Goal: Answer question/provide support: Share knowledge or assist other users

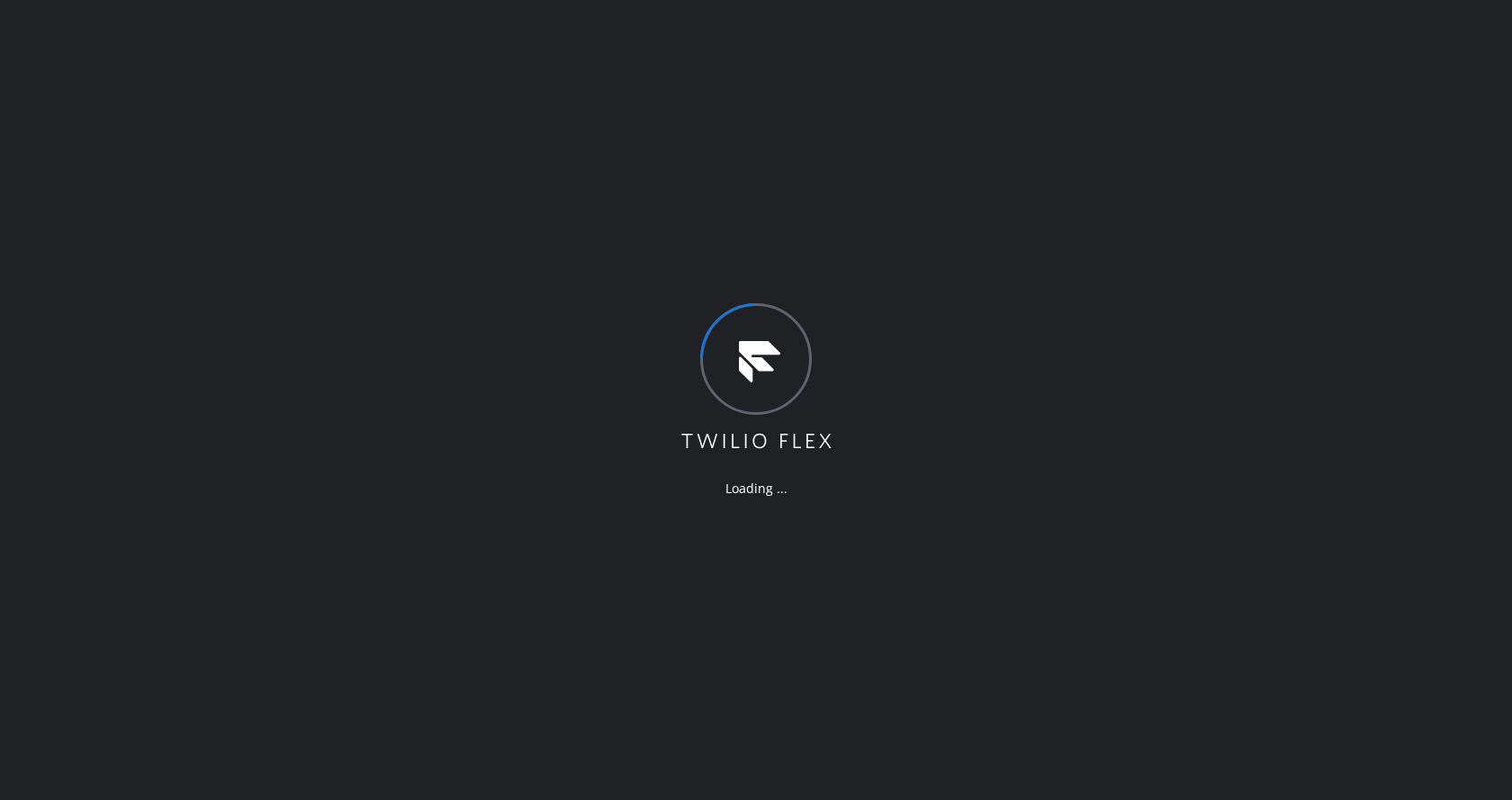
click at [839, 570] on div "Loading ..." at bounding box center [756, 400] width 1512 height 800
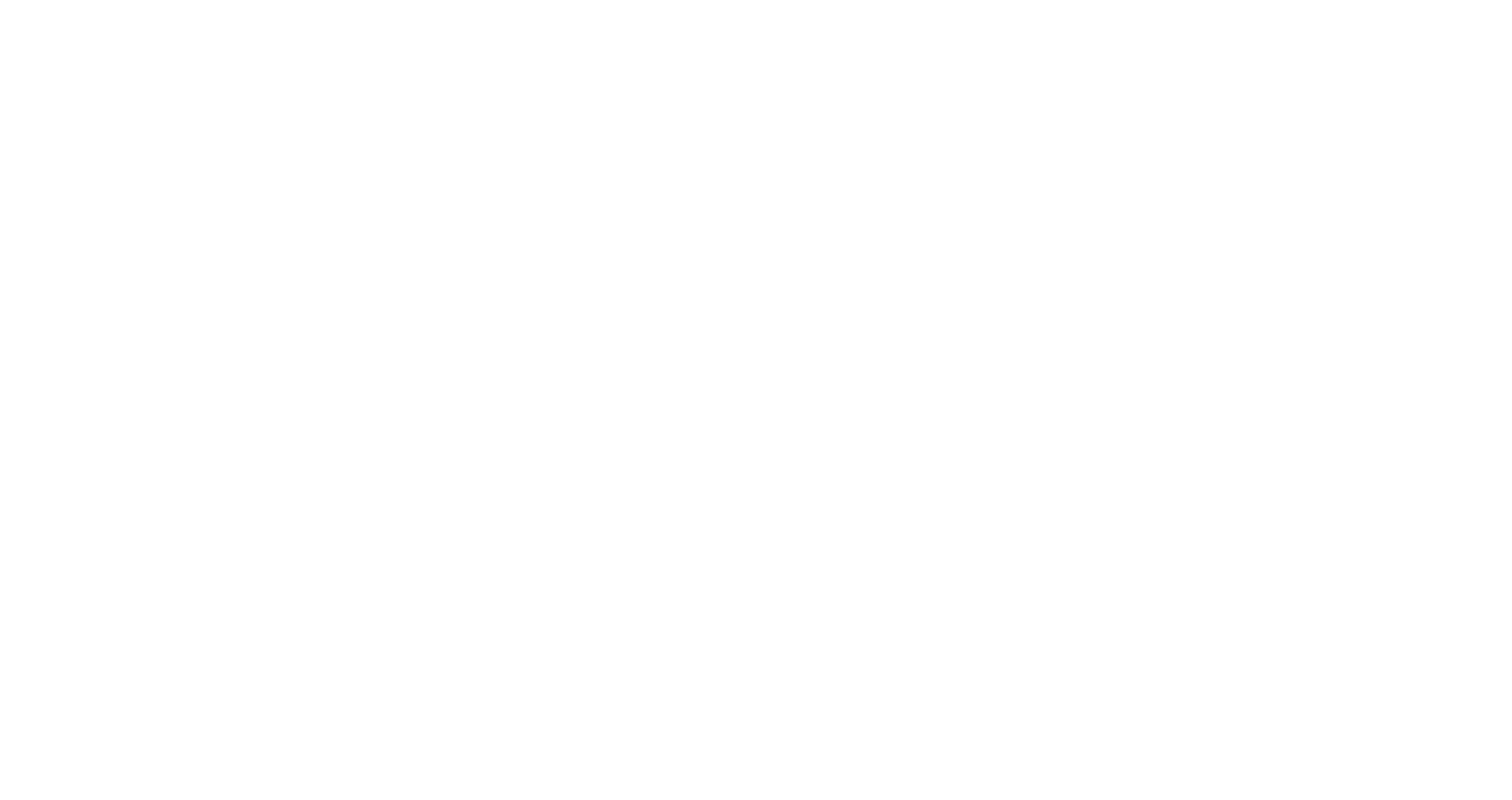
click at [875, 727] on div at bounding box center [756, 400] width 1512 height 800
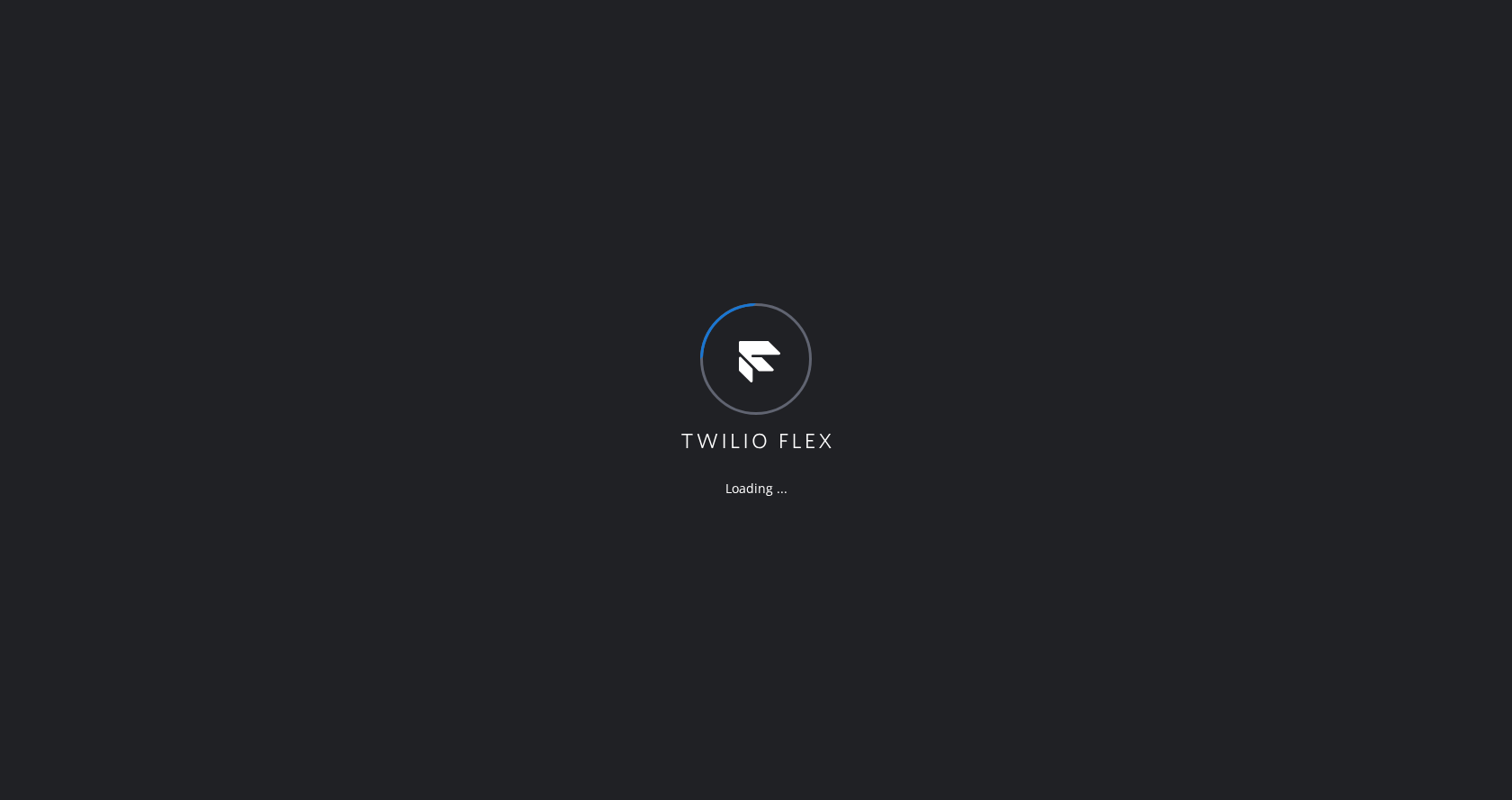
drag, startPoint x: 665, startPoint y: 484, endPoint x: 662, endPoint y: 595, distance: 111.0
click at [663, 493] on div "Loading ..." at bounding box center [756, 400] width 1512 height 800
click at [430, 633] on div "Loading ..." at bounding box center [756, 400] width 1512 height 800
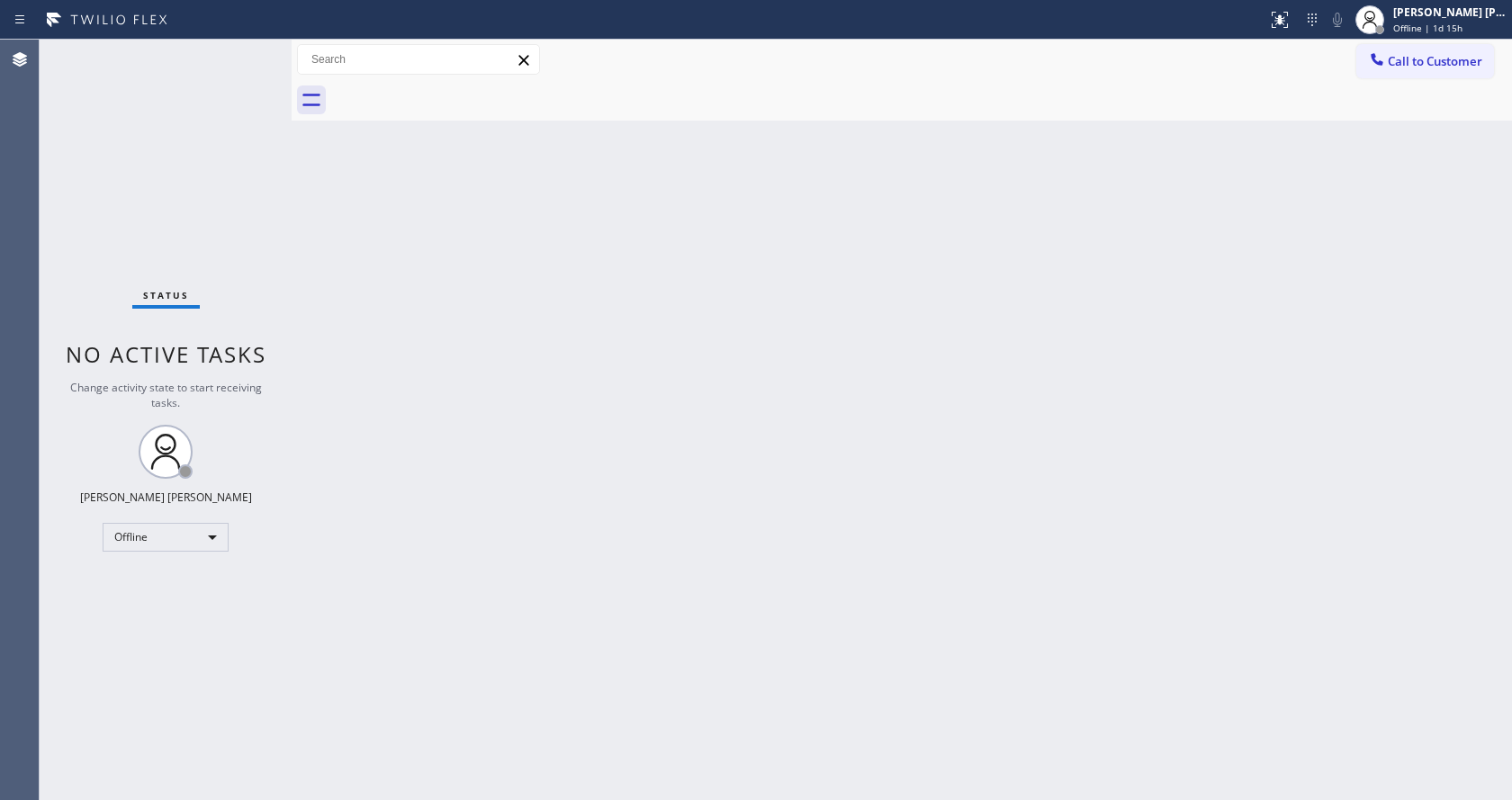
click at [397, 172] on div "Back to Dashboard Change Sender ID Customers Technicians Select a contact Outbo…" at bounding box center [901, 419] width 1220 height 760
click at [1440, 34] on span "Offline | 1d 15h" at bounding box center [1427, 28] width 69 height 13
click at [1392, 86] on button "Available" at bounding box center [1421, 97] width 180 height 24
drag, startPoint x: 383, startPoint y: 190, endPoint x: 700, endPoint y: 177, distance: 317.3
click at [383, 190] on div "Back to Dashboard Change Sender ID Customers Technicians Select a contact Outbo…" at bounding box center [901, 419] width 1220 height 760
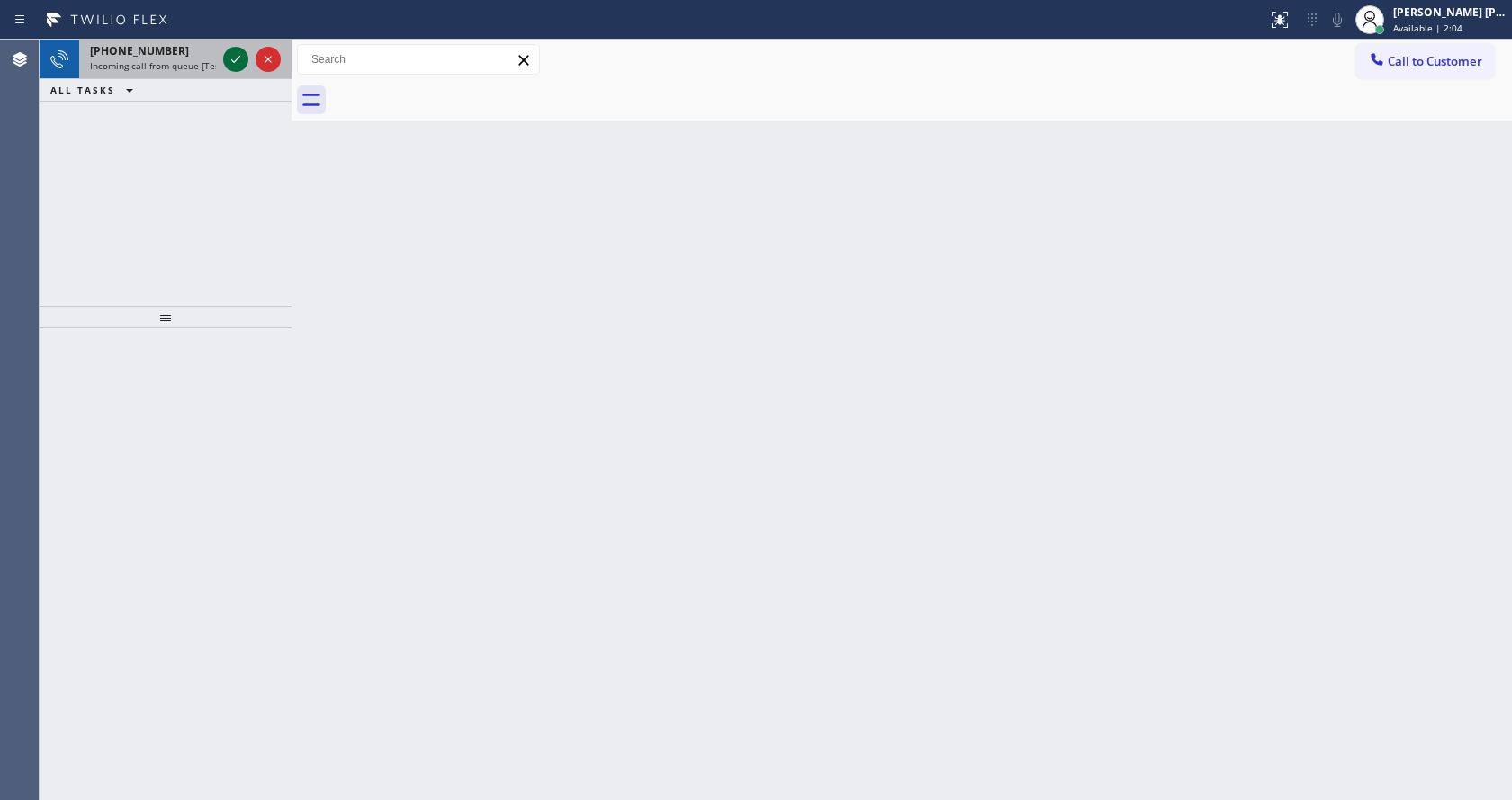
click at [233, 56] on icon at bounding box center [236, 59] width 22 height 22
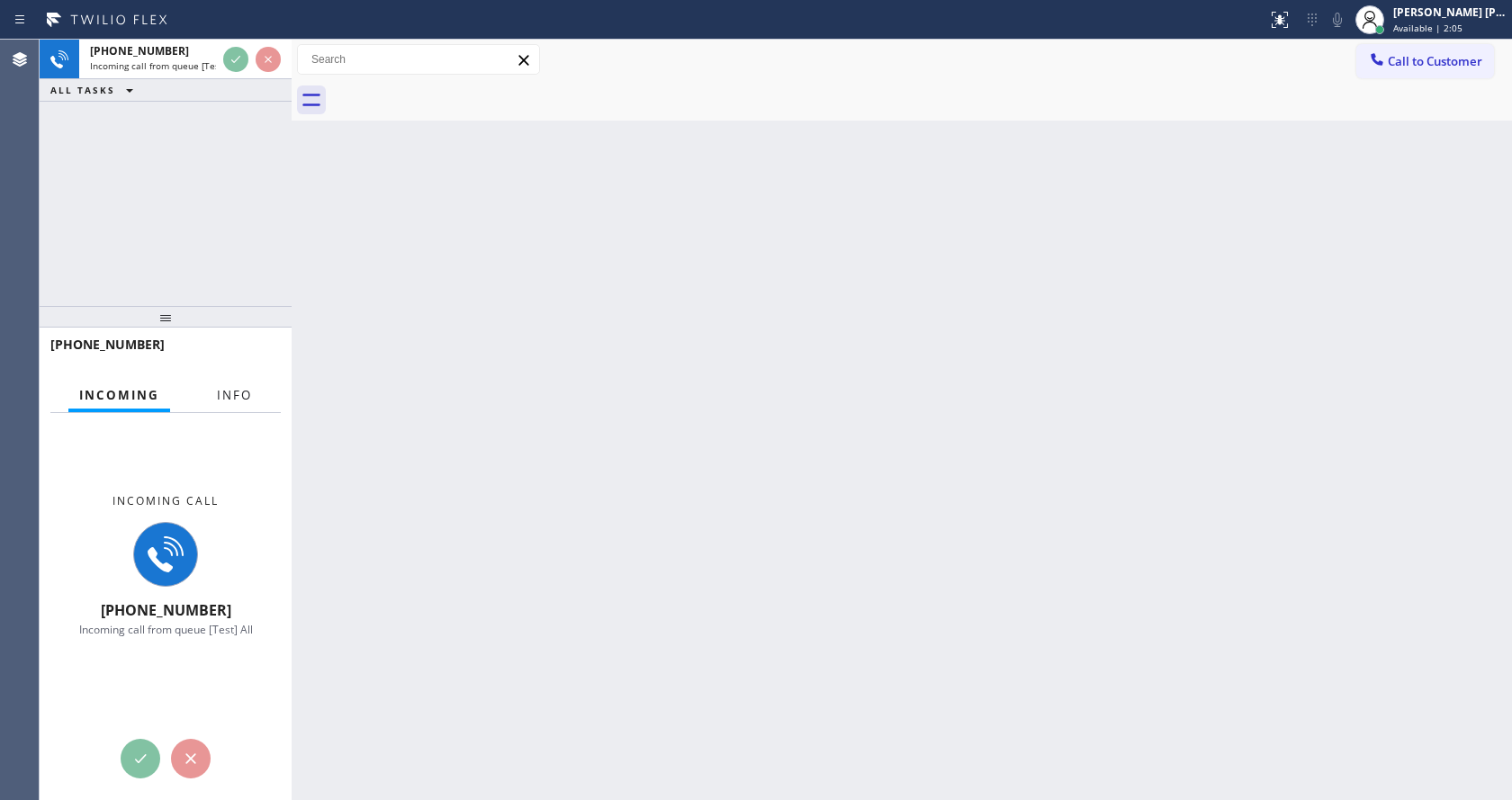
click at [235, 398] on span "Info" at bounding box center [235, 395] width 36 height 16
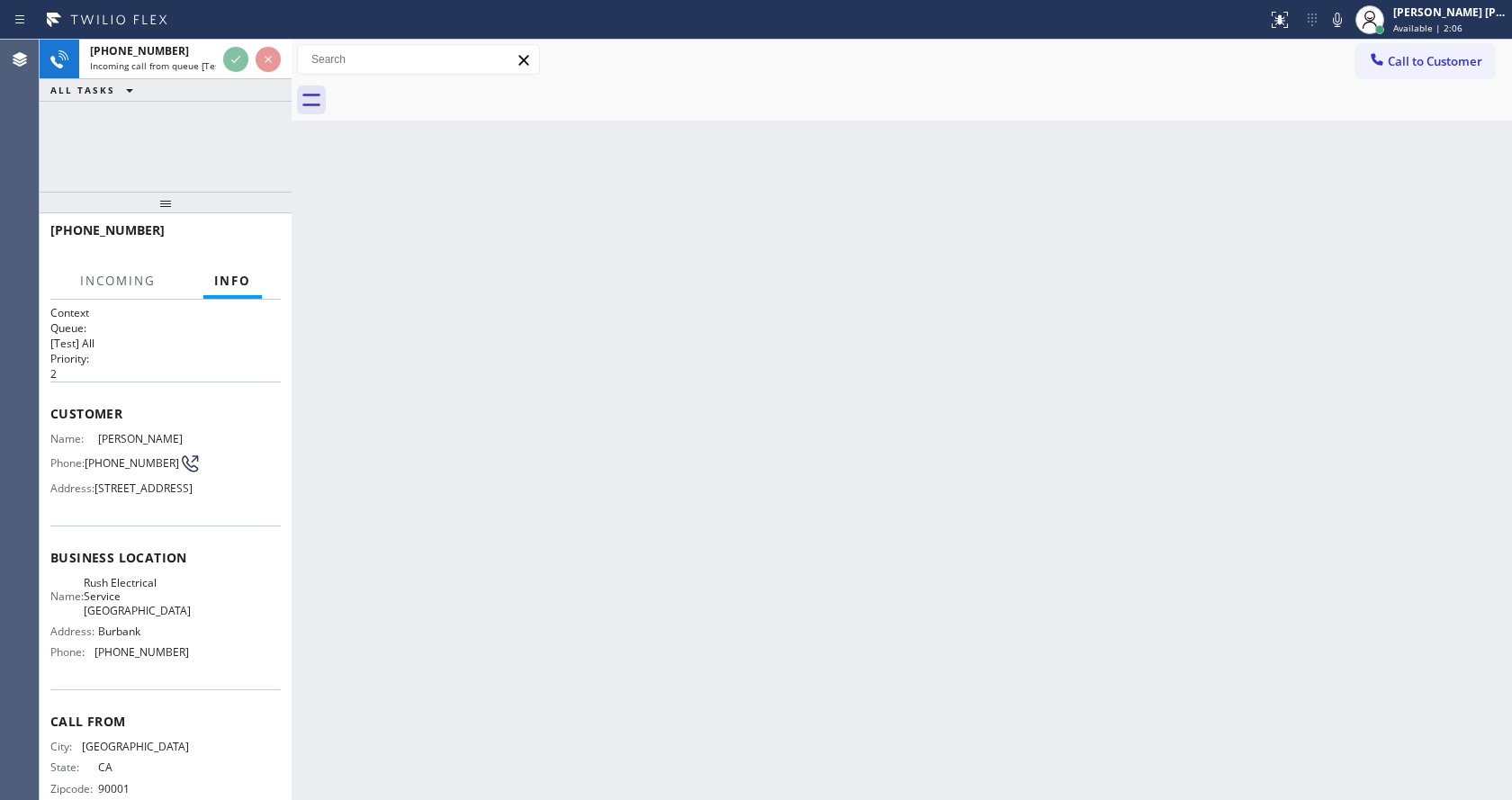
drag, startPoint x: 155, startPoint y: 303, endPoint x: 175, endPoint y: 145, distance: 159.3
click at [175, 145] on div "[PHONE_NUMBER] Incoming call from queue [Test] All ALL TASKS ALL TASKS ACTIVE T…" at bounding box center [165, 419] width 252 height 760
click at [664, 540] on div "Back to Dashboard Change Sender ID Customers Technicians Select a contact Outbo…" at bounding box center [901, 419] width 1220 height 760
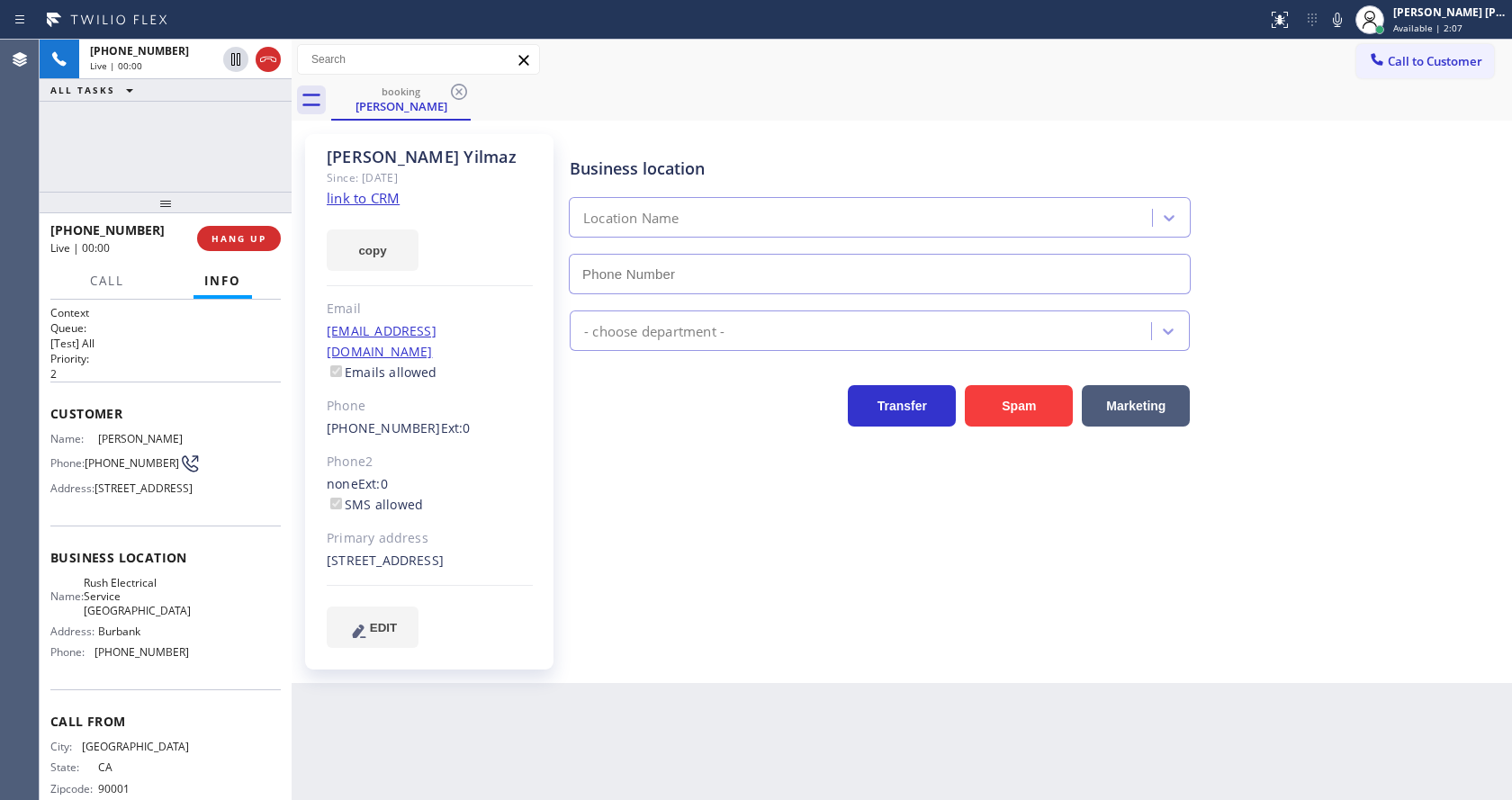
type input "[PHONE_NUMBER]"
click at [691, 543] on div "Business location Rush Electrical Service [GEOGRAPHIC_DATA] [PHONE_NUMBER] Elec…" at bounding box center [1037, 390] width 942 height 504
click at [600, 367] on div "Transfer Spam Marketing" at bounding box center [1037, 389] width 942 height 76
click at [374, 206] on link "link to CRM" at bounding box center [363, 197] width 73 height 18
click at [578, 432] on div "Business location Rush Electrical Service [GEOGRAPHIC_DATA] [PHONE_NUMBER] Elec…" at bounding box center [1037, 390] width 942 height 504
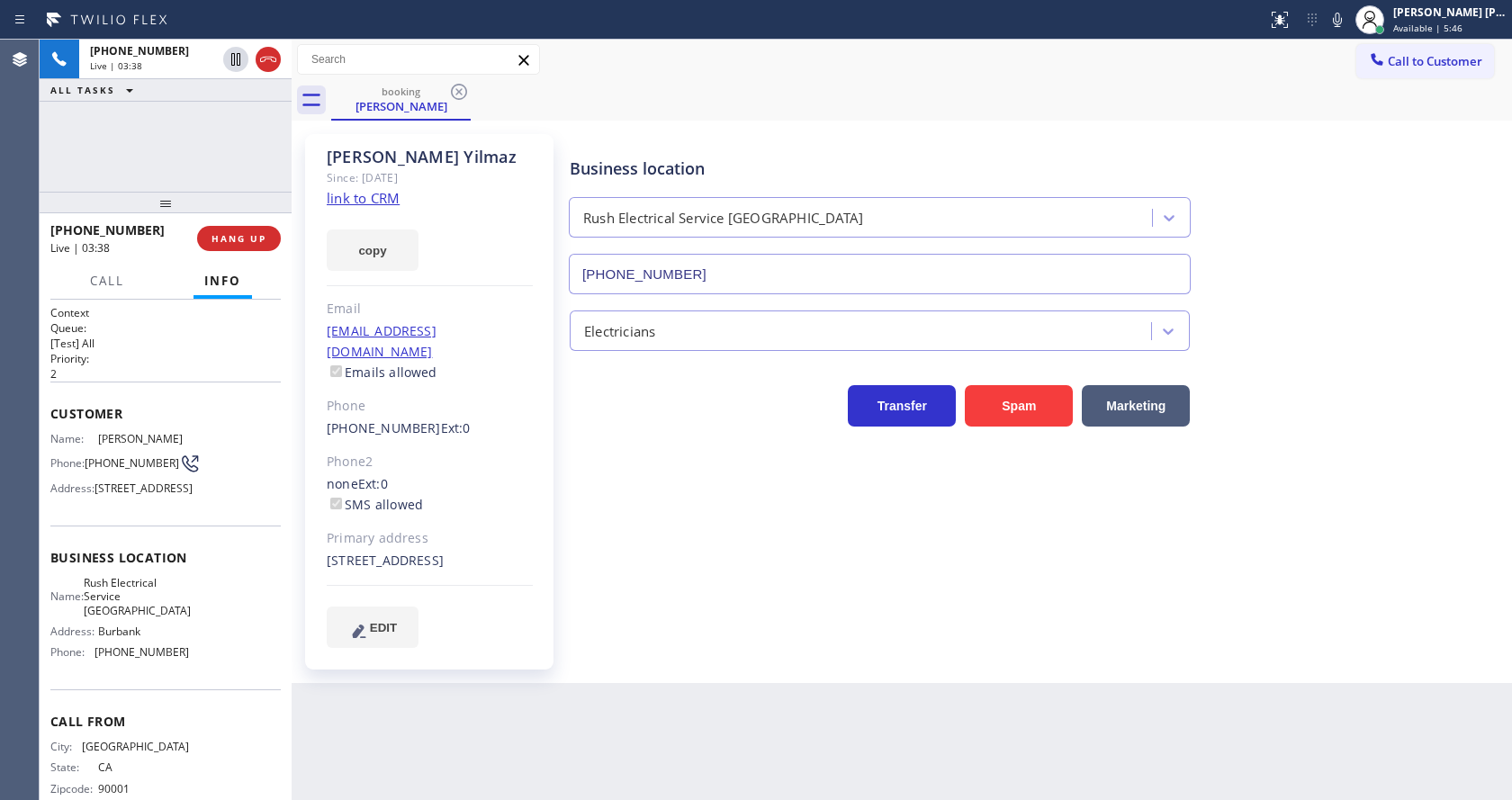
click at [494, 798] on div "Back to Dashboard Change Sender ID Customers Technicians Select a contact Outbo…" at bounding box center [901, 419] width 1220 height 760
click at [606, 704] on div "Back to Dashboard Change Sender ID Customers Technicians Select a contact Outbo…" at bounding box center [901, 419] width 1220 height 760
click at [1338, 29] on icon at bounding box center [1337, 20] width 22 height 22
click at [230, 65] on icon at bounding box center [236, 59] width 22 height 22
click at [764, 677] on div "Business location Rush Electrical Service [GEOGRAPHIC_DATA] [PHONE_NUMBER] Elec…" at bounding box center [1037, 407] width 942 height 540
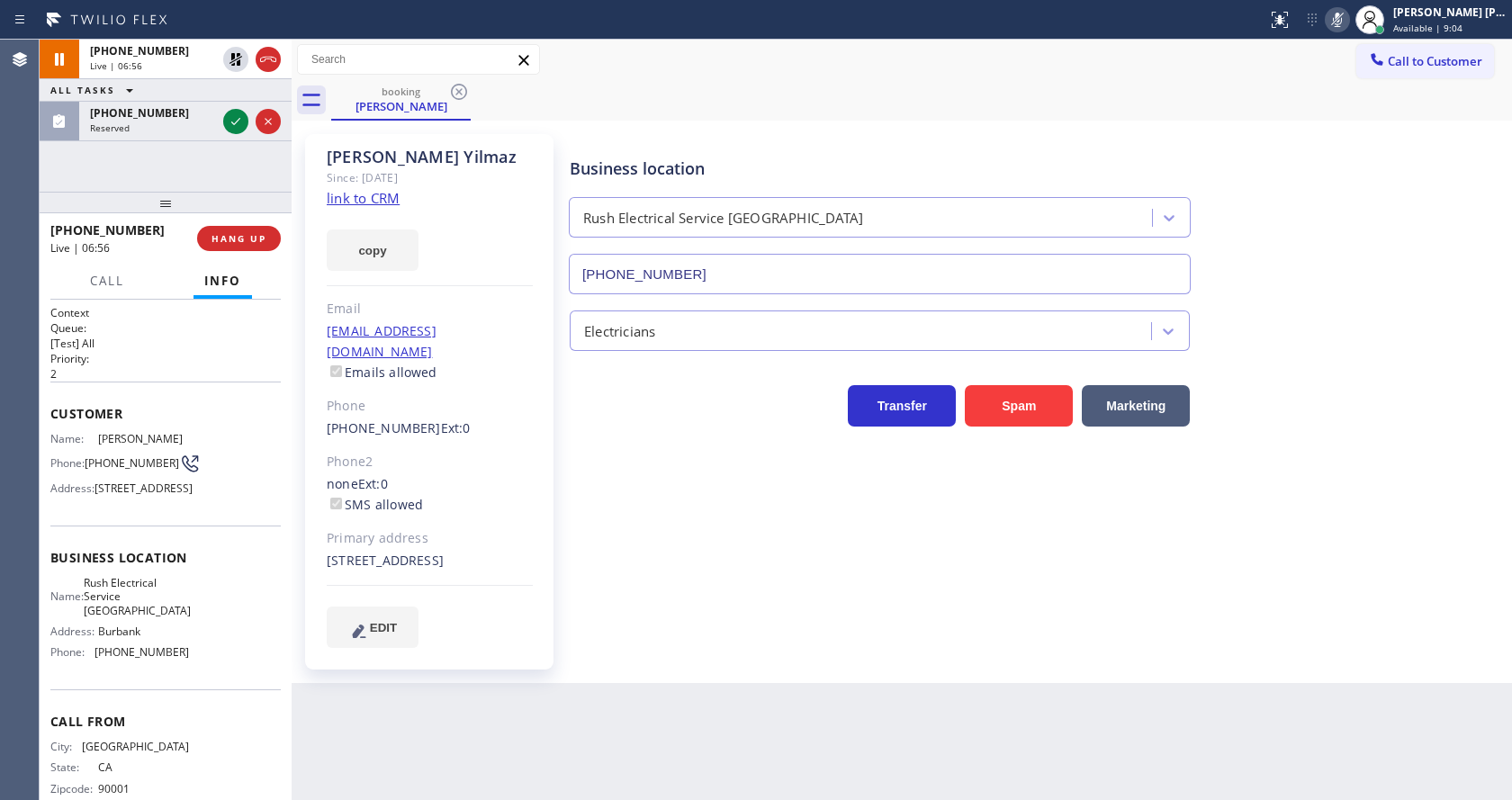
click at [181, 176] on div "[PHONE_NUMBER] Live | 06:56 ALL TASKS ALL TASKS ACTIVE TASKS TASKS IN WRAP UP […" at bounding box center [165, 115] width 252 height 152
click at [237, 117] on icon at bounding box center [236, 121] width 22 height 22
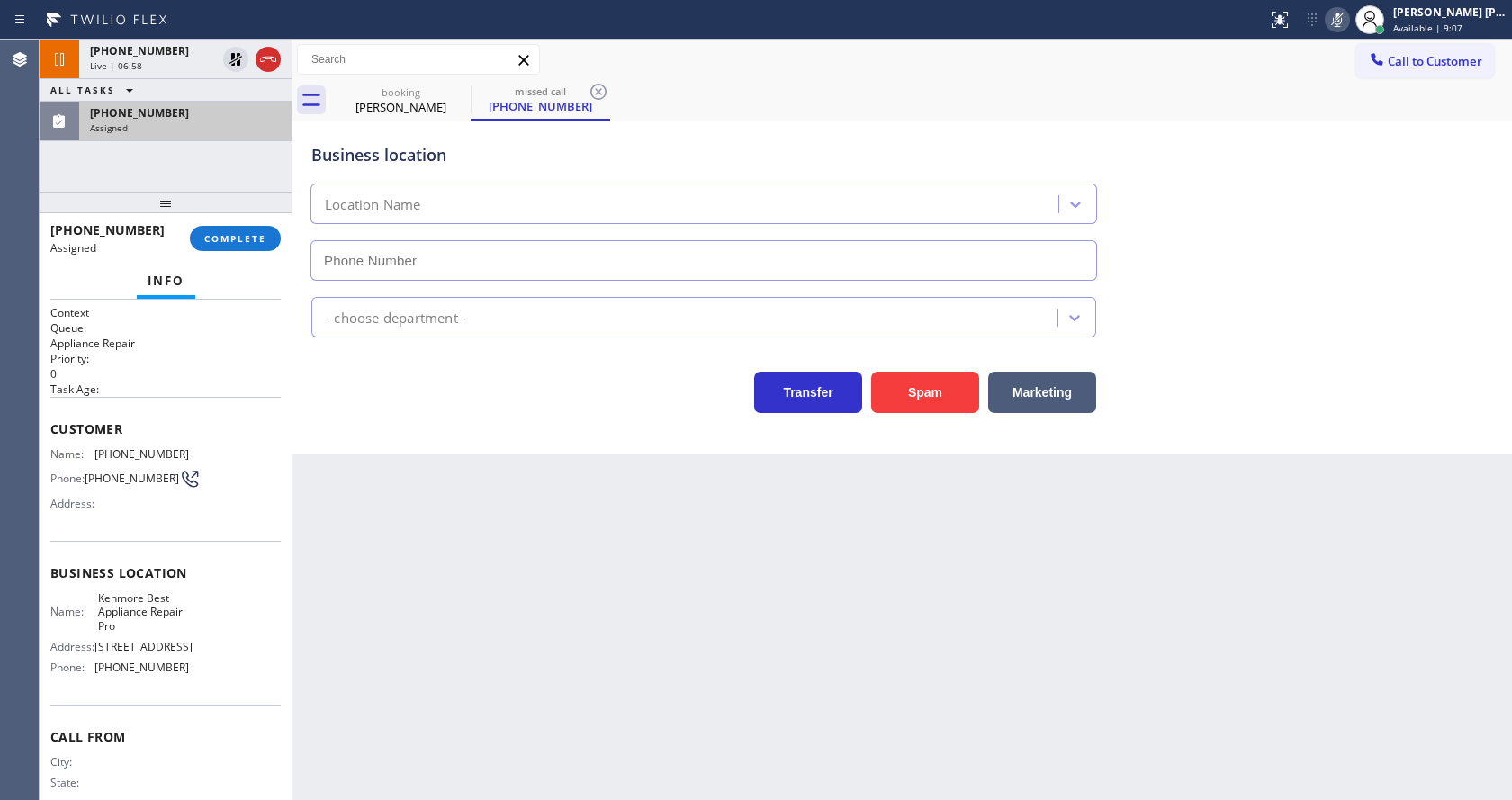
type input "[PHONE_NUMBER]"
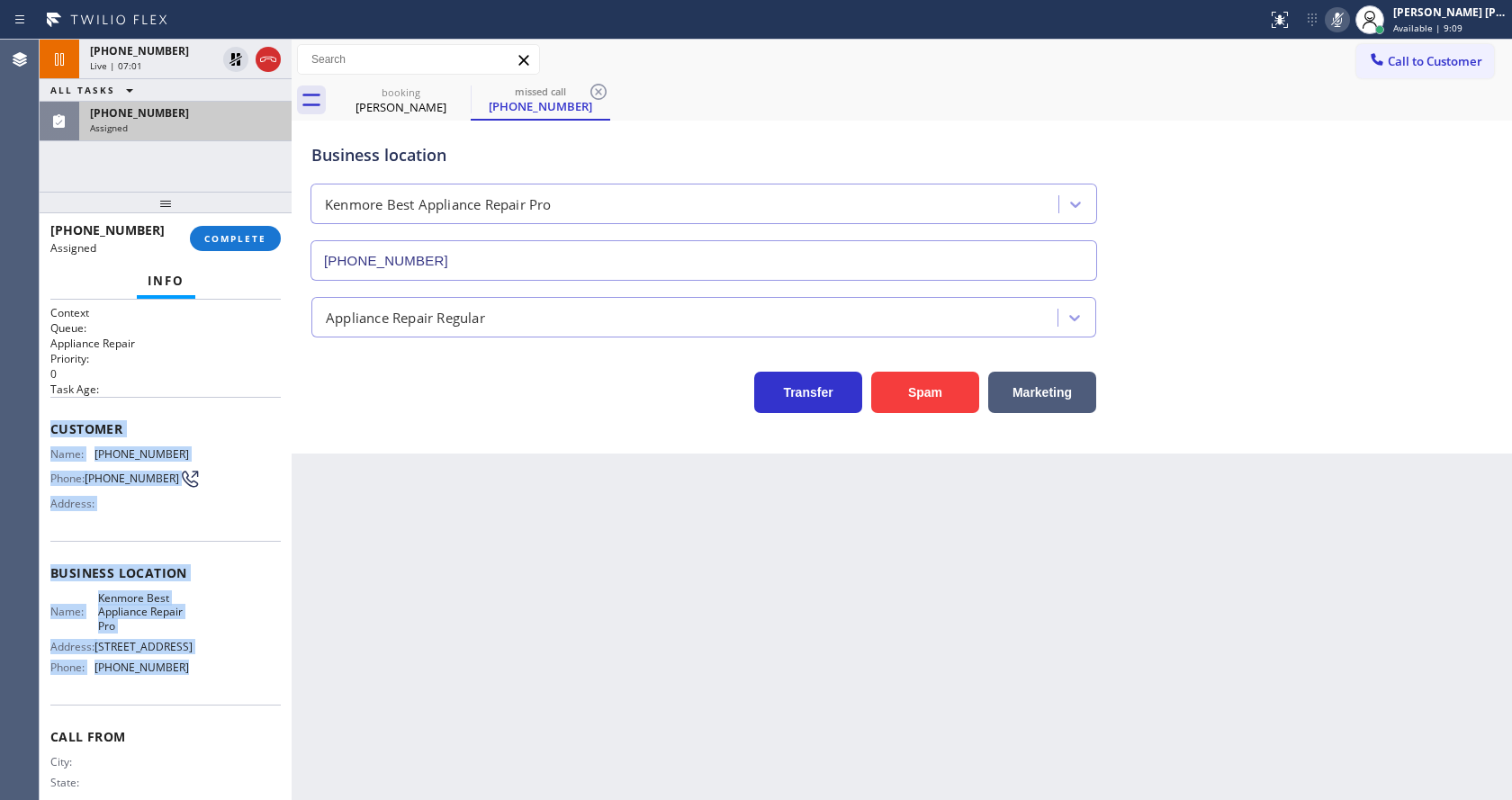
drag, startPoint x: 48, startPoint y: 421, endPoint x: 183, endPoint y: 671, distance: 284.1
click at [183, 671] on div "Context Queue: Appliance Repair Priority: 0 Task Age: Customer Name: [PHONE_NUM…" at bounding box center [165, 549] width 252 height 500
copy div "Customer Name: [PHONE_NUMBER] Phone: [PHONE_NUMBER] Address: Business location …"
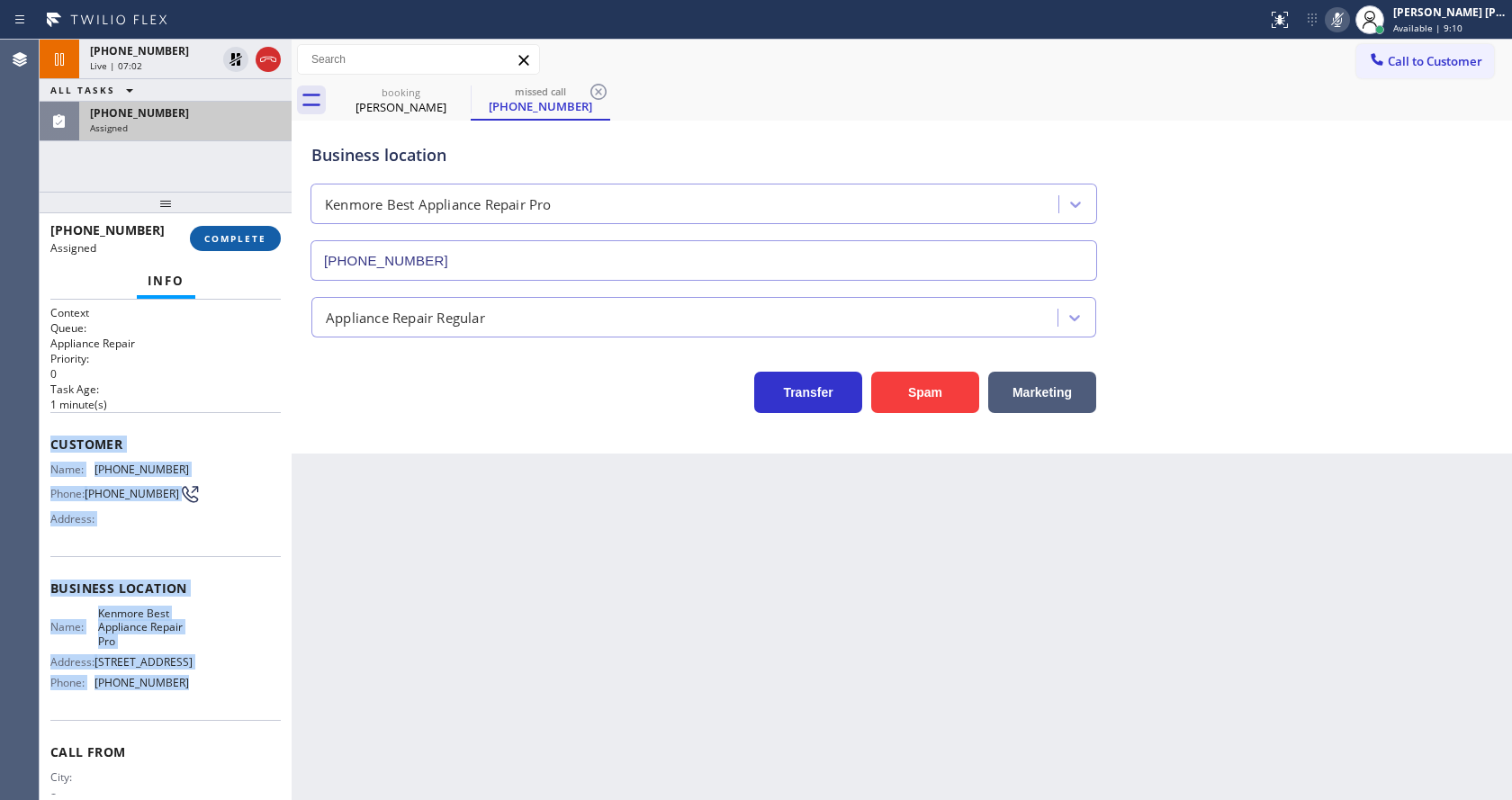
click at [222, 239] on span "COMPLETE" at bounding box center [235, 238] width 62 height 13
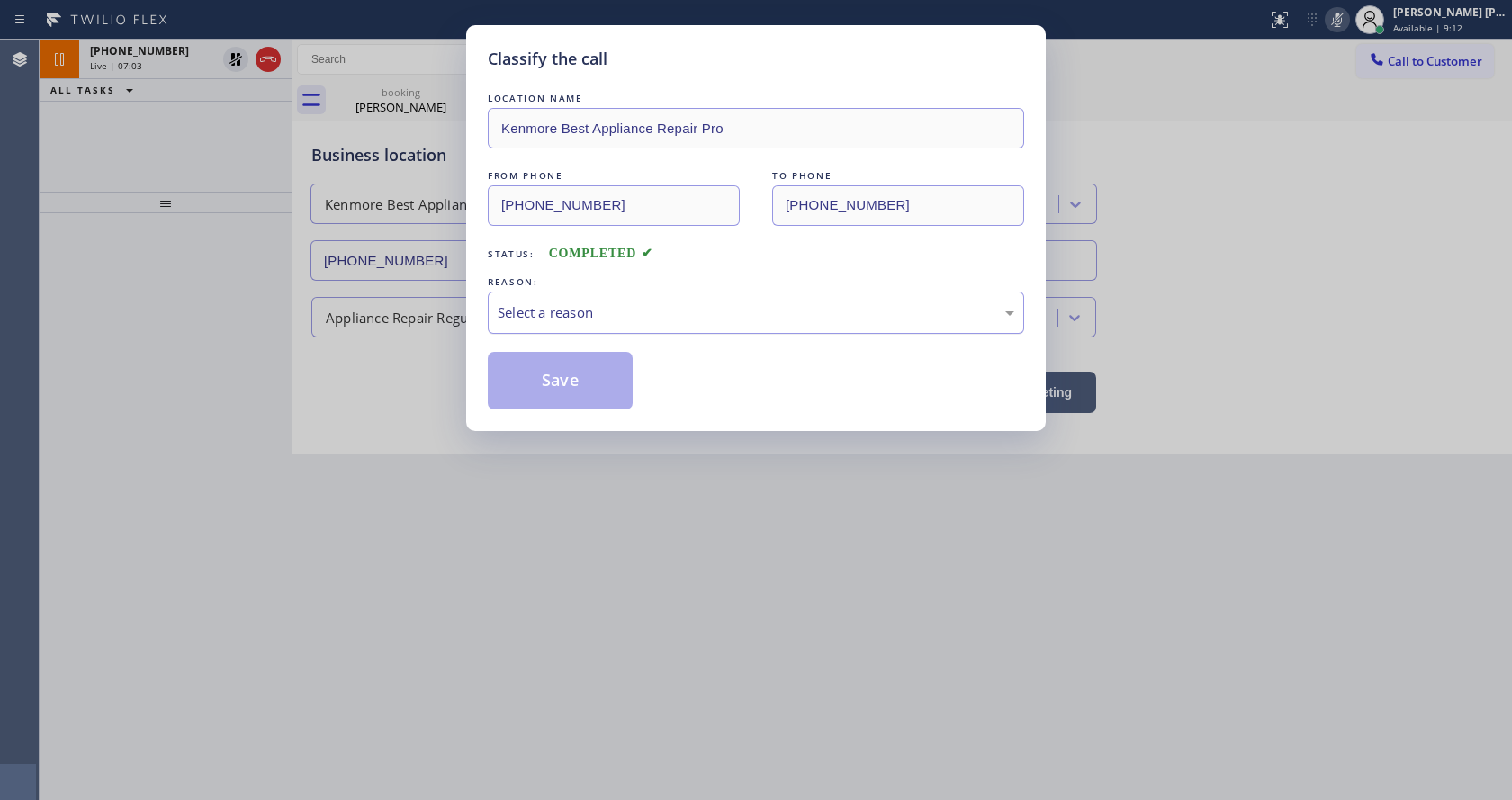
click at [598, 309] on div "Select a reason" at bounding box center [755, 312] width 516 height 21
click at [580, 363] on button "Save" at bounding box center [560, 381] width 145 height 57
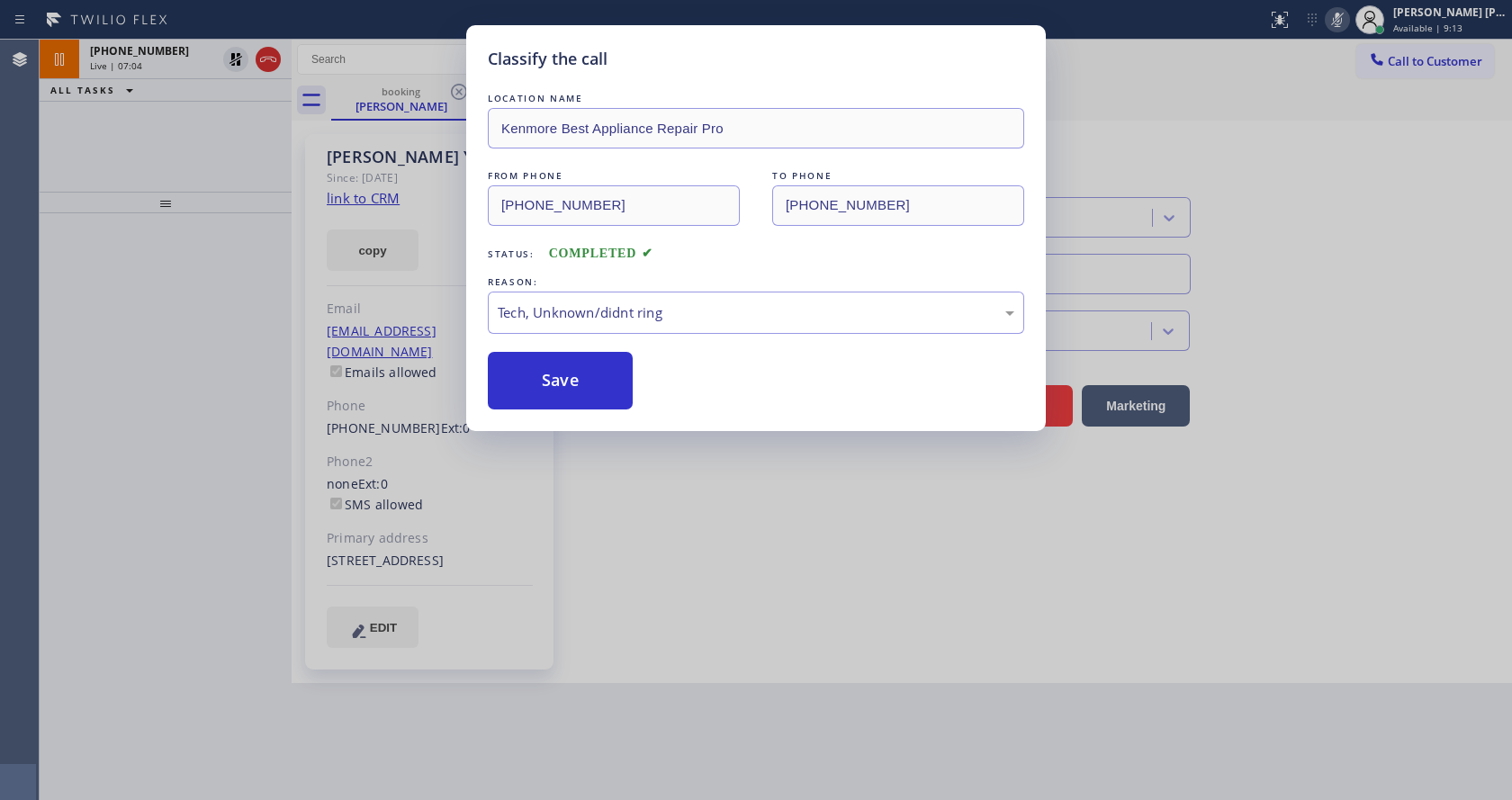
drag, startPoint x: 634, startPoint y: 599, endPoint x: 635, endPoint y: 627, distance: 28.0
click at [635, 611] on div "Classify the call LOCATION NAME Kenmore Best Appliance Repair Pro FROM PHONE [P…" at bounding box center [756, 400] width 1512 height 800
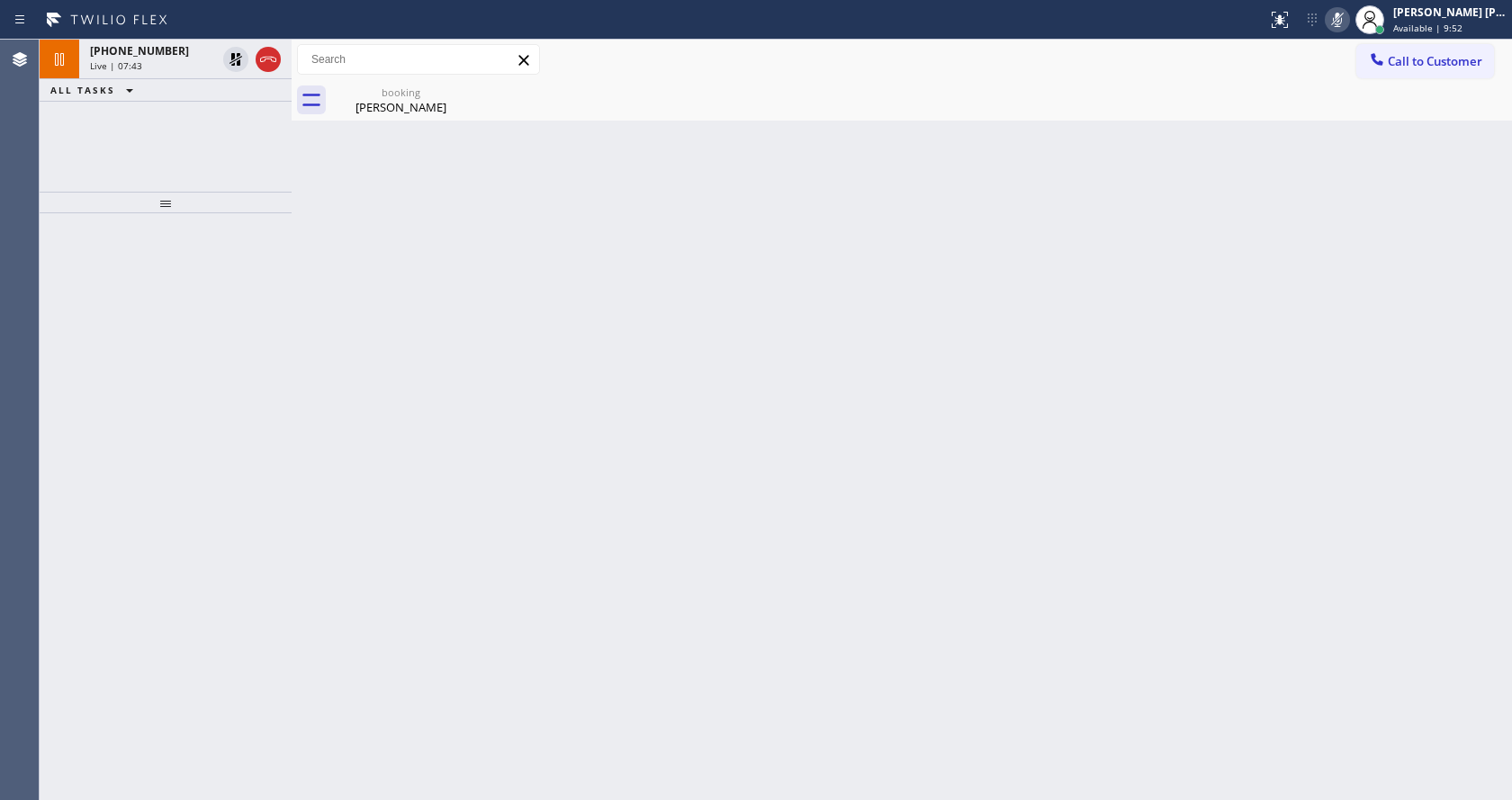
click at [227, 357] on div at bounding box center [165, 506] width 252 height 586
click at [629, 674] on div "Back to Dashboard Change Sender ID Customers Technicians Select a contact Outbo…" at bounding box center [901, 419] width 1220 height 760
click at [655, 607] on div "Back to Dashboard Change Sender ID Customers Technicians Select a contact Outbo…" at bounding box center [901, 419] width 1220 height 760
click at [493, 293] on div "Back to Dashboard Change Sender ID Customers Technicians Select a contact Outbo…" at bounding box center [901, 419] width 1220 height 760
click at [409, 92] on div "booking" at bounding box center [401, 93] width 136 height 14
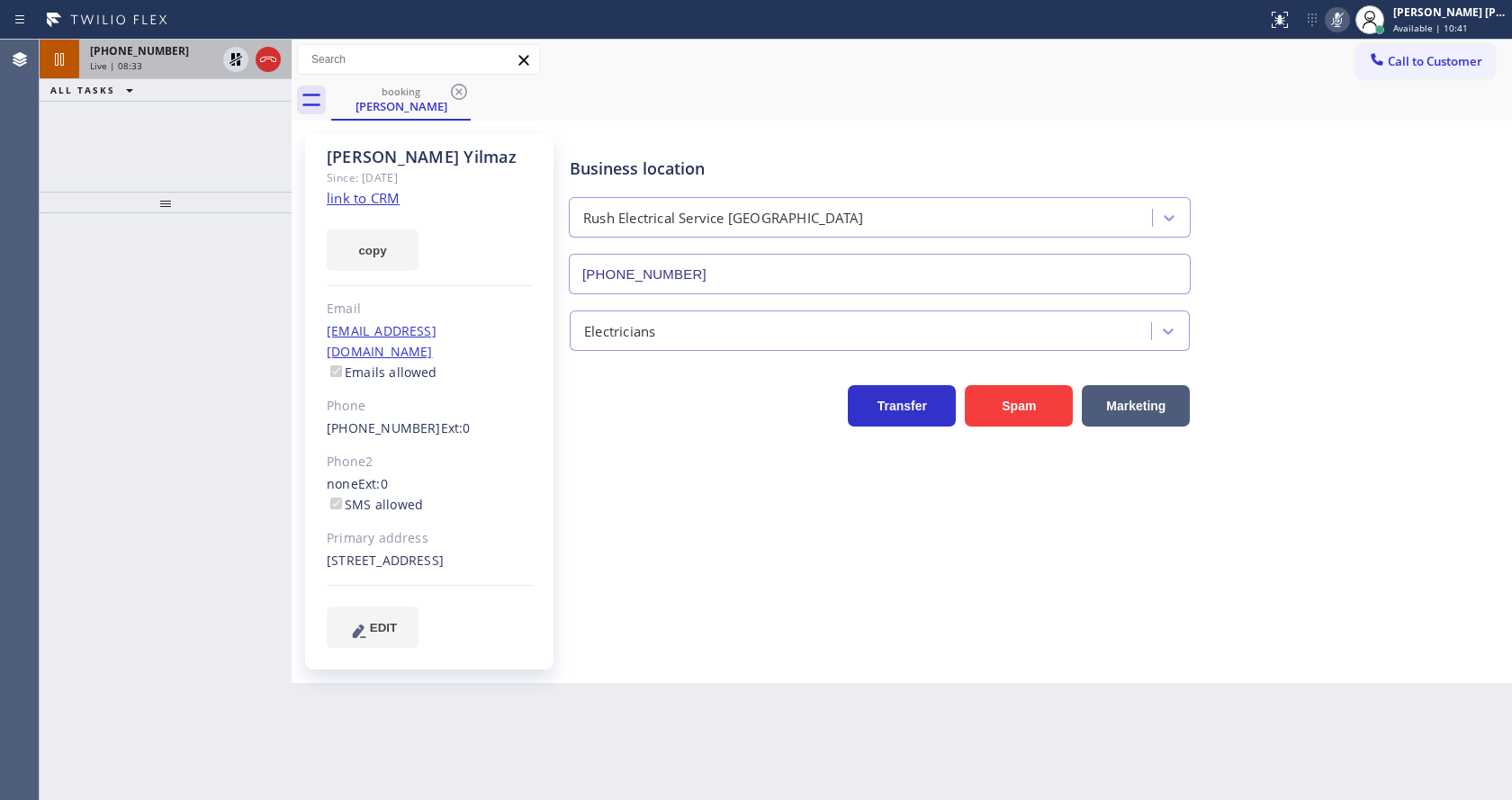
click at [199, 54] on div "[PHONE_NUMBER]" at bounding box center [153, 51] width 126 height 16
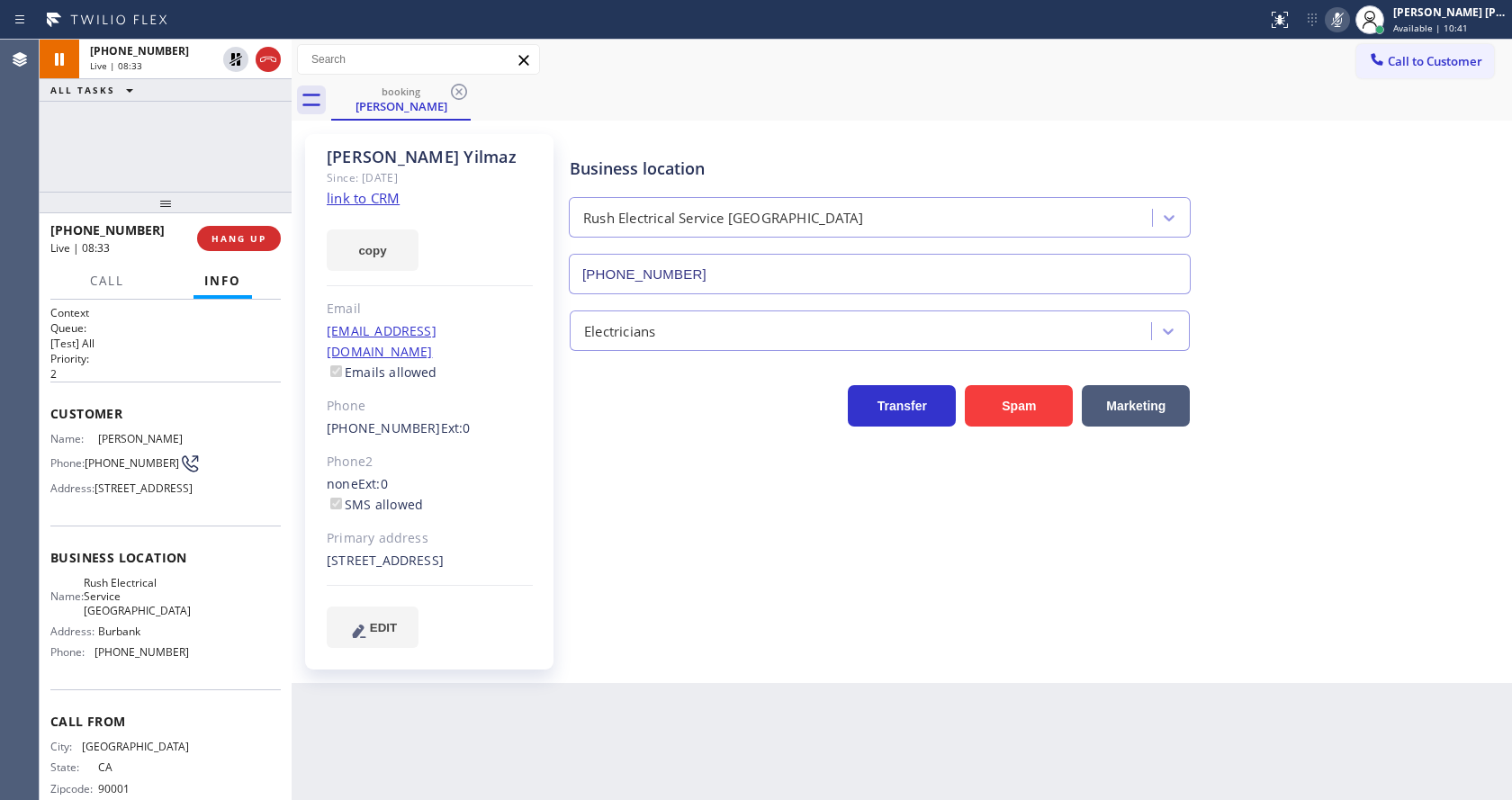
drag, startPoint x: 584, startPoint y: 512, endPoint x: 602, endPoint y: 511, distance: 18.0
click at [585, 512] on div "Business location Rush Electrical Service [GEOGRAPHIC_DATA] [PHONE_NUMBER] Elec…" at bounding box center [1037, 390] width 942 height 504
click at [759, 618] on div "Business location Rush Electrical Service [GEOGRAPHIC_DATA] [PHONE_NUMBER] Elec…" at bounding box center [1037, 390] width 942 height 504
click at [526, 452] on div "Phone2" at bounding box center [429, 462] width 206 height 21
click at [599, 532] on div "Business location Rush Electrical Service [GEOGRAPHIC_DATA] [PHONE_NUMBER] Elec…" at bounding box center [1037, 390] width 942 height 504
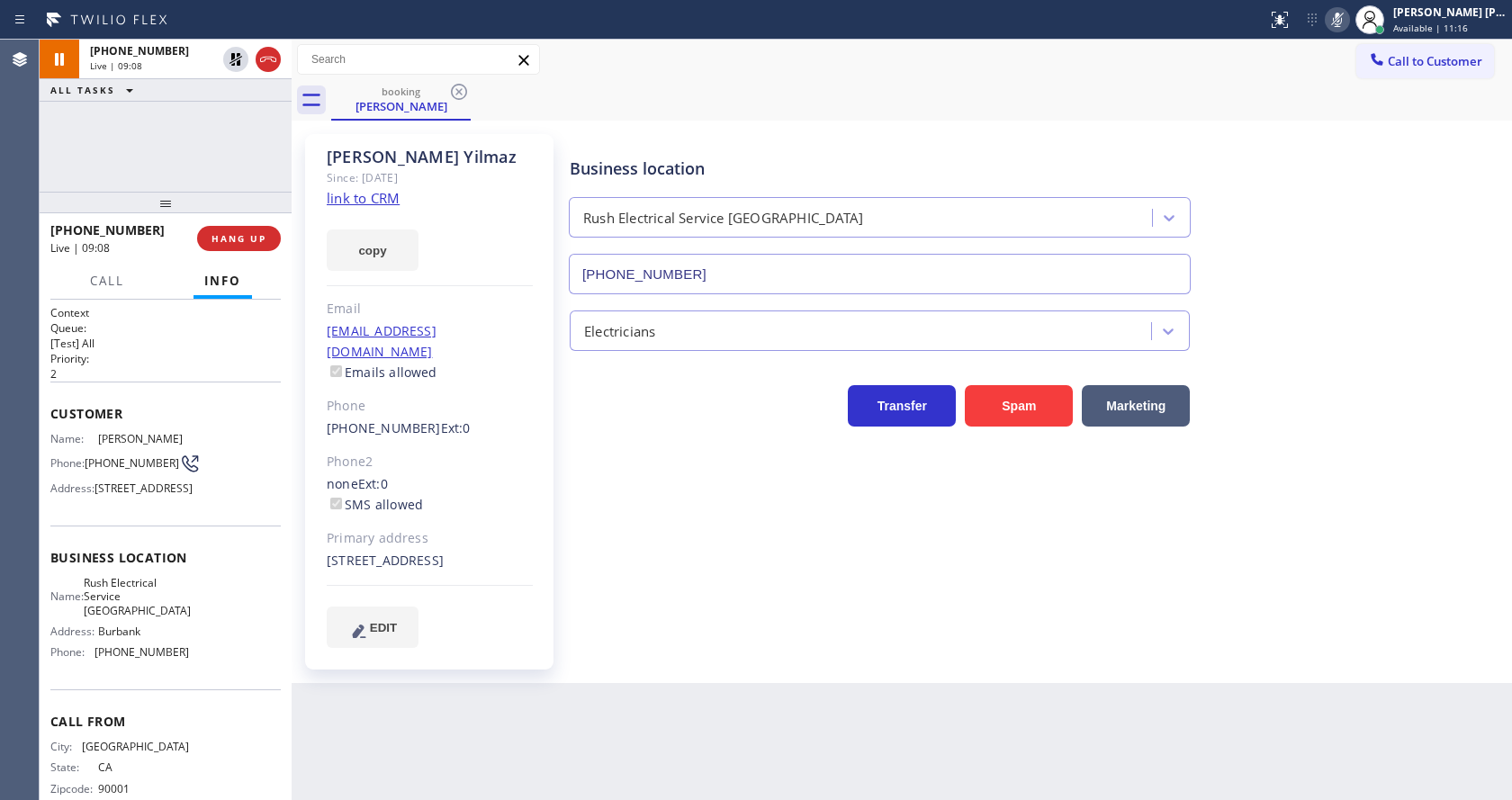
drag, startPoint x: 579, startPoint y: 494, endPoint x: 587, endPoint y: 247, distance: 247.1
click at [579, 494] on div "Business location Rush Electrical Service [GEOGRAPHIC_DATA] [PHONE_NUMBER] Elec…" at bounding box center [1037, 390] width 942 height 504
click at [682, 662] on div "Business location Rush Electrical Service [GEOGRAPHIC_DATA] [PHONE_NUMBER] Elec…" at bounding box center [1037, 407] width 942 height 540
drag, startPoint x: 525, startPoint y: 525, endPoint x: 305, endPoint y: 241, distance: 359.2
click at [525, 528] on div "Primary address" at bounding box center [429, 538] width 206 height 21
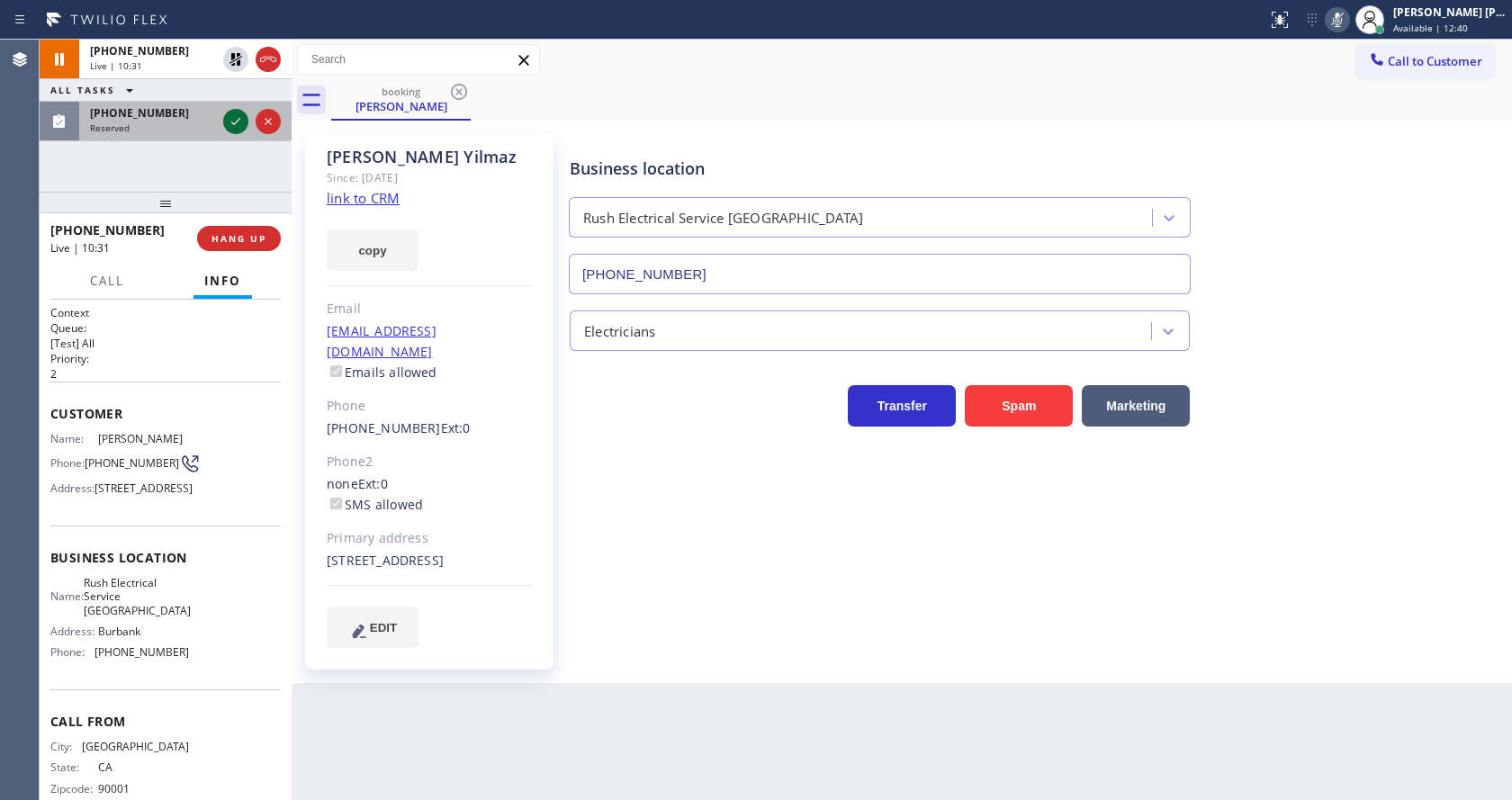
click at [233, 111] on icon at bounding box center [236, 121] width 22 height 22
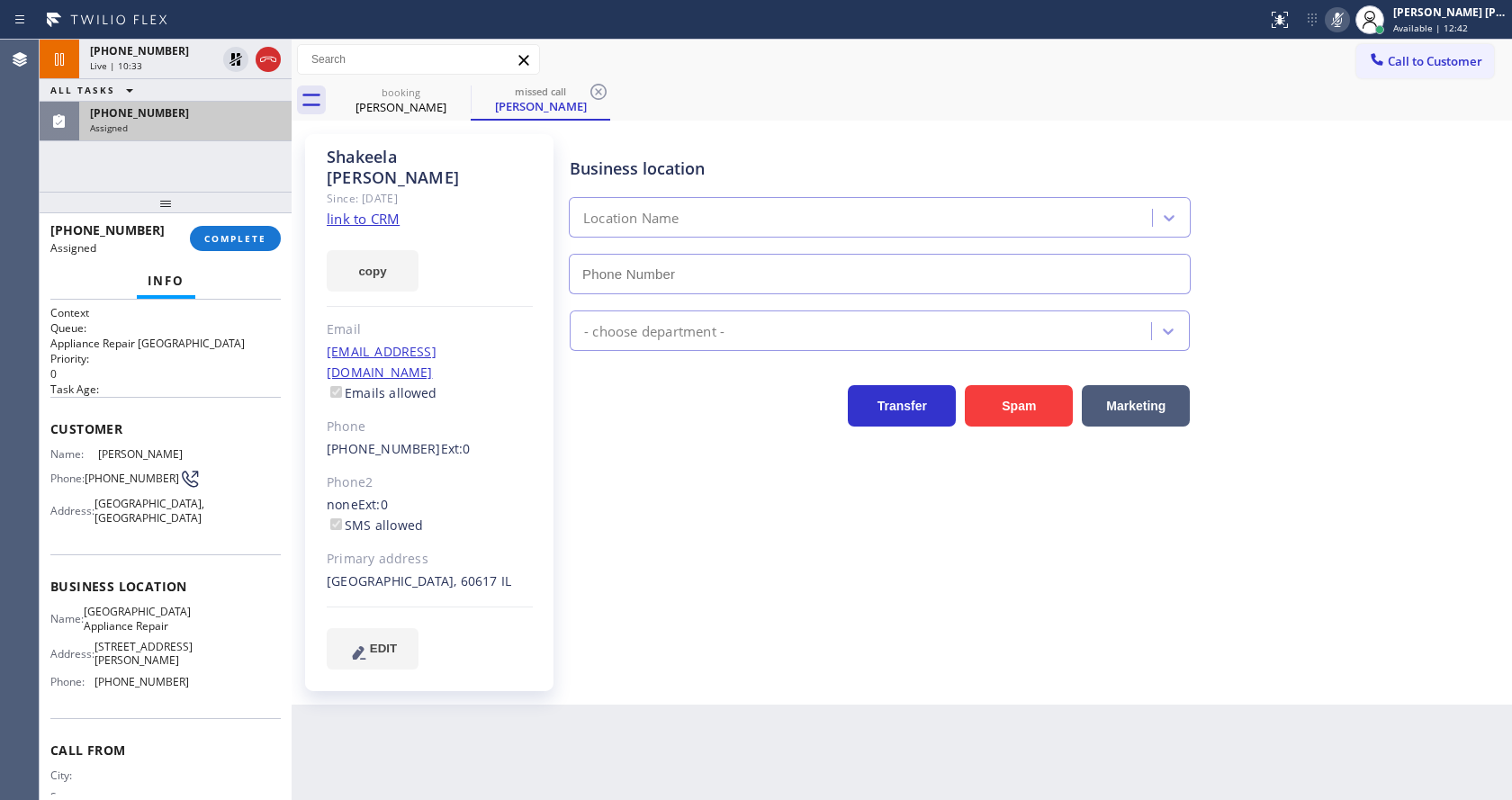
type input "[PHONE_NUMBER]"
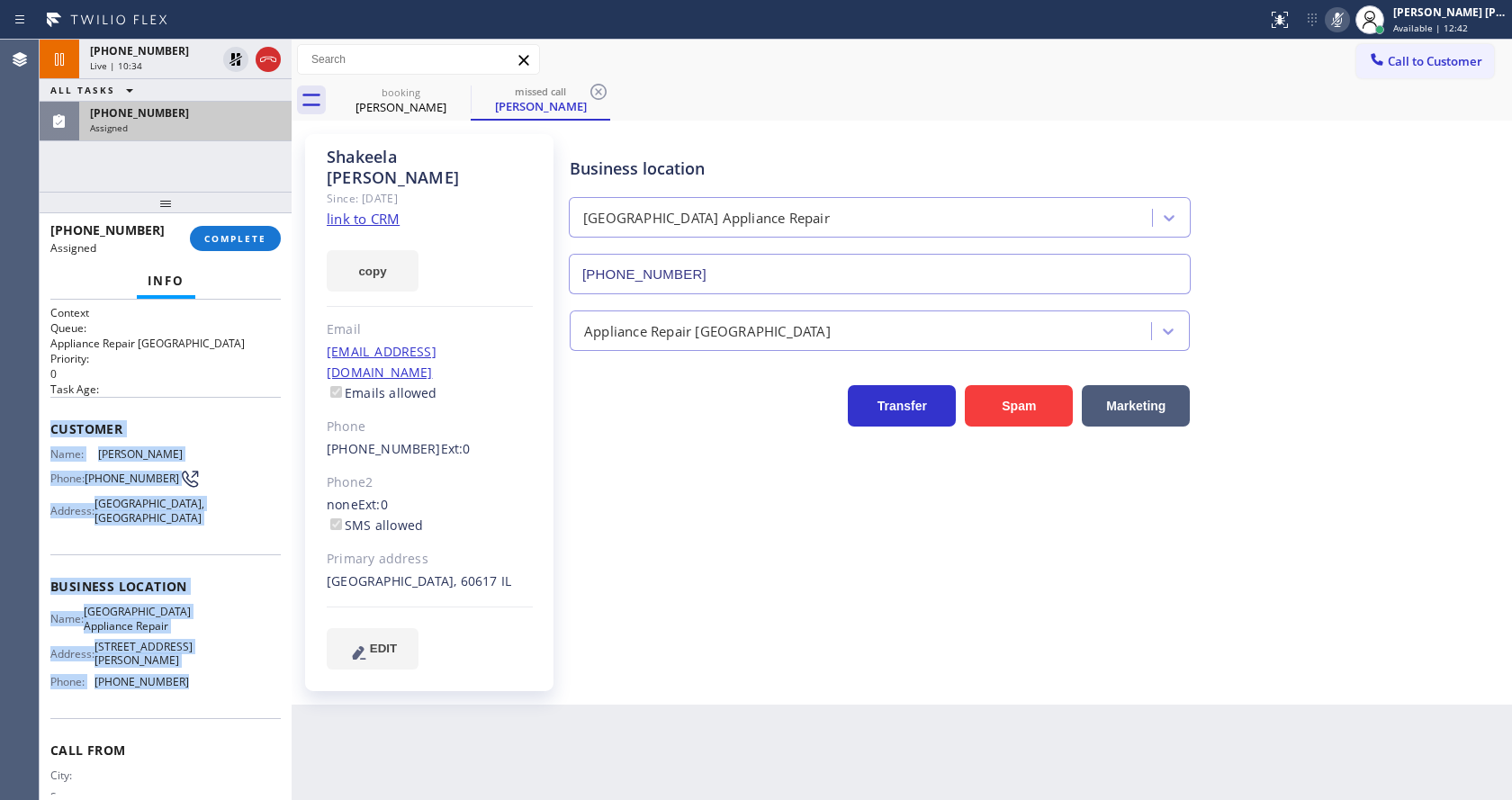
drag, startPoint x: 48, startPoint y: 422, endPoint x: 203, endPoint y: 721, distance: 336.8
click at [203, 721] on div "Context Queue: Appliance Repair High End Priority: 0 Task Age: Customer Name: […" at bounding box center [165, 549] width 252 height 500
copy div "Customer Name: [PERSON_NAME] Phone: [PHONE_NUMBER] Address: [GEOGRAPHIC_DATA] B…"
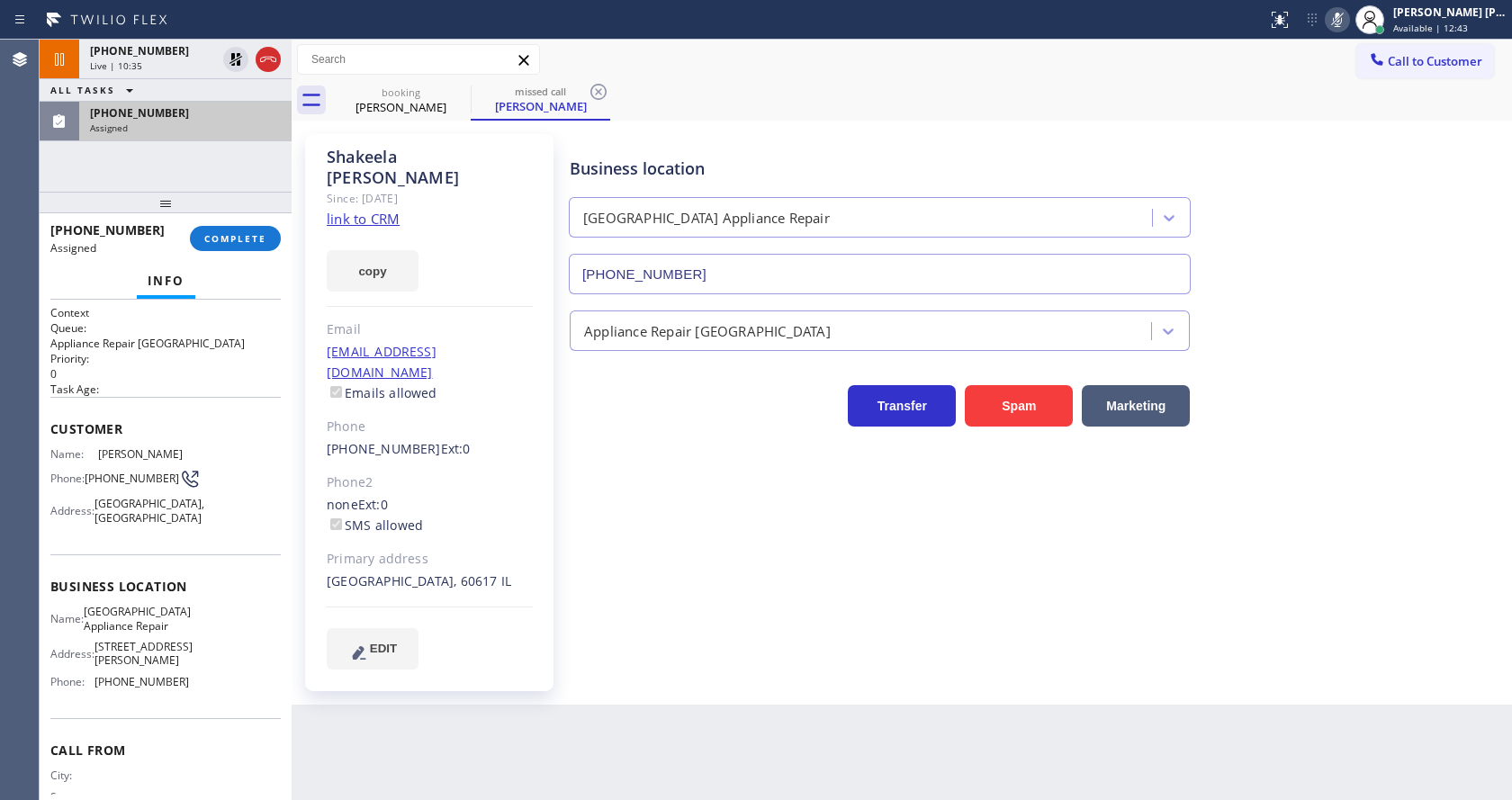
click at [793, 791] on div "Back to Dashboard Change Sender ID Customers Technicians Select a contact Outbo…" at bounding box center [901, 419] width 1220 height 760
click at [524, 439] on div "[PHONE_NUMBER] Ext: 0" at bounding box center [429, 449] width 206 height 21
click at [245, 221] on div "[PHONE_NUMBER] Assigned COMPLETE" at bounding box center [165, 238] width 230 height 46
click at [243, 212] on div at bounding box center [165, 202] width 252 height 22
click at [230, 245] on button "COMPLETE" at bounding box center [235, 239] width 91 height 26
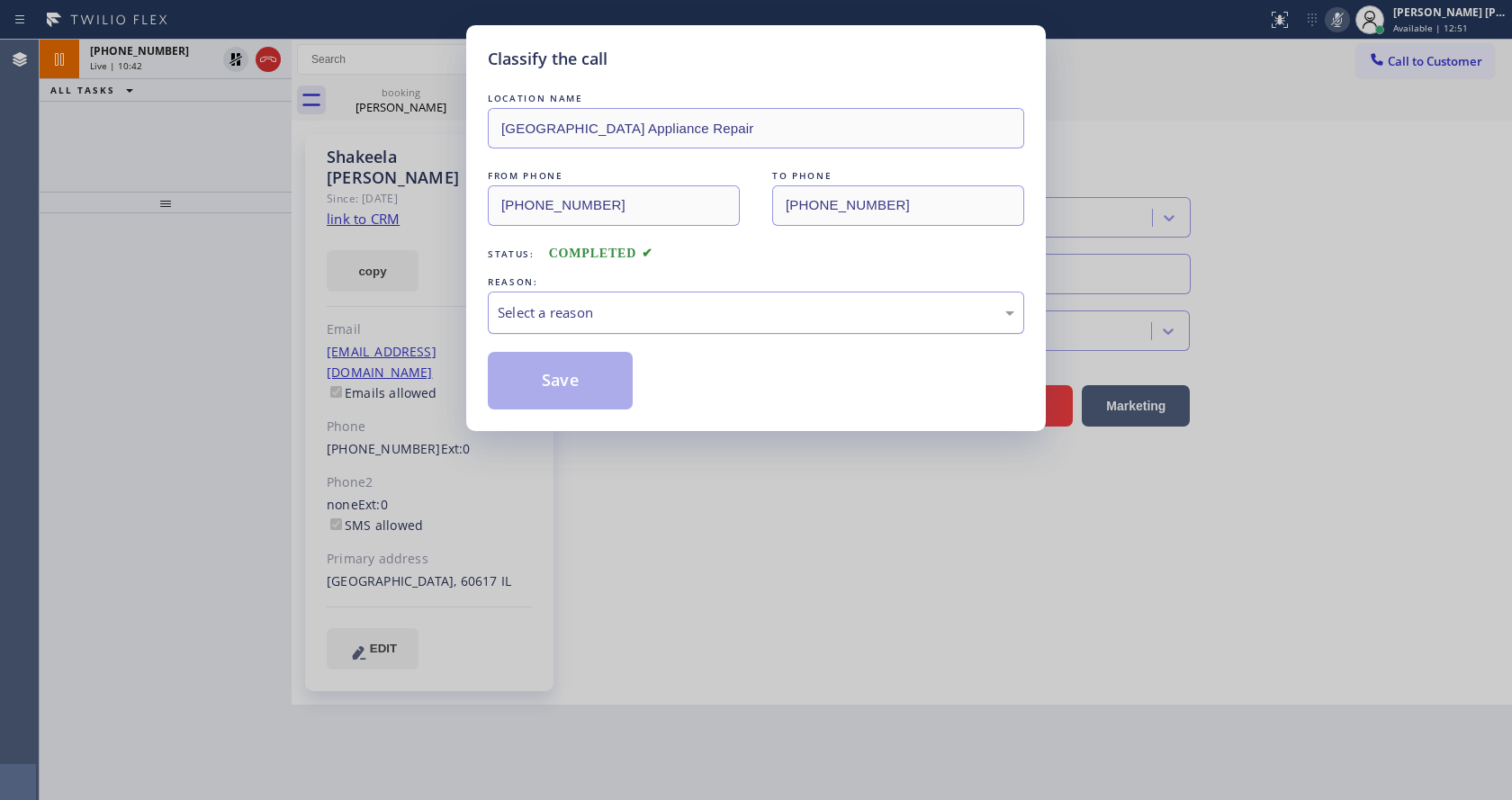
drag, startPoint x: 746, startPoint y: 311, endPoint x: 741, endPoint y: 327, distance: 16.8
click at [745, 311] on div "Select a reason" at bounding box center [755, 312] width 516 height 21
click at [578, 372] on button "Save" at bounding box center [560, 381] width 145 height 57
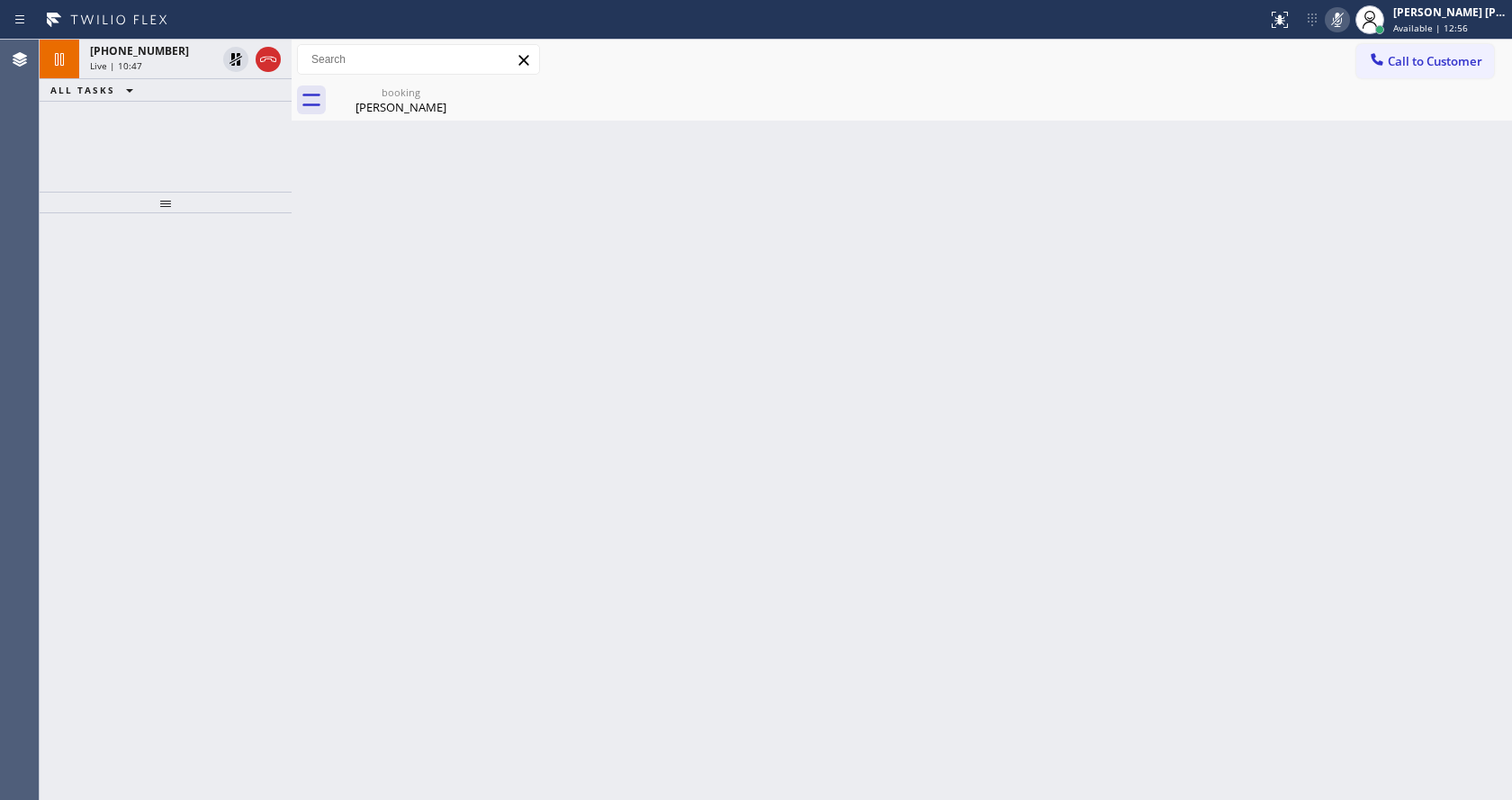
drag, startPoint x: 442, startPoint y: 626, endPoint x: 512, endPoint y: 788, distance: 176.5
click at [448, 643] on div "Back to Dashboard Change Sender ID Customers Technicians Select a contact Outbo…" at bounding box center [901, 419] width 1220 height 760
click at [356, 271] on div "Back to Dashboard Change Sender ID Customers Technicians Select a contact Outbo…" at bounding box center [901, 419] width 1220 height 760
click at [389, 97] on div "booking" at bounding box center [401, 93] width 136 height 14
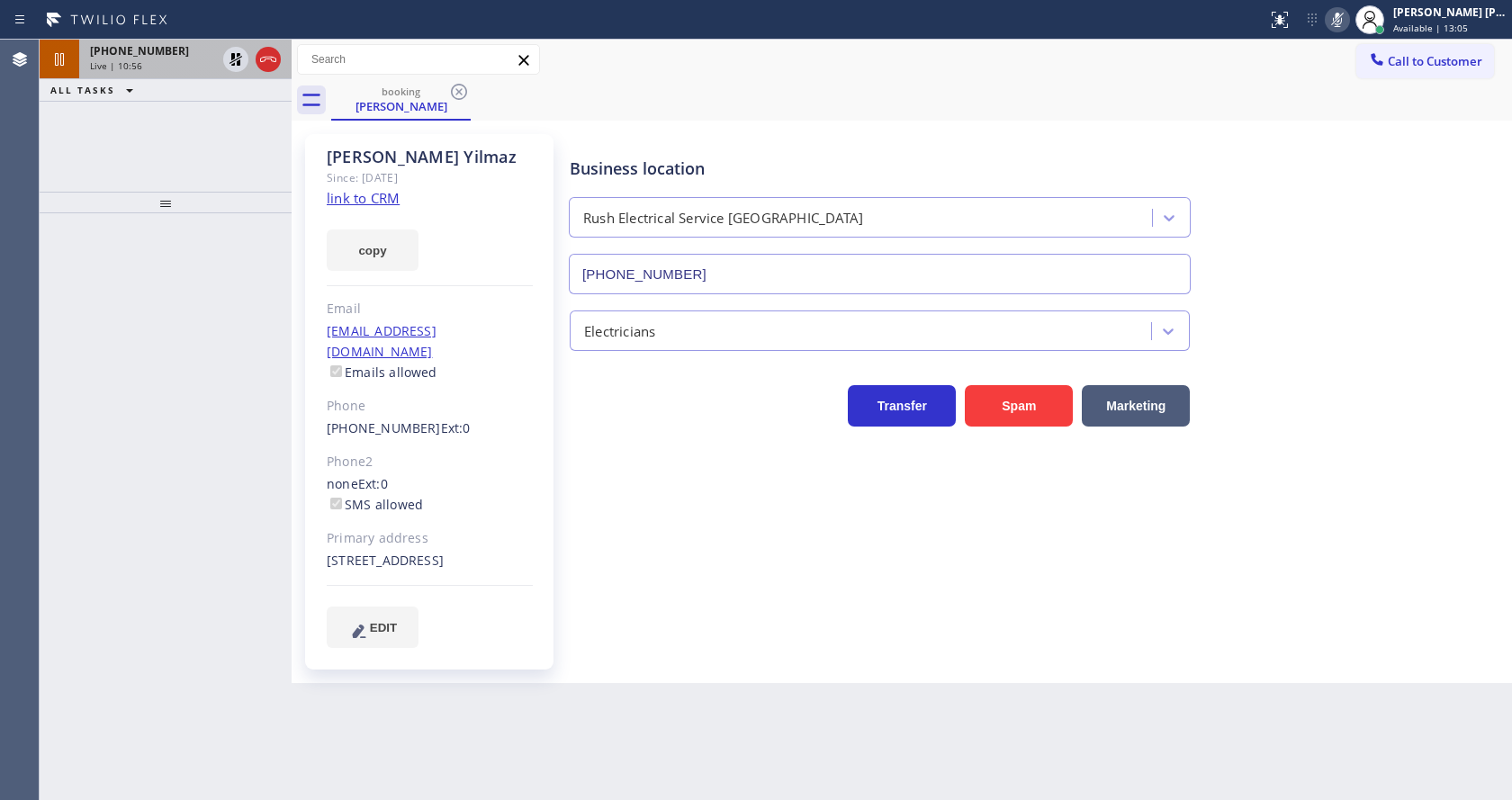
click at [118, 56] on span "[PHONE_NUMBER]" at bounding box center [139, 51] width 99 height 16
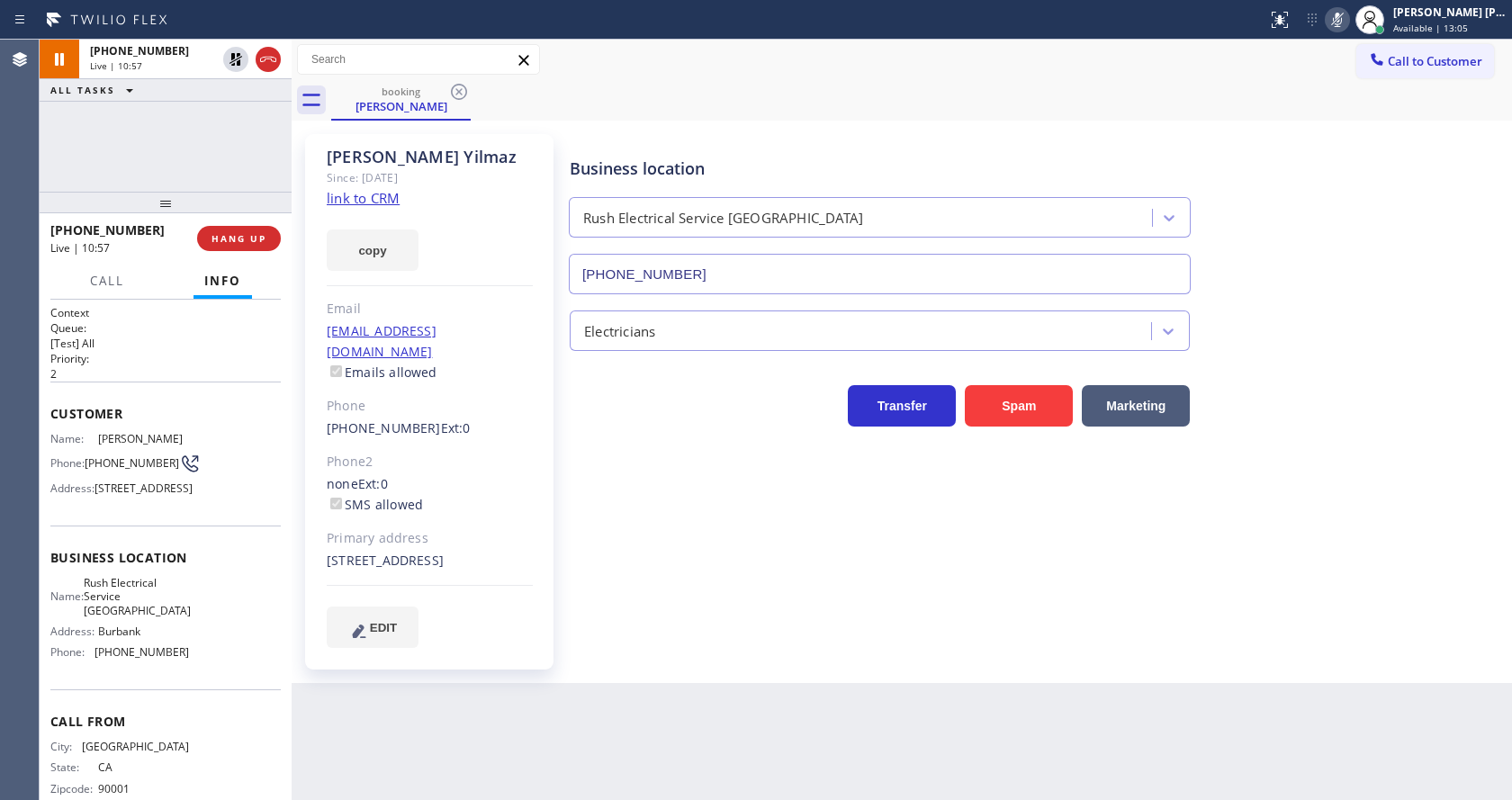
click at [686, 572] on div "Business location Rush Electrical Service [GEOGRAPHIC_DATA] [PHONE_NUMBER] Elec…" at bounding box center [1037, 390] width 942 height 504
click at [564, 477] on div "[PERSON_NAME] Since: [DATE] link to CRM copy Email [EMAIL_ADDRESS][DOMAIN_NAME]…" at bounding box center [431, 401] width 270 height 553
click at [601, 505] on div "Business location Rush Electrical Service [GEOGRAPHIC_DATA] [PHONE_NUMBER] Elec…" at bounding box center [1037, 390] width 942 height 504
click at [237, 60] on icon at bounding box center [236, 59] width 22 height 22
click at [1339, 16] on icon at bounding box center [1337, 20] width 22 height 22
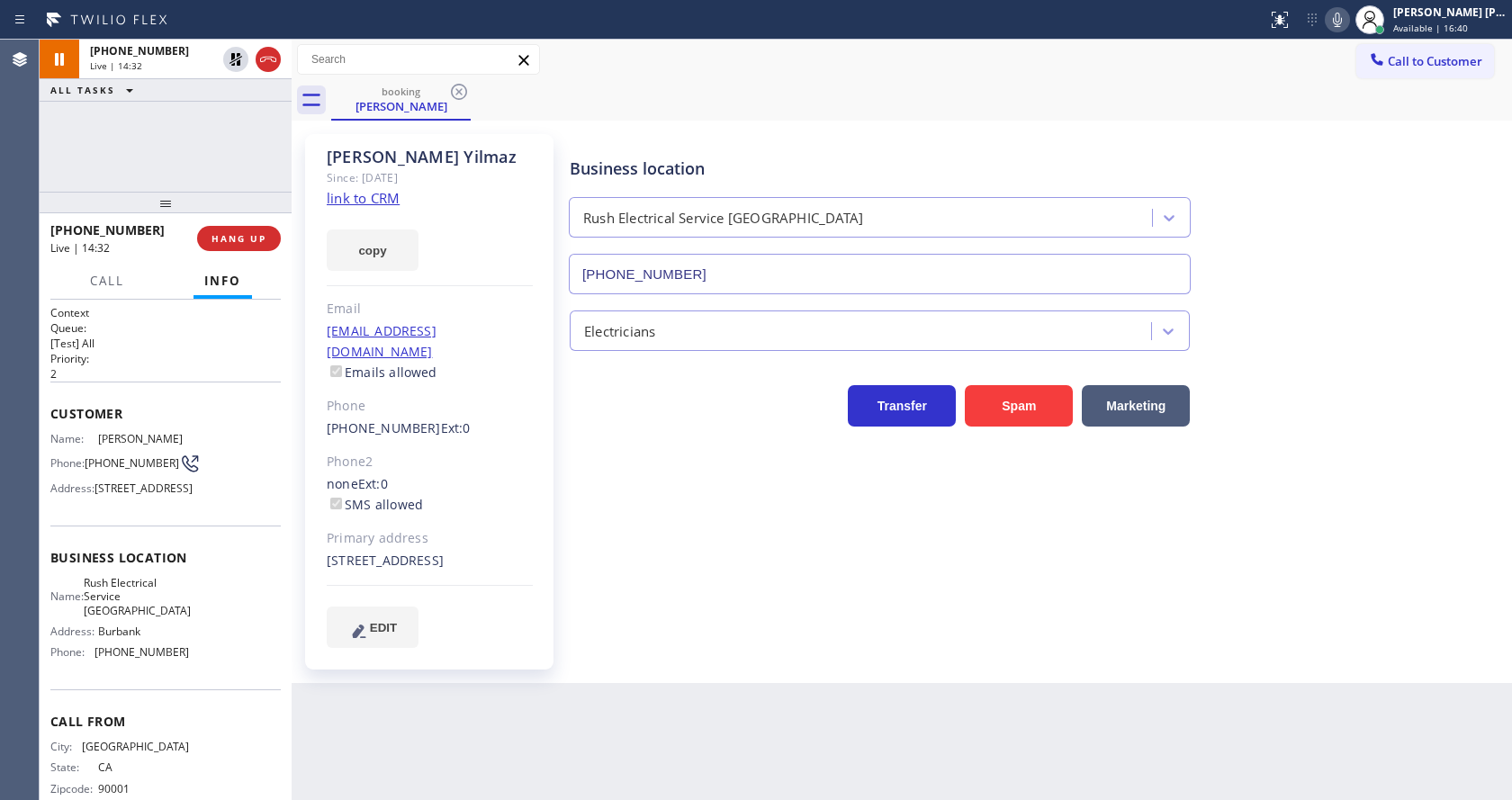
drag, startPoint x: 1352, startPoint y: 186, endPoint x: 1314, endPoint y: 263, distance: 85.9
click at [1353, 186] on div "Business location Rush Electrical Service [GEOGRAPHIC_DATA] [PHONE_NUMBER]" at bounding box center [1037, 212] width 942 height 163
click at [635, 593] on div "Business location Rush Electrical Service [GEOGRAPHIC_DATA] [PHONE_NUMBER] Elec…" at bounding box center [1037, 390] width 942 height 504
click at [516, 658] on div "[PERSON_NAME] Since: [DATE] link to CRM copy Email [EMAIL_ADDRESS][DOMAIN_NAME]…" at bounding box center [429, 401] width 249 height 536
drag, startPoint x: 811, startPoint y: 759, endPoint x: 658, endPoint y: 758, distance: 153.0
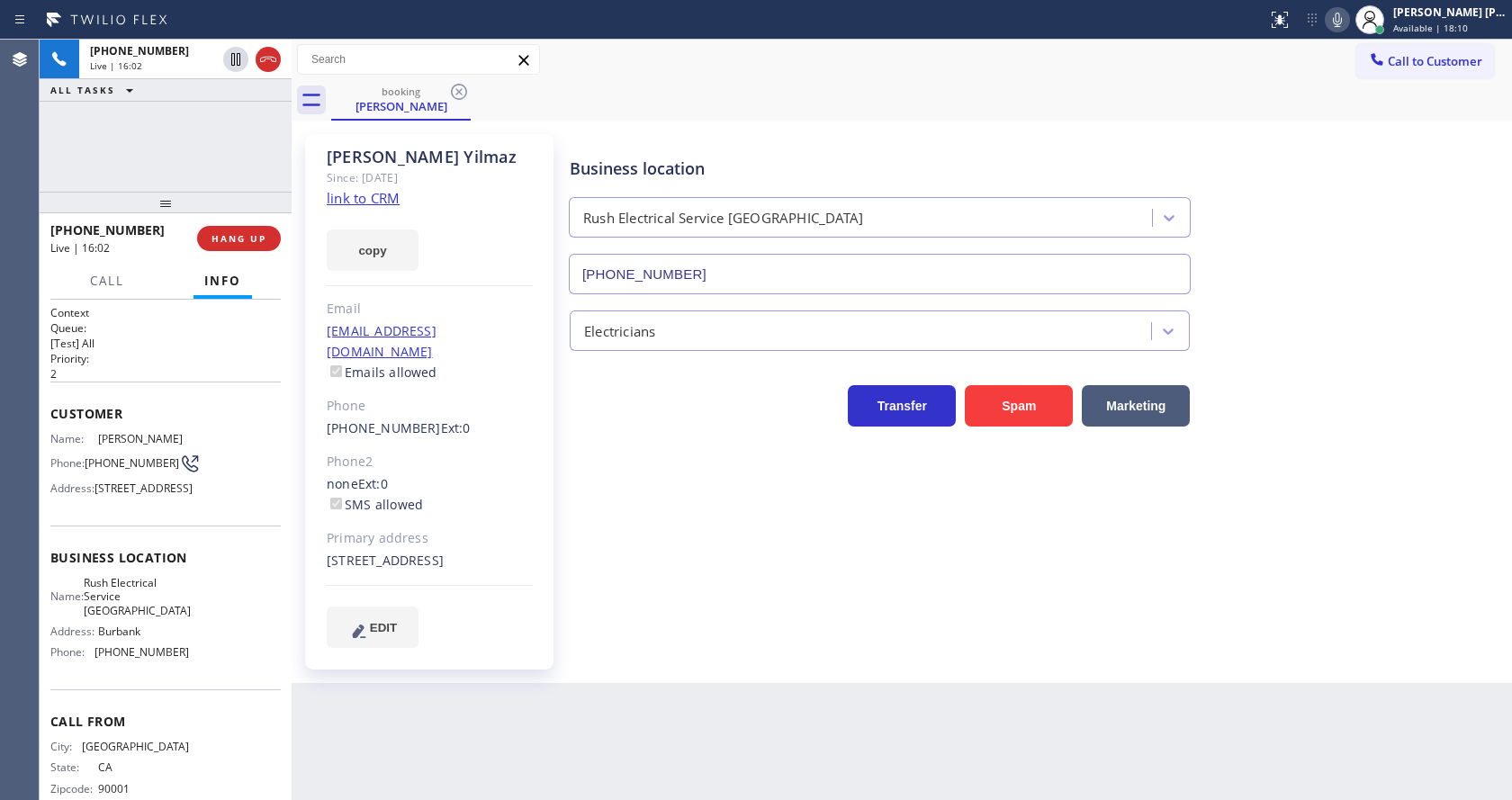
click at [811, 759] on div "Back to Dashboard Change Sender ID Customers Technicians Select a contact Outbo…" at bounding box center [901, 419] width 1220 height 760
click at [492, 607] on div "EDIT" at bounding box center [429, 627] width 206 height 41
click at [673, 658] on div "Business location Rush Electrical Service [GEOGRAPHIC_DATA] [PHONE_NUMBER] Elec…" at bounding box center [1037, 407] width 942 height 540
drag, startPoint x: 815, startPoint y: 609, endPoint x: 770, endPoint y: 642, distance: 55.8
click at [815, 609] on div "Business location Rush Electrical Service [GEOGRAPHIC_DATA] [PHONE_NUMBER] Elec…" at bounding box center [1037, 390] width 942 height 504
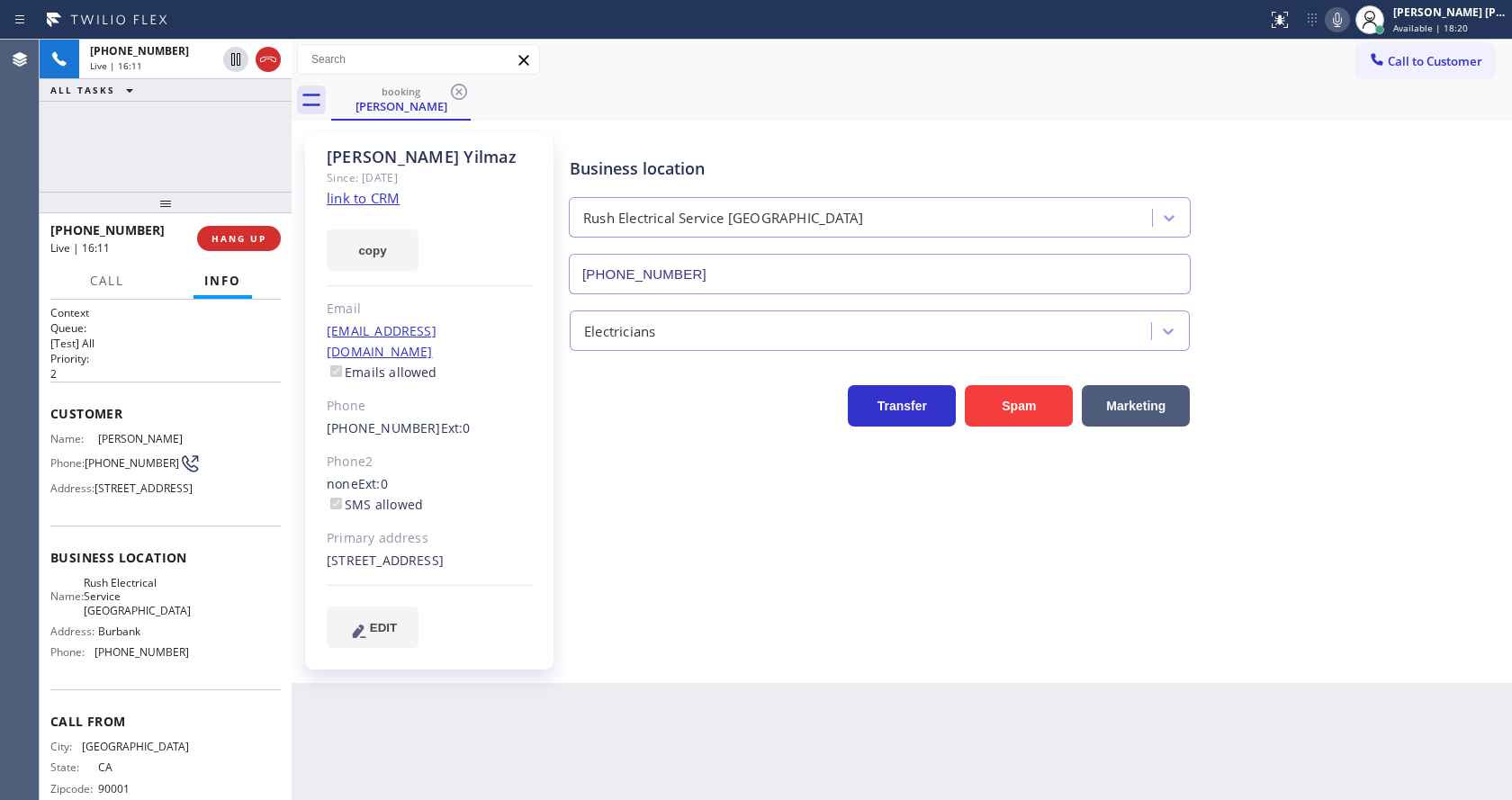
click at [525, 484] on div "none Ext: 0 SMS allowed" at bounding box center [429, 495] width 206 height 41
click at [781, 660] on div "Business location Rush Electrical Service [GEOGRAPHIC_DATA] [PHONE_NUMBER] Elec…" at bounding box center [1037, 407] width 942 height 540
click at [574, 441] on div "Business location Rush Electrical Service [GEOGRAPHIC_DATA] [PHONE_NUMBER] Elec…" at bounding box center [1037, 390] width 942 height 504
click at [882, 648] on div "Business location Rush Electrical Service [GEOGRAPHIC_DATA] [PHONE_NUMBER] Elec…" at bounding box center [1037, 407] width 942 height 540
drag, startPoint x: 767, startPoint y: 679, endPoint x: 718, endPoint y: 667, distance: 50.4
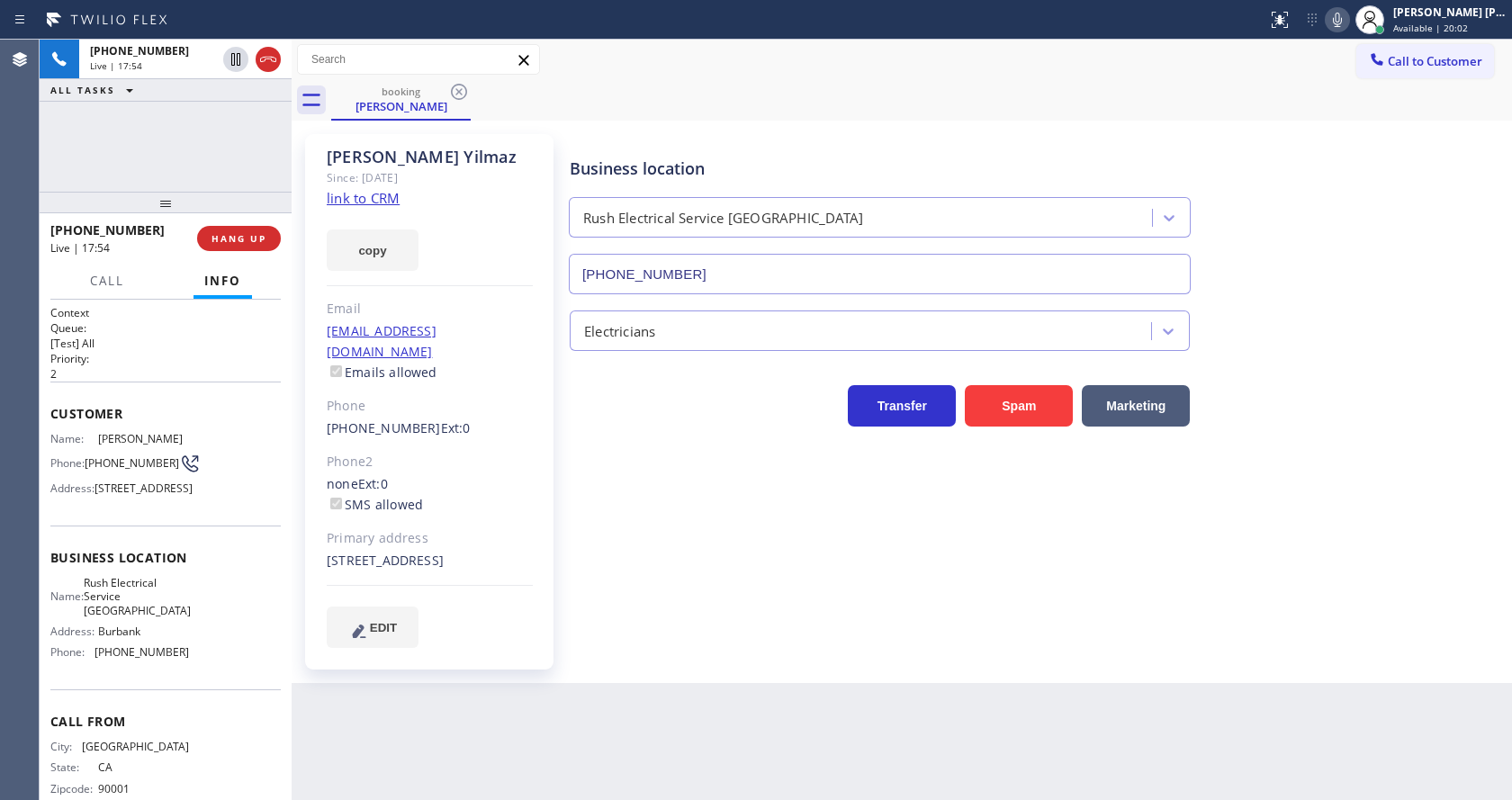
click at [767, 679] on div "[PERSON_NAME] Since: [DATE] link to CRM copy Email [EMAIL_ADDRESS][DOMAIN_NAME]…" at bounding box center [901, 401] width 1220 height 562
drag, startPoint x: 548, startPoint y: 473, endPoint x: 553, endPoint y: 425, distance: 48.3
click at [548, 473] on div "[PERSON_NAME] Since: [DATE] link to CRM copy Email [EMAIL_ADDRESS][DOMAIN_NAME]…" at bounding box center [429, 401] width 249 height 536
click at [693, 637] on div "Business location Rush Electrical Service [GEOGRAPHIC_DATA] [PHONE_NUMBER] Elec…" at bounding box center [1037, 390] width 942 height 504
drag, startPoint x: 603, startPoint y: 448, endPoint x: 614, endPoint y: 445, distance: 11.4
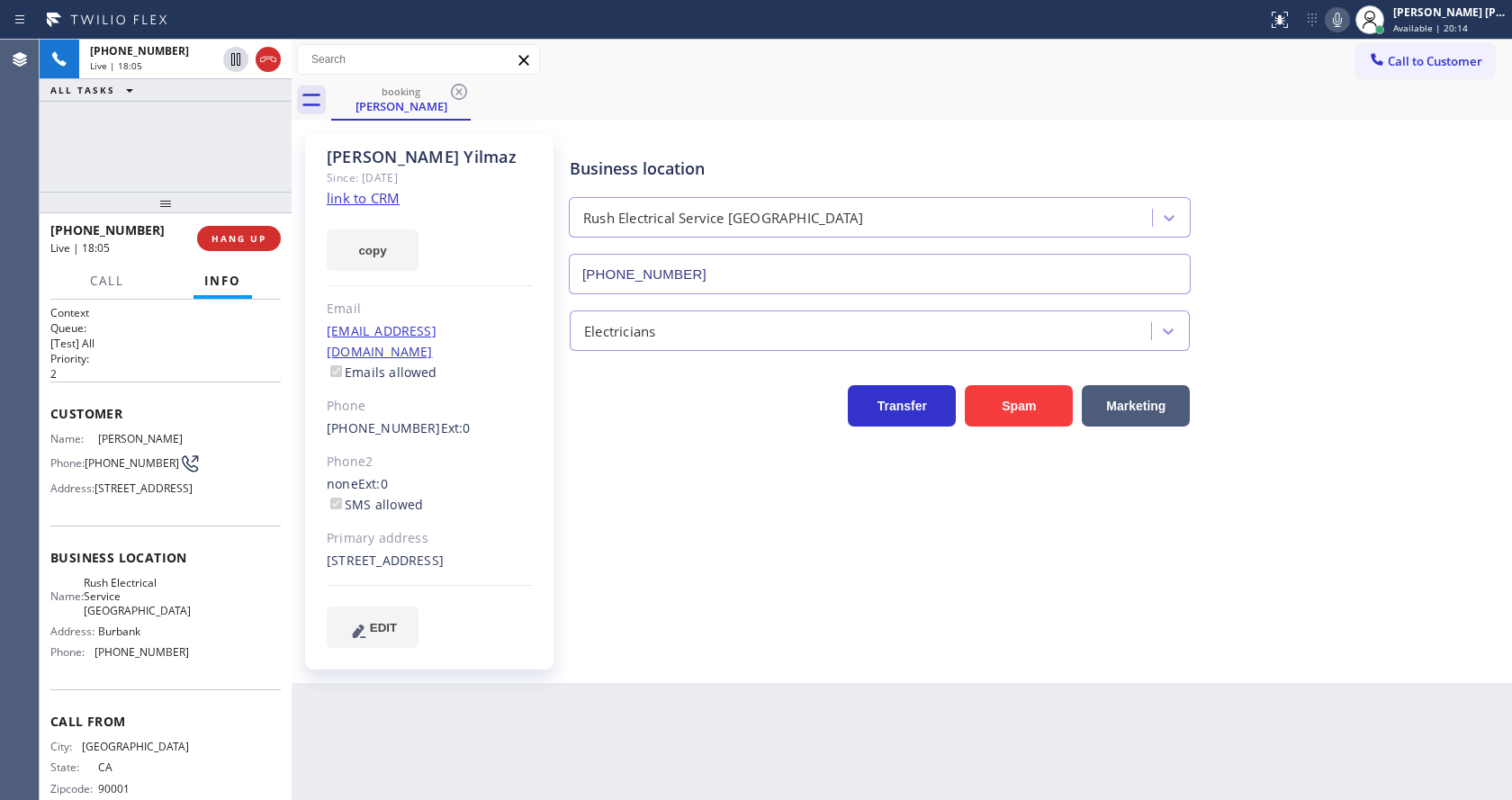
click at [603, 448] on div "Business location Rush Electrical Service [GEOGRAPHIC_DATA] [PHONE_NUMBER] Elec…" at bounding box center [1037, 390] width 942 height 504
click at [602, 696] on div "Back to Dashboard Change Sender ID Customers Technicians Select a contact Outbo…" at bounding box center [901, 419] width 1220 height 760
click at [764, 691] on div "Back to Dashboard Change Sender ID Customers Technicians Select a contact Outbo…" at bounding box center [901, 419] width 1220 height 760
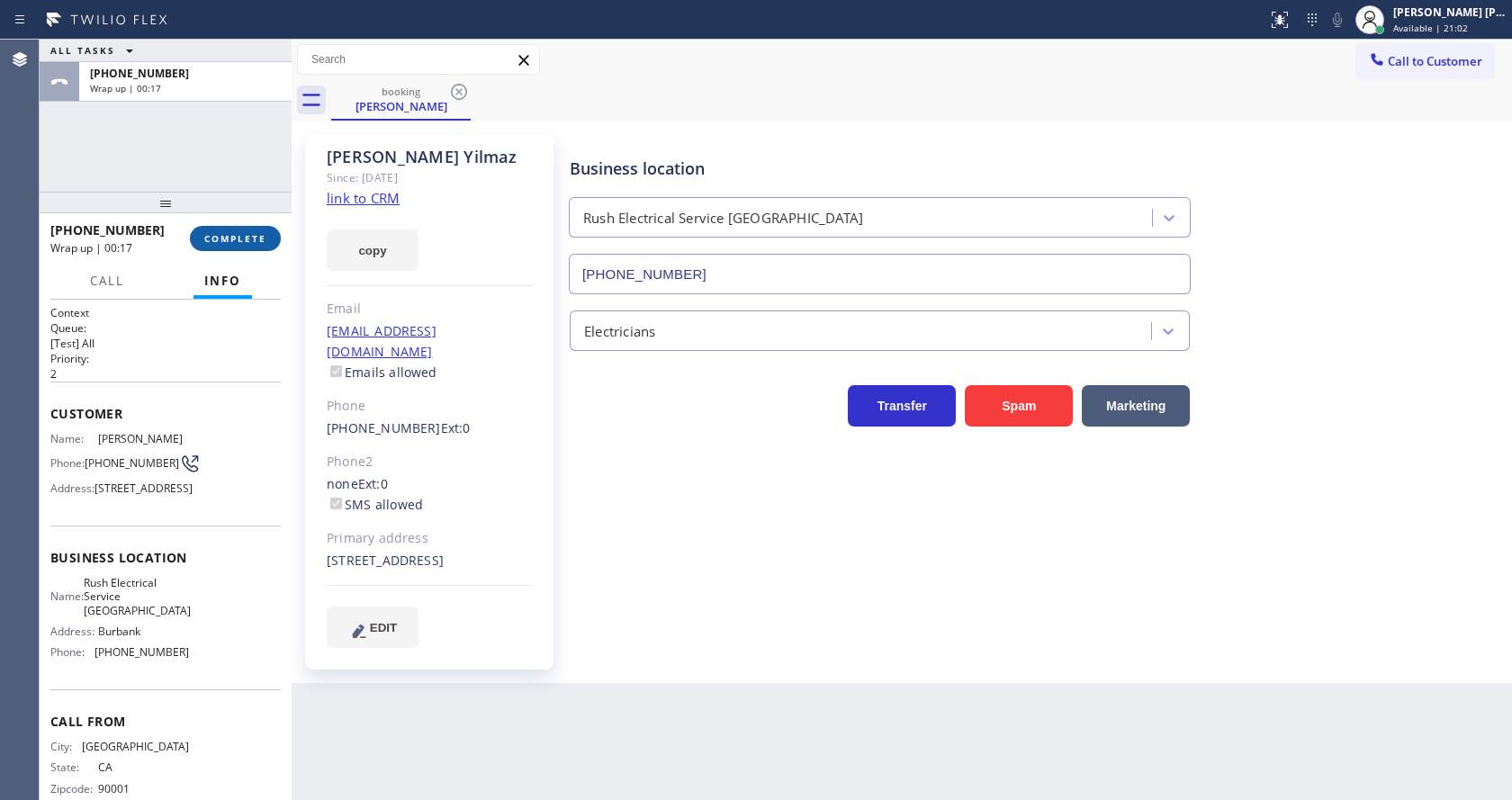
click at [214, 238] on span "COMPLETE" at bounding box center [235, 238] width 62 height 13
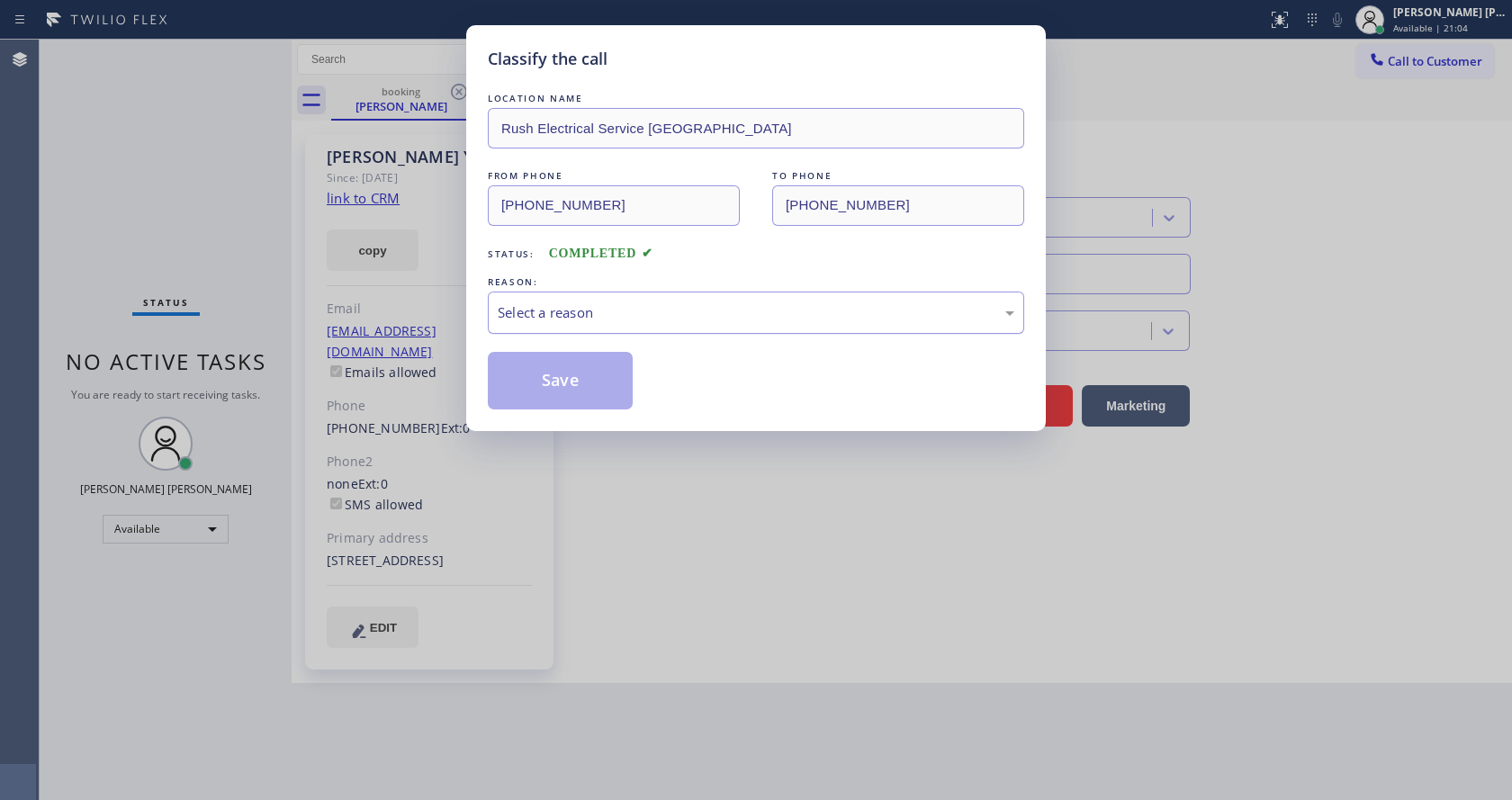
click at [572, 306] on div "Select a reason" at bounding box center [755, 312] width 516 height 21
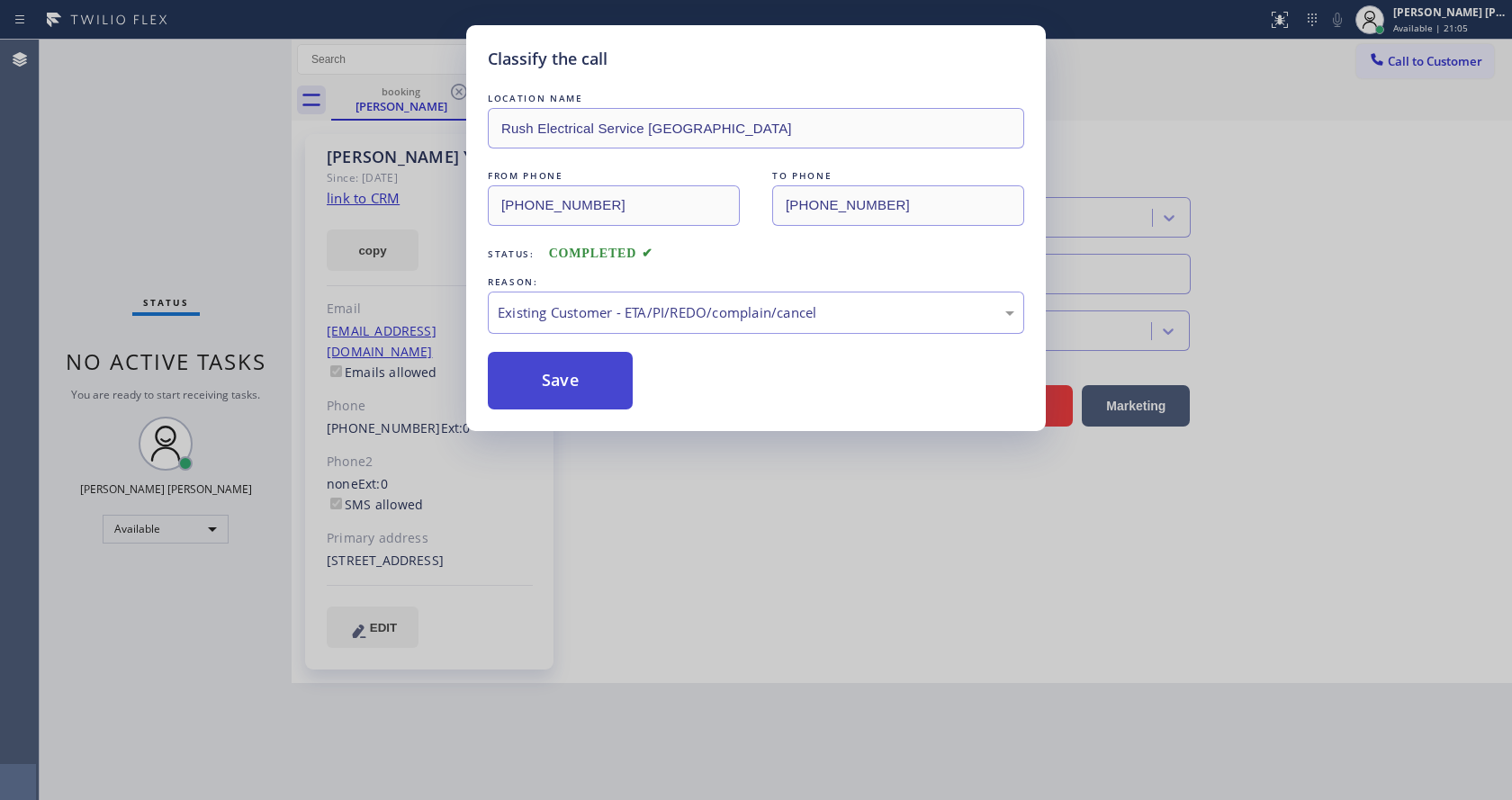
click at [567, 372] on button "Save" at bounding box center [560, 381] width 145 height 57
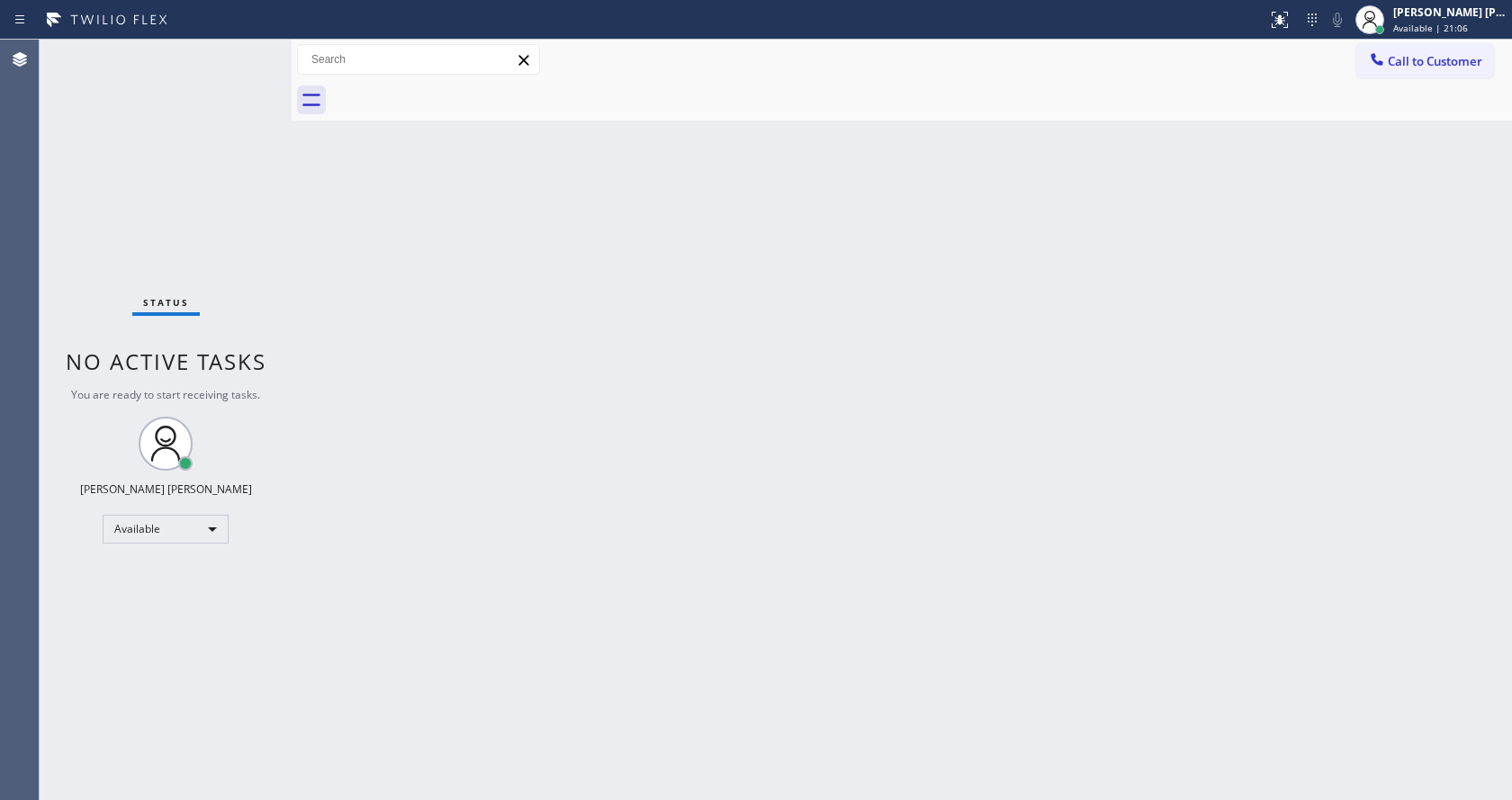
click at [249, 46] on div "Status No active tasks You are ready to start receiving tasks. [PERSON_NAME] [P…" at bounding box center [165, 419] width 252 height 760
click at [644, 423] on div "Back to Dashboard Change Sender ID Customers Technicians Select a contact Outbo…" at bounding box center [901, 419] width 1220 height 760
click at [383, 381] on div "Back to Dashboard Change Sender ID Customers Technicians Select a contact Outbo…" at bounding box center [901, 419] width 1220 height 760
click at [863, 331] on div "Back to Dashboard Change Sender ID Customers Technicians Select a contact Outbo…" at bounding box center [901, 419] width 1220 height 760
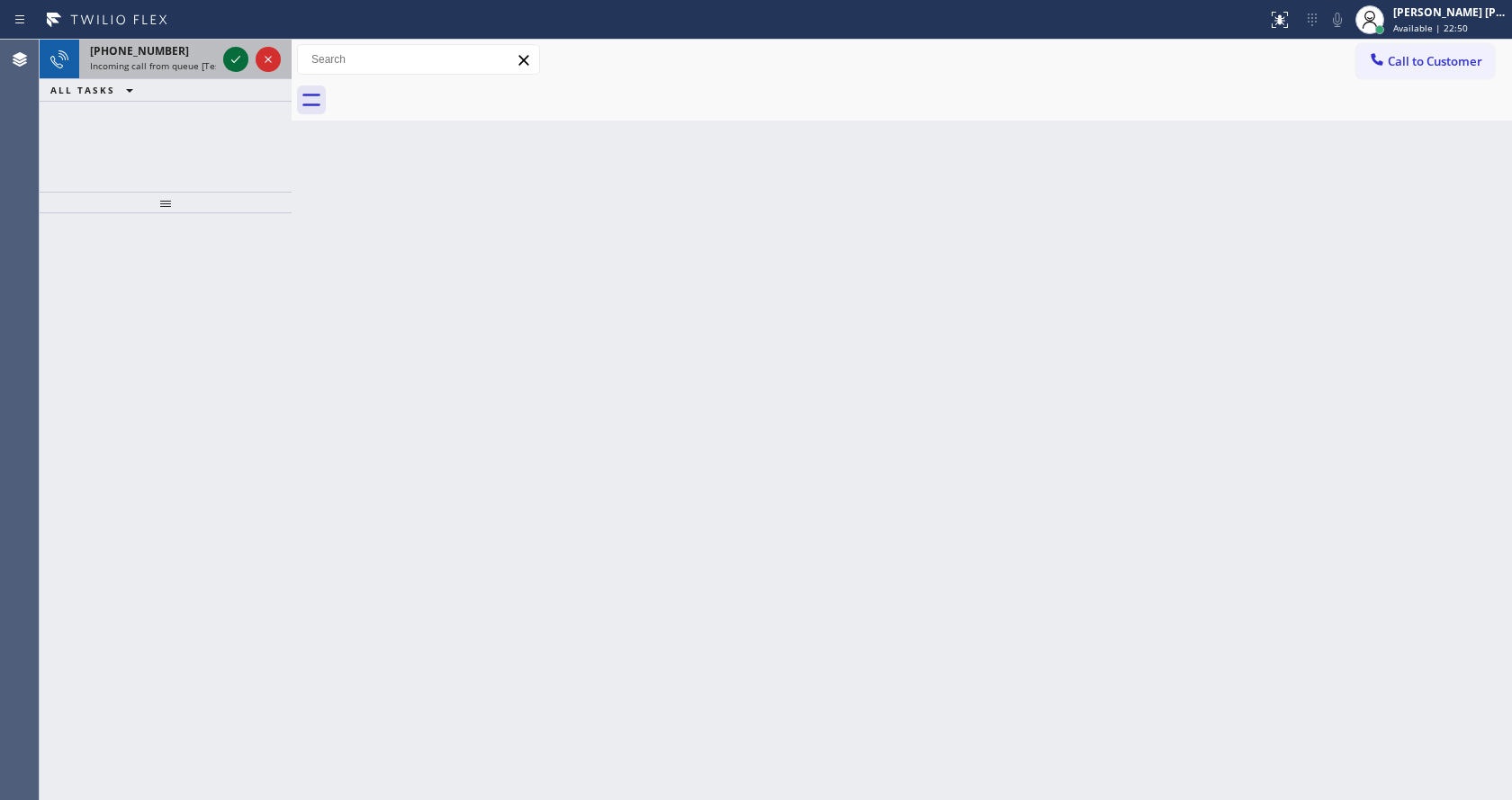
click at [235, 55] on icon at bounding box center [236, 59] width 22 height 22
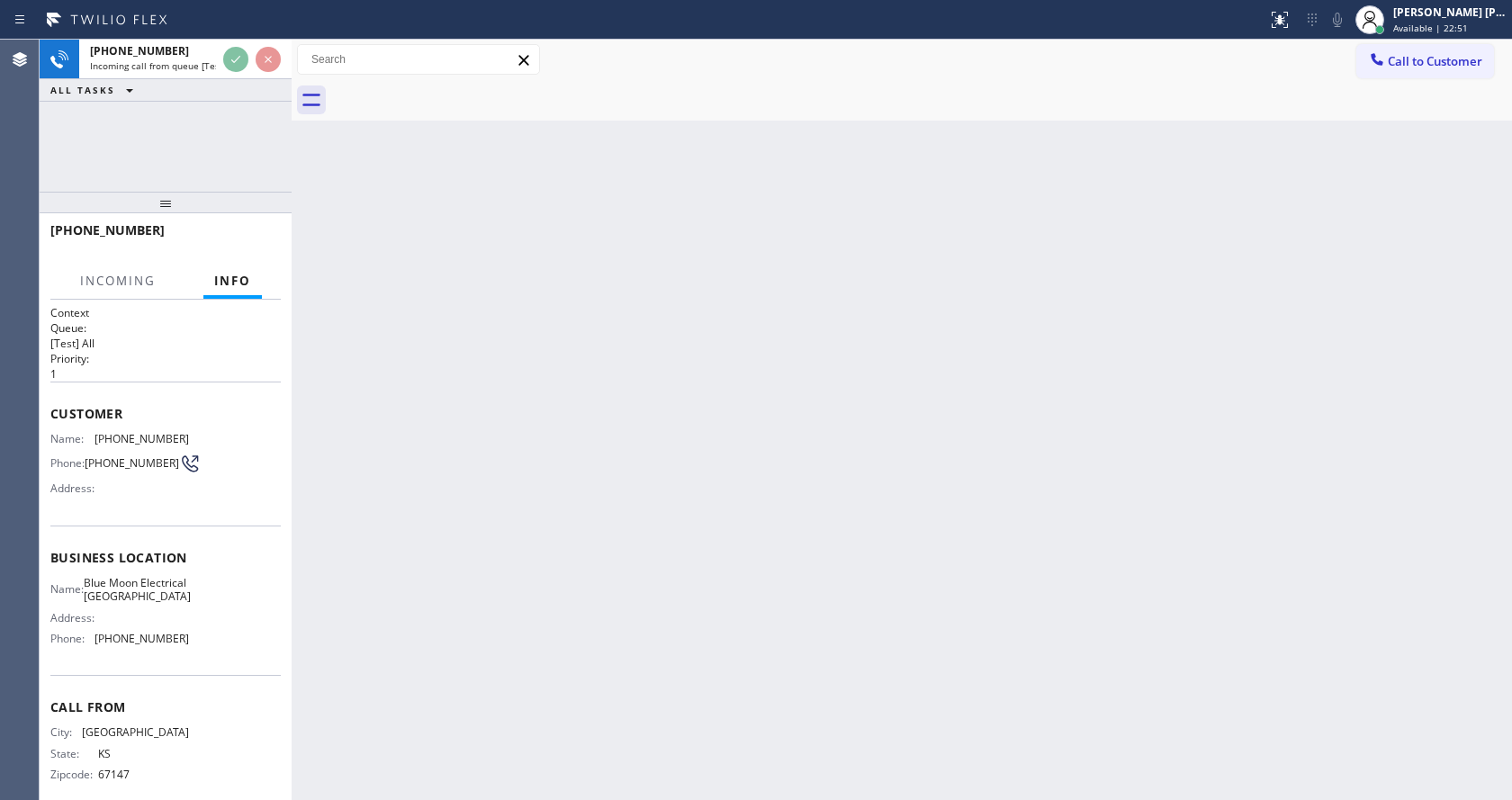
scroll to position [36, 0]
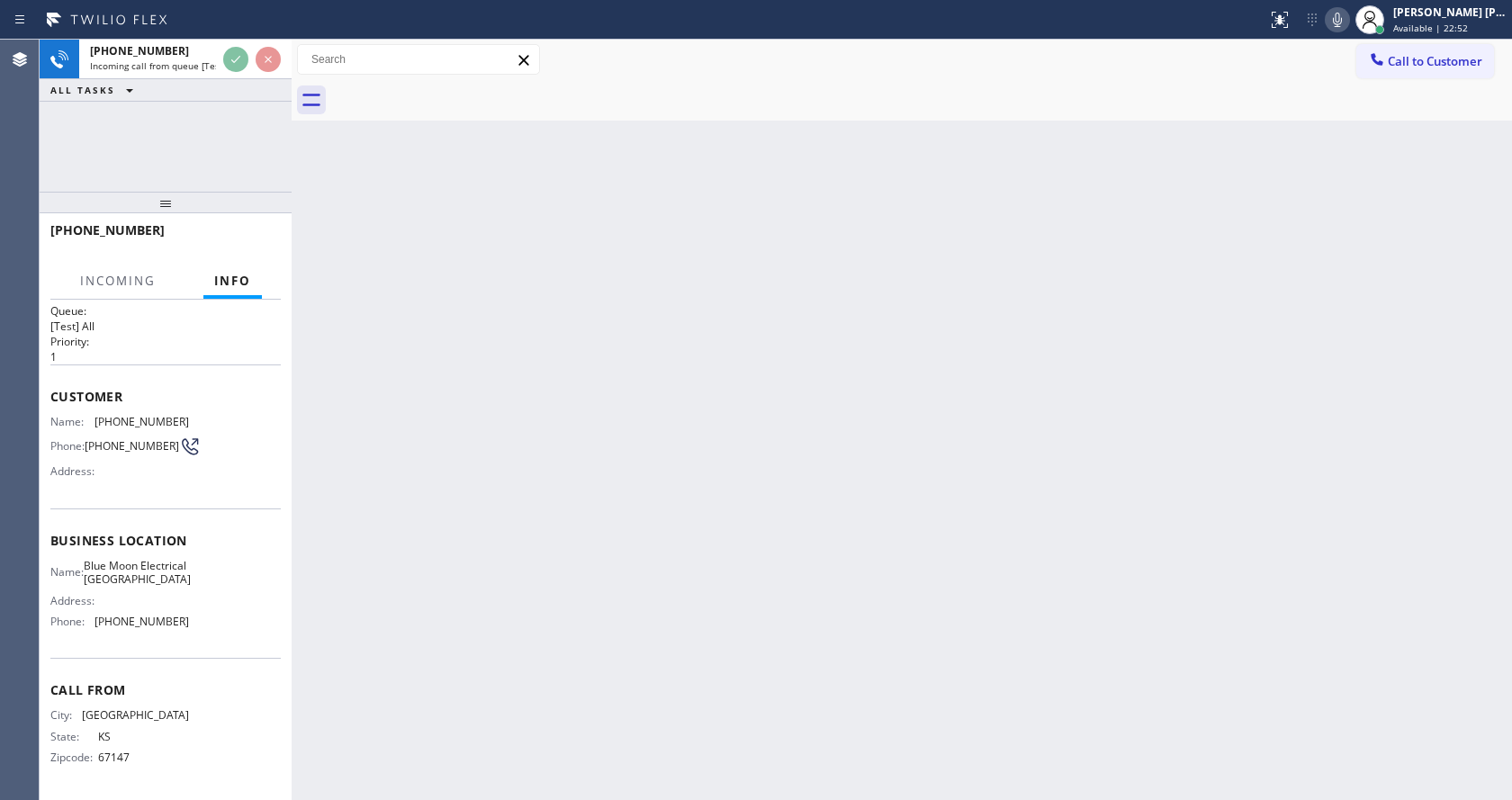
click at [592, 455] on div "Back to Dashboard Change Sender ID Customers Technicians Select a contact Outbo…" at bounding box center [901, 419] width 1220 height 760
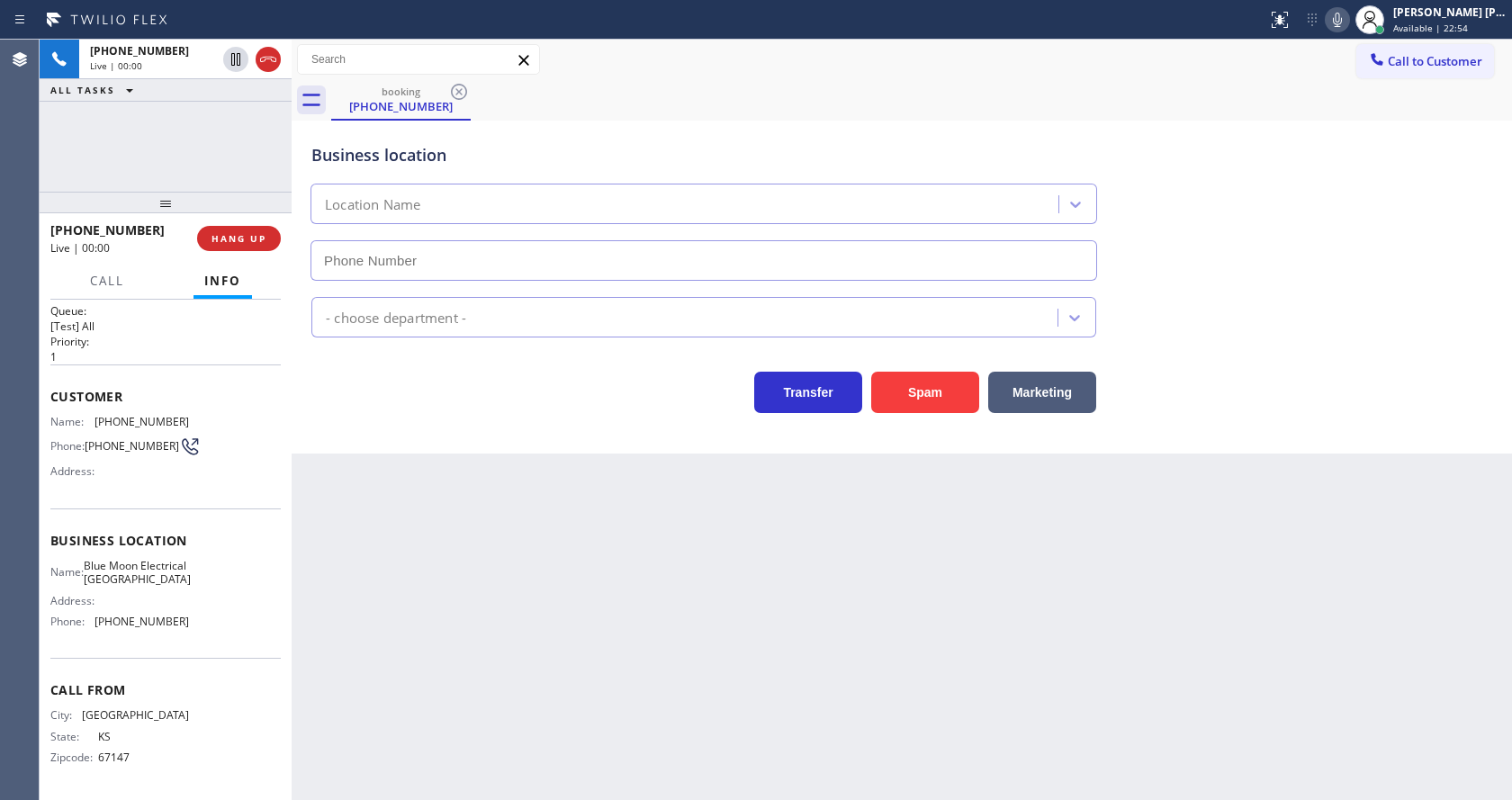
type input "[PHONE_NUMBER]"
click at [454, 491] on div "Back to Dashboard Change Sender ID Customers Technicians Select a contact Outbo…" at bounding box center [901, 419] width 1220 height 760
click at [179, 435] on icon at bounding box center [189, 446] width 22 height 22
drag, startPoint x: 126, startPoint y: 407, endPoint x: 220, endPoint y: 423, distance: 95.4
click at [220, 423] on div "Name: [PHONE_NUMBER] Phone: [PHONE_NUMBER] Address:" at bounding box center [165, 450] width 230 height 71
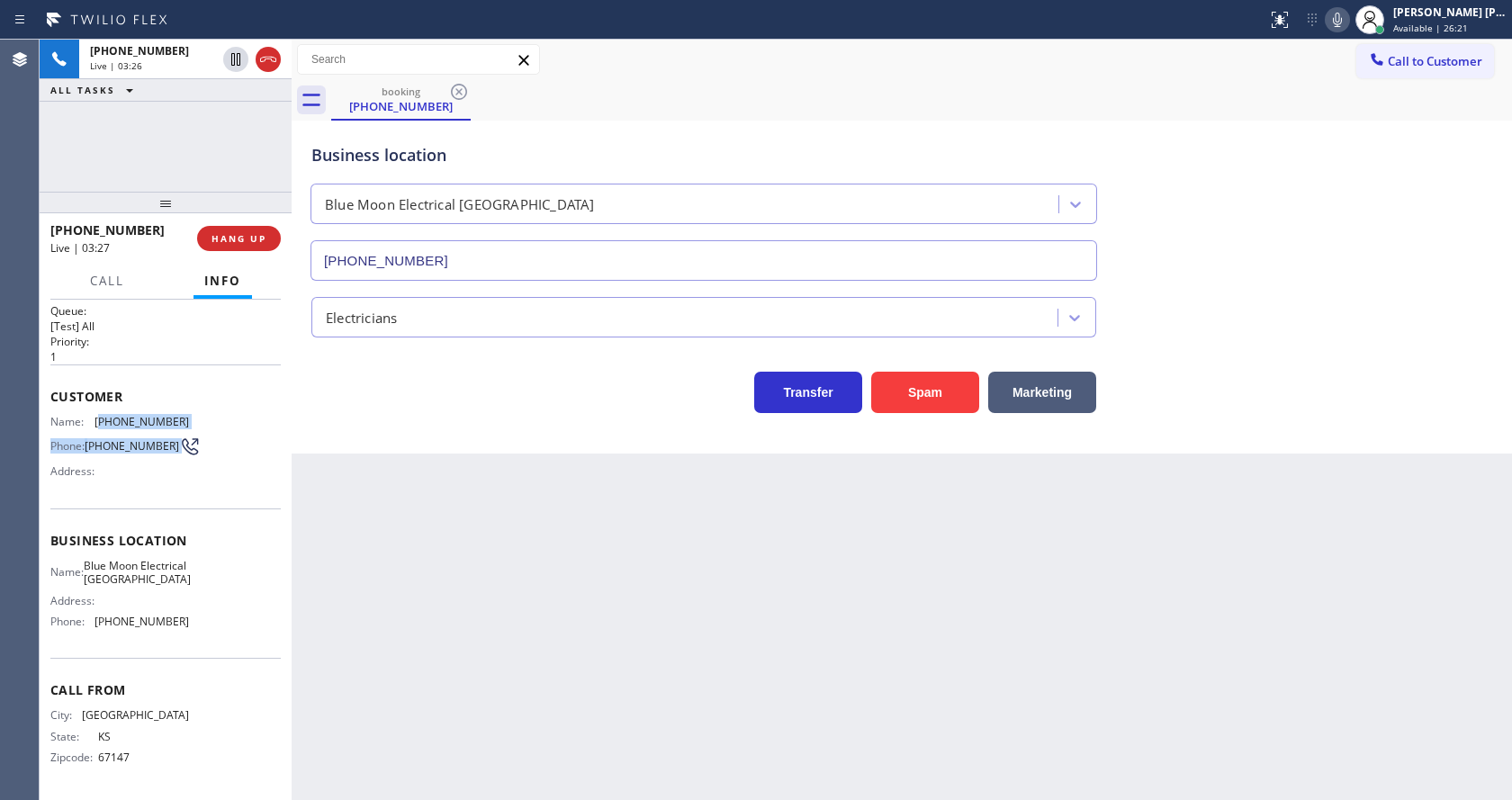
click at [218, 417] on div "Name: [PHONE_NUMBER] Phone: [PHONE_NUMBER] Address:" at bounding box center [165, 450] width 230 height 71
drag, startPoint x: 188, startPoint y: 388, endPoint x: 127, endPoint y: 399, distance: 62.0
click at [152, 405] on div "Customer Name: [PHONE_NUMBER] Phone: [PHONE_NUMBER] Address:" at bounding box center [165, 436] width 230 height 144
click at [126, 414] on span "[PHONE_NUMBER]" at bounding box center [142, 421] width 95 height 14
drag, startPoint x: 95, startPoint y: 399, endPoint x: 213, endPoint y: 407, distance: 118.3
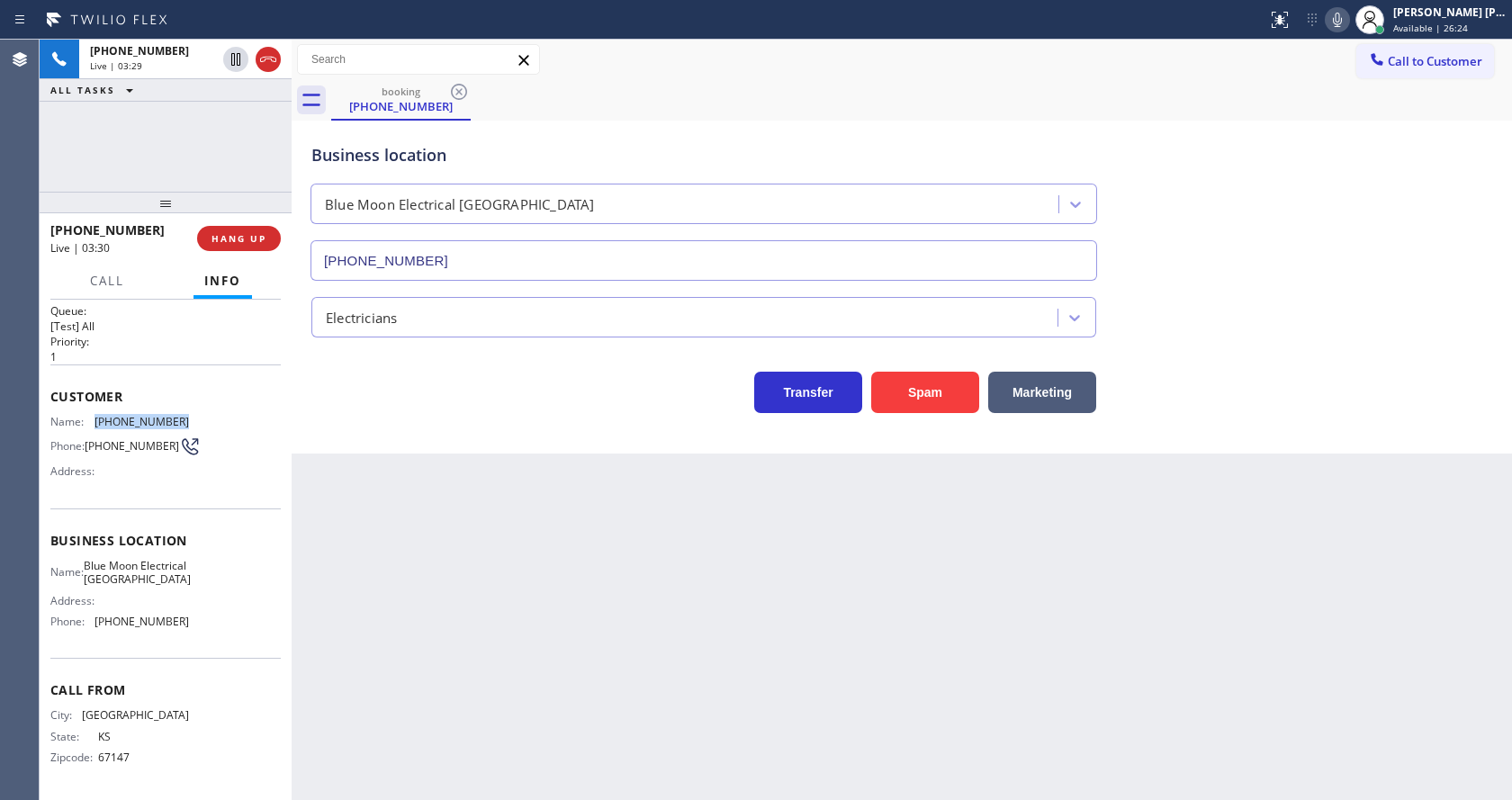
click at [213, 414] on div "Name: [PHONE_NUMBER] Phone: [PHONE_NUMBER] Address:" at bounding box center [165, 450] width 230 height 71
copy div "[PHONE_NUMBER]"
click at [382, 502] on div "Back to Dashboard Change Sender ID Customers Technicians Select a contact Outbo…" at bounding box center [901, 419] width 1220 height 760
click at [1339, 26] on icon at bounding box center [1337, 20] width 22 height 22
click at [239, 63] on icon at bounding box center [236, 59] width 22 height 22
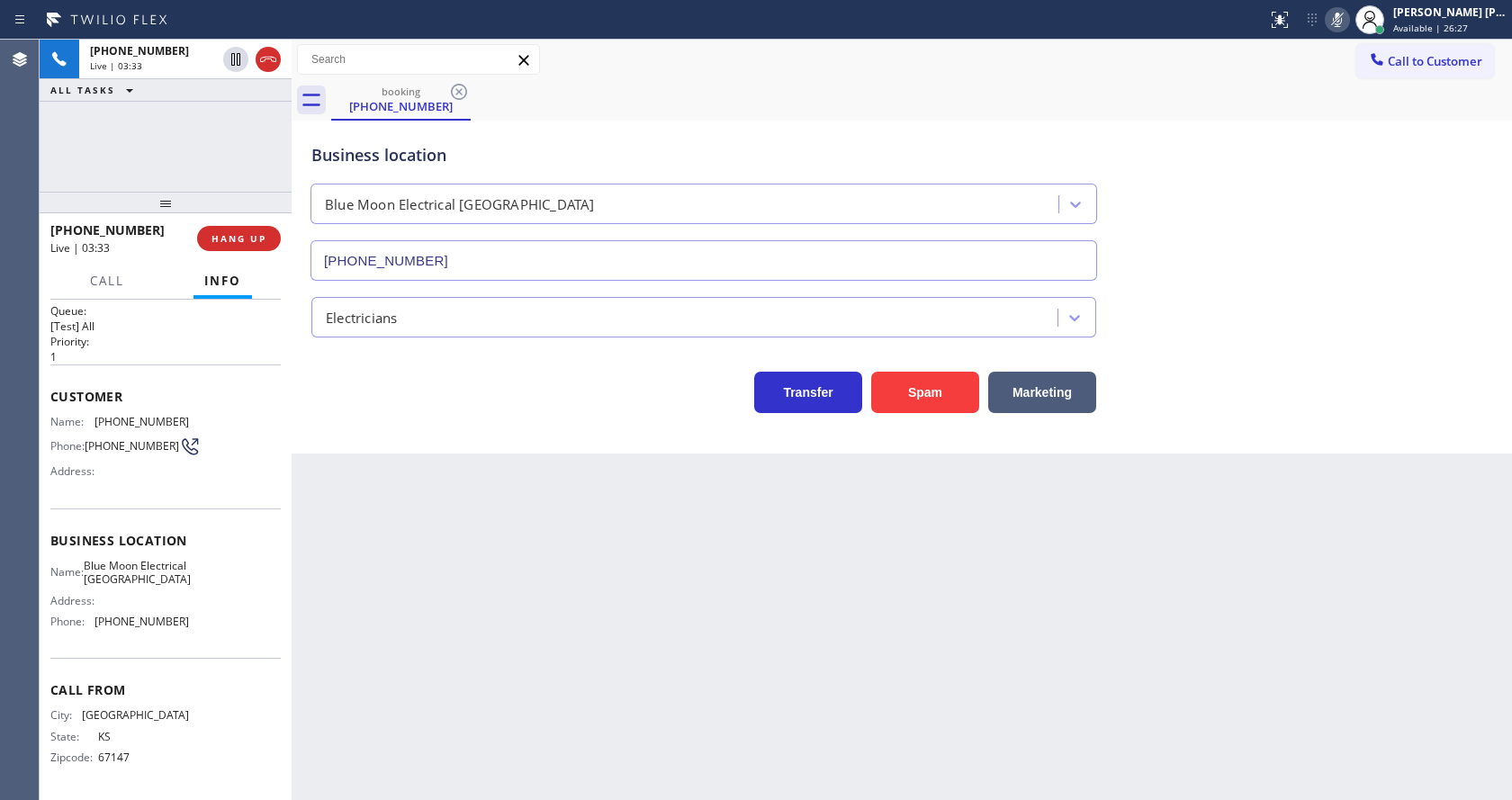
click at [457, 482] on div "Back to Dashboard Change Sender ID Customers Technicians Select a contact Outbo…" at bounding box center [901, 419] width 1220 height 760
click at [193, 576] on div "Name: Blue Moon Electrical Palm Desert Address: Phone: [PHONE_NUMBER]" at bounding box center [165, 597] width 230 height 77
drag, startPoint x: 97, startPoint y: 545, endPoint x: 145, endPoint y: 586, distance: 63.1
click at [145, 586] on div "Name: Blue Moon Electrical Palm Desert Address: Phone: [PHONE_NUMBER]" at bounding box center [119, 597] width 138 height 77
copy span "Blue Moon Electrical [GEOGRAPHIC_DATA]"
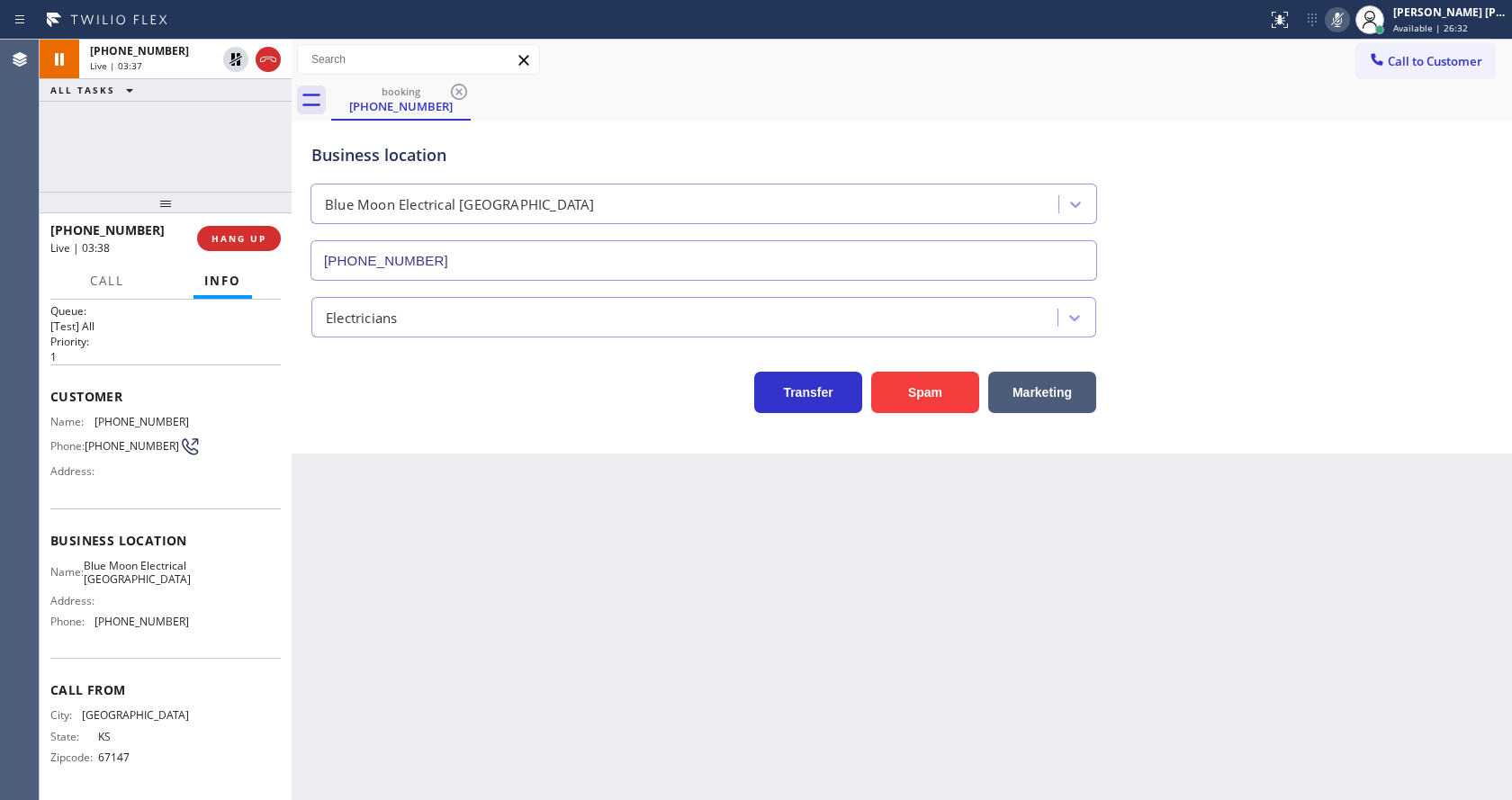
drag, startPoint x: 523, startPoint y: 573, endPoint x: 522, endPoint y: 602, distance: 29.0
click at [522, 585] on div "Back to Dashboard Change Sender ID Customers Technicians Select a contact Outbo…" at bounding box center [901, 419] width 1220 height 760
drag, startPoint x: 169, startPoint y: 576, endPoint x: 163, endPoint y: 609, distance: 33.5
click at [169, 576] on span "Blue Moon Electrical [GEOGRAPHIC_DATA]" at bounding box center [137, 572] width 108 height 28
drag, startPoint x: 94, startPoint y: 617, endPoint x: 199, endPoint y: 627, distance: 105.5
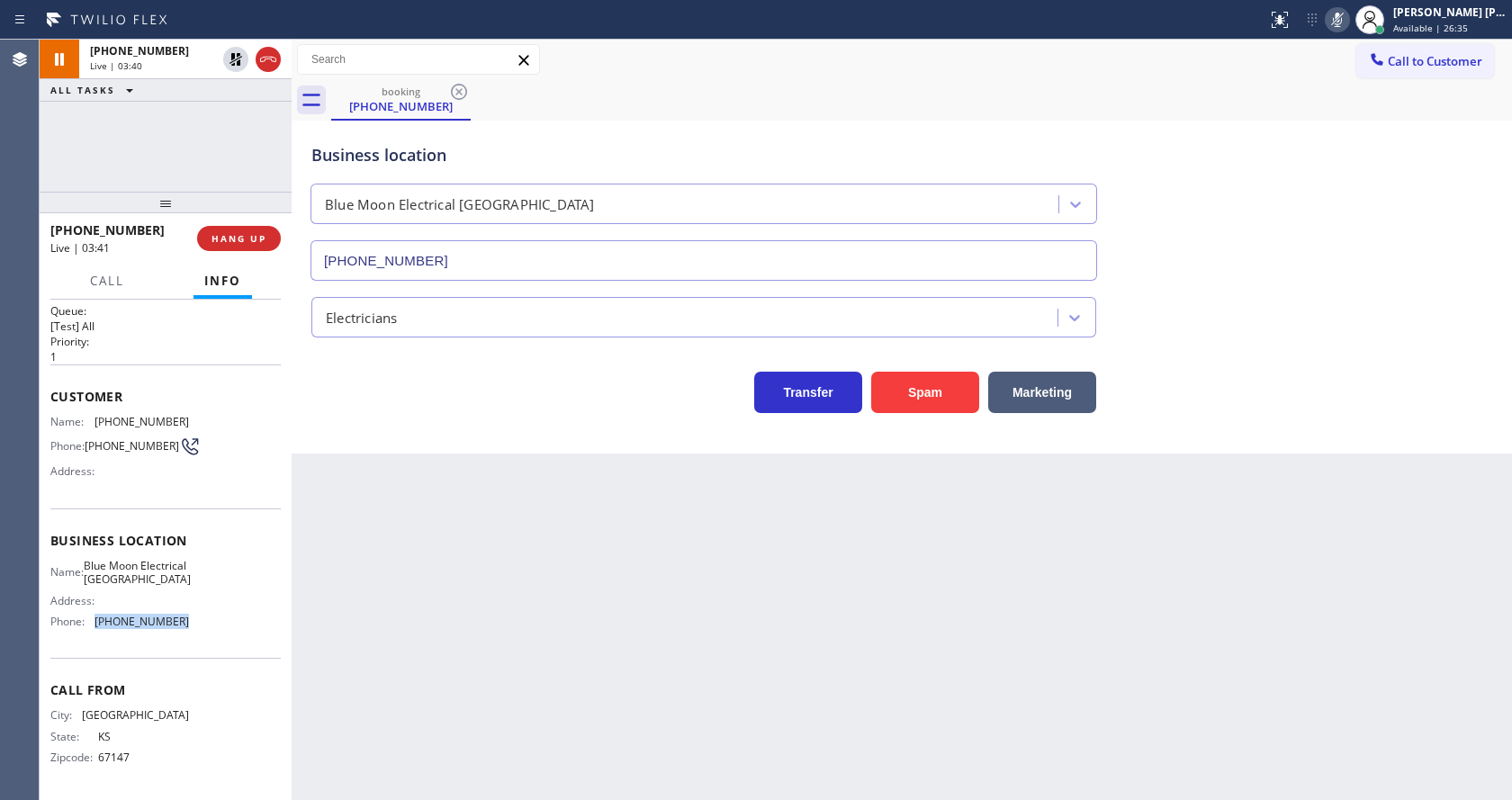
click at [199, 627] on div "Name: Blue Moon Electrical Palm Desert Address: Phone: [PHONE_NUMBER]" at bounding box center [165, 597] width 230 height 77
copy div "[PHONE_NUMBER]"
drag, startPoint x: 454, startPoint y: 620, endPoint x: 417, endPoint y: 794, distance: 177.9
click at [450, 624] on div "Back to Dashboard Change Sender ID Customers Technicians Select a contact Outbo…" at bounding box center [901, 419] width 1220 height 760
click at [682, 606] on div "Back to Dashboard Change Sender ID Customers Technicians Select a contact Outbo…" at bounding box center [901, 419] width 1220 height 760
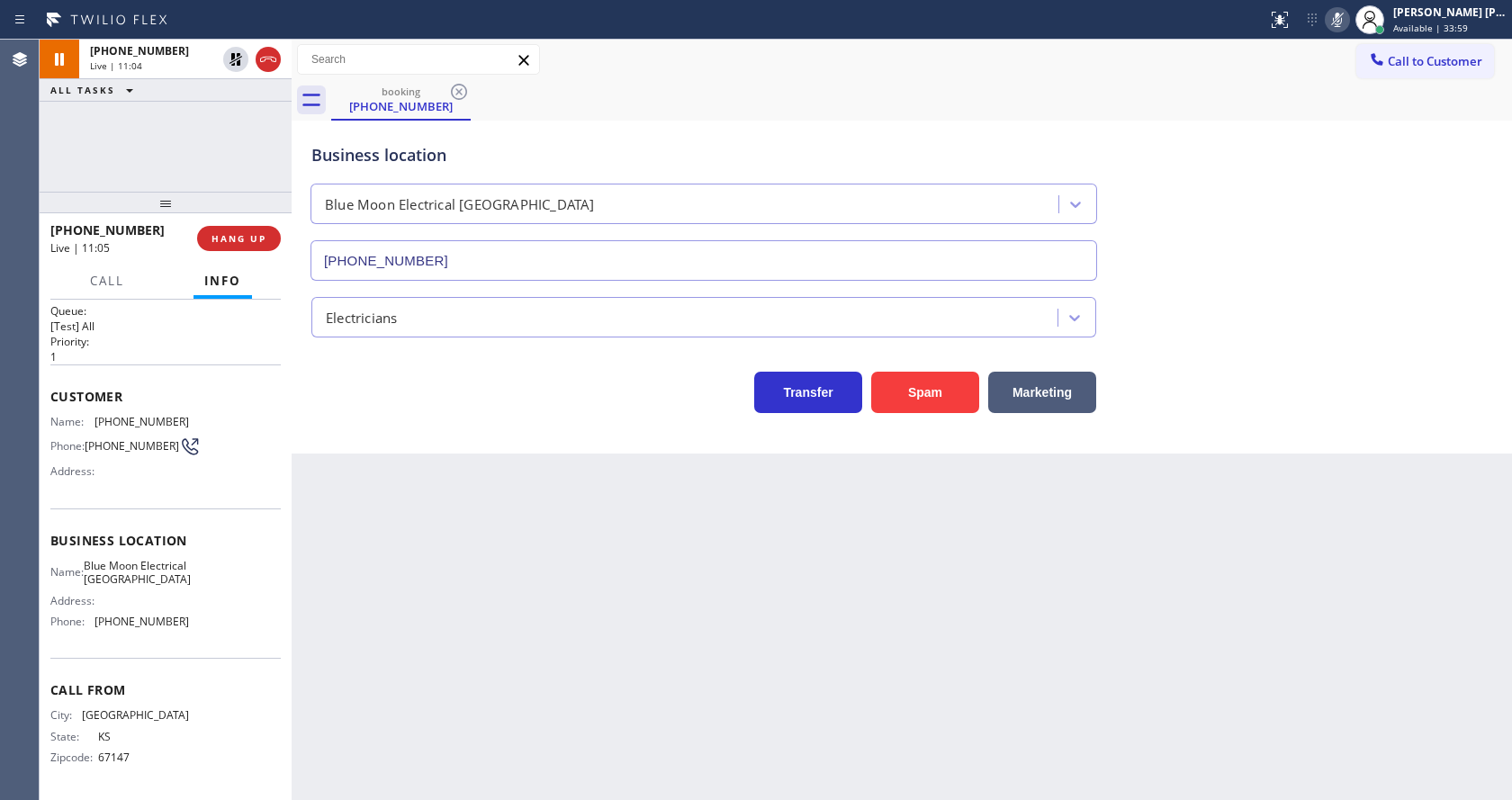
click at [994, 620] on div "Back to Dashboard Change Sender ID Customers Technicians Select a contact Outbo…" at bounding box center [901, 419] width 1220 height 760
click at [241, 53] on icon at bounding box center [236, 59] width 22 height 22
drag, startPoint x: 1346, startPoint y: 17, endPoint x: 1329, endPoint y: 272, distance: 255.6
click at [1346, 21] on icon at bounding box center [1337, 20] width 22 height 22
click at [1329, 272] on div "Business location Blue Moon Electrical [GEOGRAPHIC_DATA] [PHONE_NUMBER]" at bounding box center [902, 198] width 1188 height 163
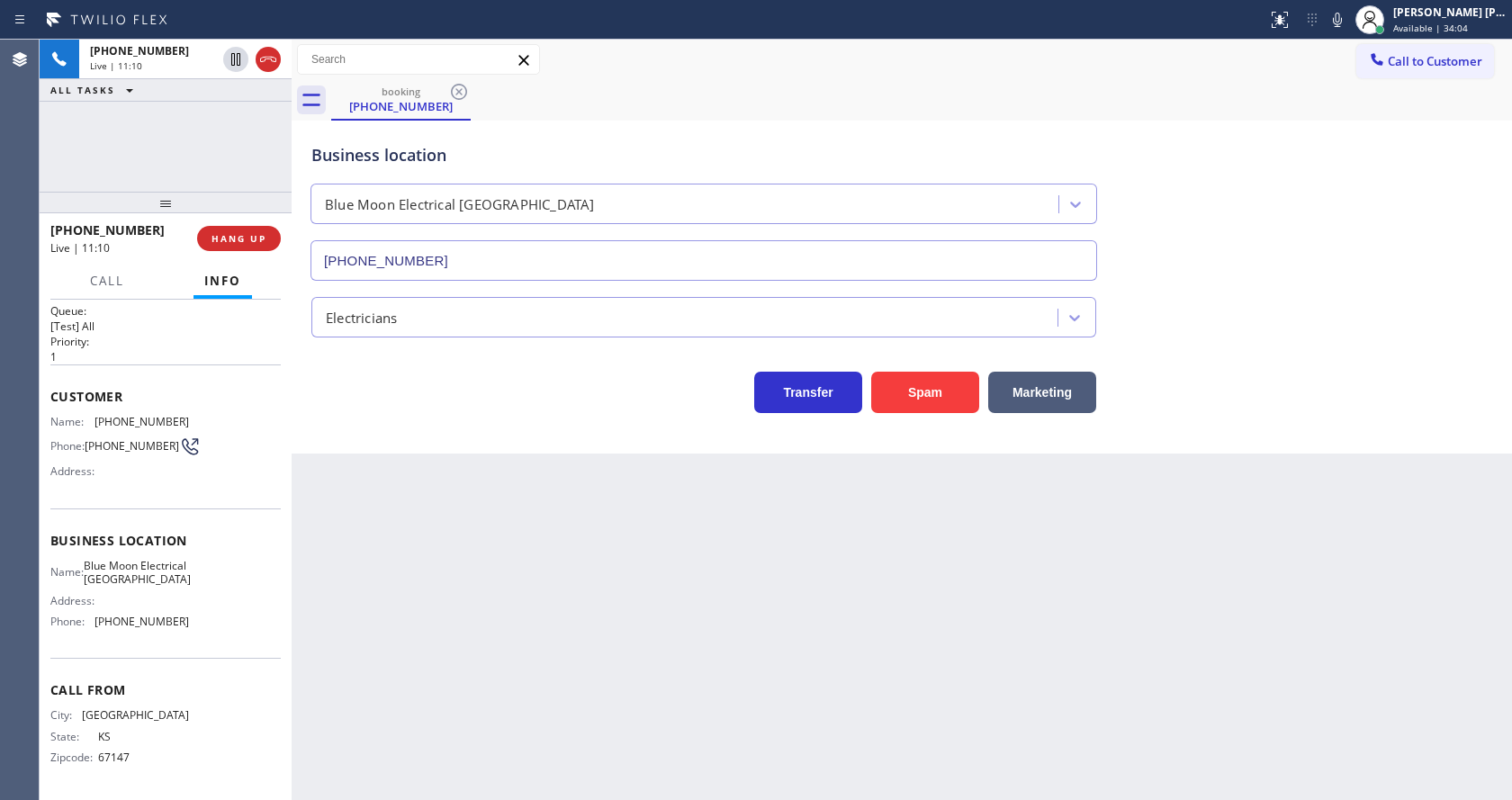
click at [561, 604] on div "Back to Dashboard Change Sender ID Customers Technicians Select a contact Outbo…" at bounding box center [901, 419] width 1220 height 760
click at [415, 692] on div "Back to Dashboard Change Sender ID Customers Technicians Select a contact Outbo…" at bounding box center [901, 419] width 1220 height 760
drag, startPoint x: 647, startPoint y: 580, endPoint x: 643, endPoint y: 604, distance: 24.3
click at [647, 580] on div "Back to Dashboard Change Sender ID Customers Technicians Select a contact Outbo…" at bounding box center [901, 419] width 1220 height 760
click at [490, 715] on div "Back to Dashboard Change Sender ID Customers Technicians Select a contact Outbo…" at bounding box center [901, 419] width 1220 height 760
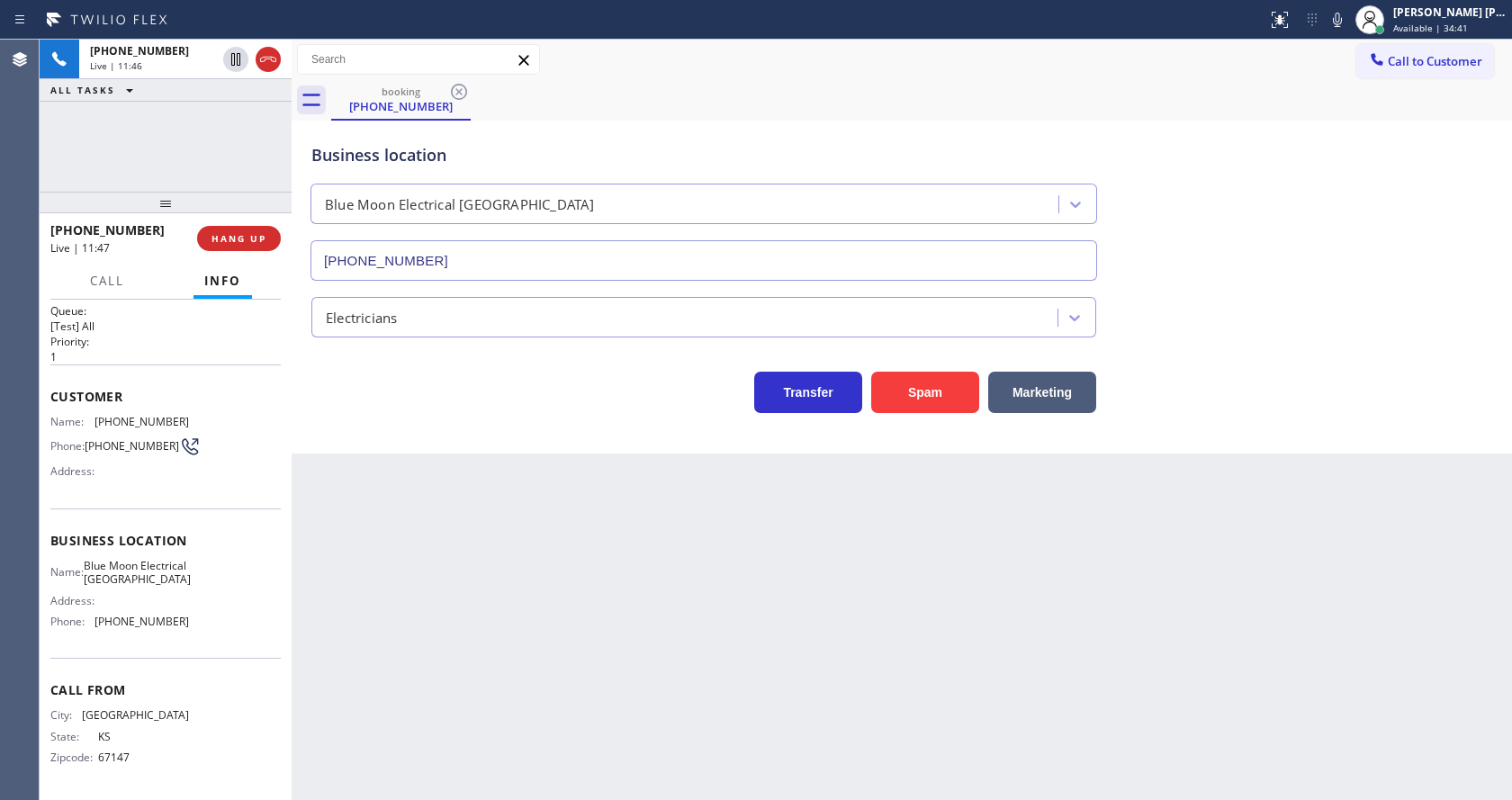
drag, startPoint x: 728, startPoint y: 560, endPoint x: 680, endPoint y: 668, distance: 118.2
click at [728, 560] on div "Back to Dashboard Change Sender ID Customers Technicians Select a contact Outbo…" at bounding box center [901, 419] width 1220 height 760
drag, startPoint x: 463, startPoint y: 694, endPoint x: 456, endPoint y: 716, distance: 23.1
click at [463, 694] on div "Back to Dashboard Change Sender ID Customers Technicians Select a contact Outbo…" at bounding box center [901, 419] width 1220 height 760
drag, startPoint x: 709, startPoint y: 732, endPoint x: 701, endPoint y: 743, distance: 13.6
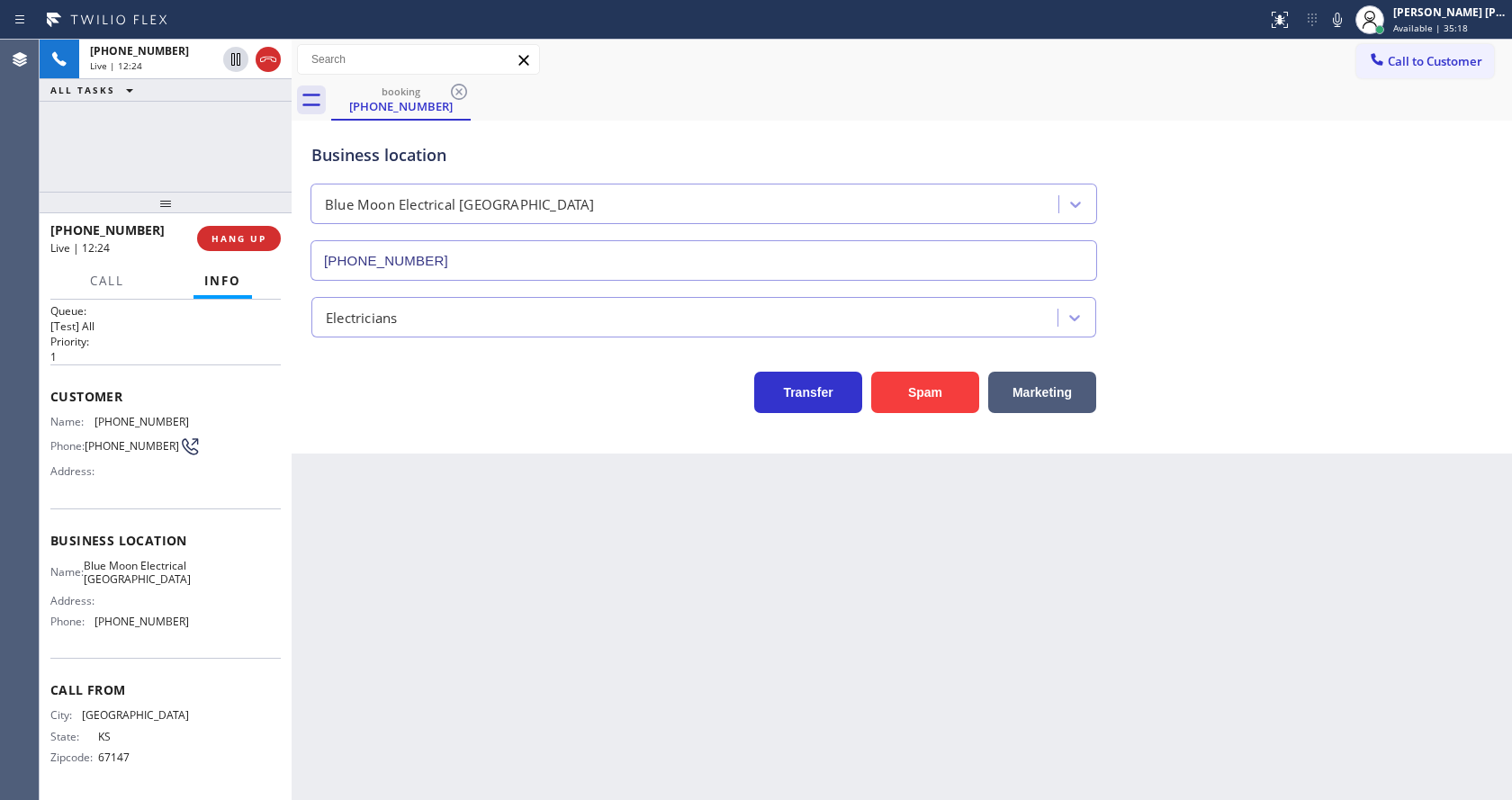
click at [701, 743] on div "Back to Dashboard Change Sender ID Customers Technicians Select a contact Outbo…" at bounding box center [901, 419] width 1220 height 760
click at [953, 698] on div "Back to Dashboard Change Sender ID Customers Technicians Select a contact Outbo…" at bounding box center [901, 419] width 1220 height 760
drag, startPoint x: 927, startPoint y: 750, endPoint x: 781, endPoint y: 755, distance: 146.1
click at [927, 750] on div "Back to Dashboard Change Sender ID Customers Technicians Select a contact Outbo…" at bounding box center [901, 419] width 1220 height 760
click at [1178, 600] on div "Back to Dashboard Change Sender ID Customers Technicians Select a contact Outbo…" at bounding box center [901, 419] width 1220 height 760
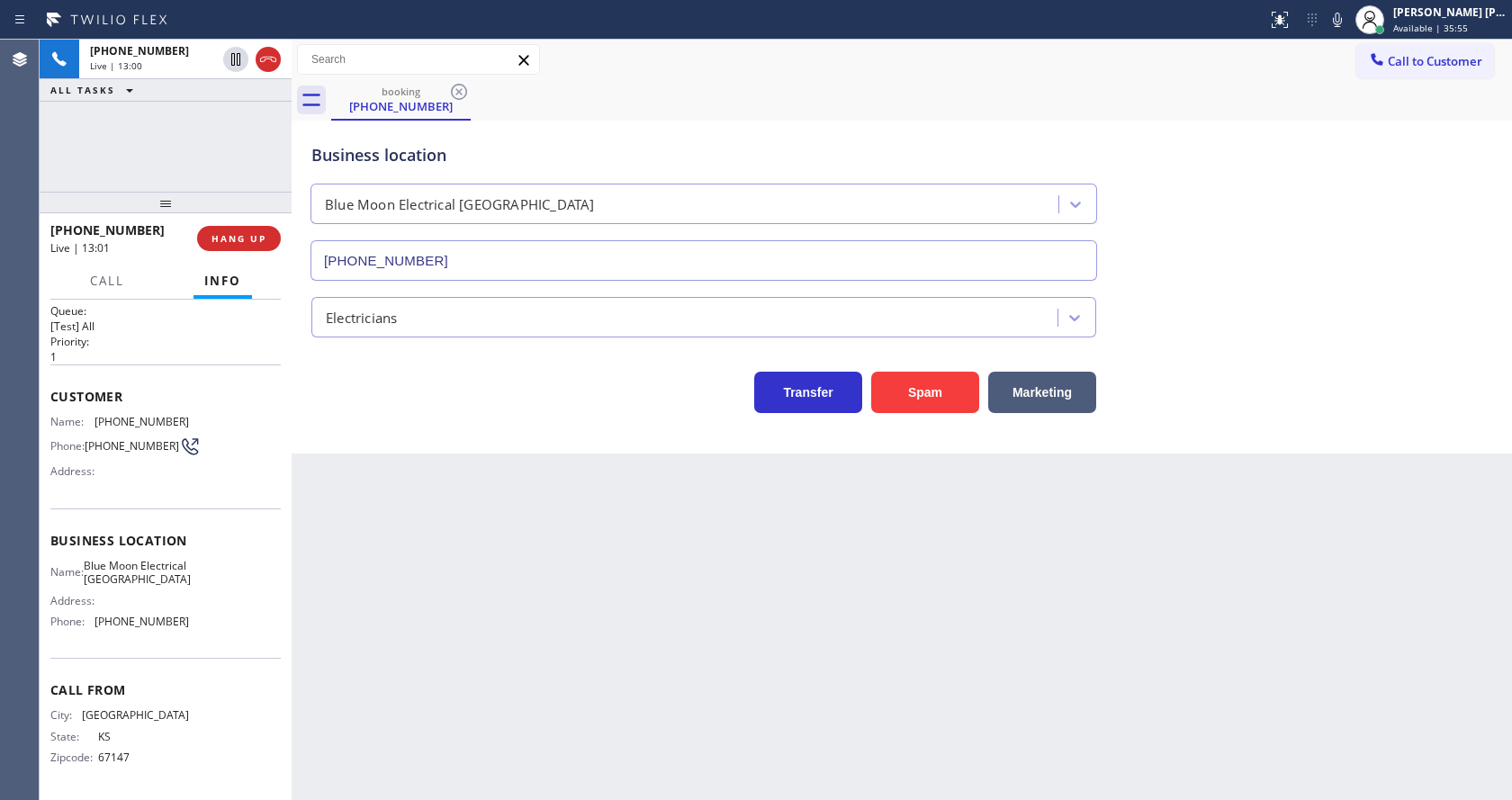
click at [538, 714] on div "Back to Dashboard Change Sender ID Customers Technicians Select a contact Outbo…" at bounding box center [901, 419] width 1220 height 760
click at [723, 607] on div "Back to Dashboard Change Sender ID Customers Technicians Select a contact Outbo…" at bounding box center [901, 419] width 1220 height 760
click at [767, 692] on div "Back to Dashboard Change Sender ID Customers Technicians Select a contact Outbo…" at bounding box center [901, 419] width 1220 height 760
click at [675, 677] on div "Back to Dashboard Change Sender ID Customers Technicians Select a contact Outbo…" at bounding box center [901, 419] width 1220 height 760
click at [908, 726] on div "Back to Dashboard Change Sender ID Customers Technicians Select a contact Outbo…" at bounding box center [901, 419] width 1220 height 760
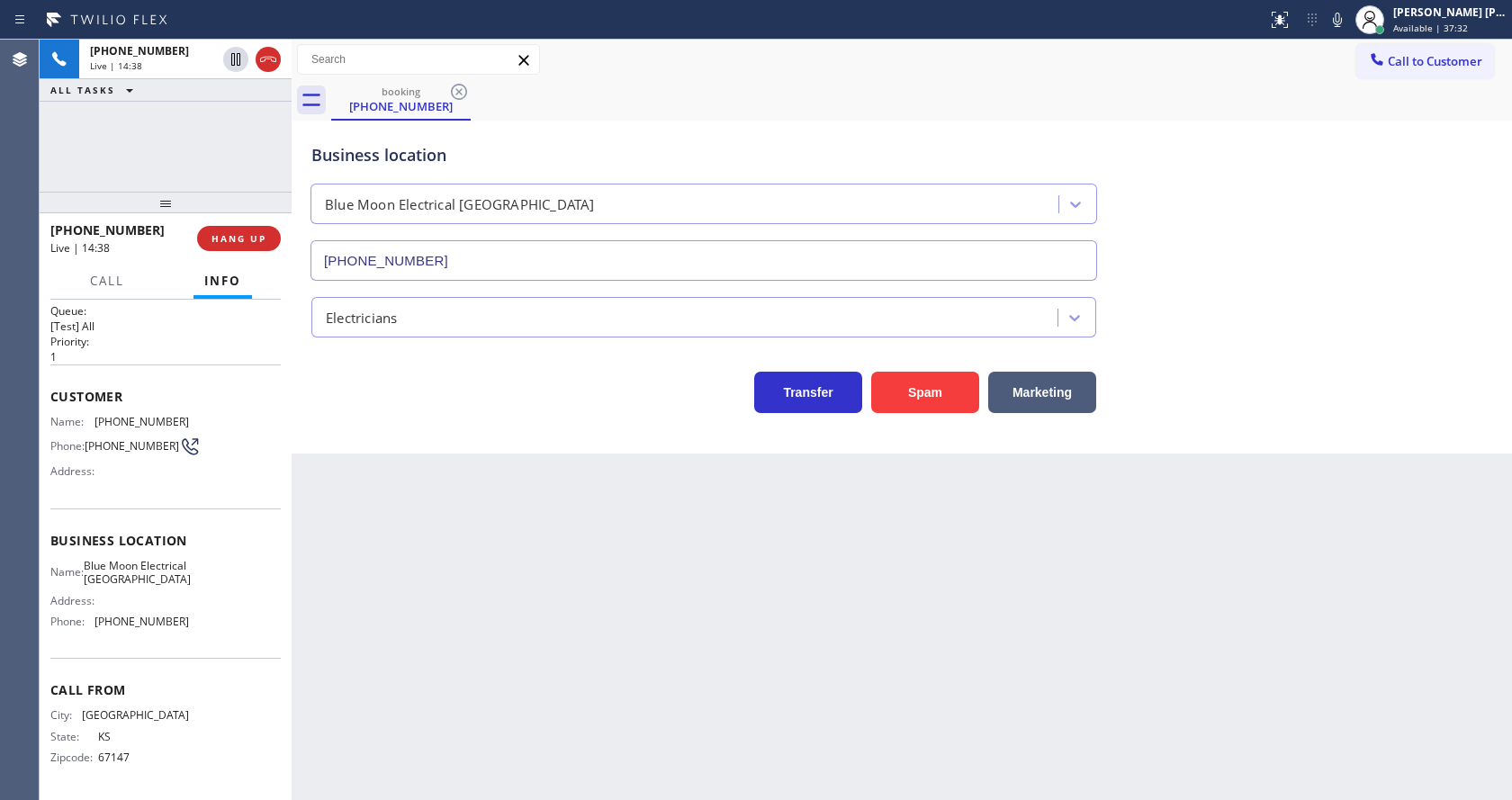
click at [703, 572] on div "Back to Dashboard Change Sender ID Customers Technicians Select a contact Outbo…" at bounding box center [901, 419] width 1220 height 760
click at [562, 609] on div "Back to Dashboard Change Sender ID Customers Technicians Select a contact Outbo…" at bounding box center [901, 419] width 1220 height 760
click at [927, 709] on div "Back to Dashboard Change Sender ID Customers Technicians Select a contact Outbo…" at bounding box center [901, 419] width 1220 height 760
click at [531, 666] on div "Back to Dashboard Change Sender ID Customers Technicians Select a contact Outbo…" at bounding box center [901, 419] width 1220 height 760
drag, startPoint x: 450, startPoint y: 769, endPoint x: 434, endPoint y: 817, distance: 50.6
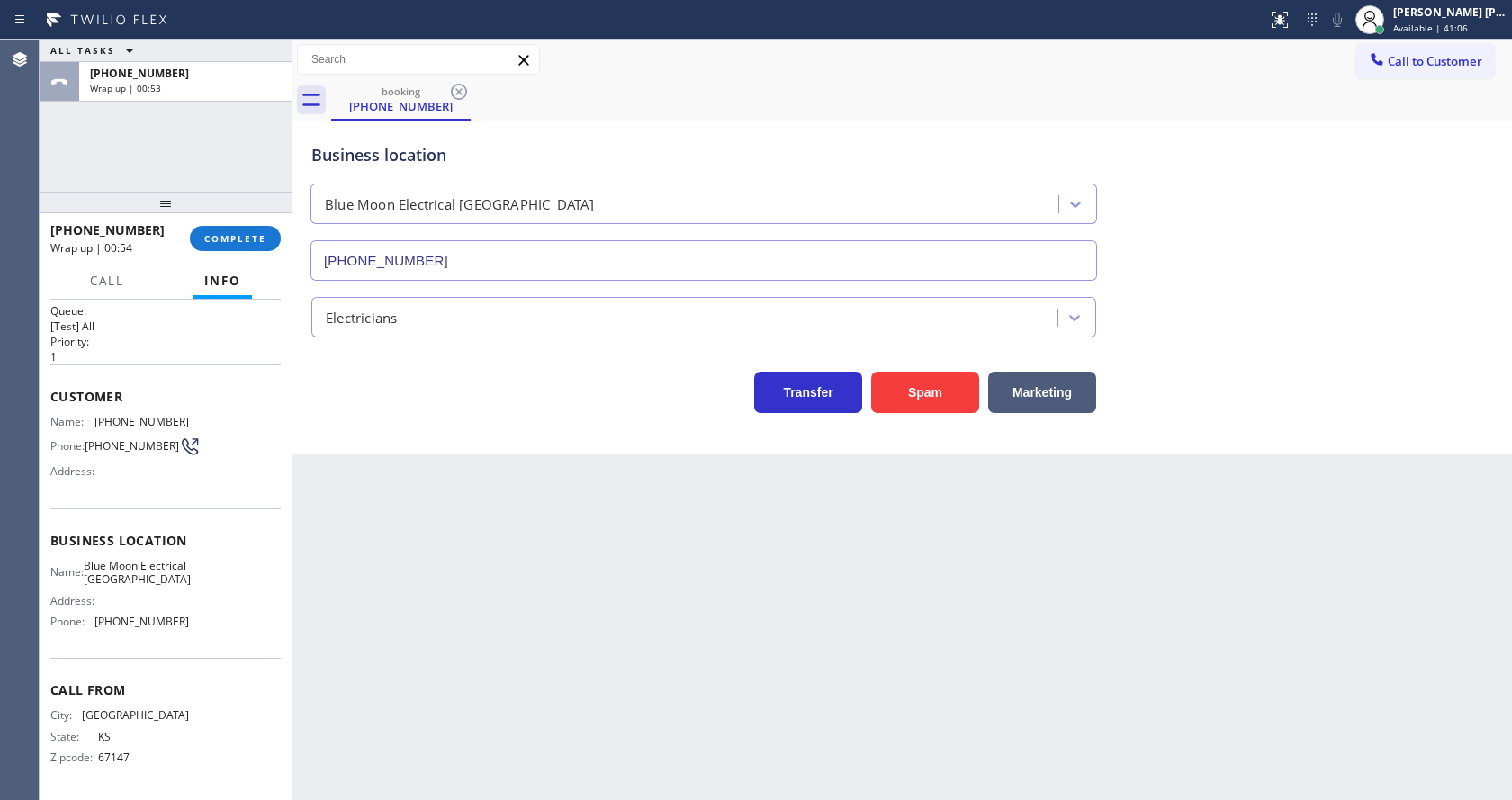
click at [434, 799] on html "Status report No issues detected If you experience an issue, please download th…" at bounding box center [756, 400] width 1512 height 800
click at [930, 642] on div "Back to Dashboard Change Sender ID Customers Technicians Select a contact Outbo…" at bounding box center [901, 419] width 1220 height 760
click at [615, 603] on div "Back to Dashboard Change Sender ID Customers Technicians Select a contact Outbo…" at bounding box center [901, 419] width 1220 height 760
click at [649, 574] on div "Back to Dashboard Change Sender ID Customers Technicians Select a contact Outbo…" at bounding box center [901, 419] width 1220 height 760
click at [637, 530] on div "Back to Dashboard Change Sender ID Customers Technicians Select a contact Outbo…" at bounding box center [901, 419] width 1220 height 760
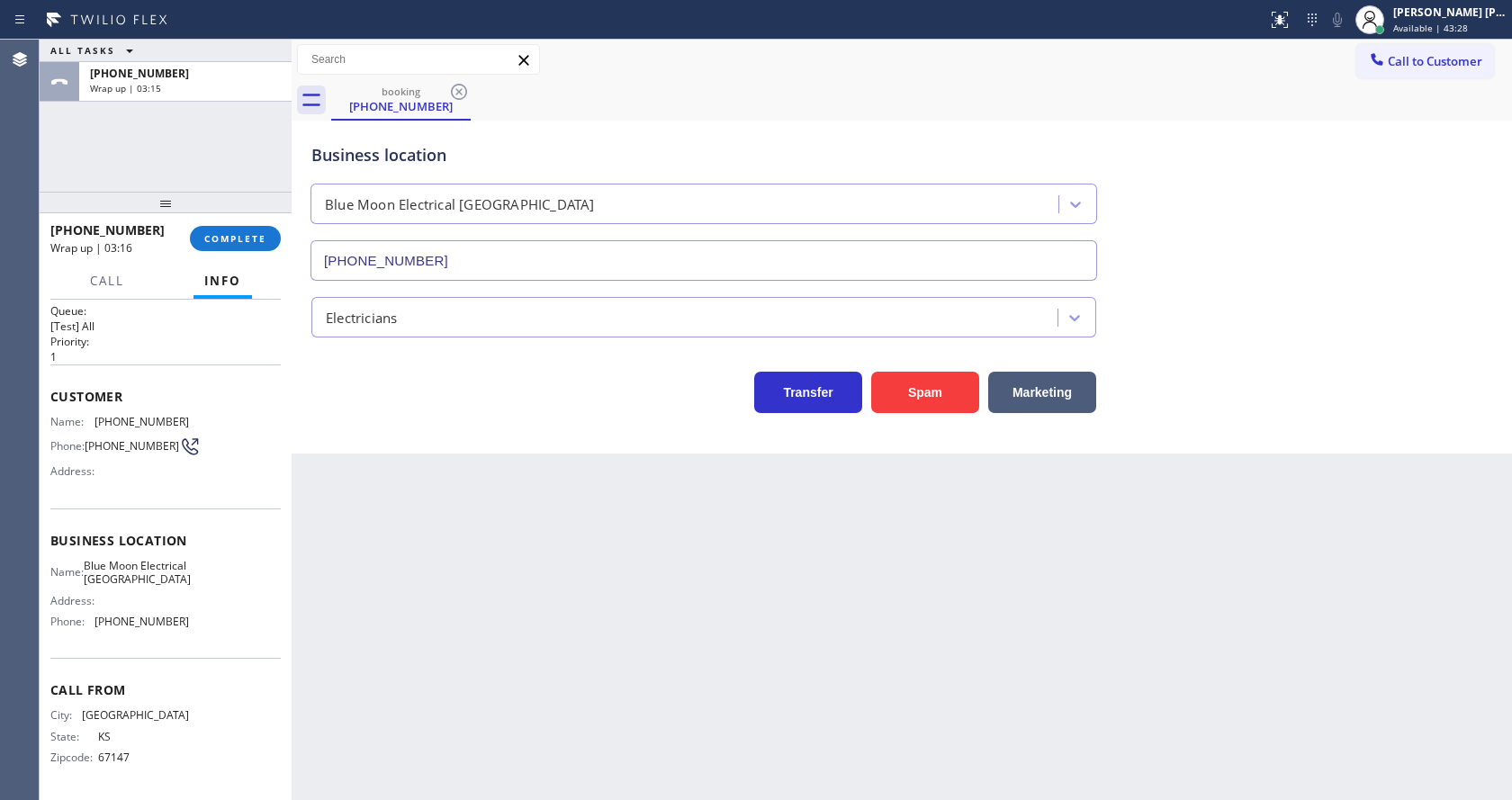
click at [739, 638] on div "Back to Dashboard Change Sender ID Customers Technicians Select a contact Outbo…" at bounding box center [901, 419] width 1220 height 760
click at [478, 703] on div "Back to Dashboard Change Sender ID Customers Technicians Select a contact Outbo…" at bounding box center [901, 419] width 1220 height 760
click at [780, 617] on div "Back to Dashboard Change Sender ID Customers Technicians Select a contact Outbo…" at bounding box center [901, 419] width 1220 height 760
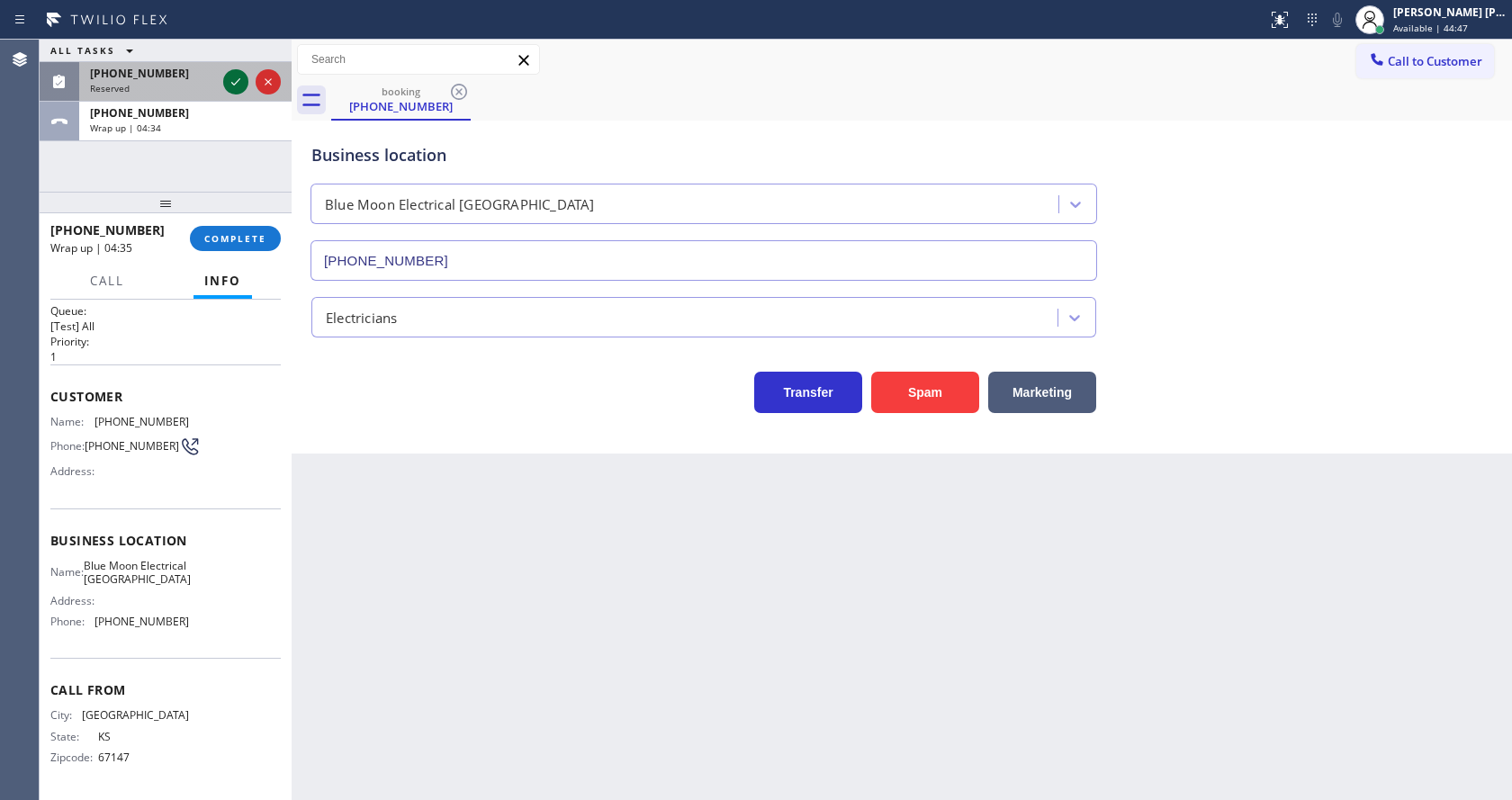
click at [238, 76] on icon at bounding box center [236, 82] width 22 height 22
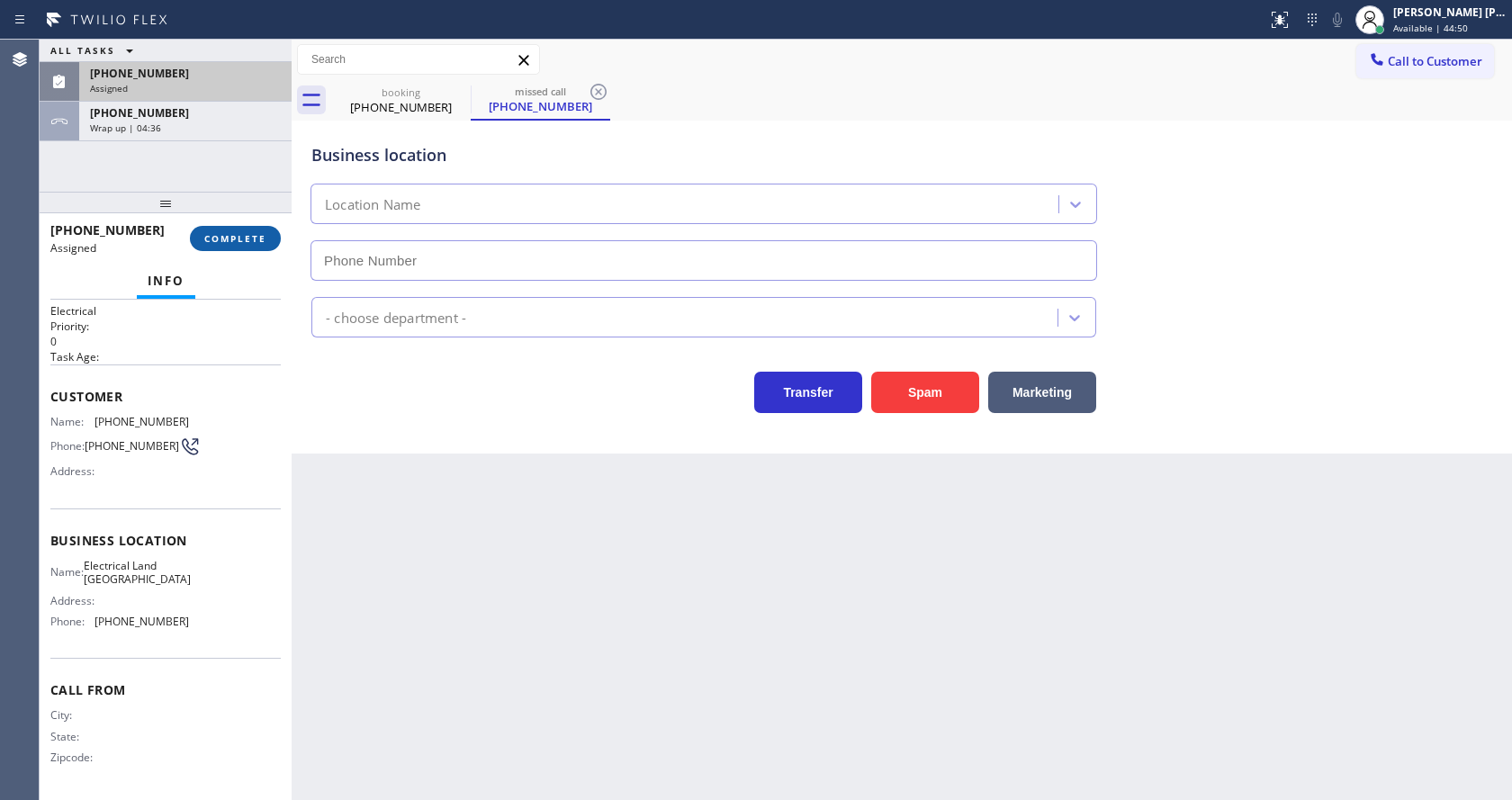
type input "[PHONE_NUMBER]"
click at [226, 236] on span "COMPLETE" at bounding box center [235, 238] width 62 height 13
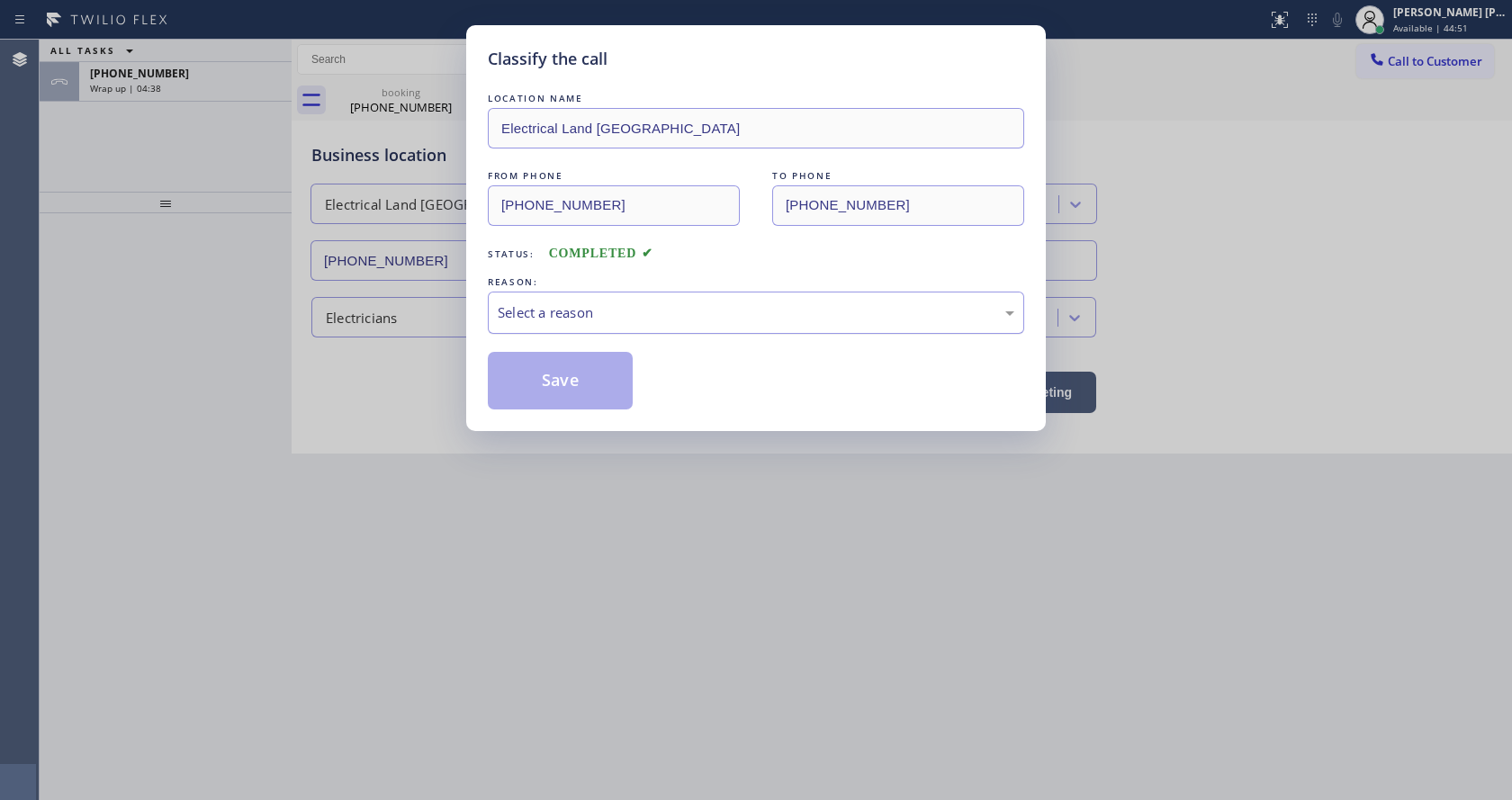
click at [557, 325] on div "Select a reason" at bounding box center [755, 312] width 536 height 42
click at [549, 373] on button "Save" at bounding box center [560, 381] width 145 height 57
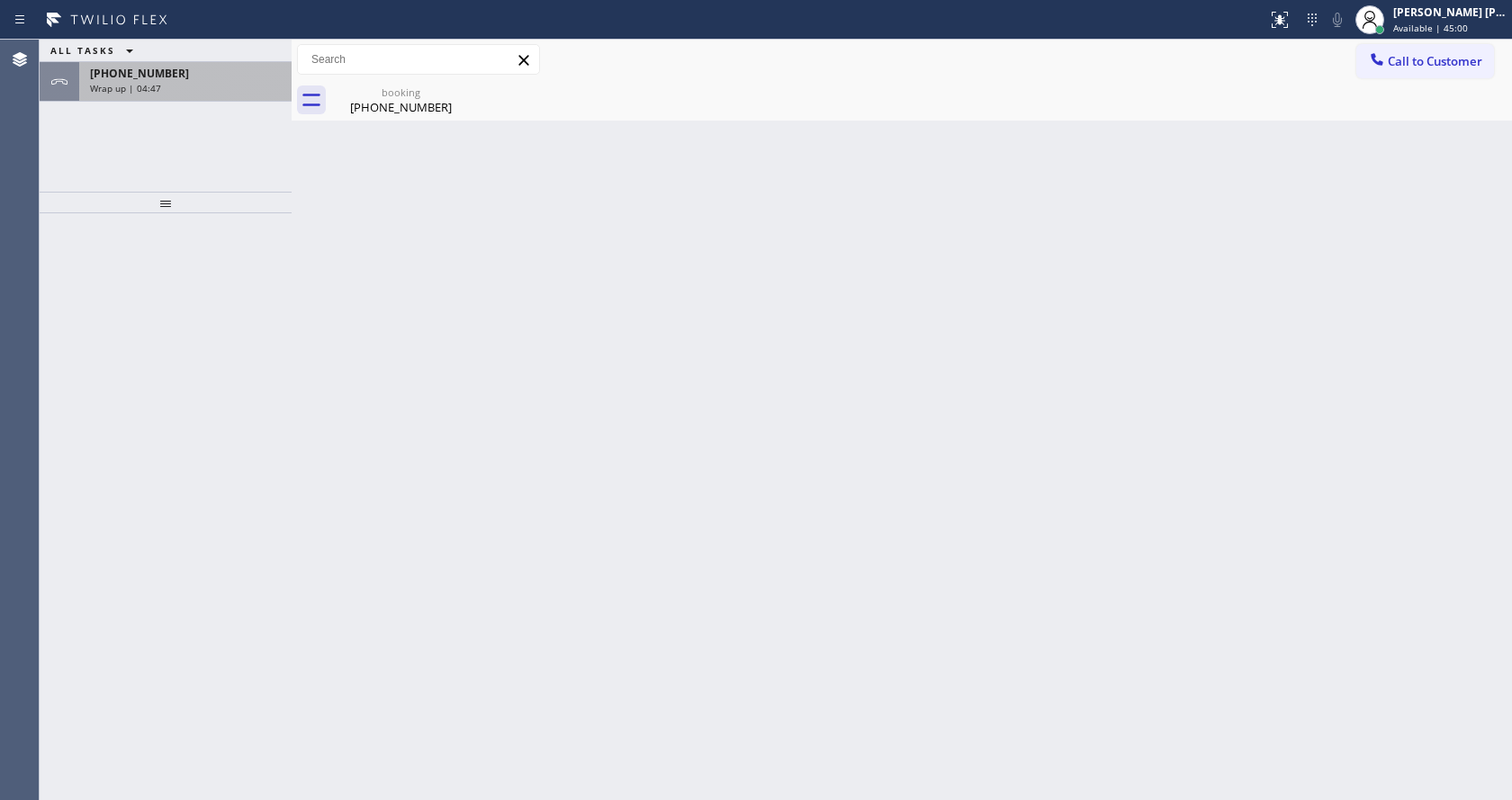
drag, startPoint x: 301, startPoint y: 327, endPoint x: 108, endPoint y: 69, distance: 322.2
click at [301, 327] on div "Back to Dashboard Change Sender ID Customers Technicians Select a contact Outbo…" at bounding box center [901, 419] width 1220 height 760
click at [200, 108] on div "ALL TASKS ALL TASKS ACTIVE TASKS TASKS IN WRAP UP [PHONE_NUMBER] Wrap up | 07:08" at bounding box center [165, 115] width 252 height 152
click at [201, 94] on div "Wrap up | 07:08" at bounding box center [185, 88] width 190 height 13
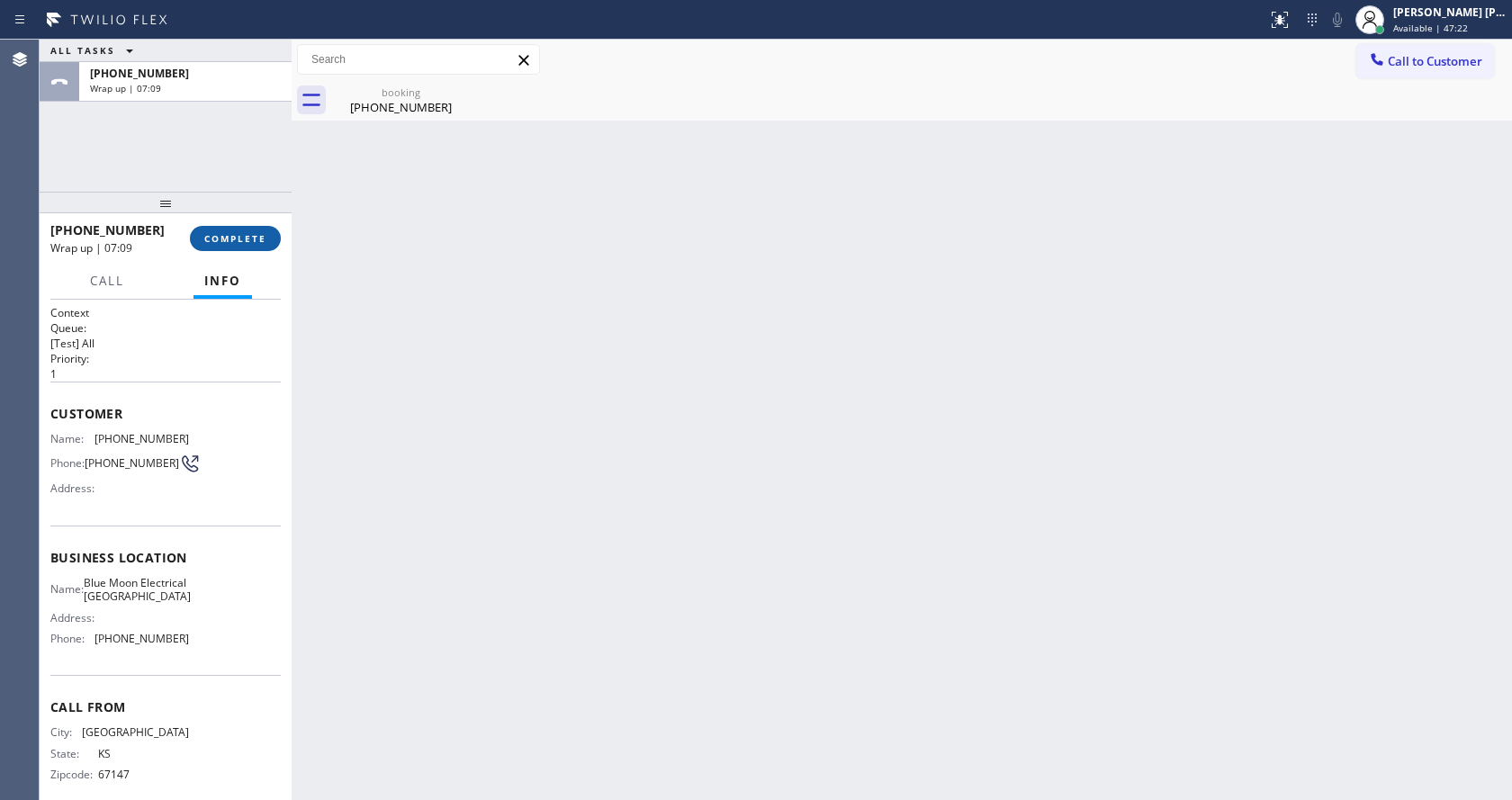
click at [212, 233] on span "COMPLETE" at bounding box center [235, 238] width 62 height 13
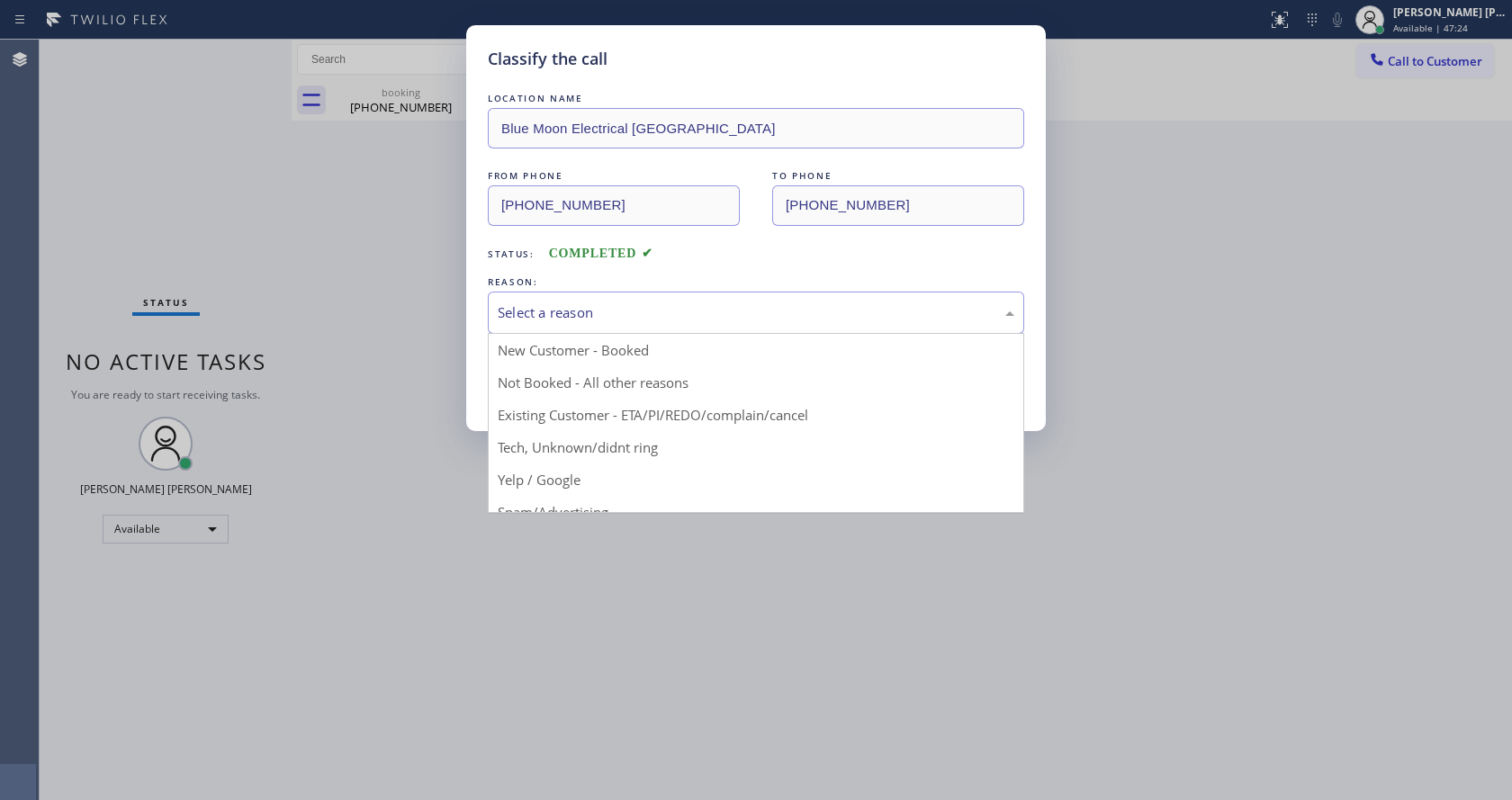
drag, startPoint x: 566, startPoint y: 296, endPoint x: 567, endPoint y: 355, distance: 59.0
click at [567, 302] on div "Select a reason" at bounding box center [755, 312] width 536 height 42
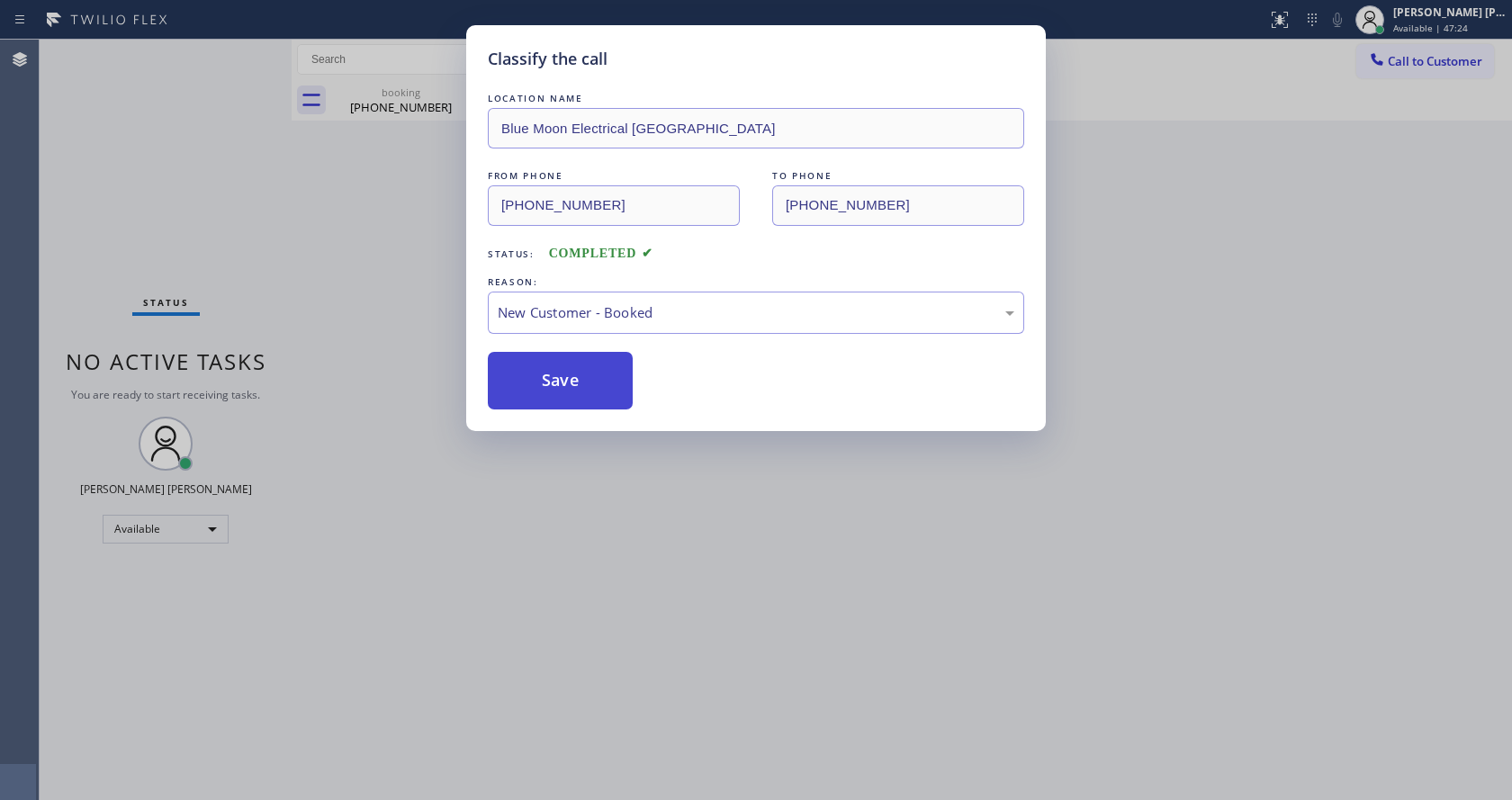
click at [554, 372] on button "Save" at bounding box center [560, 381] width 145 height 57
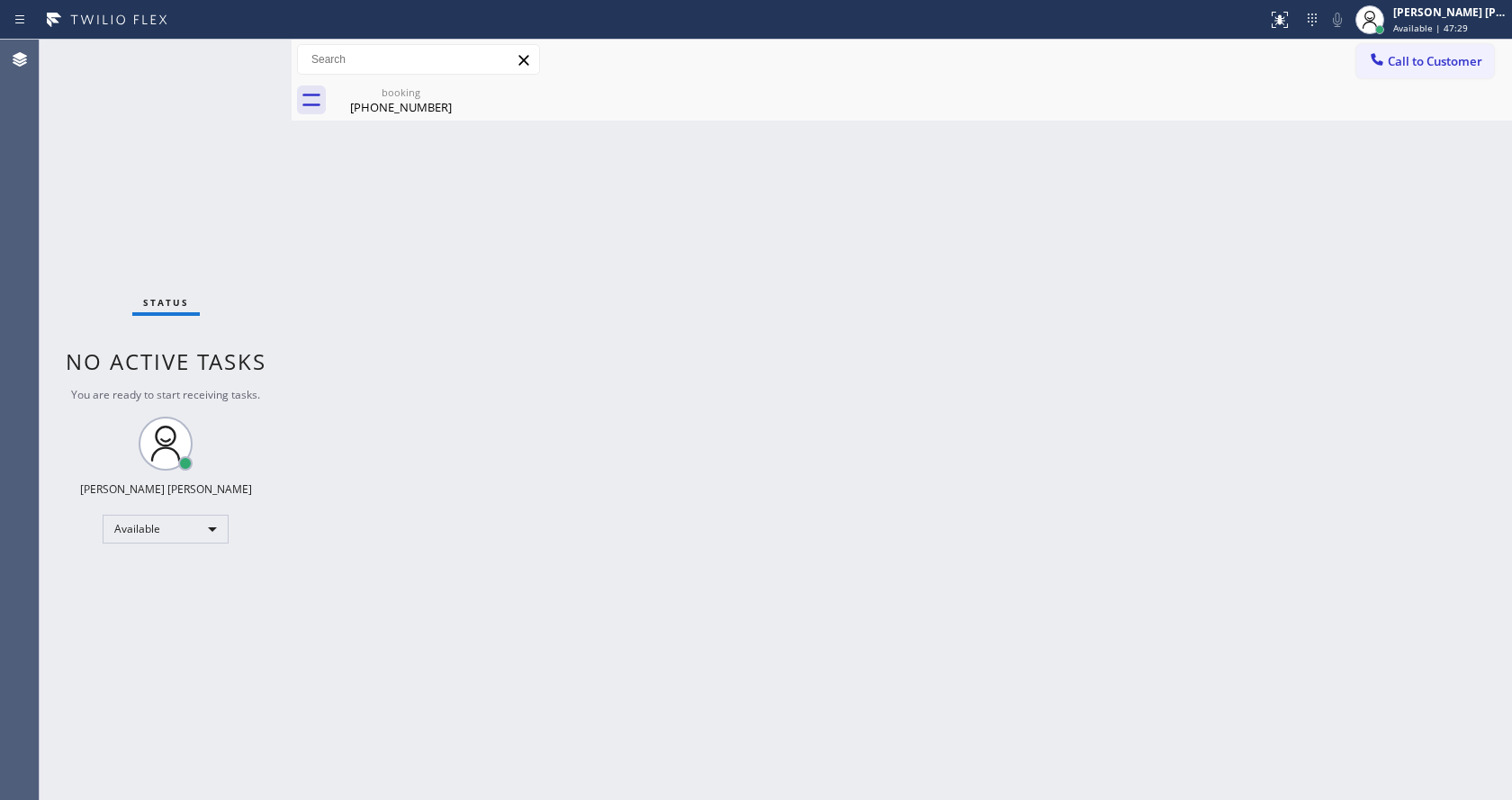
click at [608, 620] on div "Back to Dashboard Change Sender ID Customers Technicians Select a contact Outbo…" at bounding box center [901, 419] width 1220 height 760
click at [988, 521] on div "Back to Dashboard Change Sender ID Customers Technicians Select a contact Outbo…" at bounding box center [901, 419] width 1220 height 760
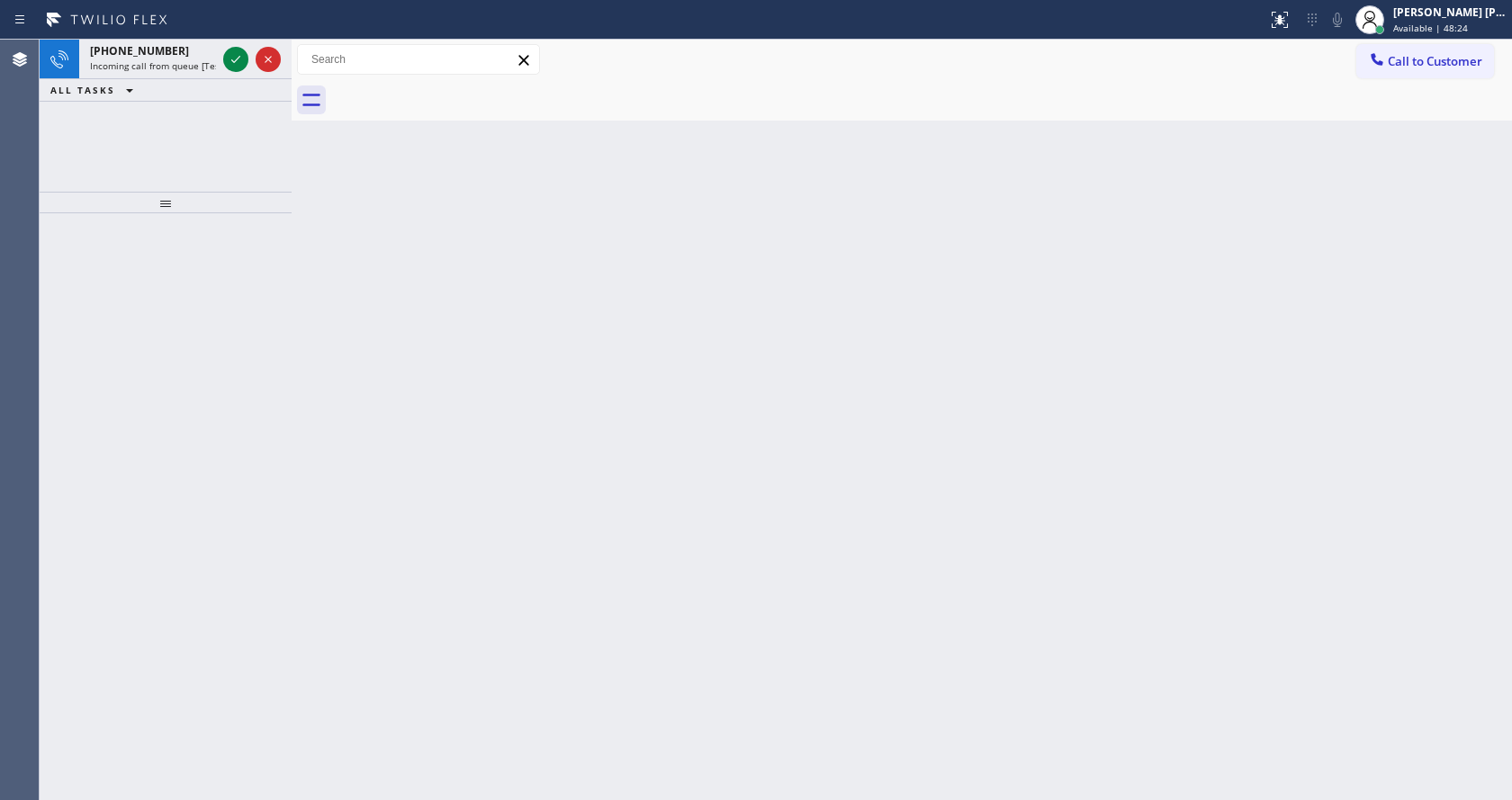
click at [254, 271] on div at bounding box center [165, 506] width 252 height 586
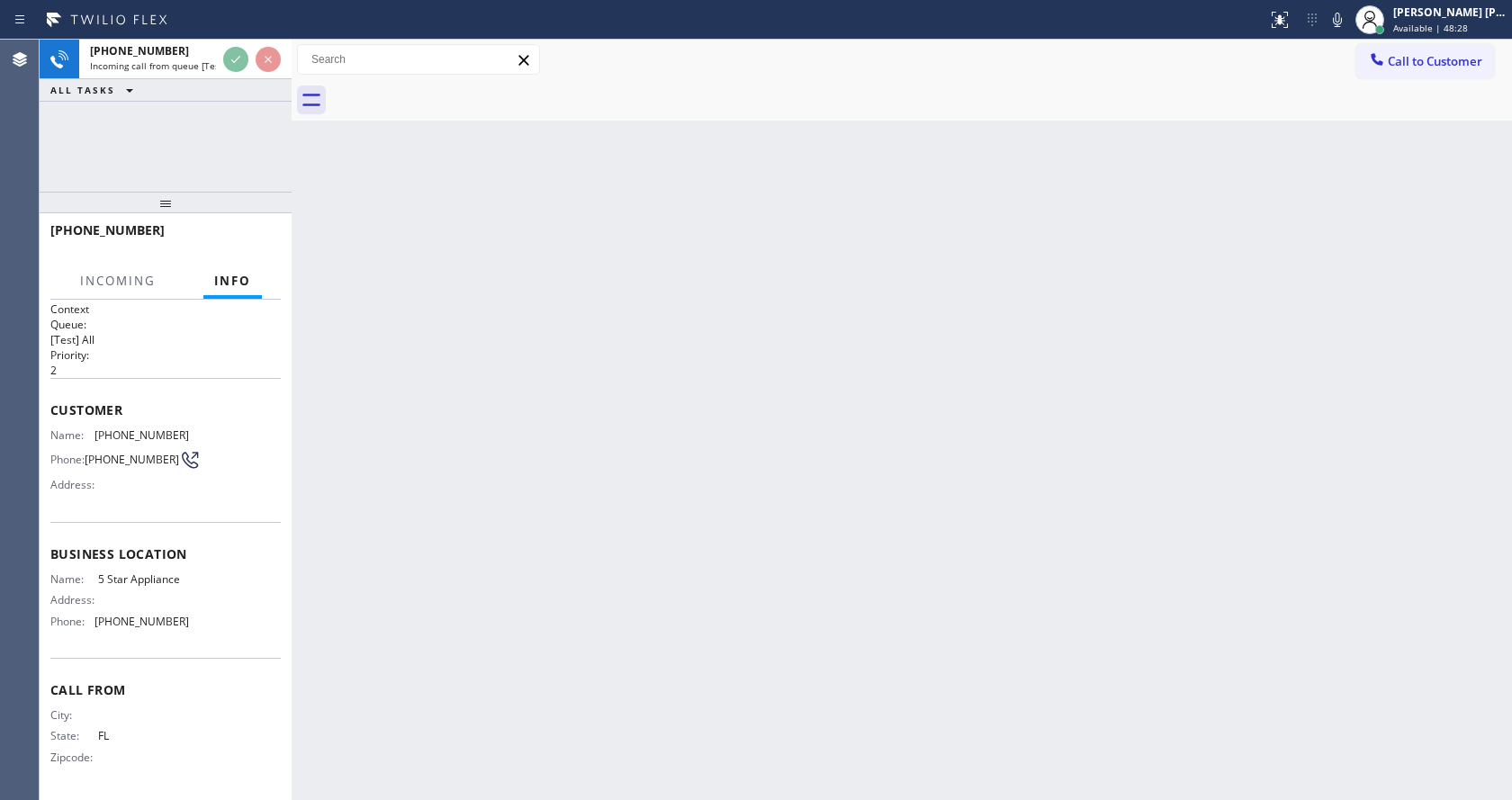
scroll to position [9, 0]
click at [659, 602] on div "Back to Dashboard Change Sender ID Customers Technicians Select a contact Outbo…" at bounding box center [901, 419] width 1220 height 760
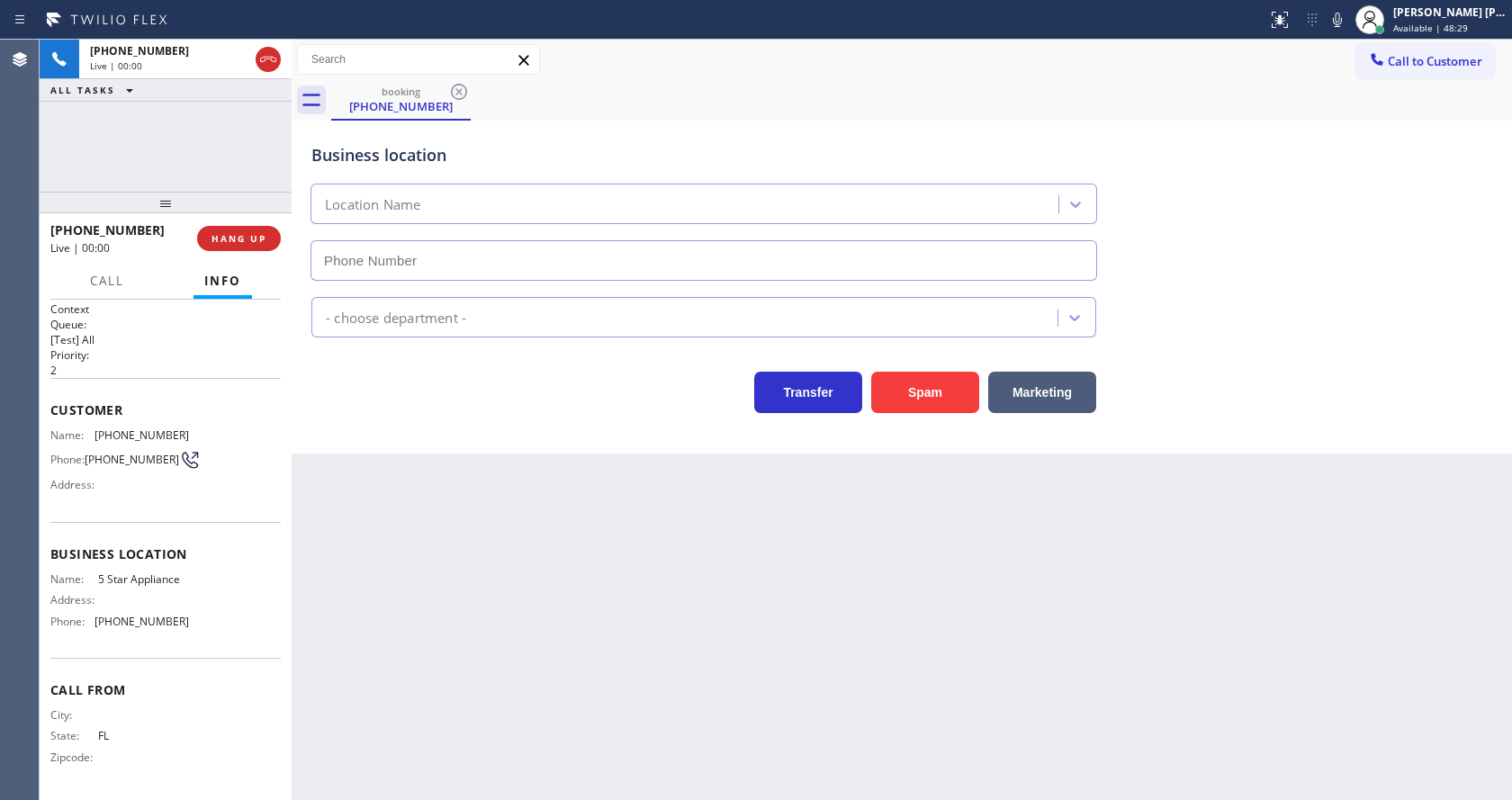
type input "[PHONE_NUMBER]"
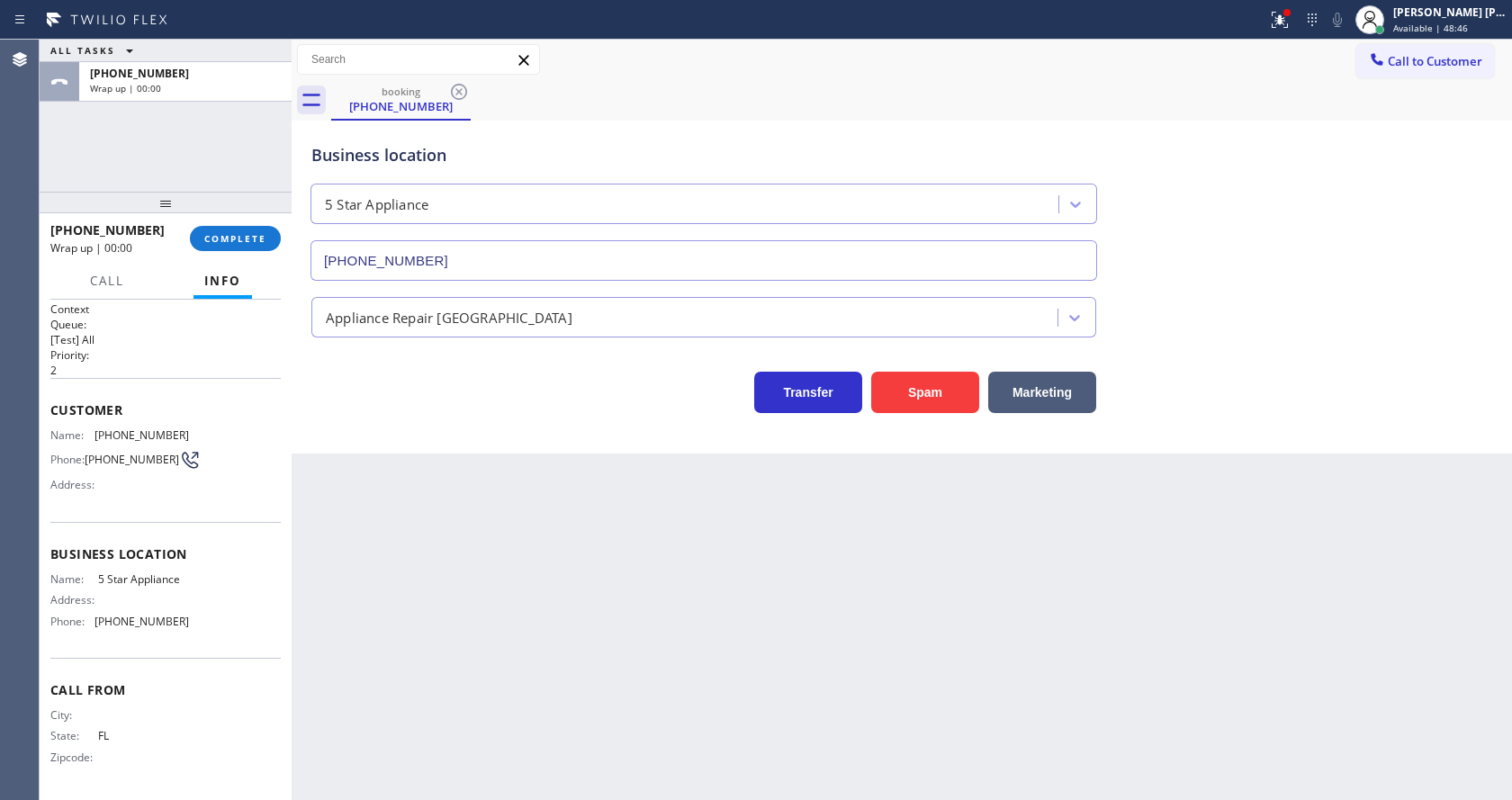
click at [224, 442] on div "Name: [PHONE_NUMBER] Phone: [PHONE_NUMBER] Address:" at bounding box center [165, 464] width 230 height 71
click at [254, 242] on span "COMPLETE" at bounding box center [235, 238] width 62 height 13
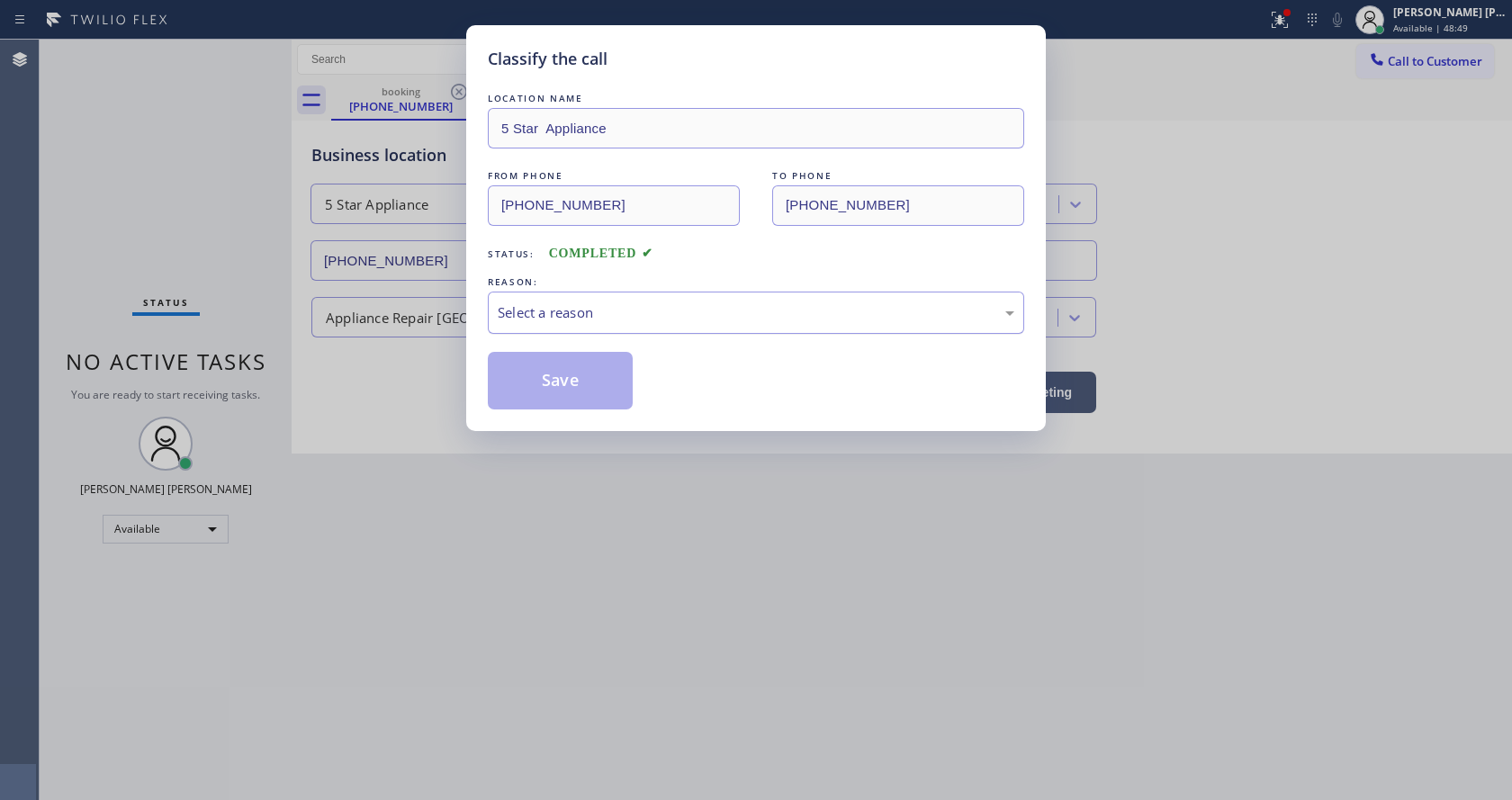
click at [589, 312] on div "Select a reason" at bounding box center [755, 312] width 516 height 21
click at [582, 383] on button "Save" at bounding box center [560, 381] width 145 height 57
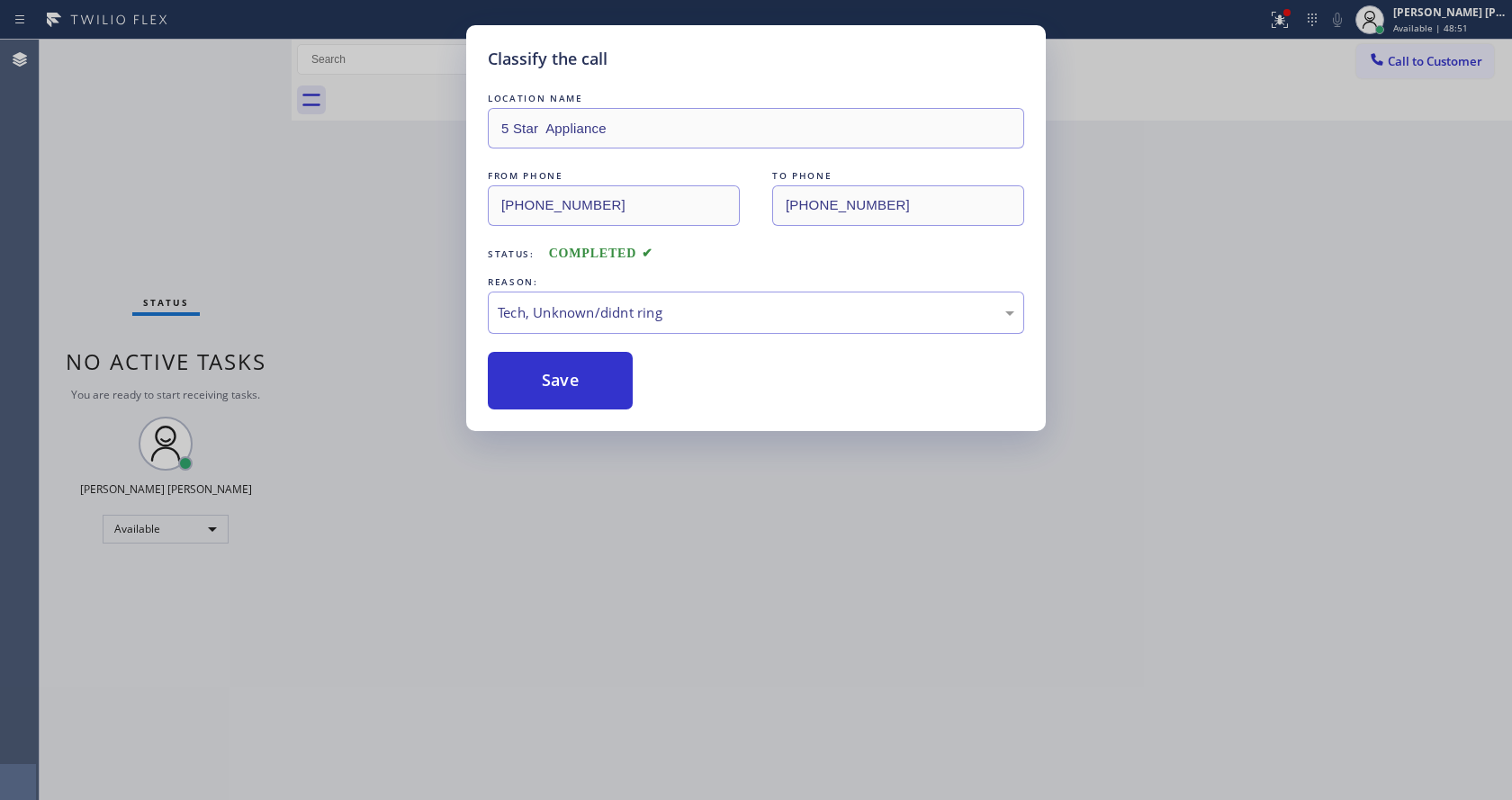
click at [584, 790] on div "Classify the call LOCATION NAME 5 Star Appliance FROM PHONE [PHONE_NUMBER] TO P…" at bounding box center [756, 400] width 1512 height 800
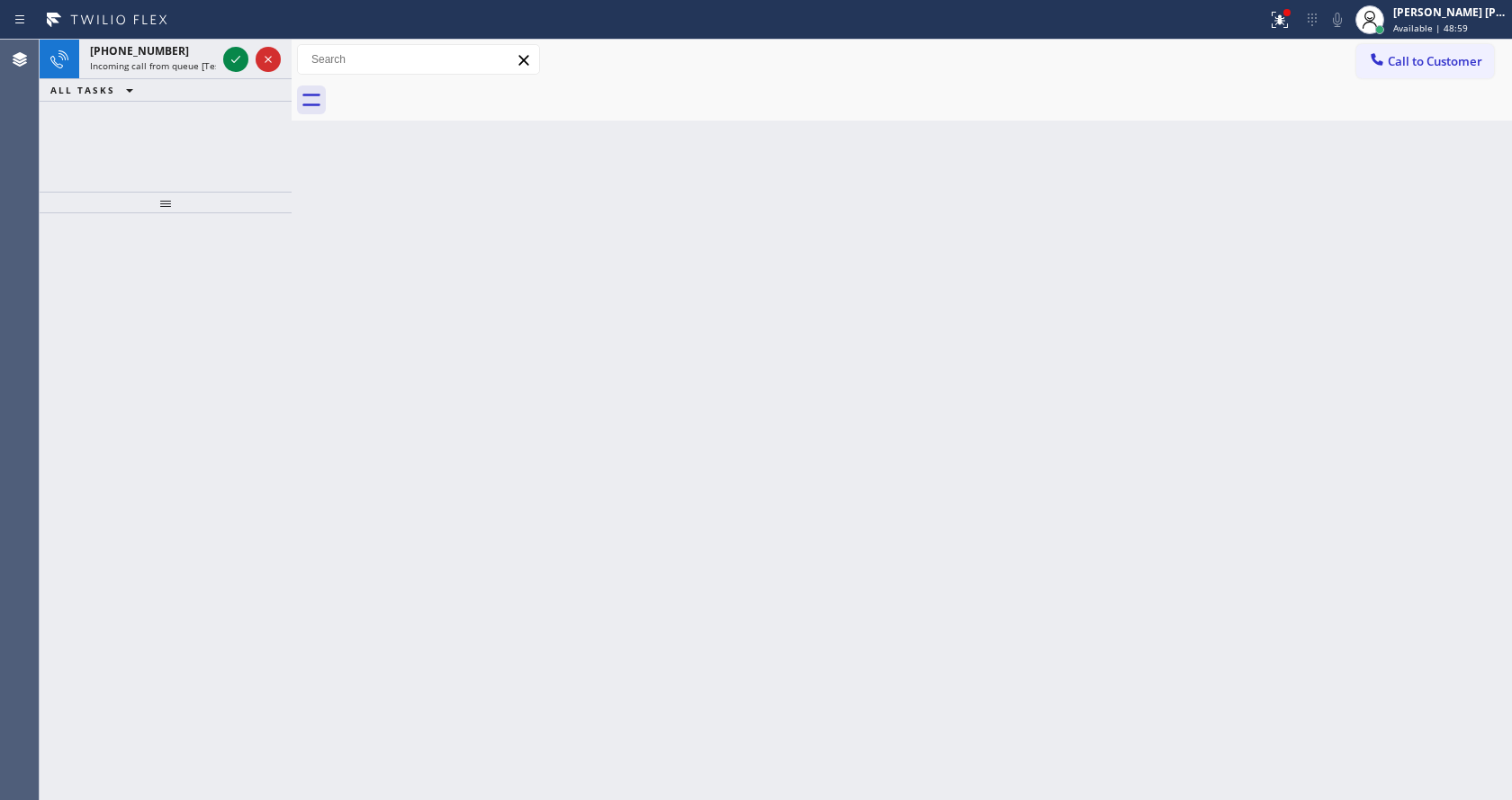
drag, startPoint x: 274, startPoint y: 315, endPoint x: 267, endPoint y: 221, distance: 94.3
click at [274, 315] on div at bounding box center [165, 506] width 252 height 586
click at [182, 56] on div "[PHONE_NUMBER]" at bounding box center [153, 51] width 126 height 16
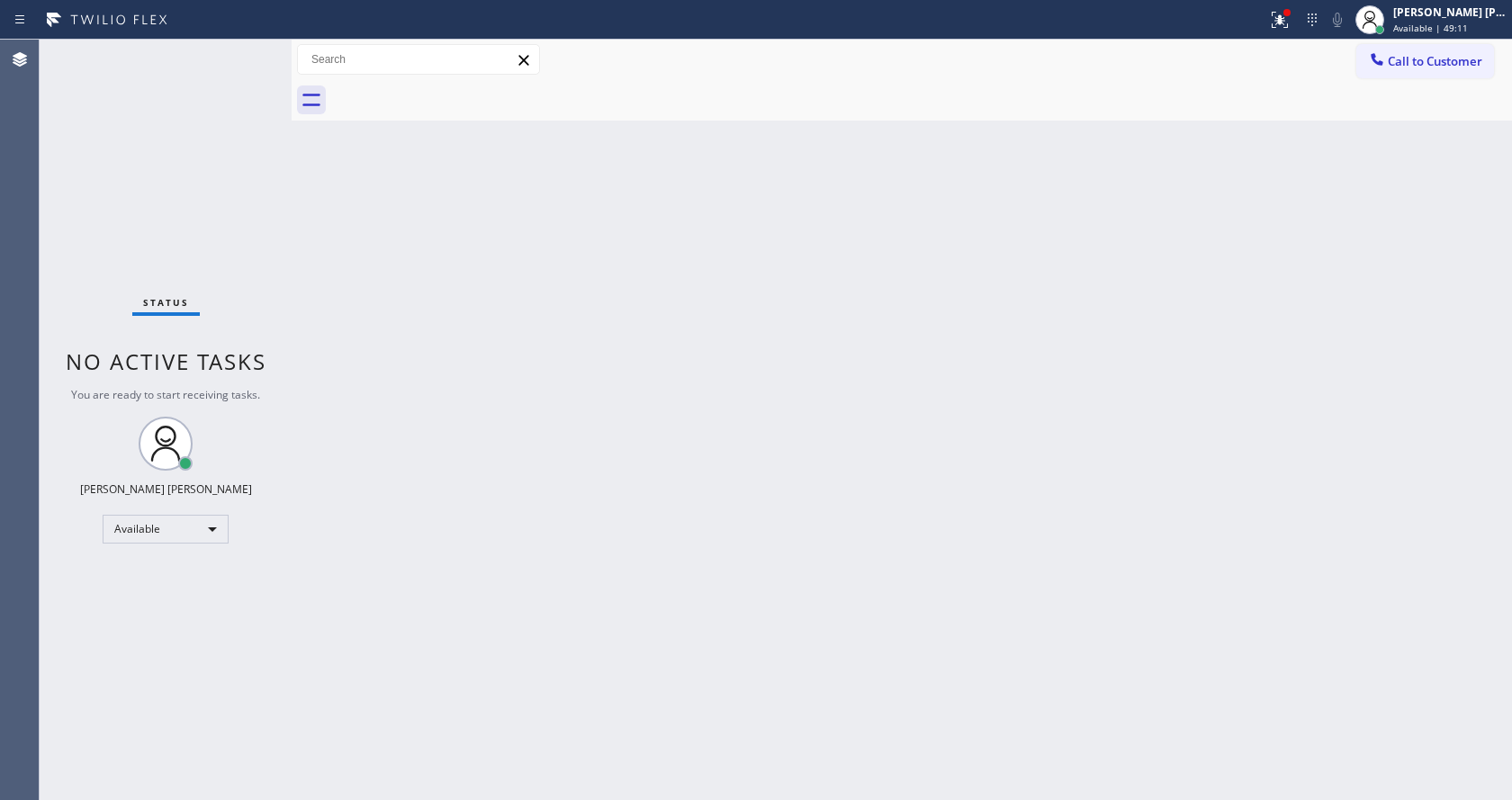
click at [570, 417] on div "Back to Dashboard Change Sender ID Customers Technicians Select a contact Outbo…" at bounding box center [901, 419] width 1220 height 760
click at [623, 708] on div "Back to Dashboard Change Sender ID Customers Technicians Select a contact Outbo…" at bounding box center [901, 419] width 1220 height 760
click at [455, 280] on div "Back to Dashboard Change Sender ID Customers Technicians Select a contact Outbo…" at bounding box center [901, 419] width 1220 height 760
click at [1287, 29] on icon at bounding box center [1280, 20] width 22 height 22
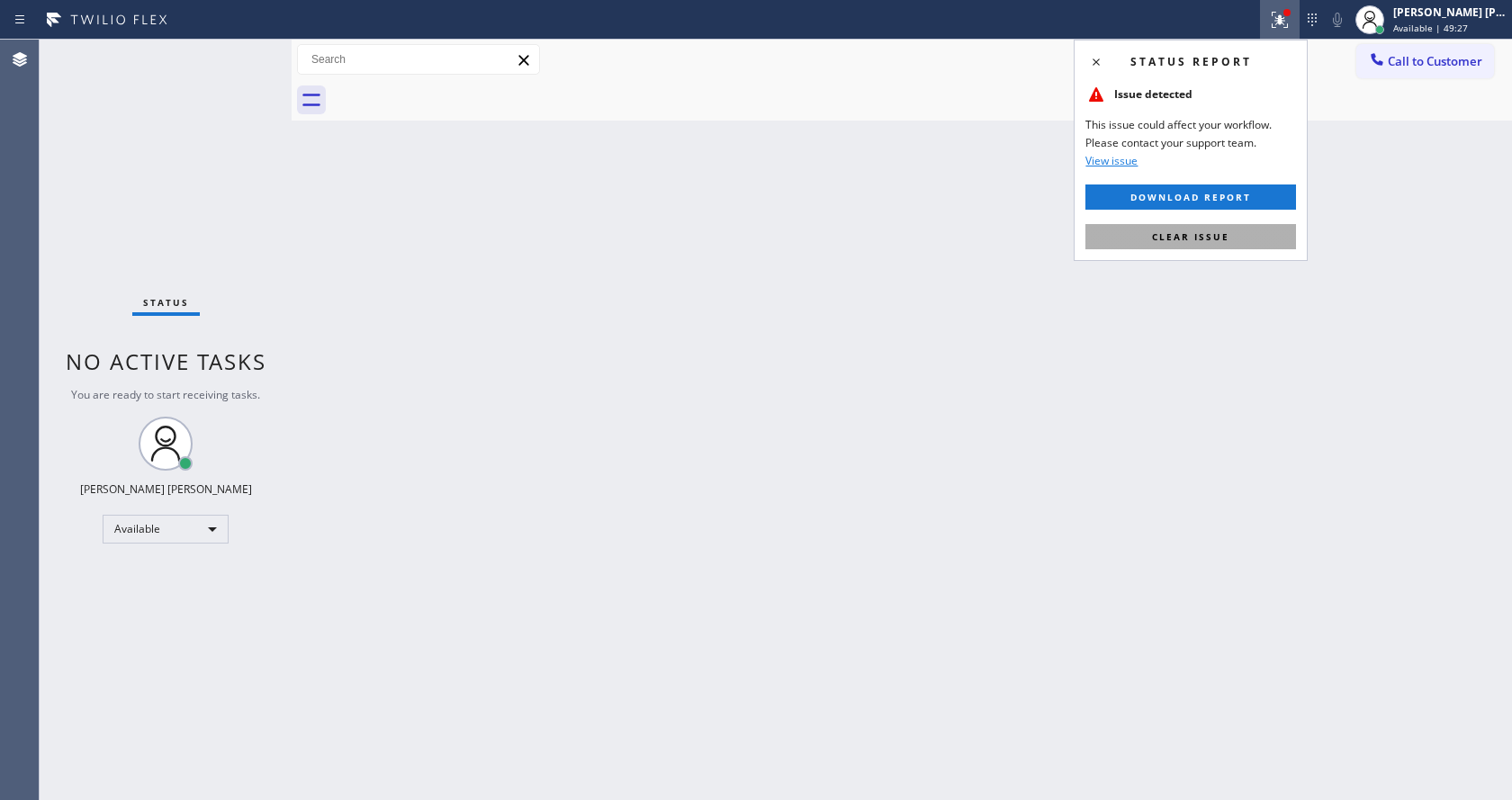
click at [1192, 239] on span "Clear issue" at bounding box center [1190, 236] width 77 height 13
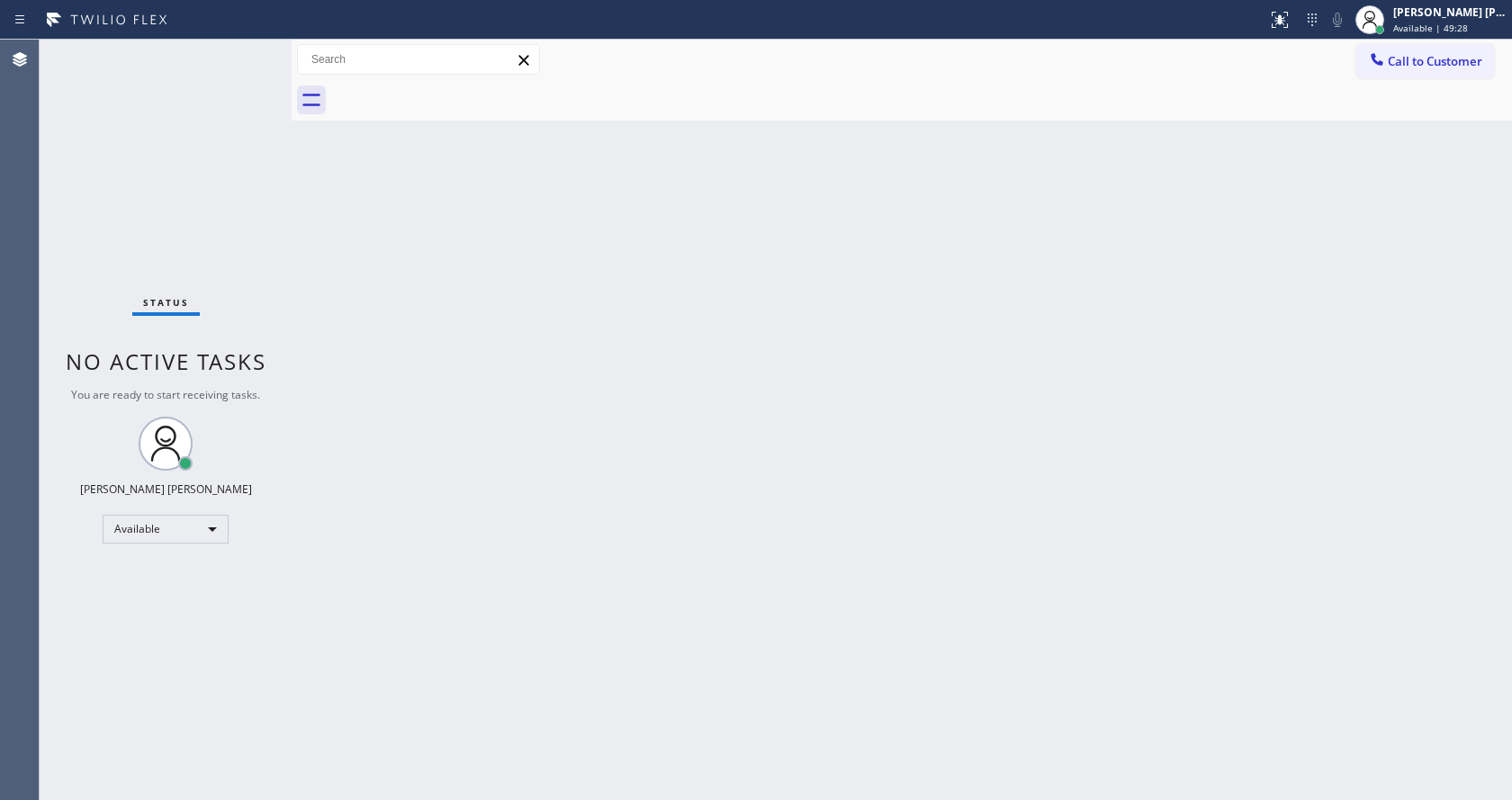
click at [1207, 254] on div "Back to Dashboard Change Sender ID Customers Technicians Select a contact Outbo…" at bounding box center [901, 419] width 1220 height 760
drag, startPoint x: 291, startPoint y: 71, endPoint x: 264, endPoint y: 59, distance: 29.5
click at [270, 66] on div "Status No active tasks You are ready to start receiving tasks. [PERSON_NAME] [P…" at bounding box center [776, 419] width 1473 height 760
click at [238, 51] on div "Status No active tasks You are ready to start receiving tasks. [PERSON_NAME] [P…" at bounding box center [164, 419] width 249 height 760
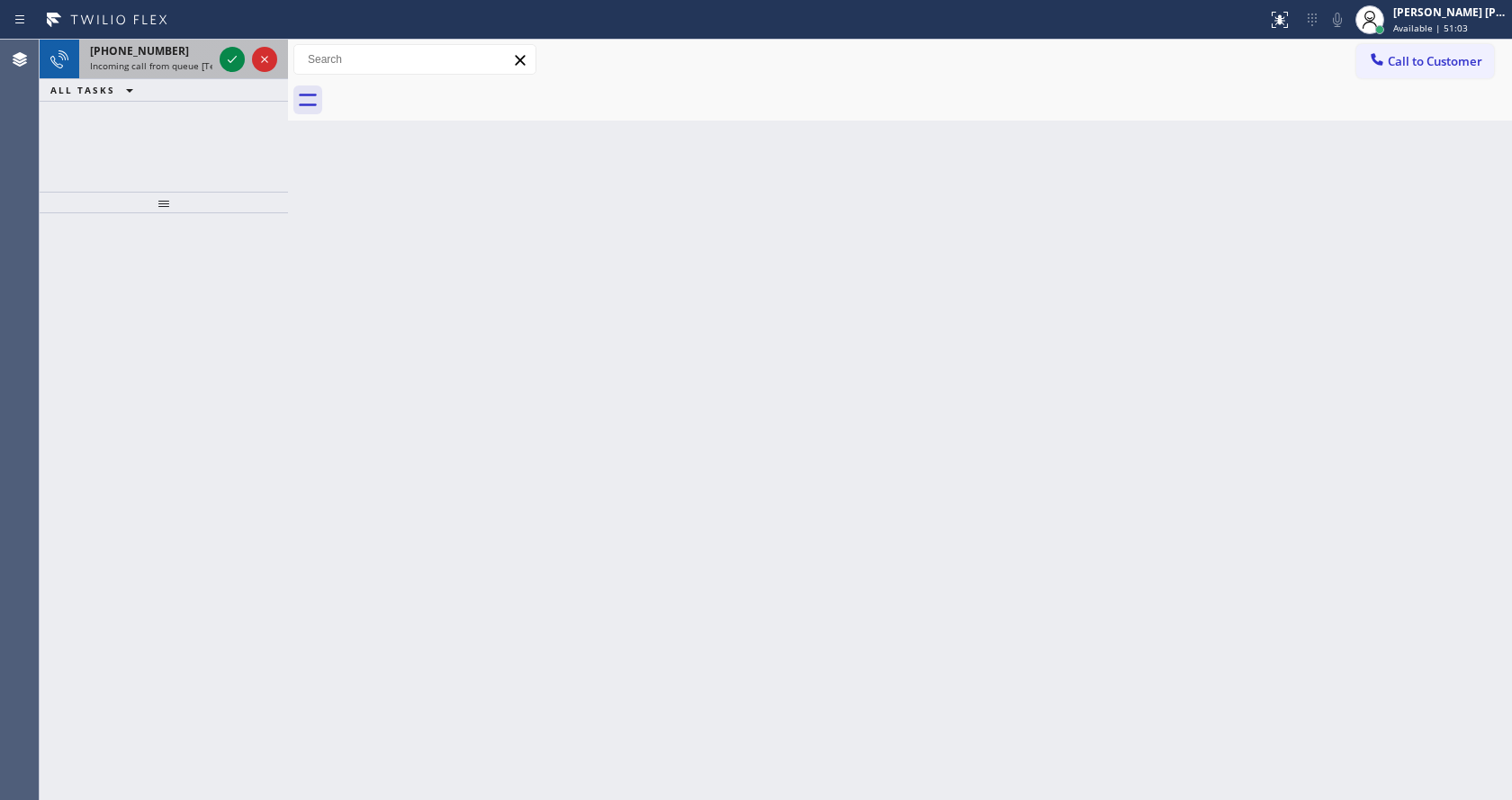
click at [185, 71] on span "Incoming call from queue [Test] All" at bounding box center [164, 65] width 149 height 13
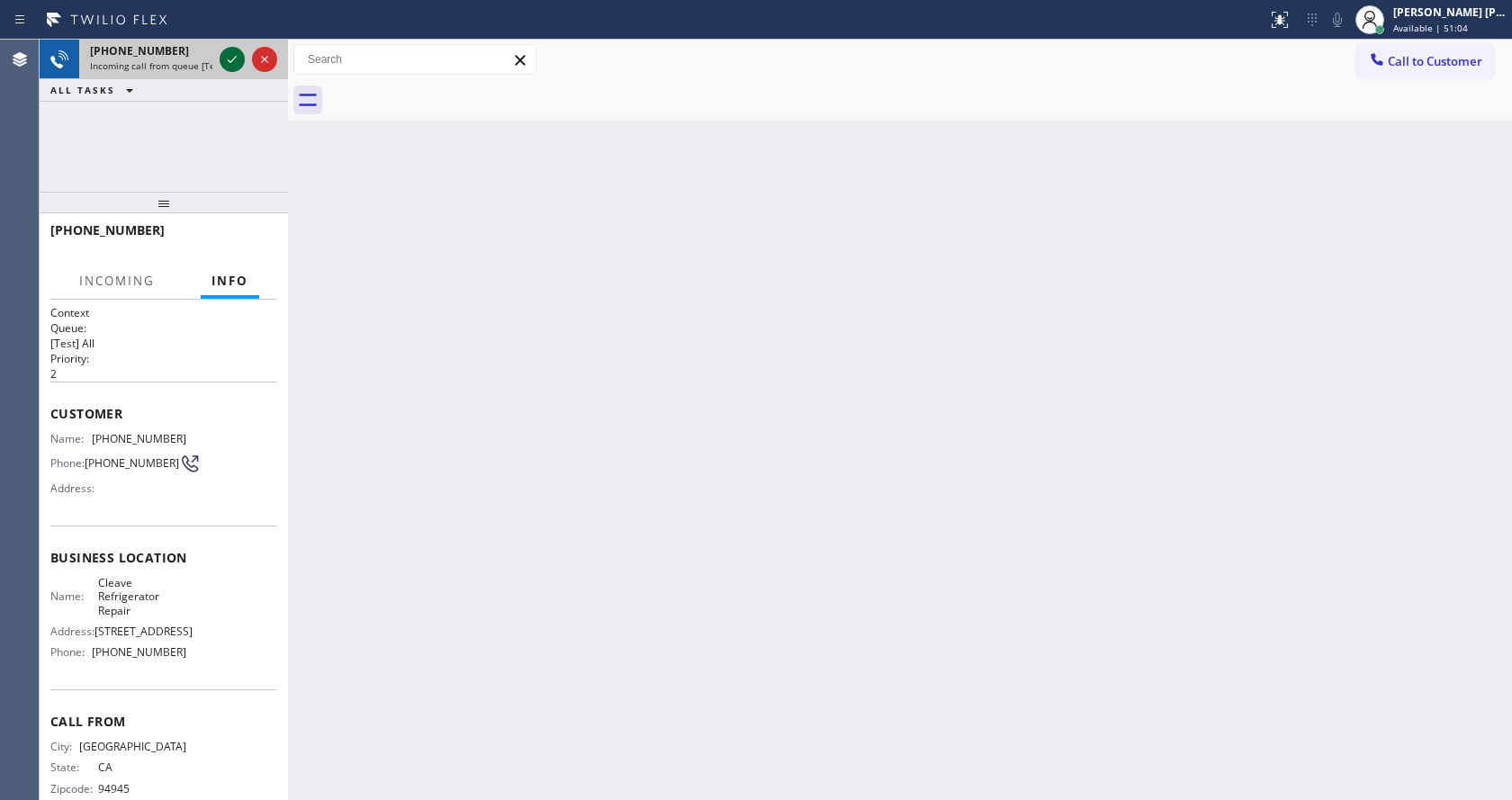
click at [230, 61] on icon at bounding box center [232, 59] width 22 height 22
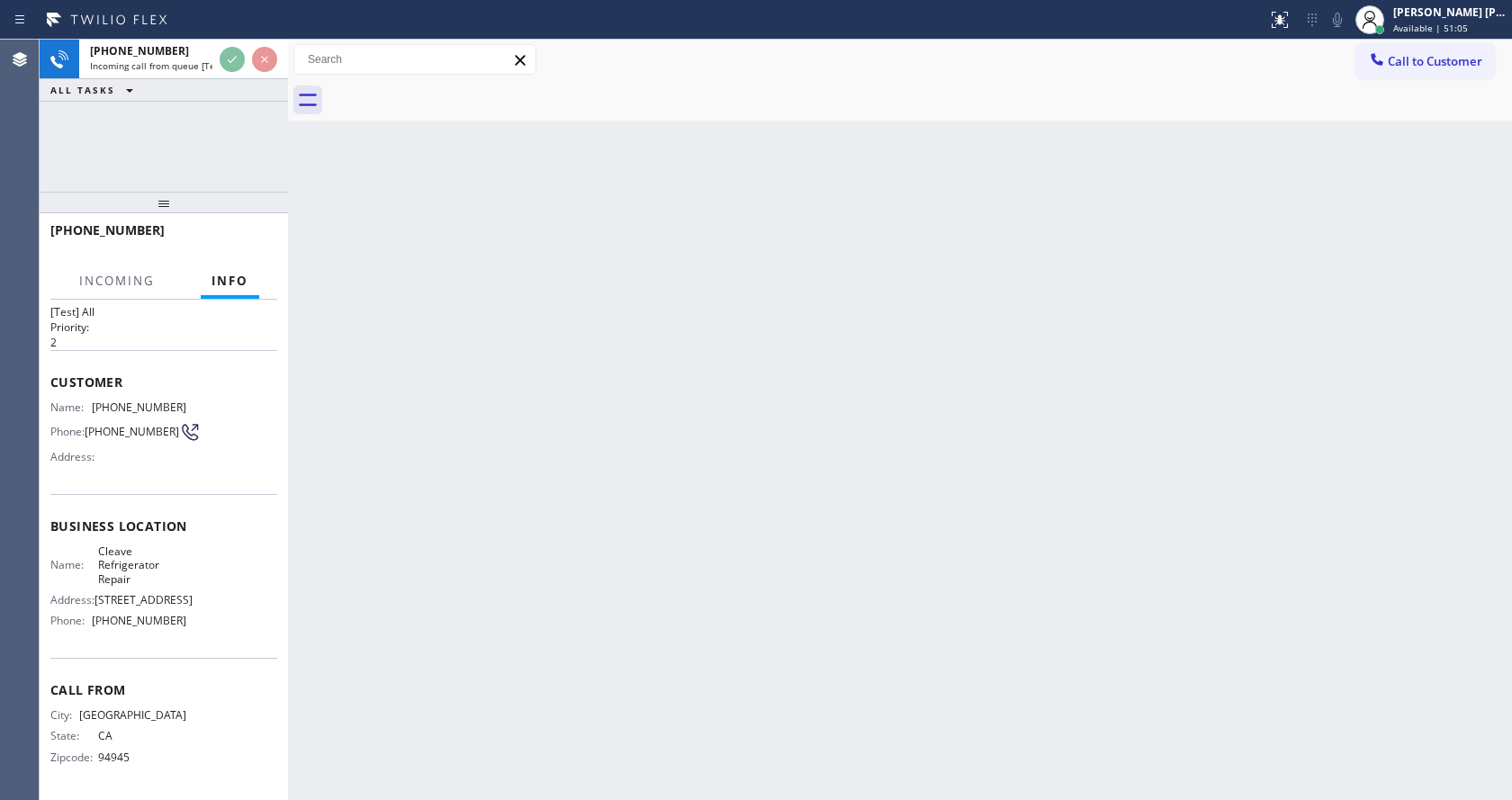
scroll to position [65, 0]
click at [667, 599] on div "Back to Dashboard Change Sender ID Customers Technicians Select a contact Outbo…" at bounding box center [900, 419] width 1224 height 760
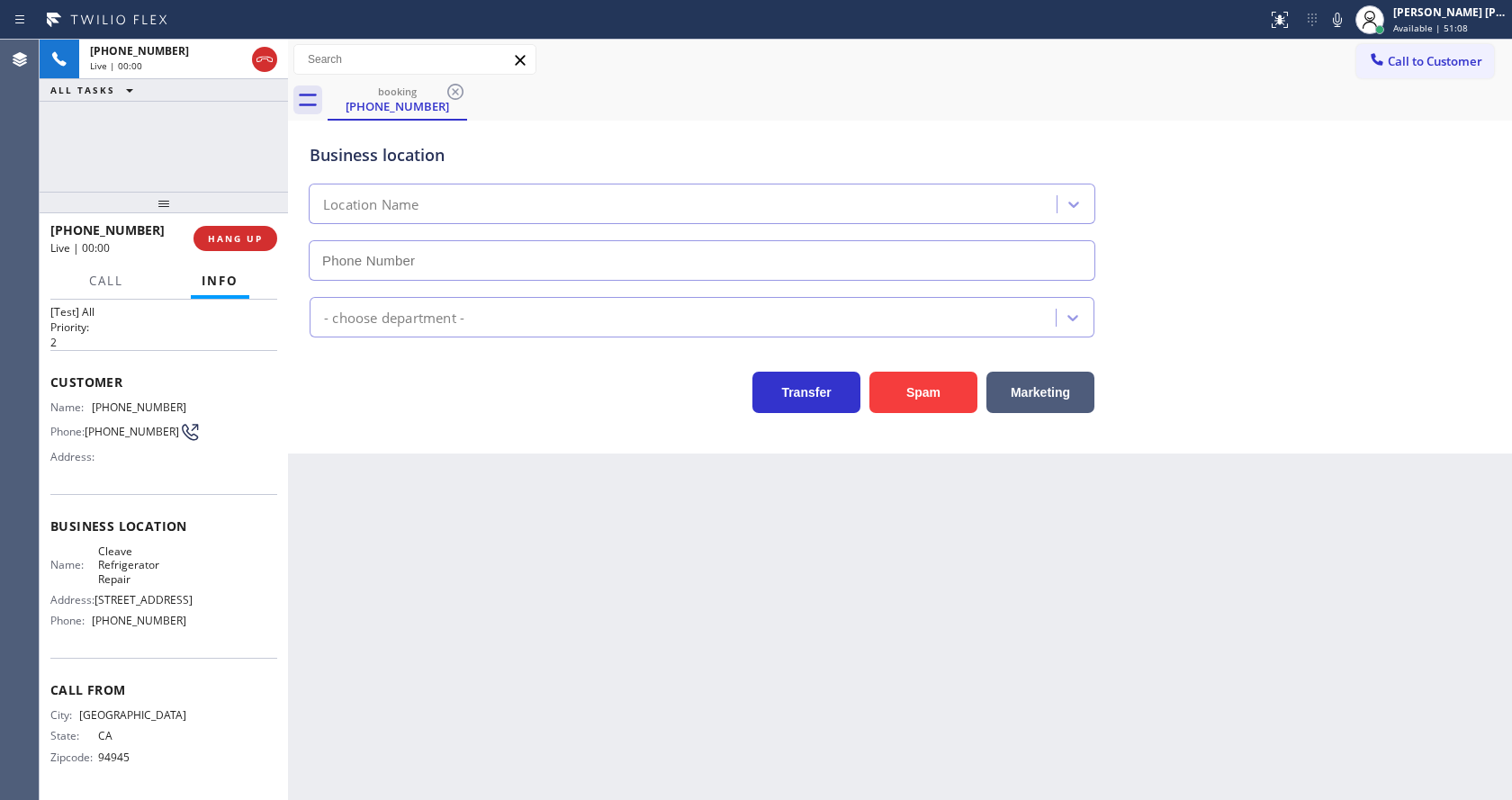
type input "[PHONE_NUMBER]"
click at [571, 457] on div "Back to Dashboard Change Sender ID Customers Technicians Select a contact Outbo…" at bounding box center [900, 419] width 1224 height 760
click at [1346, 17] on icon at bounding box center [1337, 20] width 22 height 22
click at [697, 744] on div "Back to Dashboard Change Sender ID Customers Technicians Select a contact Outbo…" at bounding box center [900, 419] width 1224 height 760
drag, startPoint x: 540, startPoint y: 474, endPoint x: 862, endPoint y: 396, distance: 331.3
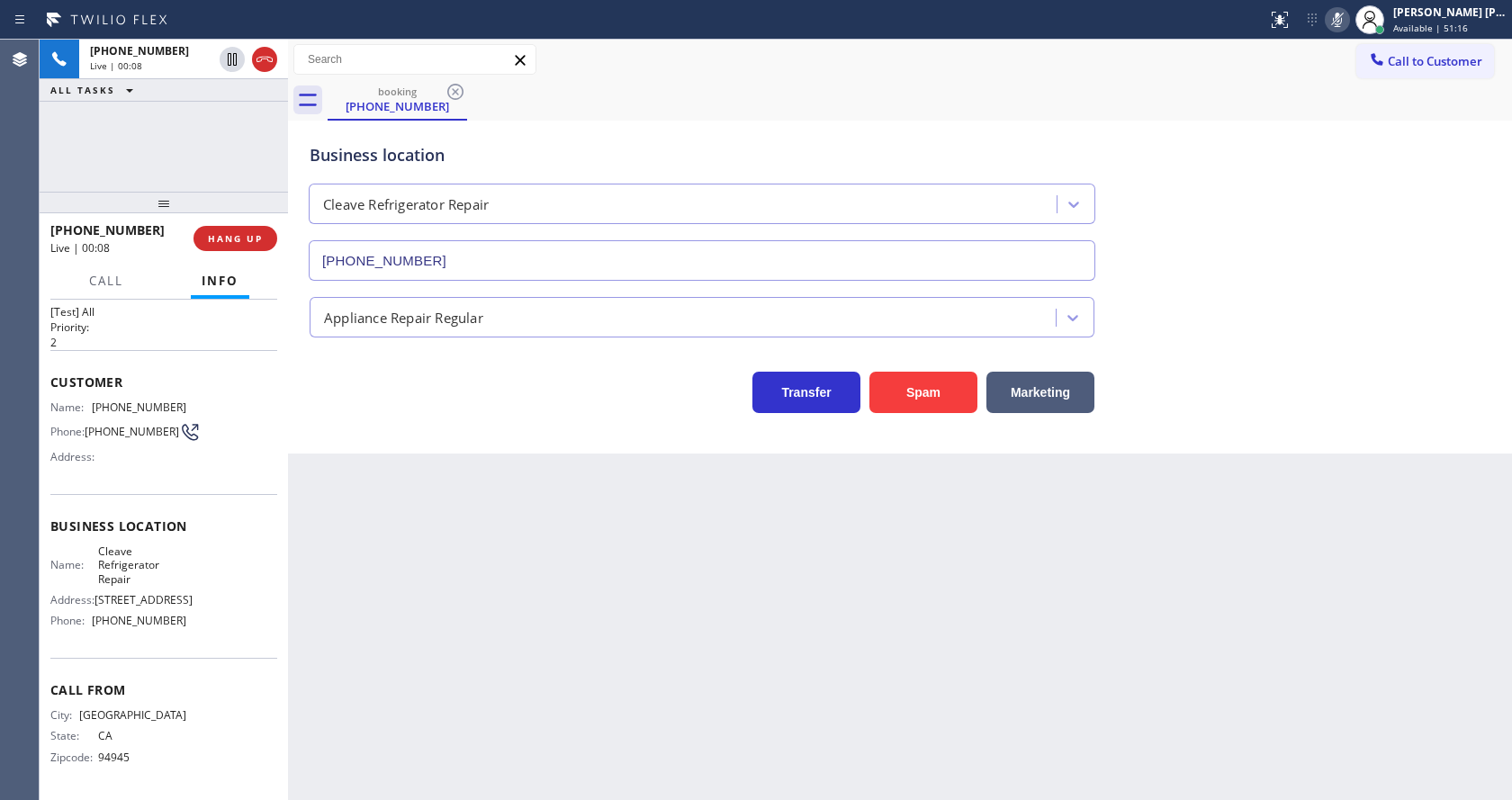
click at [540, 474] on div "Back to Dashboard Change Sender ID Customers Technicians Select a contact Outbo…" at bounding box center [900, 419] width 1224 height 760
click at [1341, 24] on icon at bounding box center [1336, 20] width 9 height 15
click at [1340, 310] on div "Appliance Repair Regular" at bounding box center [900, 314] width 1188 height 47
click at [504, 668] on div "Back to Dashboard Change Sender ID Customers Technicians Select a contact Outbo…" at bounding box center [900, 419] width 1224 height 760
click at [485, 551] on div "Back to Dashboard Change Sender ID Customers Technicians Select a contact Outbo…" at bounding box center [900, 419] width 1224 height 760
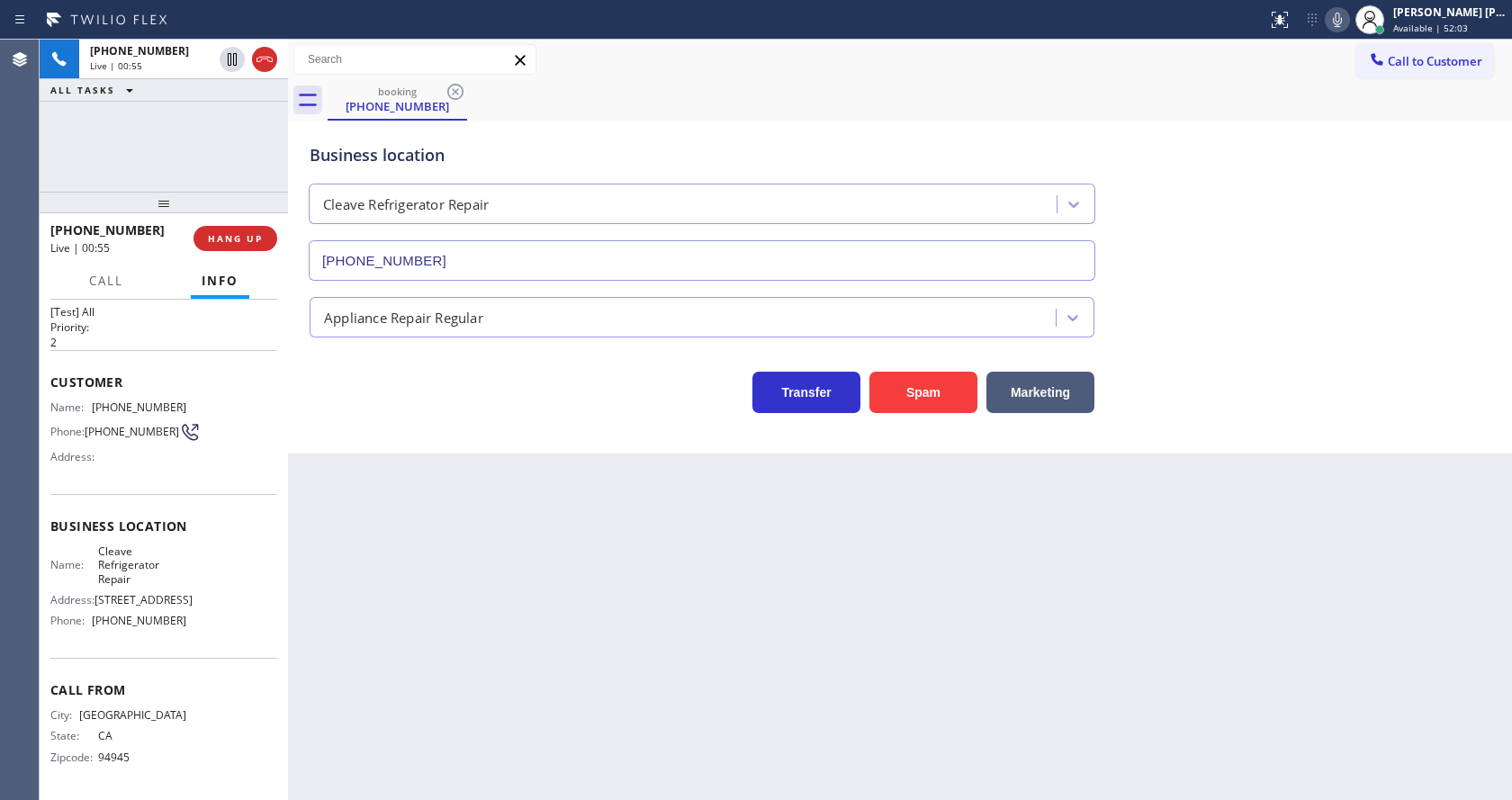
click at [104, 509] on div "Business location Name: Cleave Refrigerator Repair Address: [STREET_ADDRESS] Ph…" at bounding box center [164, 576] width 227 height 164
click at [97, 361] on div "Customer Name: [PHONE_NUMBER] Phone: [PHONE_NUMBER] Address:" at bounding box center [164, 422] width 227 height 144
drag, startPoint x: 92, startPoint y: 367, endPoint x: 185, endPoint y: 372, distance: 93.1
click at [185, 400] on div "Name: [PHONE_NUMBER] Phone: [PHONE_NUMBER] Address:" at bounding box center [164, 436] width 227 height 71
copy div "[PHONE_NUMBER]"
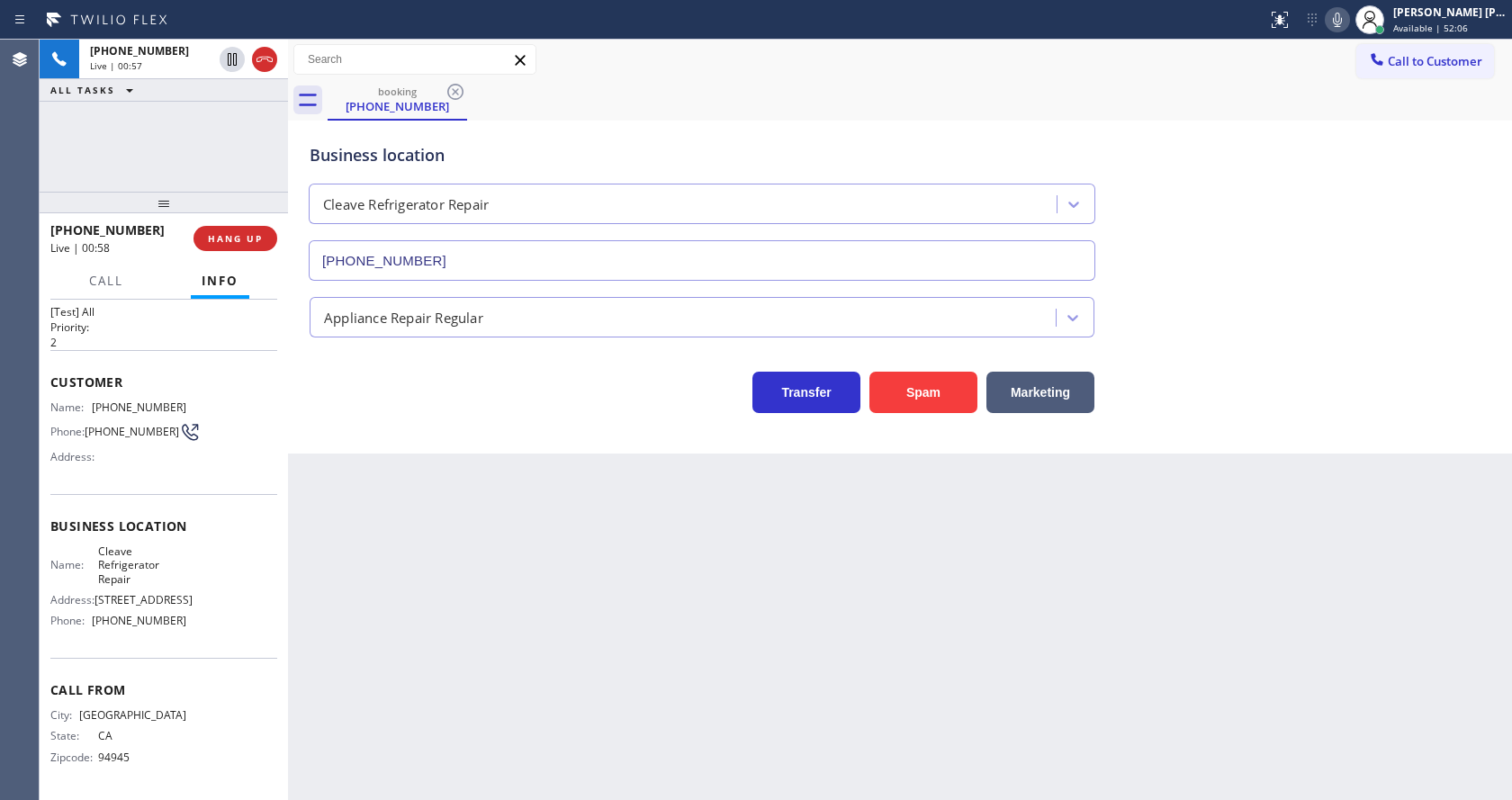
drag, startPoint x: 462, startPoint y: 531, endPoint x: 461, endPoint y: 651, distance: 120.0
click at [462, 533] on div "Back to Dashboard Change Sender ID Customers Technicians Select a contact Outbo…" at bounding box center [900, 419] width 1224 height 760
drag, startPoint x: 135, startPoint y: 618, endPoint x: 93, endPoint y: 589, distance: 51.0
click at [135, 618] on span "[PHONE_NUMBER]" at bounding box center [139, 620] width 95 height 14
drag, startPoint x: 93, startPoint y: 519, endPoint x: 140, endPoint y: 548, distance: 55.2
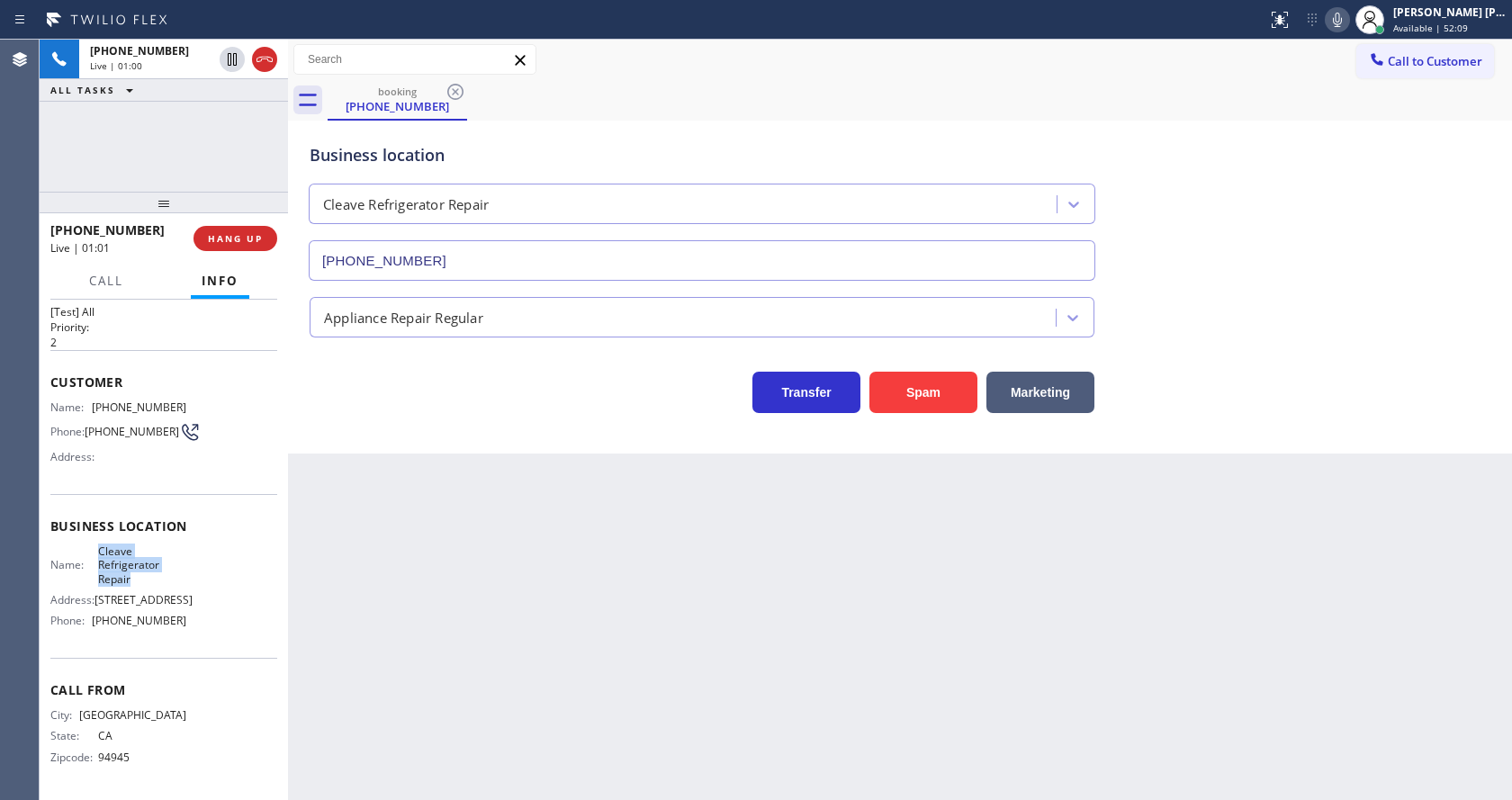
click at [140, 548] on div "Name: Cleave Refrigerator Repair" at bounding box center [118, 565] width 136 height 41
copy span "Cleave Refrigerator Repair"
click at [458, 643] on div "Back to Dashboard Change Sender ID Customers Technicians Select a contact Outbo…" at bounding box center [900, 419] width 1224 height 760
drag, startPoint x: 187, startPoint y: 599, endPoint x: 181, endPoint y: 628, distance: 29.6
click at [187, 599] on div "Name: Cleave Refrigerator Repair Address: [STREET_ADDRESS] Phone: [PHONE_NUMBER]" at bounding box center [164, 590] width 227 height 91
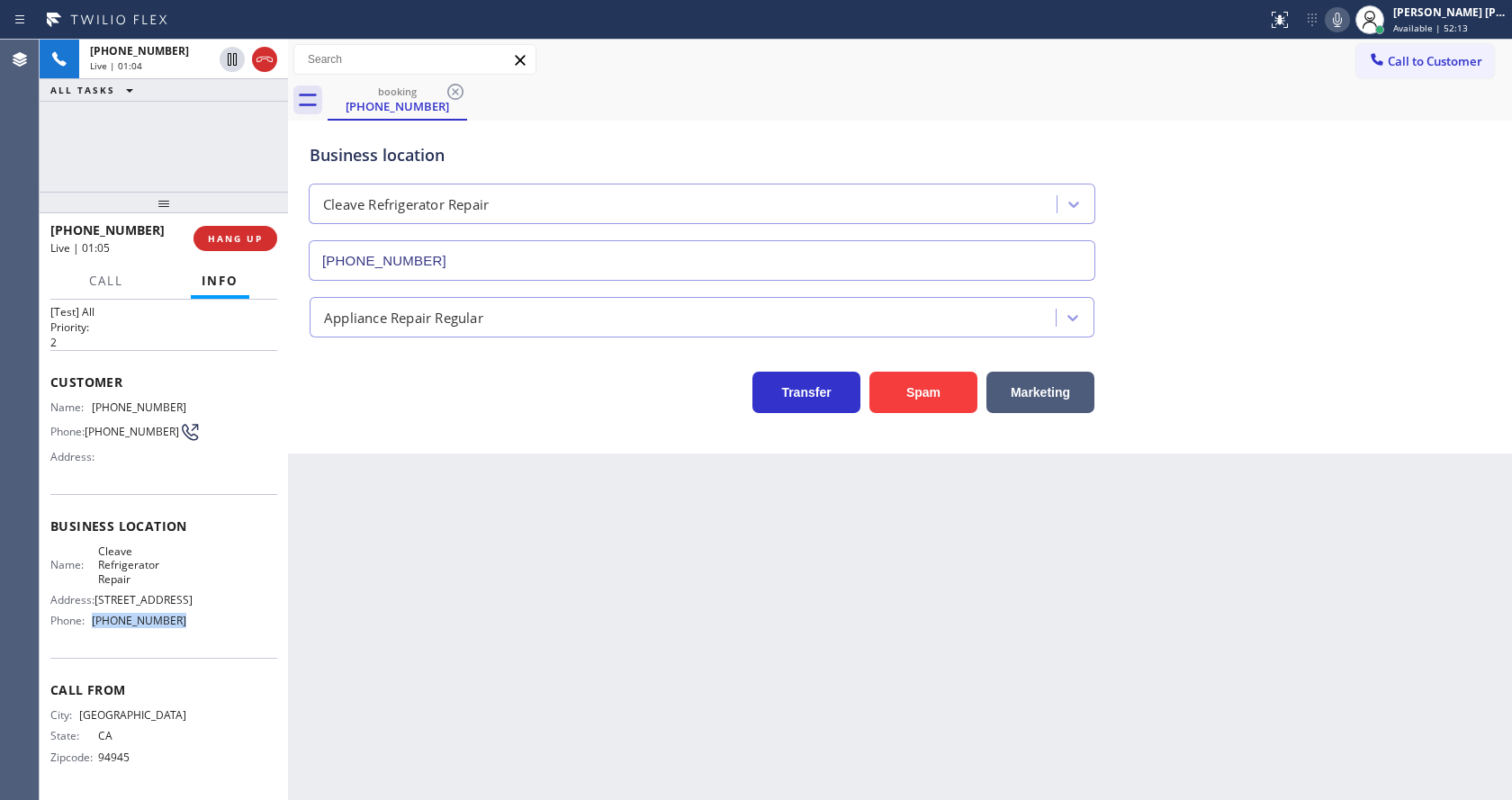
drag, startPoint x: 92, startPoint y: 623, endPoint x: 220, endPoint y: 631, distance: 128.2
click at [220, 631] on div "Name: Cleave Refrigerator Repair Address: [STREET_ADDRESS] Phone: [PHONE_NUMBER]" at bounding box center [164, 590] width 227 height 91
copy div "[PHONE_NUMBER]"
click at [483, 659] on div "Back to Dashboard Change Sender ID Customers Technicians Select a contact Outbo…" at bounding box center [900, 419] width 1224 height 760
click at [973, 709] on div "Back to Dashboard Change Sender ID Customers Technicians Select a contact Outbo…" at bounding box center [900, 419] width 1224 height 760
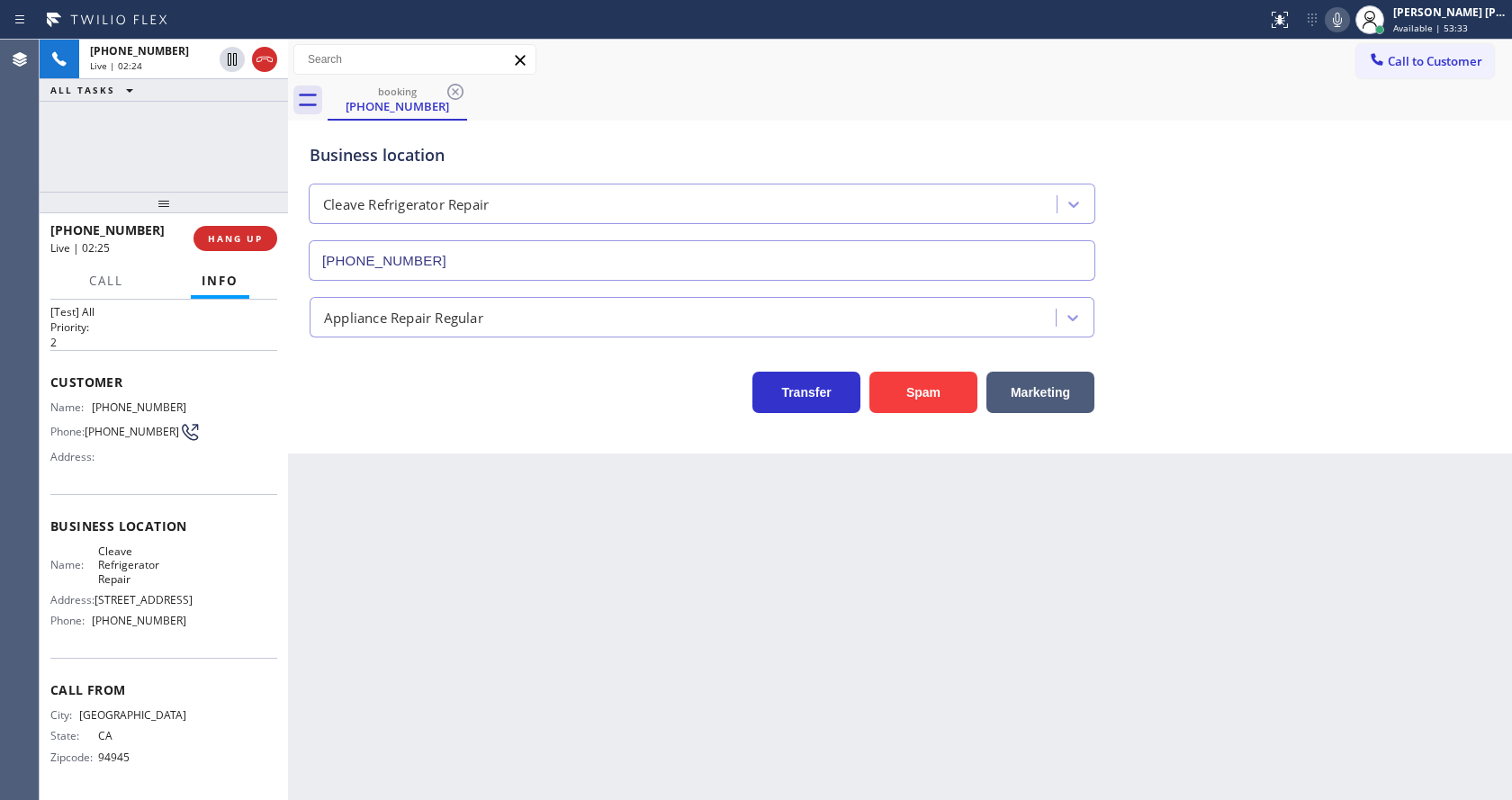
click at [562, 641] on div "Back to Dashboard Change Sender ID Customers Technicians Select a contact Outbo…" at bounding box center [900, 419] width 1224 height 760
click at [691, 594] on div "Back to Dashboard Change Sender ID Customers Technicians Select a contact Outbo…" at bounding box center [900, 419] width 1224 height 760
click at [1323, 433] on div "Business location Cleave Refrigerator Repair [PHONE_NUMBER] Appliance Repair Re…" at bounding box center [900, 286] width 1224 height 332
click at [1350, 16] on div at bounding box center [1337, 20] width 26 height 22
click at [230, 56] on icon at bounding box center [232, 59] width 9 height 13
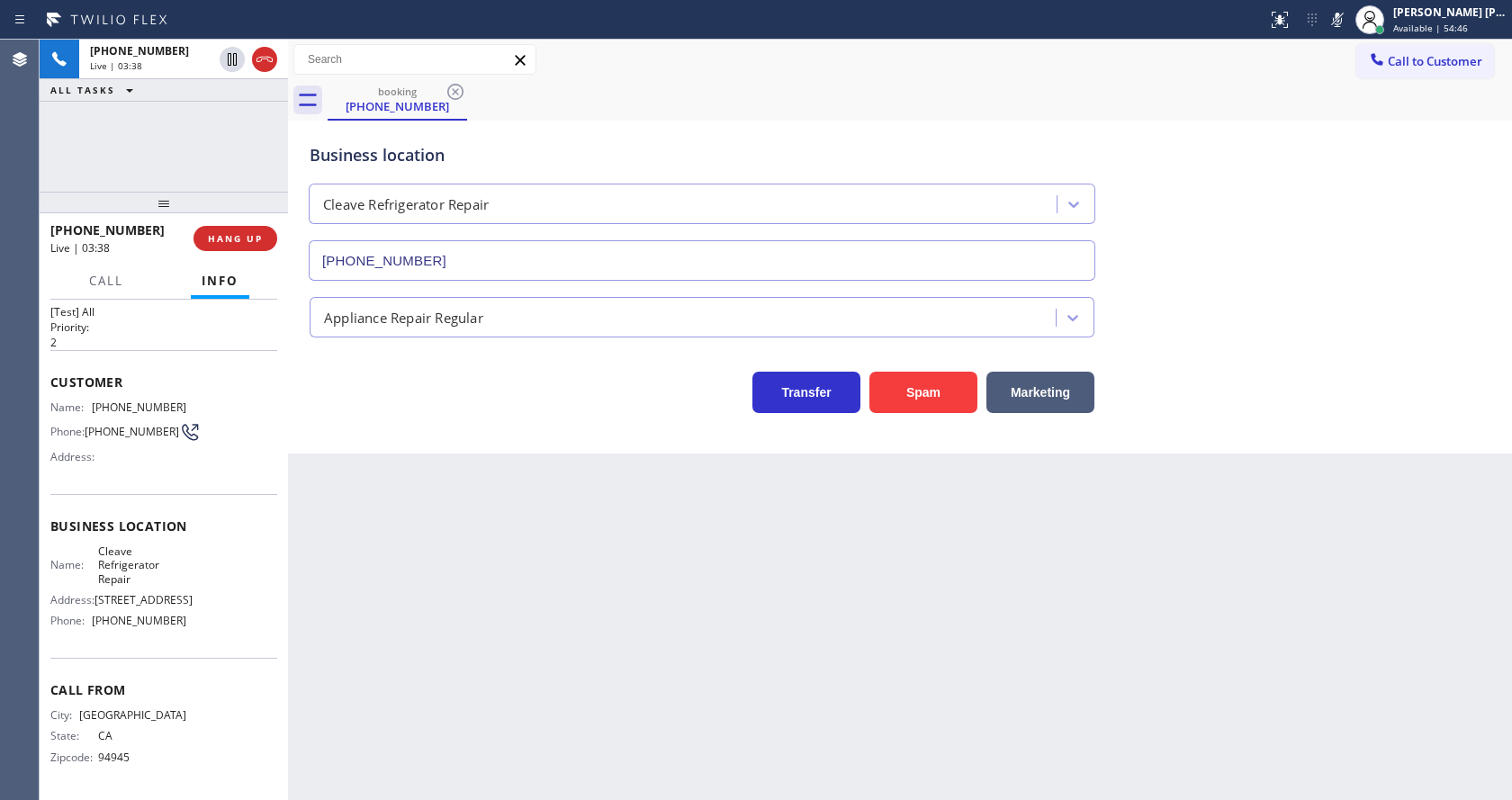
click at [558, 633] on div "Back to Dashboard Change Sender ID Customers Technicians Select a contact Outbo…" at bounding box center [900, 419] width 1224 height 760
click at [345, 480] on div "Back to Dashboard Change Sender ID Customers Technicians Select a contact Outbo…" at bounding box center [900, 419] width 1224 height 760
click at [509, 503] on div "Back to Dashboard Change Sender ID Customers Technicians Select a contact Outbo…" at bounding box center [900, 419] width 1224 height 760
click at [575, 632] on div "Back to Dashboard Change Sender ID Customers Technicians Select a contact Outbo…" at bounding box center [900, 419] width 1224 height 760
click at [718, 647] on div "Back to Dashboard Change Sender ID Customers Technicians Select a contact Outbo…" at bounding box center [900, 419] width 1224 height 760
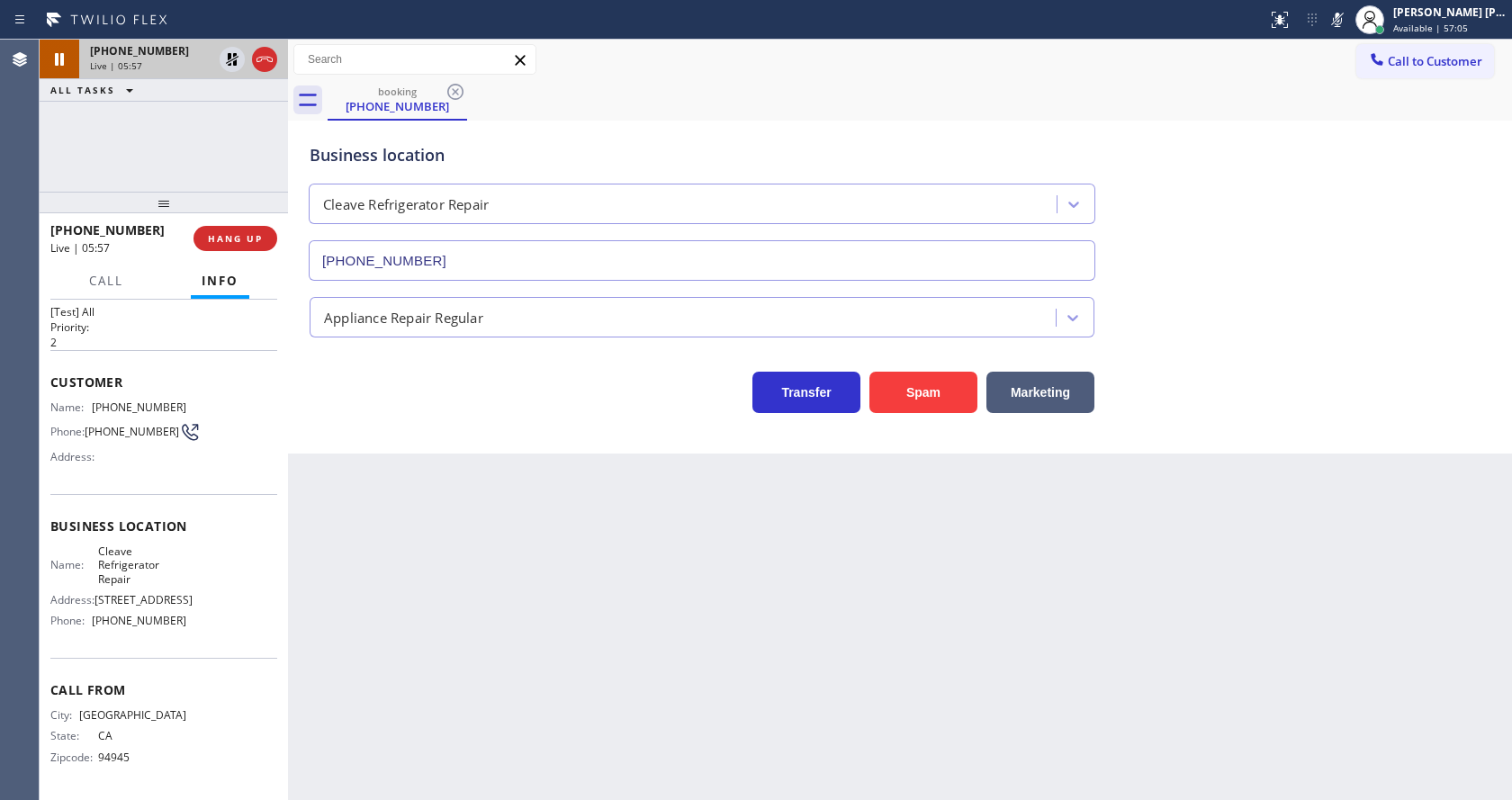
click at [231, 46] on div at bounding box center [249, 59] width 65 height 39
click at [232, 54] on icon at bounding box center [232, 59] width 22 height 22
click at [1336, 20] on icon at bounding box center [1337, 20] width 22 height 22
drag, startPoint x: 1329, startPoint y: 247, endPoint x: 1329, endPoint y: 258, distance: 11.0
click at [1329, 250] on div "Business location Cleave Refrigerator Repair [PHONE_NUMBER]" at bounding box center [900, 198] width 1188 height 163
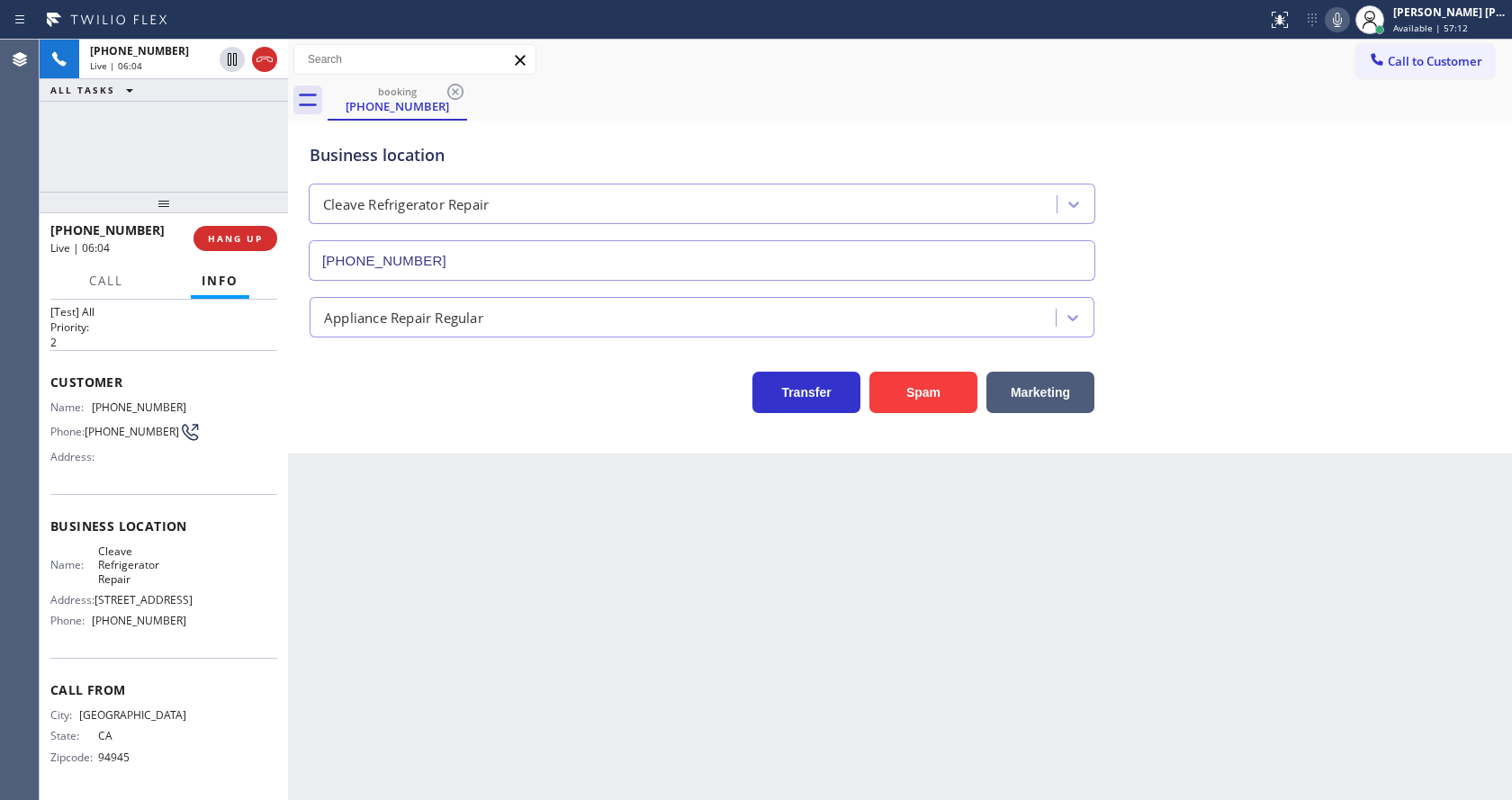
click at [470, 636] on div "Back to Dashboard Change Sender ID Customers Technicians Select a contact Outbo…" at bounding box center [900, 419] width 1224 height 760
click at [427, 574] on div "Back to Dashboard Change Sender ID Customers Technicians Select a contact Outbo…" at bounding box center [900, 419] width 1224 height 760
click at [726, 627] on div "Back to Dashboard Change Sender ID Customers Technicians Select a contact Outbo…" at bounding box center [900, 419] width 1224 height 760
click at [666, 614] on div "Back to Dashboard Change Sender ID Customers Technicians Select a contact Outbo…" at bounding box center [900, 419] width 1224 height 760
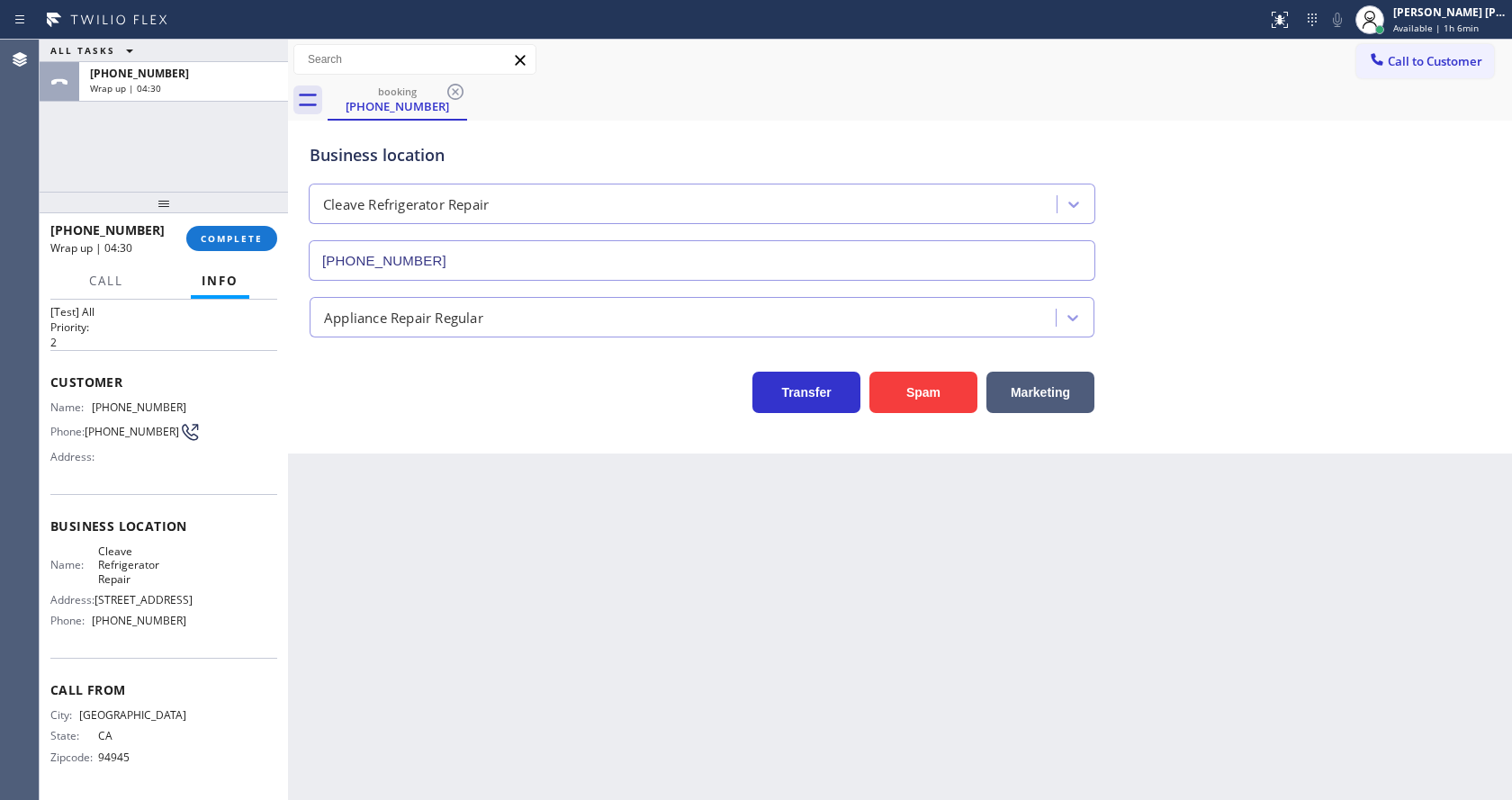
click at [454, 546] on div "Back to Dashboard Change Sender ID Customers Technicians Select a contact Outbo…" at bounding box center [900, 419] width 1224 height 760
drag, startPoint x: 837, startPoint y: 647, endPoint x: 722, endPoint y: 670, distance: 117.3
click at [837, 647] on div "Back to Dashboard Change Sender ID Customers Technicians Select a contact Outbo…" at bounding box center [900, 419] width 1224 height 760
drag, startPoint x: 443, startPoint y: 495, endPoint x: 198, endPoint y: 98, distance: 466.5
click at [443, 495] on div "Back to Dashboard Change Sender ID Customers Technicians Select a contact Outbo…" at bounding box center [900, 419] width 1224 height 760
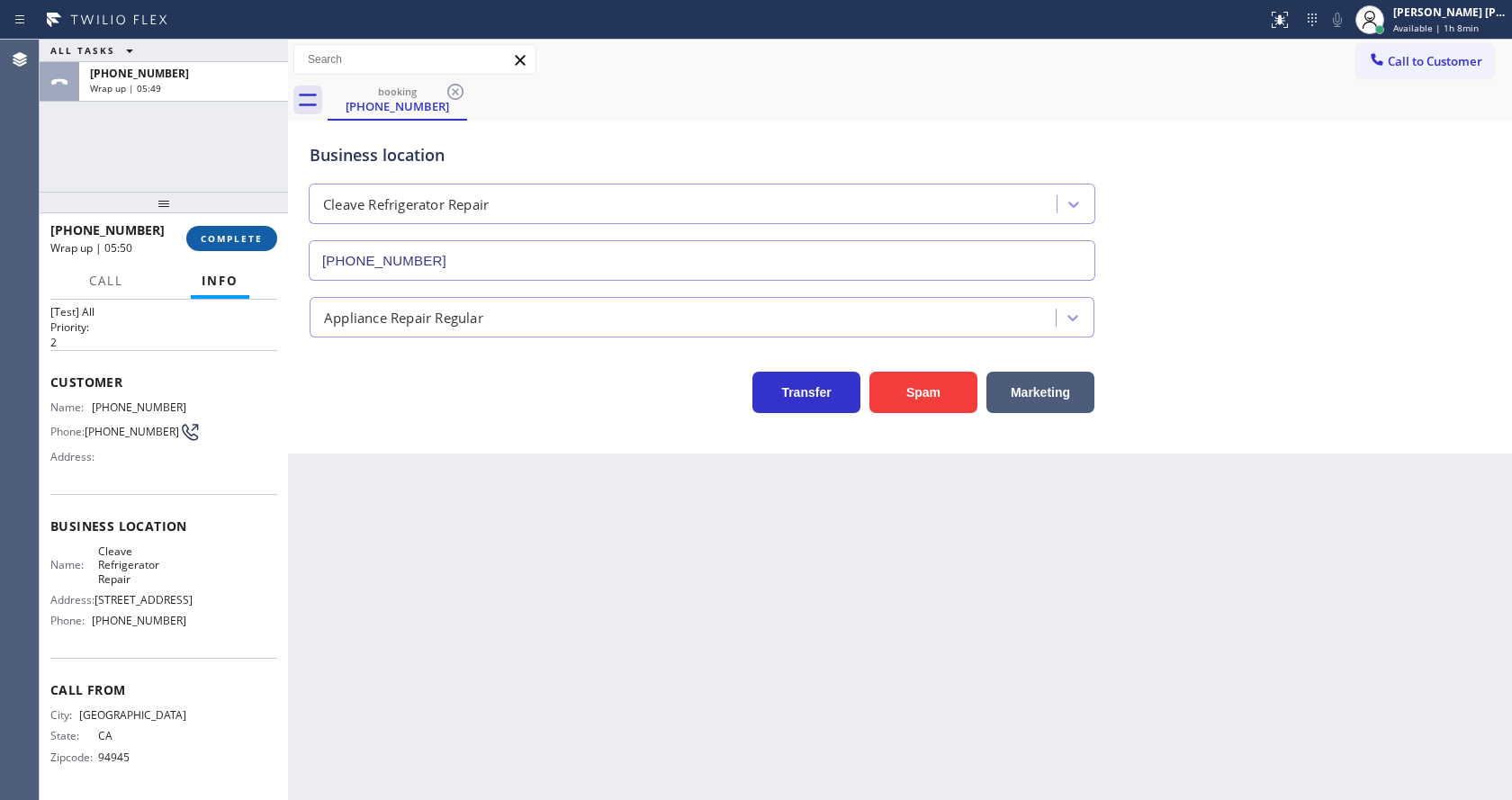
click at [222, 237] on span "COMPLETE" at bounding box center [231, 238] width 62 height 13
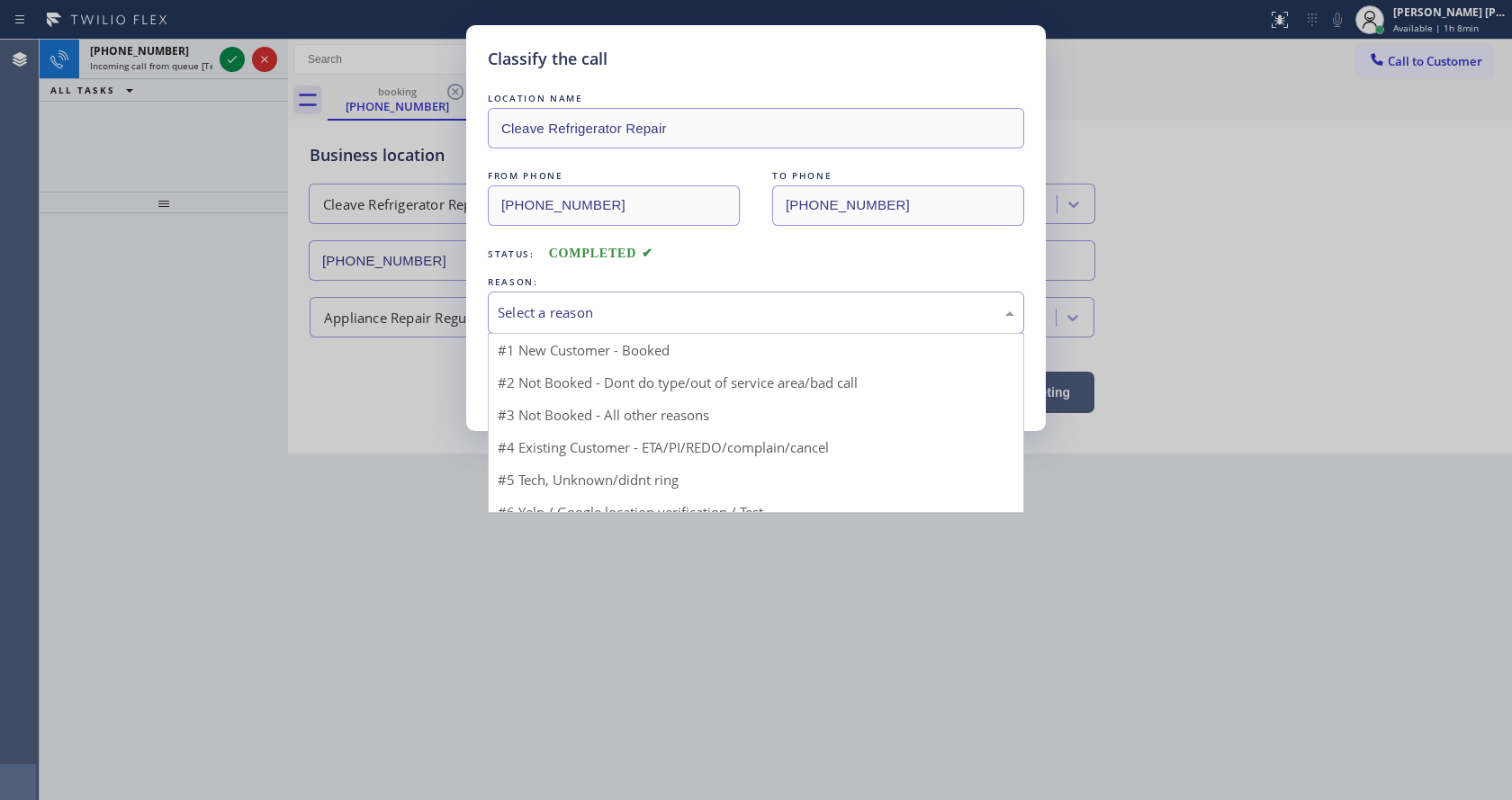
click at [587, 332] on div "Select a reason #1 New Customer - Booked #2 Not Booked - Dont do type/out of se…" at bounding box center [755, 312] width 536 height 42
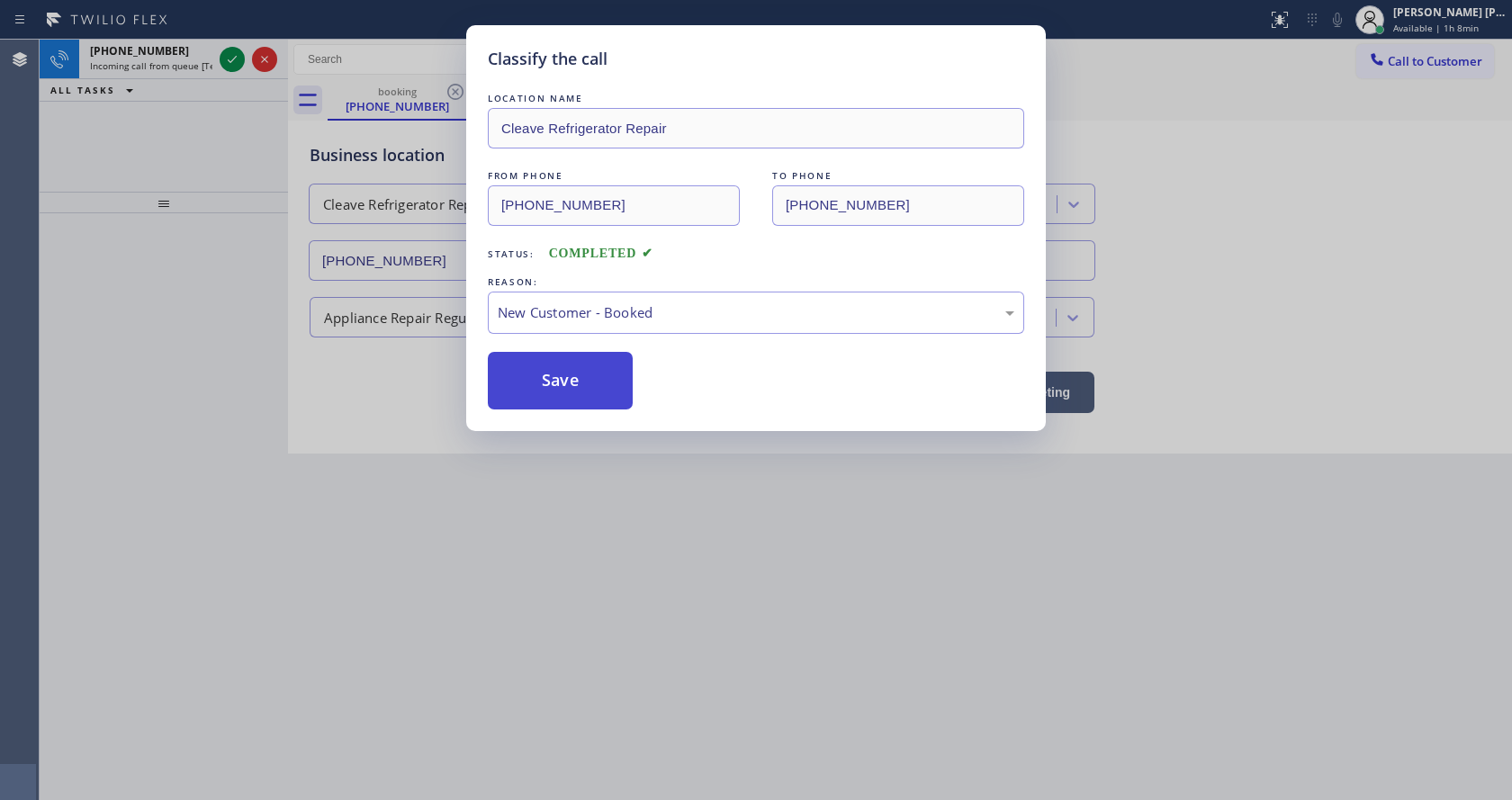
click at [547, 379] on button "Save" at bounding box center [560, 381] width 145 height 57
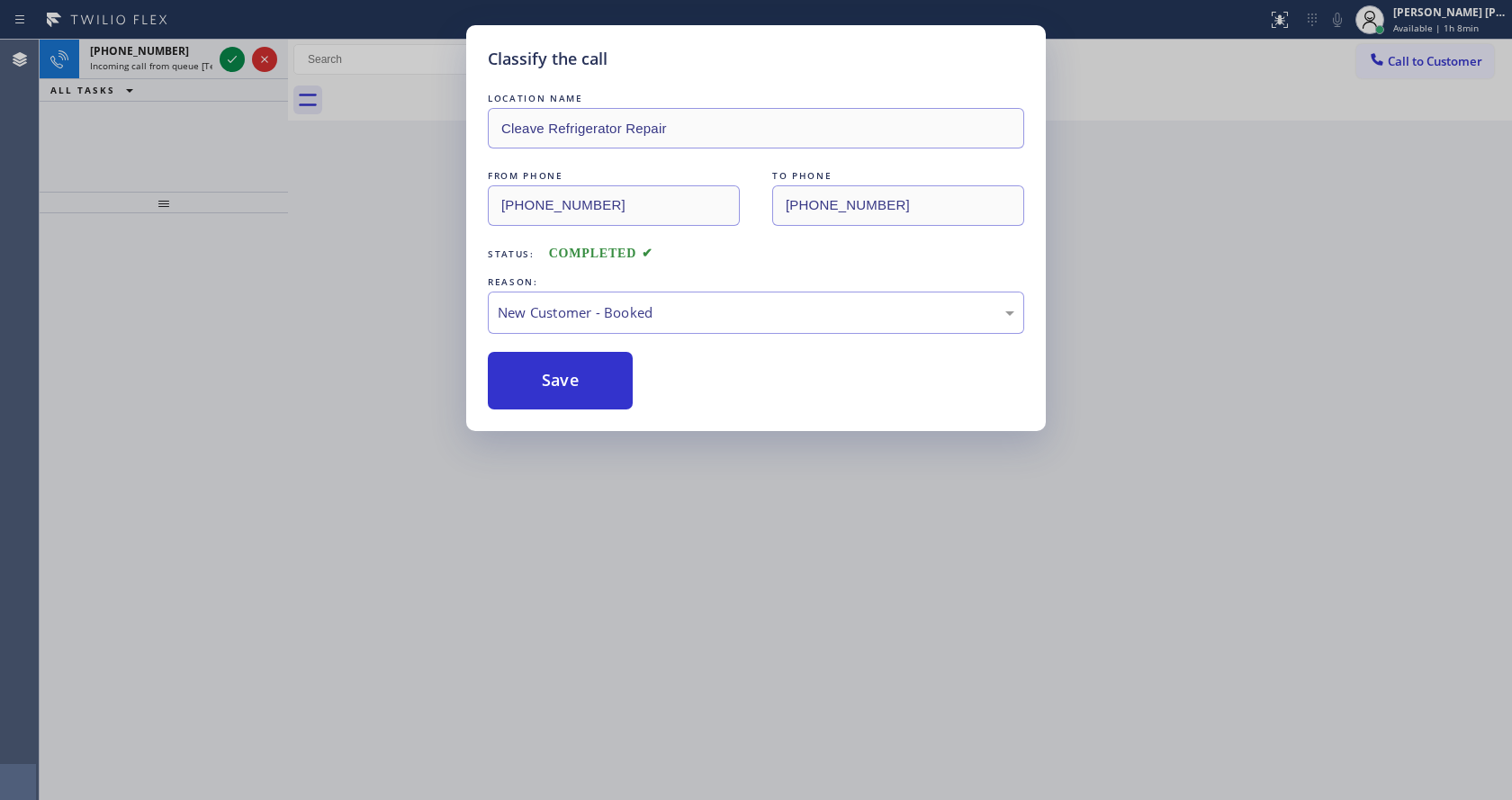
click at [200, 59] on div "Classify the call LOCATION NAME Cleave Refrigerator Repair FROM PHONE [PHONE_NU…" at bounding box center [756, 400] width 1512 height 800
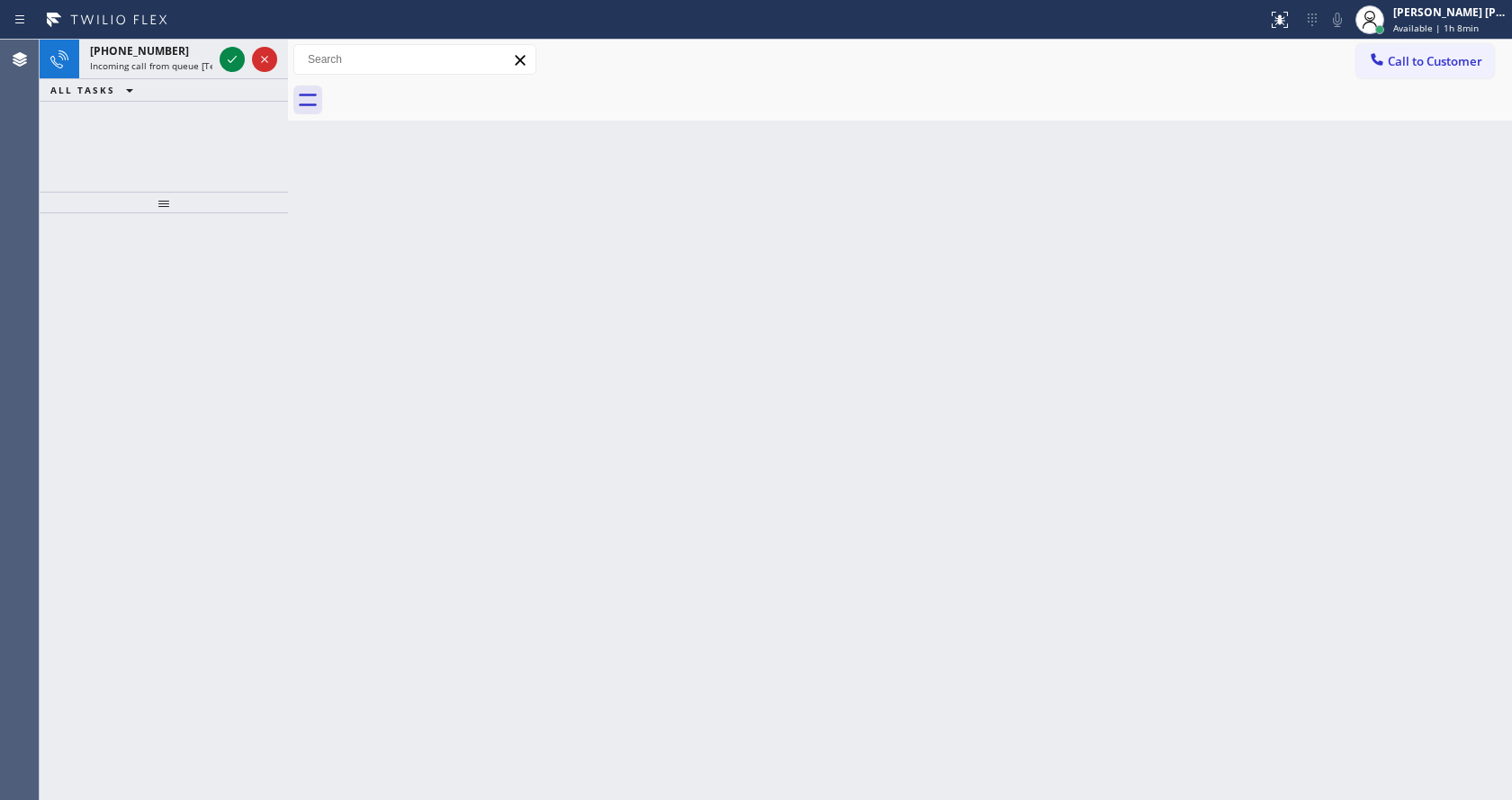
click at [200, 59] on span "Incoming call from queue [Test] All" at bounding box center [164, 65] width 149 height 13
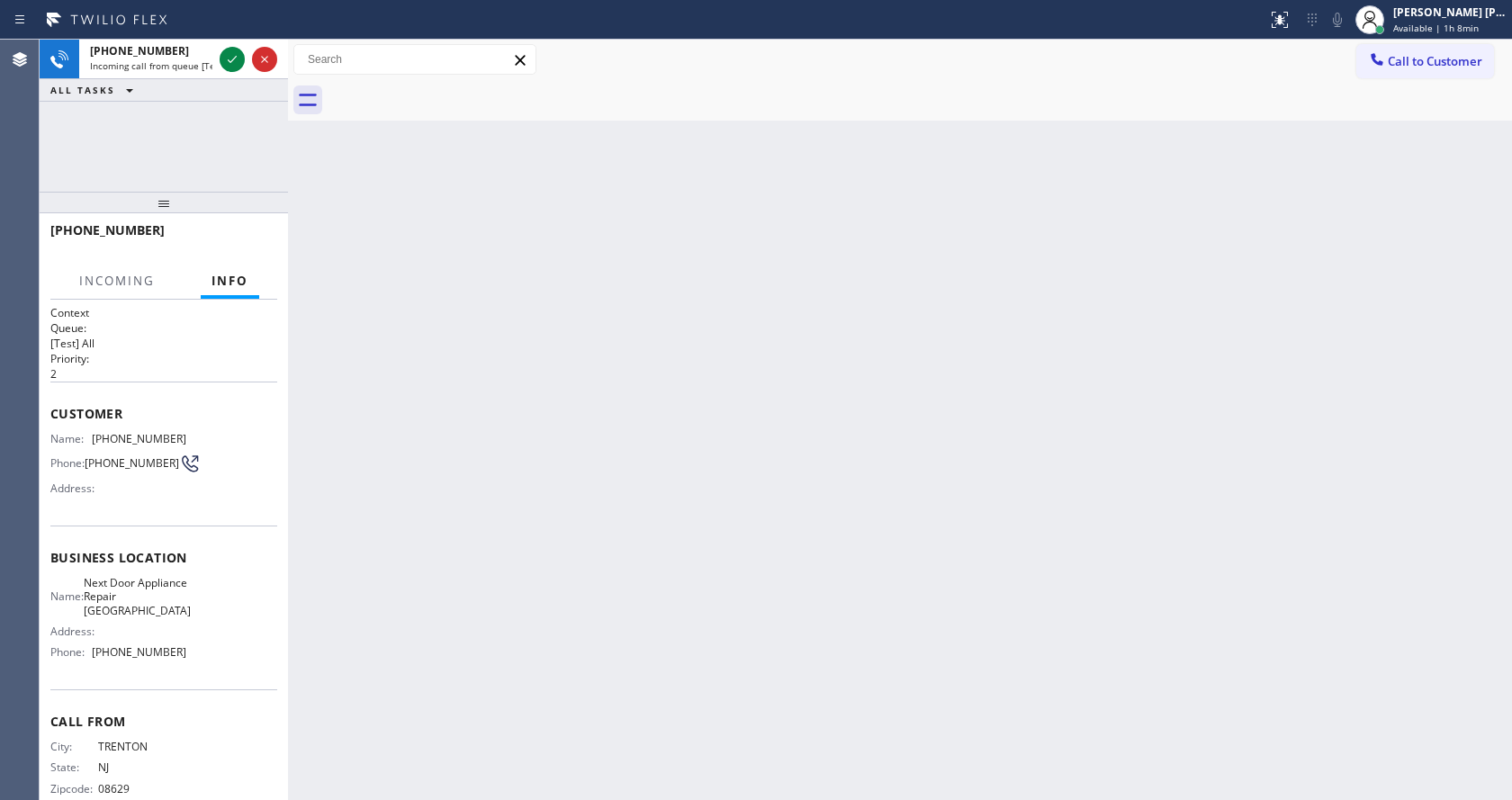
click at [794, 574] on div "Back to Dashboard Change Sender ID Customers Technicians Select a contact Outbo…" at bounding box center [900, 419] width 1224 height 760
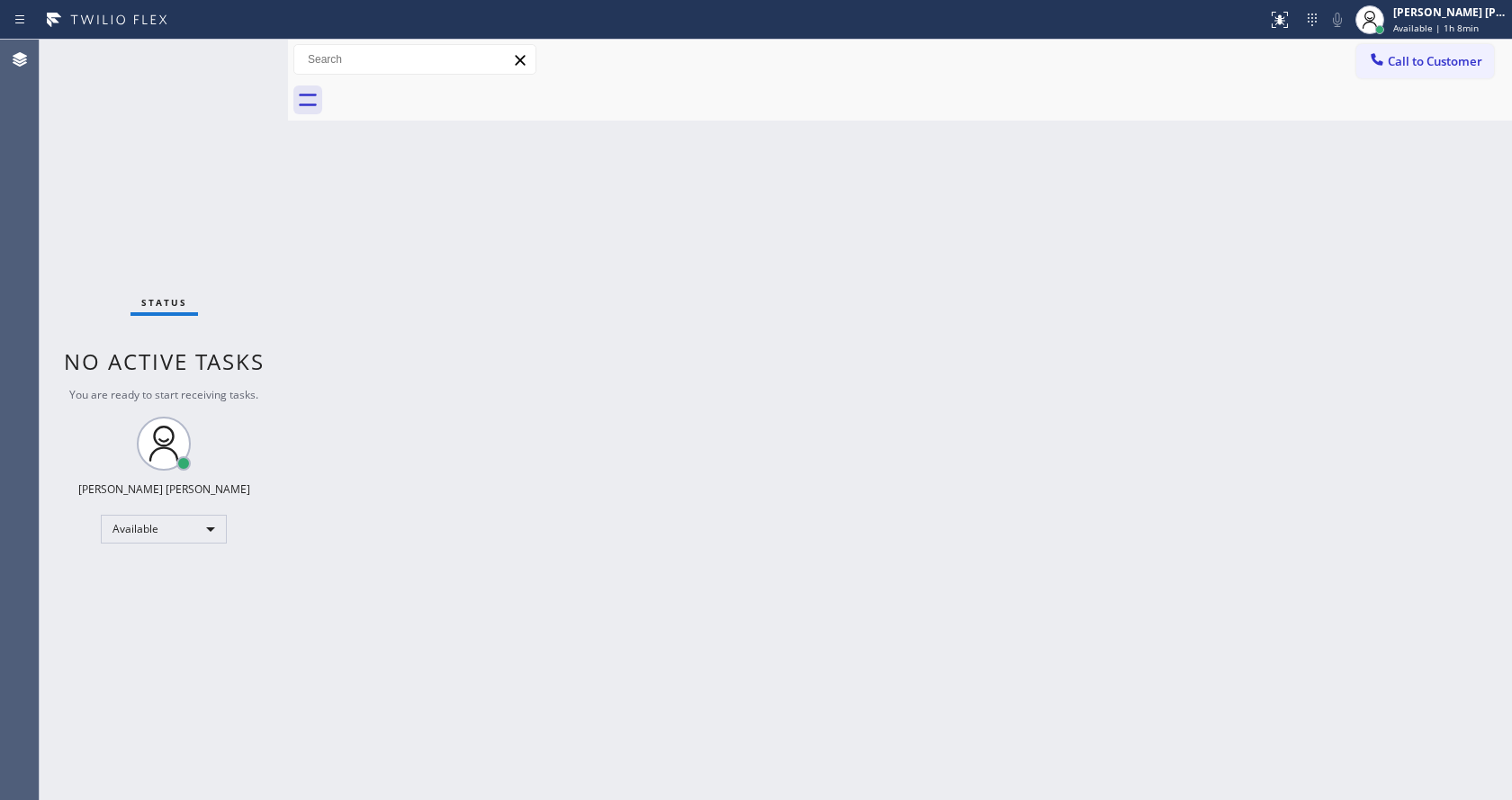
click at [393, 327] on div "Back to Dashboard Change Sender ID Customers Technicians Select a contact Outbo…" at bounding box center [900, 419] width 1224 height 760
click at [907, 519] on div "Back to Dashboard Change Sender ID Customers Technicians Select a contact Outbo…" at bounding box center [900, 419] width 1224 height 760
drag, startPoint x: 204, startPoint y: 169, endPoint x: 196, endPoint y: 122, distance: 47.7
click at [204, 168] on div "Status No active tasks You are ready to start receiving tasks. [PERSON_NAME] [P…" at bounding box center [164, 419] width 249 height 760
click at [430, 628] on div "Back to Dashboard Change Sender ID Customers Technicians Select a contact Outbo…" at bounding box center [900, 419] width 1224 height 760
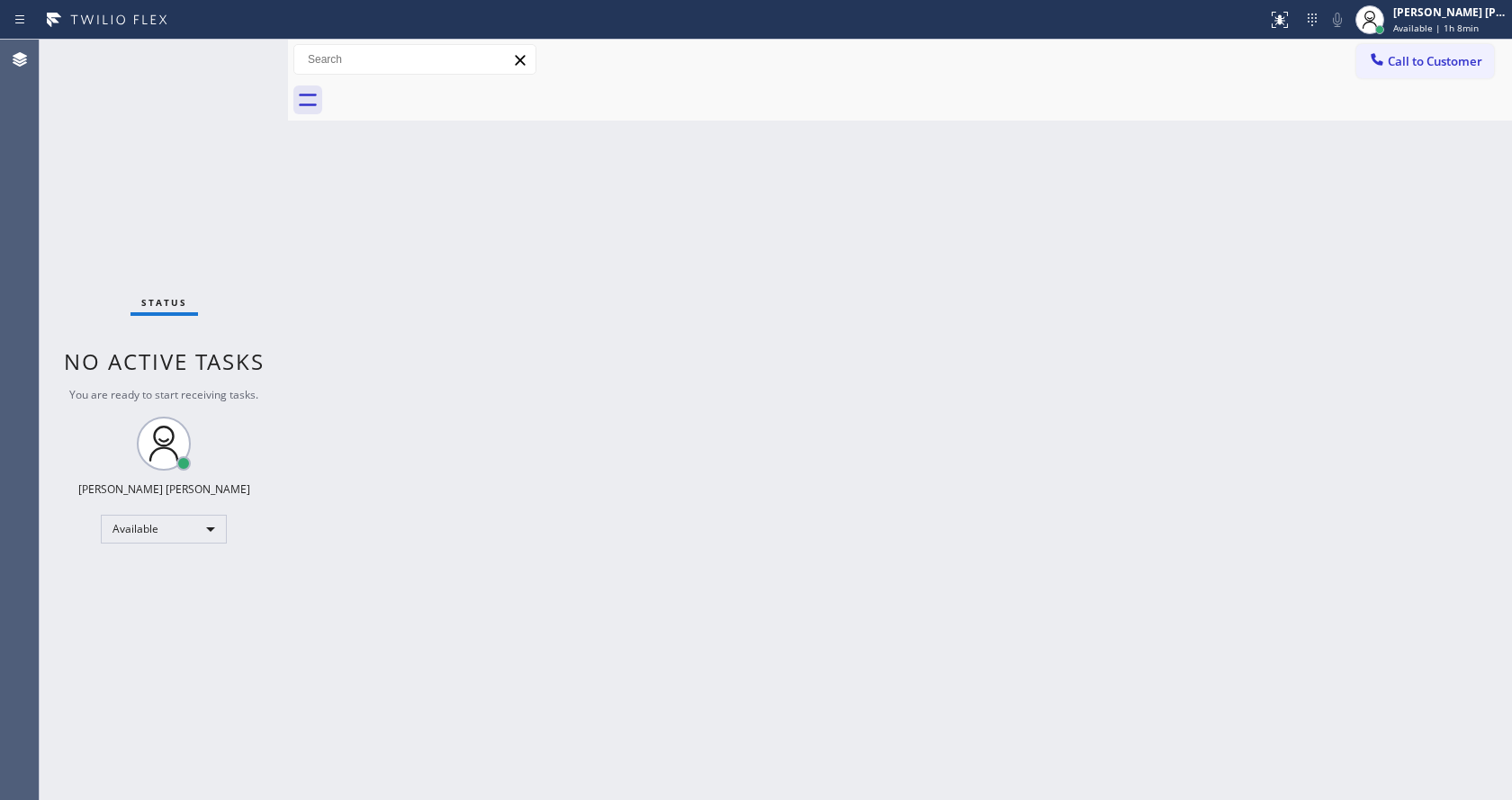
click at [386, 668] on div "Back to Dashboard Change Sender ID Customers Technicians Select a contact Outbo…" at bounding box center [900, 419] width 1224 height 760
click at [966, 566] on div "Back to Dashboard Change Sender ID Customers Technicians Select a contact Outbo…" at bounding box center [900, 419] width 1224 height 760
click at [488, 301] on div "Back to Dashboard Change Sender ID Customers Technicians Select a contact Outbo…" at bounding box center [900, 419] width 1224 height 760
click at [1053, 405] on div "Back to Dashboard Change Sender ID Customers Technicians Select a contact Outbo…" at bounding box center [900, 419] width 1224 height 760
click at [548, 584] on div "Back to Dashboard Change Sender ID Customers Technicians Select a contact Outbo…" at bounding box center [900, 419] width 1224 height 760
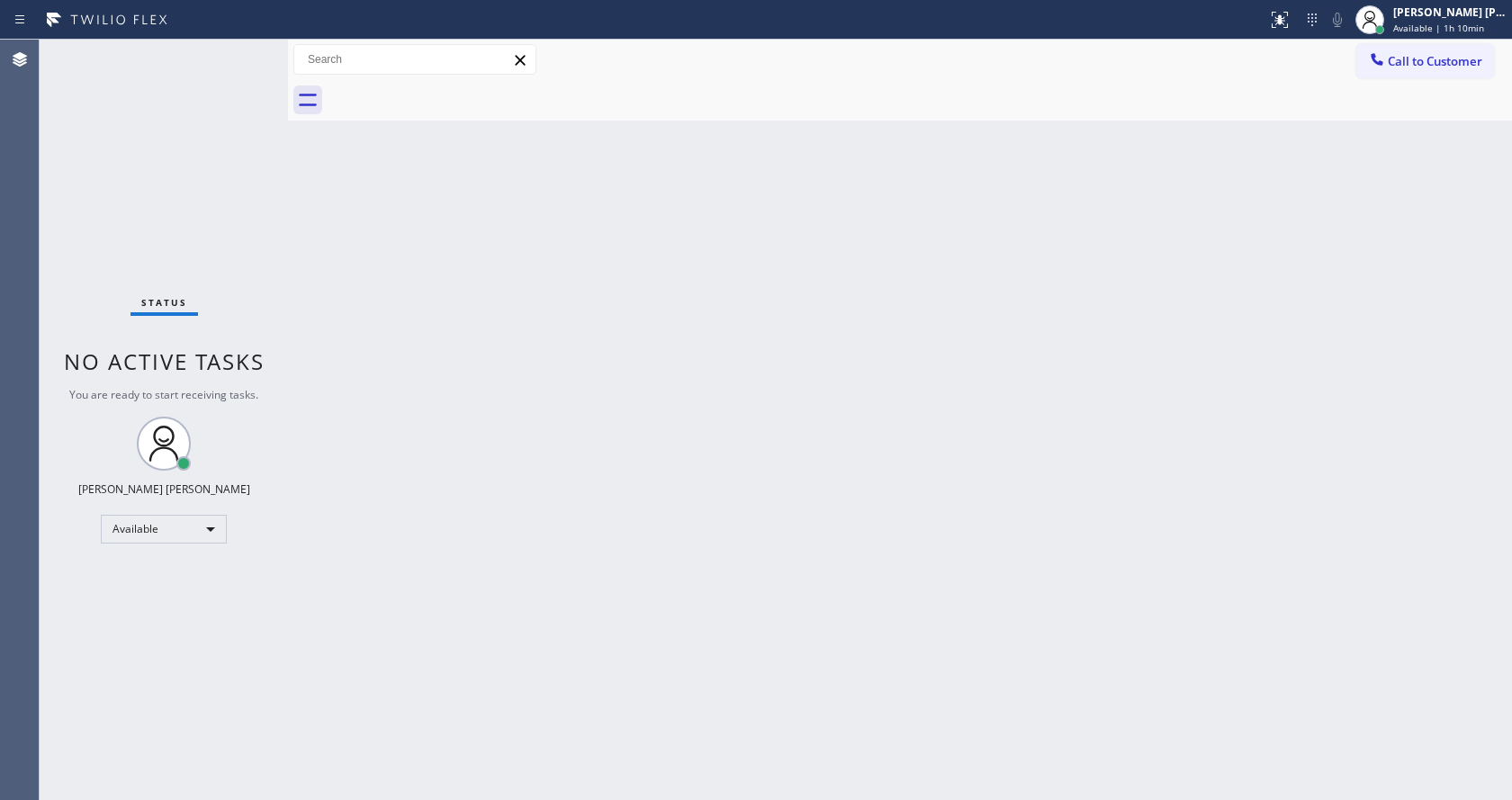
drag, startPoint x: 783, startPoint y: 637, endPoint x: 762, endPoint y: 639, distance: 21.1
click at [783, 637] on div "Back to Dashboard Change Sender ID Customers Technicians Select a contact Outbo…" at bounding box center [900, 419] width 1224 height 760
drag, startPoint x: 369, startPoint y: 250, endPoint x: 203, endPoint y: 118, distance: 212.1
click at [369, 250] on div "Back to Dashboard Change Sender ID Customers Technicians Select a contact Outbo…" at bounding box center [900, 419] width 1224 height 760
click at [365, 419] on div "Back to Dashboard Change Sender ID Customers Technicians Select a contact Outbo…" at bounding box center [900, 419] width 1224 height 760
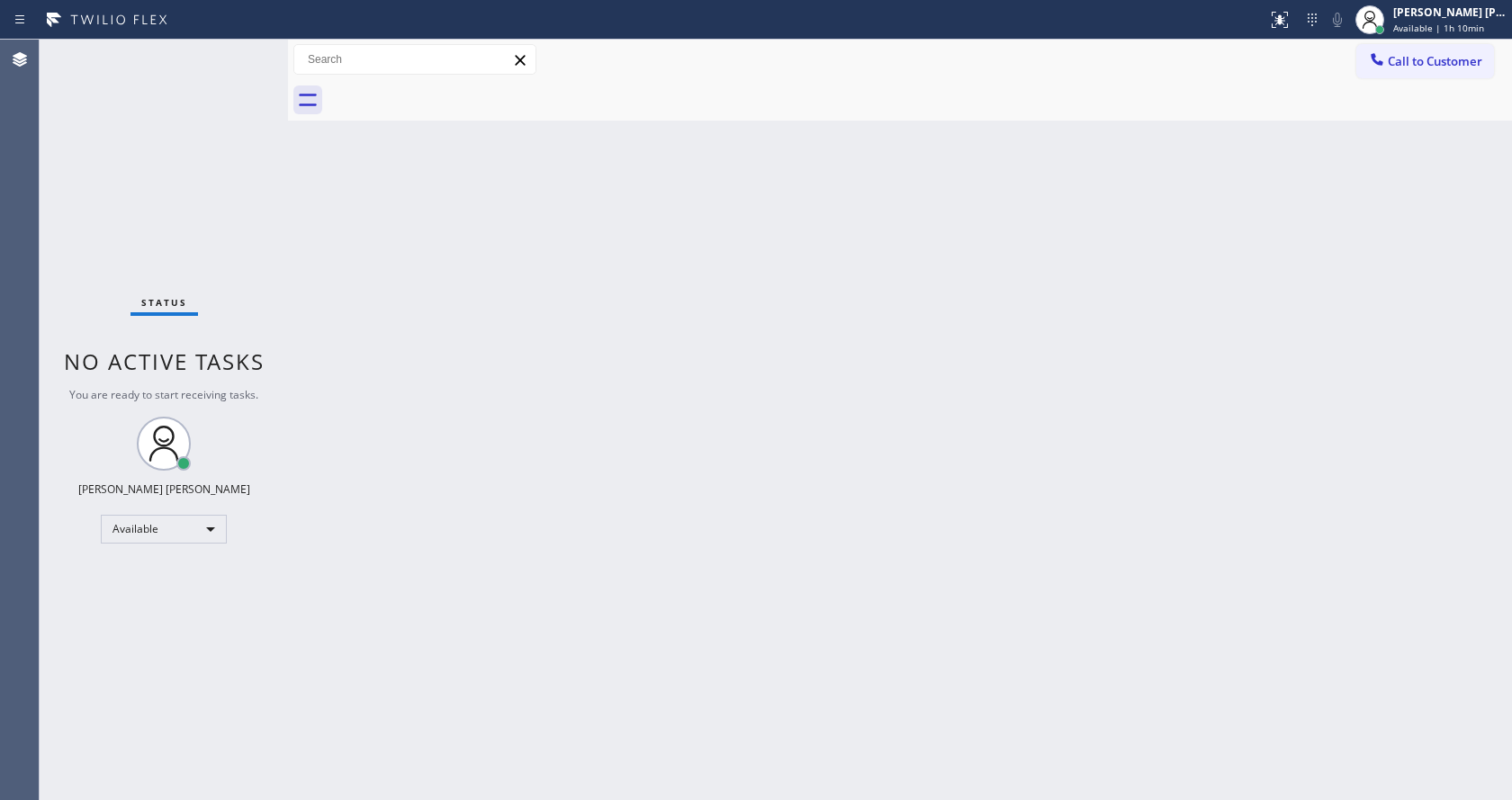
click at [243, 49] on div "Status No active tasks You are ready to start receiving tasks. [PERSON_NAME] [P…" at bounding box center [164, 419] width 249 height 760
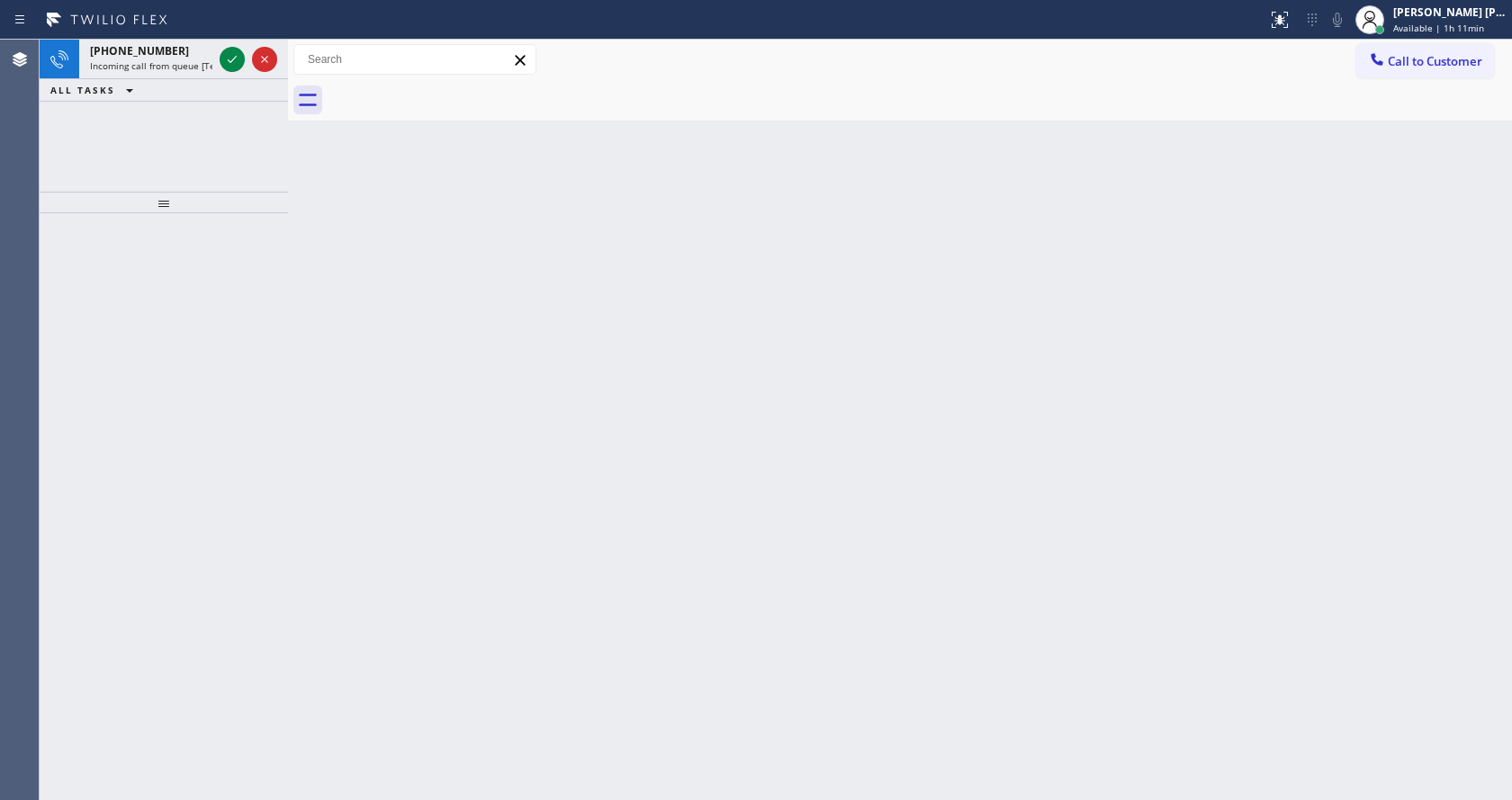
click at [199, 264] on div at bounding box center [164, 506] width 249 height 586
click at [224, 61] on icon at bounding box center [232, 59] width 22 height 22
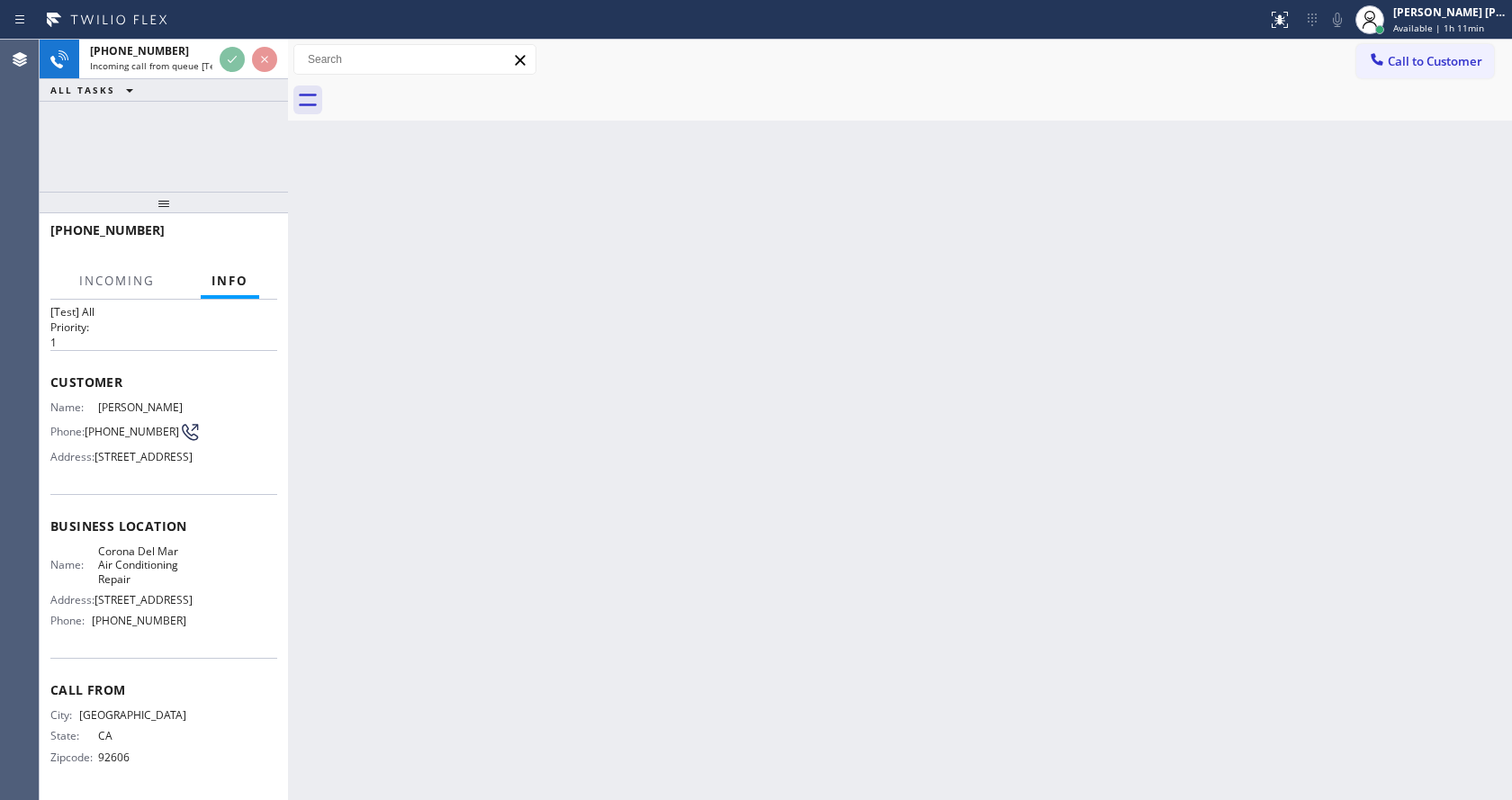
scroll to position [108, 0]
click at [605, 552] on div "Back to Dashboard Change Sender ID Customers Technicians Select a contact Outbo…" at bounding box center [900, 419] width 1224 height 760
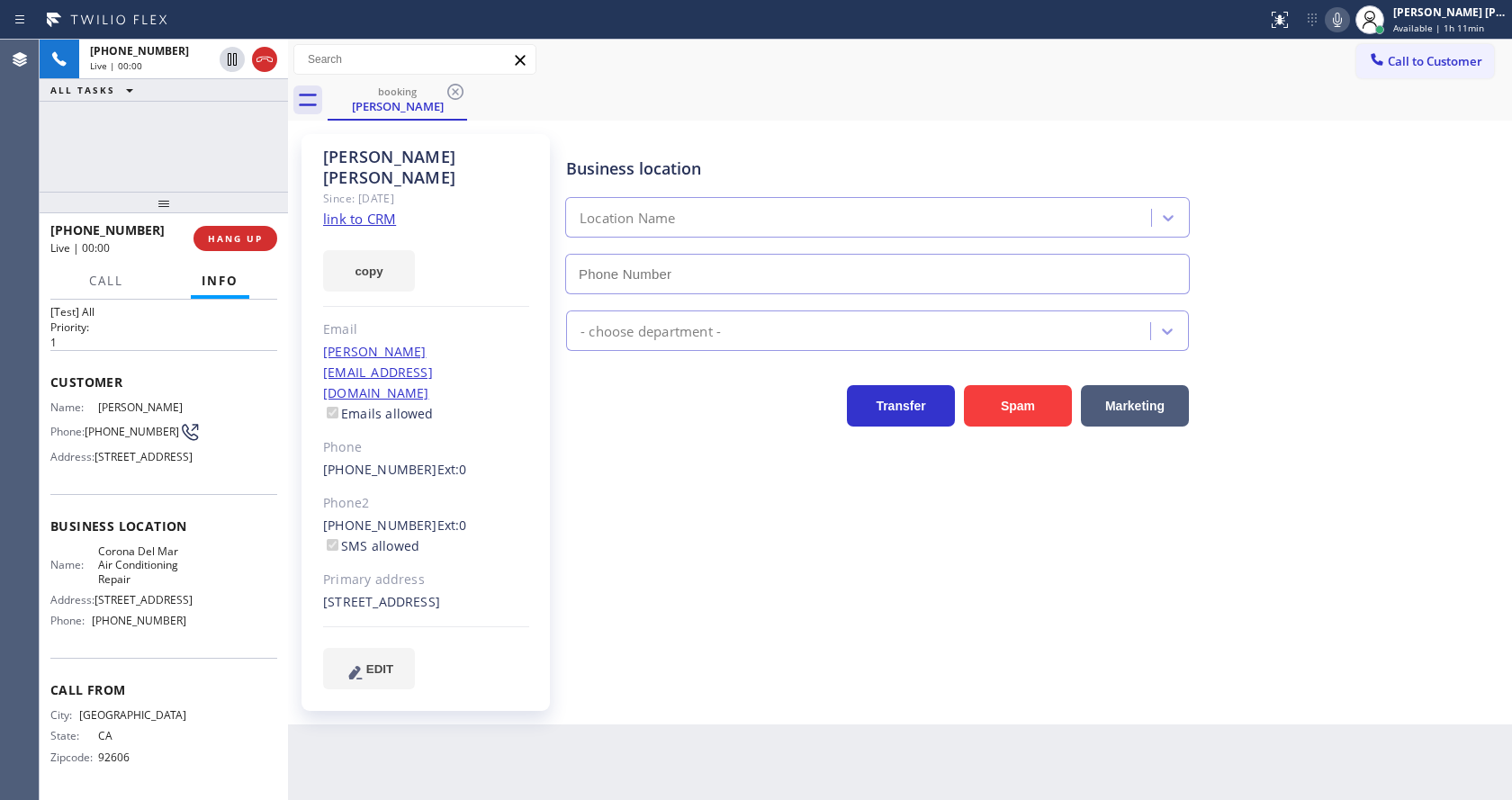
type input "[PHONE_NUMBER]"
click at [606, 552] on div "Business location [GEOGRAPHIC_DATA] Air Conditioning Repair [PHONE_NUMBER] HVAC…" at bounding box center [1034, 410] width 945 height 545
click at [832, 647] on div "Business location [GEOGRAPHIC_DATA] Air Conditioning Repair [PHONE_NUMBER] HVAC…" at bounding box center [1034, 428] width 945 height 581
click at [737, 586] on div "Business location [GEOGRAPHIC_DATA] Air Conditioning Repair [PHONE_NUMBER] HVAC…" at bounding box center [1034, 410] width 945 height 545
click at [624, 724] on div "Back to Dashboard Change Sender ID Customers Technicians Select a contact Outbo…" at bounding box center [900, 419] width 1224 height 760
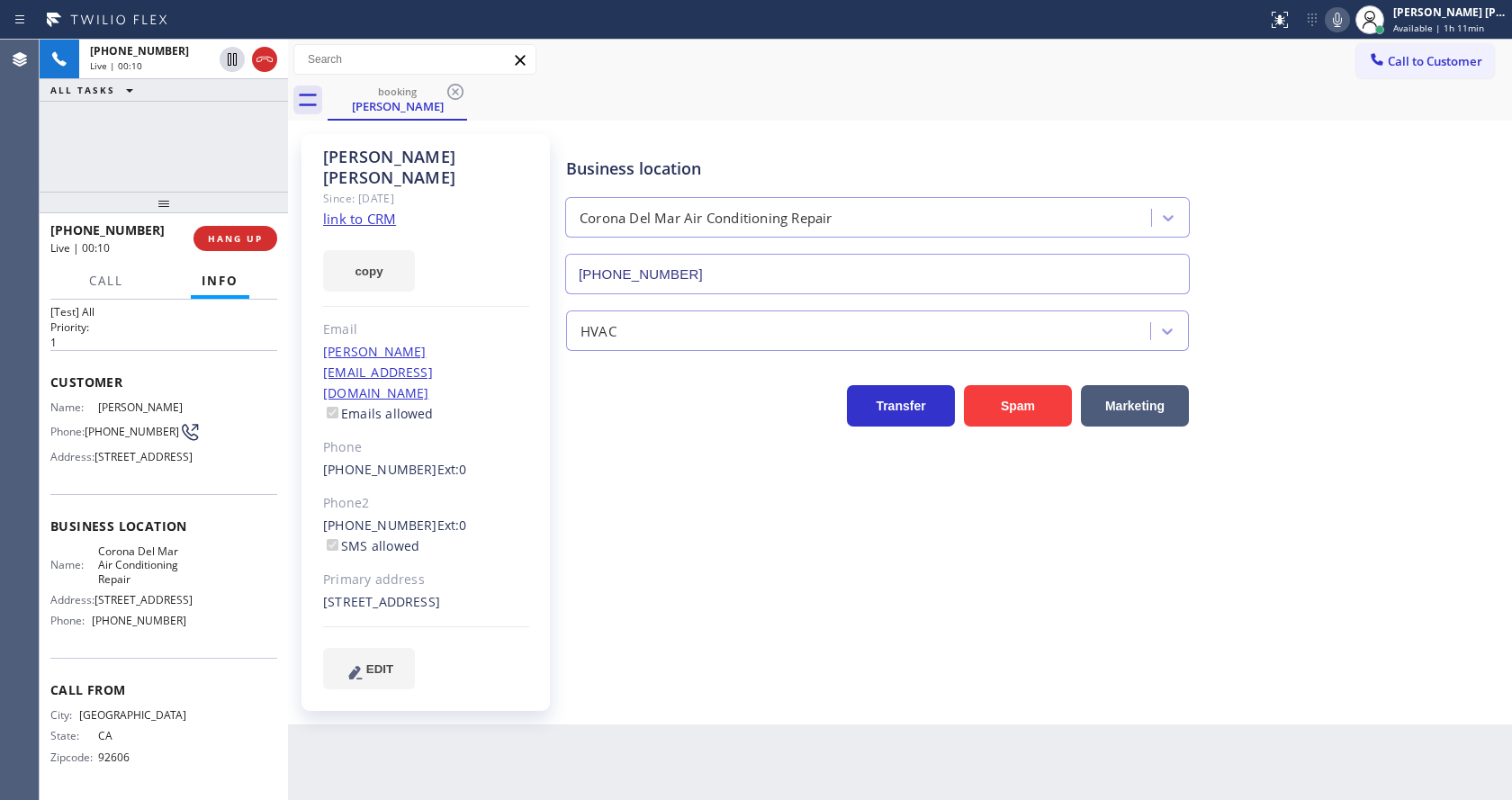
click at [368, 209] on link "link to CRM" at bounding box center [359, 218] width 73 height 18
click at [1341, 26] on icon at bounding box center [1336, 20] width 9 height 15
click at [232, 60] on icon at bounding box center [232, 59] width 22 height 22
click at [561, 474] on div "[PERSON_NAME] Since: [DATE] link to CRM copy Email [PERSON_NAME][EMAIL_ADDRESS]…" at bounding box center [427, 422] width 270 height 595
click at [586, 678] on div "Business location [GEOGRAPHIC_DATA] Air Conditioning Repair [PHONE_NUMBER] HVAC…" at bounding box center [1034, 428] width 945 height 581
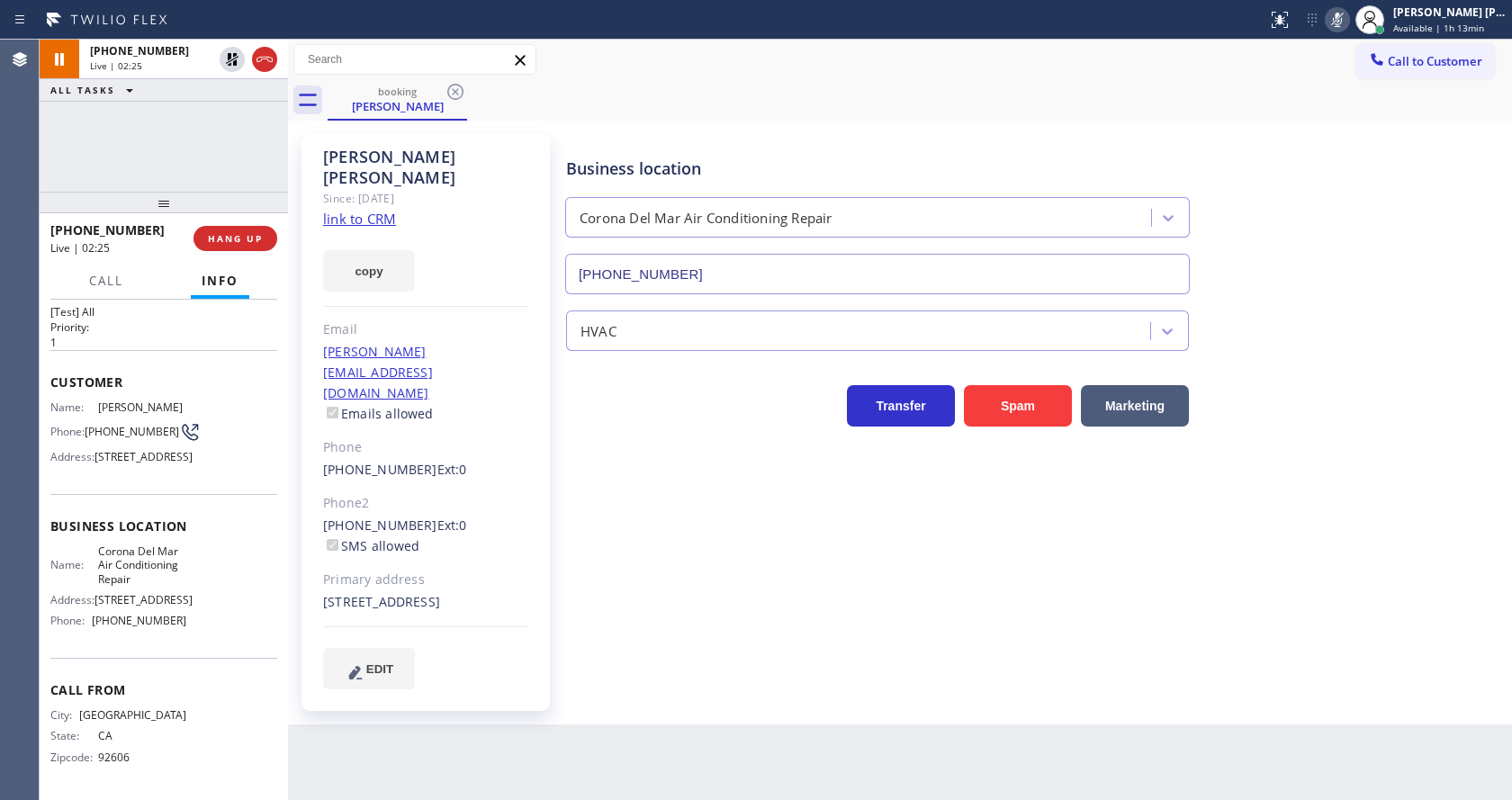
click at [820, 607] on div "Business location [GEOGRAPHIC_DATA] Air Conditioning Repair [PHONE_NUMBER] HVAC…" at bounding box center [1034, 410] width 945 height 545
click at [233, 52] on icon at bounding box center [232, 59] width 22 height 22
click at [1348, 21] on icon at bounding box center [1337, 20] width 22 height 22
click at [1395, 226] on div "Business location [GEOGRAPHIC_DATA] Conditioning Repair [PHONE_NUMBER]" at bounding box center [1034, 212] width 945 height 163
click at [871, 549] on div "Business location [GEOGRAPHIC_DATA] Air Conditioning Repair [PHONE_NUMBER] HVAC…" at bounding box center [1034, 410] width 945 height 545
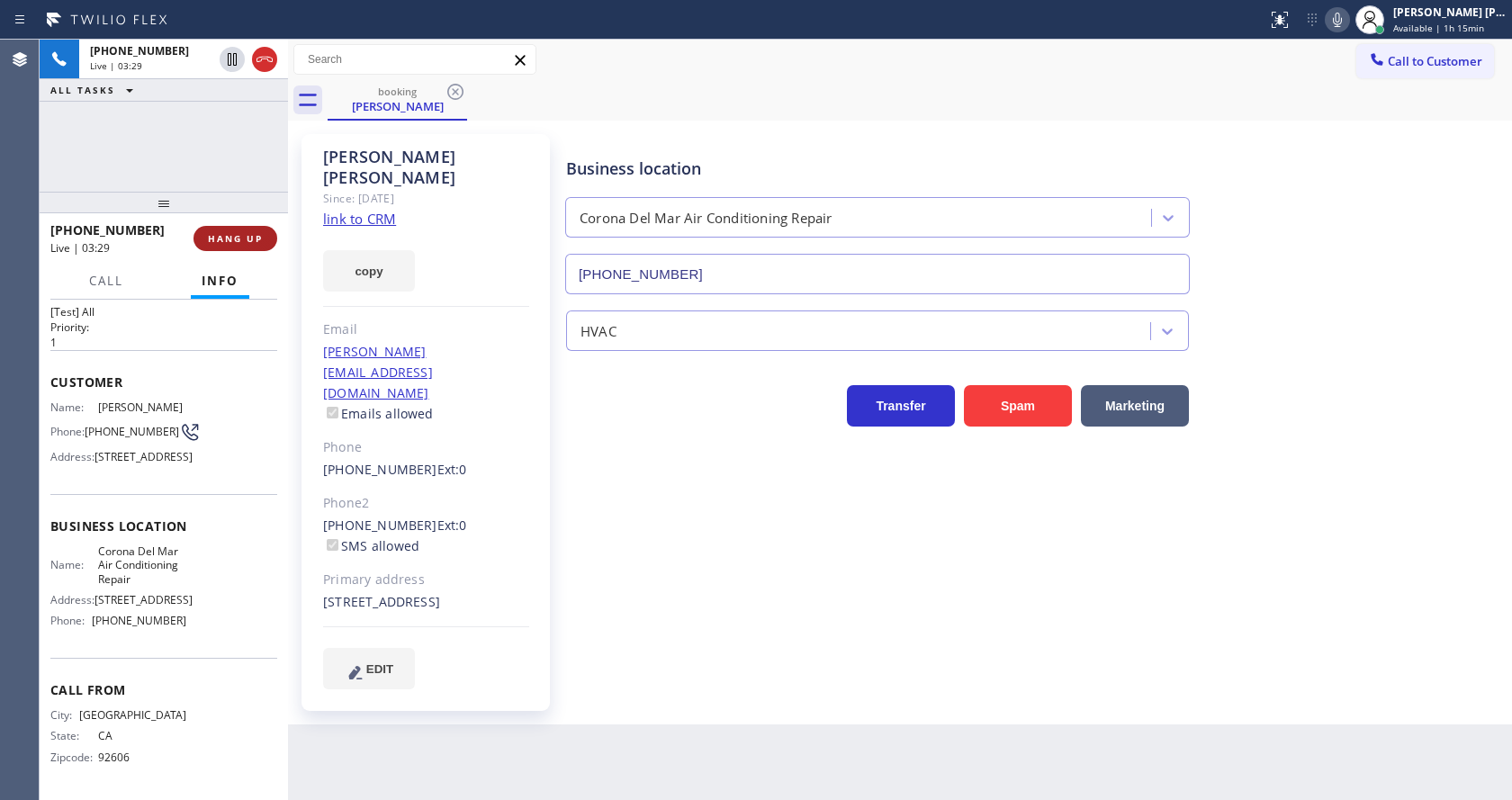
click at [231, 236] on span "HANG UP" at bounding box center [236, 238] width 55 height 13
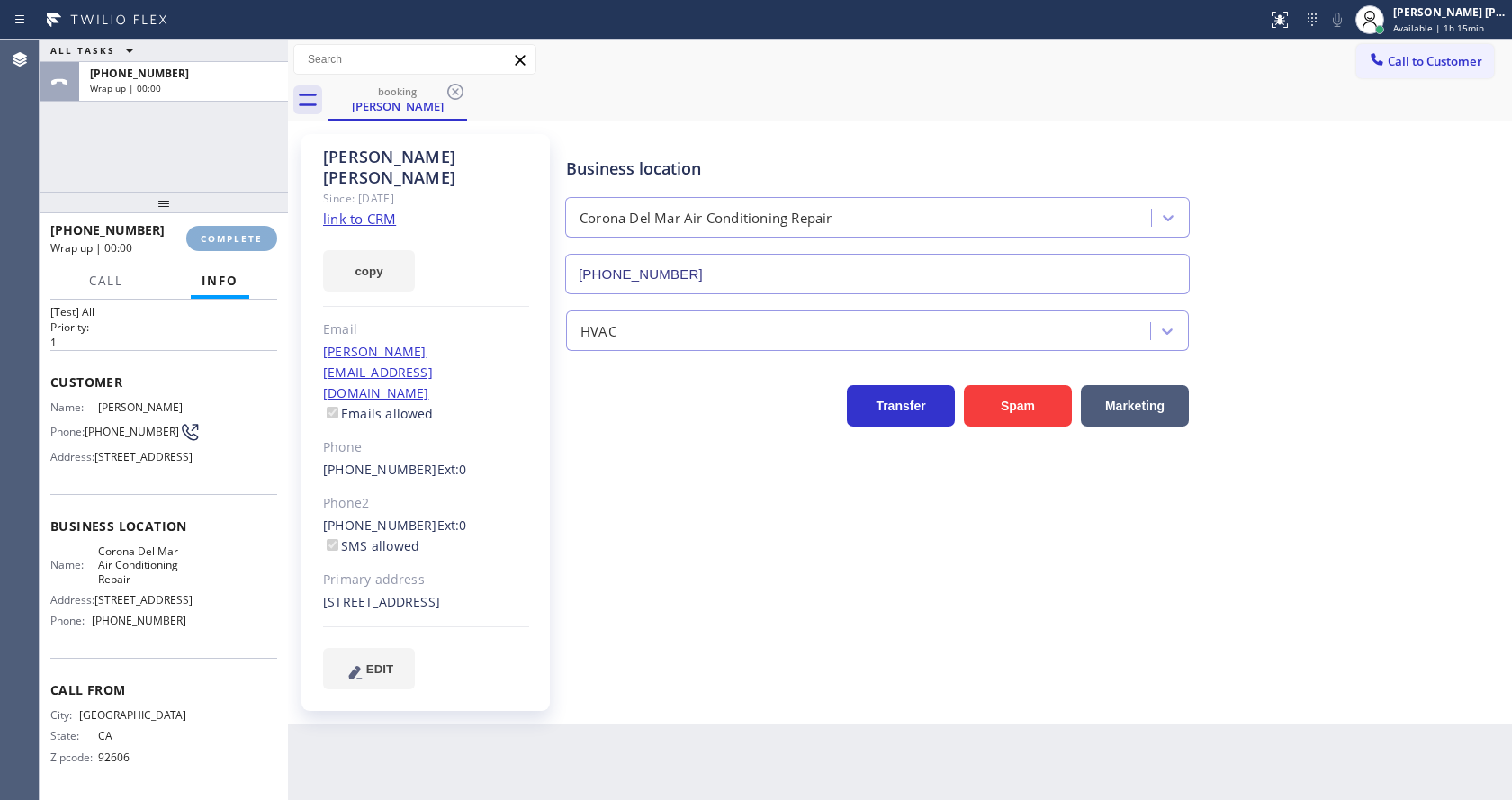
click at [231, 236] on span "COMPLETE" at bounding box center [231, 238] width 62 height 13
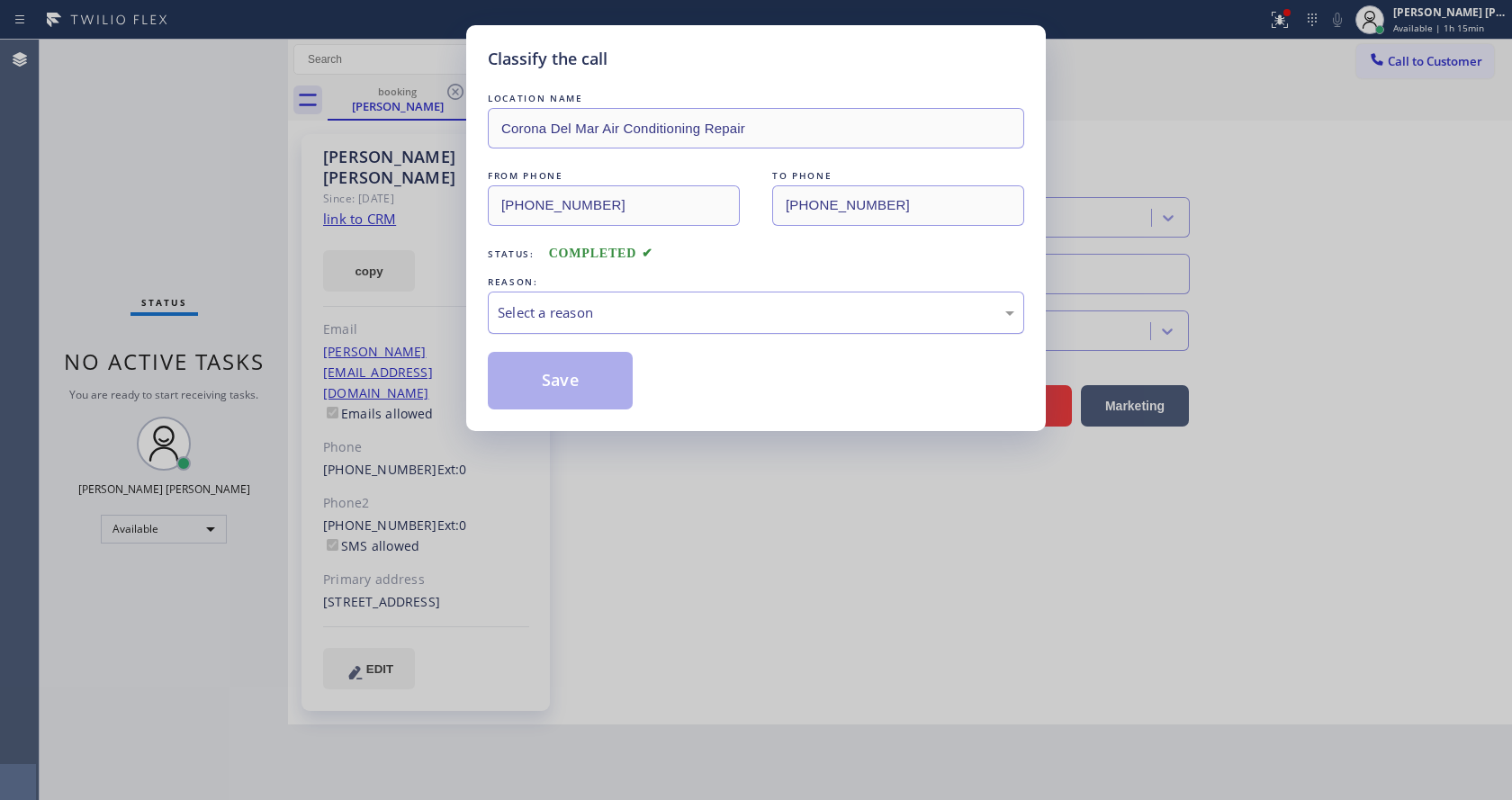
click at [568, 309] on div "Select a reason" at bounding box center [755, 312] width 516 height 21
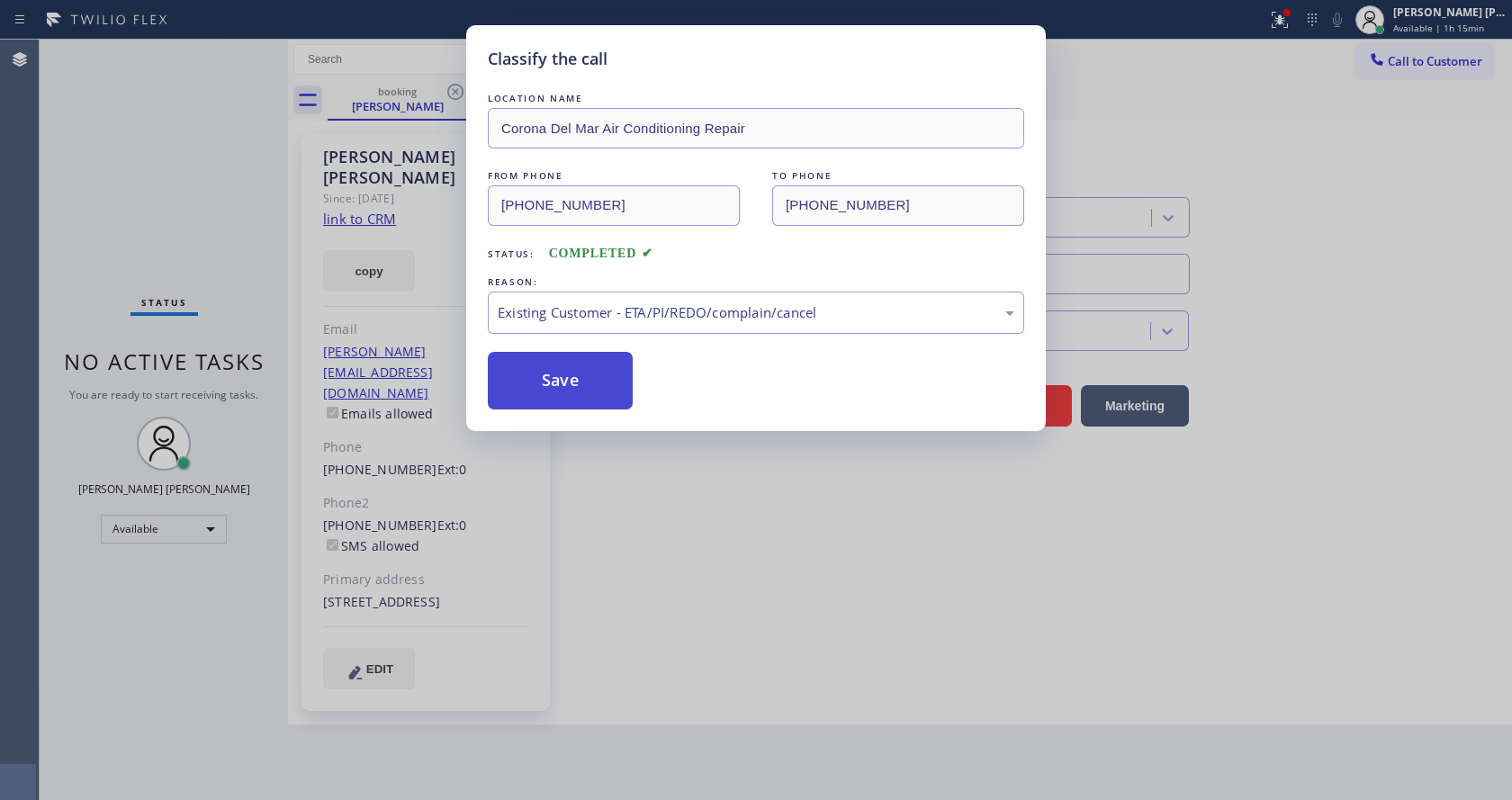
click at [578, 379] on button "Save" at bounding box center [560, 381] width 145 height 57
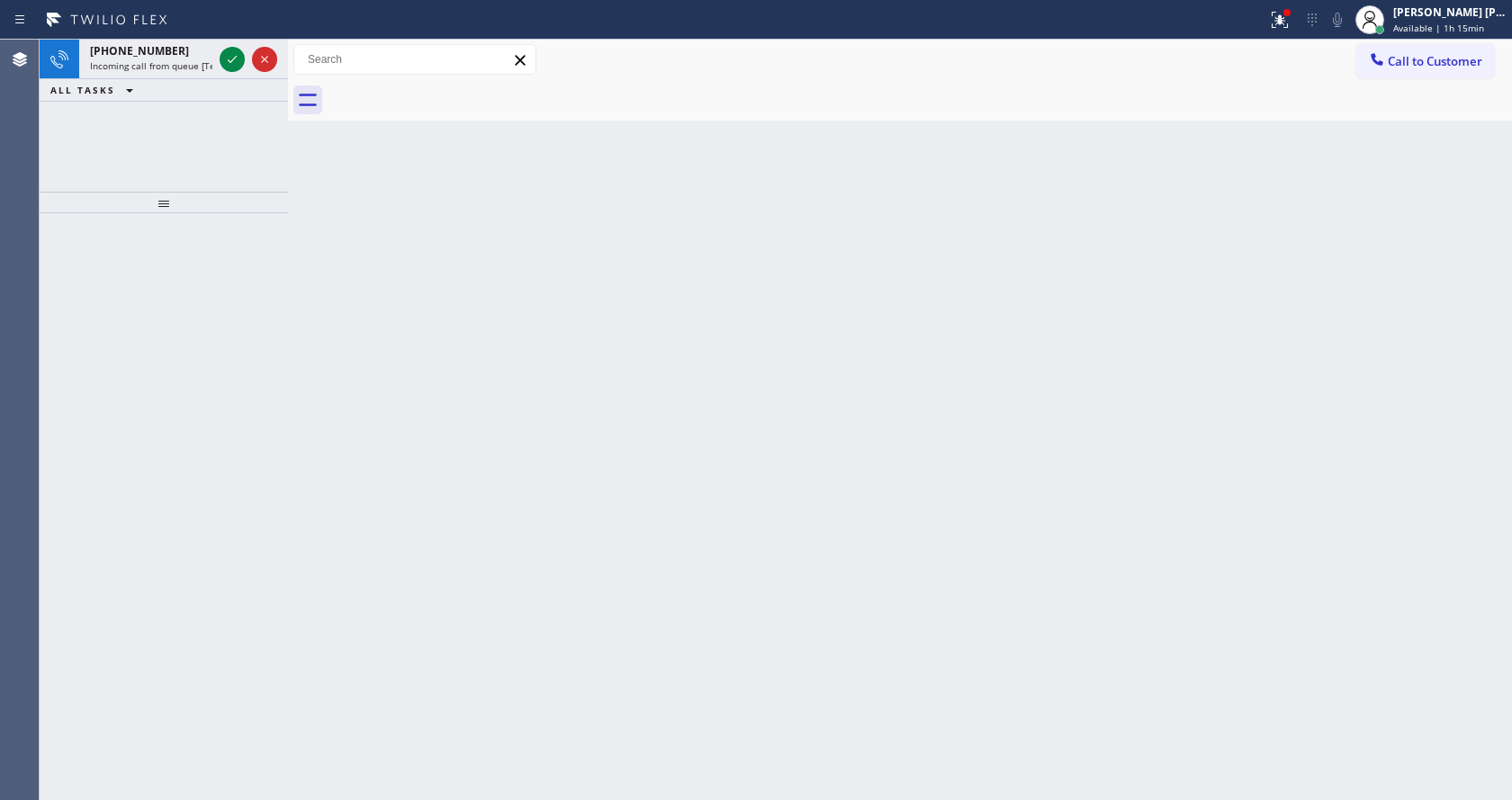
click at [270, 94] on div "ALL TASKS ALL TASKS ACTIVE TASKS TASKS IN WRAP UP" at bounding box center [164, 90] width 249 height 23
click at [183, 63] on span "Incoming call from queue [Test] All" at bounding box center [164, 65] width 149 height 13
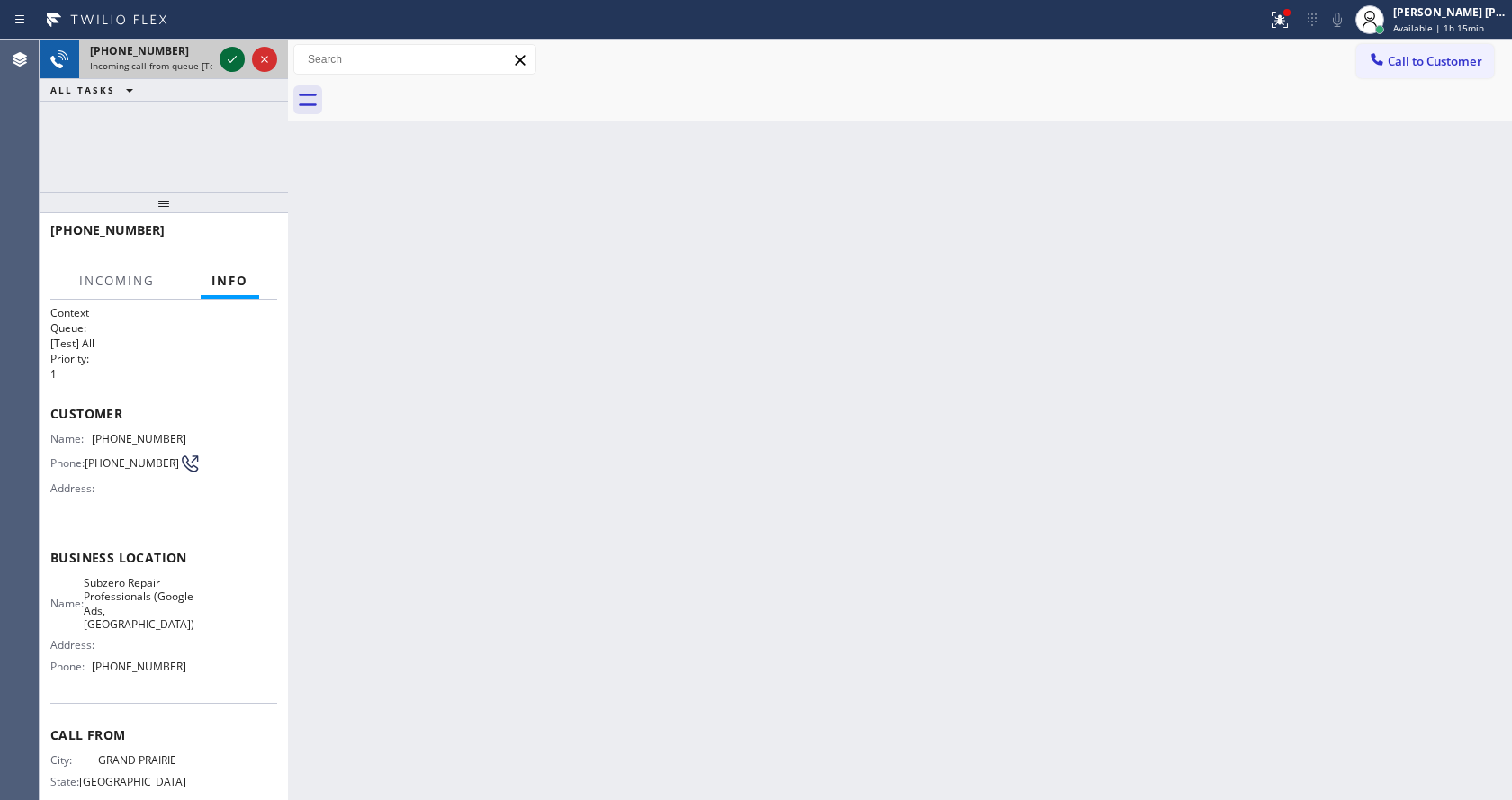
click at [230, 50] on icon at bounding box center [232, 59] width 22 height 22
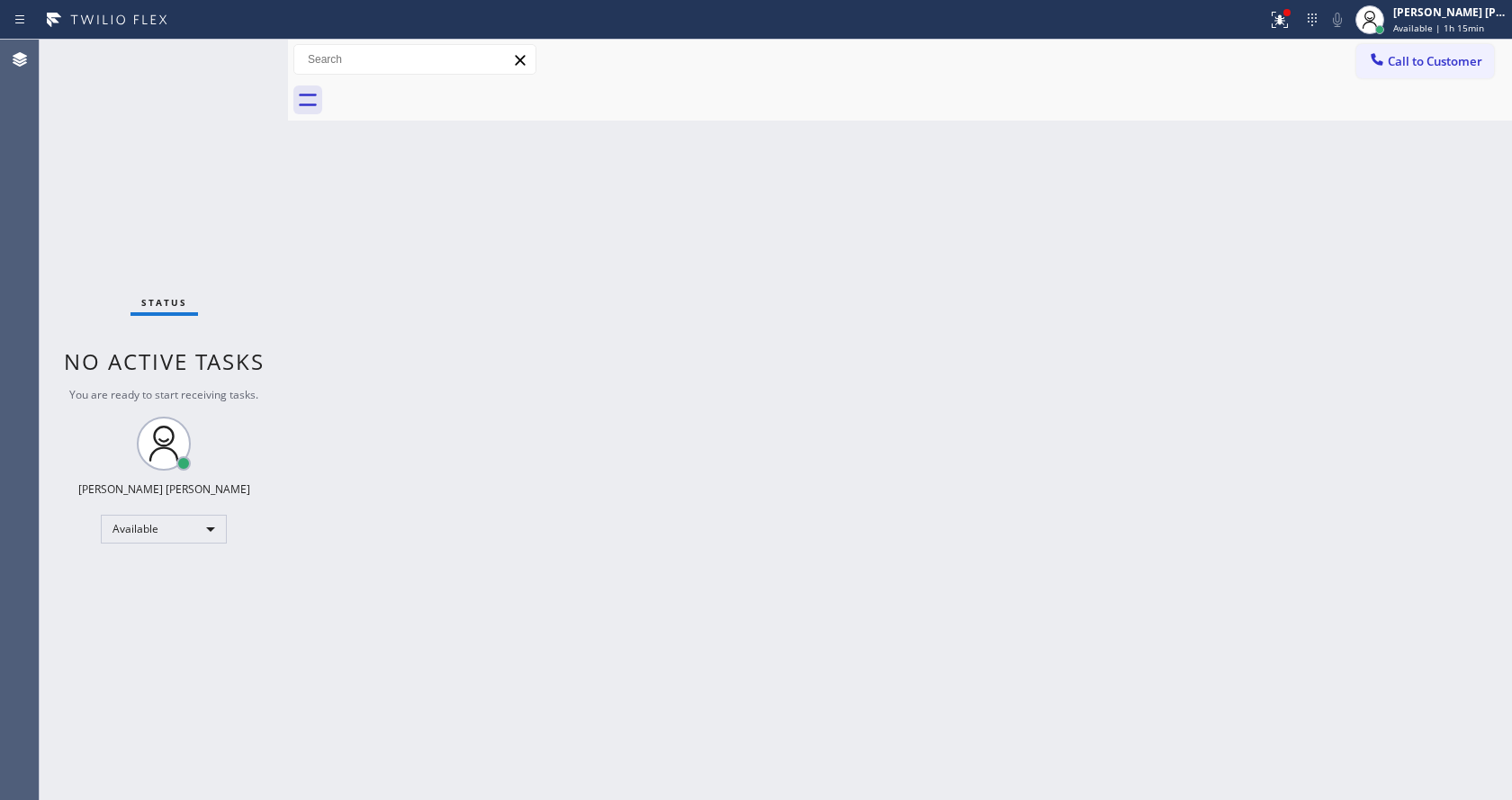
click at [572, 454] on div "Back to Dashboard Change Sender ID Customers Technicians Select a contact Outbo…" at bounding box center [900, 419] width 1224 height 760
click at [428, 419] on div "Back to Dashboard Change Sender ID Customers Technicians Select a contact Outbo…" at bounding box center [900, 419] width 1224 height 760
click at [244, 50] on div "Status No active tasks You are ready to start receiving tasks. [PERSON_NAME] [P…" at bounding box center [164, 419] width 249 height 760
drag, startPoint x: 286, startPoint y: 67, endPoint x: 251, endPoint y: 67, distance: 35.0
click at [251, 67] on div "Status No active tasks You are ready to start receiving tasks. [PERSON_NAME] [P…" at bounding box center [776, 419] width 1473 height 760
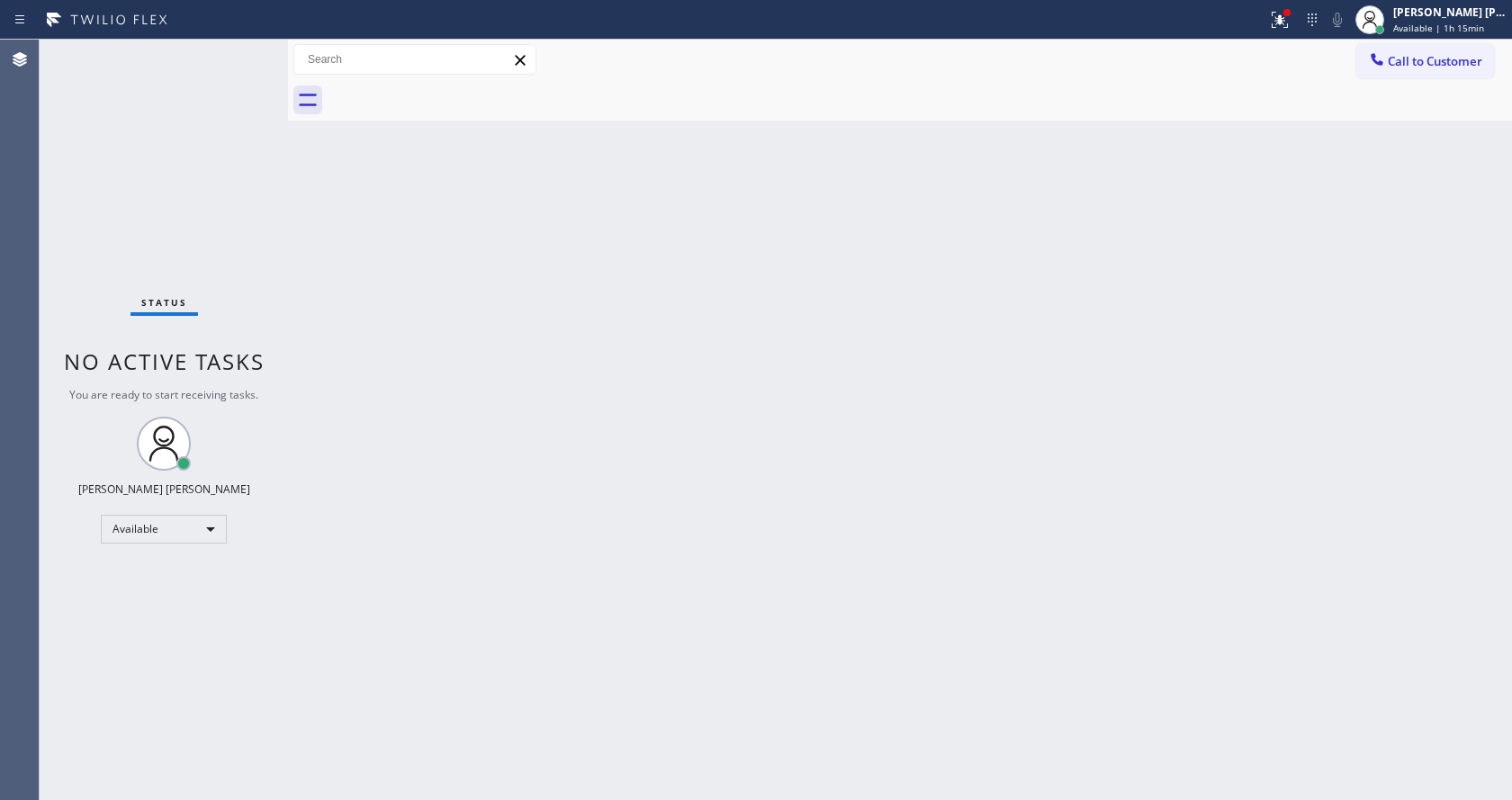
click at [243, 48] on div "Status No active tasks You are ready to start receiving tasks. [PERSON_NAME] [P…" at bounding box center [164, 419] width 249 height 760
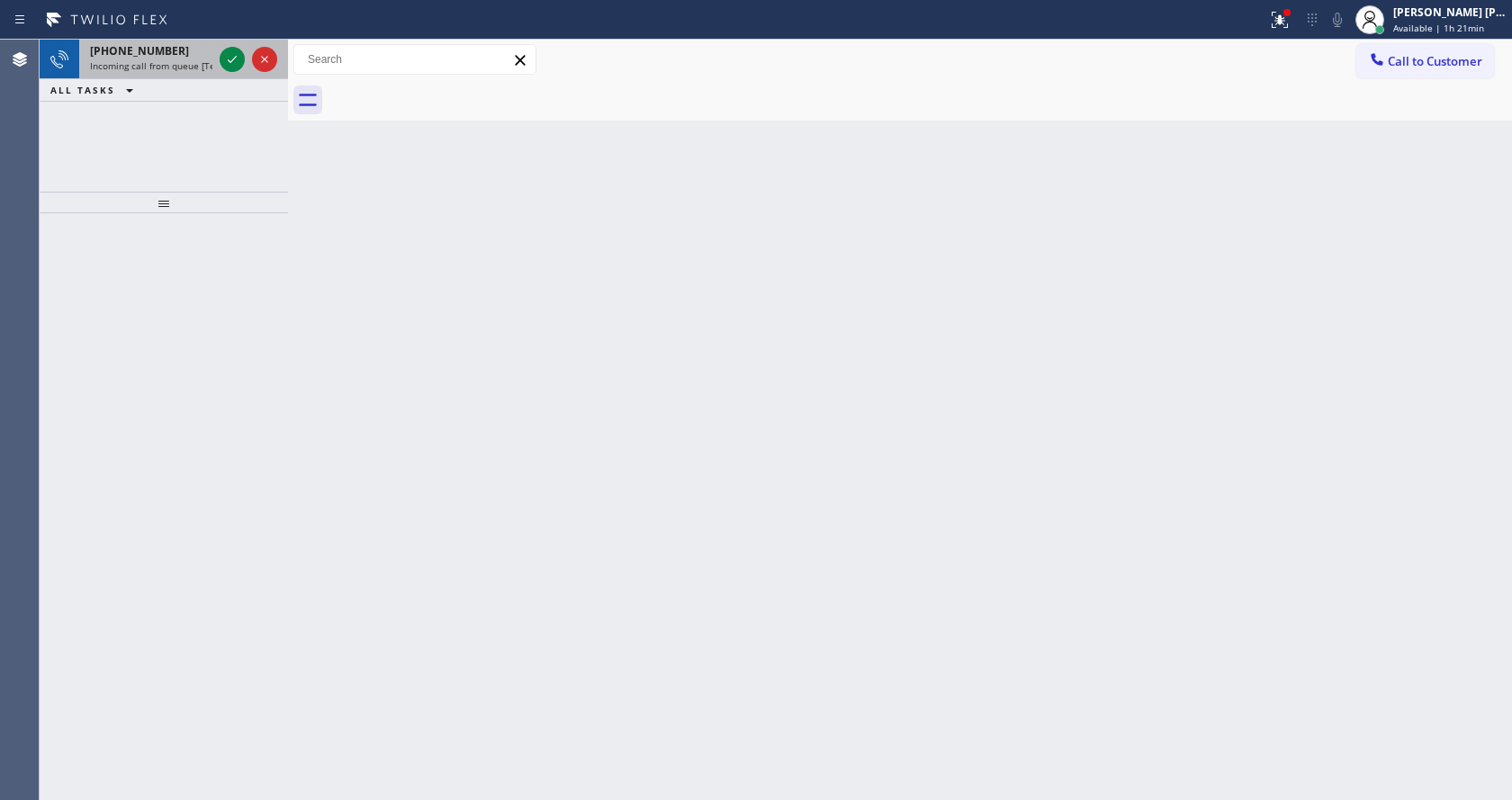
click at [186, 59] on span "Incoming call from queue [Test] All" at bounding box center [164, 65] width 149 height 13
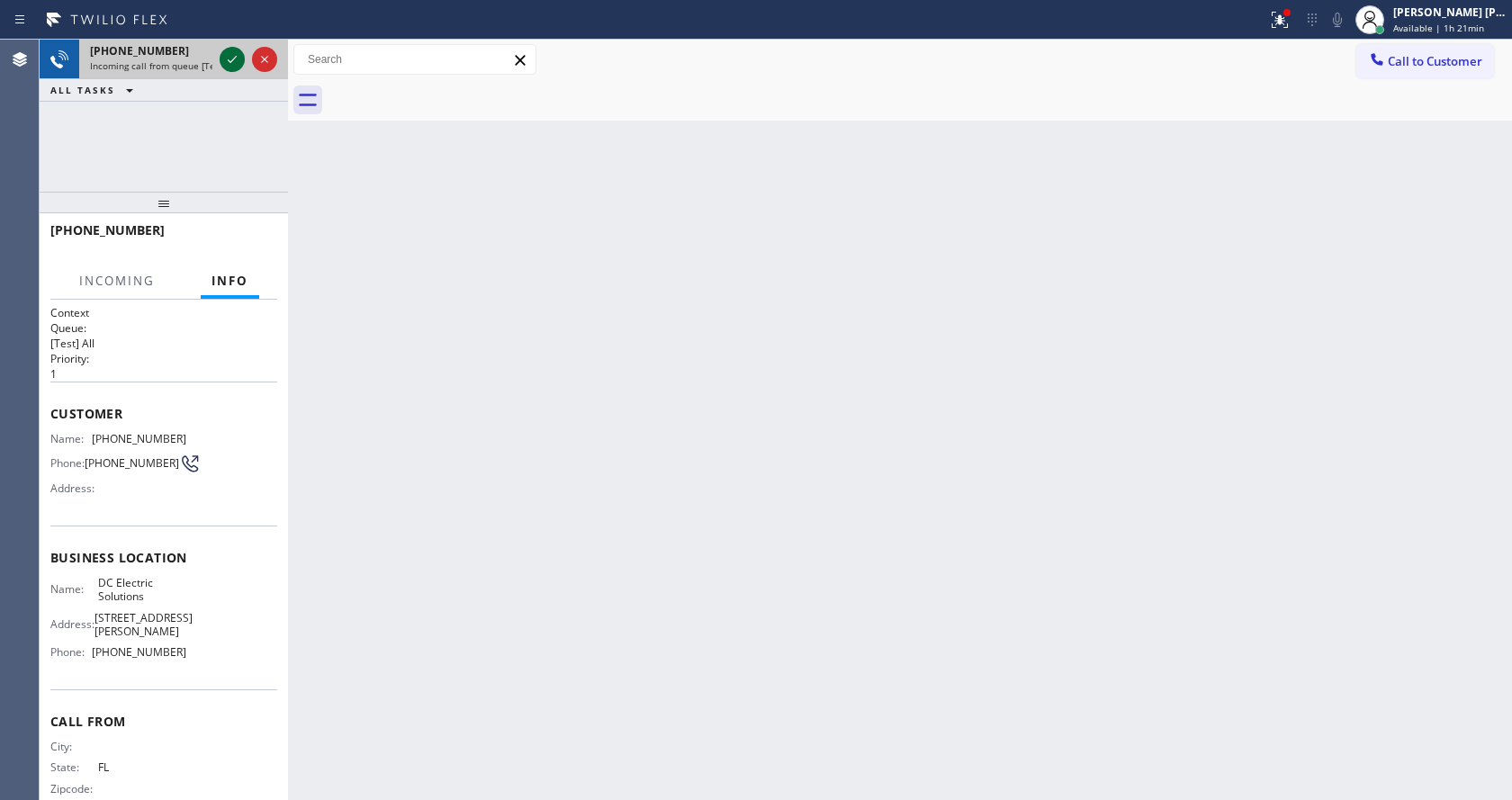
click at [236, 52] on icon at bounding box center [232, 59] width 22 height 22
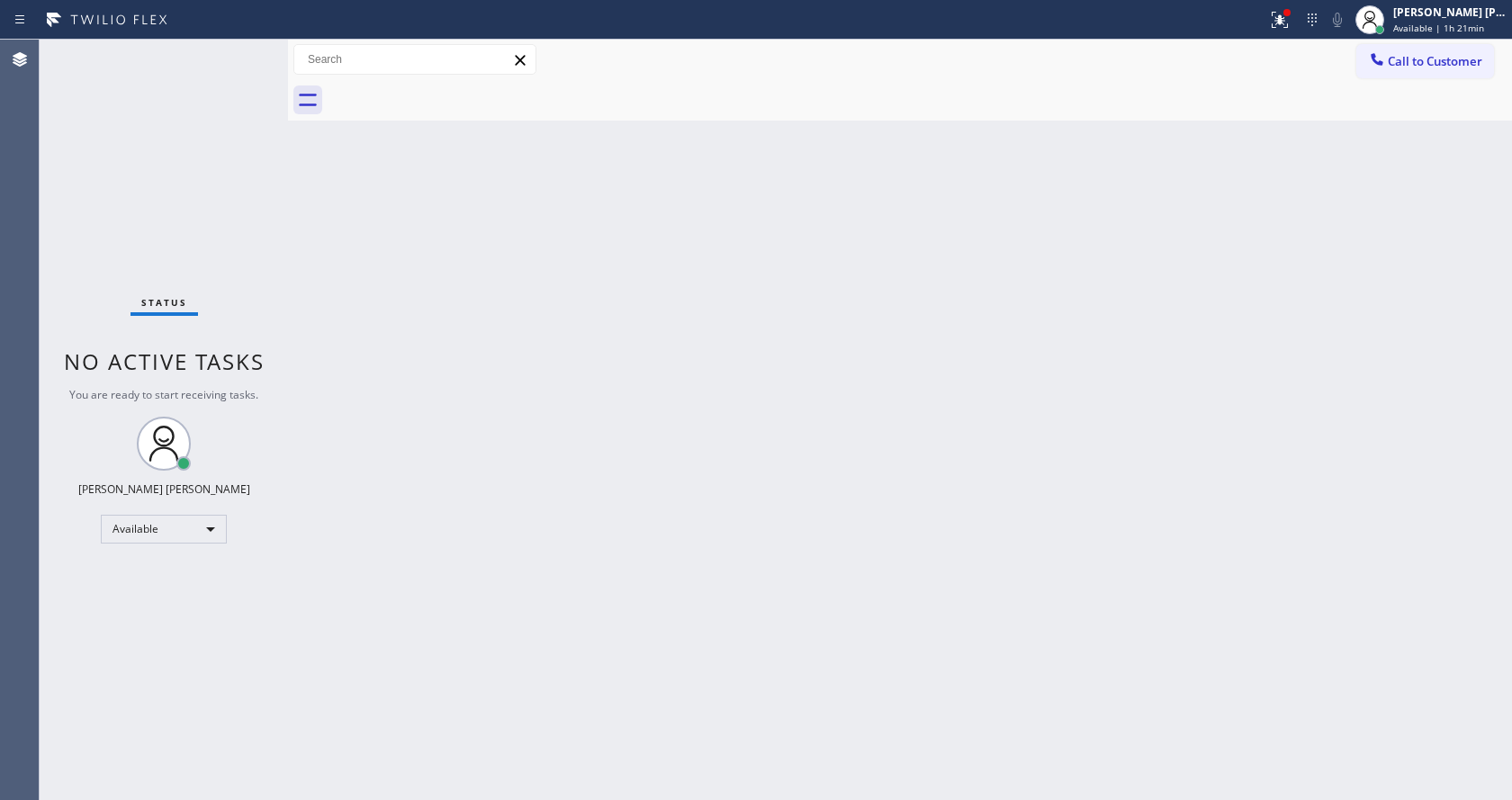
click at [586, 577] on div "Back to Dashboard Change Sender ID Customers Technicians Select a contact Outbo…" at bounding box center [900, 419] width 1224 height 760
click at [371, 226] on div "Back to Dashboard Change Sender ID Customers Technicians Select a contact Outbo…" at bounding box center [900, 419] width 1224 height 760
click at [240, 49] on div "Status No active tasks You are ready to start receiving tasks. [PERSON_NAME] [P…" at bounding box center [164, 419] width 249 height 760
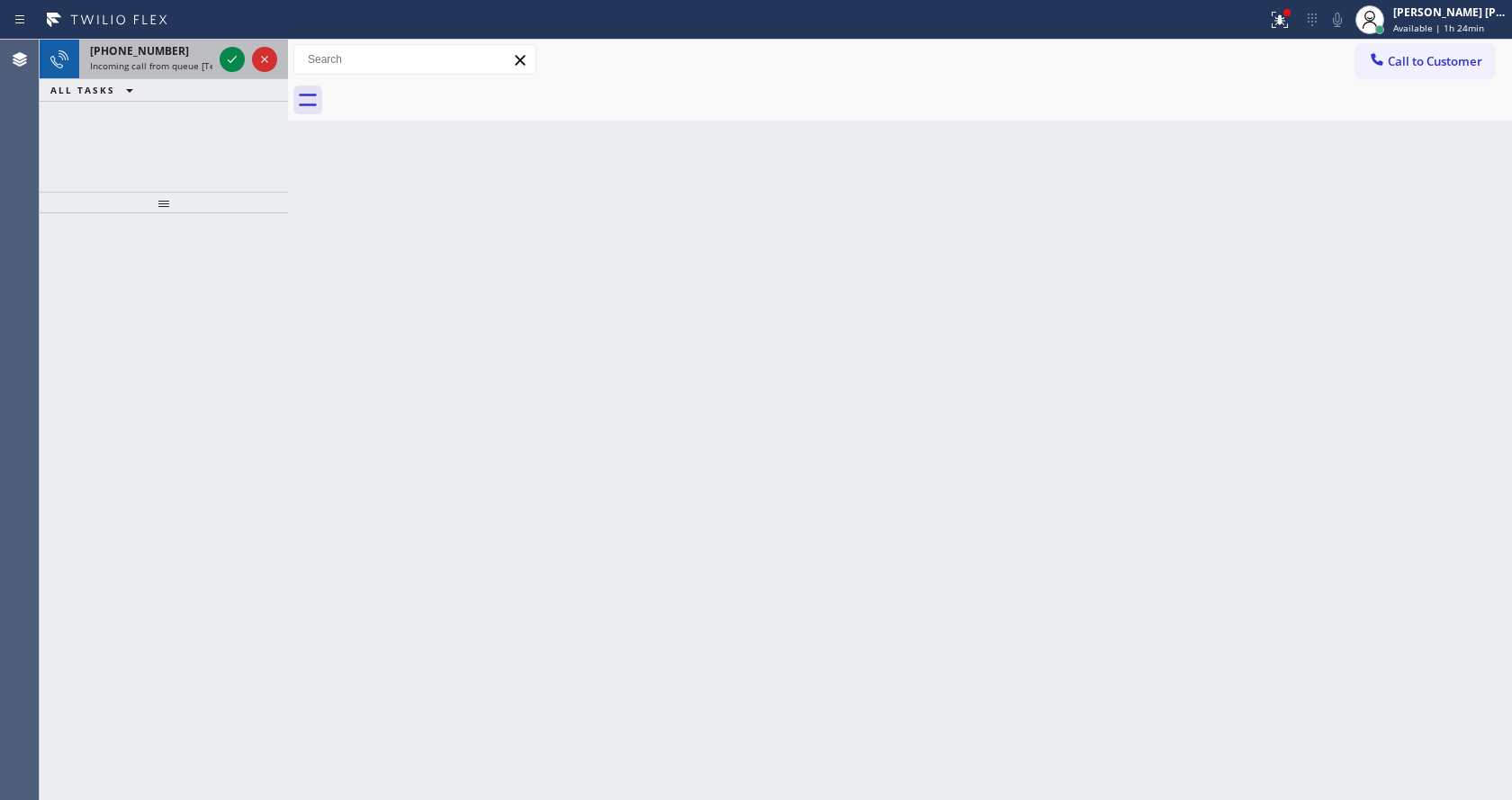
click at [197, 69] on span "Incoming call from queue [Test] All" at bounding box center [164, 65] width 149 height 13
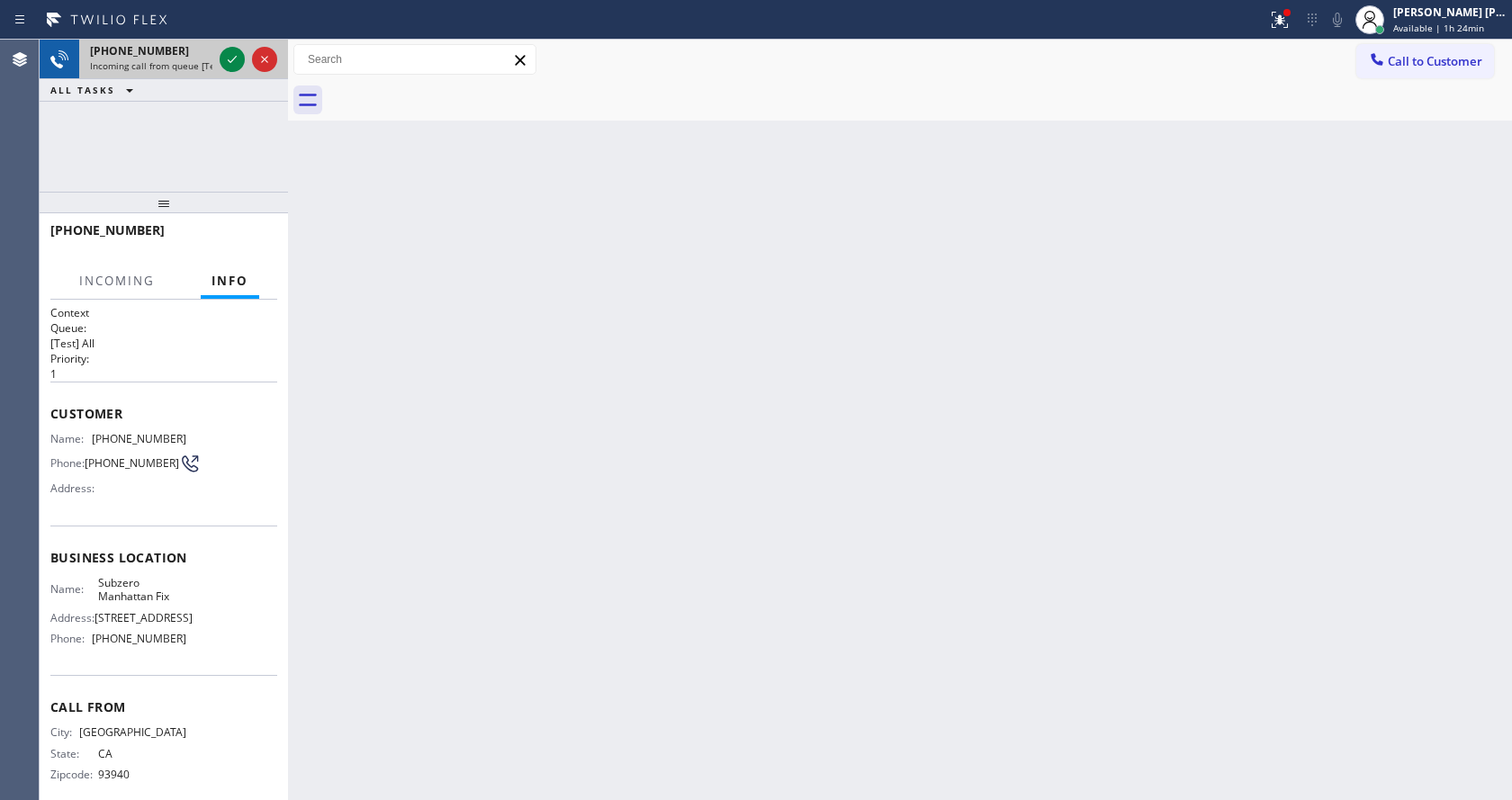
click at [214, 77] on div "[PHONE_NUMBER] Incoming call from queue [Test] All" at bounding box center [147, 59] width 137 height 39
click at [225, 71] on div at bounding box center [249, 59] width 65 height 39
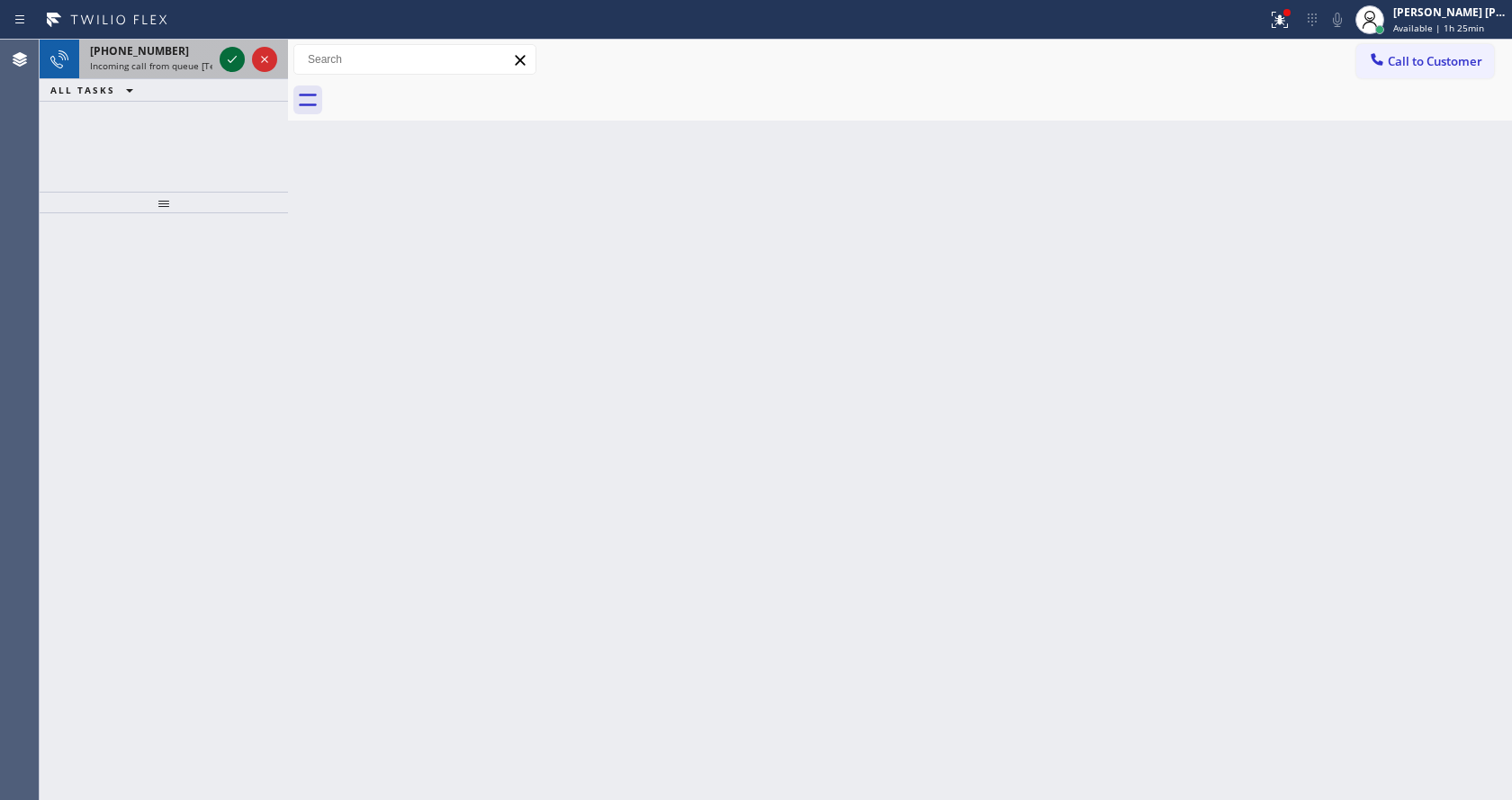
click at [236, 53] on icon at bounding box center [232, 59] width 22 height 22
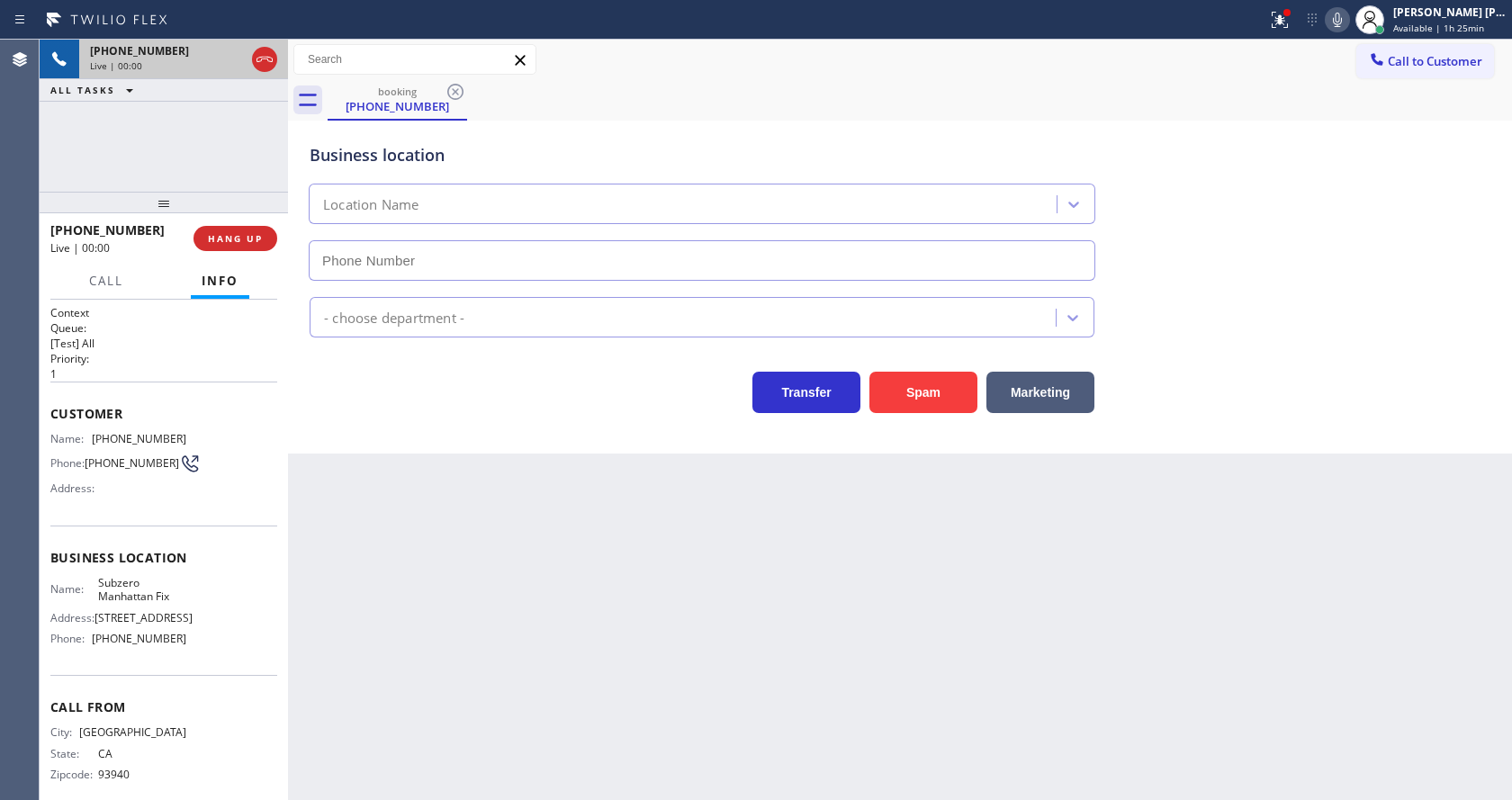
type input "[PHONE_NUMBER]"
click at [523, 681] on div "Back to Dashboard Change Sender ID Customers Technicians Select a contact Outbo…" at bounding box center [900, 419] width 1224 height 760
click at [561, 488] on div "Back to Dashboard Change Sender ID Customers Technicians Select a contact Outbo…" at bounding box center [900, 419] width 1224 height 760
drag, startPoint x: 487, startPoint y: 668, endPoint x: 466, endPoint y: 696, distance: 35.0
click at [487, 668] on div "Back to Dashboard Change Sender ID Customers Technicians Select a contact Outbo…" at bounding box center [900, 419] width 1224 height 760
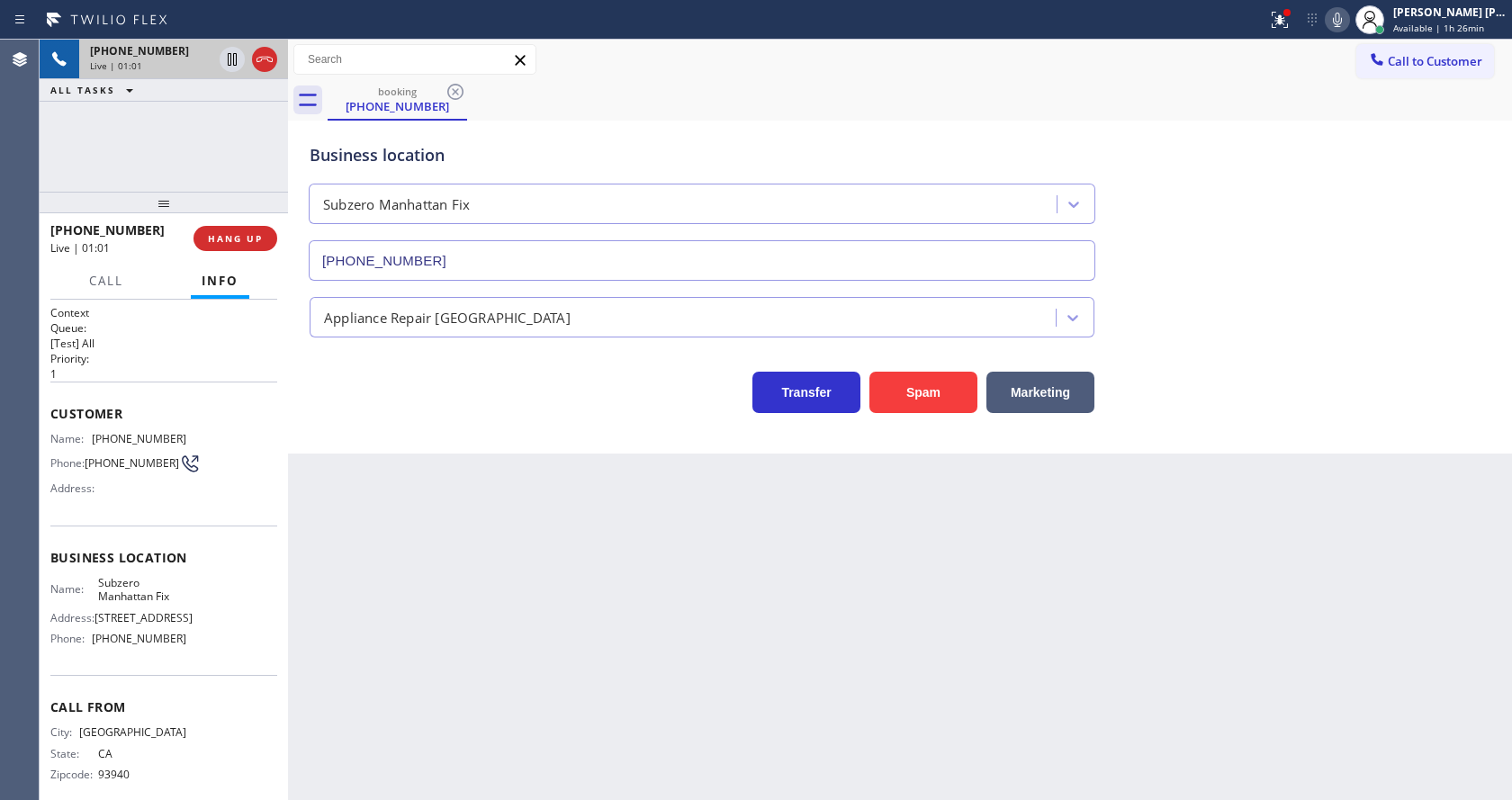
click at [724, 747] on div "Back to Dashboard Change Sender ID Customers Technicians Select a contact Outbo…" at bounding box center [900, 419] width 1224 height 760
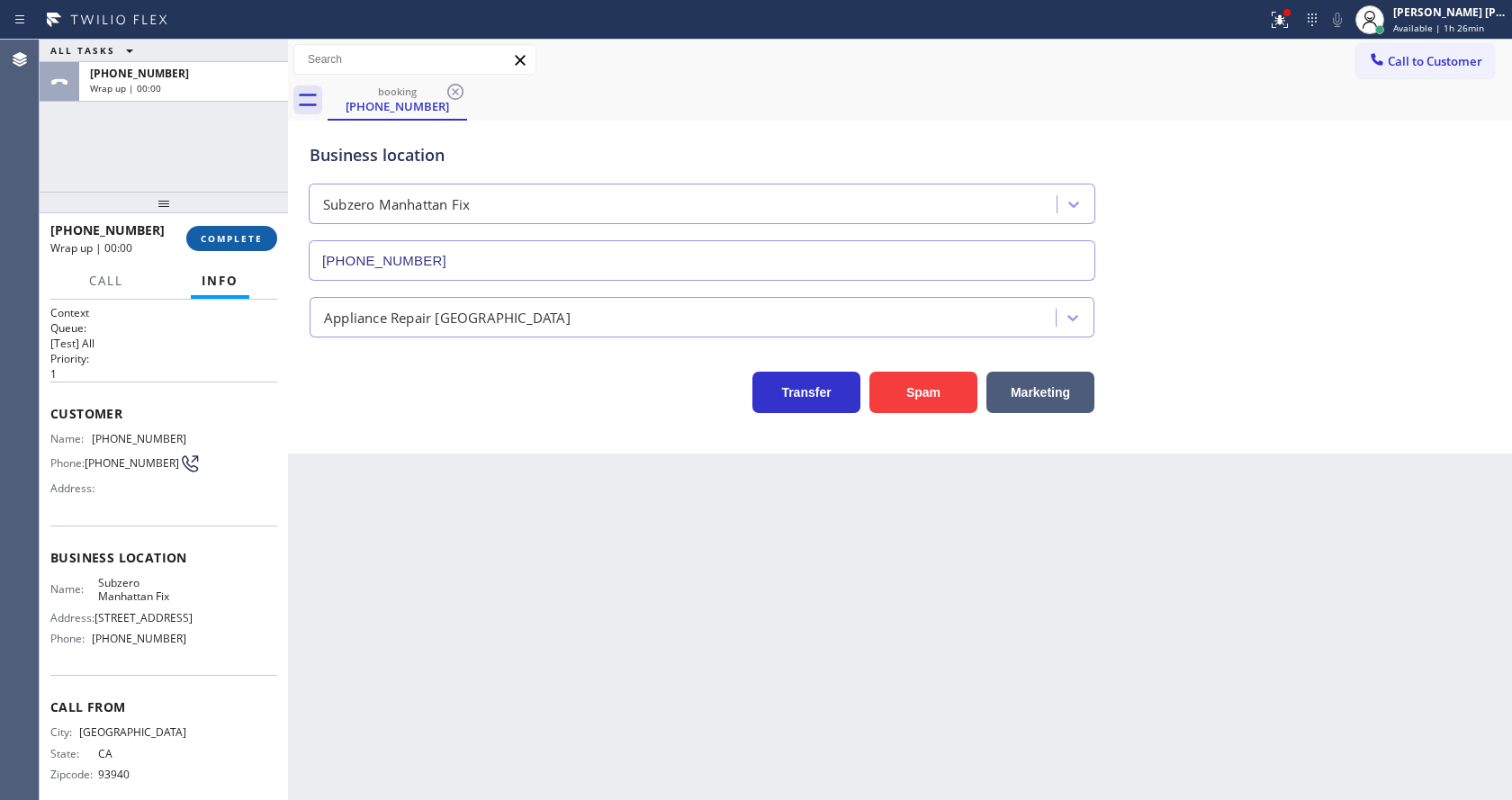
click at [242, 231] on button "COMPLETE" at bounding box center [232, 239] width 91 height 26
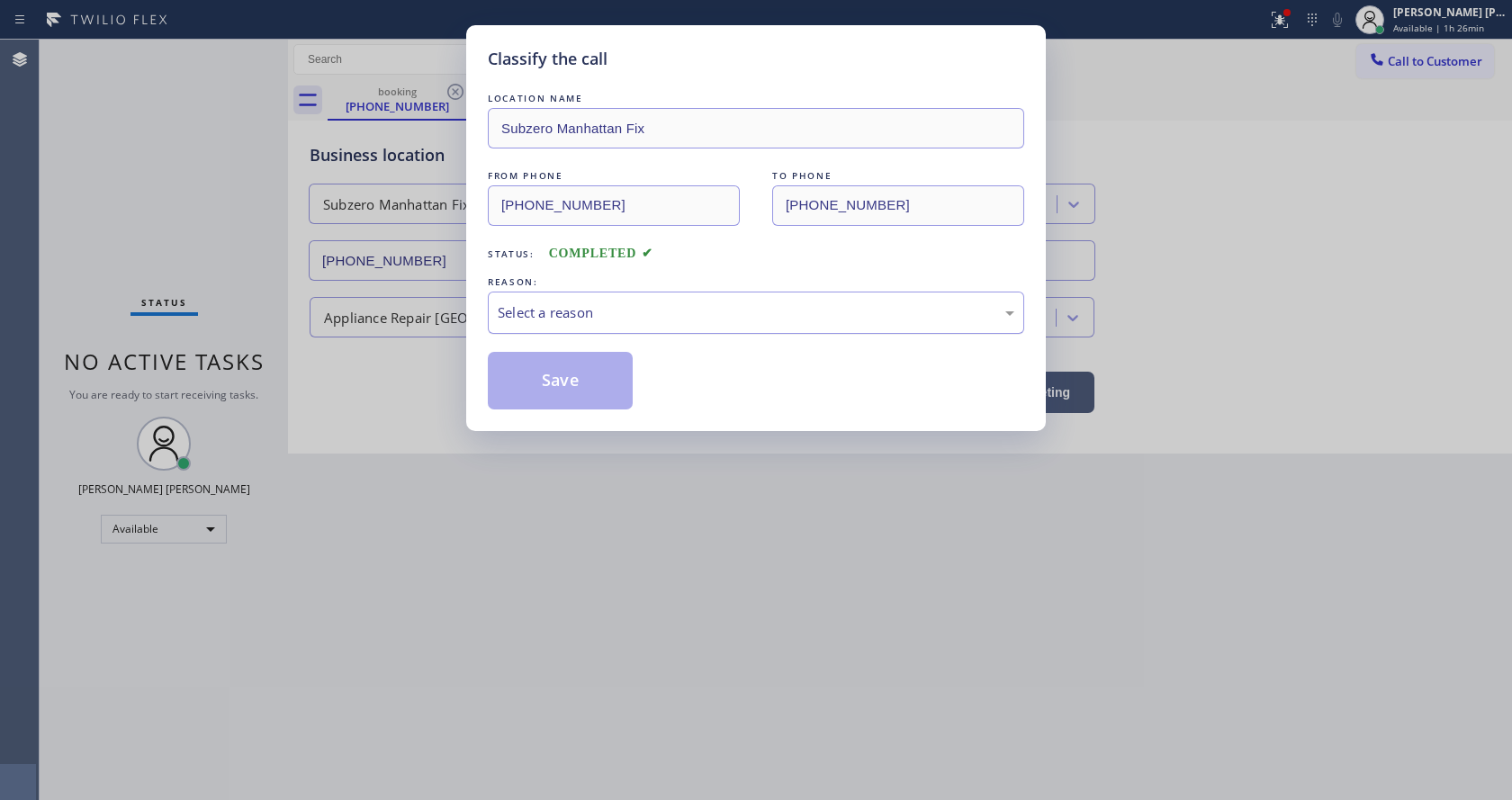
click at [592, 325] on div "Select a reason" at bounding box center [755, 312] width 536 height 42
click at [567, 385] on button "Save" at bounding box center [560, 381] width 145 height 57
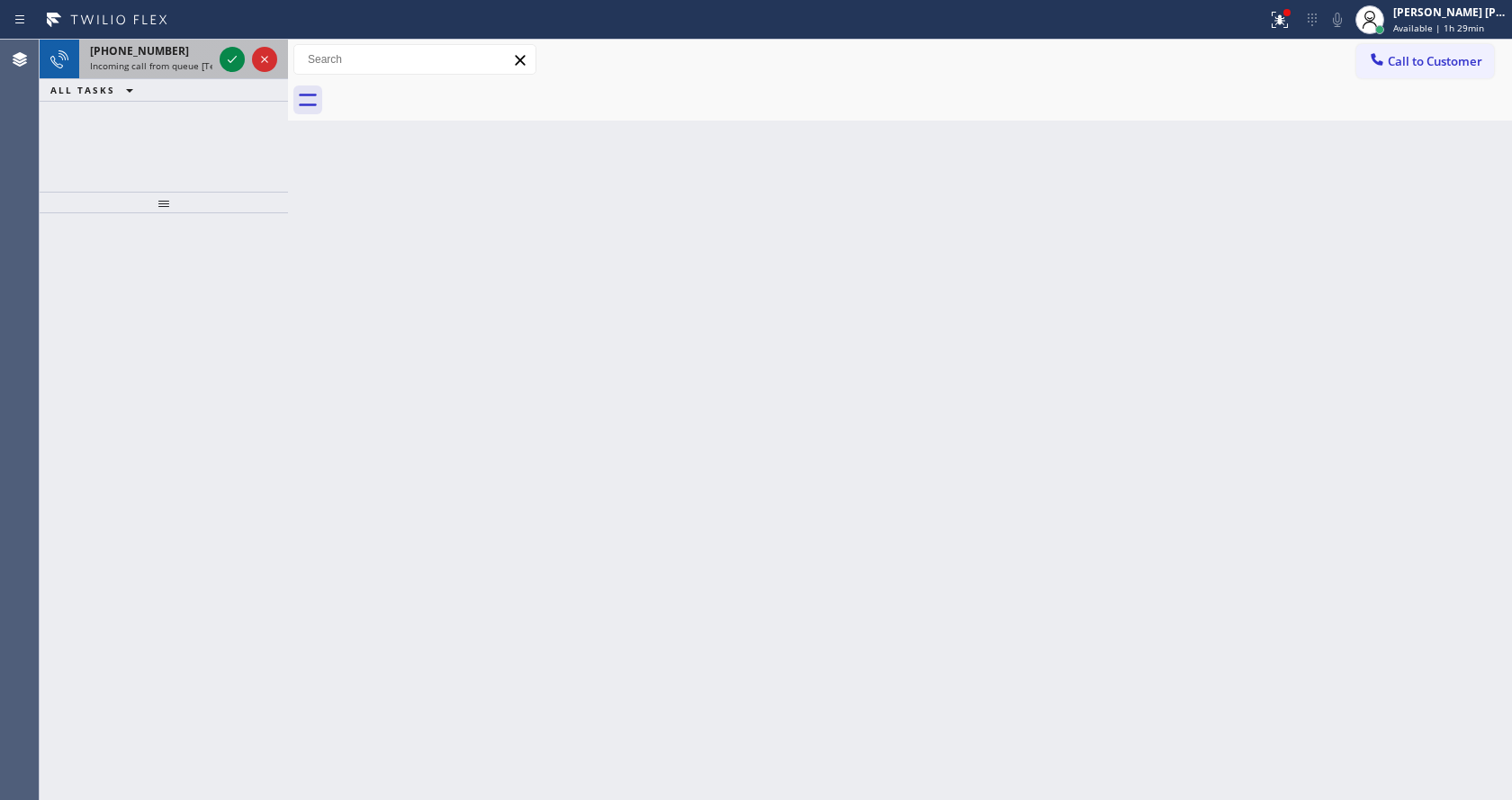
click at [186, 66] on span "Incoming call from queue [Test] All" at bounding box center [164, 65] width 149 height 13
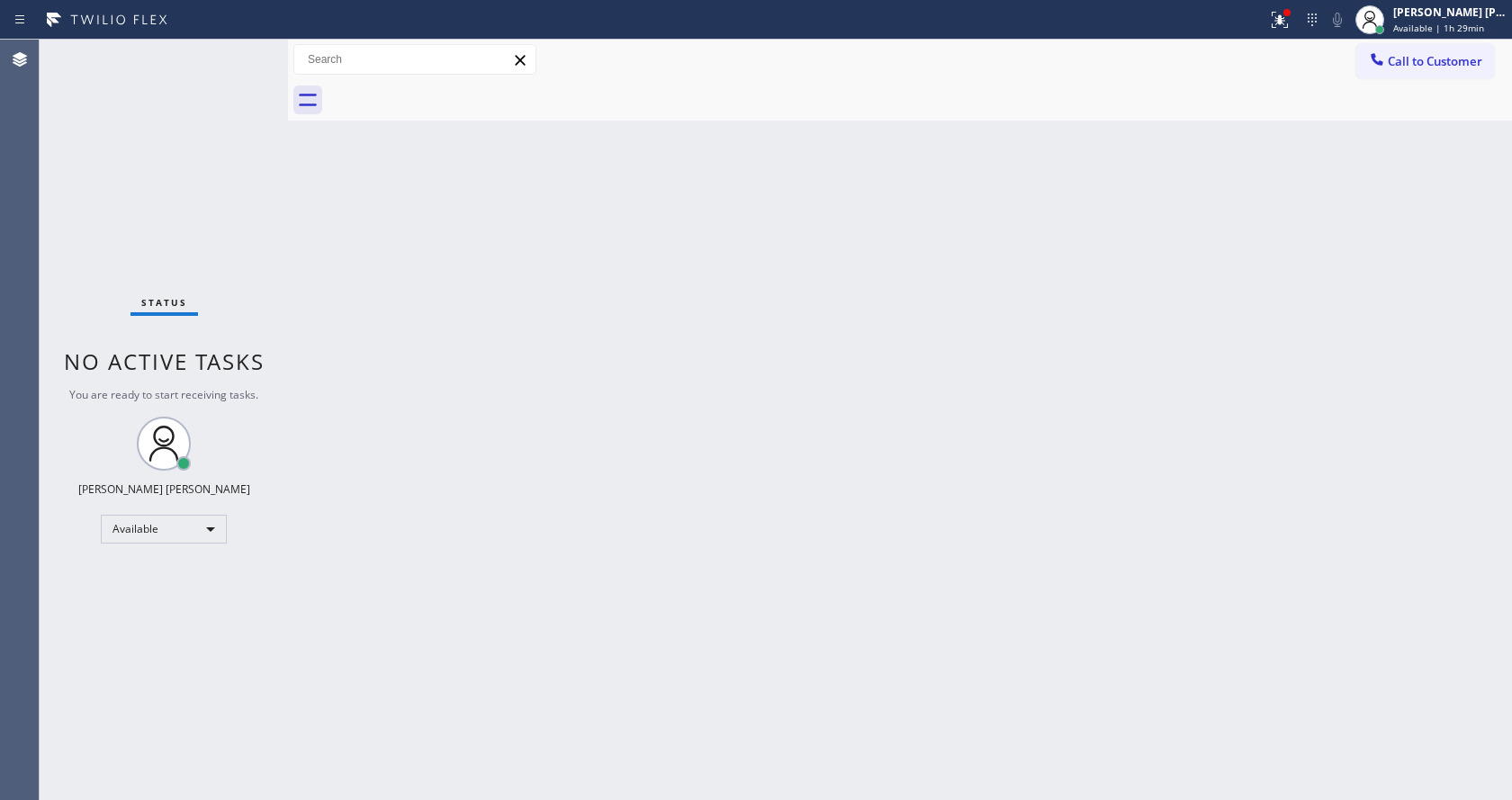
click at [760, 587] on div "Back to Dashboard Change Sender ID Customers Technicians Select a contact Outbo…" at bounding box center [900, 419] width 1224 height 760
click at [148, 62] on div "Status No active tasks You are ready to start receiving tasks. [PERSON_NAME] [P…" at bounding box center [164, 419] width 249 height 760
click at [655, 481] on div "Back to Dashboard Change Sender ID Customers Technicians Select a contact Outbo…" at bounding box center [900, 419] width 1224 height 760
click at [303, 254] on div "Back to Dashboard Change Sender ID Customers Technicians Select a contact Outbo…" at bounding box center [900, 419] width 1224 height 760
click at [247, 47] on div "Status No active tasks You are ready to start receiving tasks. [PERSON_NAME] [P…" at bounding box center [164, 419] width 249 height 760
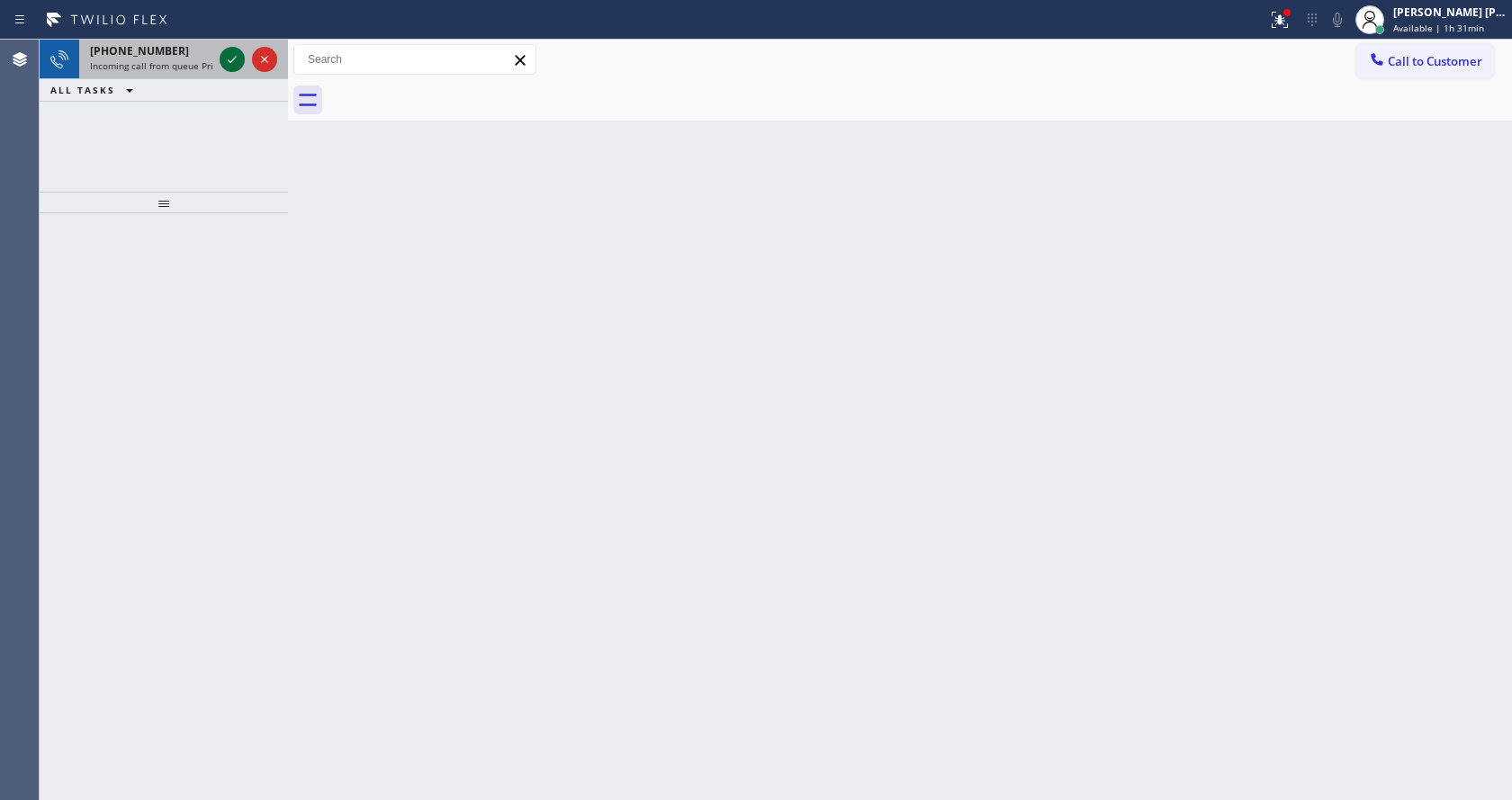
click at [236, 52] on icon at bounding box center [232, 59] width 22 height 22
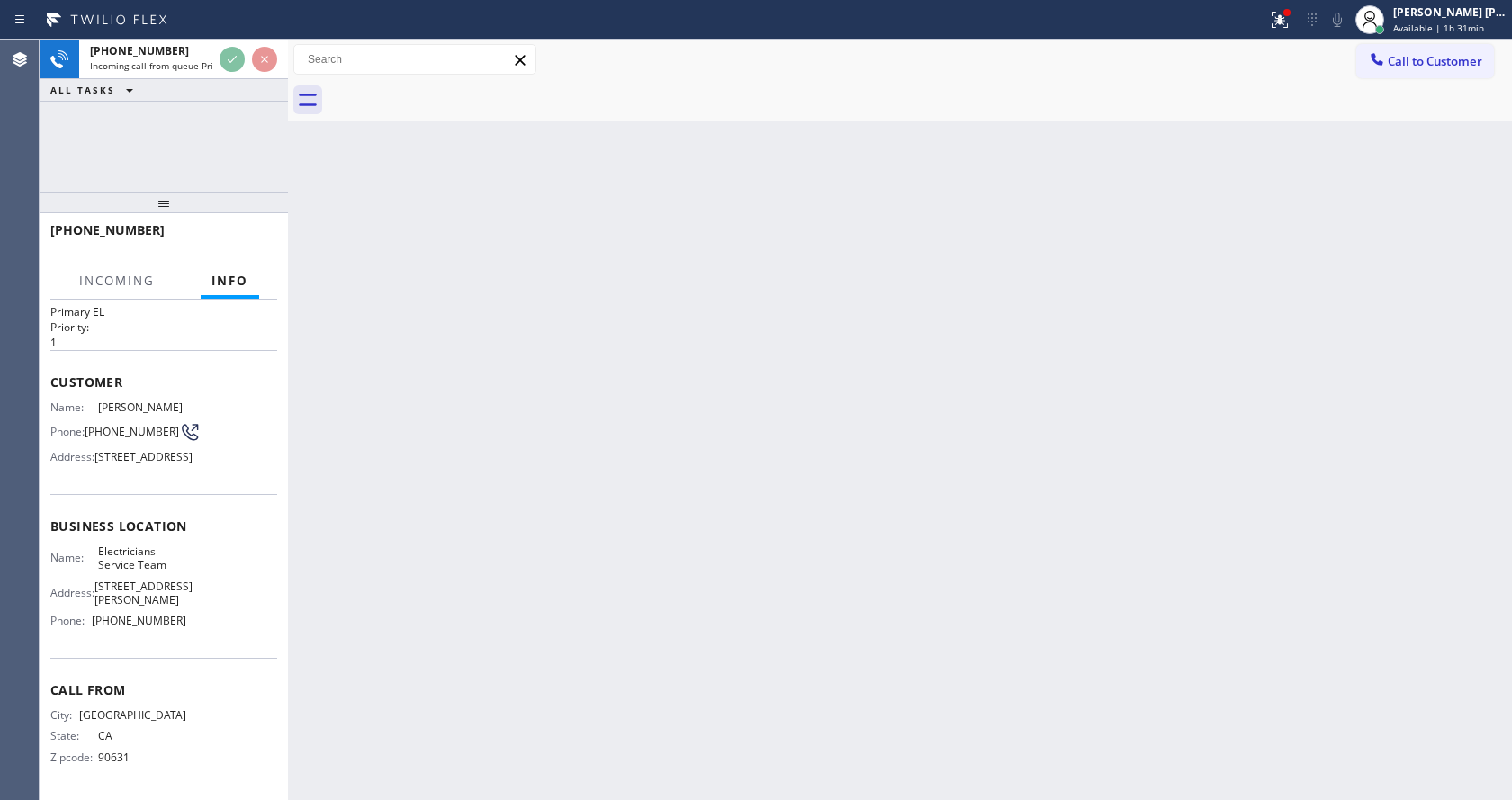
scroll to position [79, 0]
click at [567, 576] on div "Back to Dashboard Change Sender ID Customers Technicians Select a contact Outbo…" at bounding box center [900, 419] width 1224 height 760
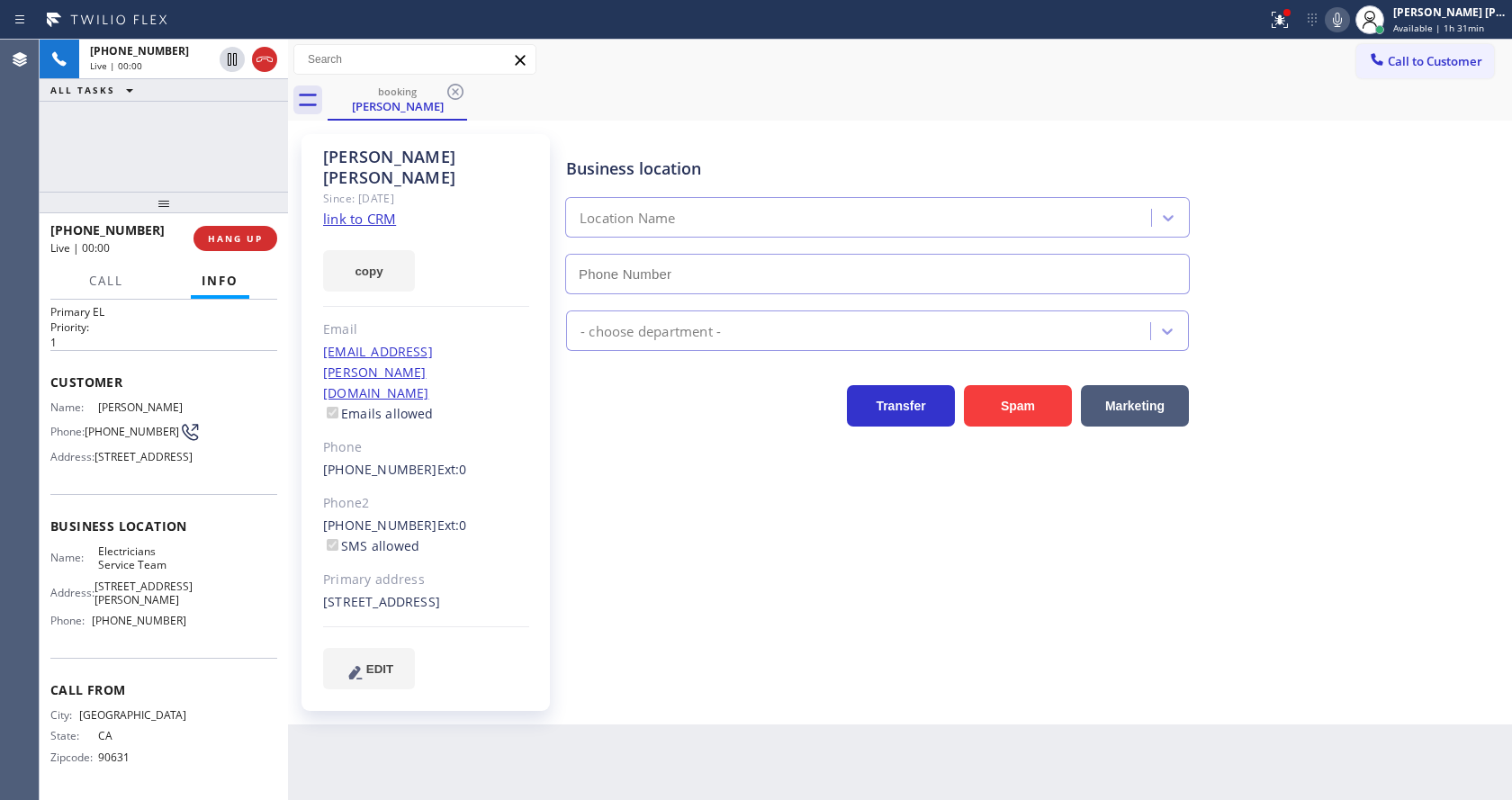
type input "[PHONE_NUMBER]"
click at [1283, 24] on icon at bounding box center [1280, 20] width 22 height 22
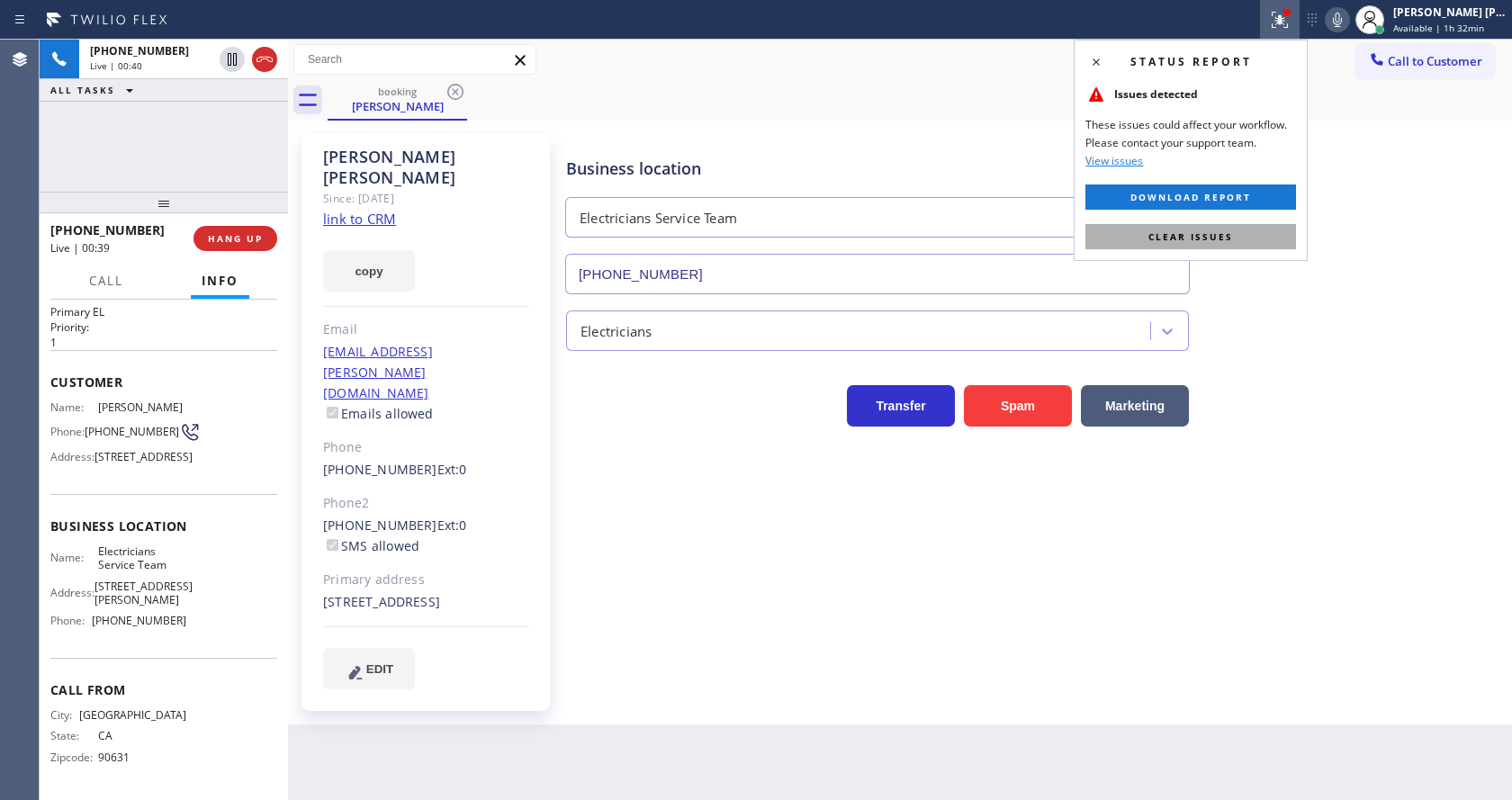
click at [1241, 237] on button "Clear issues" at bounding box center [1190, 237] width 210 height 26
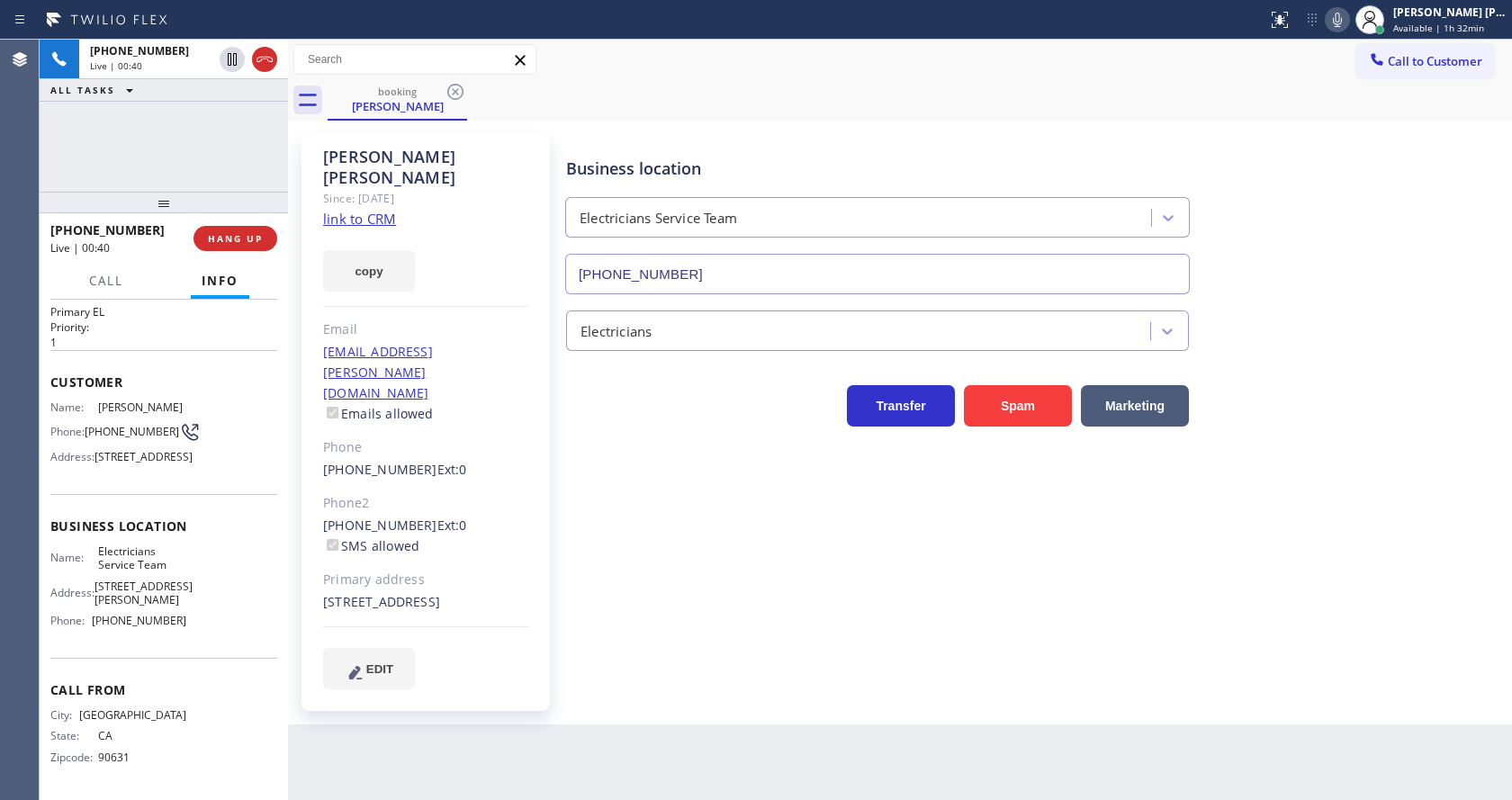
click at [1345, 28] on icon at bounding box center [1337, 20] width 22 height 22
click at [234, 60] on icon at bounding box center [232, 59] width 9 height 13
click at [761, 587] on div "Business location Electricians Service Team [PHONE_NUMBER] Electricians Transfe…" at bounding box center [1034, 410] width 945 height 545
click at [567, 772] on div "Back to Dashboard Change Sender ID Customers Technicians Select a contact Outbo…" at bounding box center [900, 419] width 1224 height 760
click at [562, 391] on div "[PERSON_NAME] Since: [DATE] link to CRM copy Email [EMAIL_ADDRESS][PERSON_NAME]…" at bounding box center [427, 422] width 270 height 595
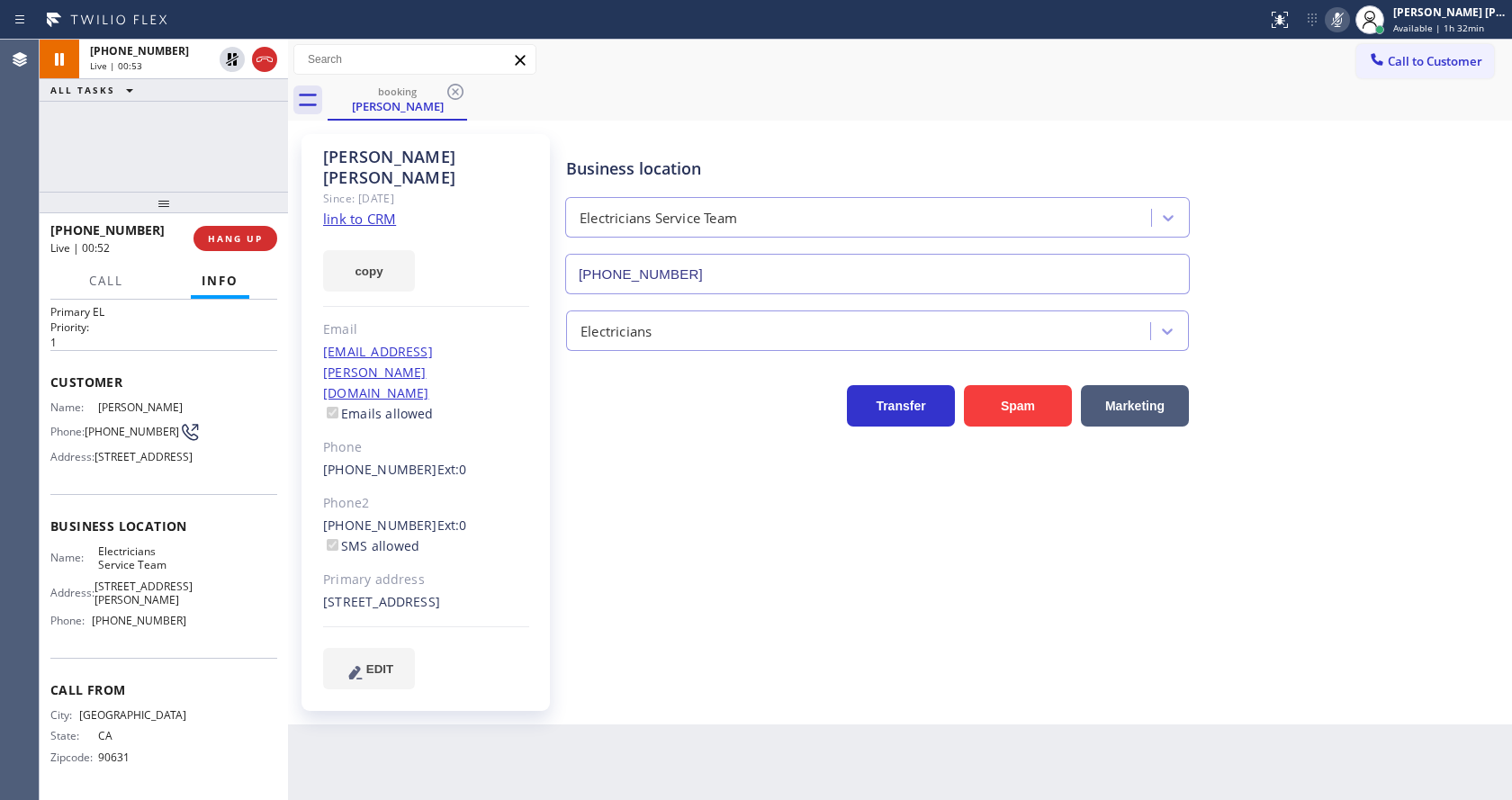
click at [387, 209] on link "link to CRM" at bounding box center [359, 218] width 73 height 18
click at [230, 52] on icon at bounding box center [232, 59] width 22 height 22
click at [1342, 9] on icon at bounding box center [1337, 20] width 22 height 22
click at [1342, 335] on div "Electricians" at bounding box center [1034, 327] width 945 height 47
click at [1348, 28] on icon at bounding box center [1337, 20] width 22 height 22
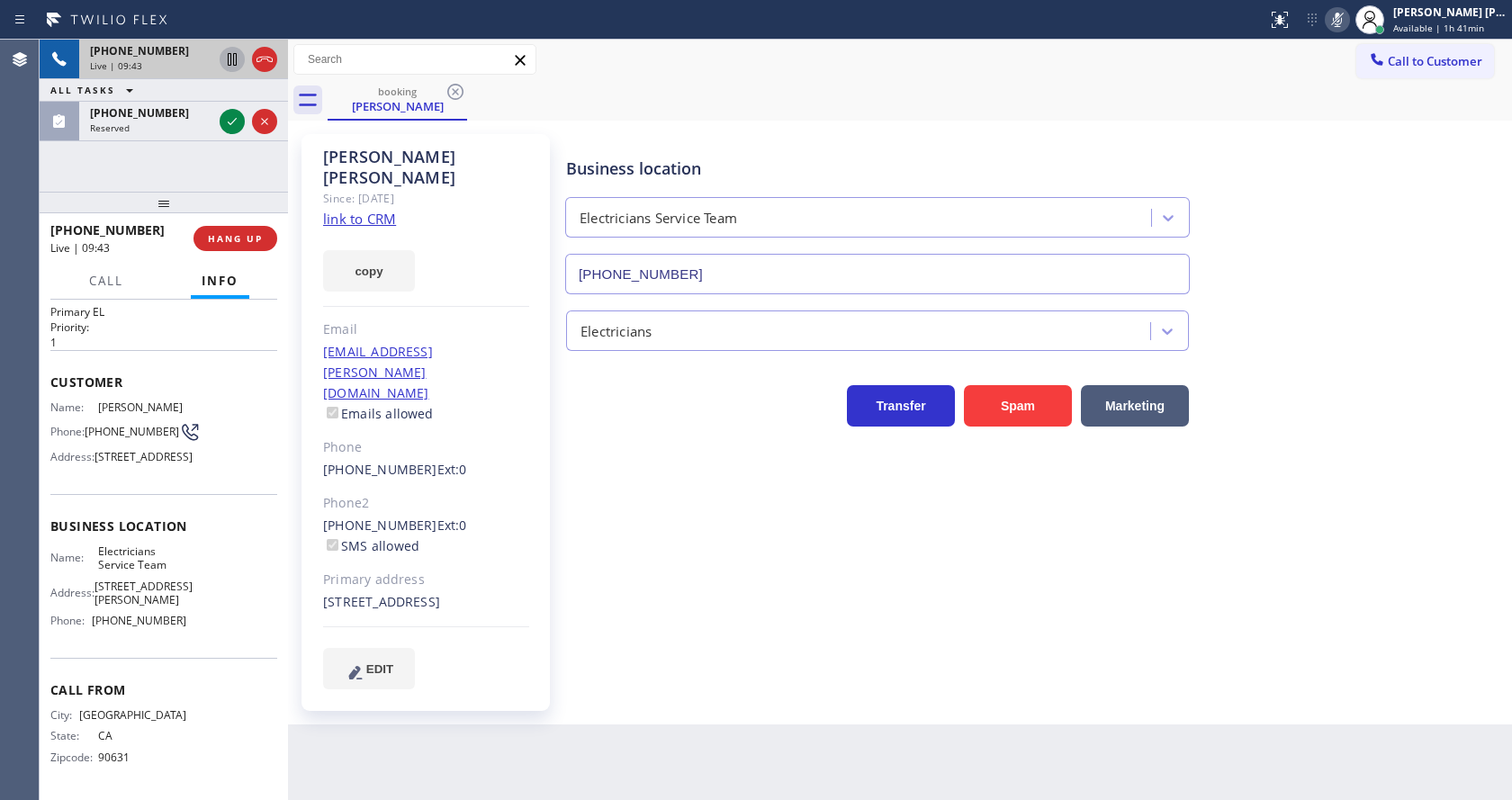
click at [232, 50] on icon at bounding box center [232, 59] width 22 height 22
click at [231, 95] on div "ALL TASKS ALL TASKS ACTIVE TASKS TASKS IN WRAP UP" at bounding box center [164, 90] width 249 height 23
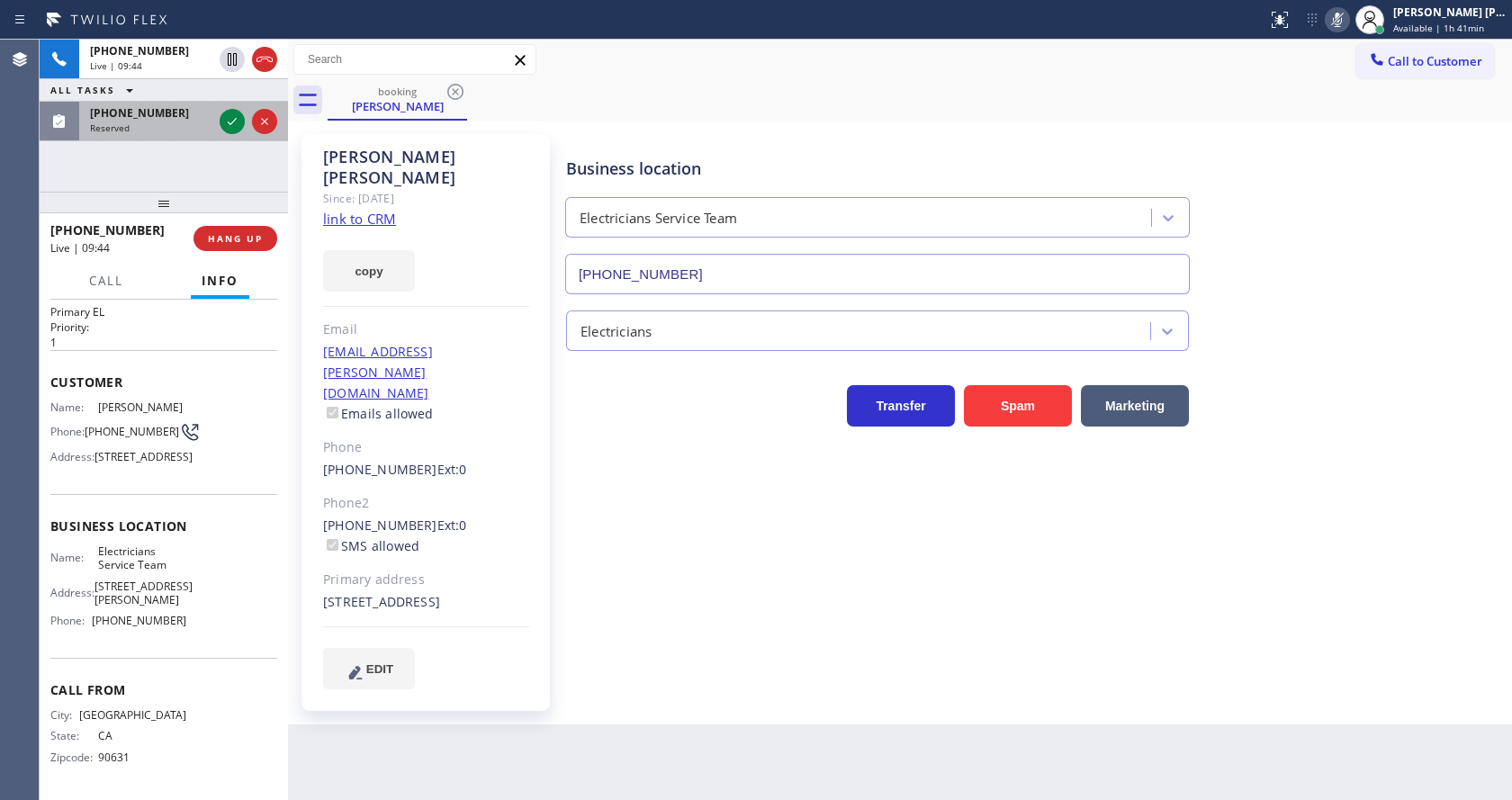
click at [225, 104] on div at bounding box center [249, 121] width 65 height 39
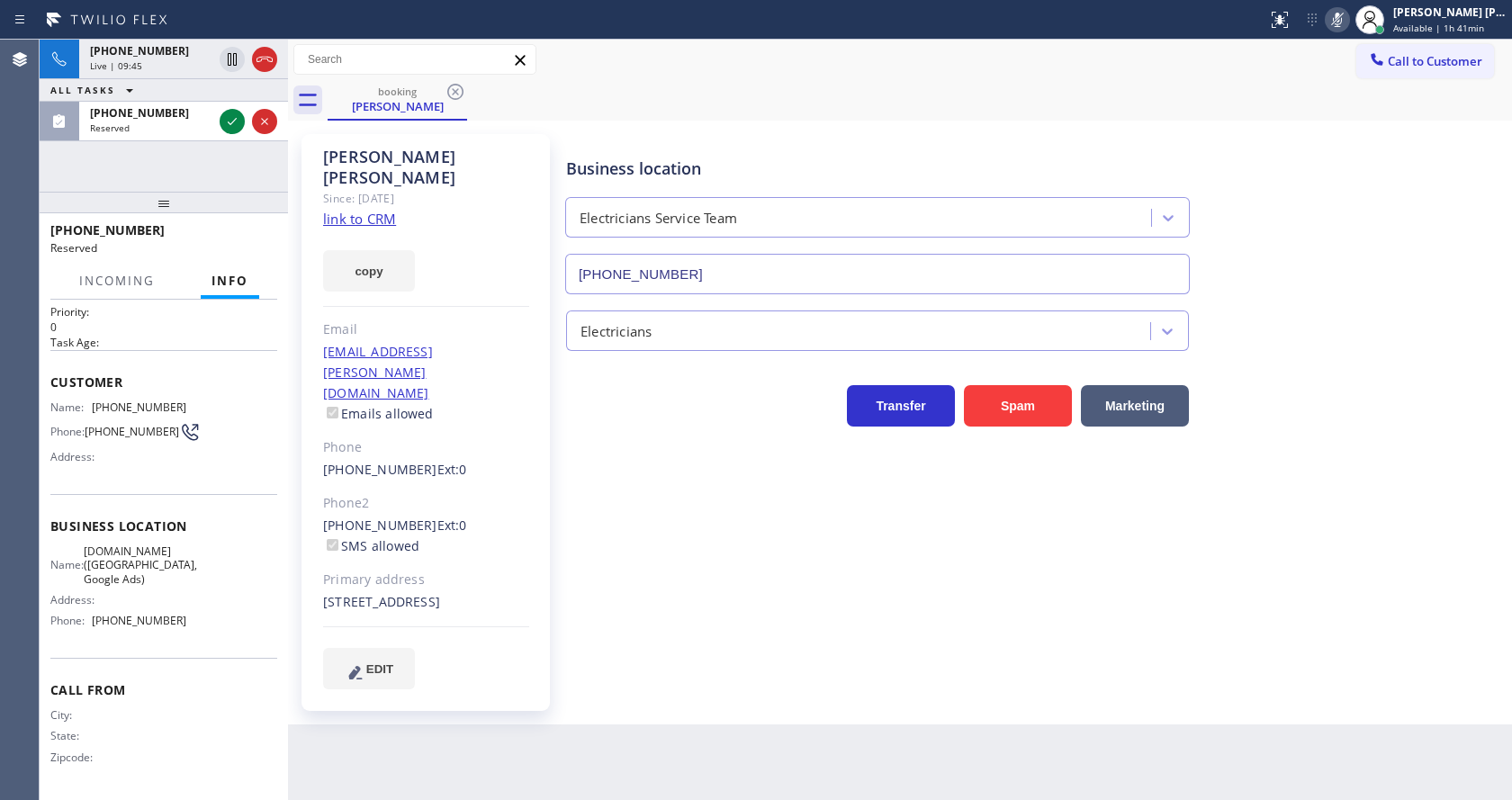
scroll to position [53, 0]
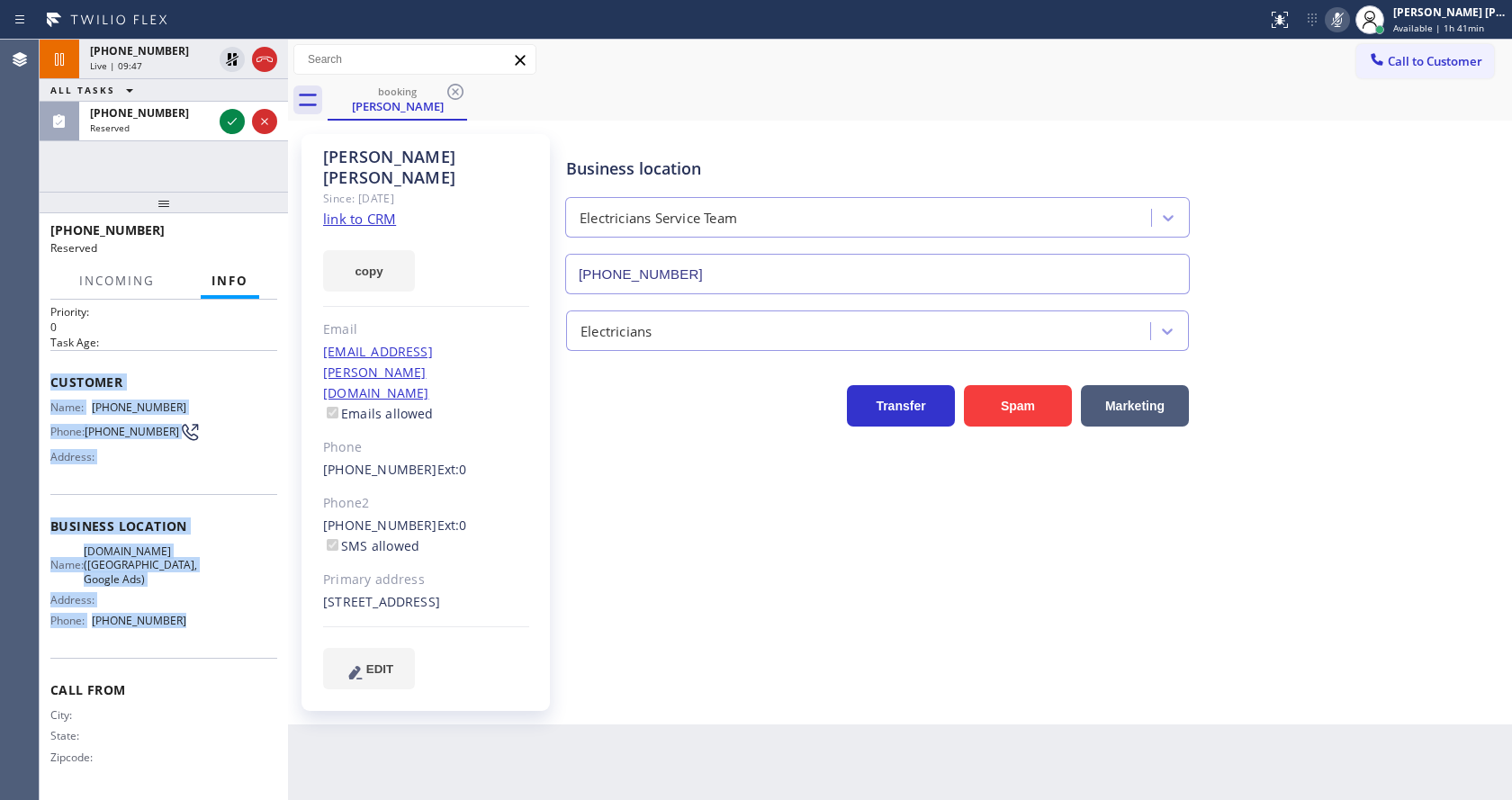
drag, startPoint x: 50, startPoint y: 361, endPoint x: 196, endPoint y: 632, distance: 307.8
click at [196, 632] on div "Context Queue: Appliance Repair High End Priority: 0 Task Age: Customer Name: […" at bounding box center [164, 526] width 227 height 536
copy div "Customer Name: [PHONE_NUMBER] Phone: [PHONE_NUMBER] Address: Business location …"
click at [229, 126] on icon at bounding box center [232, 121] width 22 height 22
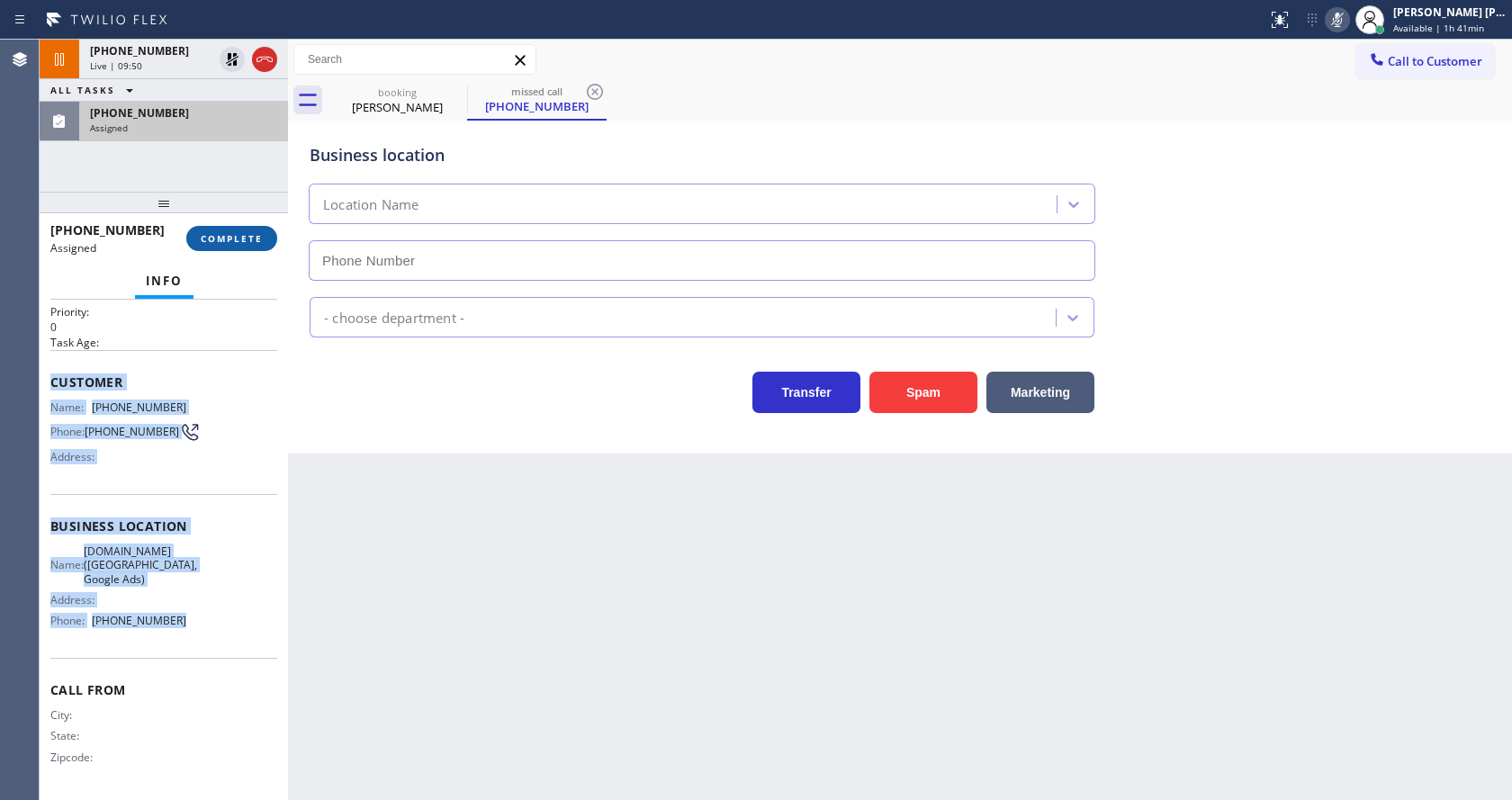
type input "[PHONE_NUMBER]"
click at [218, 228] on button "COMPLETE" at bounding box center [232, 239] width 91 height 26
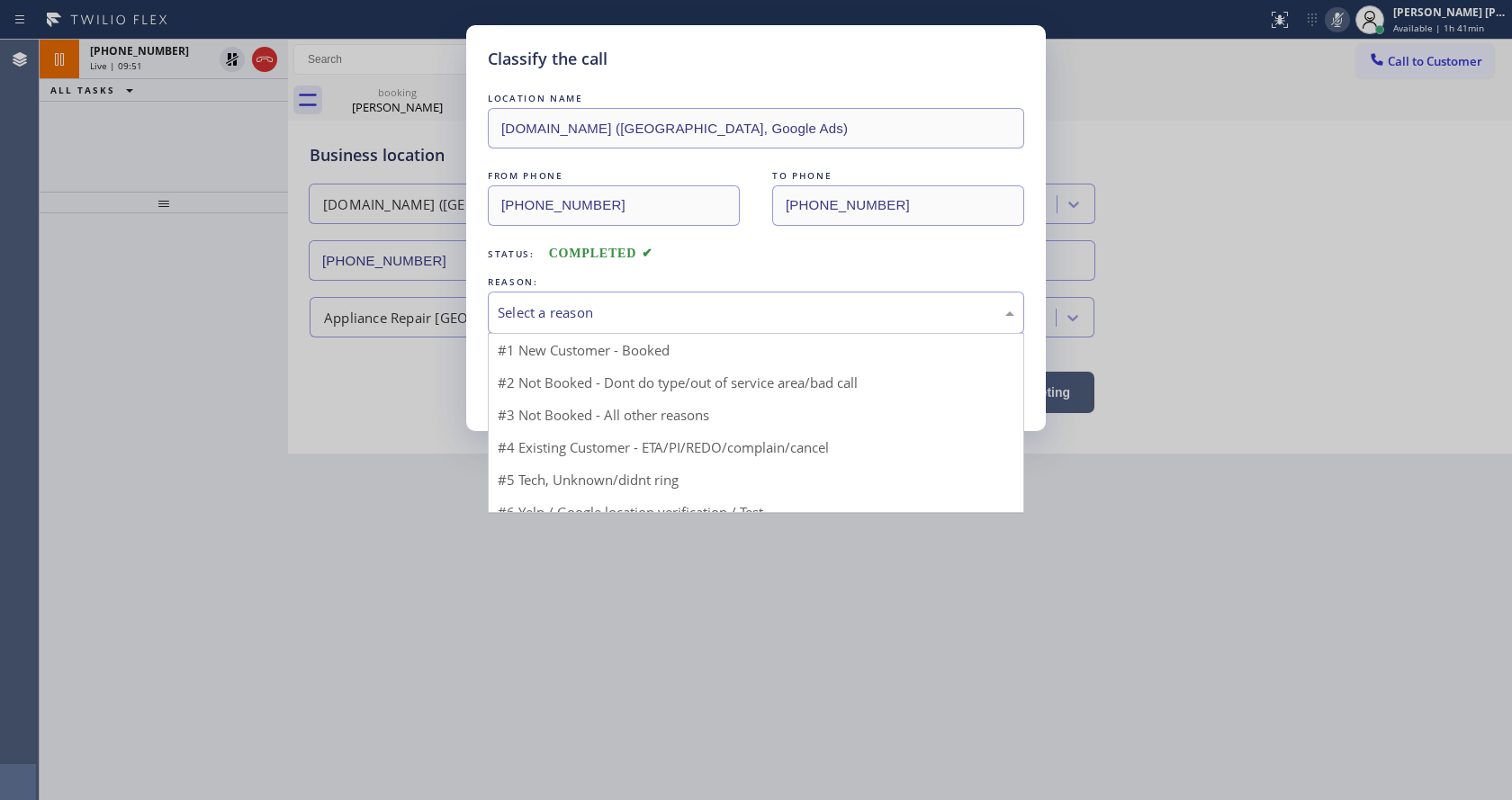
click at [585, 314] on div "Select a reason" at bounding box center [755, 312] width 516 height 21
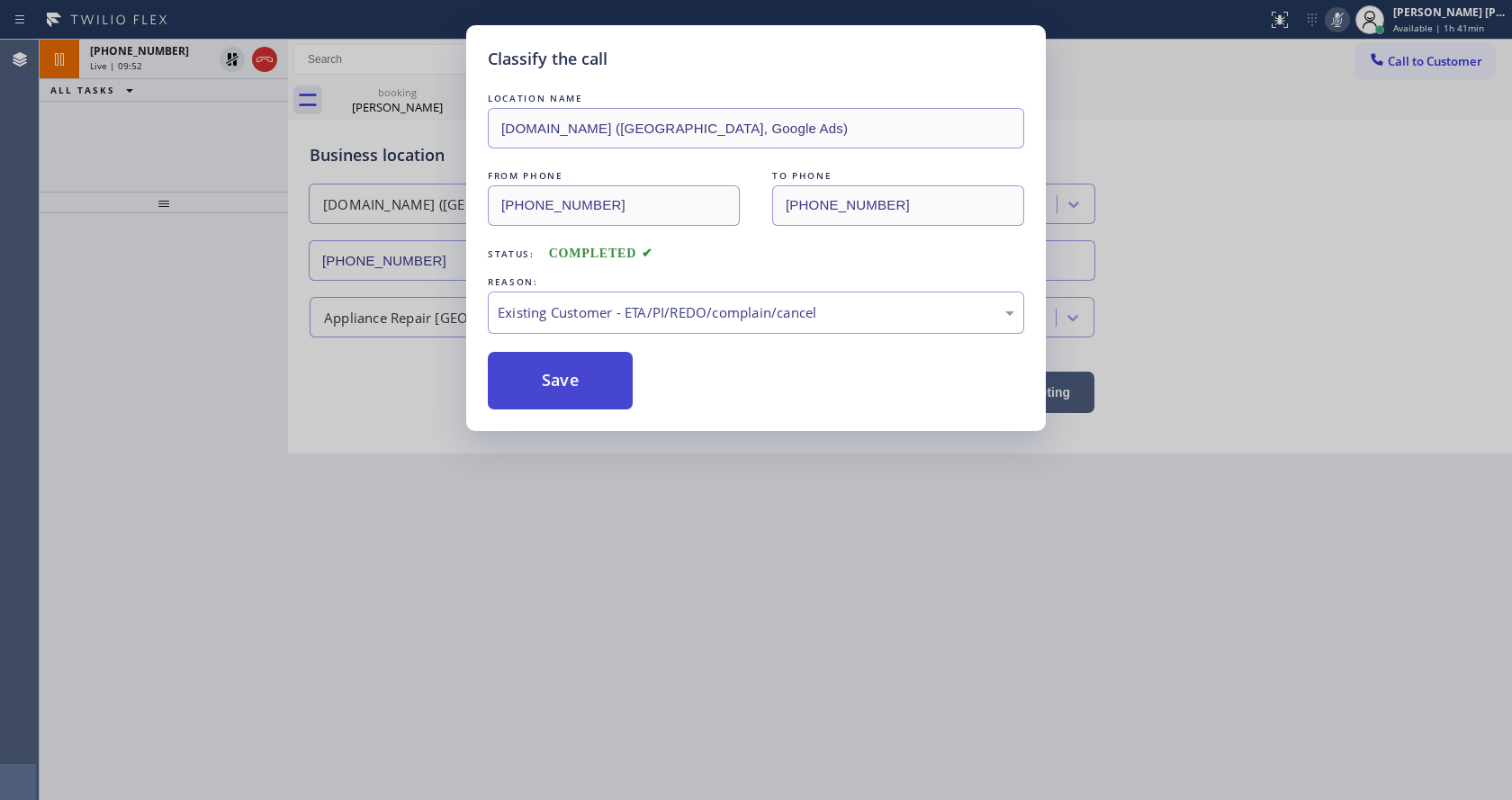
click at [578, 377] on button "Save" at bounding box center [560, 381] width 145 height 57
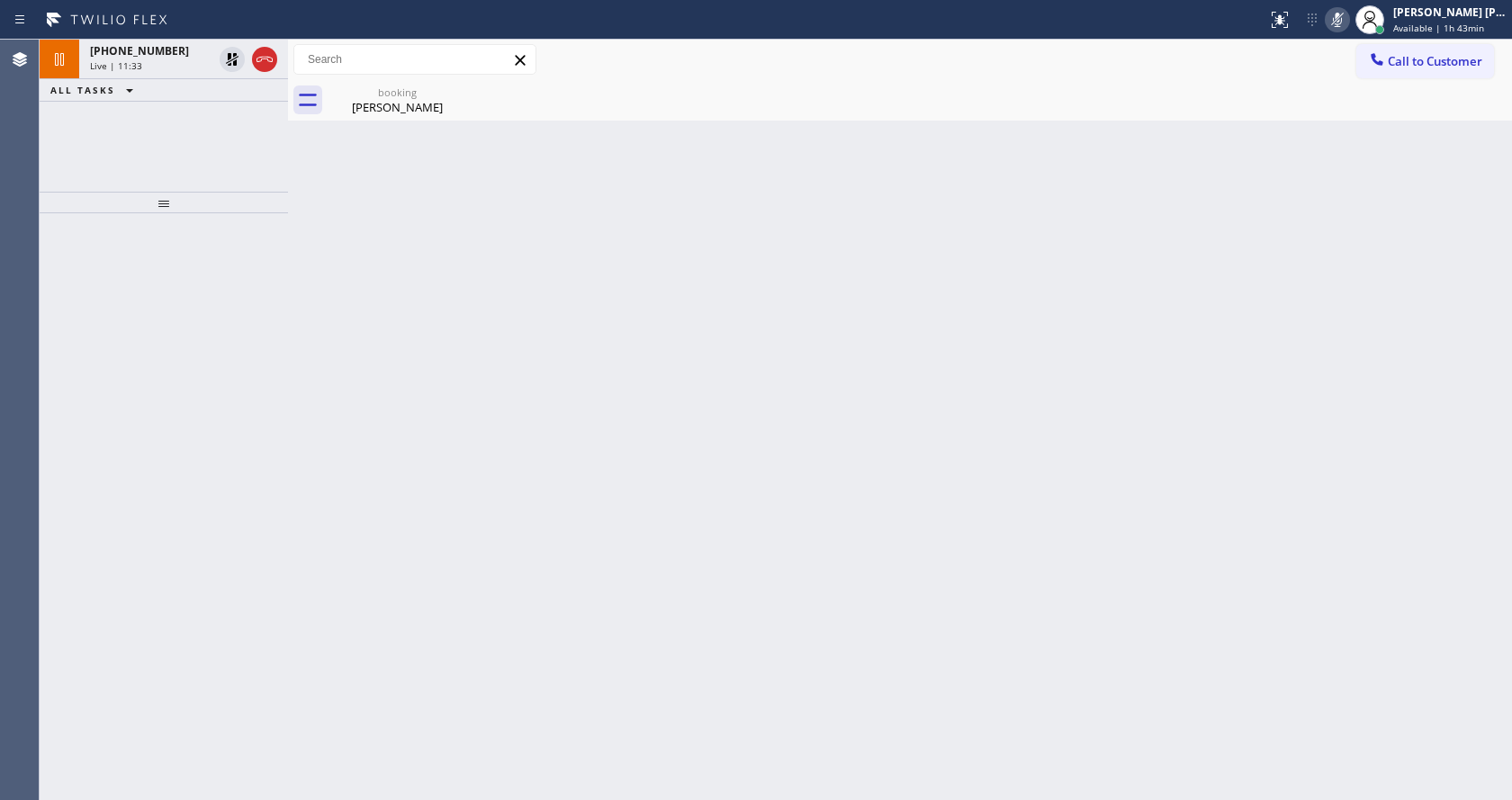
click at [509, 181] on div "Back to Dashboard Change Sender ID Customers Technicians Select a contact Outbo…" at bounding box center [900, 419] width 1224 height 760
click at [346, 92] on div "booking" at bounding box center [398, 93] width 136 height 14
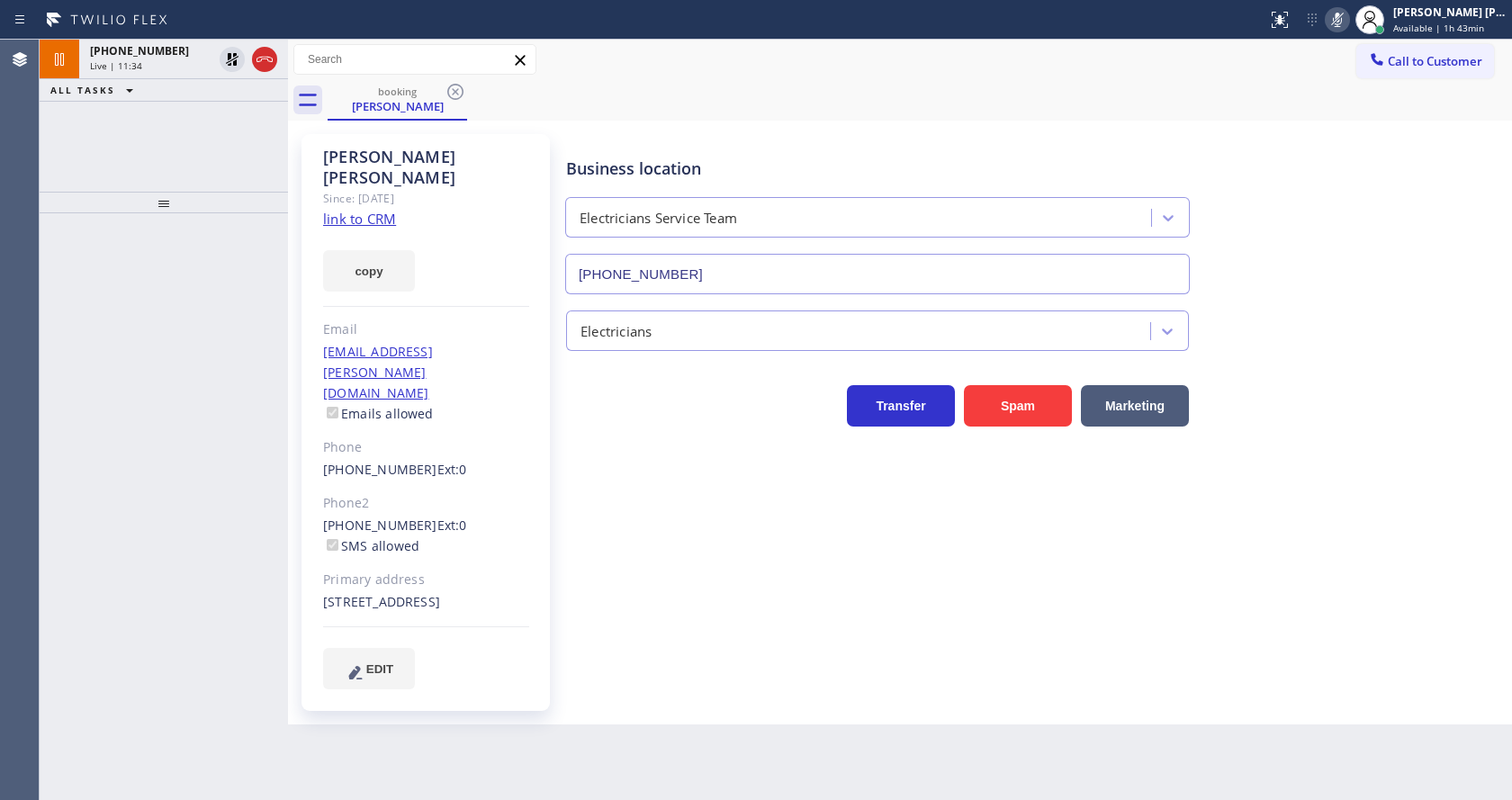
click at [151, 38] on div "Status report No issues detected If you experience an issue, please download th…" at bounding box center [756, 20] width 1512 height 39
click at [226, 58] on icon at bounding box center [232, 59] width 22 height 22
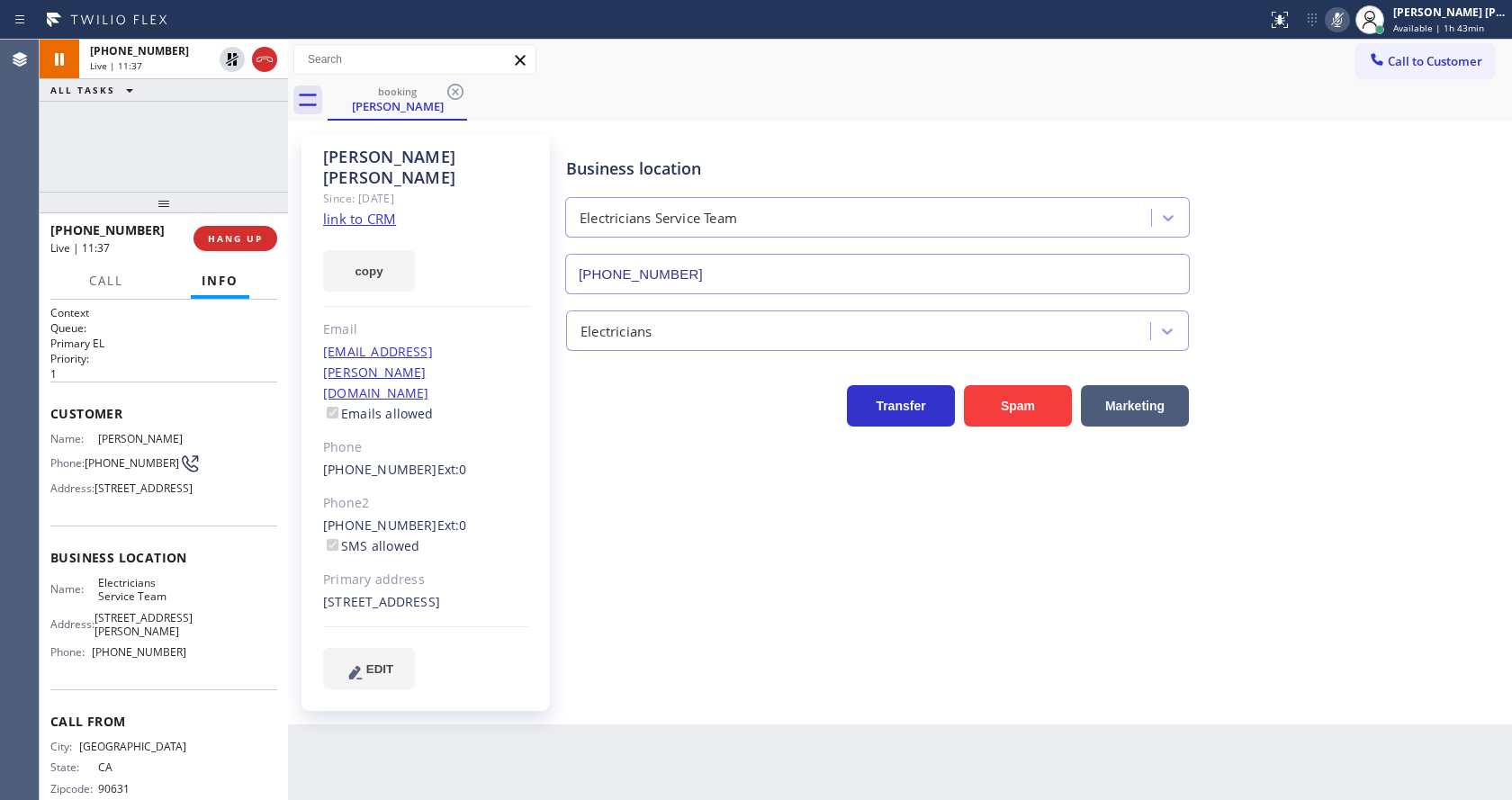
click at [1343, 22] on icon at bounding box center [1337, 20] width 22 height 22
click at [1358, 401] on div "Transfer Spam Marketing" at bounding box center [1034, 398] width 945 height 57
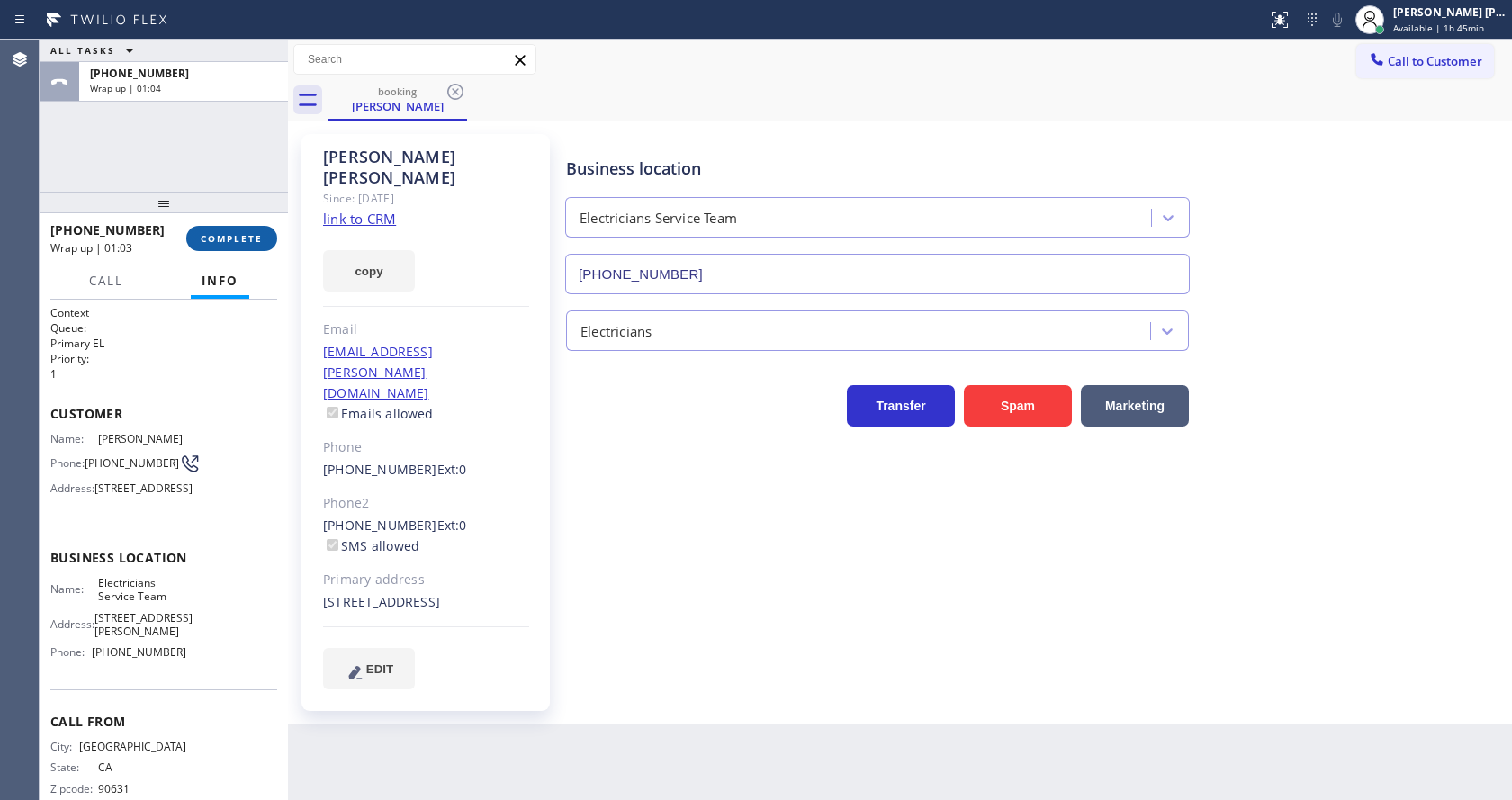
click at [219, 237] on span "COMPLETE" at bounding box center [231, 238] width 62 height 13
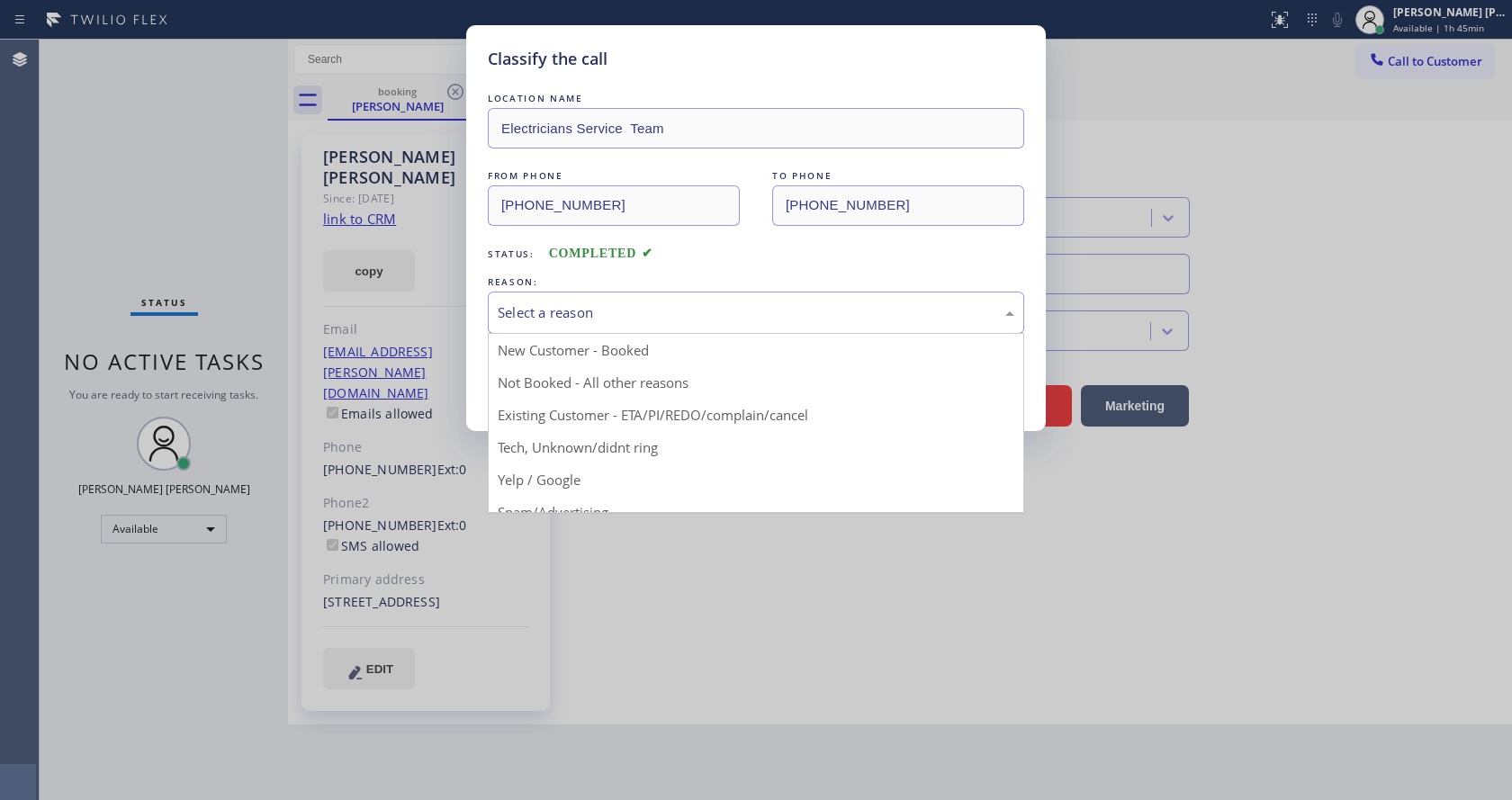
click at [663, 291] on div "Select a reason" at bounding box center [755, 312] width 536 height 42
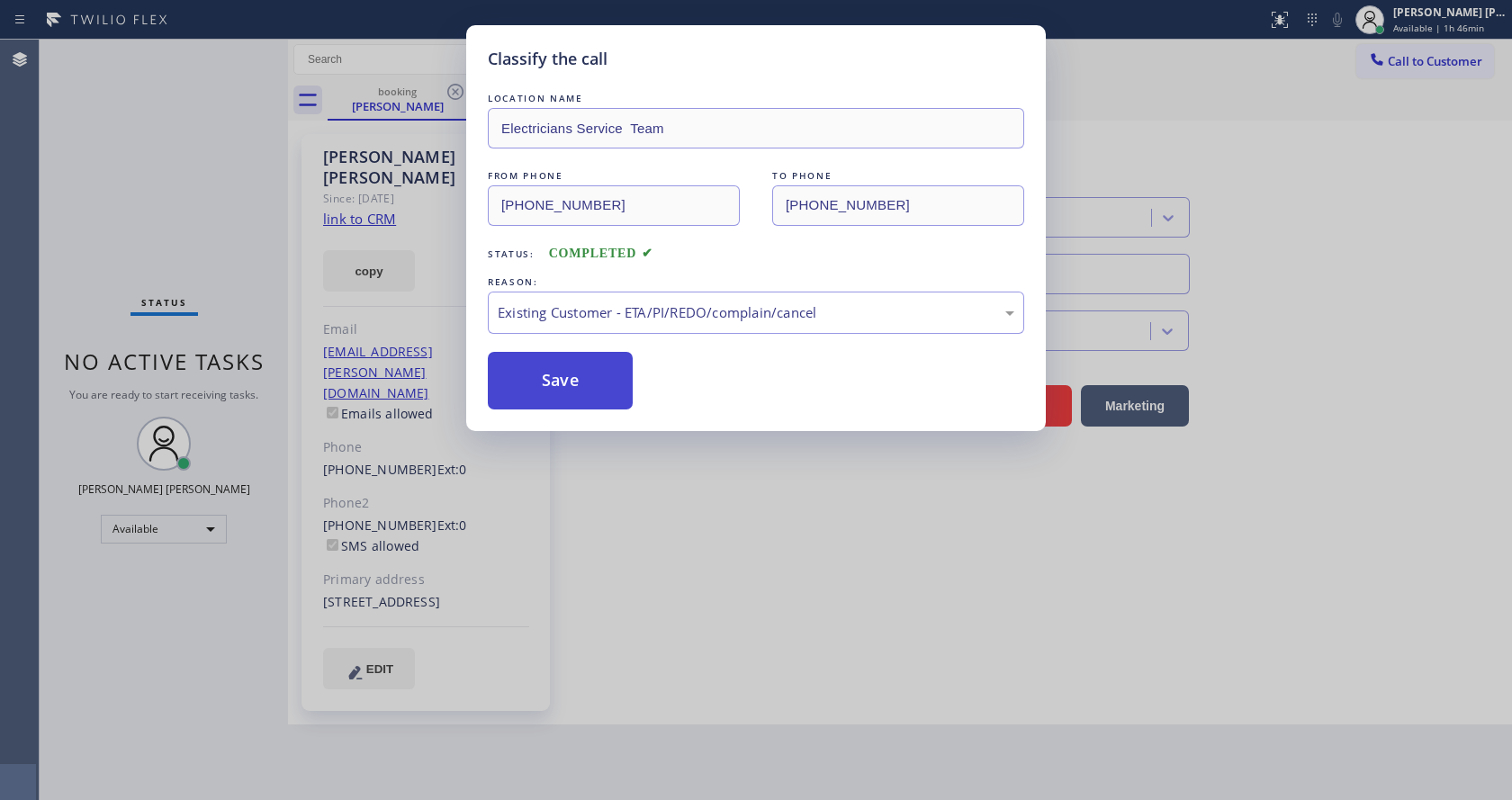
click at [574, 379] on button "Save" at bounding box center [560, 381] width 145 height 57
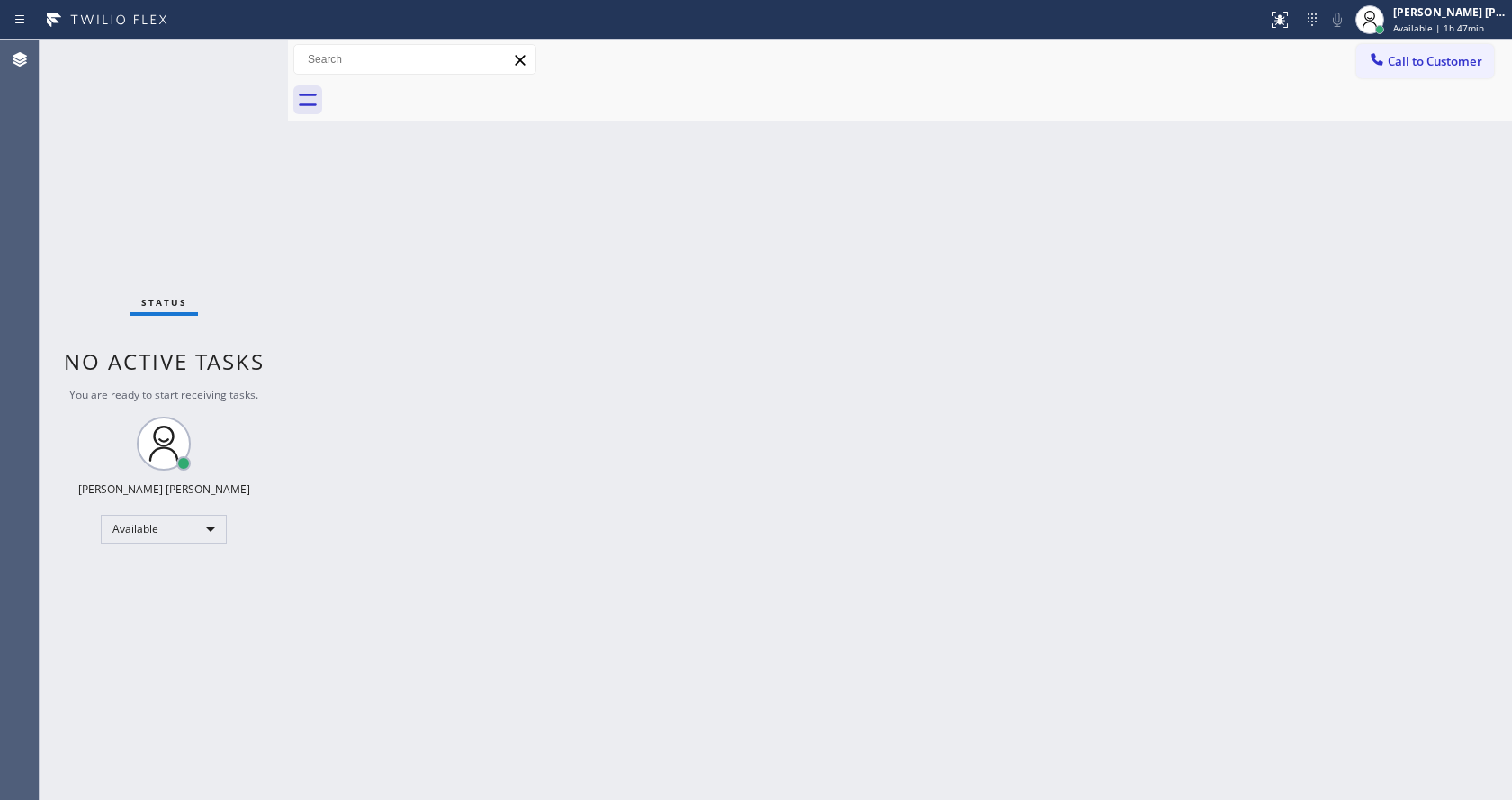
drag, startPoint x: 467, startPoint y: 228, endPoint x: 451, endPoint y: 232, distance: 16.5
click at [467, 228] on div "Back to Dashboard Change Sender ID Customers Technicians Select a contact Outbo…" at bounding box center [900, 419] width 1224 height 760
click at [235, 54] on div "Status No active tasks You are ready to start receiving tasks. [PERSON_NAME] [P…" at bounding box center [164, 419] width 249 height 760
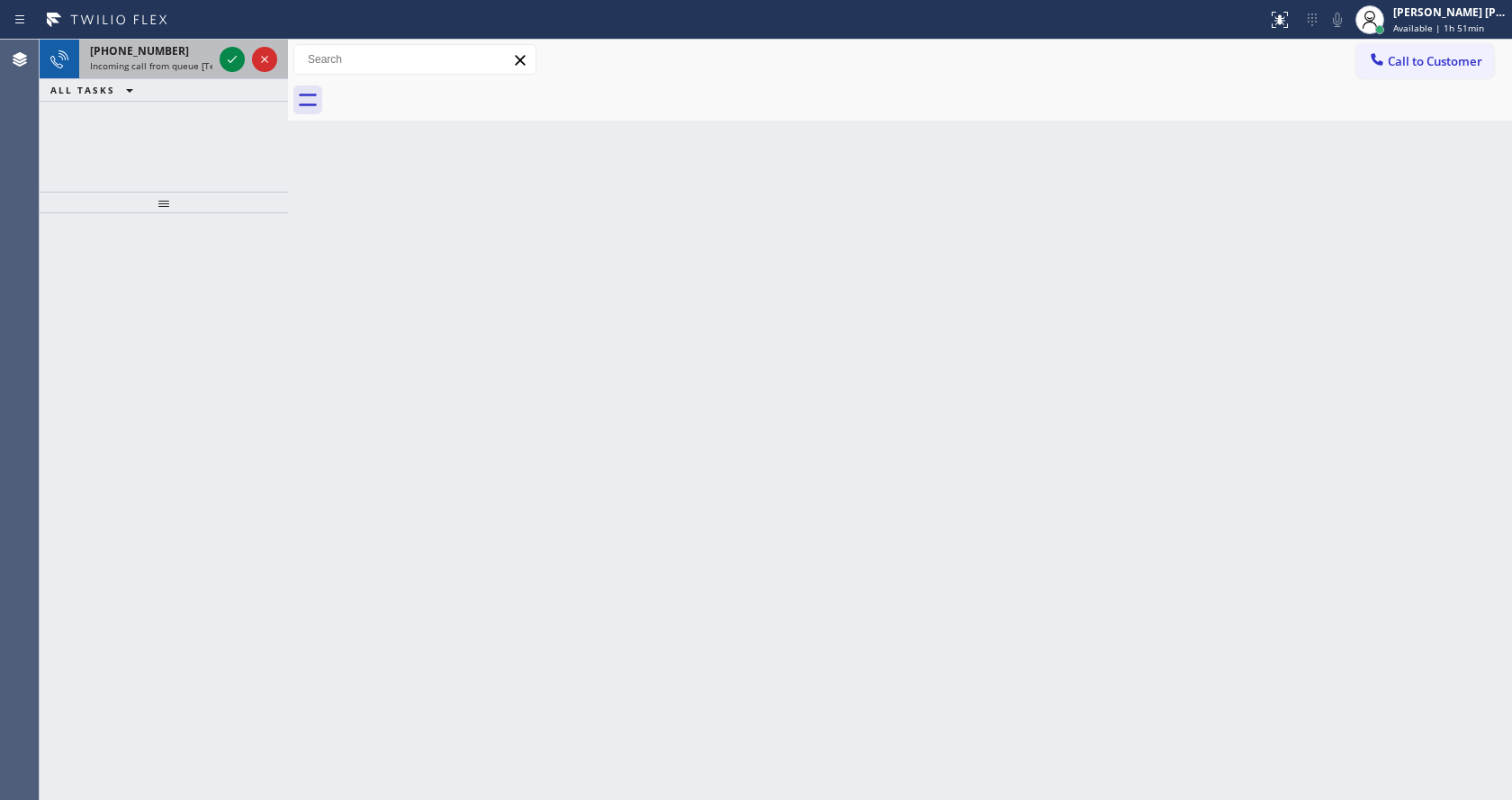
click at [133, 51] on span "[PHONE_NUMBER]" at bounding box center [139, 51] width 99 height 16
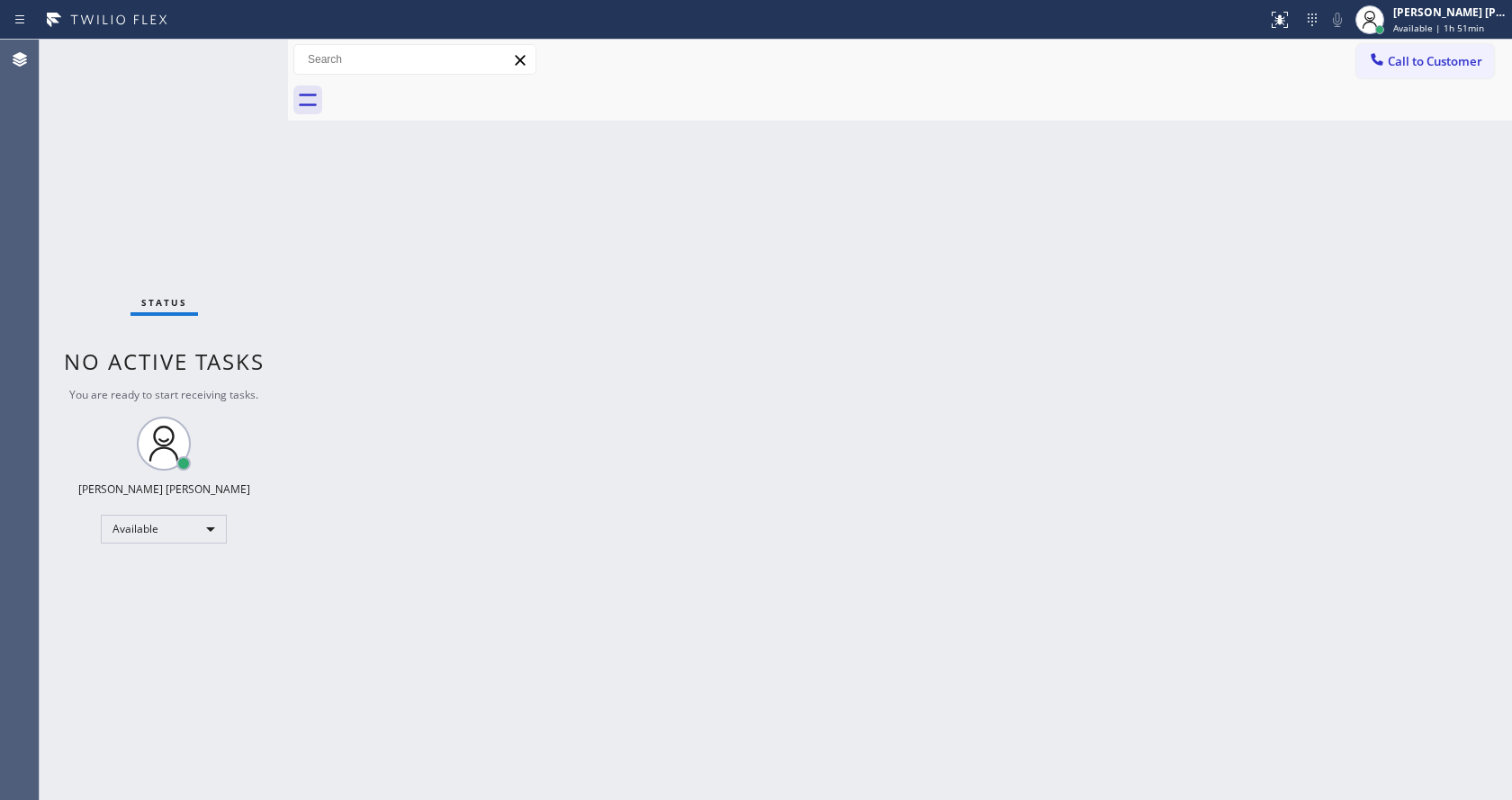
click at [244, 48] on div "Status No active tasks You are ready to start receiving tasks. [PERSON_NAME] [P…" at bounding box center [164, 419] width 249 height 760
click at [968, 482] on div "Back to Dashboard Change Sender ID Customers Technicians Select a contact Outbo…" at bounding box center [900, 419] width 1224 height 760
click at [429, 329] on div "Back to Dashboard Change Sender ID Customers Technicians Select a contact Outbo…" at bounding box center [900, 419] width 1224 height 760
drag, startPoint x: 285, startPoint y: 85, endPoint x: 268, endPoint y: 84, distance: 17.0
click at [268, 84] on div "Status No active tasks You are ready to start receiving tasks. [PERSON_NAME] [P…" at bounding box center [776, 419] width 1473 height 760
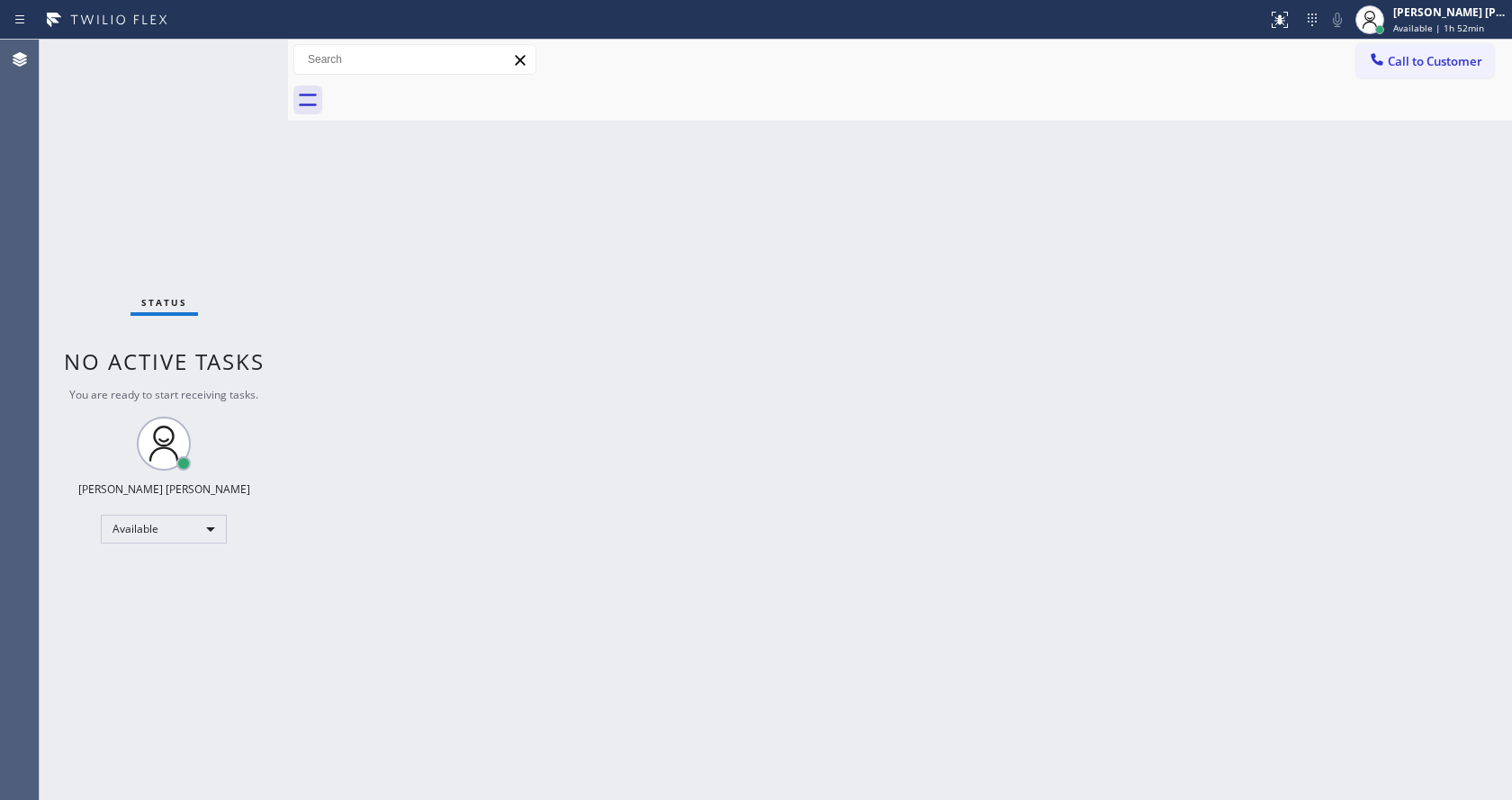
click at [217, 66] on div "Status No active tasks You are ready to start receiving tasks. [PERSON_NAME] [P…" at bounding box center [164, 419] width 249 height 760
click at [214, 52] on div "Status No active tasks You are ready to start receiving tasks. [PERSON_NAME] [P…" at bounding box center [164, 419] width 249 height 760
click at [235, 47] on div "Status No active tasks You are ready to start receiving tasks. [PERSON_NAME] [P…" at bounding box center [164, 419] width 249 height 760
click at [228, 49] on div "Status No active tasks You are ready to start receiving tasks. [PERSON_NAME] [P…" at bounding box center [164, 419] width 249 height 760
click at [230, 50] on div "Status No active tasks You are ready to start receiving tasks. [PERSON_NAME] [P…" at bounding box center [164, 419] width 249 height 760
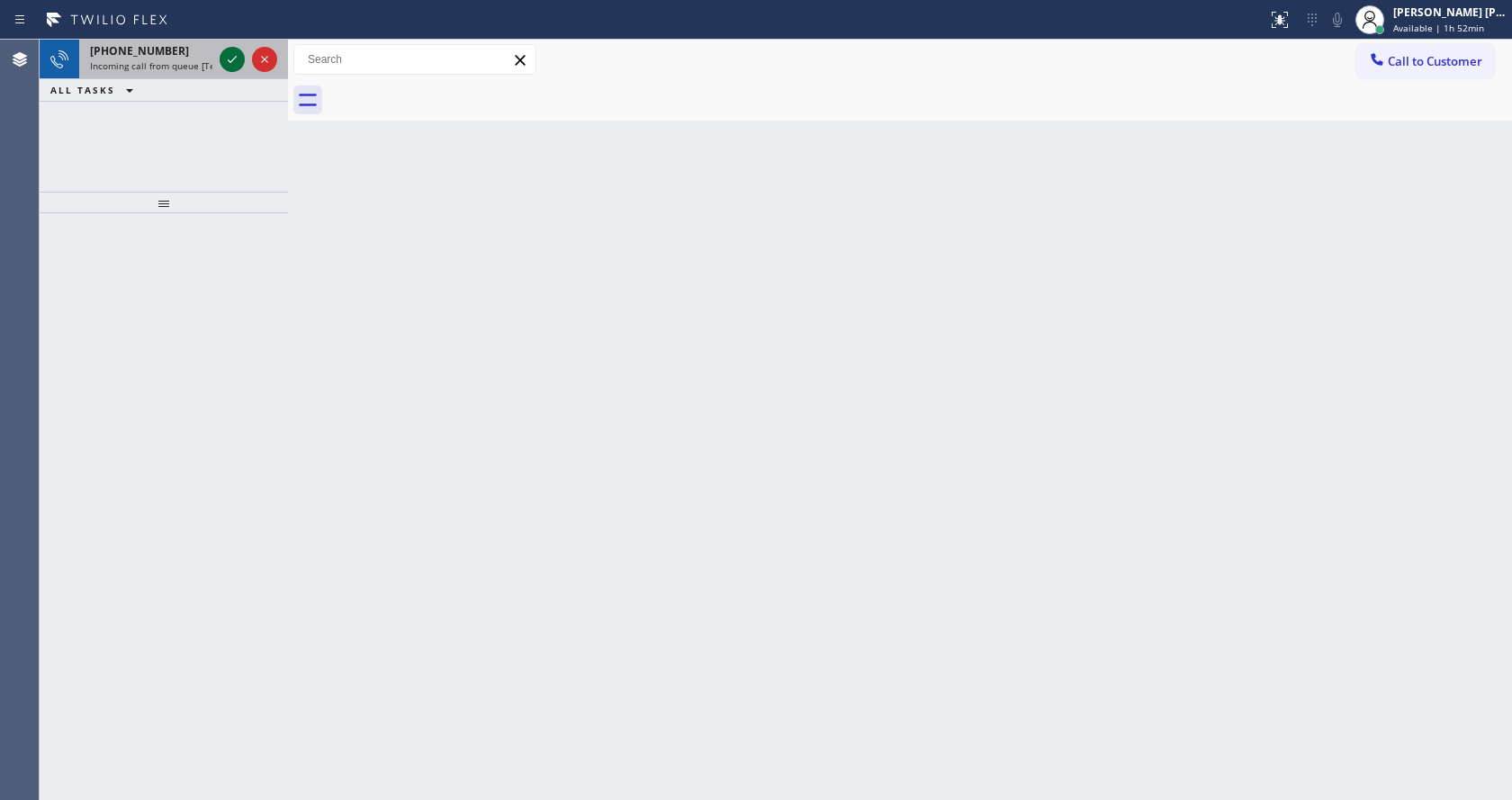
click at [230, 50] on icon at bounding box center [232, 59] width 22 height 22
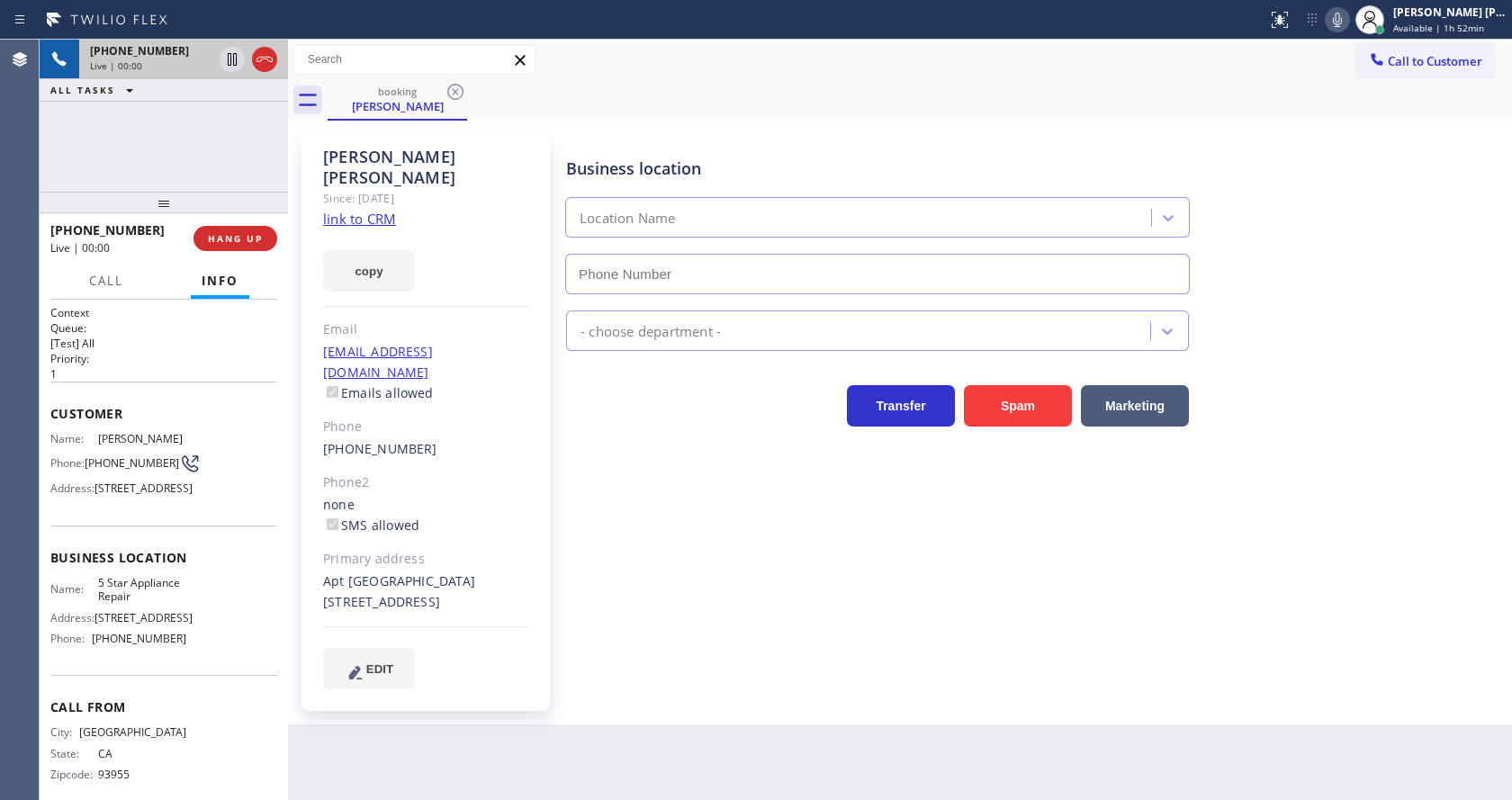
type input "[PHONE_NUMBER]"
click at [1341, 20] on icon at bounding box center [1336, 20] width 9 height 15
click at [365, 209] on link "link to CRM" at bounding box center [359, 218] width 73 height 18
click at [179, 24] on div at bounding box center [633, 19] width 1252 height 29
click at [231, 56] on icon at bounding box center [232, 59] width 9 height 13
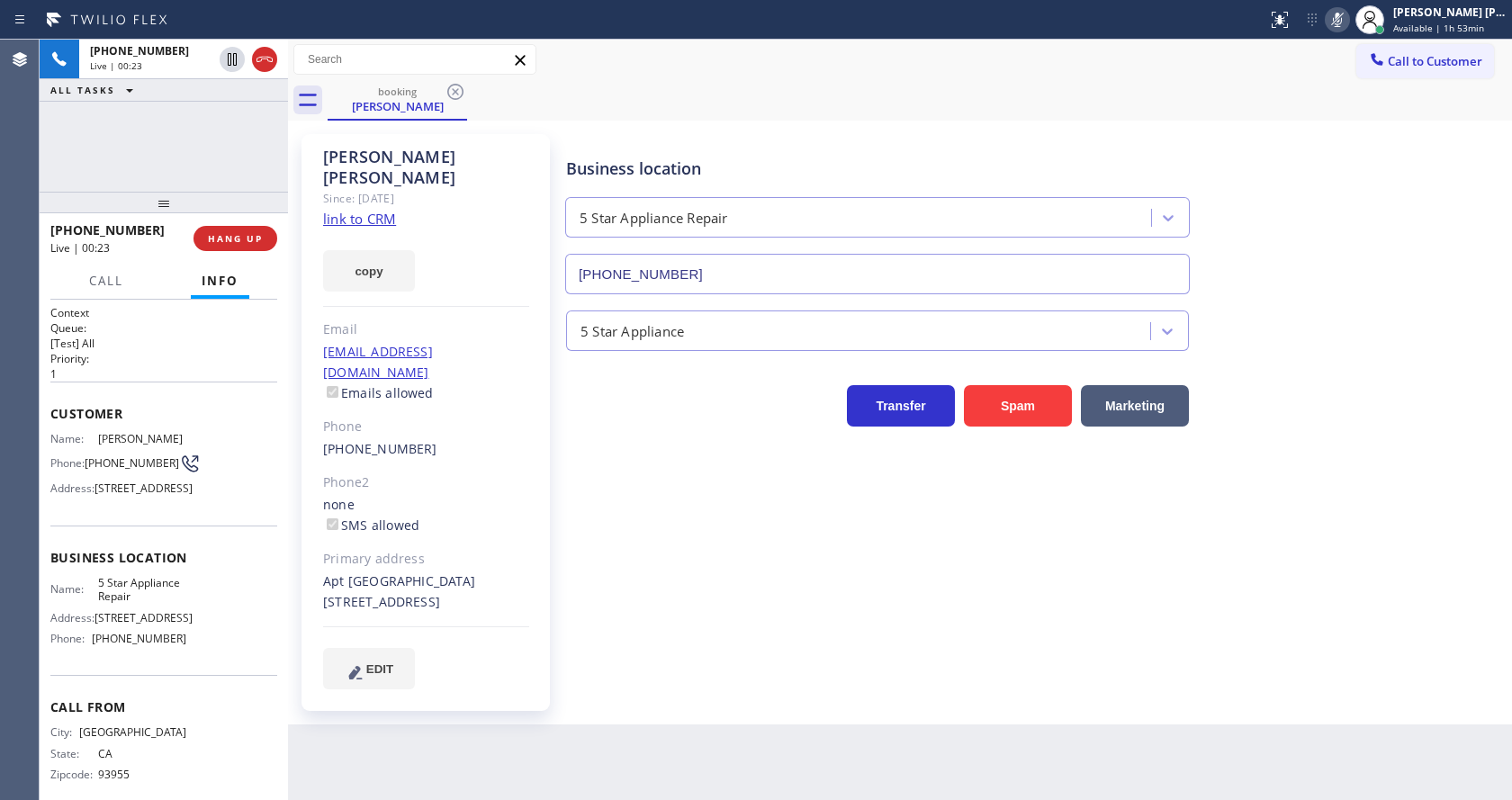
click at [642, 526] on div "Business location 5 Star Appliance Repair [PHONE_NUMBER] 5 Star Appliance Trans…" at bounding box center [1034, 410] width 945 height 545
click at [555, 484] on div "[PERSON_NAME] Since: [DATE] link to CRM copy Email [EMAIL_ADDRESS][DOMAIN_NAME]…" at bounding box center [427, 422] width 270 height 595
click at [232, 52] on icon at bounding box center [232, 59] width 22 height 22
click at [1348, 16] on icon at bounding box center [1337, 20] width 22 height 22
click at [1475, 300] on div "5 Star Appliance" at bounding box center [1034, 322] width 945 height 56
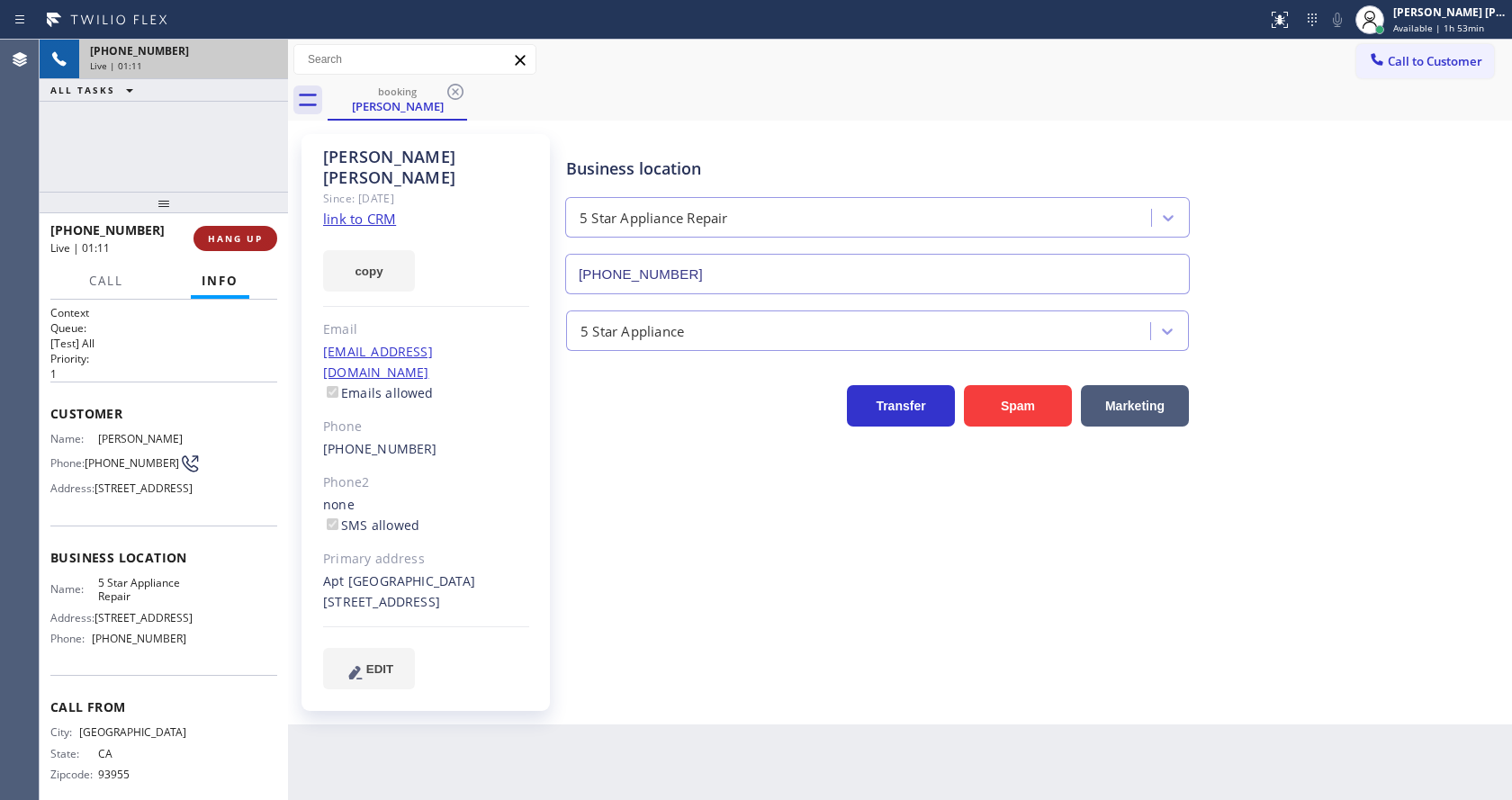
click at [250, 229] on button "HANG UP" at bounding box center [235, 239] width 84 height 26
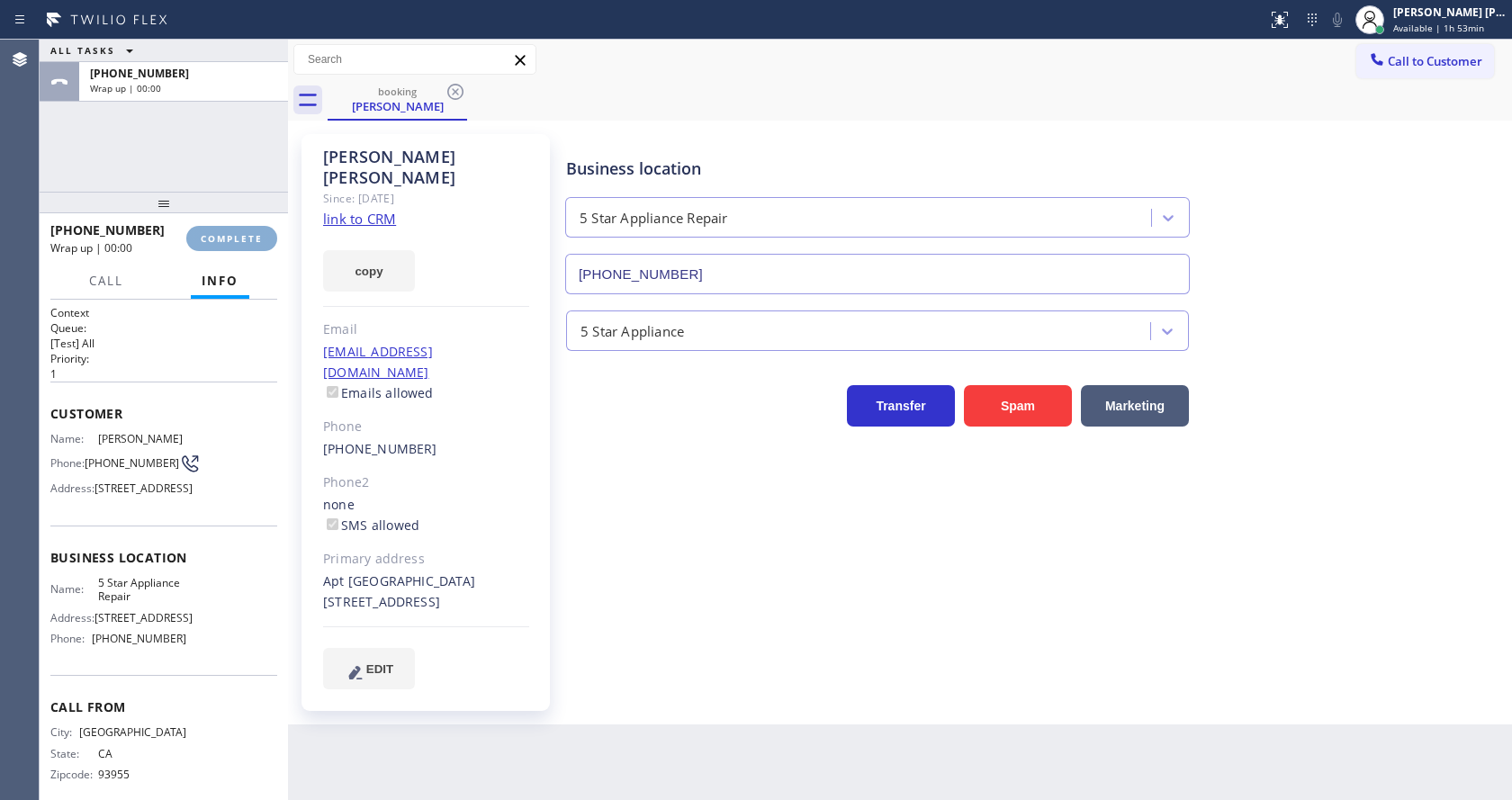
click at [250, 229] on button "COMPLETE" at bounding box center [232, 239] width 91 height 26
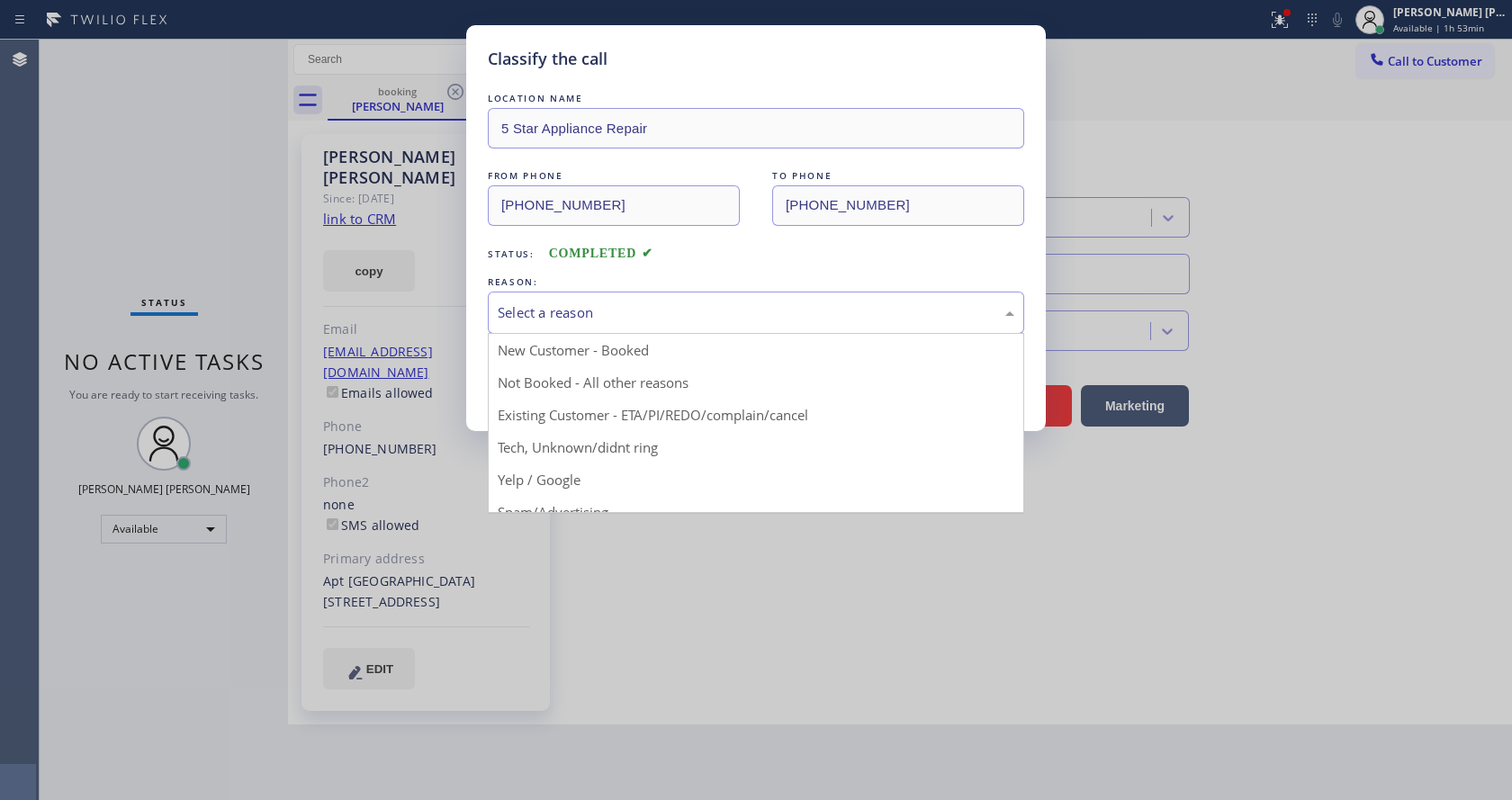
click at [668, 332] on div "Select a reason New Customer - Booked Not Booked - All other reasons Existing C…" at bounding box center [755, 312] width 536 height 42
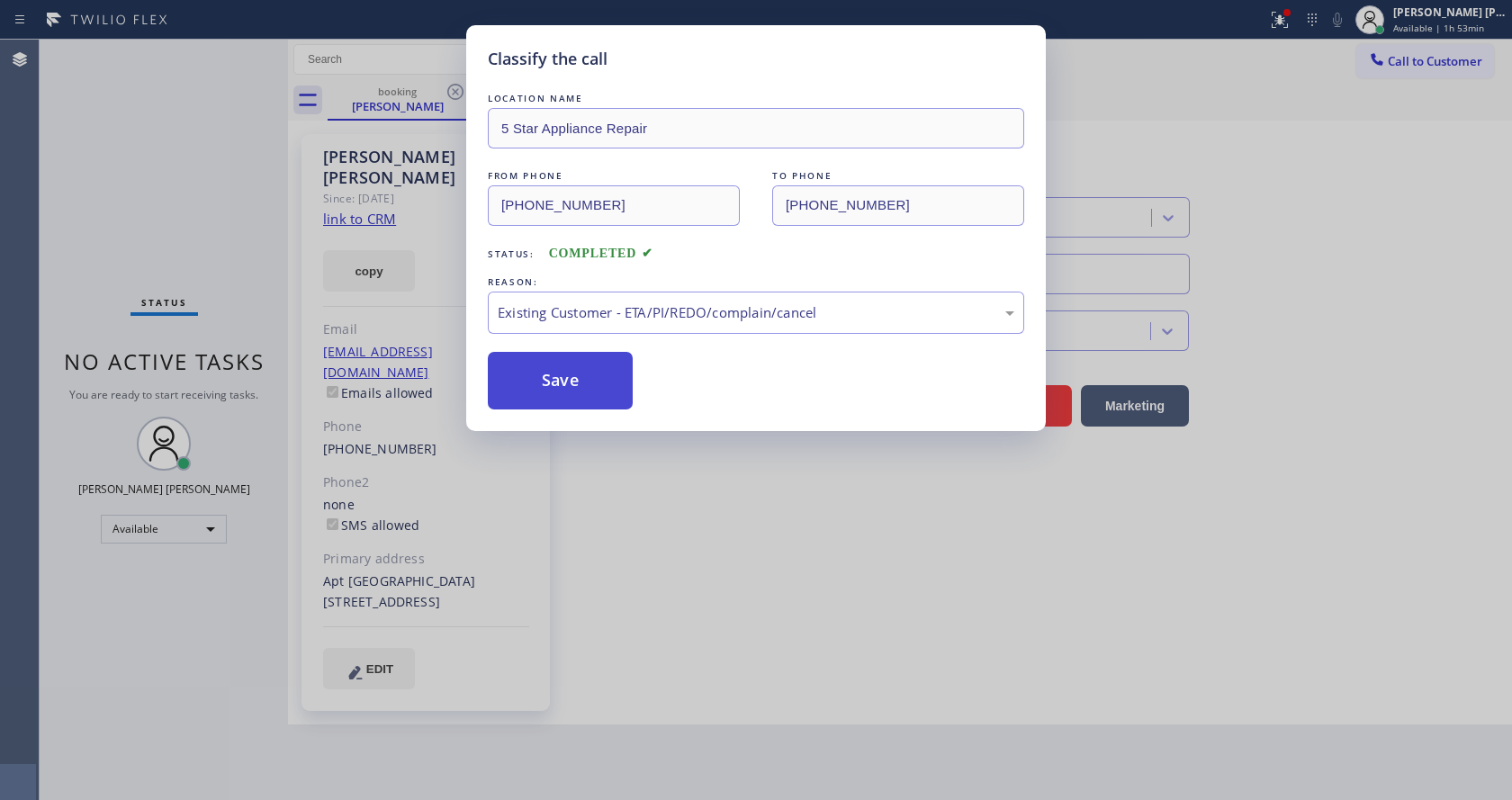
click at [607, 385] on button "Save" at bounding box center [560, 381] width 145 height 57
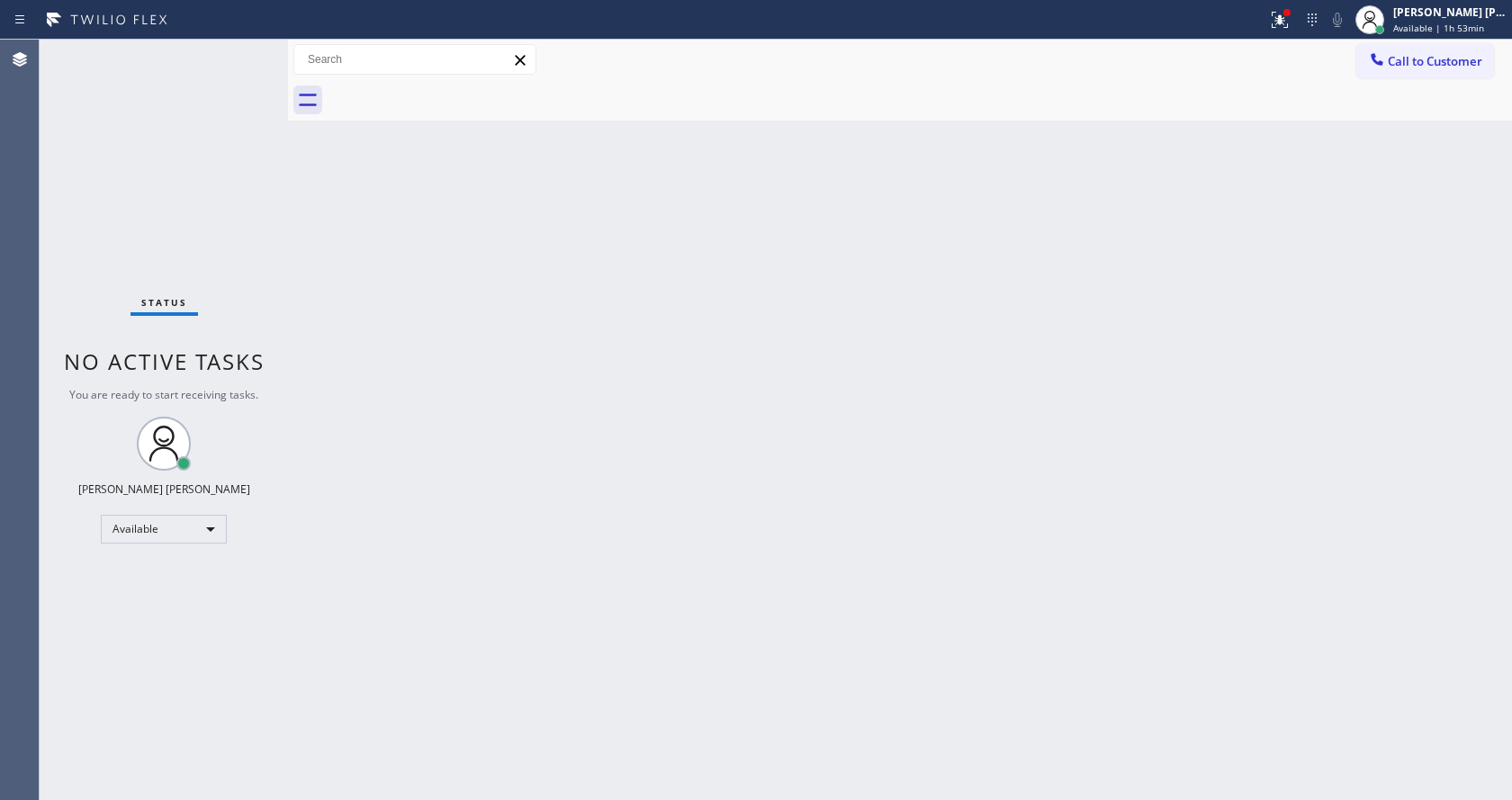
click at [260, 52] on div "Status No active tasks You are ready to start receiving tasks. [PERSON_NAME] [P…" at bounding box center [164, 419] width 249 height 760
click at [248, 44] on div "Status No active tasks You are ready to start receiving tasks. [PERSON_NAME] [P…" at bounding box center [164, 419] width 249 height 760
click at [248, 51] on div "Status No active tasks You are ready to start receiving tasks. [PERSON_NAME] [P…" at bounding box center [164, 419] width 249 height 760
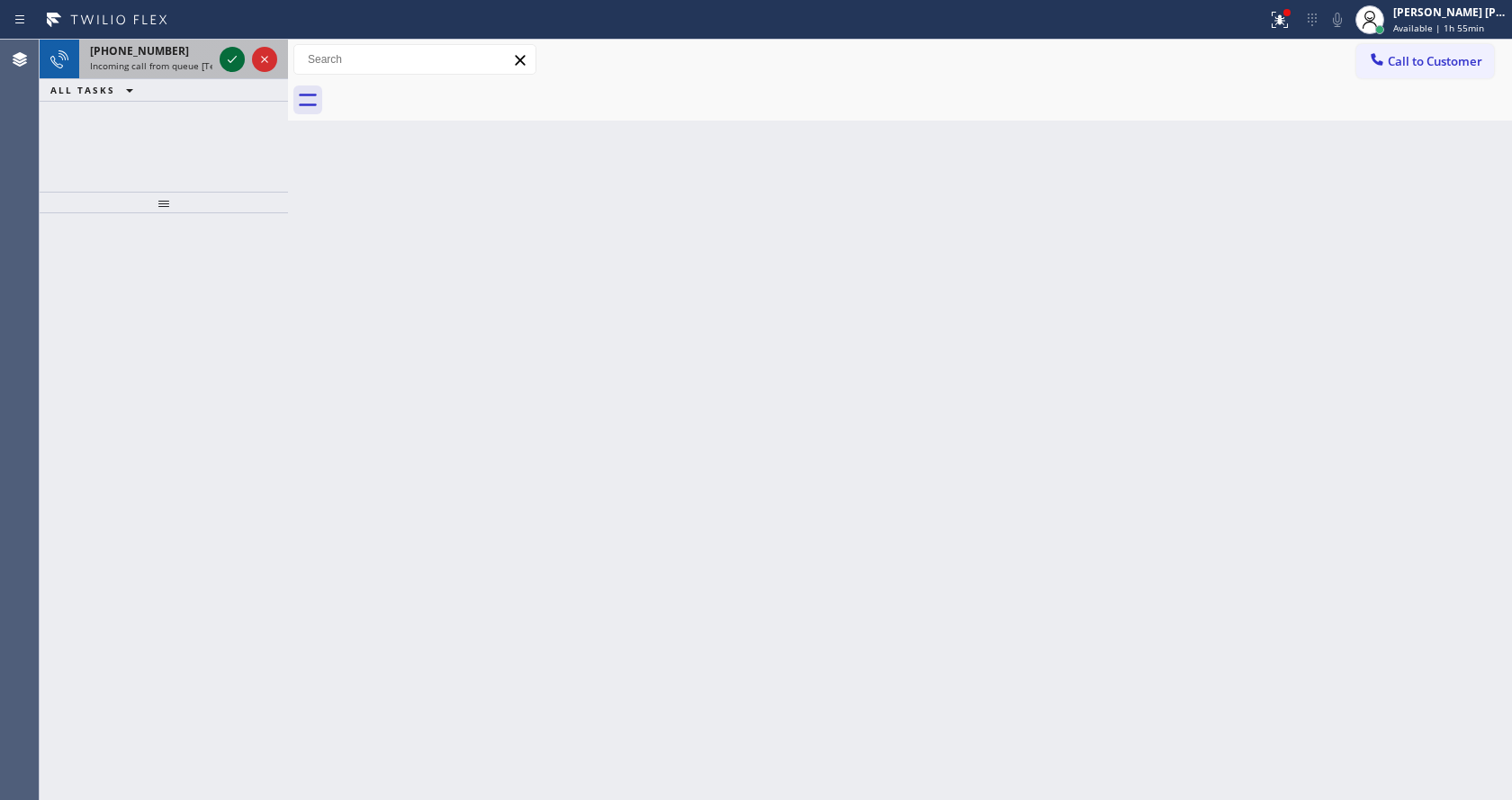
click at [209, 57] on div "[PHONE_NUMBER] Incoming call from queue [Test] All" at bounding box center [147, 59] width 137 height 39
click at [233, 61] on icon at bounding box center [232, 59] width 22 height 22
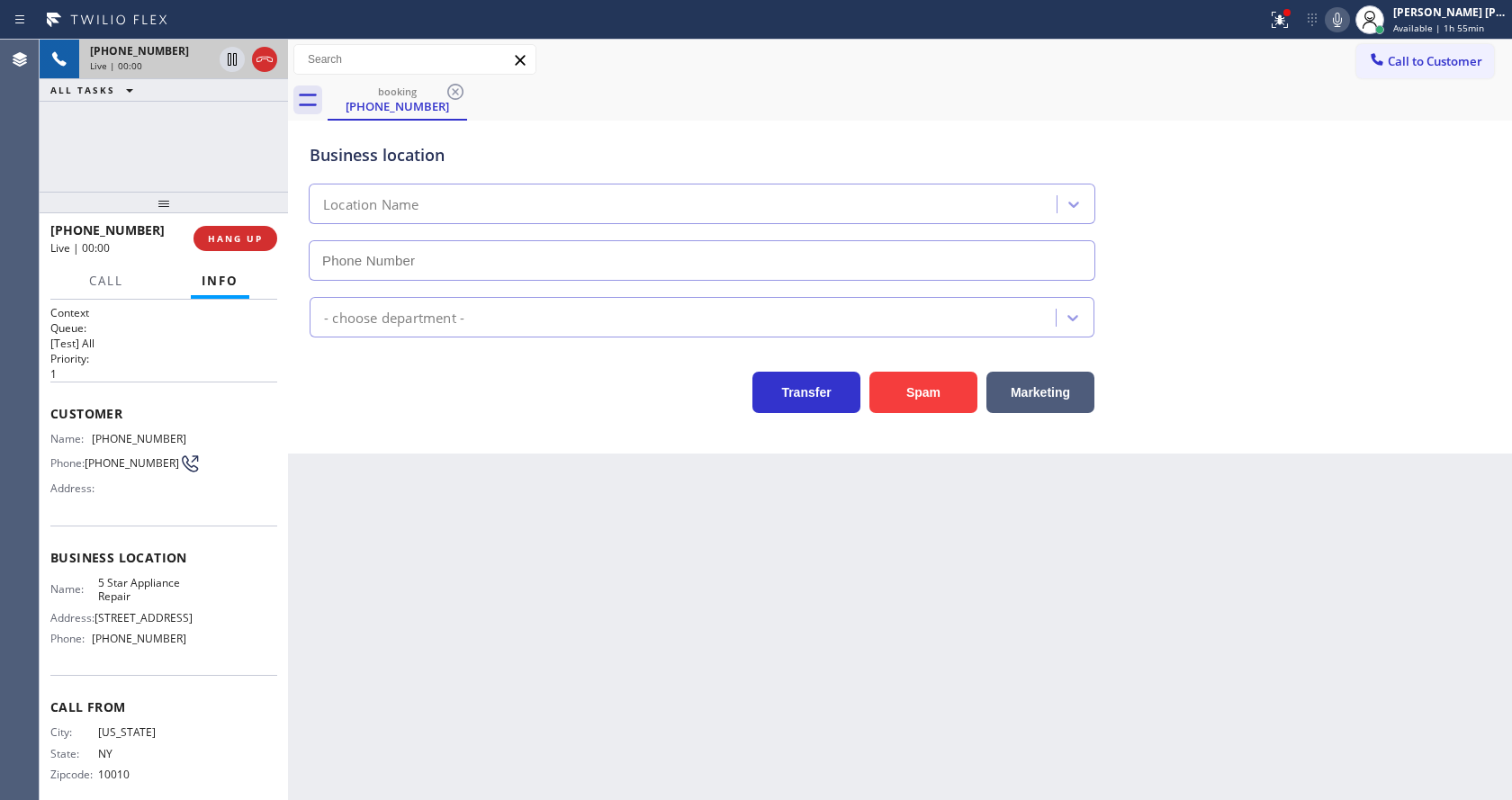
type input "[PHONE_NUMBER]"
click at [573, 655] on div "Back to Dashboard Change Sender ID Customers Technicians Select a contact Outbo…" at bounding box center [900, 419] width 1224 height 760
click at [1292, 17] on div at bounding box center [1286, 12] width 11 height 11
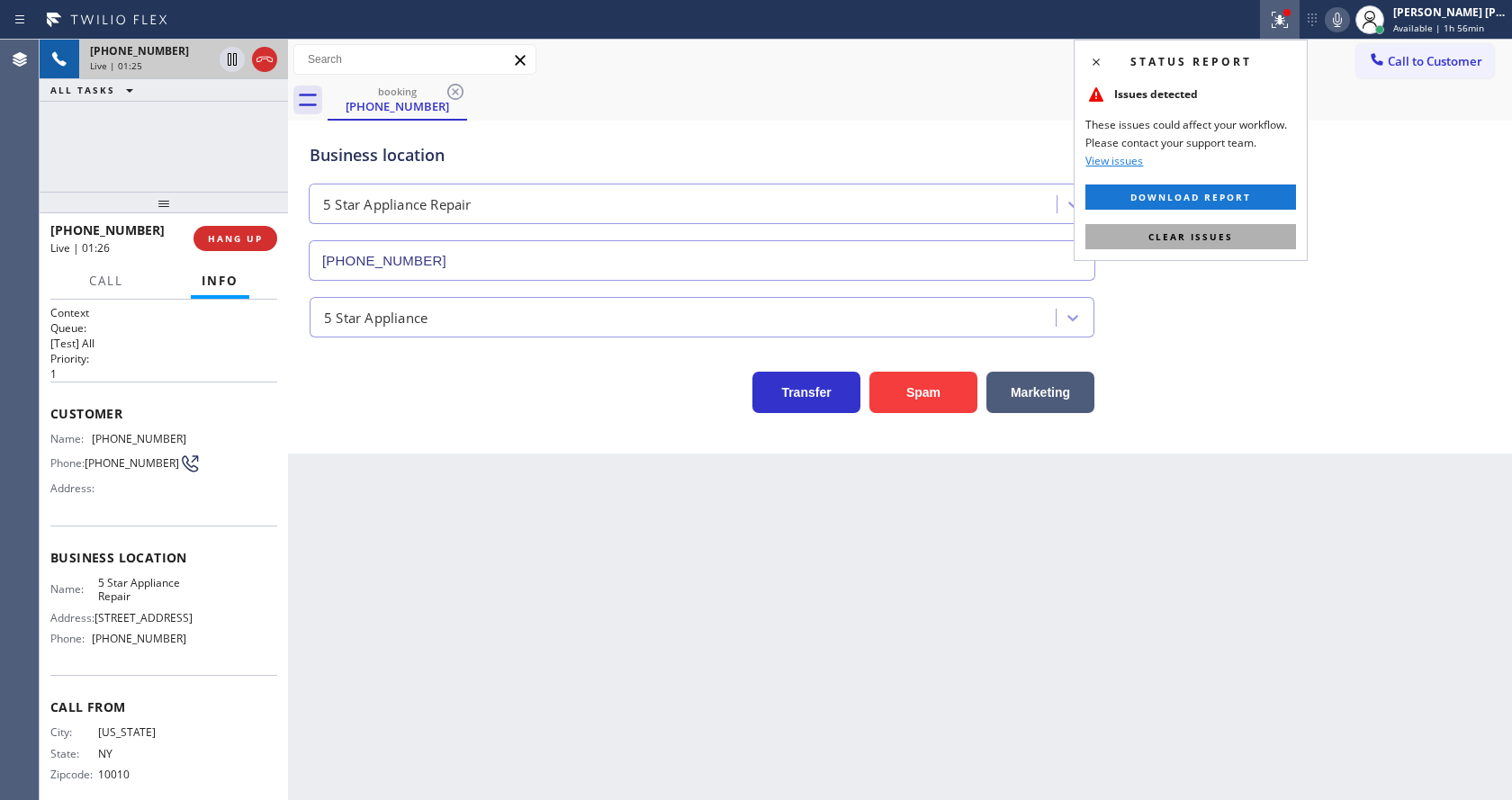
click at [1226, 240] on span "Clear issues" at bounding box center [1190, 236] width 85 height 13
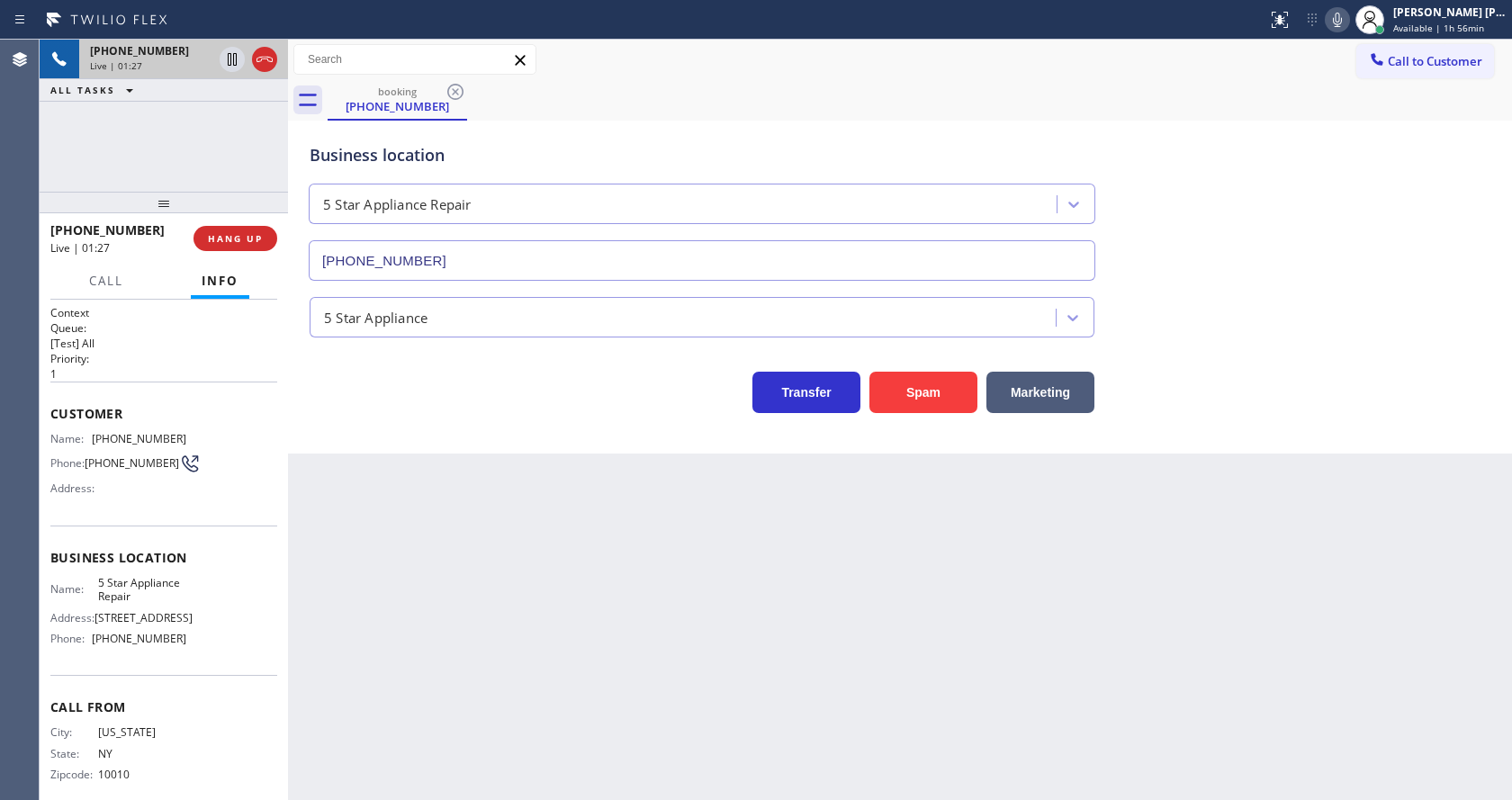
click at [1338, 24] on icon at bounding box center [1337, 20] width 22 height 22
click at [230, 51] on icon at bounding box center [232, 59] width 22 height 22
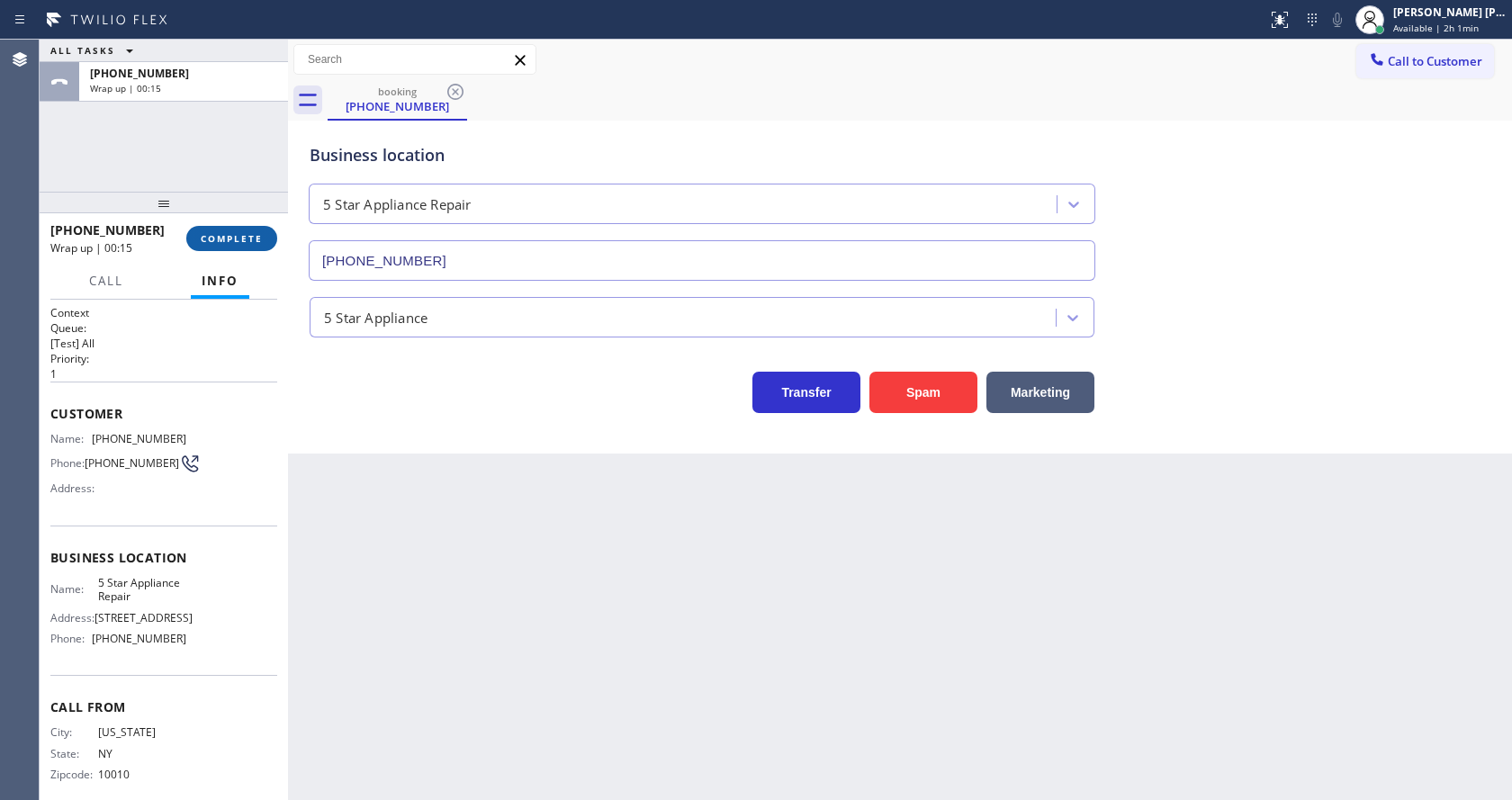
click at [210, 235] on span "COMPLETE" at bounding box center [231, 238] width 62 height 13
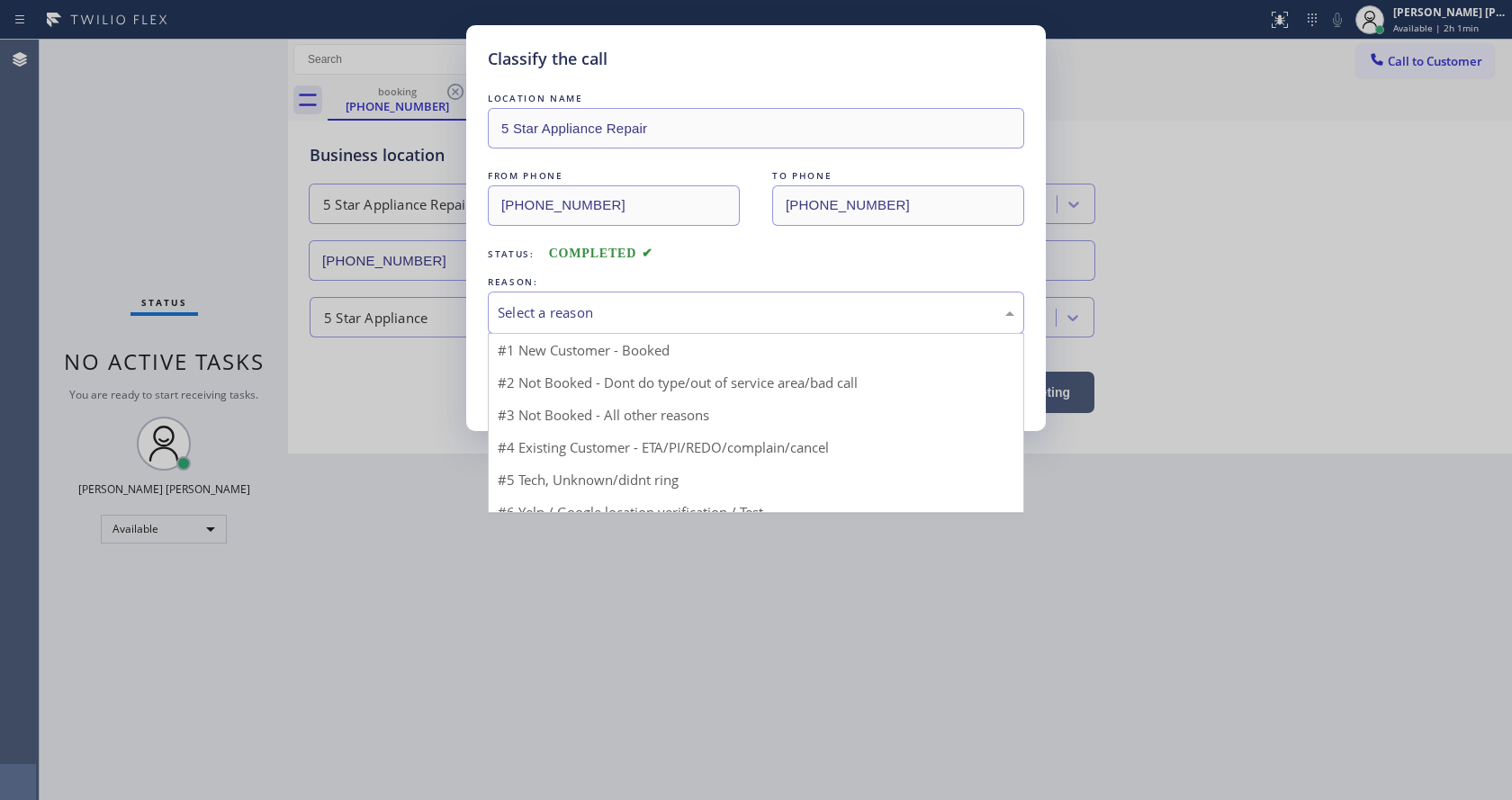
click at [606, 309] on div "Select a reason" at bounding box center [755, 312] width 516 height 21
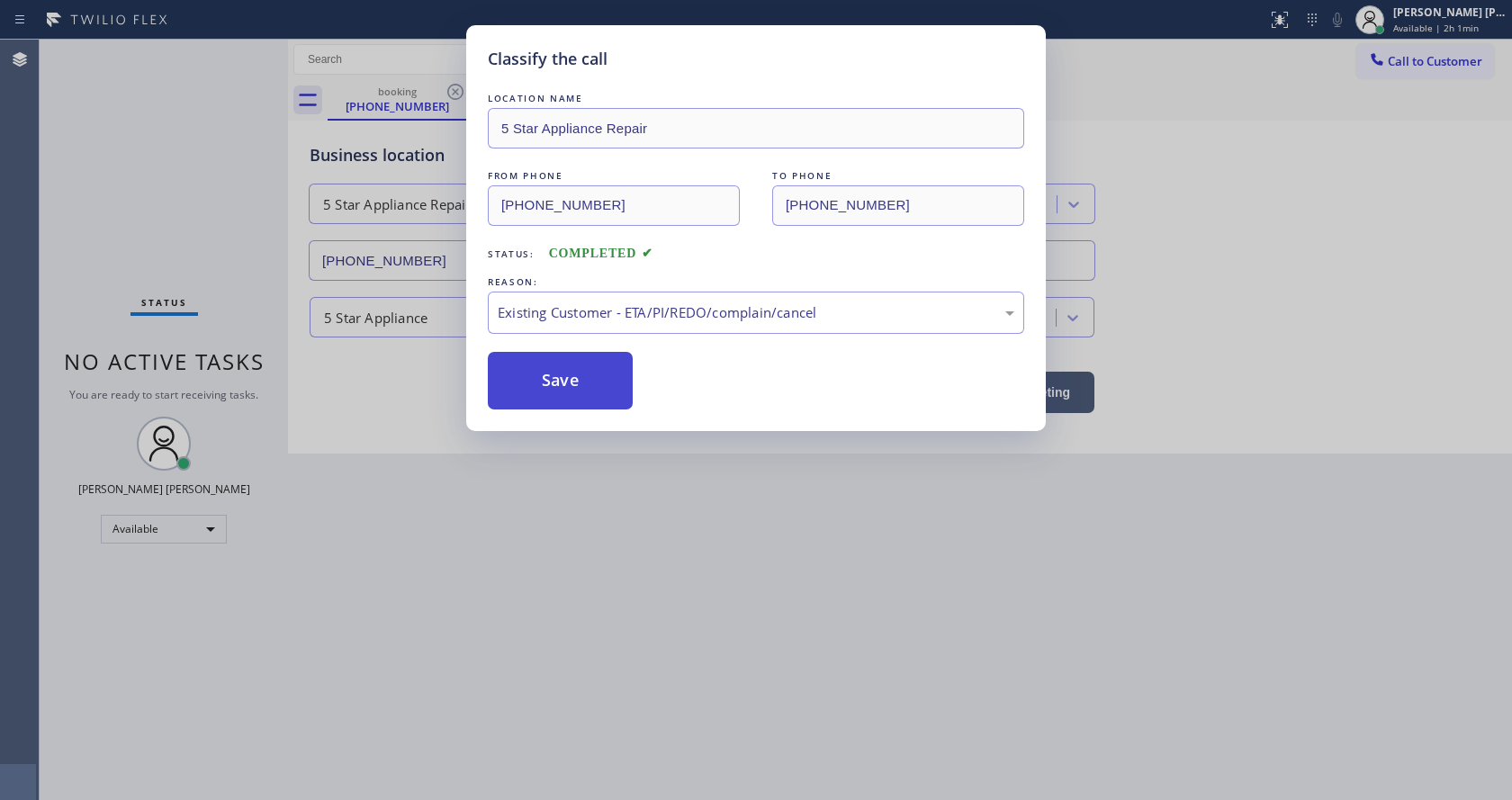
click at [569, 386] on button "Save" at bounding box center [560, 381] width 145 height 57
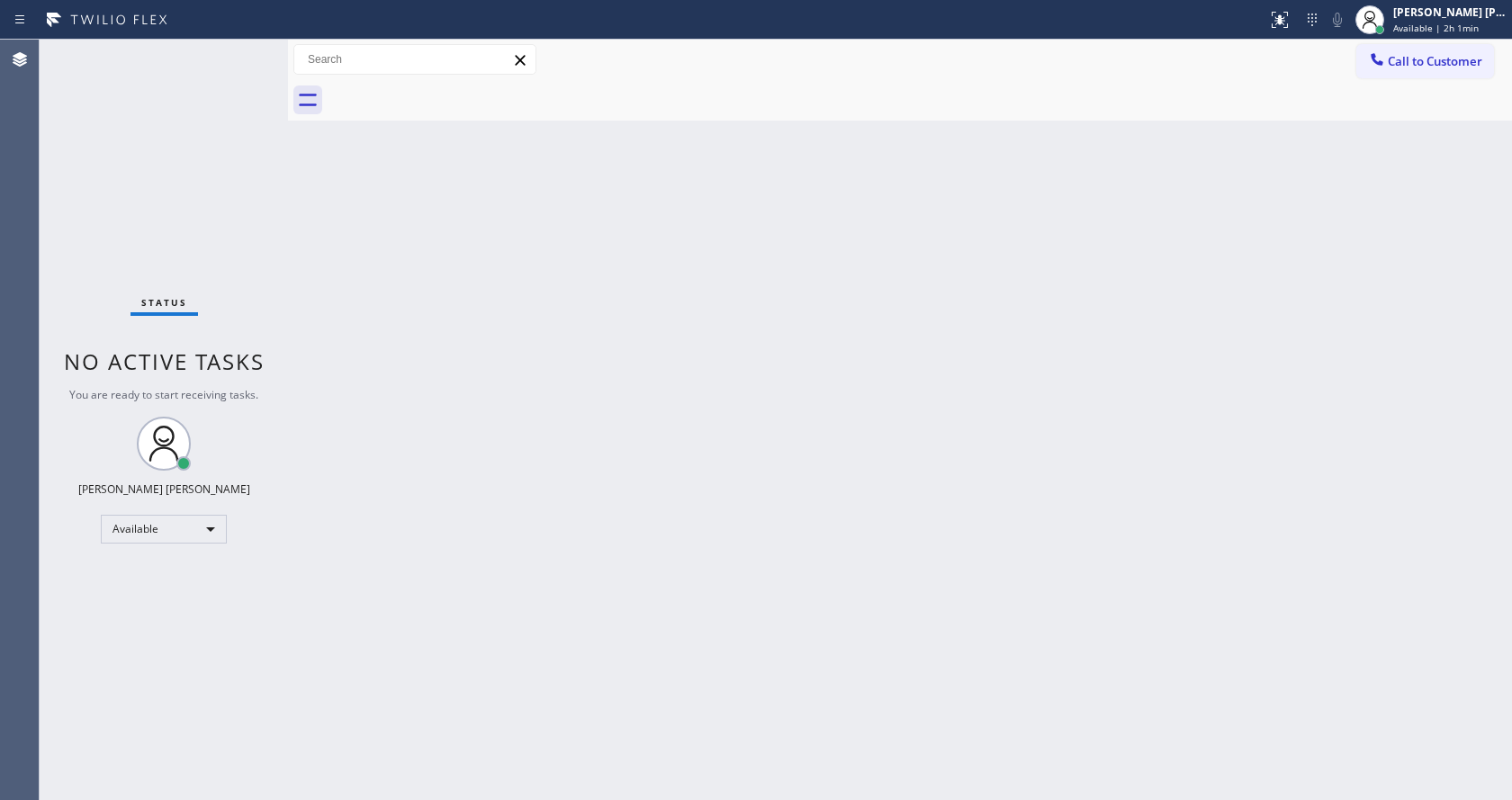
drag, startPoint x: 291, startPoint y: 87, endPoint x: 158, endPoint y: 75, distance: 133.5
click at [158, 75] on div "Status No active tasks You are ready to start receiving tasks. [PERSON_NAME] [P…" at bounding box center [776, 419] width 1473 height 760
click at [955, 498] on div "Back to Dashboard Change Sender ID Customers Technicians Select a contact Outbo…" at bounding box center [900, 419] width 1224 height 760
click at [350, 322] on div "Back to Dashboard Change Sender ID Customers Technicians Select a contact Outbo…" at bounding box center [900, 419] width 1224 height 760
click at [1009, 431] on div "Back to Dashboard Change Sender ID Customers Technicians Select a contact Outbo…" at bounding box center [900, 419] width 1224 height 760
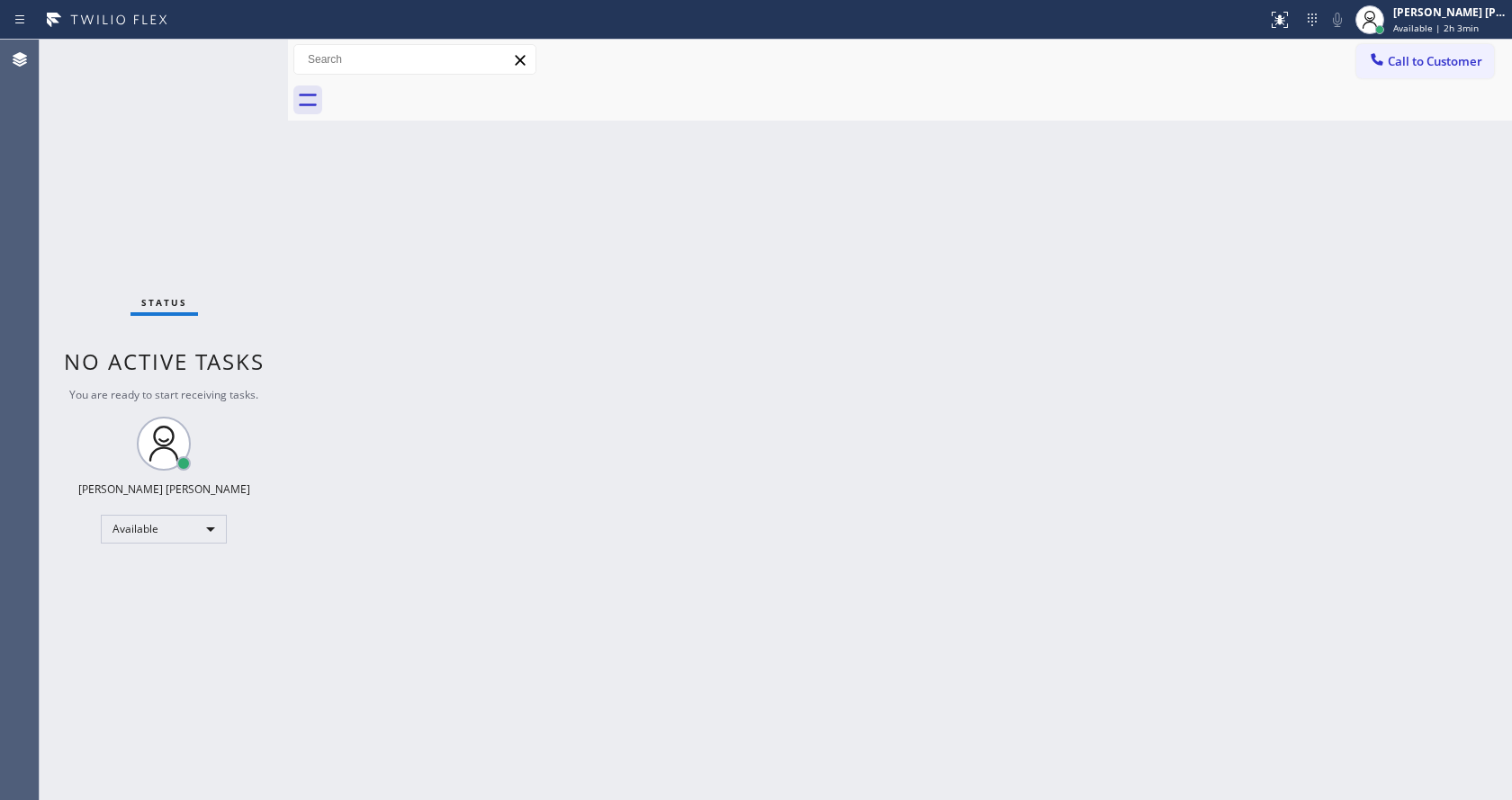
drag, startPoint x: 323, startPoint y: 298, endPoint x: 314, endPoint y: 287, distance: 14.2
click at [323, 298] on div "Back to Dashboard Change Sender ID Customers Technicians Select a contact Outbo…" at bounding box center [900, 419] width 1224 height 760
click at [730, 569] on div "Back to Dashboard Change Sender ID Customers Technicians Select a contact Outbo…" at bounding box center [900, 419] width 1224 height 760
click at [498, 332] on div "Back to Dashboard Change Sender ID Customers Technicians Select a contact Outbo…" at bounding box center [900, 419] width 1224 height 760
drag, startPoint x: 287, startPoint y: 81, endPoint x: 261, endPoint y: 78, distance: 26.2
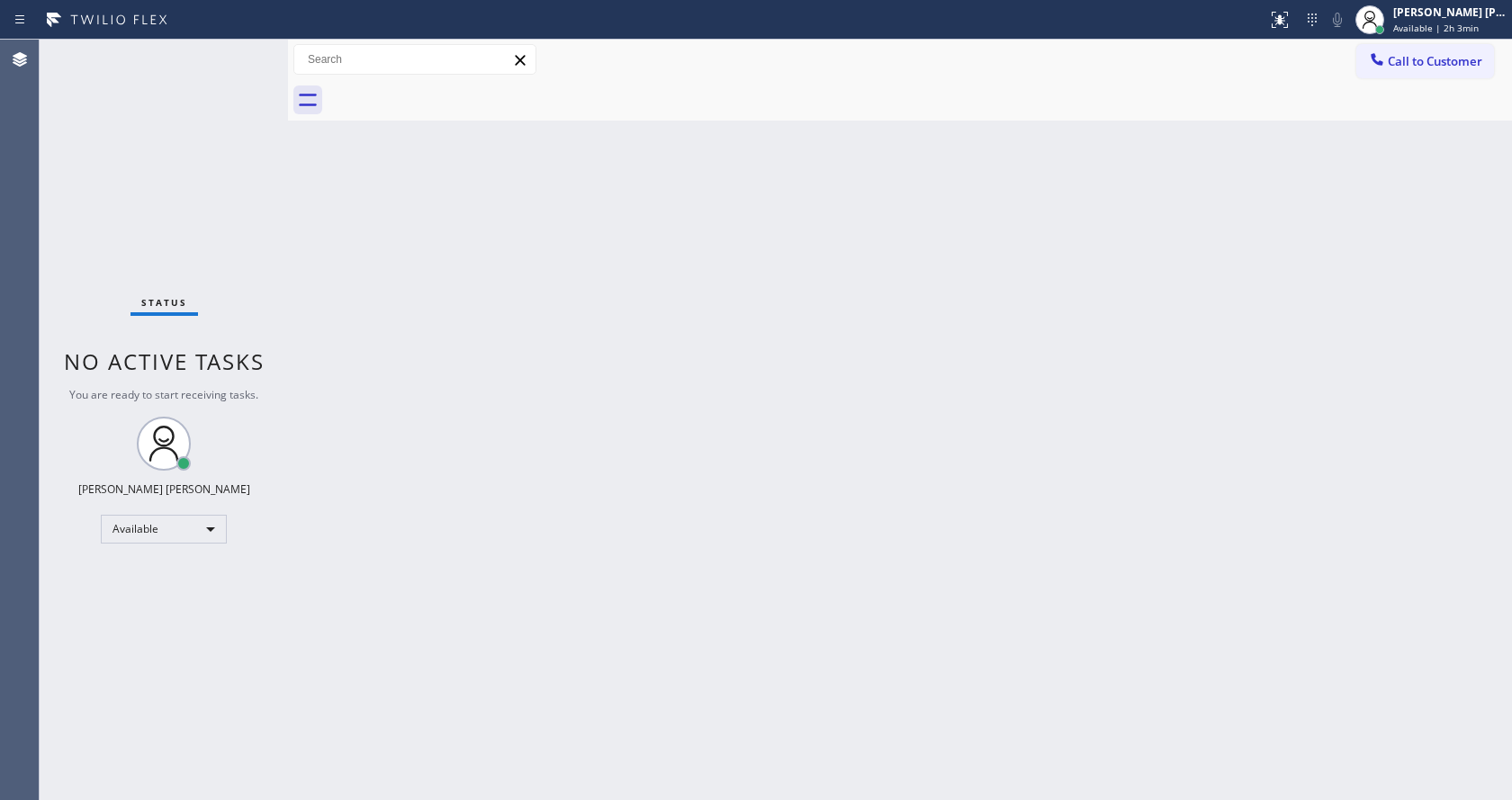
click at [261, 78] on div "Status No active tasks You are ready to start receiving tasks. [PERSON_NAME] [P…" at bounding box center [776, 419] width 1473 height 760
click at [243, 46] on div "Status No active tasks You are ready to start receiving tasks. [PERSON_NAME] [P…" at bounding box center [164, 419] width 249 height 760
click at [342, 230] on div "Back to Dashboard Change Sender ID Customers Technicians Select a contact Outbo…" at bounding box center [900, 419] width 1224 height 760
click at [1433, 22] on span "Available | 2h 5min" at bounding box center [1435, 28] width 86 height 13
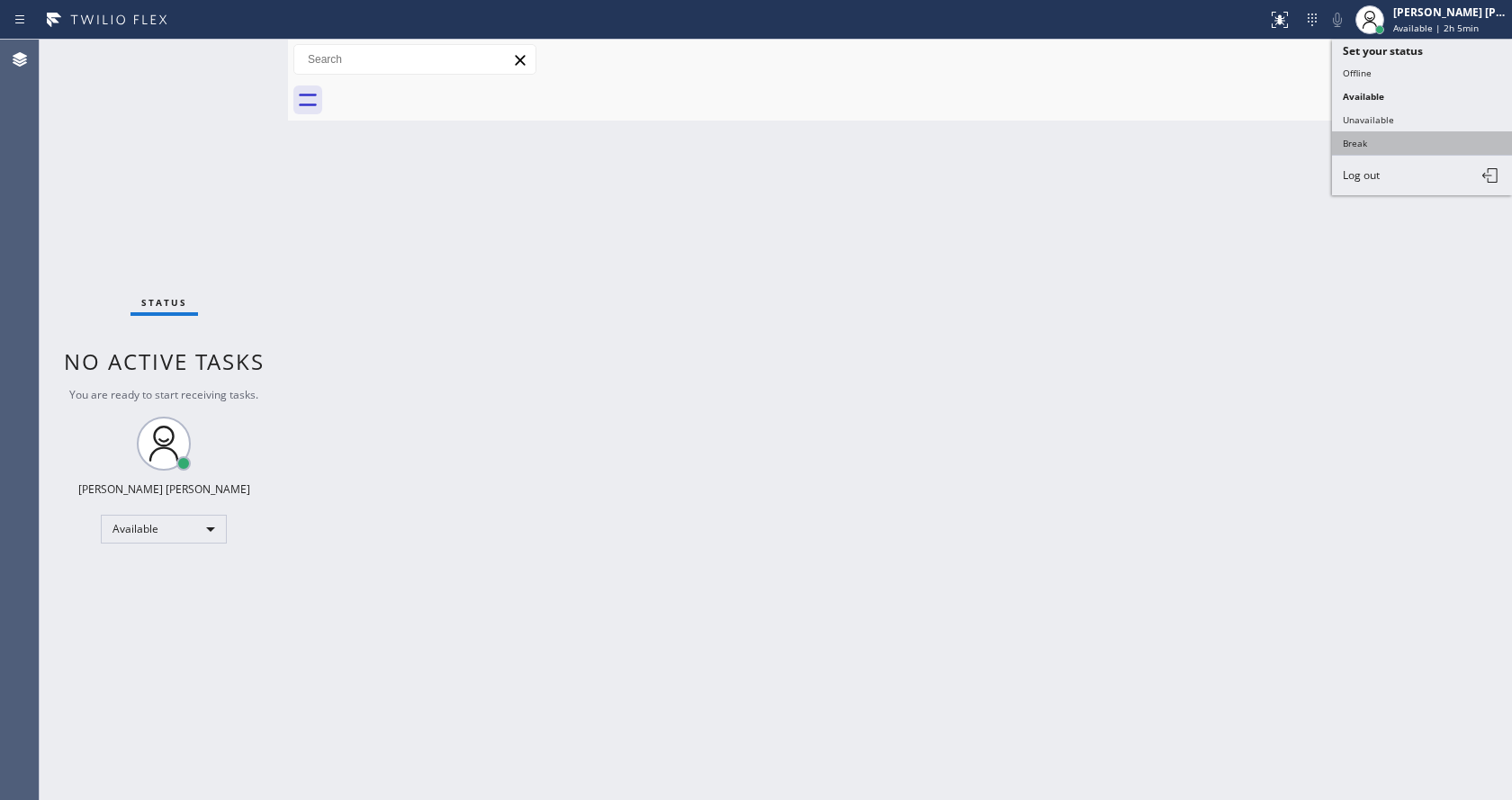
click at [1391, 140] on button "Break" at bounding box center [1421, 143] width 180 height 24
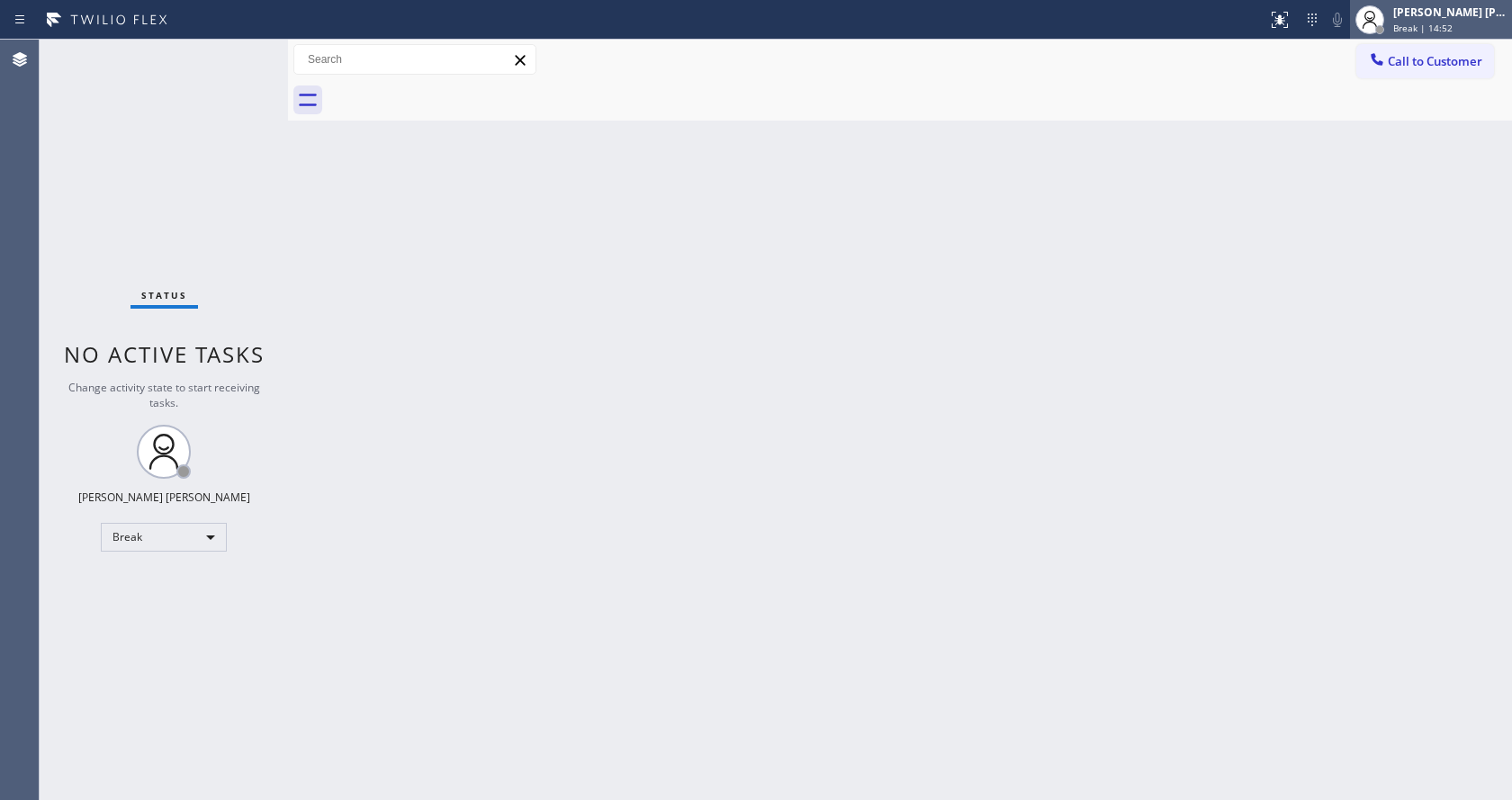
click at [1412, 36] on div "[PERSON_NAME] [PERSON_NAME] Break | 14:52" at bounding box center [1431, 20] width 162 height 39
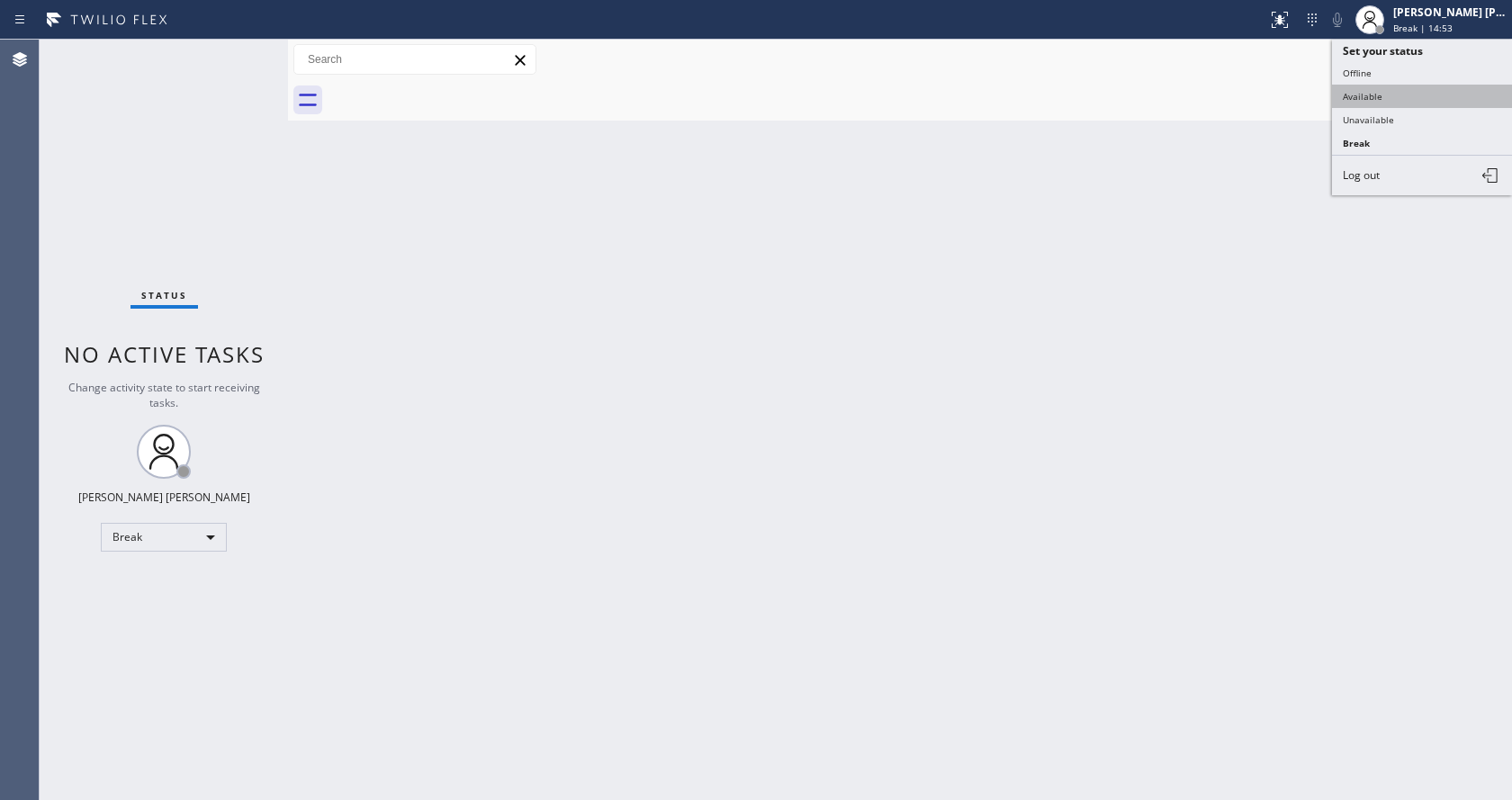
click at [1383, 87] on button "Available" at bounding box center [1421, 97] width 180 height 24
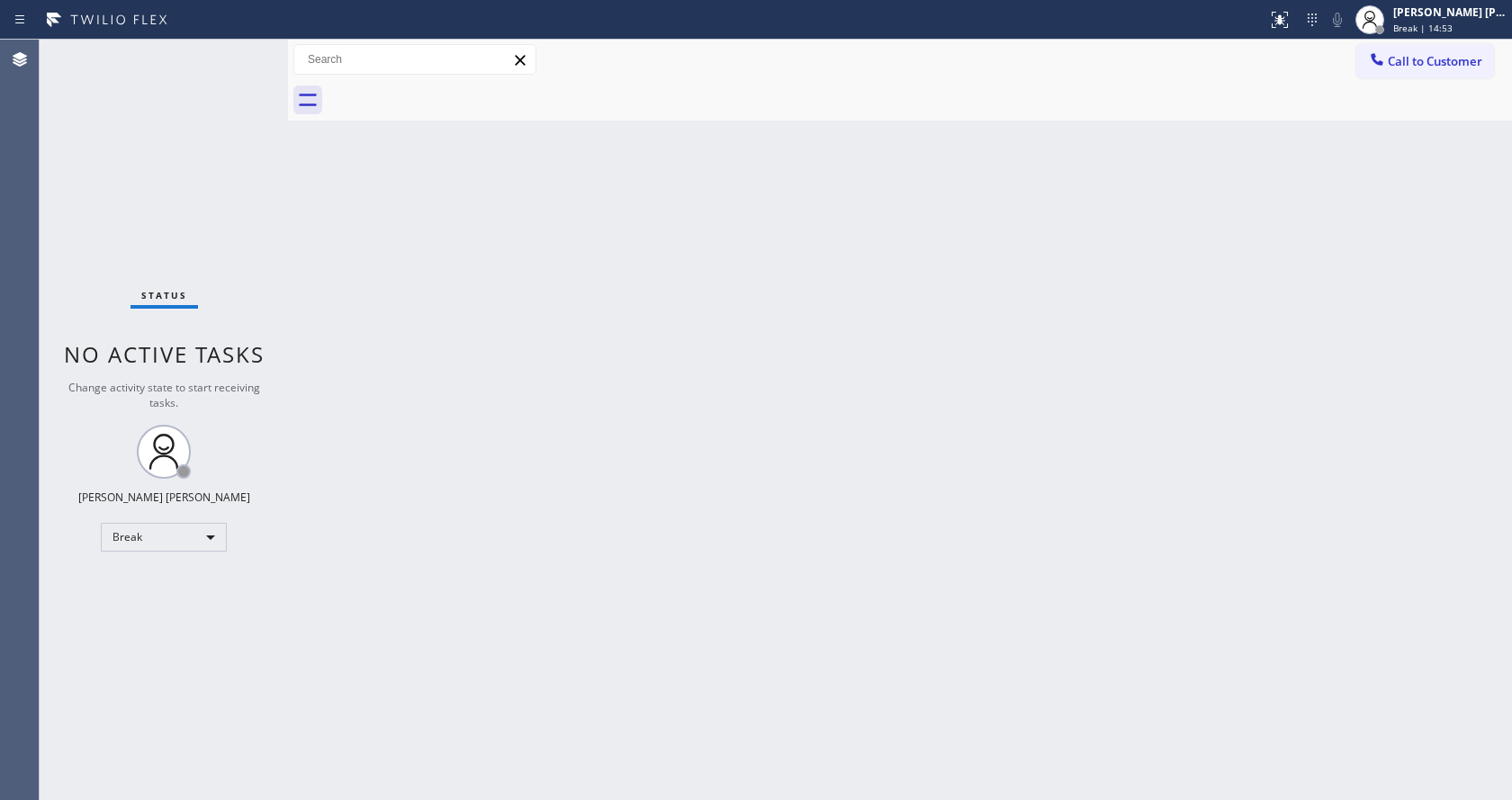
click at [1059, 327] on div "Back to Dashboard Change Sender ID Customers Technicians Select a contact Outbo…" at bounding box center [900, 419] width 1224 height 760
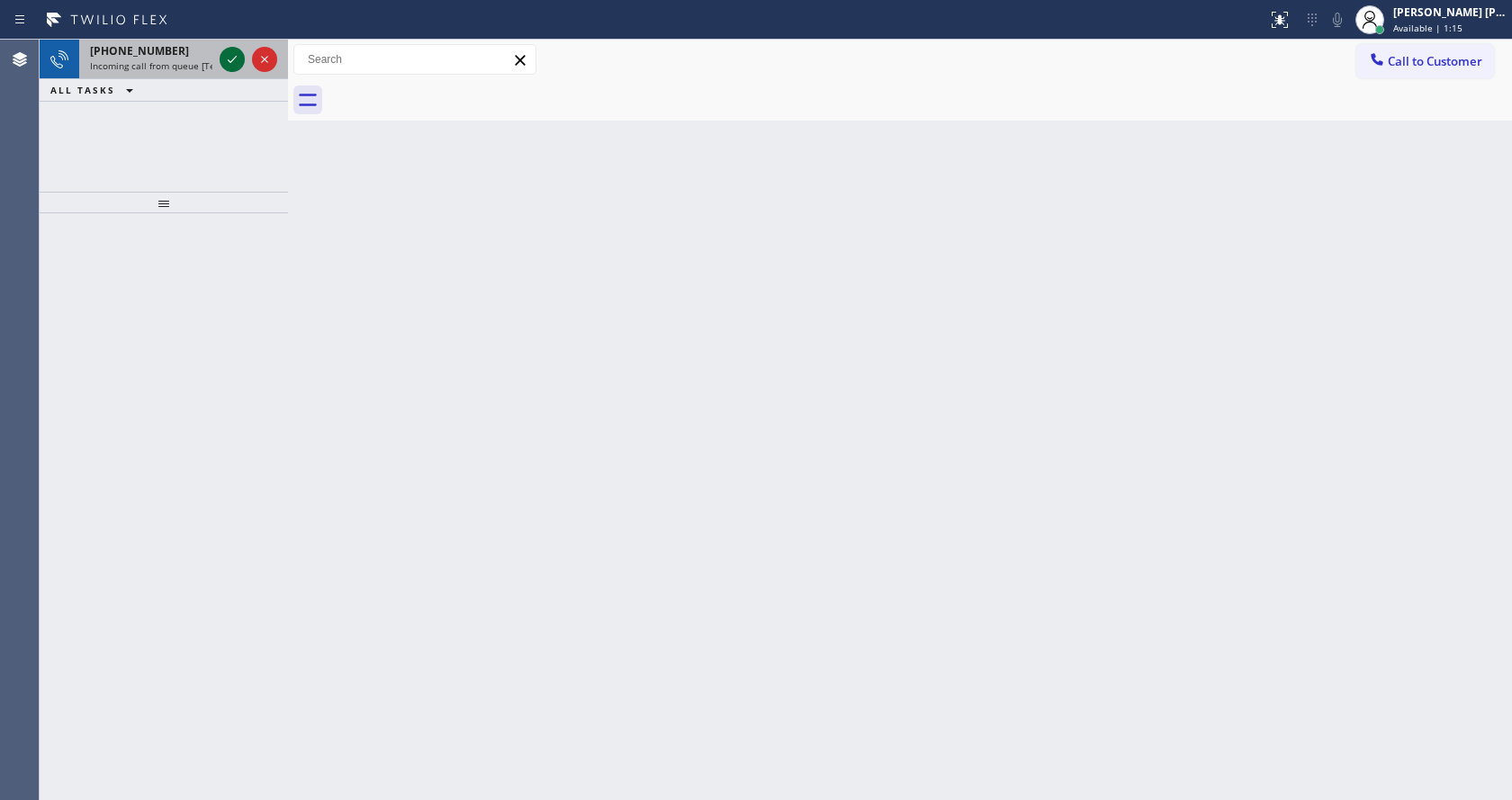
click at [235, 56] on icon at bounding box center [232, 59] width 22 height 22
click at [233, 64] on icon at bounding box center [232, 59] width 22 height 22
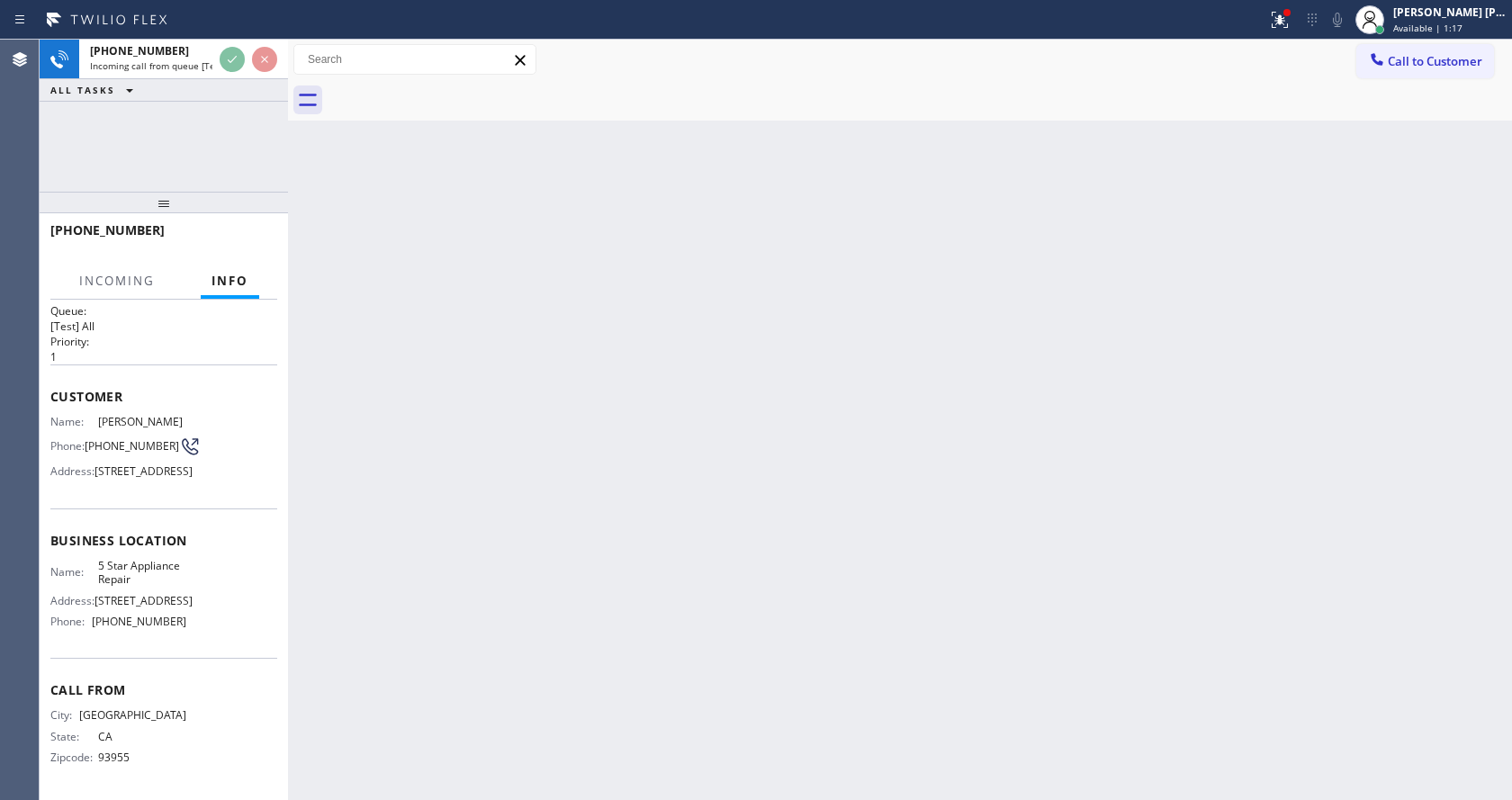
scroll to position [79, 0]
click at [899, 464] on div "Back to Dashboard Change Sender ID Customers Technicians Select a contact Outbo…" at bounding box center [900, 419] width 1224 height 760
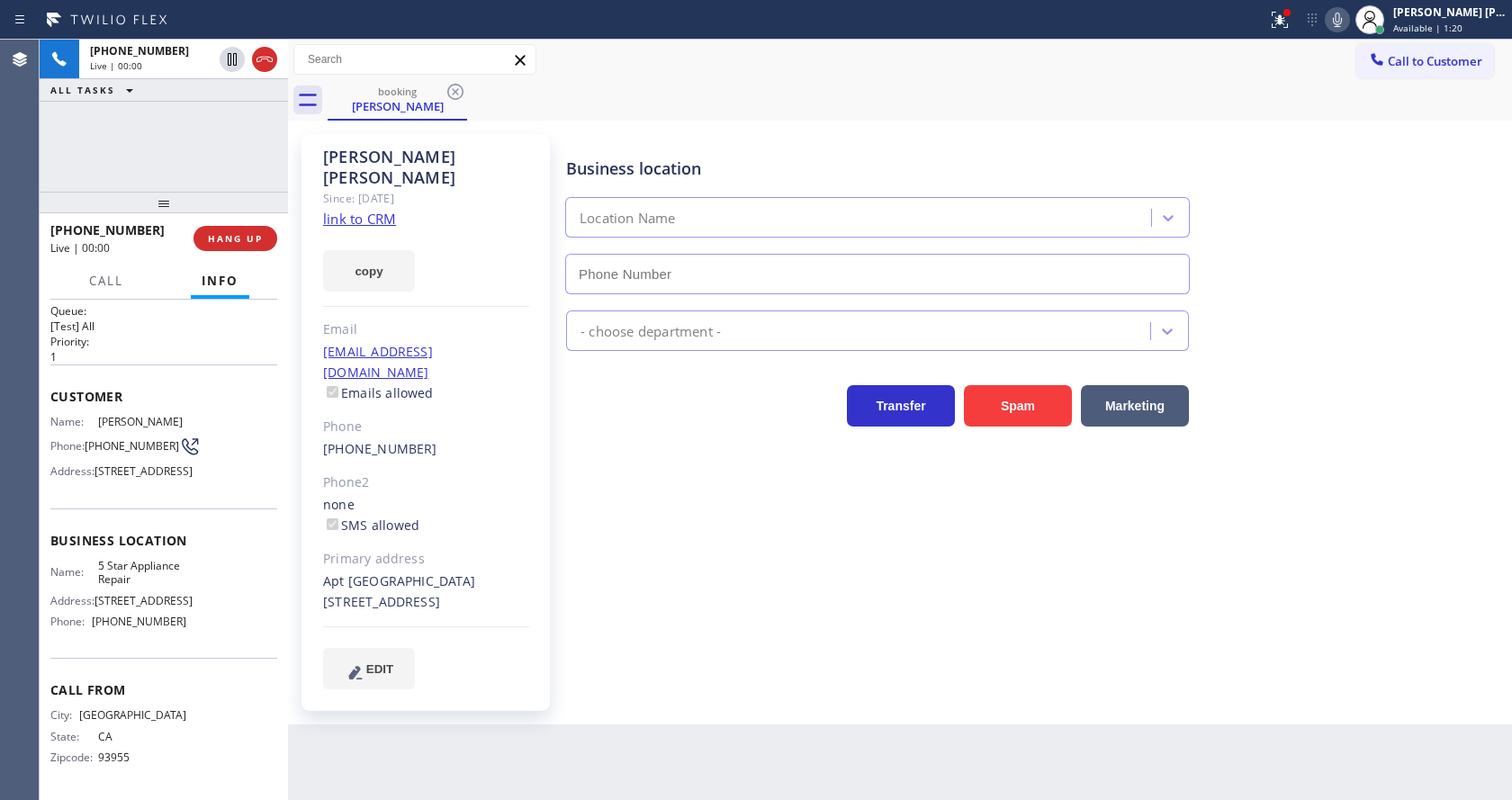
type input "[PHONE_NUMBER]"
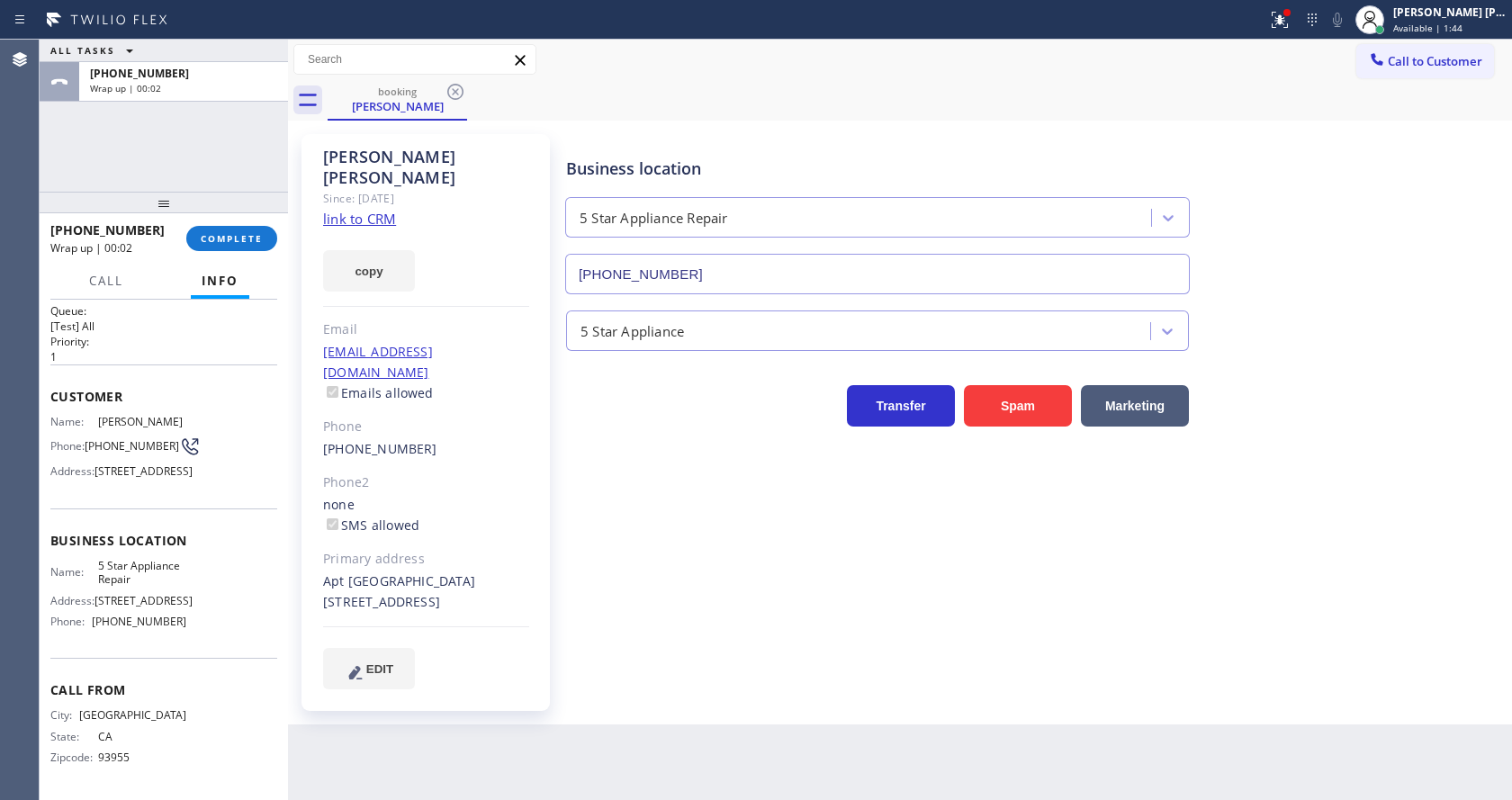
click at [535, 443] on div "[PERSON_NAME] Since: [DATE] link to CRM copy Email [EMAIL_ADDRESS][DOMAIN_NAME]…" at bounding box center [425, 422] width 249 height 576
click at [354, 209] on link "link to CRM" at bounding box center [359, 218] width 73 height 18
click at [214, 213] on div at bounding box center [164, 202] width 249 height 22
click at [216, 242] on span "COMPLETE" at bounding box center [231, 238] width 62 height 13
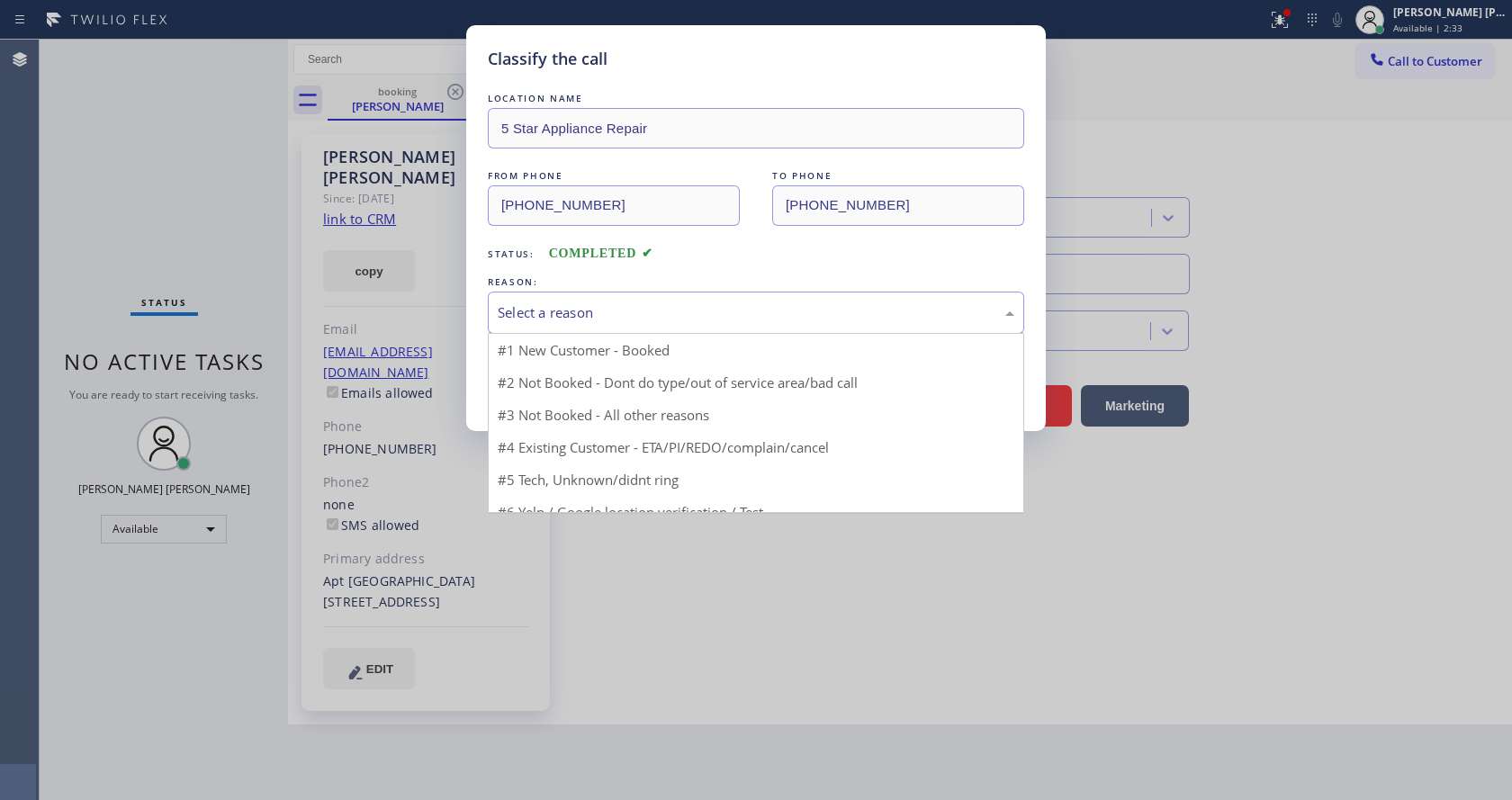
click at [609, 311] on div "Select a reason" at bounding box center [755, 312] width 516 height 21
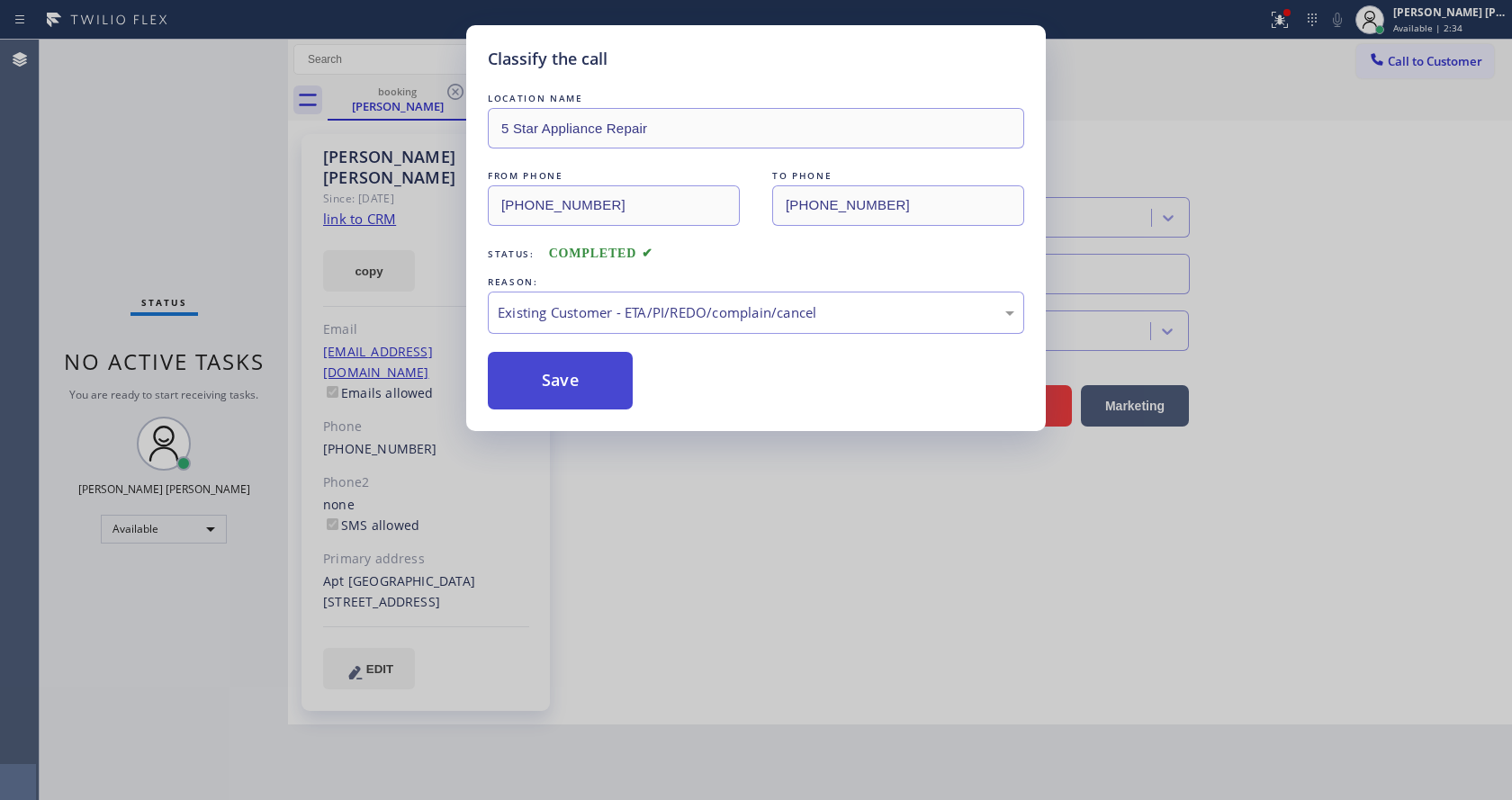
click at [553, 387] on button "Save" at bounding box center [560, 381] width 145 height 57
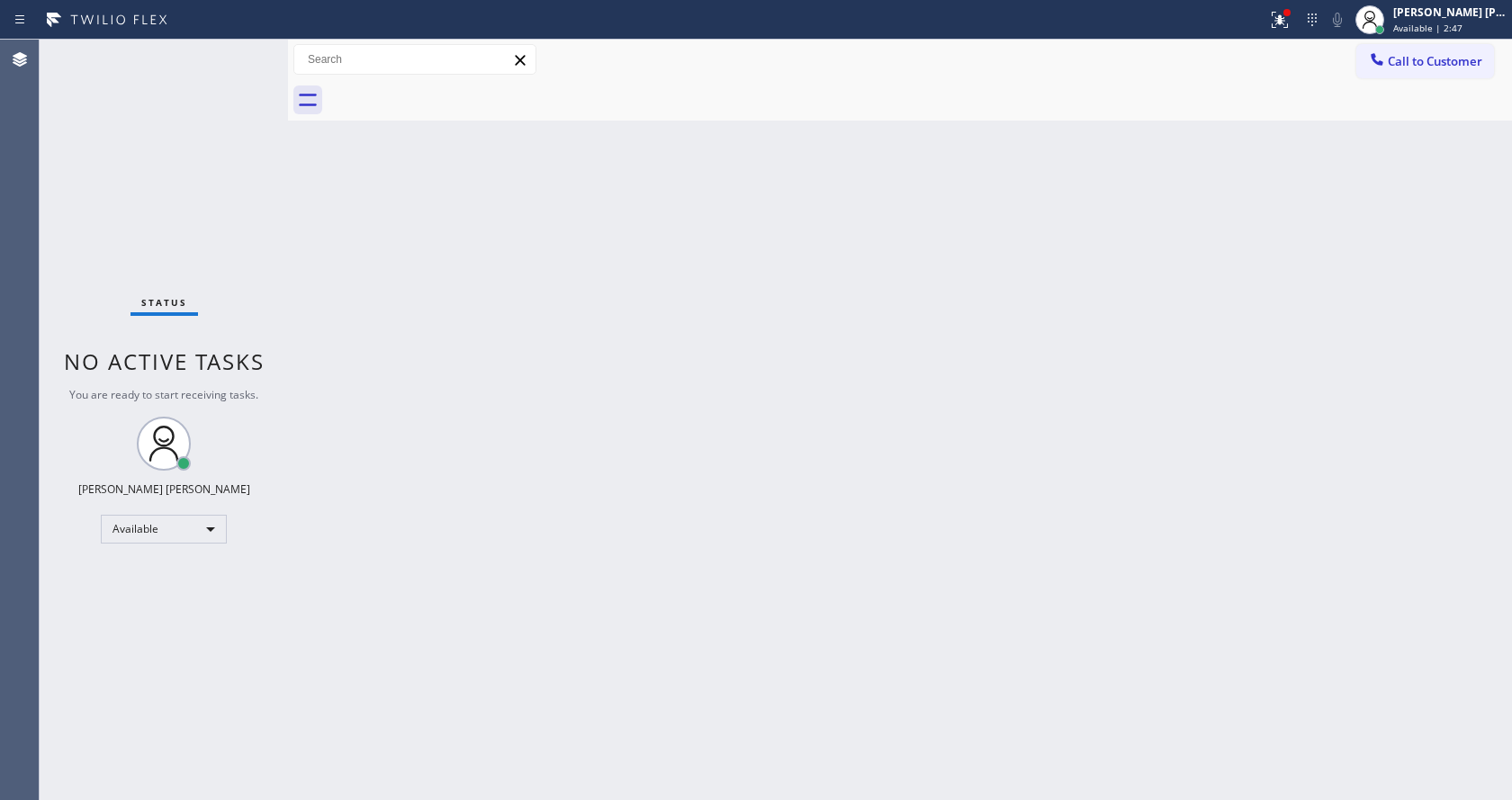
click at [410, 218] on div "Back to Dashboard Change Sender ID Customers Technicians Select a contact Outbo…" at bounding box center [900, 419] width 1224 height 760
click at [1276, 20] on div at bounding box center [1279, 20] width 39 height 22
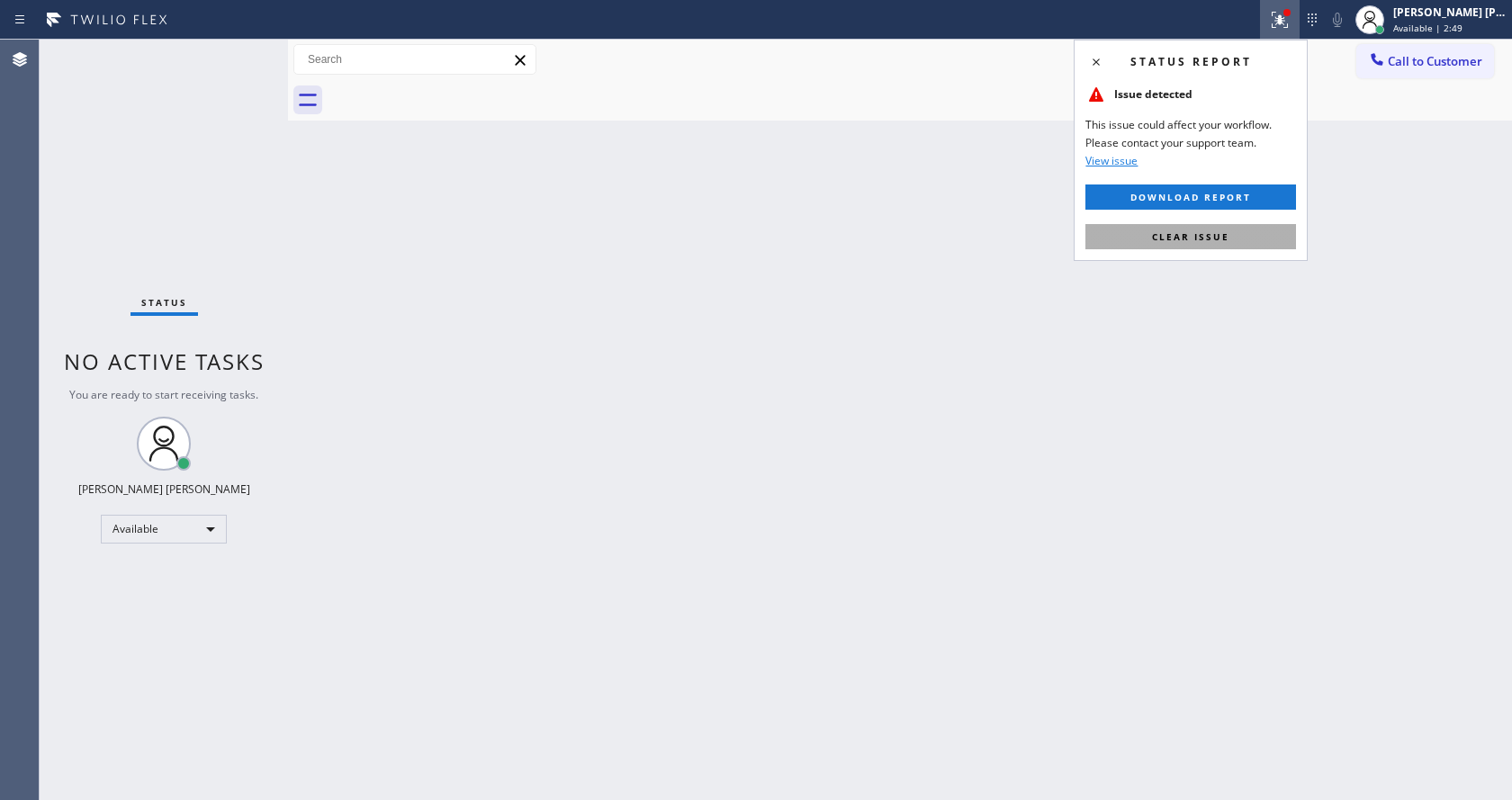
click at [1212, 234] on span "Clear issue" at bounding box center [1190, 236] width 77 height 13
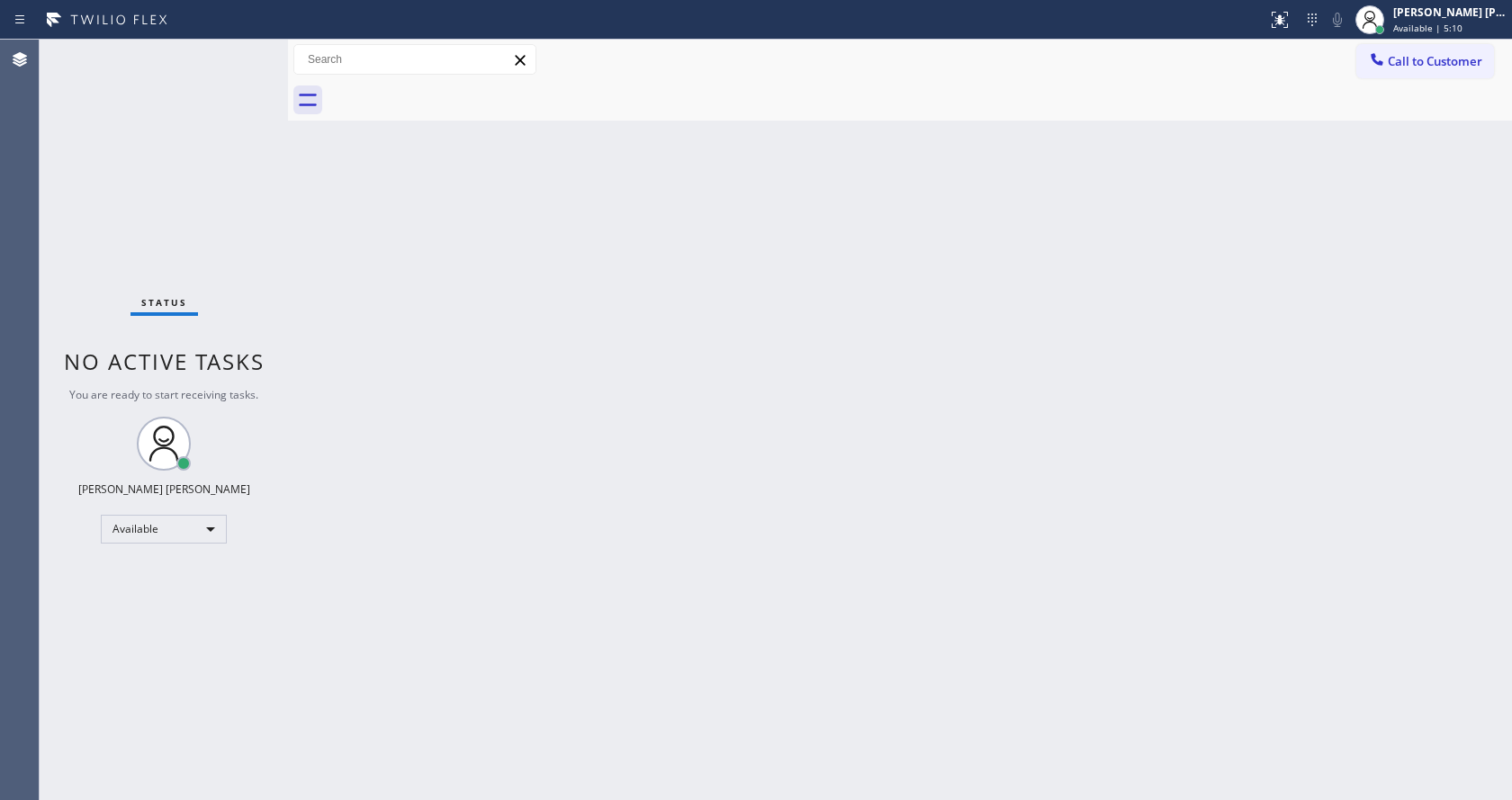
click at [436, 377] on div "Back to Dashboard Change Sender ID Customers Technicians Select a contact Outbo…" at bounding box center [900, 419] width 1224 height 760
click at [332, 333] on div "Back to Dashboard Change Sender ID Customers Technicians Select a contact Outbo…" at bounding box center [900, 419] width 1224 height 760
click at [527, 231] on div "Back to Dashboard Change Sender ID Customers Technicians Select a contact Outbo…" at bounding box center [900, 419] width 1224 height 760
click at [241, 51] on div "Status No active tasks You are ready to start receiving tasks. [PERSON_NAME] [P…" at bounding box center [164, 419] width 249 height 760
click at [917, 335] on div "Back to Dashboard Change Sender ID Customers Technicians Select a contact Outbo…" at bounding box center [900, 419] width 1224 height 760
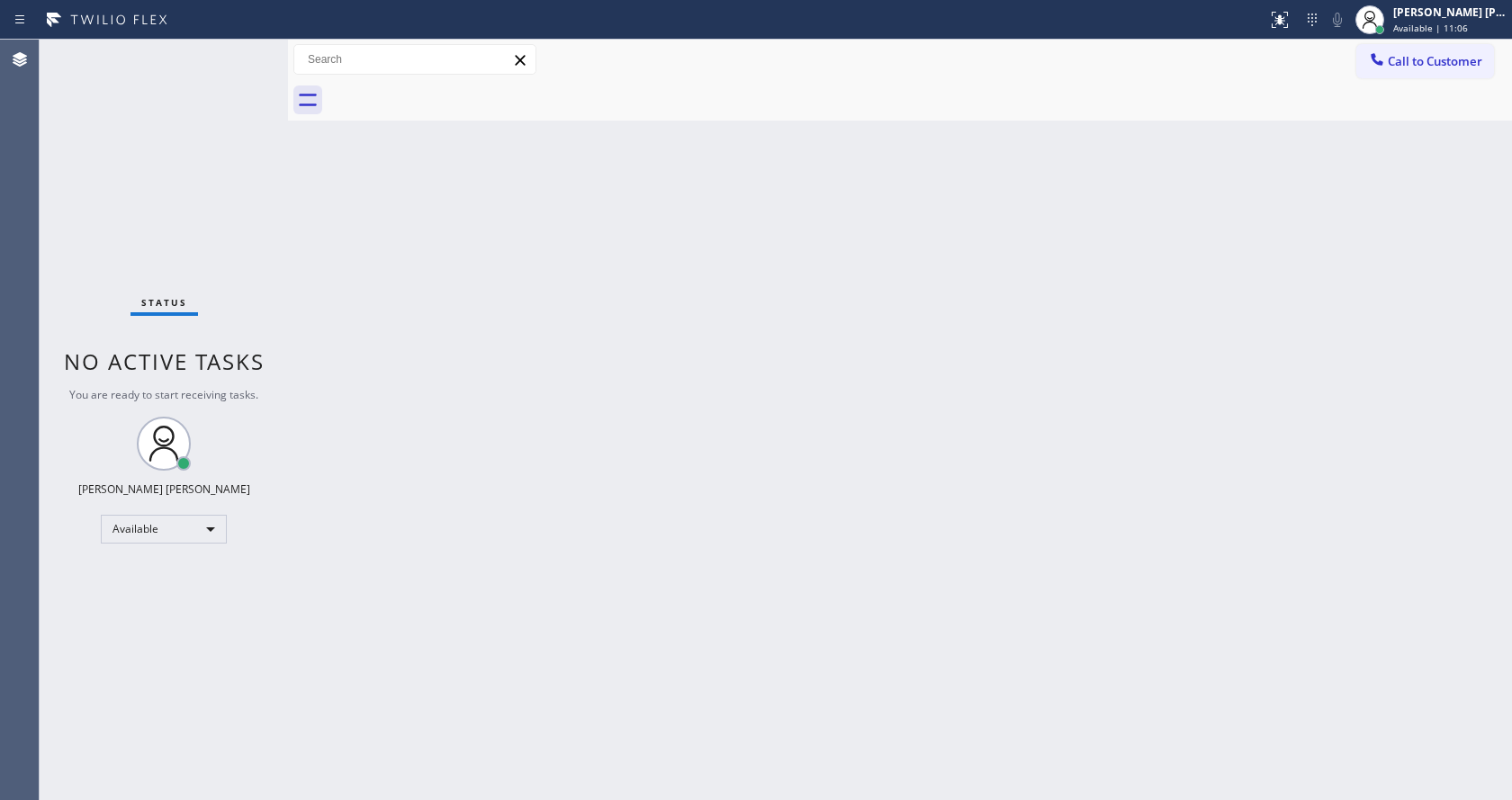
click at [134, 190] on div "Status No active tasks You are ready to start receiving tasks. [PERSON_NAME] [P…" at bounding box center [164, 419] width 249 height 760
click at [378, 366] on div "Back to Dashboard Change Sender ID Customers Technicians Select a contact Outbo…" at bounding box center [900, 419] width 1224 height 760
click at [574, 410] on div "Back to Dashboard Change Sender ID Customers Technicians Select a contact Outbo…" at bounding box center [900, 419] width 1224 height 760
click at [299, 207] on div "Back to Dashboard Change Sender ID Customers Technicians Select a contact Outbo…" at bounding box center [900, 419] width 1224 height 760
click at [1442, 30] on span "Available | 18:58" at bounding box center [1430, 28] width 75 height 13
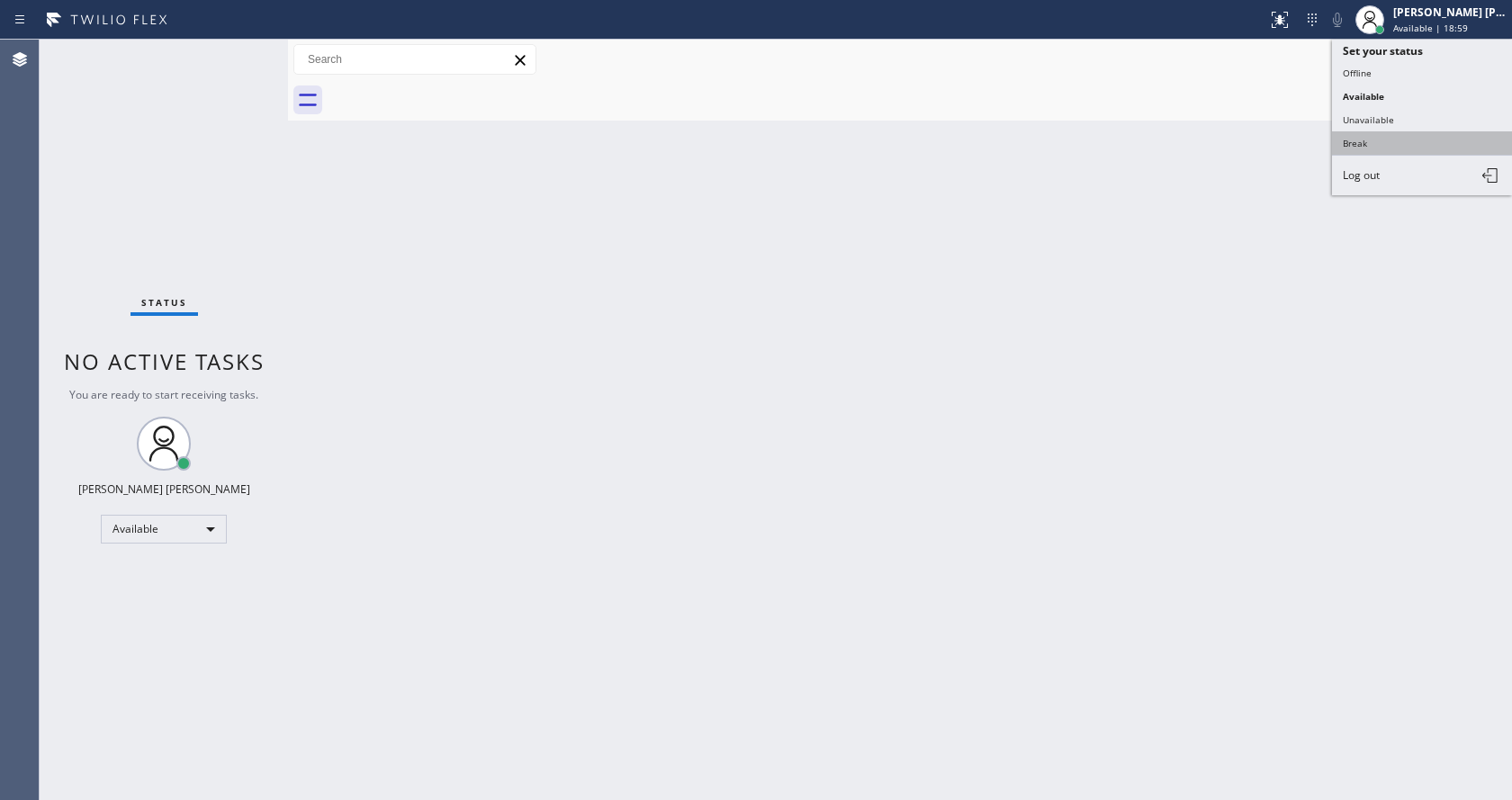
click at [1405, 136] on button "Break" at bounding box center [1421, 143] width 180 height 24
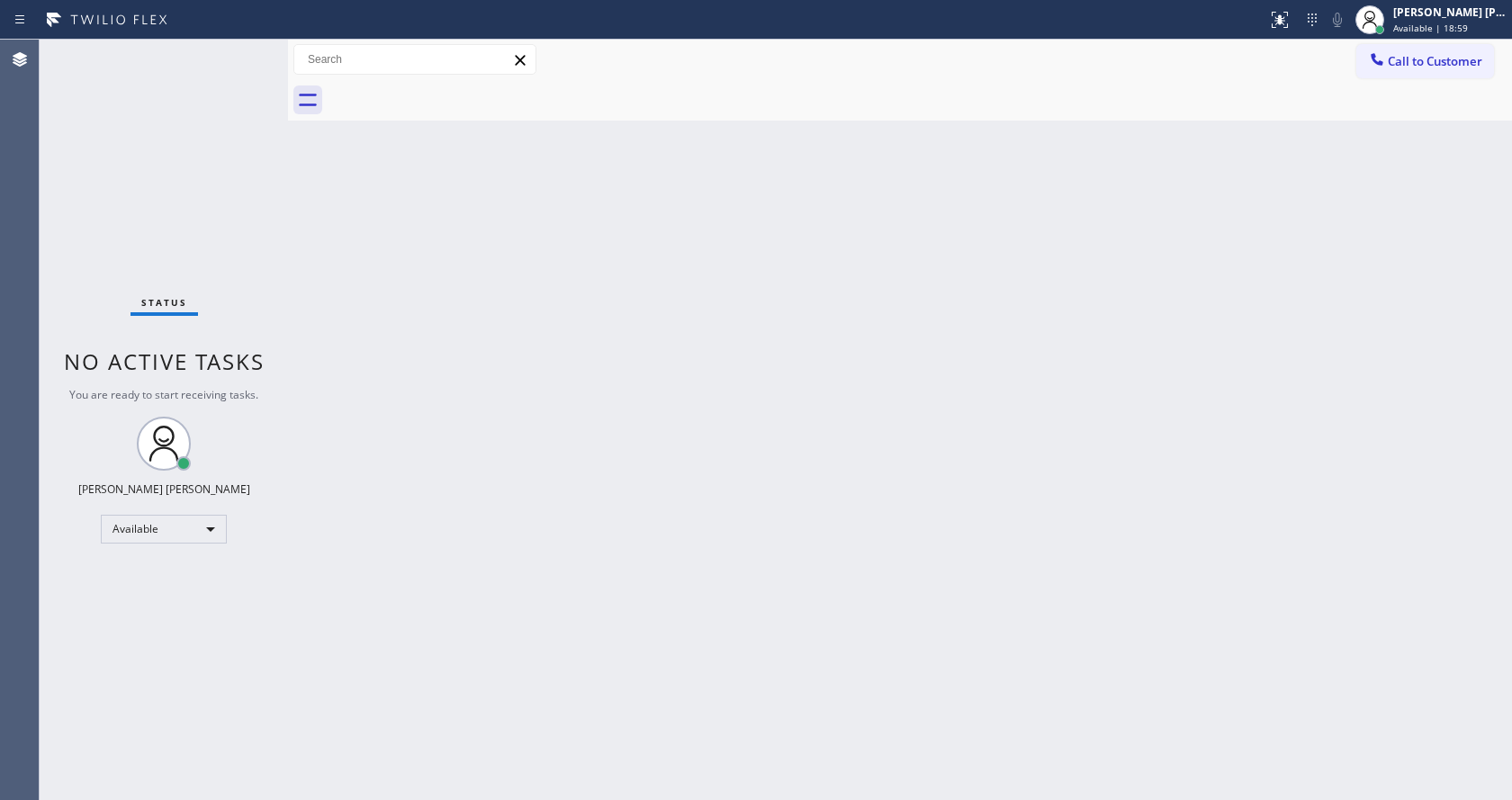
click at [774, 330] on div "Back to Dashboard Change Sender ID Customers Technicians Select a contact Outbo…" at bounding box center [900, 419] width 1224 height 760
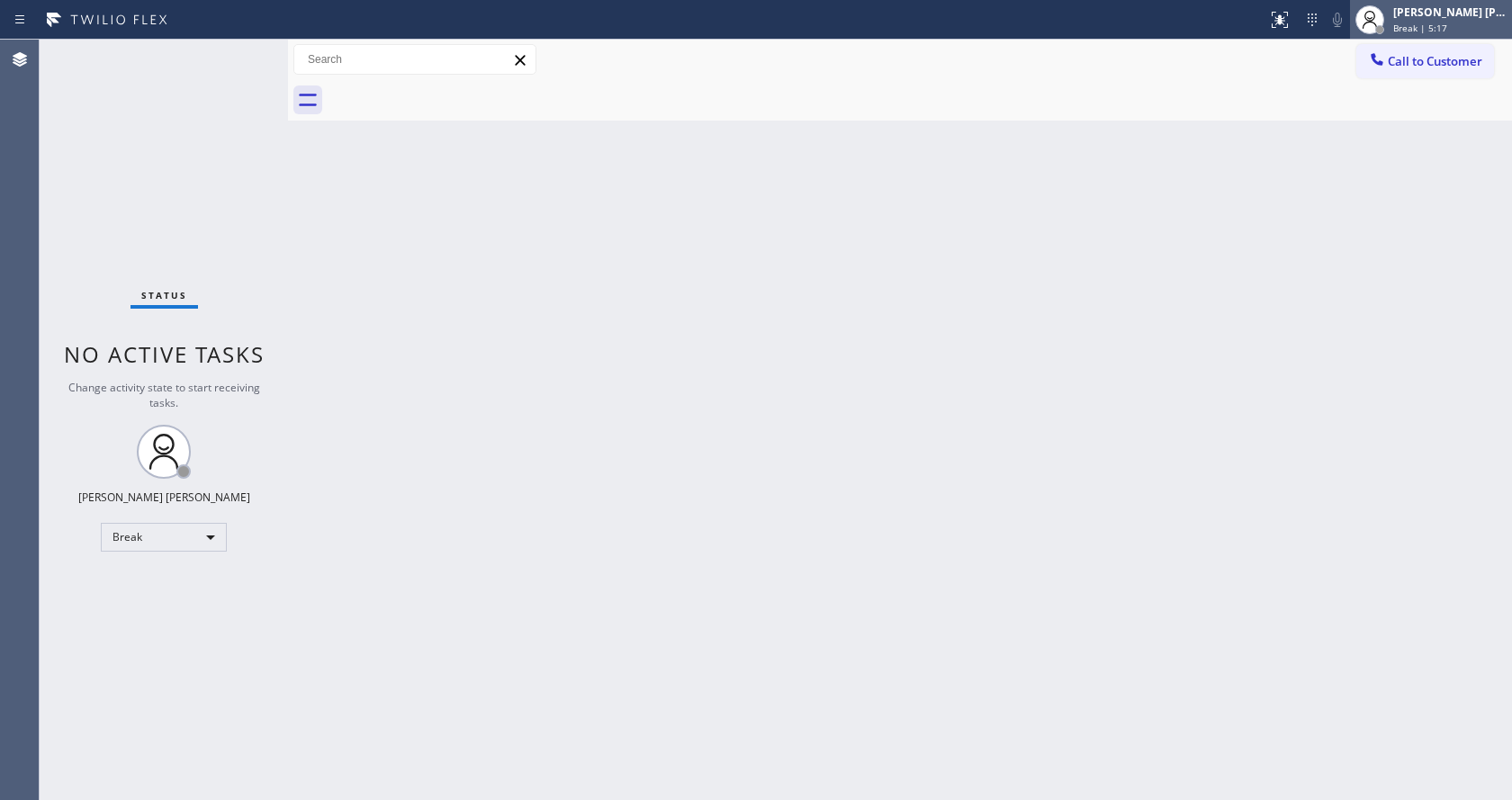
click at [1455, 36] on div "[PERSON_NAME] [PERSON_NAME] Break | 5:17" at bounding box center [1431, 20] width 162 height 39
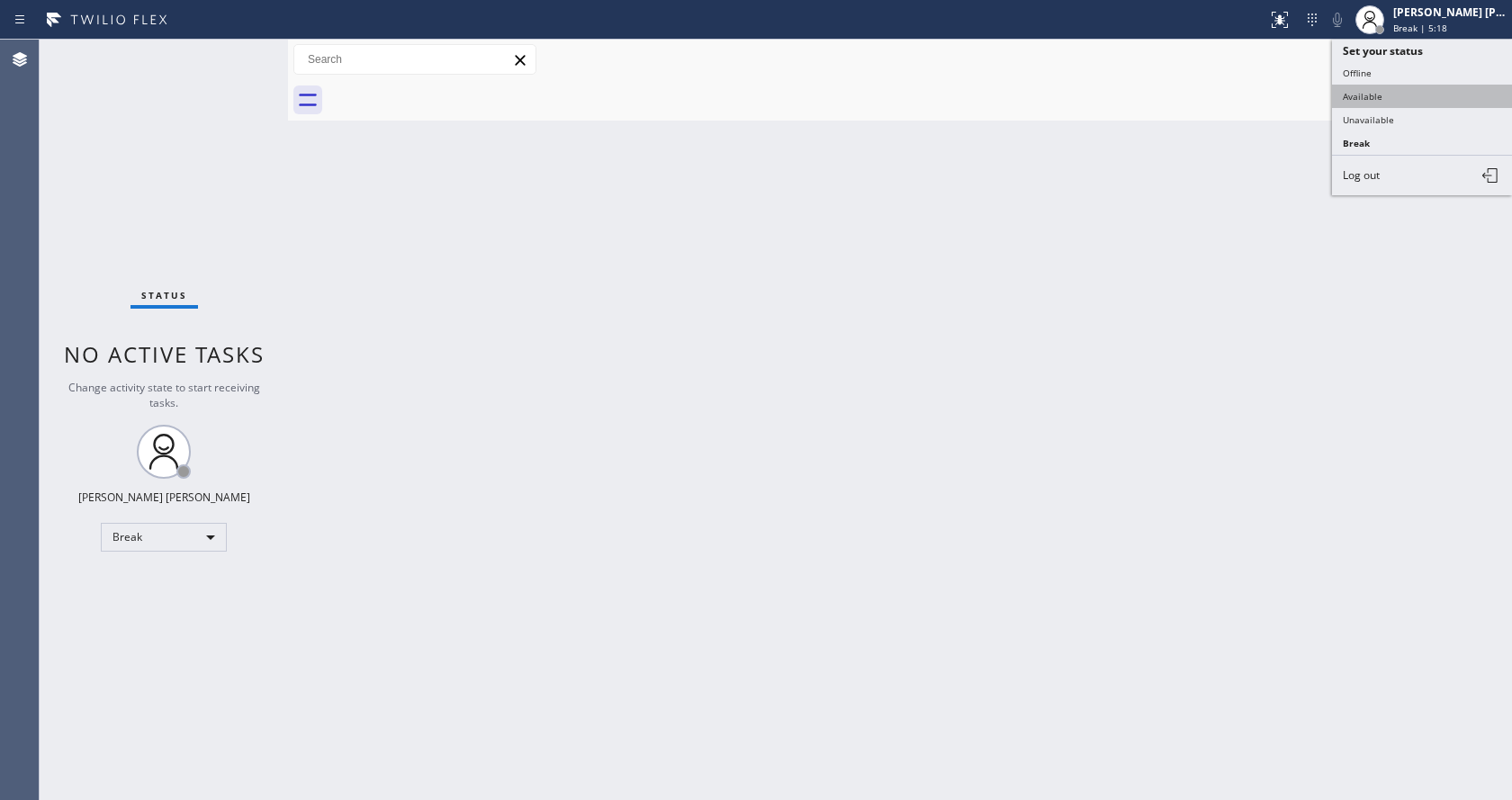
click at [1413, 92] on button "Available" at bounding box center [1421, 97] width 180 height 24
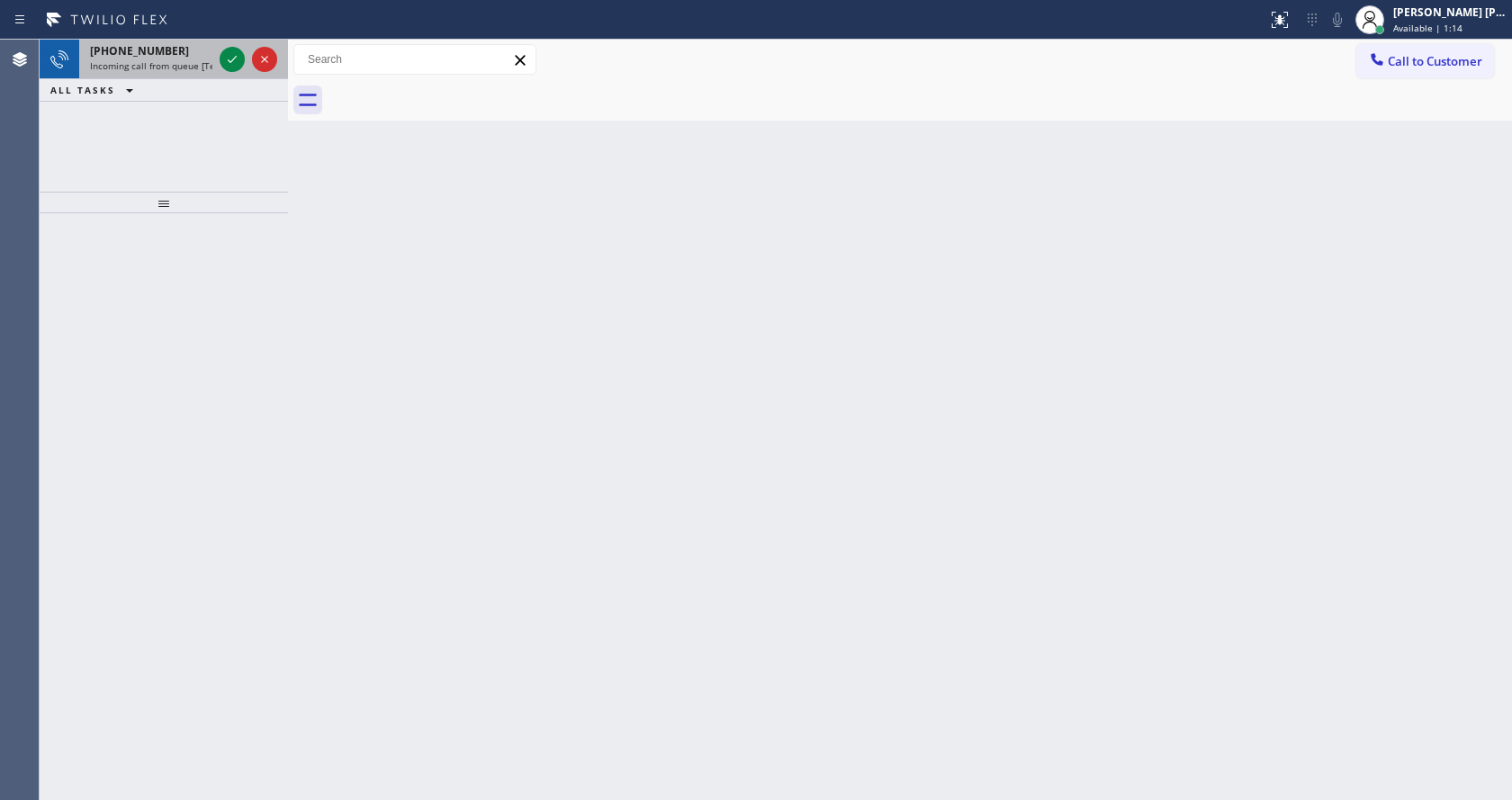
click at [164, 53] on span "[PHONE_NUMBER]" at bounding box center [139, 51] width 99 height 16
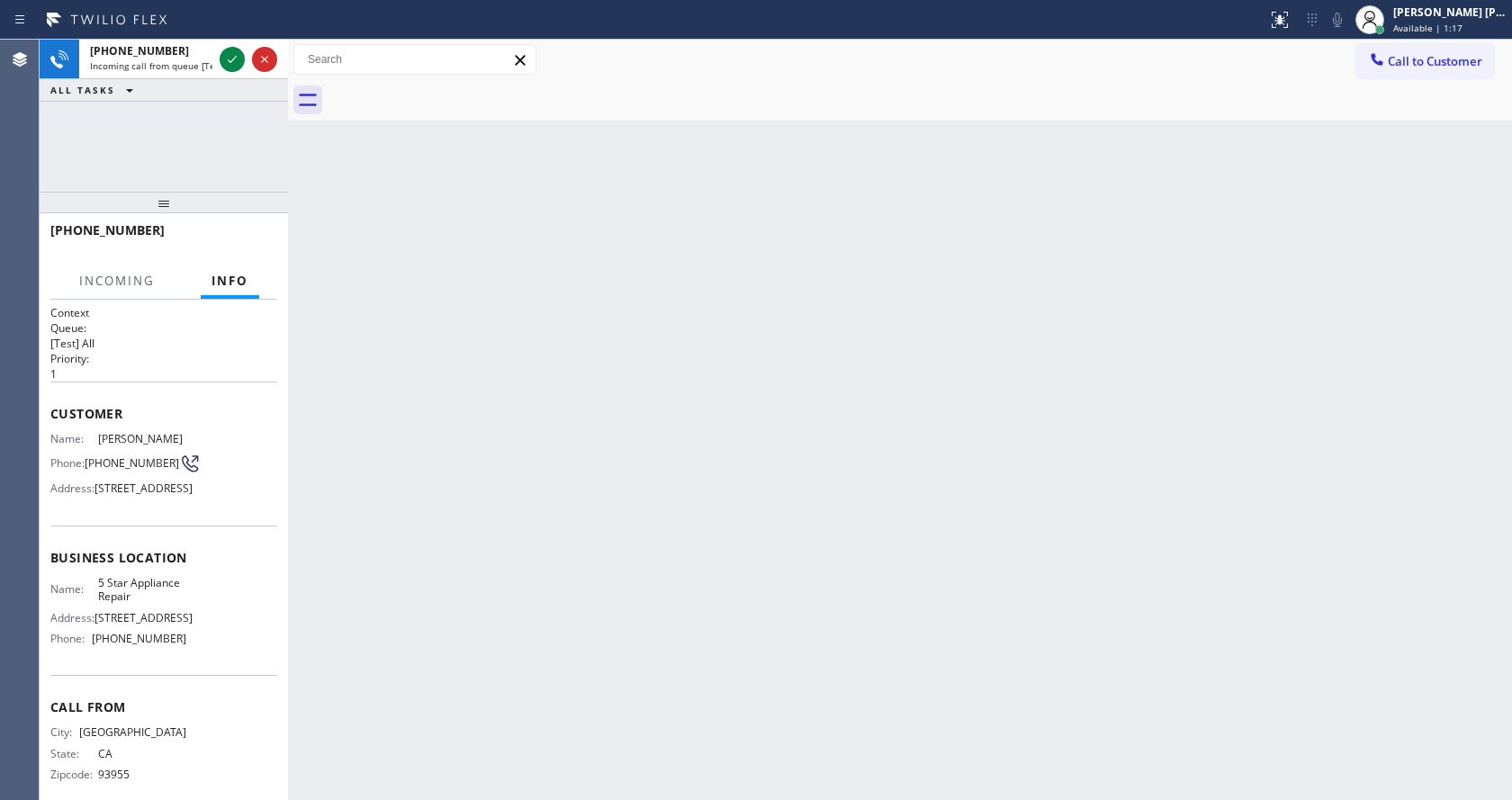
click at [712, 537] on div "Back to Dashboard Change Sender ID Customers Technicians Select a contact Outbo…" at bounding box center [900, 419] width 1224 height 760
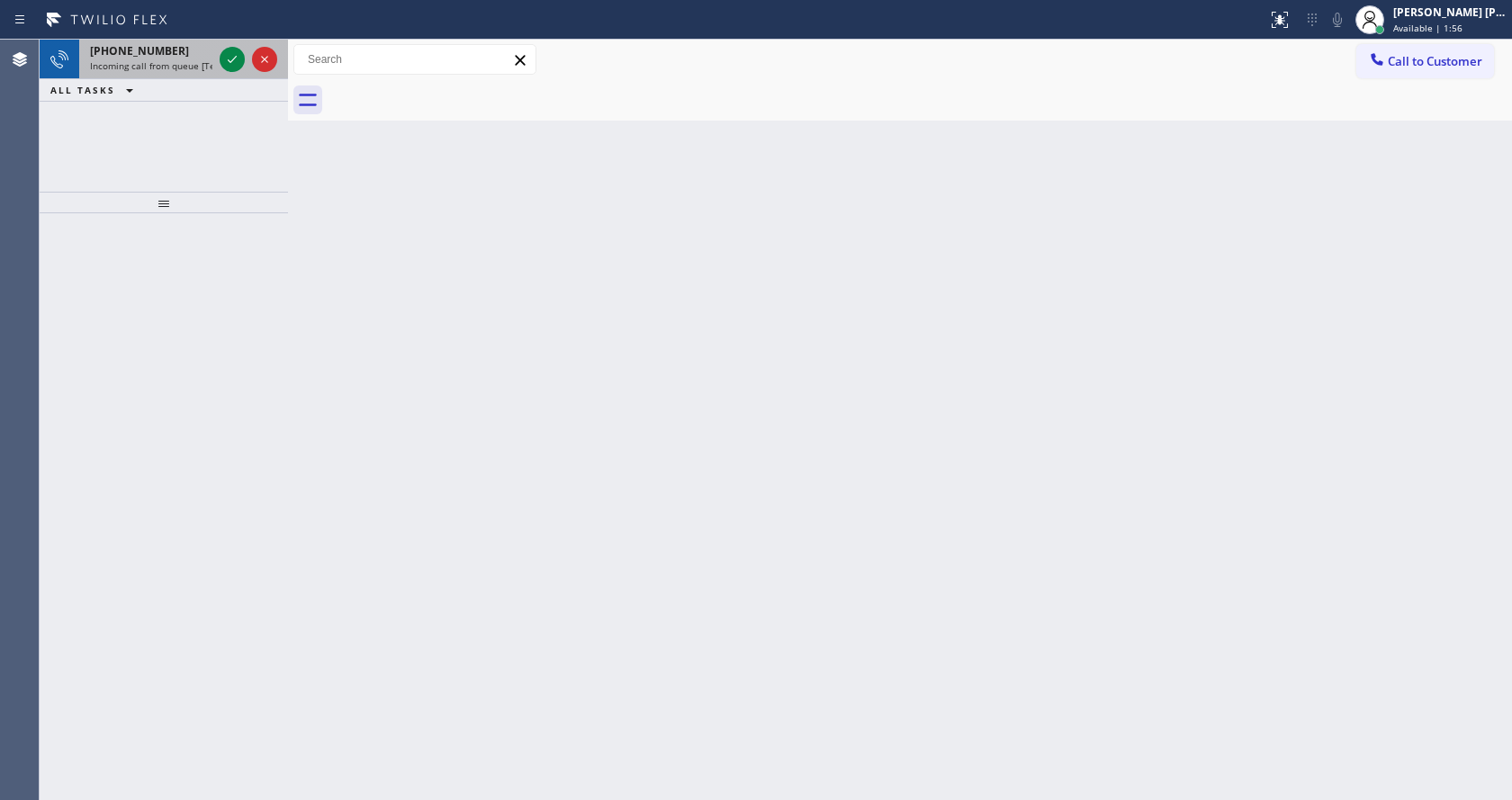
click at [201, 58] on div "[PHONE_NUMBER] Incoming call from queue [Test] All" at bounding box center [147, 59] width 137 height 39
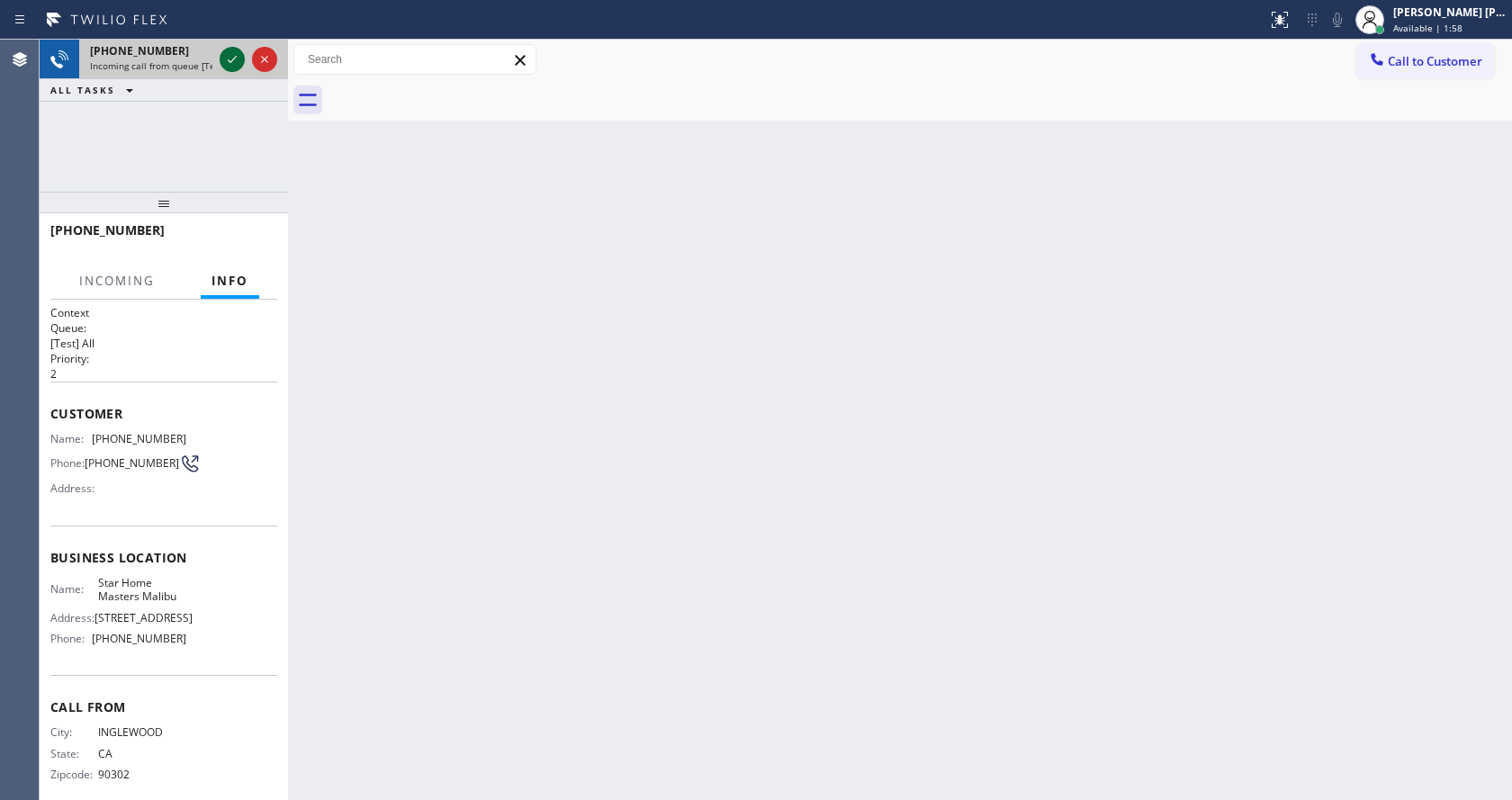
click at [234, 55] on icon at bounding box center [232, 59] width 22 height 22
click at [710, 565] on div "Back to Dashboard Change Sender ID Customers Technicians Select a contact Outbo…" at bounding box center [900, 419] width 1224 height 760
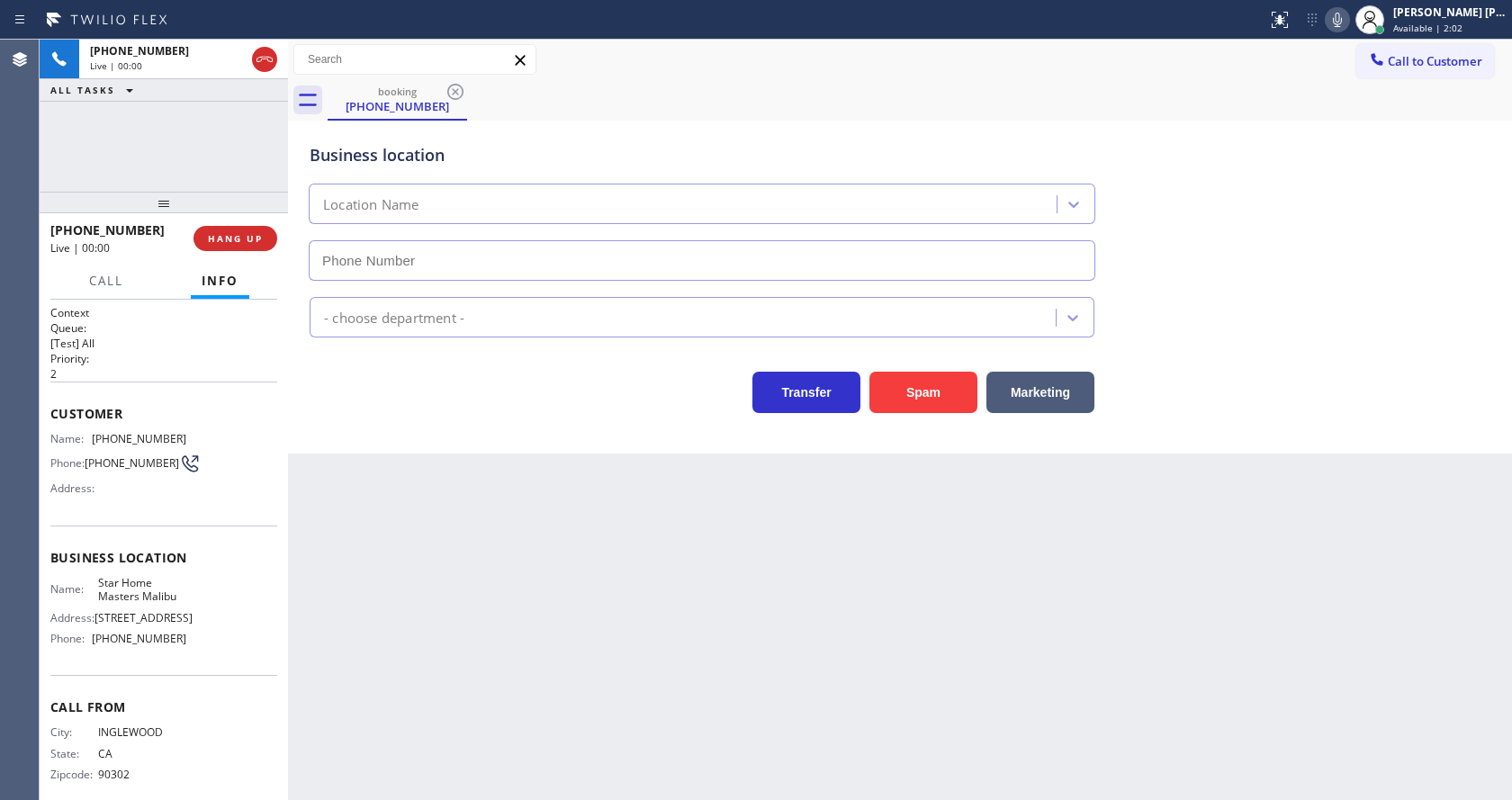
type input "[PHONE_NUMBER]"
click at [478, 402] on div "Transfer Spam Marketing" at bounding box center [702, 387] width 792 height 50
click at [203, 422] on div "Customer Name: [PHONE_NUMBER] Phone: [PHONE_NUMBER] Address:" at bounding box center [164, 454] width 227 height 144
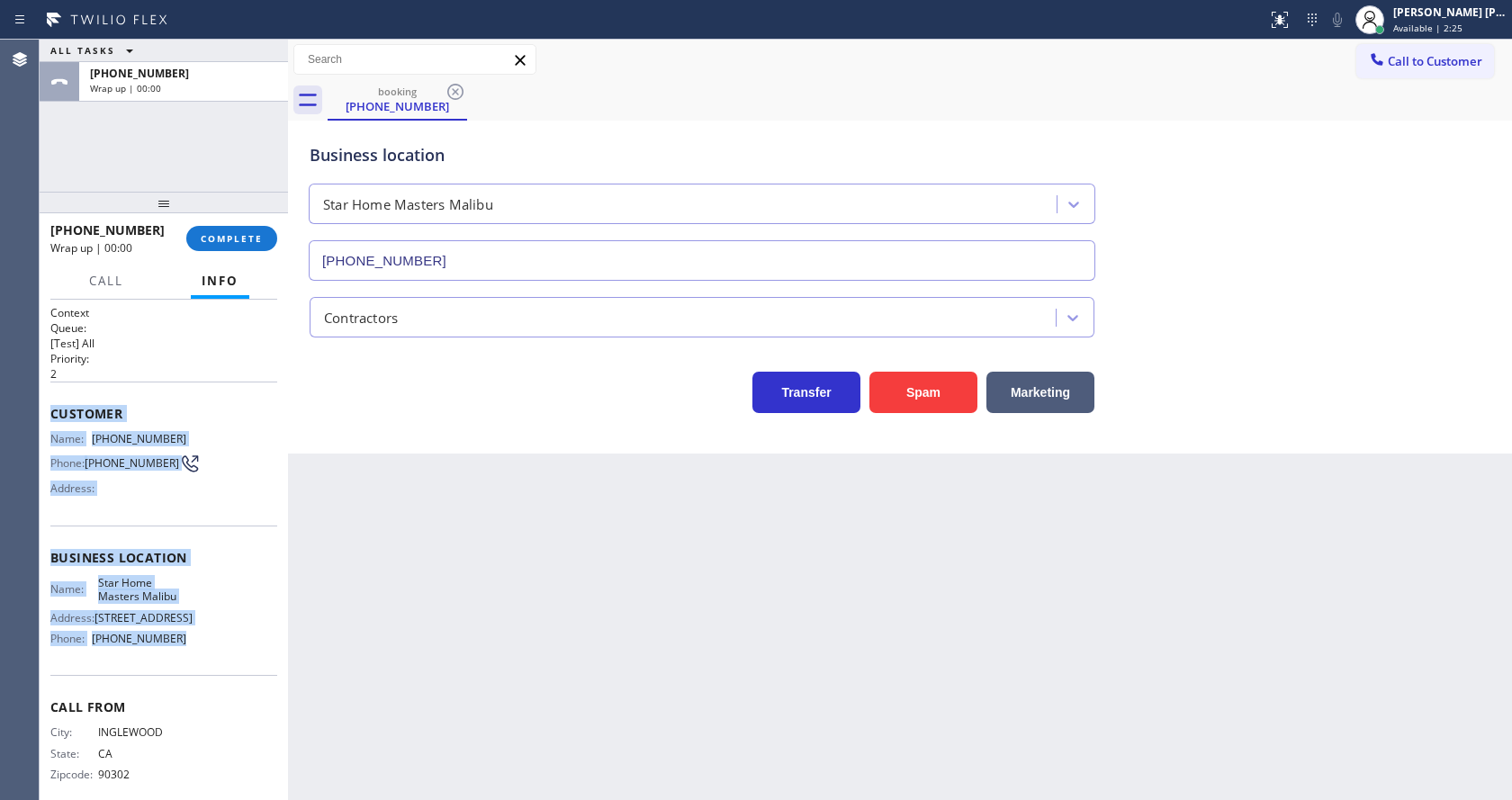
drag, startPoint x: 46, startPoint y: 408, endPoint x: 182, endPoint y: 653, distance: 280.2
click at [182, 653] on div "Context Queue: [Test] All Priority: 2 Customer Name: [PHONE_NUMBER] Phone: [PHO…" at bounding box center [164, 549] width 249 height 500
copy div "Customer Name: [PHONE_NUMBER] Phone: [PHONE_NUMBER] Address: Business location …"
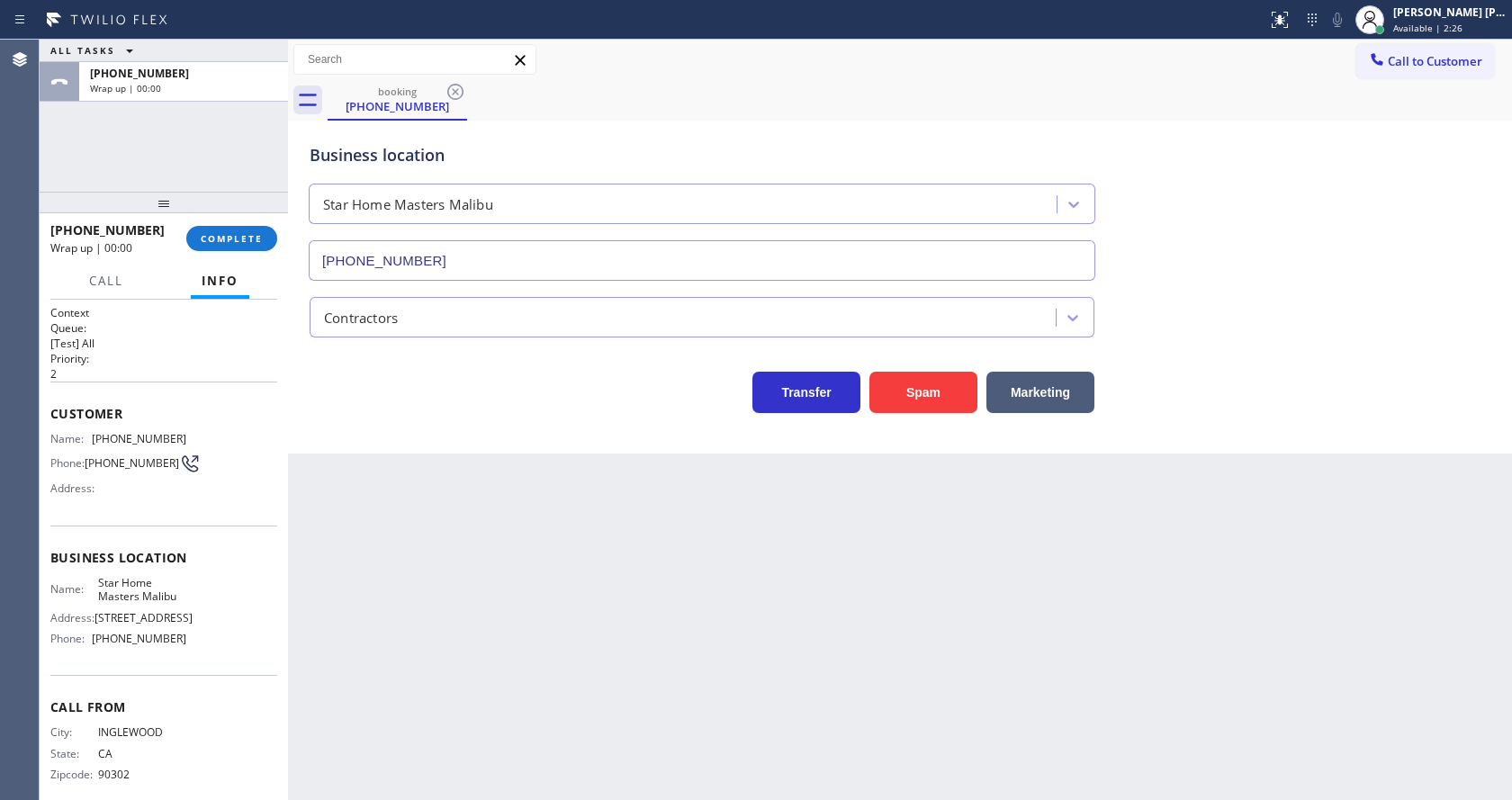
drag, startPoint x: 530, startPoint y: 680, endPoint x: 220, endPoint y: 353, distance: 450.6
click at [518, 664] on div "Back to Dashboard Change Sender ID Customers Technicians Select a contact Outbo…" at bounding box center [900, 419] width 1224 height 760
click at [219, 236] on span "COMPLETE" at bounding box center [231, 238] width 62 height 13
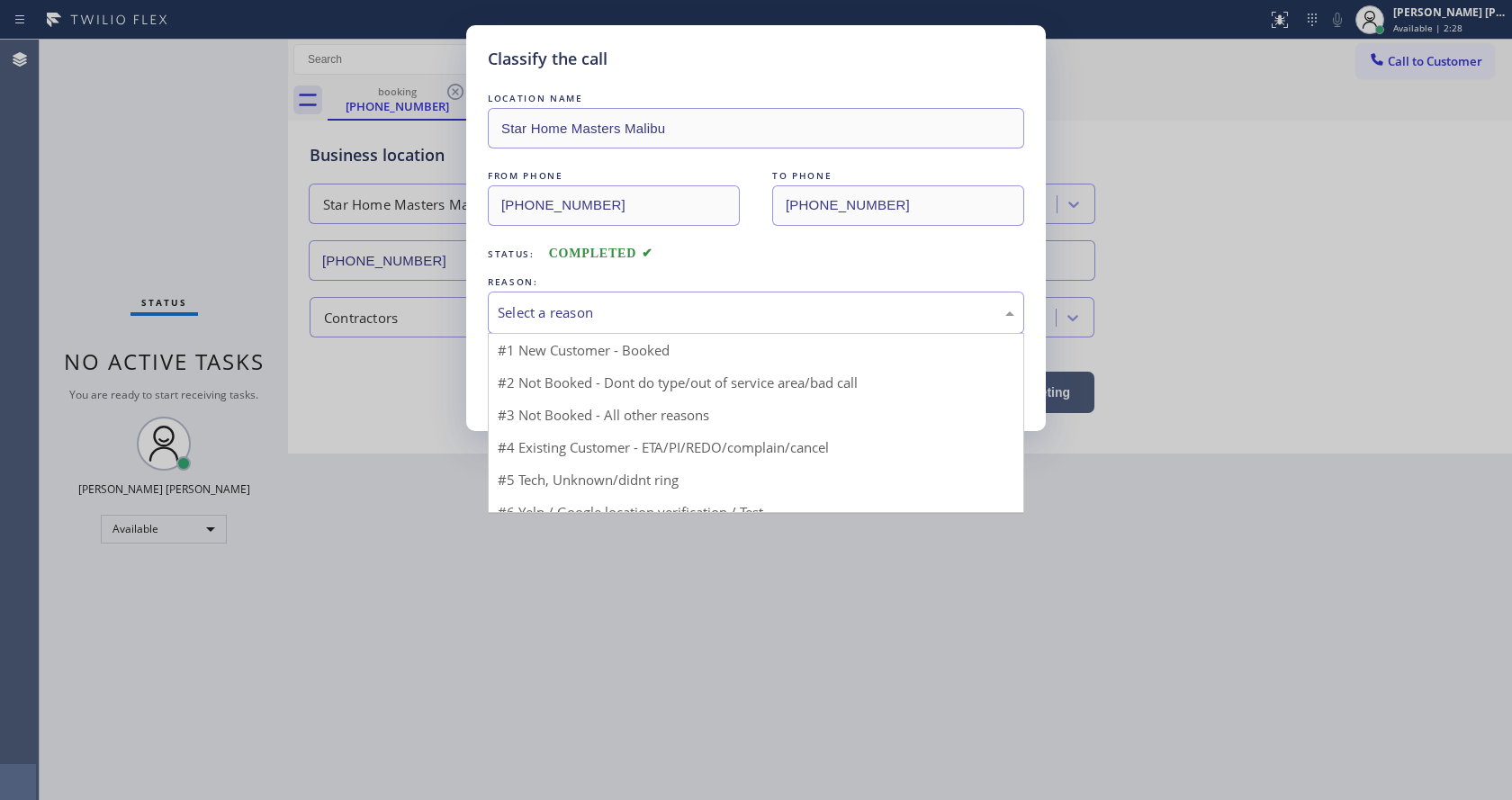
click at [623, 308] on div "Select a reason" at bounding box center [755, 312] width 516 height 21
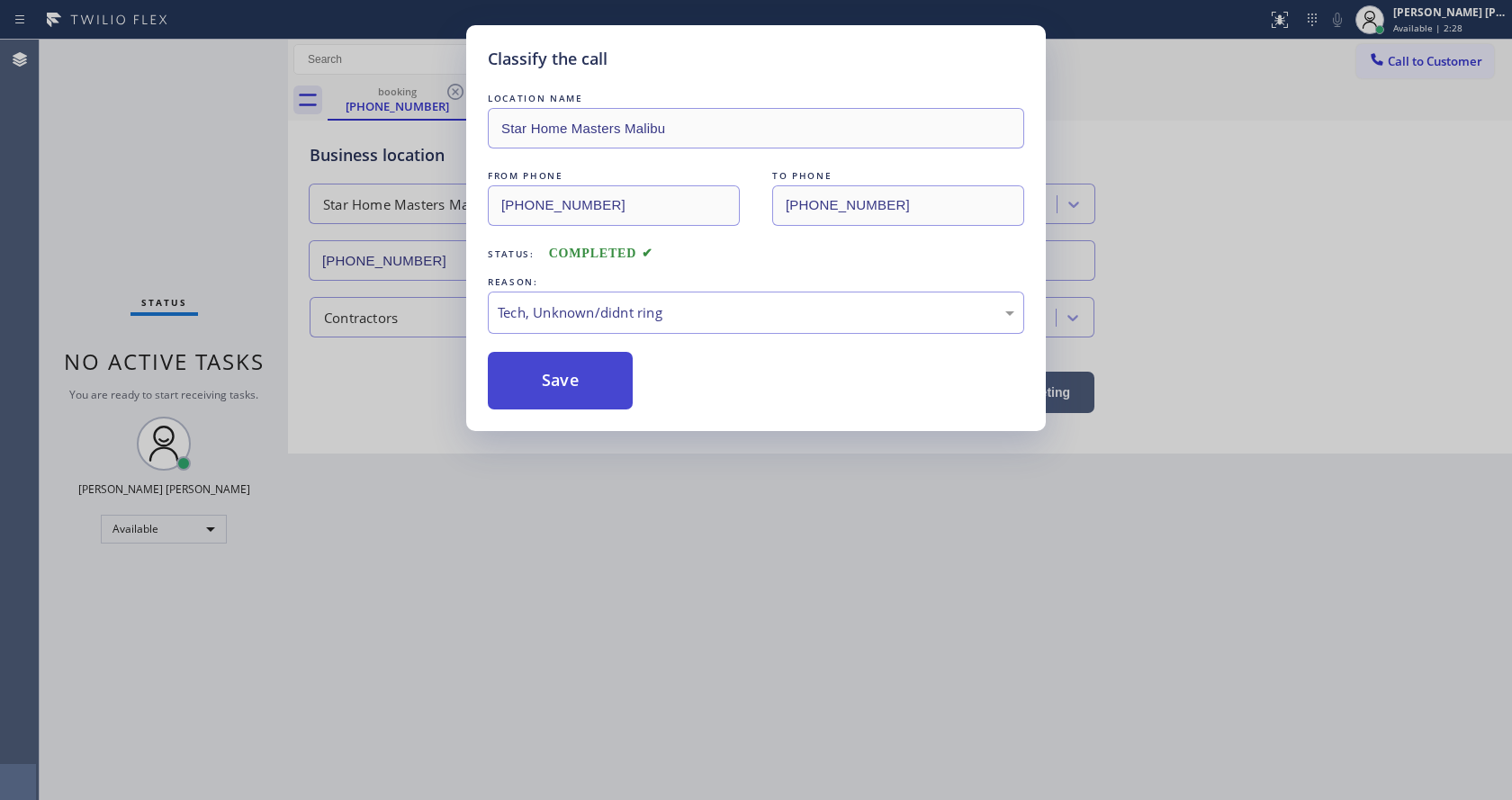
click at [557, 394] on button "Save" at bounding box center [560, 381] width 145 height 57
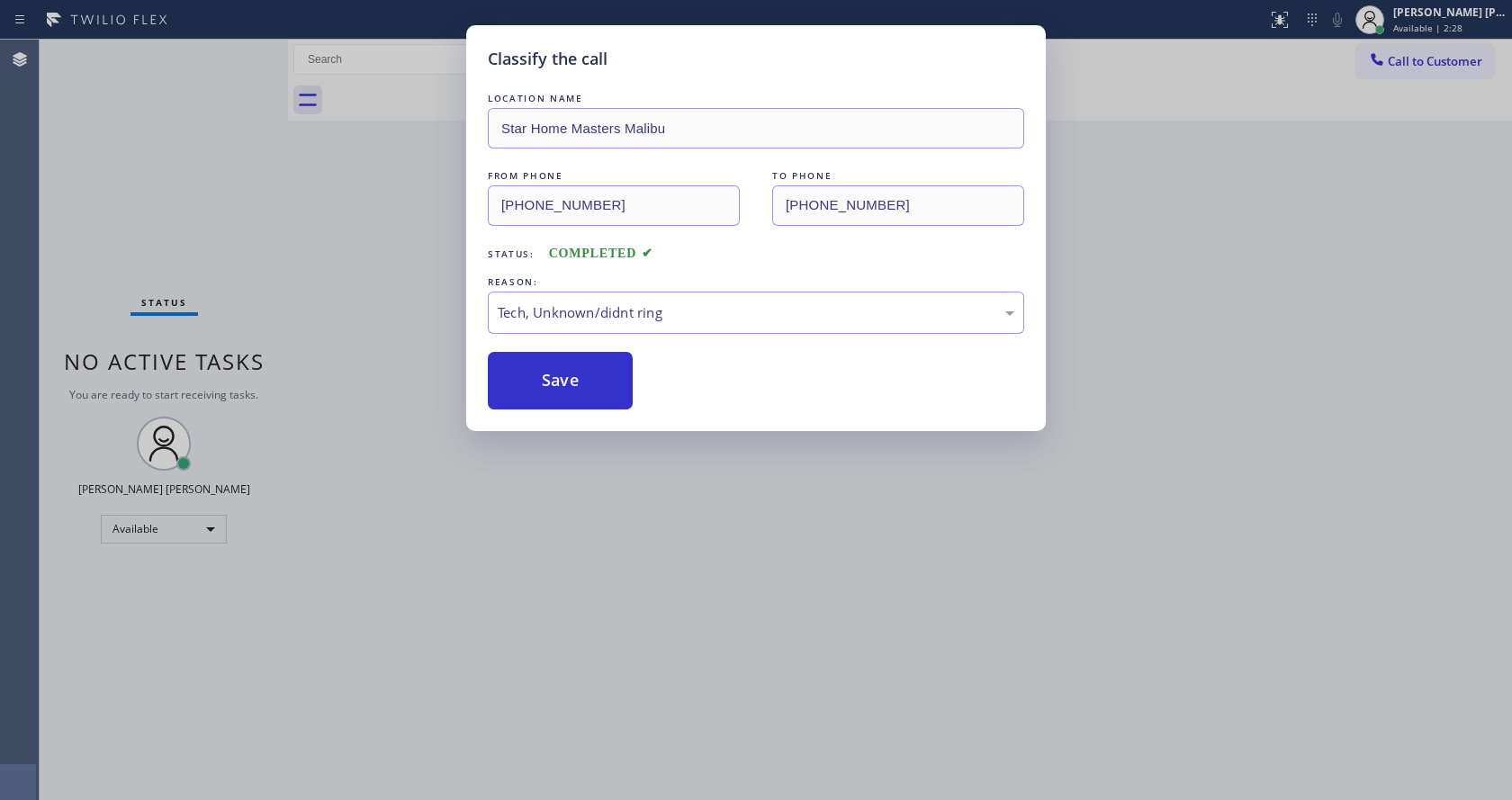
click at [643, 621] on div "Classify the call LOCATION NAME Star Home Masters Malibu FROM PHONE [PHONE_NUMB…" at bounding box center [756, 400] width 1512 height 800
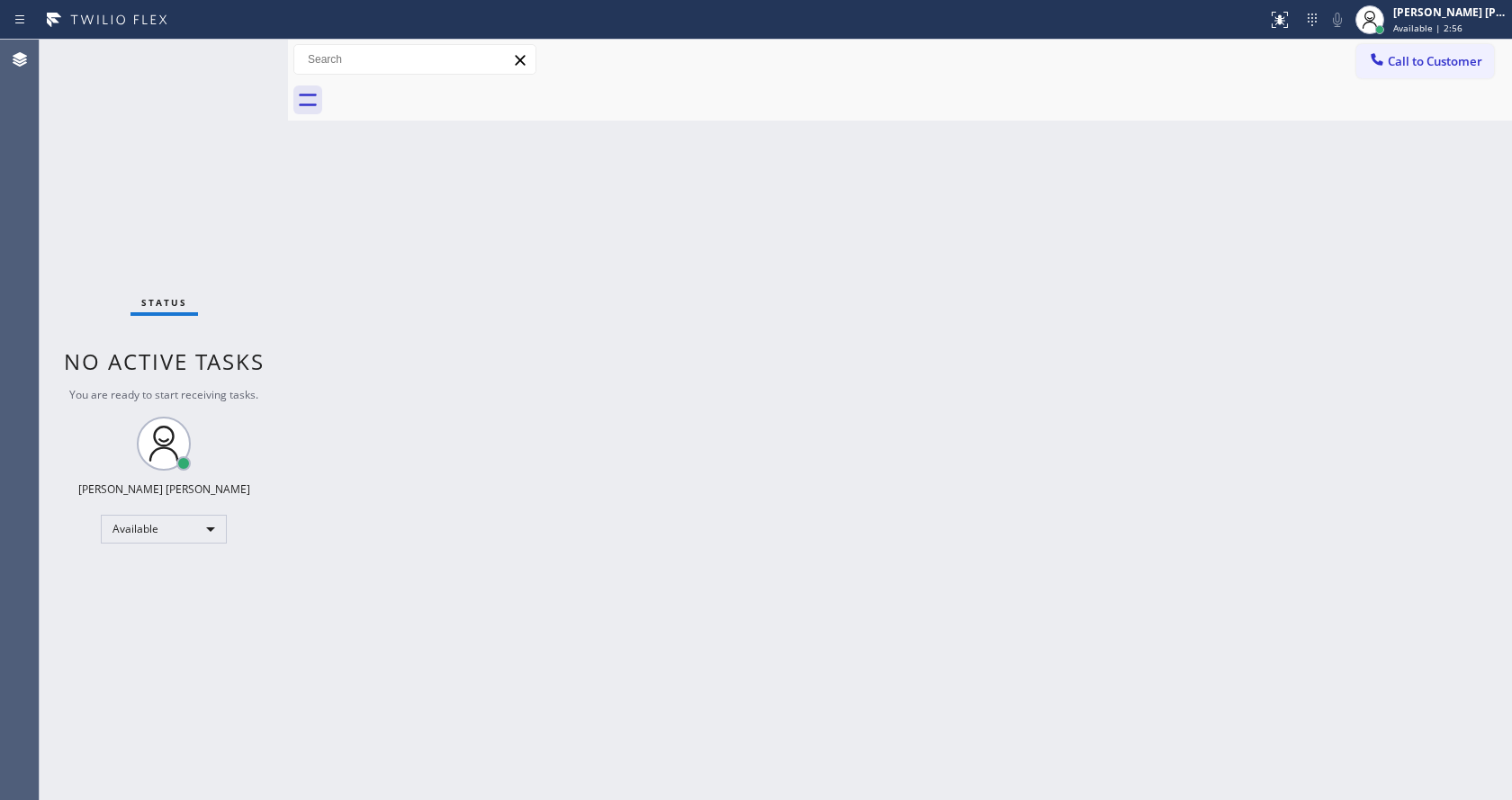
click at [232, 243] on div "Status No active tasks You are ready to start receiving tasks. [PERSON_NAME] [P…" at bounding box center [164, 419] width 249 height 760
click at [248, 46] on div "Status No active tasks You are ready to start receiving tasks. [PERSON_NAME] [P…" at bounding box center [164, 419] width 249 height 760
click at [231, 52] on div "Status No active tasks You are ready to start receiving tasks. [PERSON_NAME] [P…" at bounding box center [164, 419] width 249 height 760
click at [244, 46] on div "Status No active tasks You are ready to start receiving tasks. [PERSON_NAME] [P…" at bounding box center [164, 419] width 249 height 760
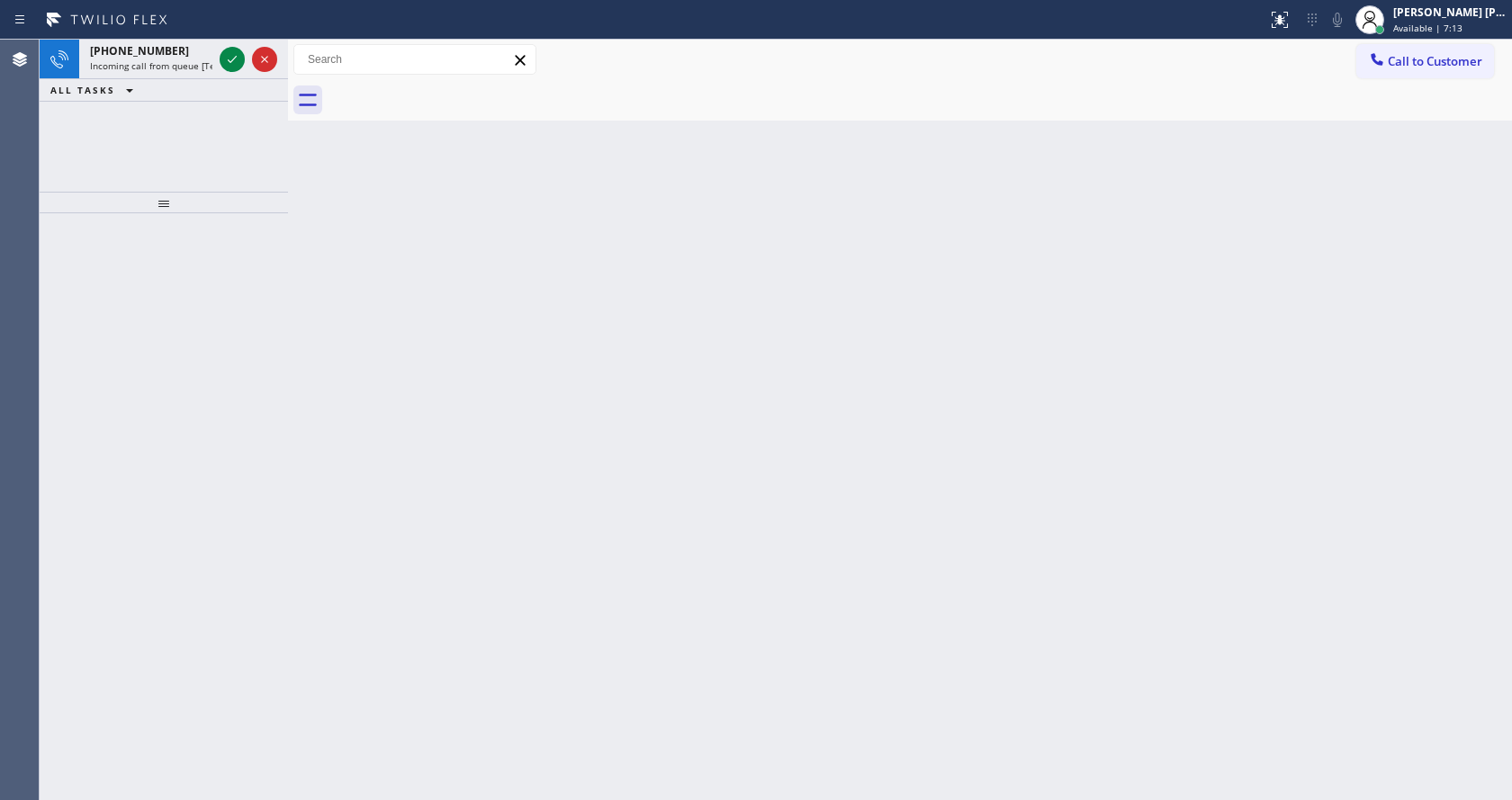
click at [229, 71] on button at bounding box center [232, 59] width 26 height 26
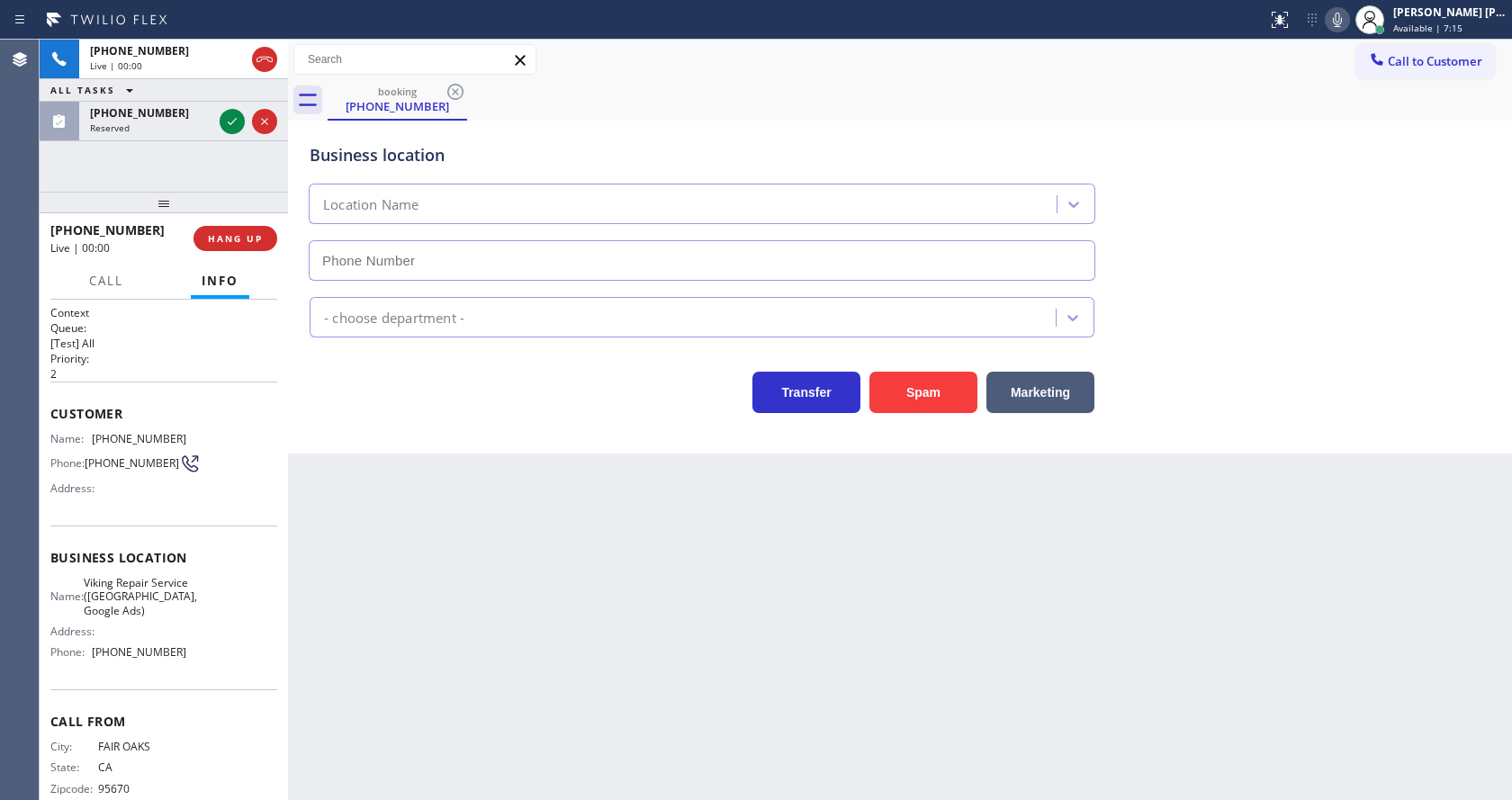
type input "[PHONE_NUMBER]"
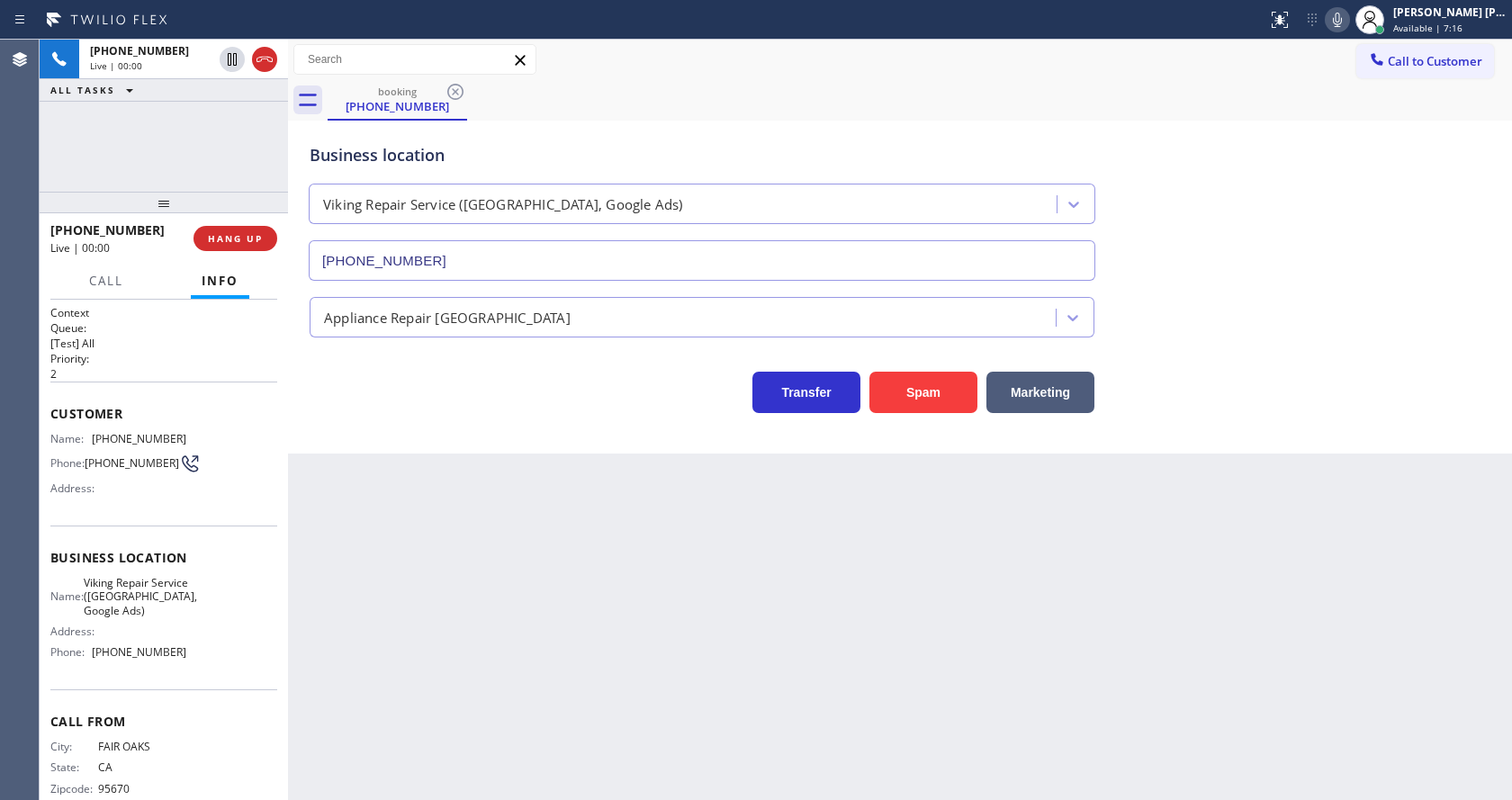
click at [508, 546] on div "Back to Dashboard Change Sender ID Customers Technicians Select a contact Outbo…" at bounding box center [900, 419] width 1224 height 760
drag, startPoint x: 555, startPoint y: 586, endPoint x: 565, endPoint y: 599, distance: 16.4
click at [555, 585] on div "Back to Dashboard Change Sender ID Customers Technicians Select a contact Outbo…" at bounding box center [900, 419] width 1224 height 760
click at [409, 591] on div "Back to Dashboard Change Sender ID Customers Technicians Select a contact Outbo…" at bounding box center [900, 419] width 1224 height 760
click at [868, 611] on div "Back to Dashboard Change Sender ID Customers Technicians Select a contact Outbo…" at bounding box center [900, 419] width 1224 height 760
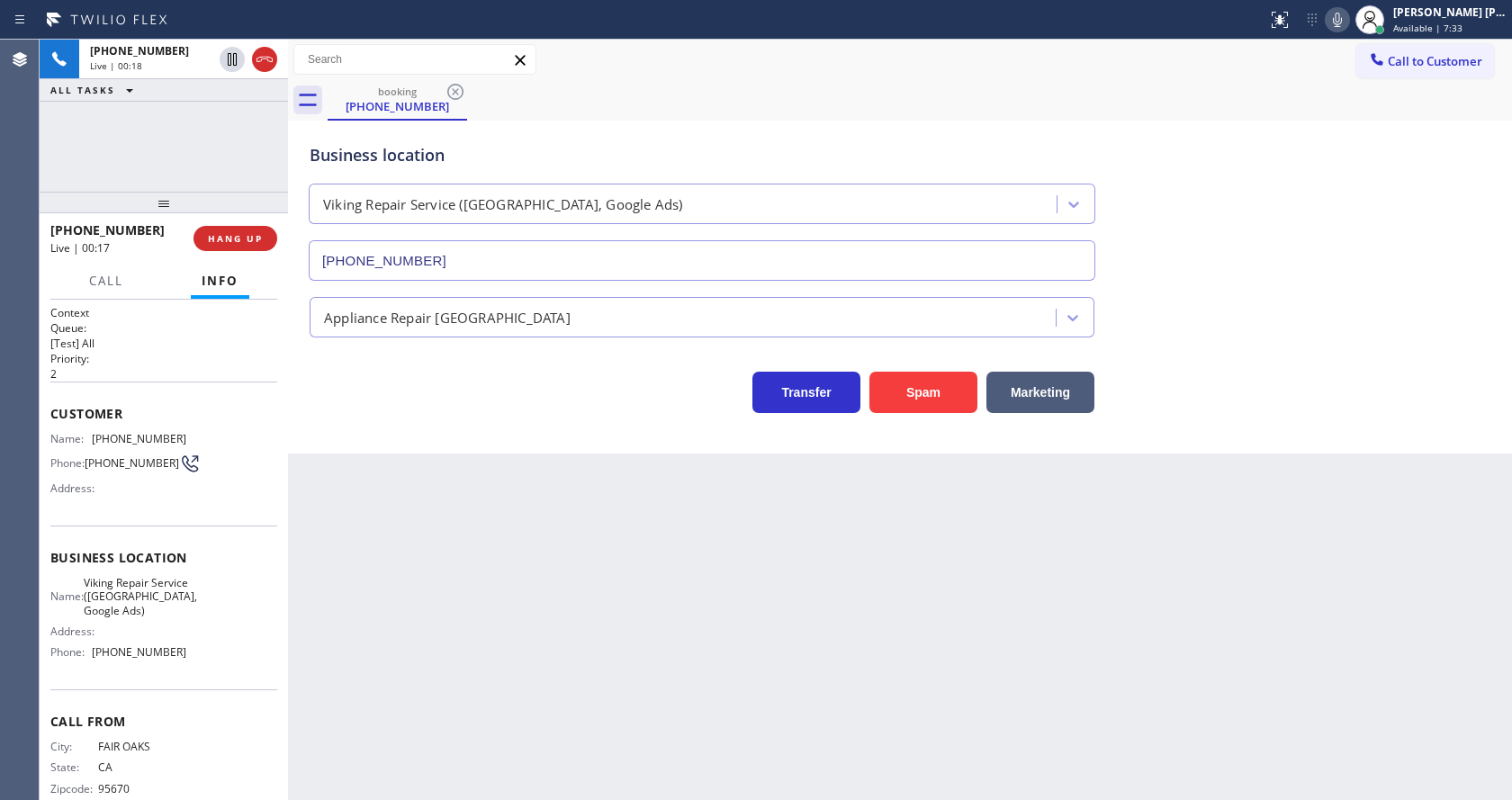
drag, startPoint x: 372, startPoint y: 755, endPoint x: 355, endPoint y: 693, distance: 64.3
click at [372, 755] on div "Back to Dashboard Change Sender ID Customers Technicians Select a contact Outbo…" at bounding box center [900, 419] width 1224 height 760
click at [483, 516] on div "Back to Dashboard Change Sender ID Customers Technicians Select a contact Outbo…" at bounding box center [900, 419] width 1224 height 760
click at [224, 119] on icon at bounding box center [232, 121] width 22 height 22
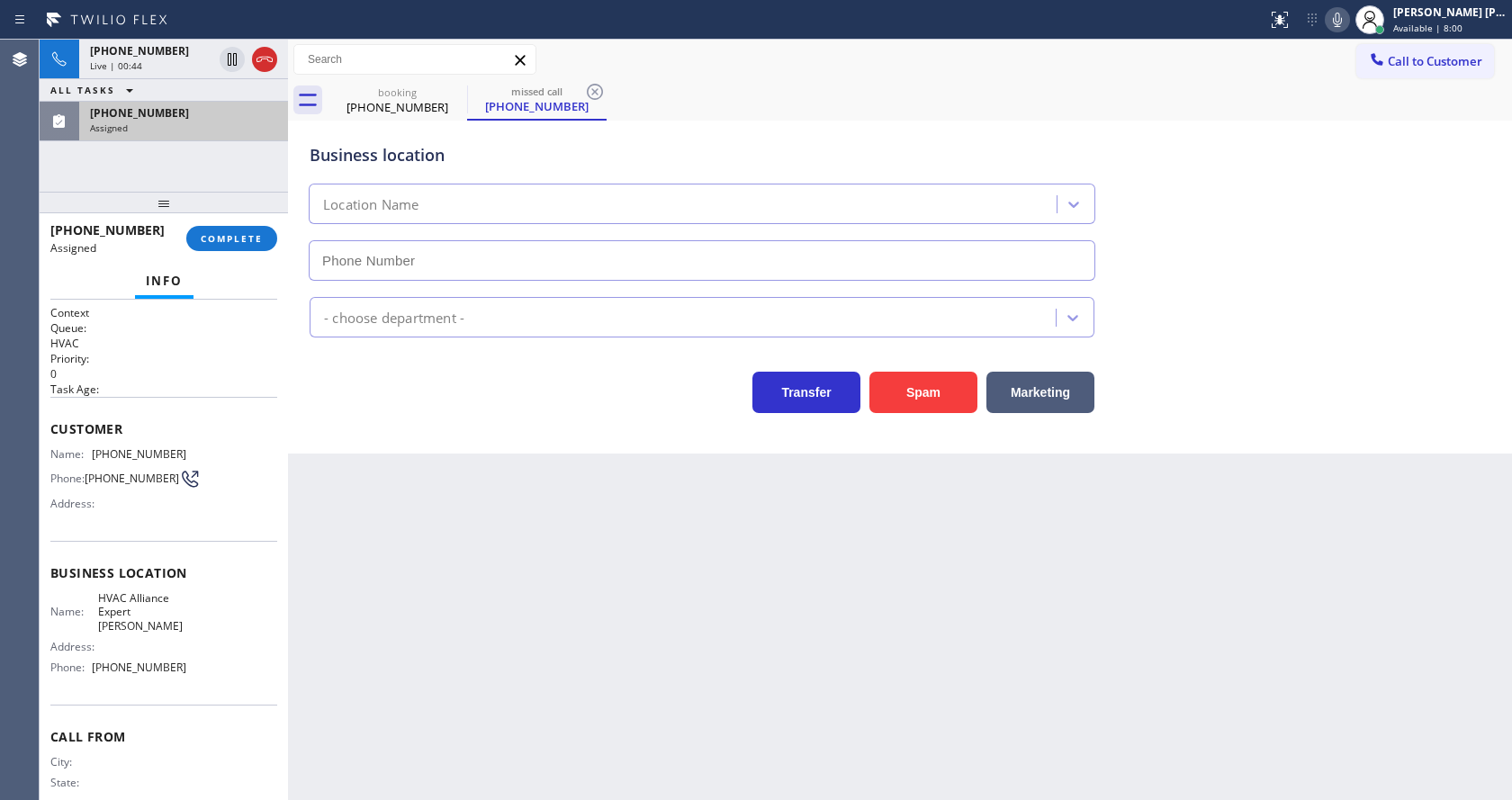
type input "[PHONE_NUMBER]"
click at [219, 238] on span "COMPLETE" at bounding box center [231, 238] width 62 height 13
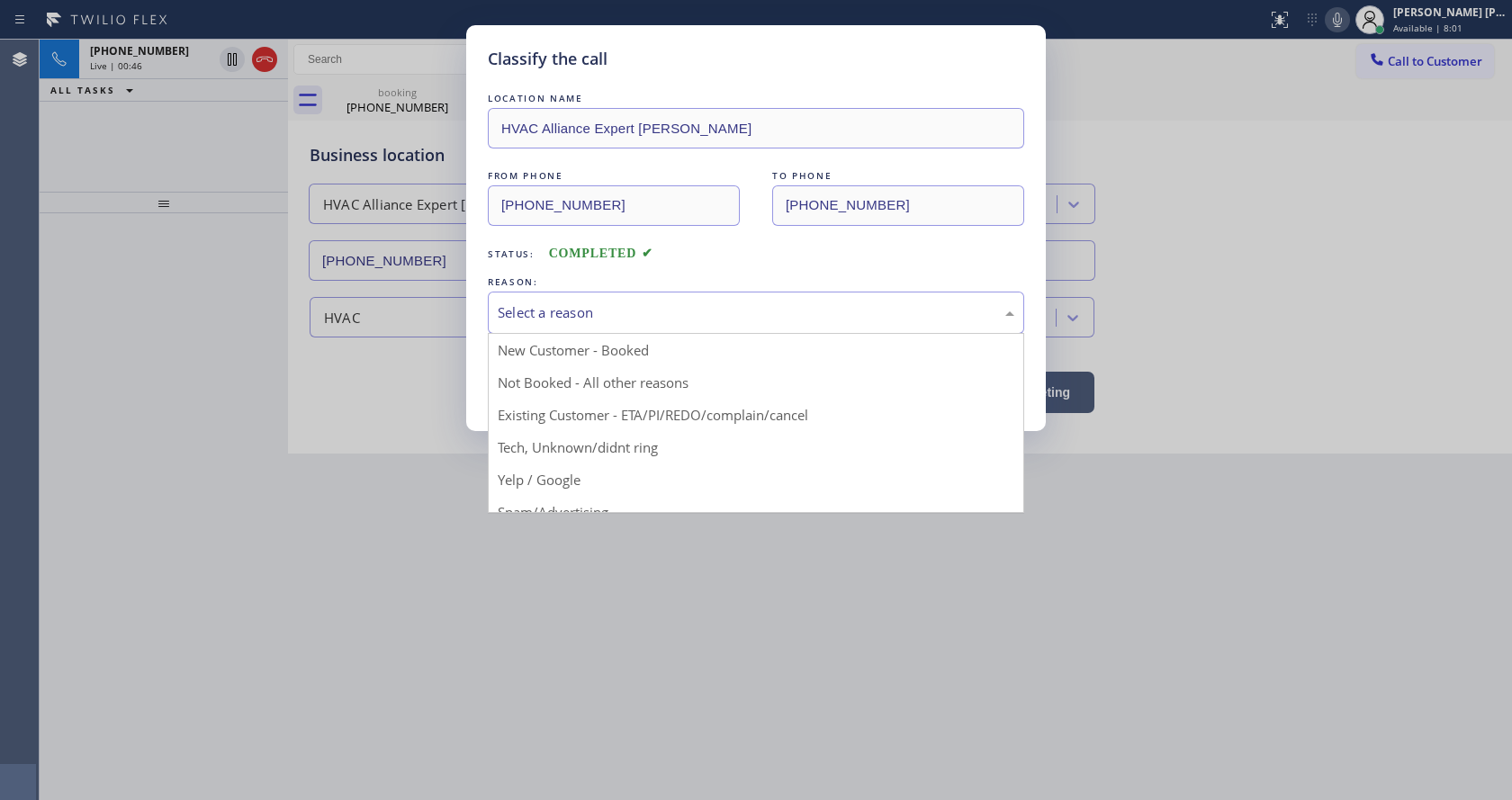
click at [607, 321] on div "Select a reason" at bounding box center [755, 312] width 516 height 21
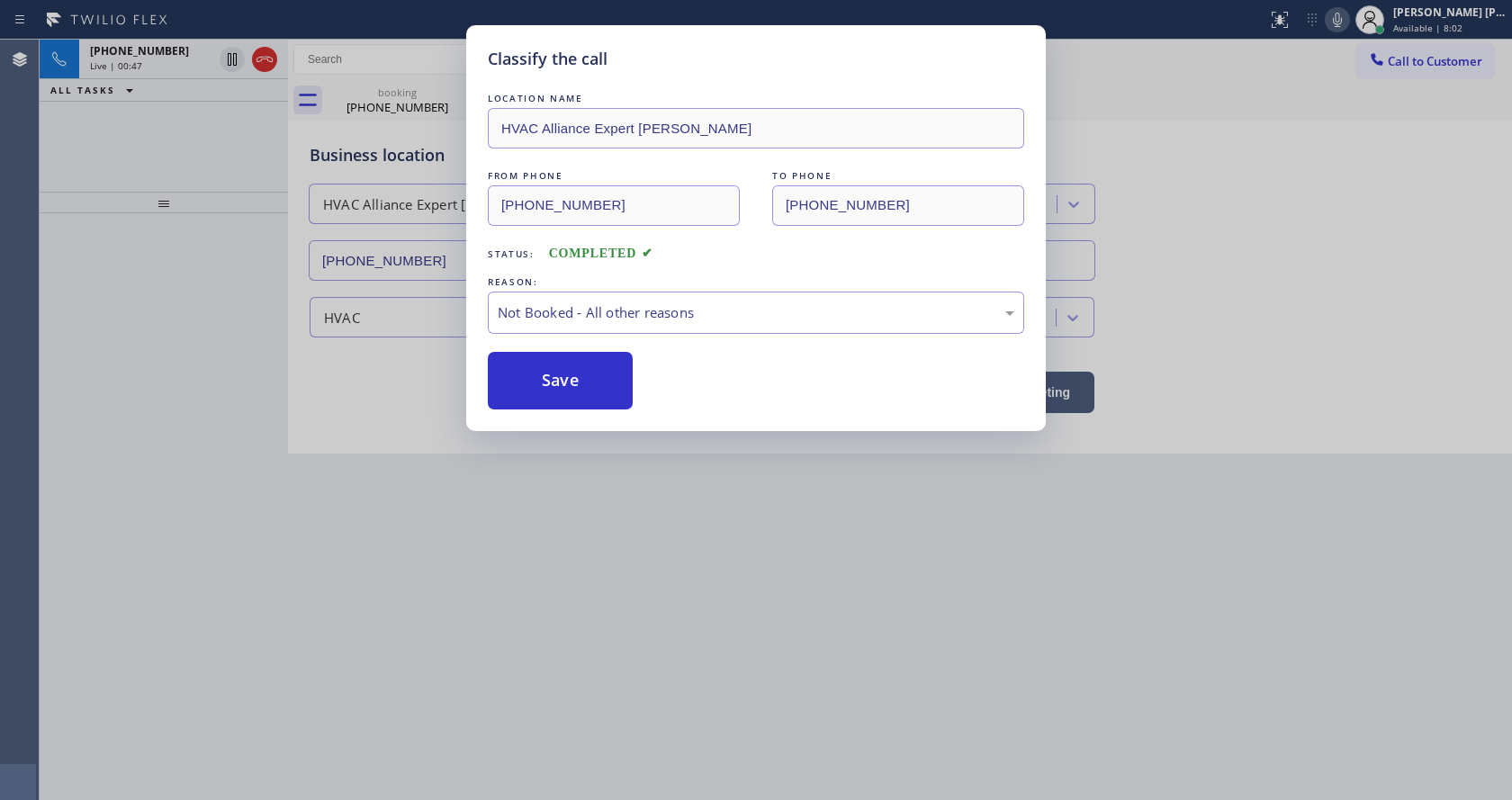
click at [572, 383] on button "Save" at bounding box center [560, 381] width 145 height 57
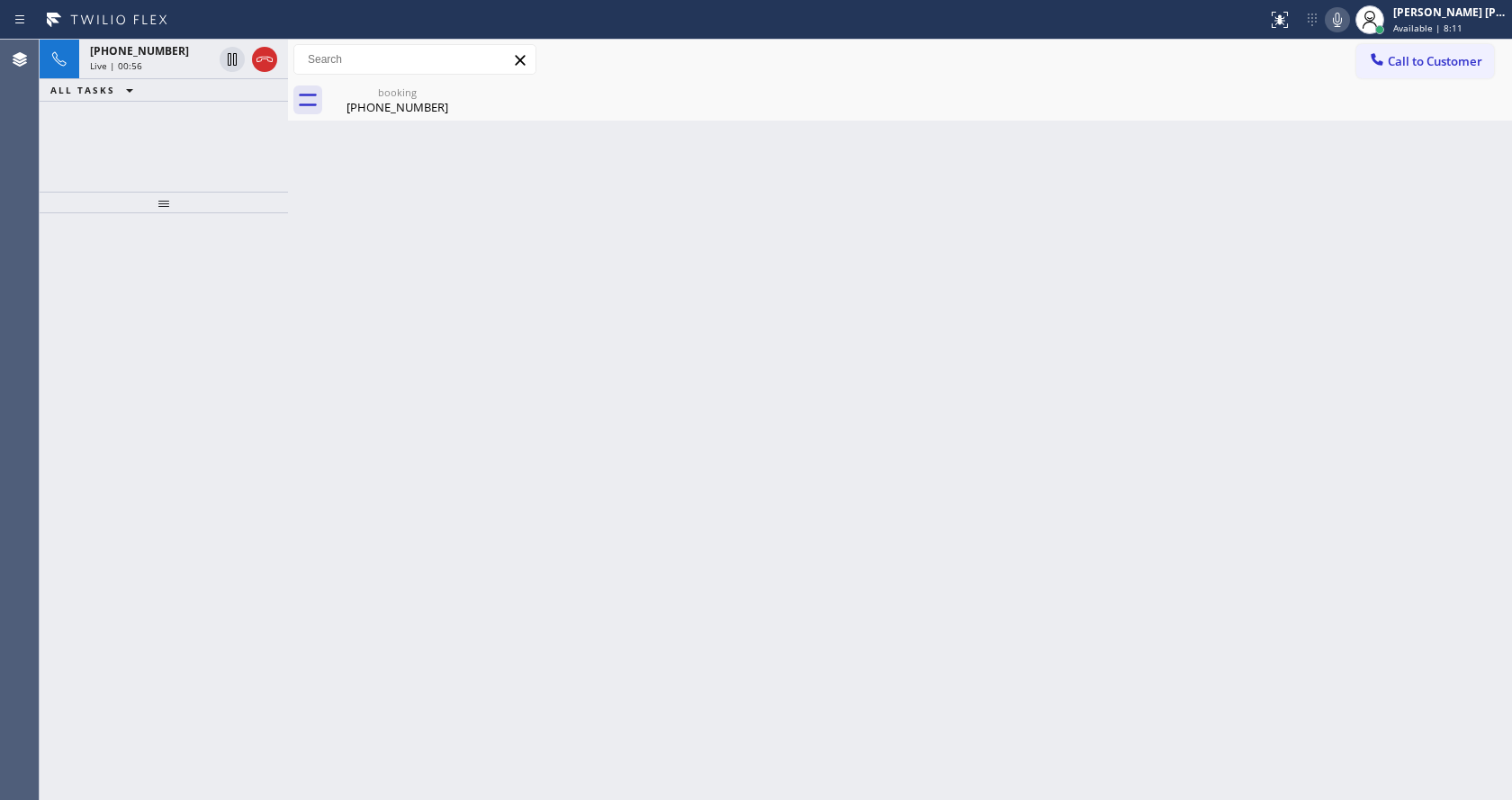
click at [401, 497] on div "Back to Dashboard Change Sender ID Customers Technicians Select a contact Outbo…" at bounding box center [900, 419] width 1224 height 760
click at [151, 71] on div "Live | 00:57" at bounding box center [151, 65] width 122 height 13
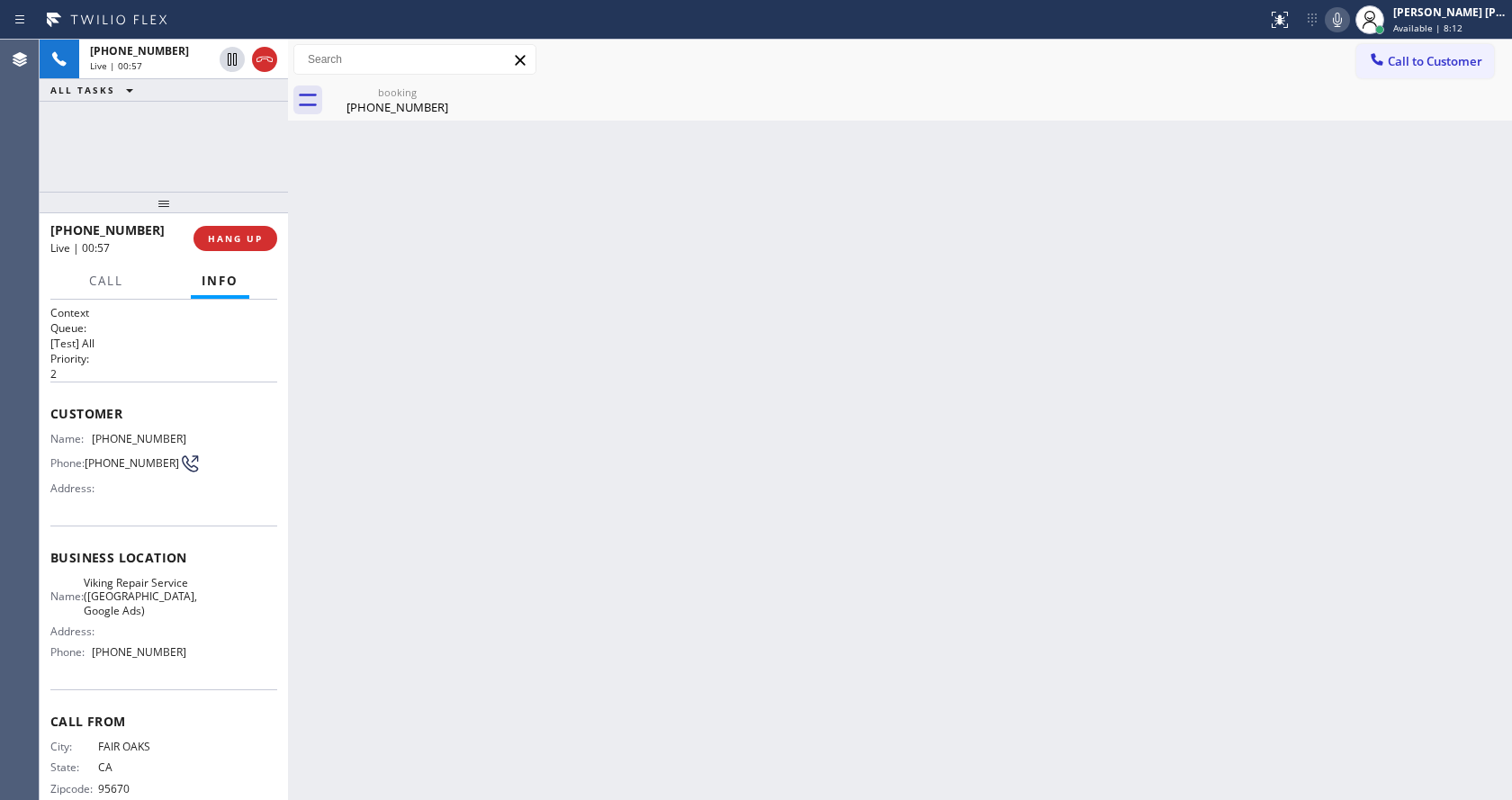
click at [362, 91] on div "booking" at bounding box center [398, 93] width 136 height 14
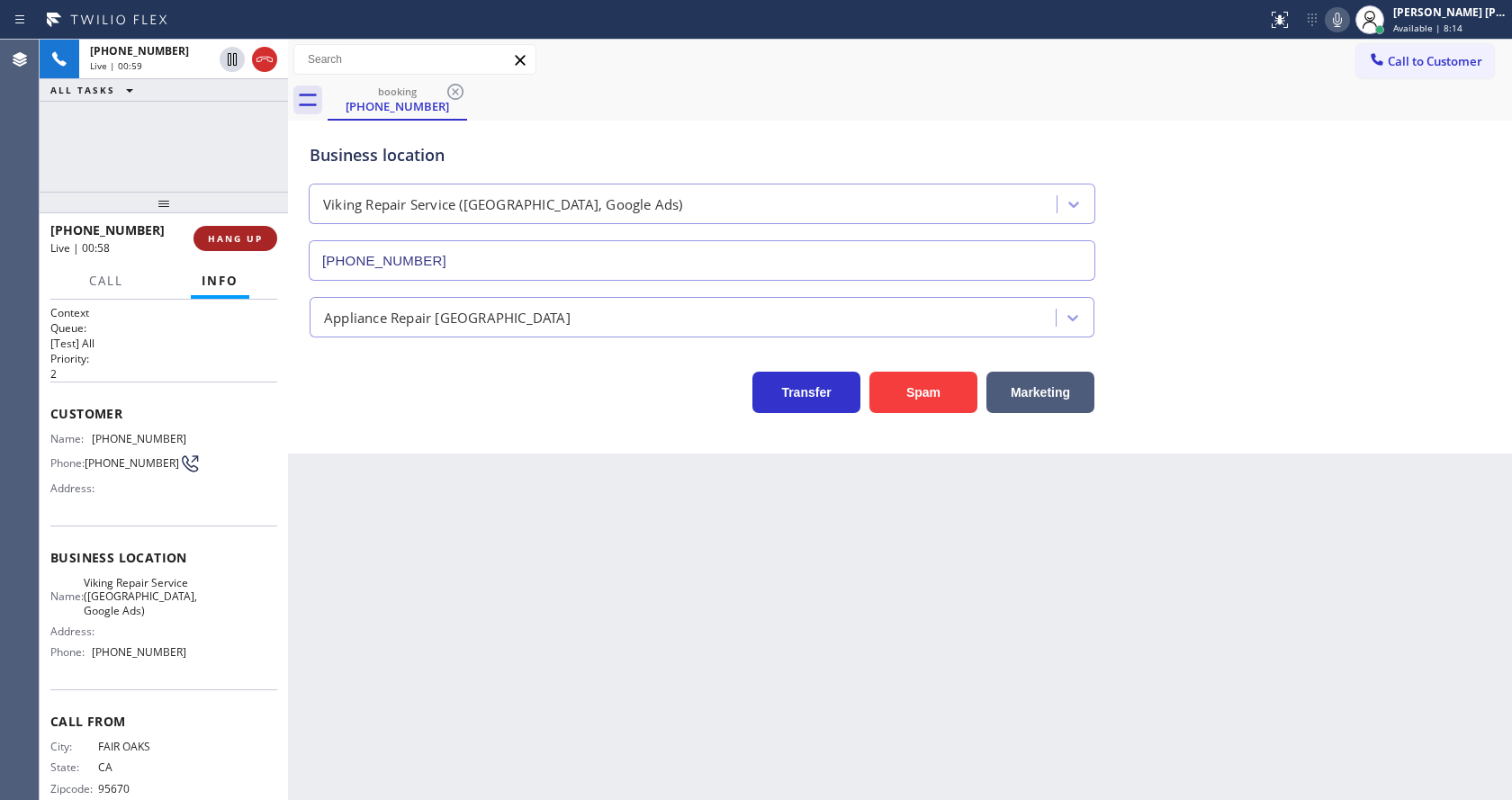
click at [240, 236] on span "HANG UP" at bounding box center [236, 238] width 55 height 13
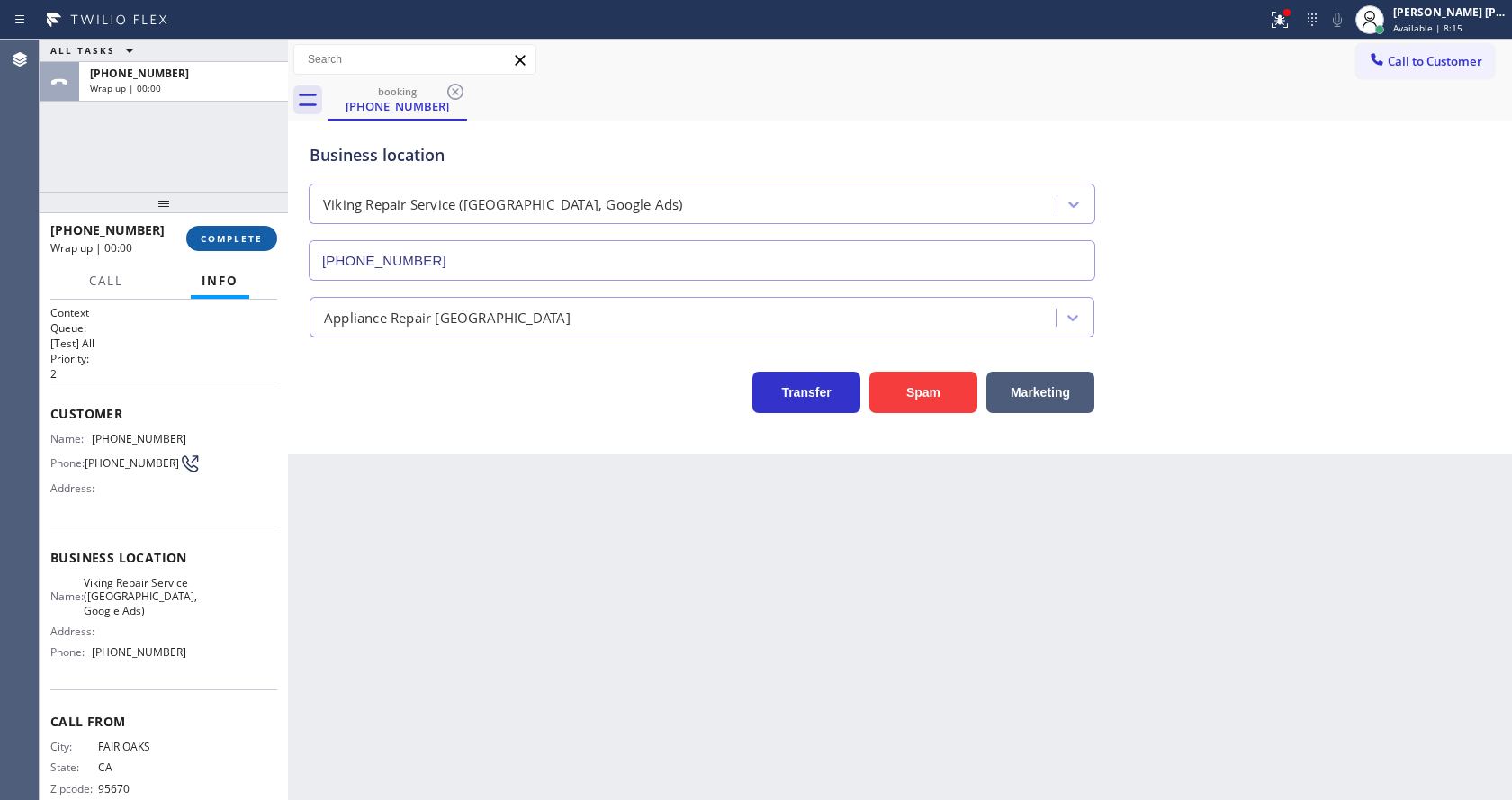
click at [240, 236] on span "COMPLETE" at bounding box center [231, 238] width 62 height 13
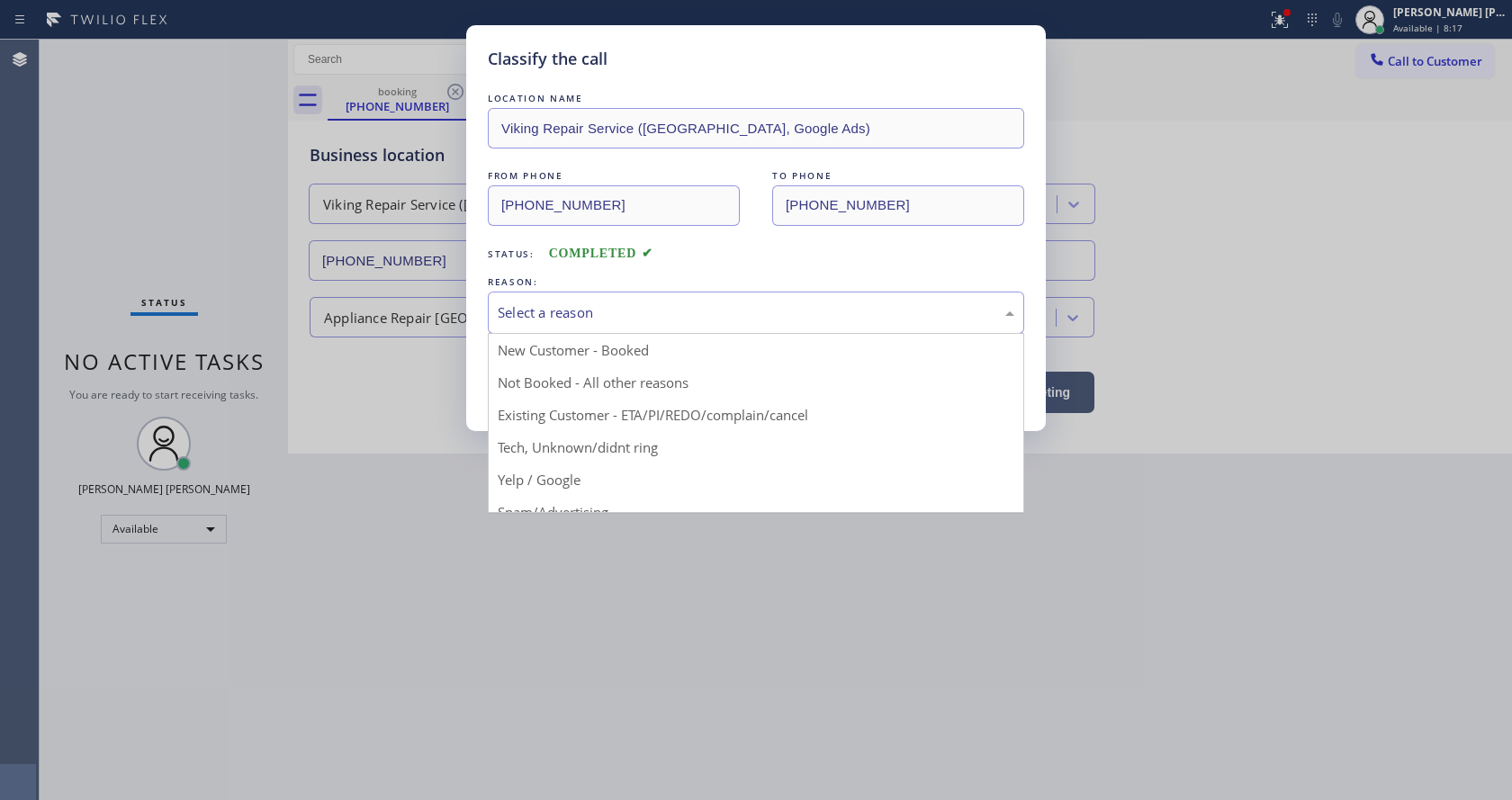
drag, startPoint x: 574, startPoint y: 320, endPoint x: 597, endPoint y: 400, distance: 83.2
click at [574, 323] on div "Select a reason" at bounding box center [755, 312] width 536 height 42
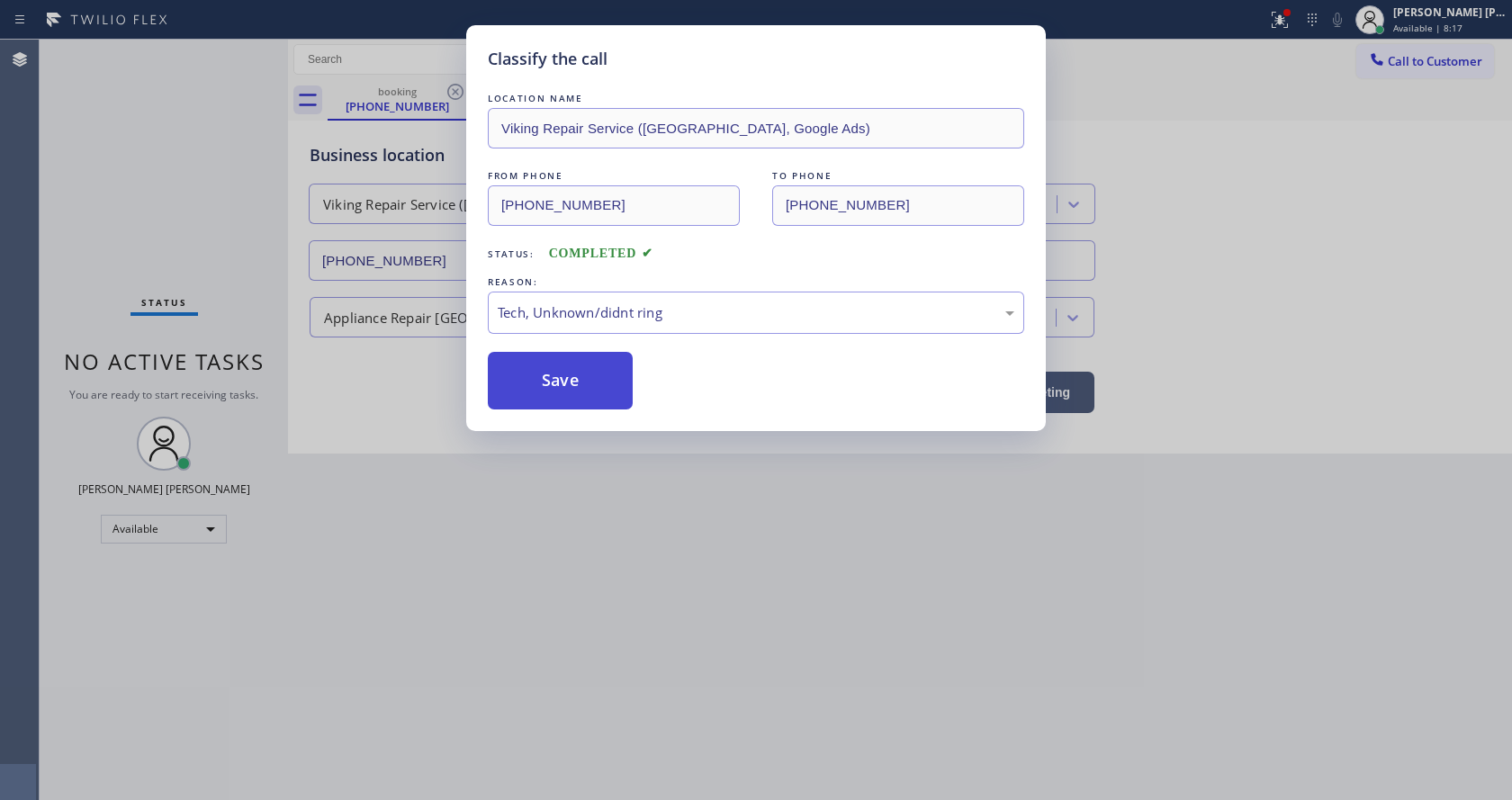
click at [585, 370] on button "Save" at bounding box center [560, 381] width 145 height 57
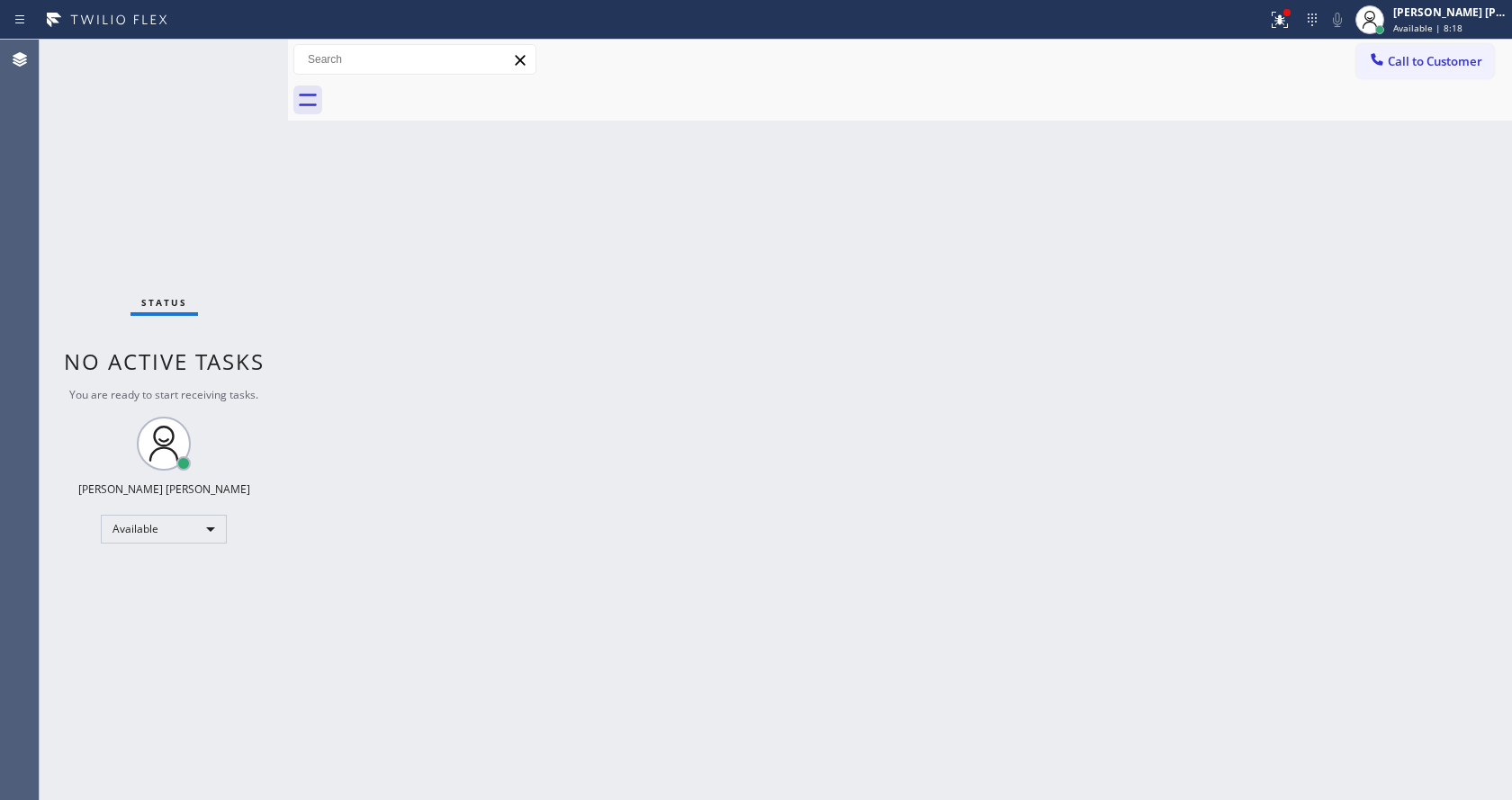
click at [247, 46] on div "Status No active tasks You are ready to start receiving tasks. [PERSON_NAME] [P…" at bounding box center [164, 419] width 249 height 760
click at [200, 58] on div "Status No active tasks You are ready to start receiving tasks. [PERSON_NAME] [P…" at bounding box center [164, 419] width 249 height 760
click at [236, 52] on div "Status No active tasks You are ready to start receiving tasks. [PERSON_NAME] [P…" at bounding box center [164, 419] width 249 height 760
click at [231, 60] on div "Status No active tasks You are ready to start receiving tasks. [PERSON_NAME] [P…" at bounding box center [164, 419] width 249 height 760
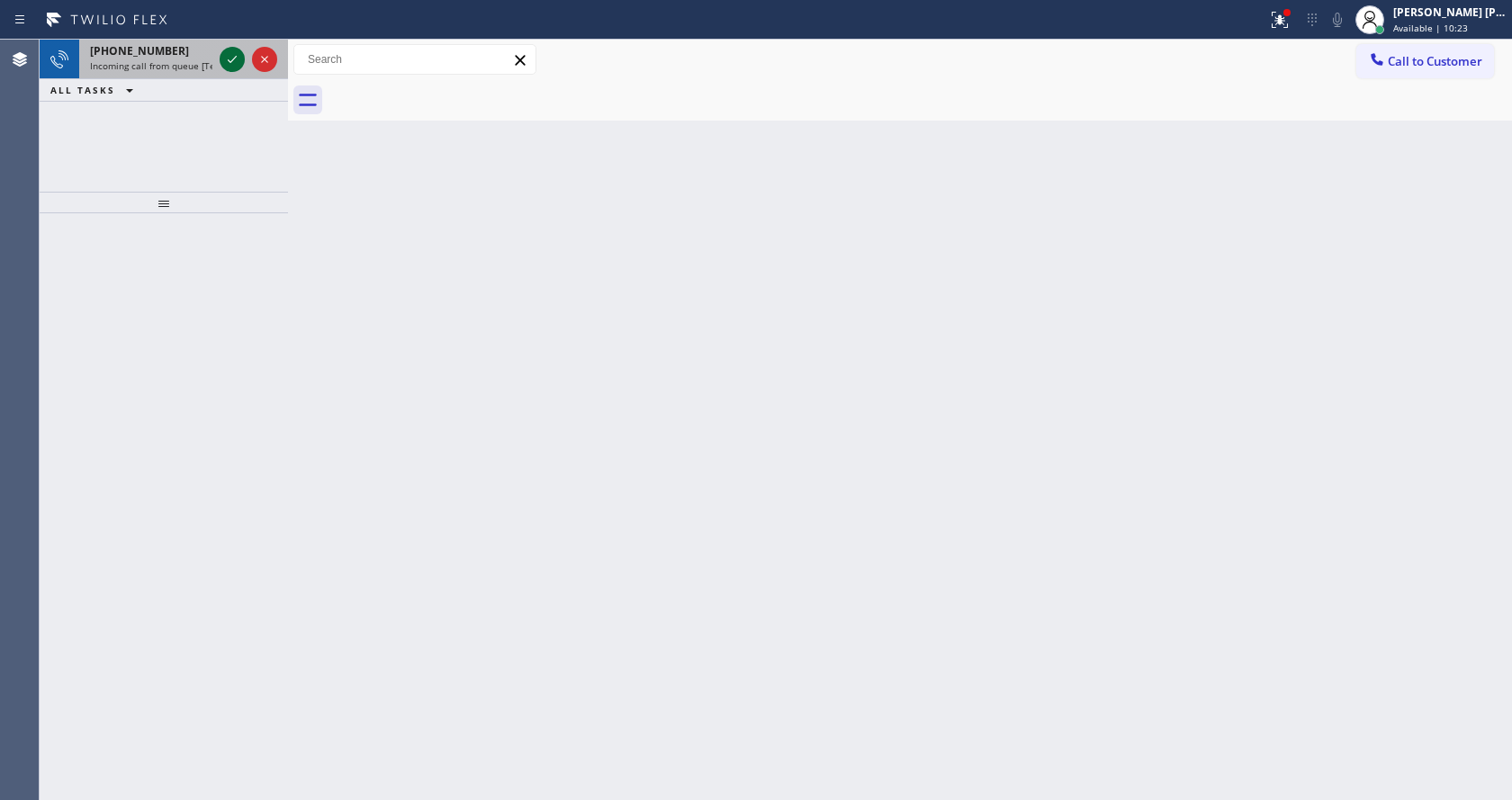
click at [231, 60] on icon at bounding box center [232, 59] width 22 height 22
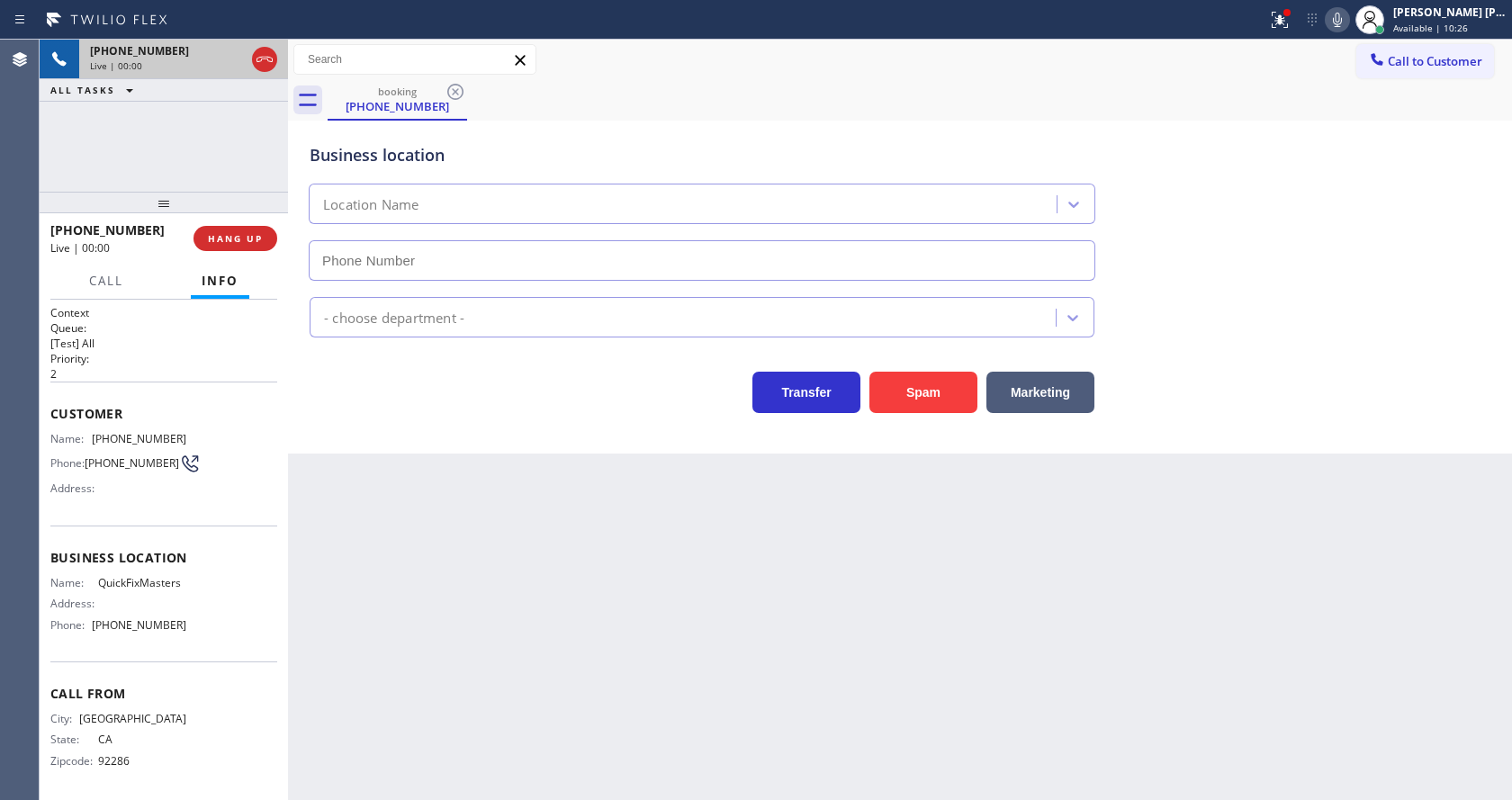
type input "[PHONE_NUMBER]"
click at [581, 604] on div "Back to Dashboard Change Sender ID Customers Technicians Select a contact Outbo…" at bounding box center [900, 419] width 1224 height 760
drag, startPoint x: 87, startPoint y: 430, endPoint x: 223, endPoint y: 430, distance: 136.0
click at [223, 430] on div "Customer Name: [PHONE_NUMBER] Phone: [PHONE_NUMBER] Address:" at bounding box center [164, 454] width 227 height 144
drag, startPoint x: 393, startPoint y: 625, endPoint x: 414, endPoint y: 785, distance: 161.4
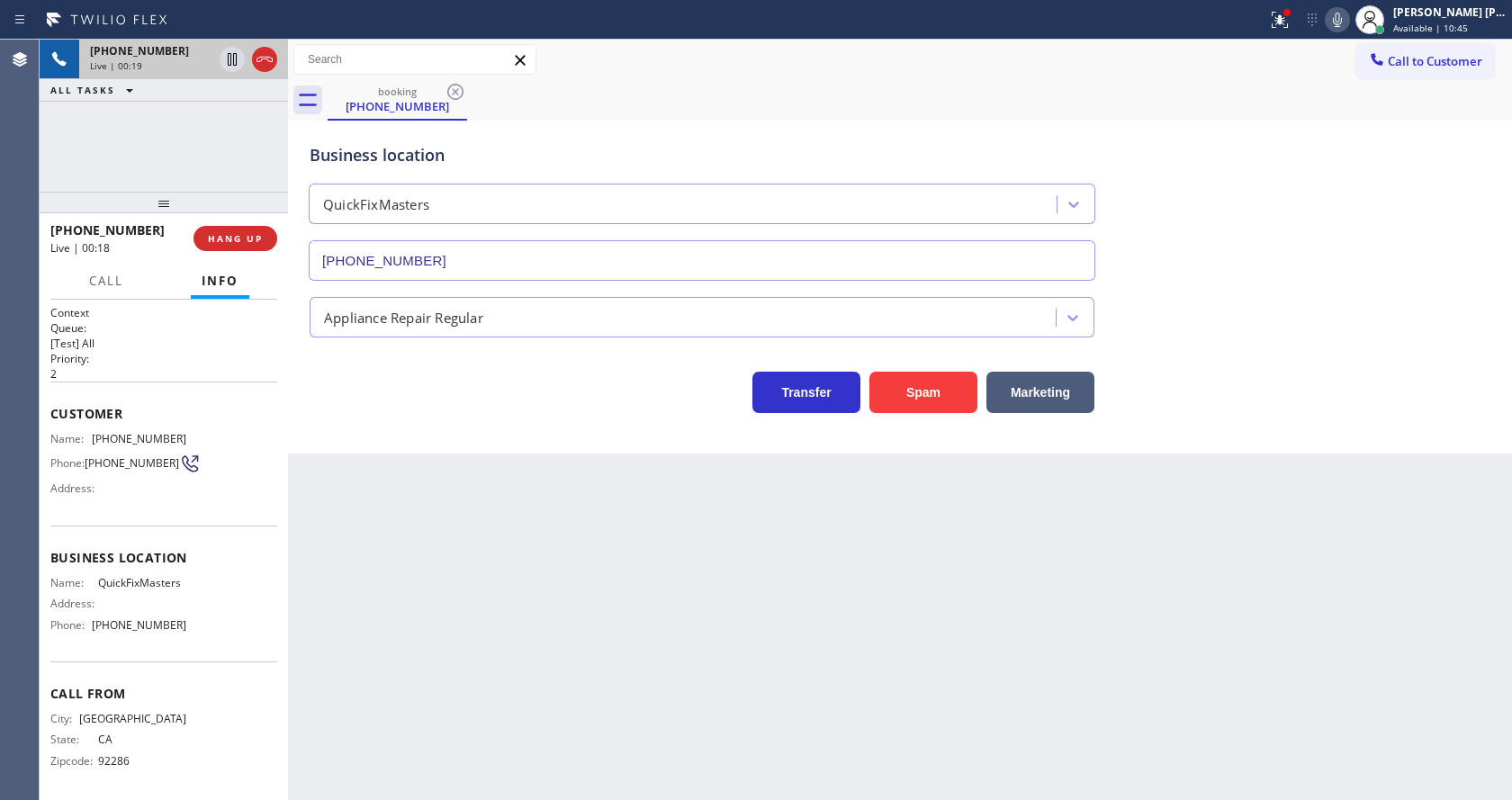
click at [396, 642] on div "Back to Dashboard Change Sender ID Customers Technicians Select a contact Outbo…" at bounding box center [900, 419] width 1224 height 760
click at [213, 579] on div "Business location Name: QuickFixMasters Address: Phone: [PHONE_NUMBER]" at bounding box center [164, 593] width 227 height 136
drag, startPoint x: 89, startPoint y: 589, endPoint x: 237, endPoint y: 586, distance: 148.0
click at [237, 586] on div "Name: QuickFixMasters Address: Phone: [PHONE_NUMBER]" at bounding box center [164, 608] width 227 height 63
drag, startPoint x: 409, startPoint y: 567, endPoint x: 403, endPoint y: 662, distance: 95.2
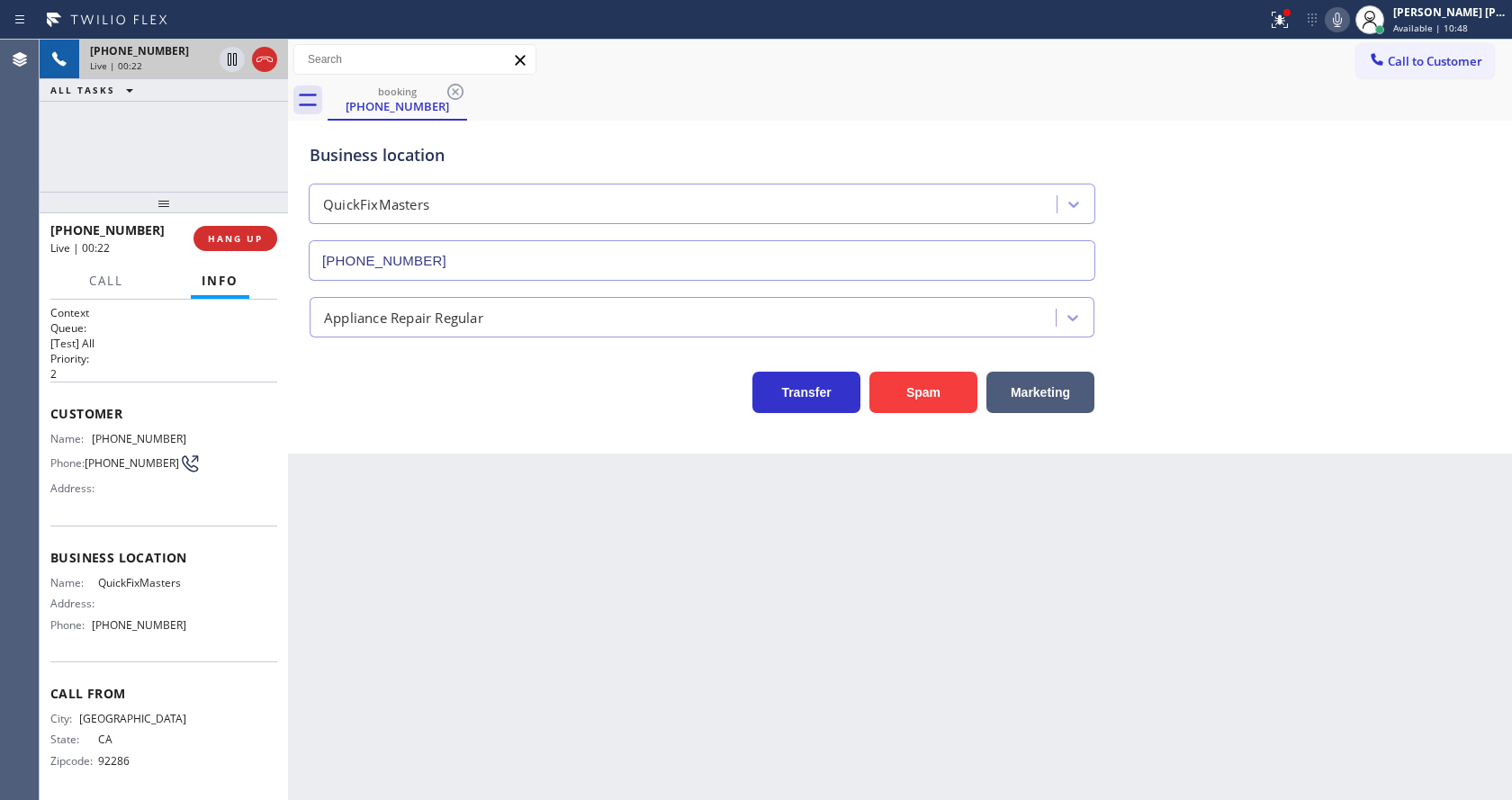
click at [409, 583] on div "Back to Dashboard Change Sender ID Customers Technicians Select a contact Outbo…" at bounding box center [900, 419] width 1224 height 760
click at [186, 602] on div "Name: QuickFixMasters Address: Phone: [PHONE_NUMBER]" at bounding box center [164, 608] width 227 height 63
drag, startPoint x: 93, startPoint y: 628, endPoint x: 180, endPoint y: 629, distance: 87.0
click at [180, 629] on div "Name: QuickFixMasters Address: Phone: [PHONE_NUMBER]" at bounding box center [164, 608] width 227 height 63
drag, startPoint x: 372, startPoint y: 584, endPoint x: 383, endPoint y: 677, distance: 93.6
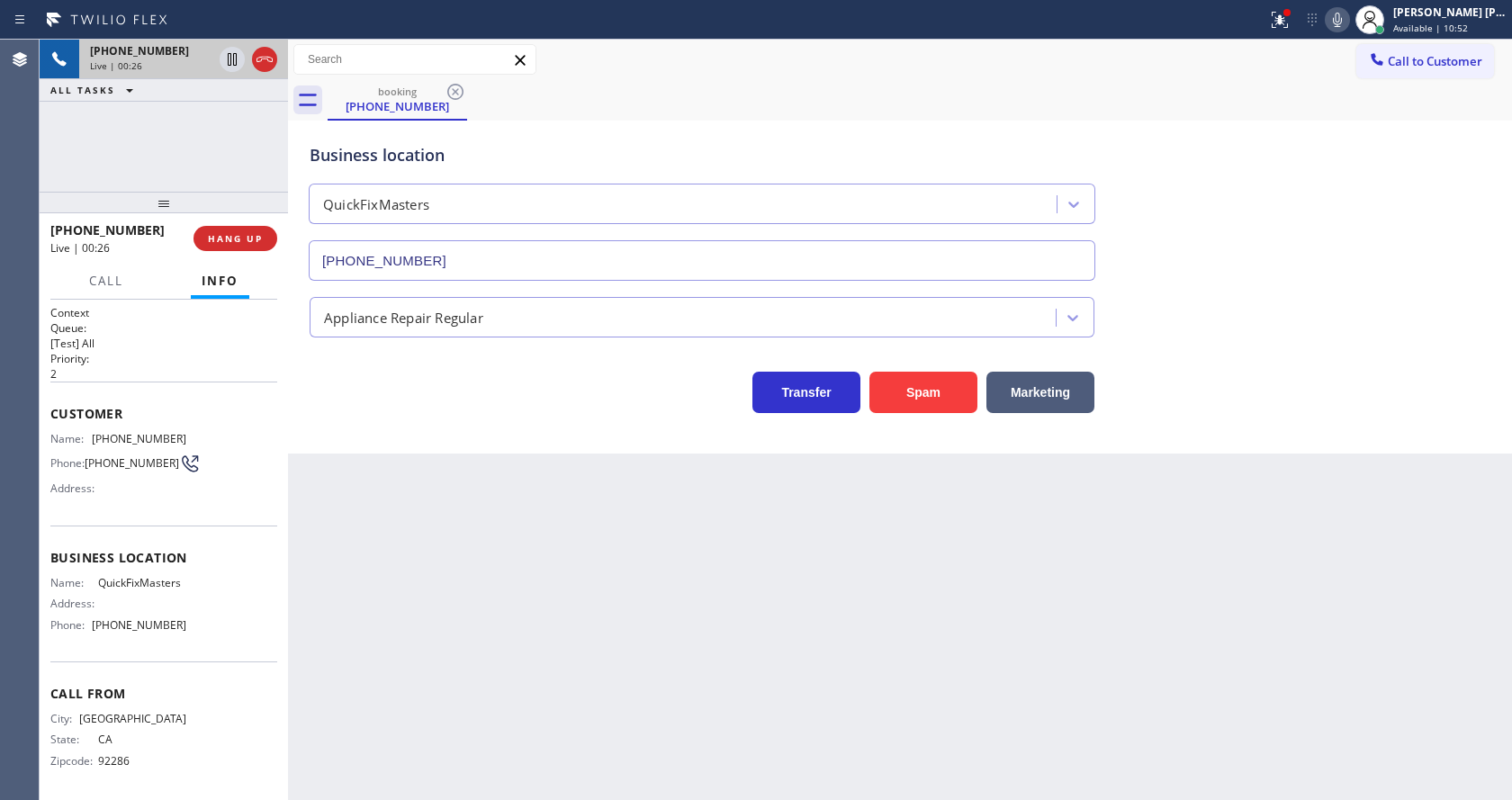
click at [375, 614] on div "Back to Dashboard Change Sender ID Customers Technicians Select a contact Outbo…" at bounding box center [900, 419] width 1224 height 760
click at [406, 775] on div "Back to Dashboard Change Sender ID Customers Technicians Select a contact Outbo…" at bounding box center [900, 419] width 1224 height 760
drag, startPoint x: 598, startPoint y: 576, endPoint x: 610, endPoint y: 571, distance: 13.0
click at [610, 571] on div "Back to Dashboard Change Sender ID Customers Technicians Select a contact Outbo…" at bounding box center [900, 419] width 1224 height 760
click at [1300, 11] on div at bounding box center [1279, 20] width 39 height 22
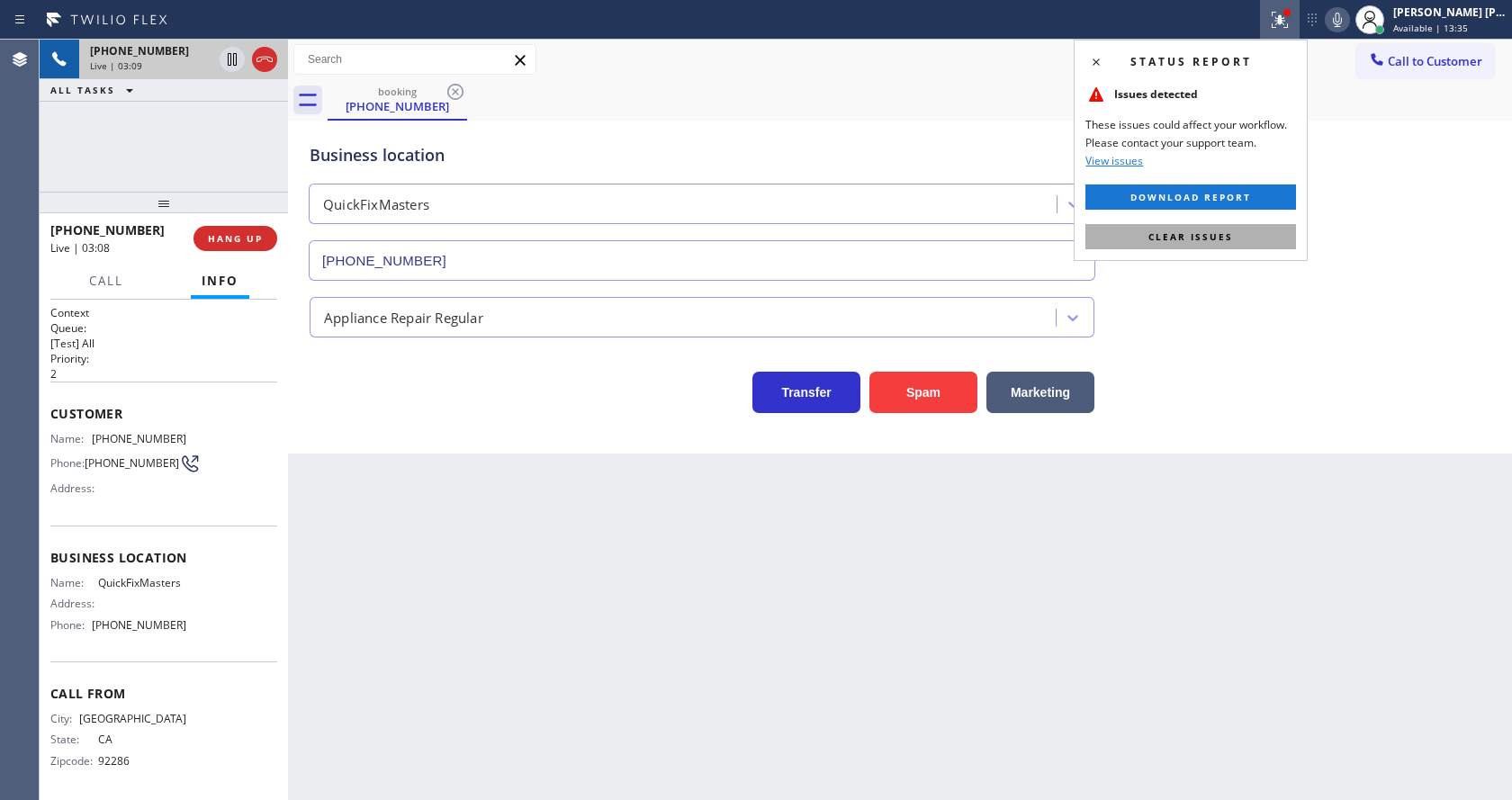
click at [1237, 242] on button "Clear issues" at bounding box center [1190, 237] width 210 height 26
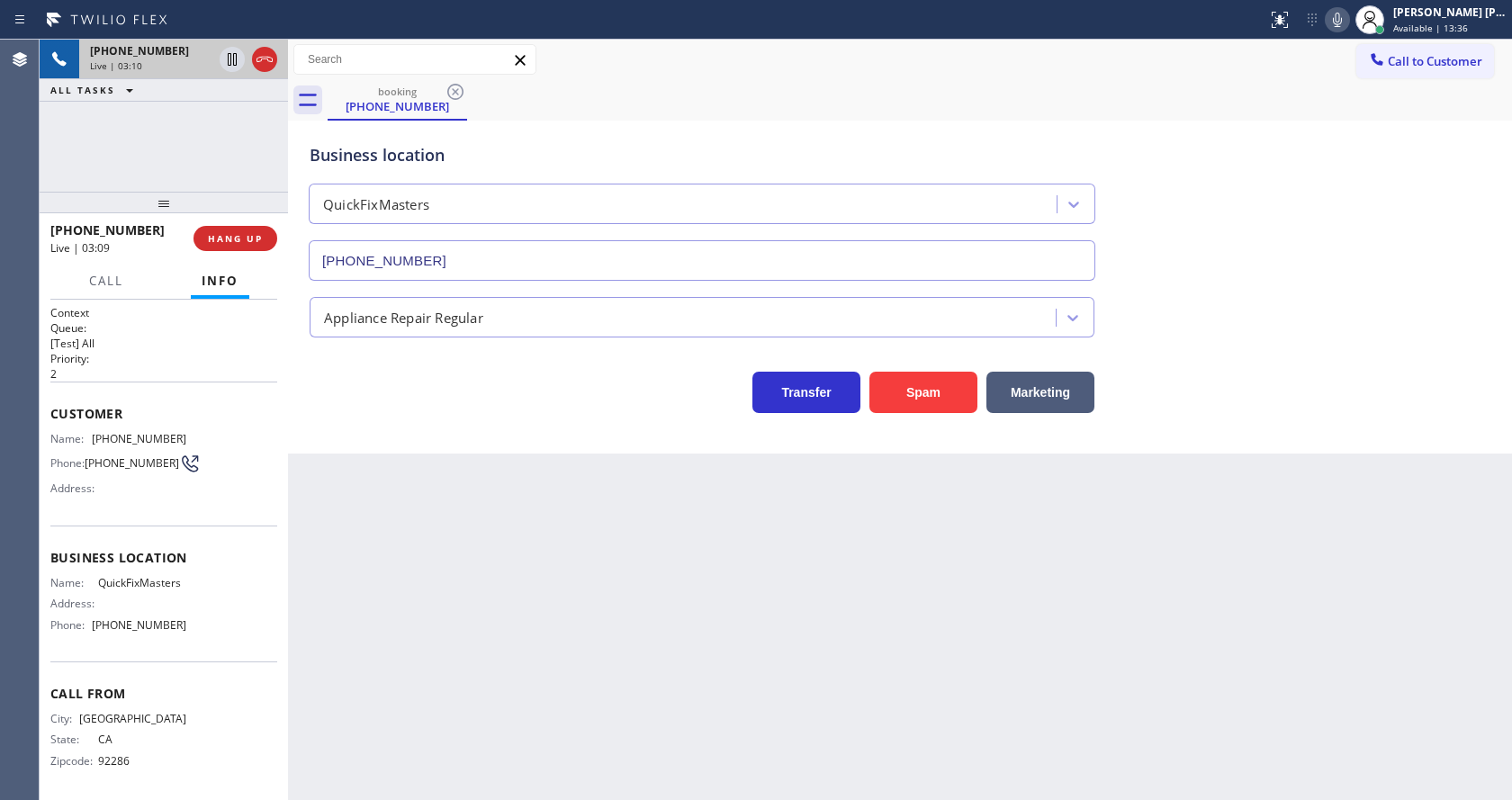
click at [1341, 32] on button at bounding box center [1337, 20] width 26 height 26
click at [239, 53] on icon at bounding box center [232, 59] width 22 height 22
drag, startPoint x: 436, startPoint y: 601, endPoint x: 464, endPoint y: 655, distance: 60.8
click at [440, 611] on div "Back to Dashboard Change Sender ID Customers Technicians Select a contact Outbo…" at bounding box center [900, 419] width 1224 height 760
click at [454, 554] on div "Back to Dashboard Change Sender ID Customers Technicians Select a contact Outbo…" at bounding box center [900, 419] width 1224 height 760
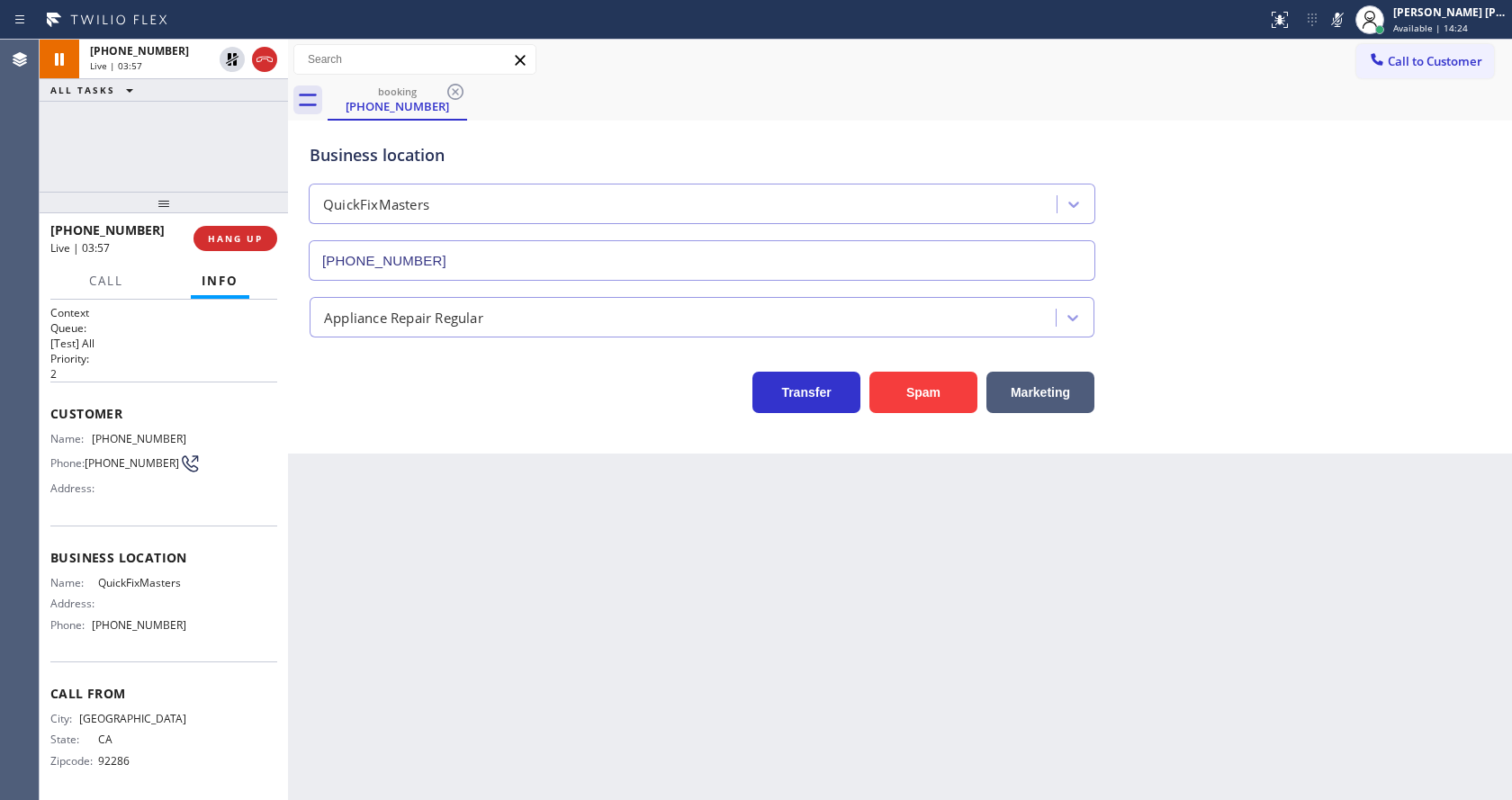
drag, startPoint x: 453, startPoint y: 690, endPoint x: 449, endPoint y: 791, distance: 101.1
click at [453, 692] on div "Back to Dashboard Change Sender ID Customers Technicians Select a contact Outbo…" at bounding box center [900, 419] width 1224 height 760
click at [692, 592] on div "Back to Dashboard Change Sender ID Customers Technicians Select a contact Outbo…" at bounding box center [900, 419] width 1224 height 760
click at [233, 53] on icon at bounding box center [232, 59] width 22 height 22
click at [1341, 22] on icon at bounding box center [1336, 20] width 9 height 15
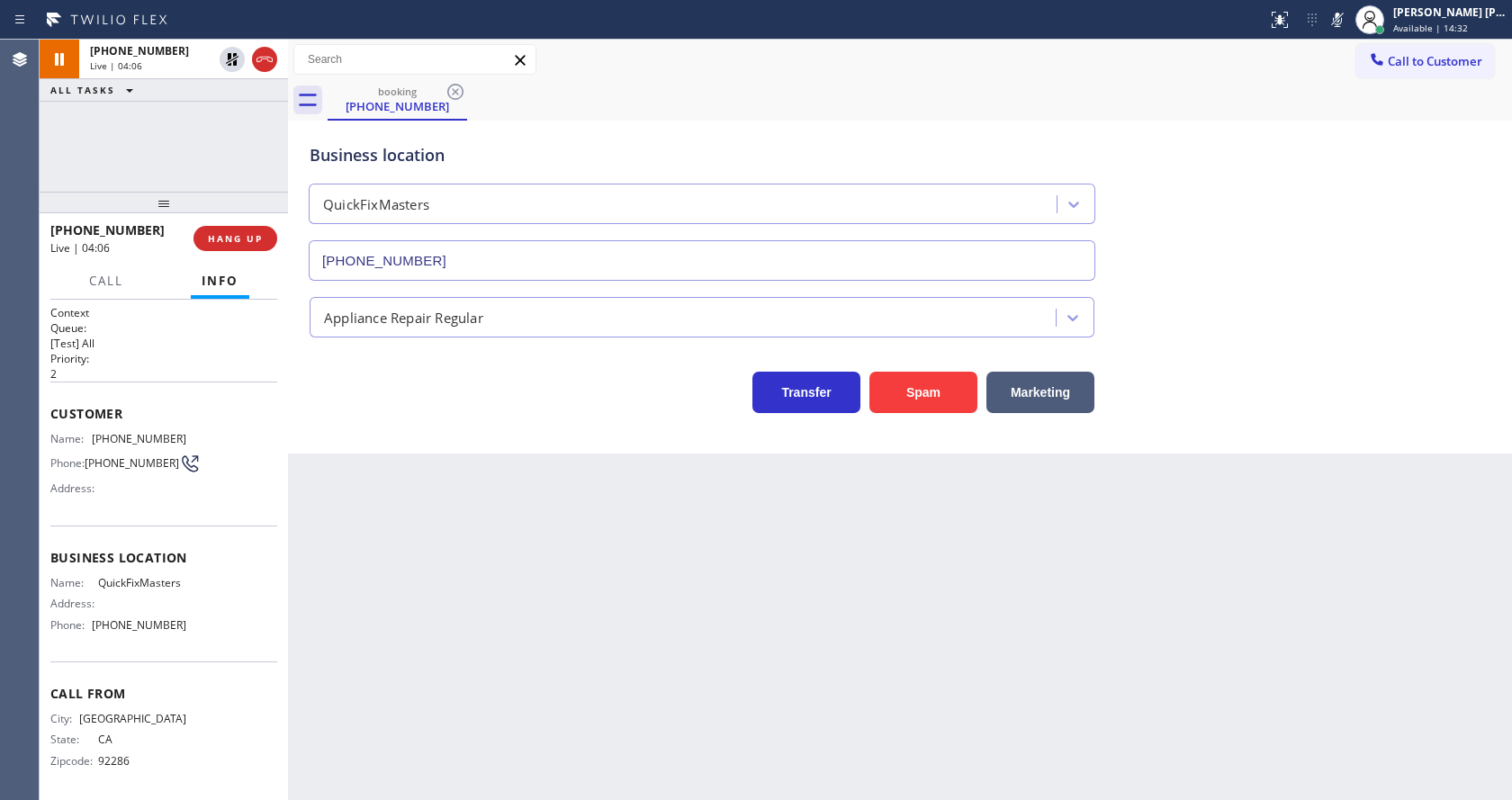
click at [1411, 301] on div "Appliance Repair Regular" at bounding box center [900, 314] width 1188 height 47
click at [539, 755] on div "Back to Dashboard Change Sender ID Customers Technicians Select a contact Outbo…" at bounding box center [900, 419] width 1224 height 760
click at [576, 650] on div "Back to Dashboard Change Sender ID Customers Technicians Select a contact Outbo…" at bounding box center [900, 419] width 1224 height 760
click at [692, 644] on div "Back to Dashboard Change Sender ID Customers Technicians Select a contact Outbo…" at bounding box center [900, 419] width 1224 height 760
click at [1340, 15] on icon at bounding box center [1337, 20] width 22 height 22
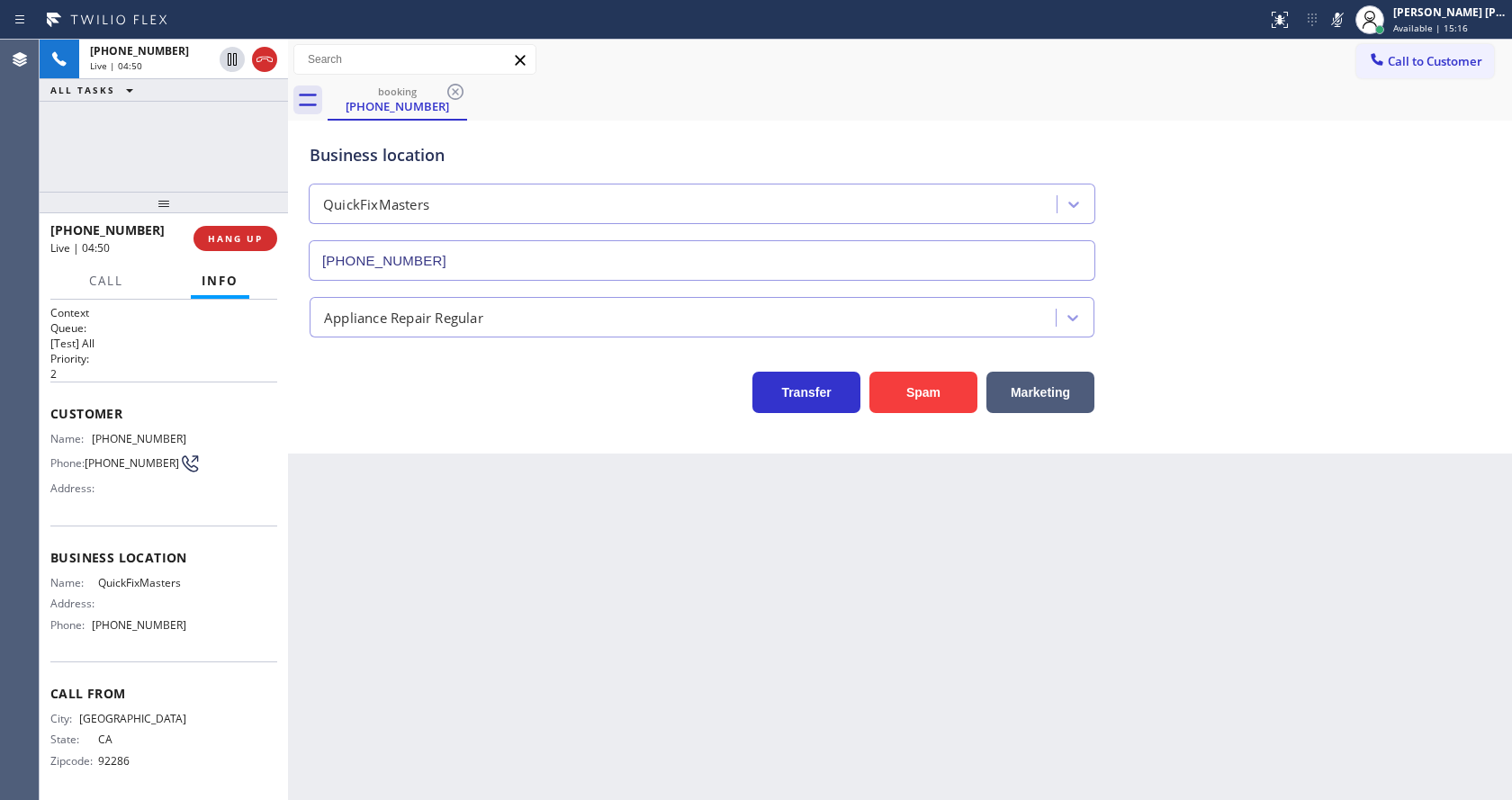
click at [1342, 170] on div "Business location QuickFixMasters [PHONE_NUMBER]" at bounding box center [900, 198] width 1188 height 163
click at [530, 645] on div "Back to Dashboard Change Sender ID Customers Technicians Select a contact Outbo…" at bounding box center [900, 419] width 1224 height 760
click at [337, 600] on div "Back to Dashboard Change Sender ID Customers Technicians Select a contact Outbo…" at bounding box center [900, 419] width 1224 height 760
click at [792, 586] on div "Back to Dashboard Change Sender ID Customers Technicians Select a contact Outbo…" at bounding box center [900, 419] width 1224 height 760
click at [306, 687] on div "Back to Dashboard Change Sender ID Customers Technicians Select a contact Outbo…" at bounding box center [900, 419] width 1224 height 760
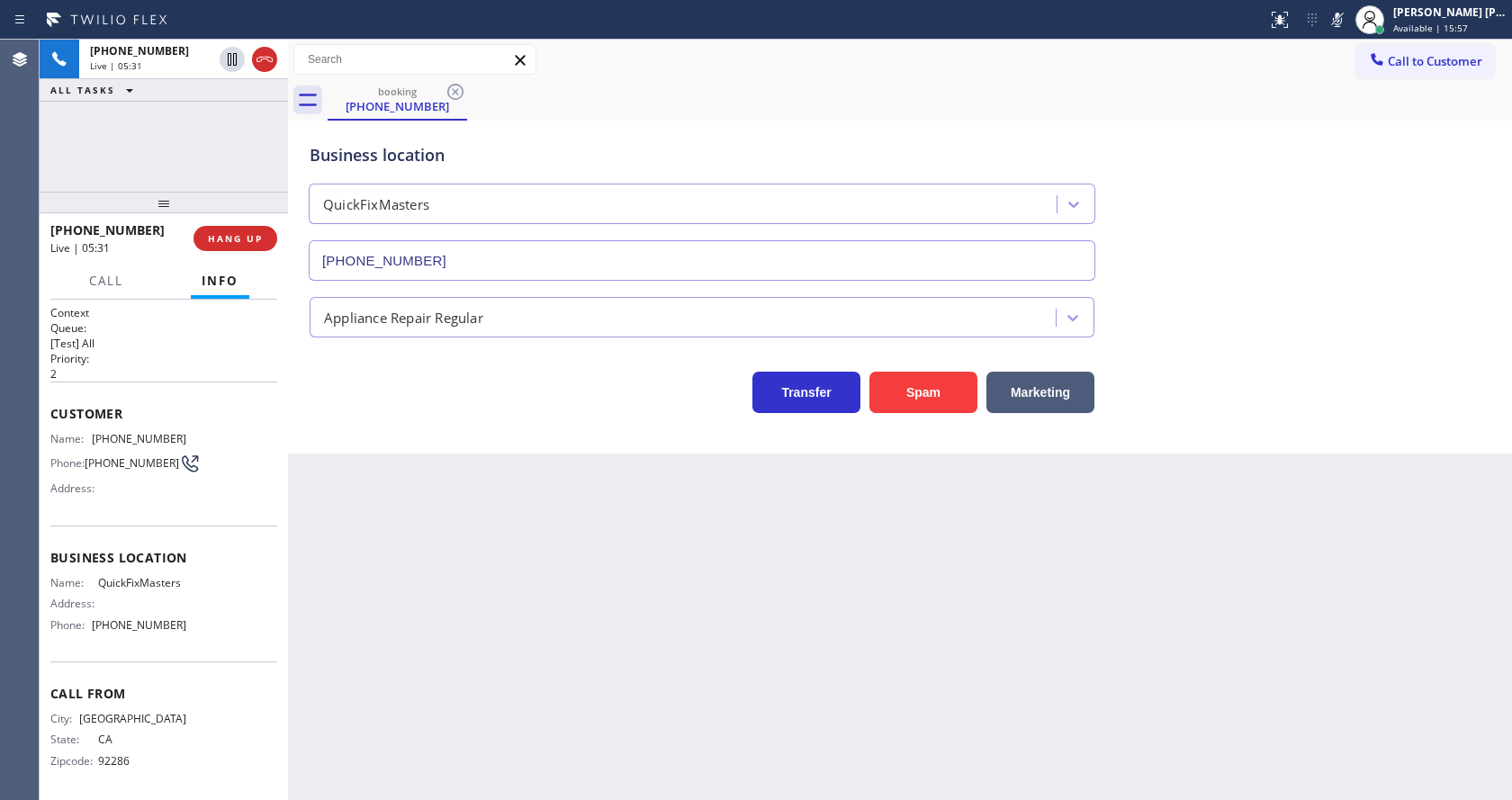
click at [963, 607] on div "Back to Dashboard Change Sender ID Customers Technicians Select a contact Outbo…" at bounding box center [900, 419] width 1224 height 760
click at [768, 610] on div "Back to Dashboard Change Sender ID Customers Technicians Select a contact Outbo…" at bounding box center [900, 419] width 1224 height 760
click at [1348, 13] on icon at bounding box center [1337, 20] width 22 height 22
click at [1323, 402] on div "Transfer Spam Marketing" at bounding box center [900, 384] width 1188 height 57
click at [449, 647] on div "Back to Dashboard Change Sender ID Customers Technicians Select a contact Outbo…" at bounding box center [900, 419] width 1224 height 760
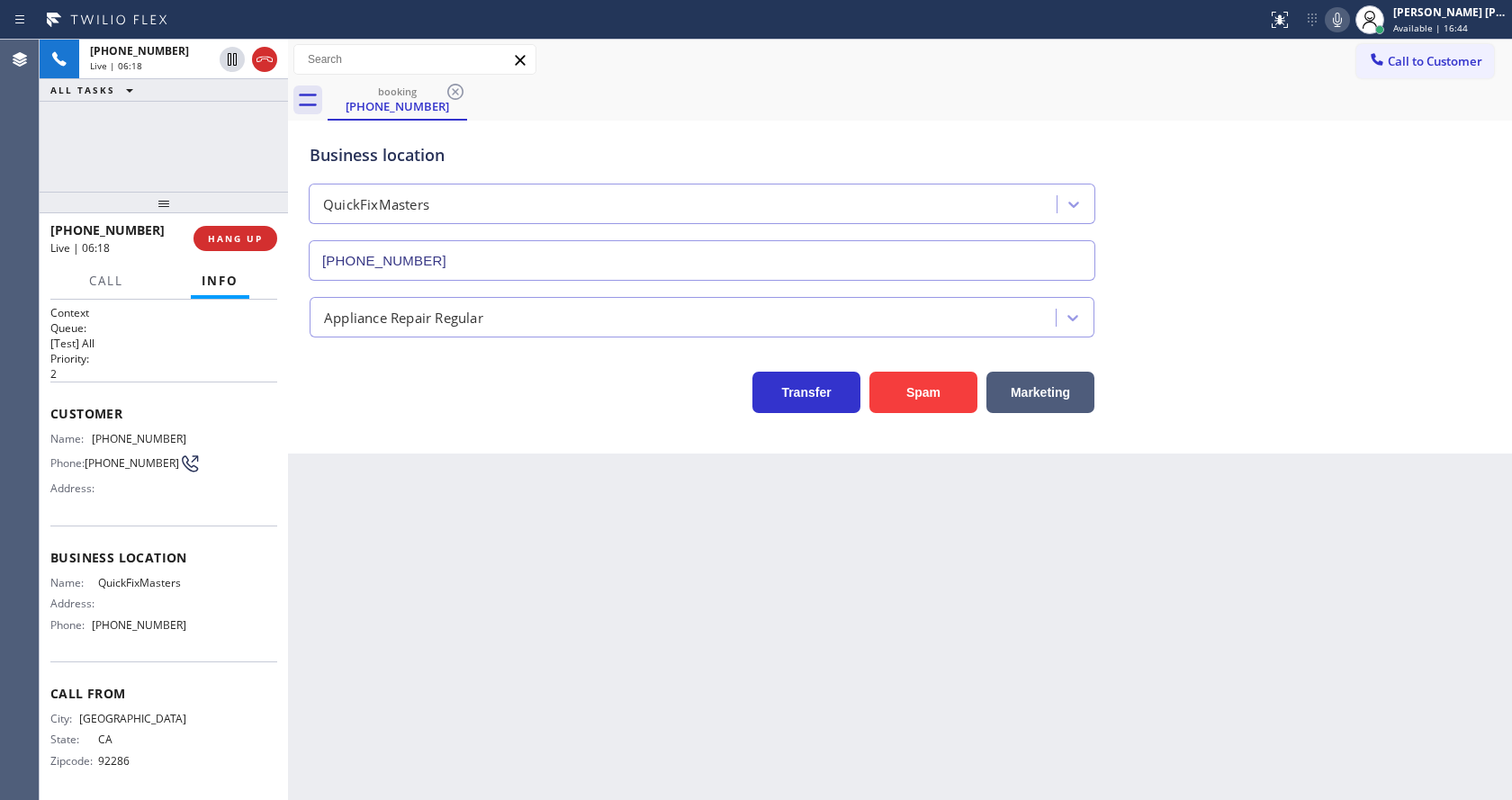
click at [583, 669] on div "Back to Dashboard Change Sender ID Customers Technicians Select a contact Outbo…" at bounding box center [900, 419] width 1224 height 760
click at [679, 551] on div "Back to Dashboard Change Sender ID Customers Technicians Select a contact Outbo…" at bounding box center [900, 419] width 1224 height 760
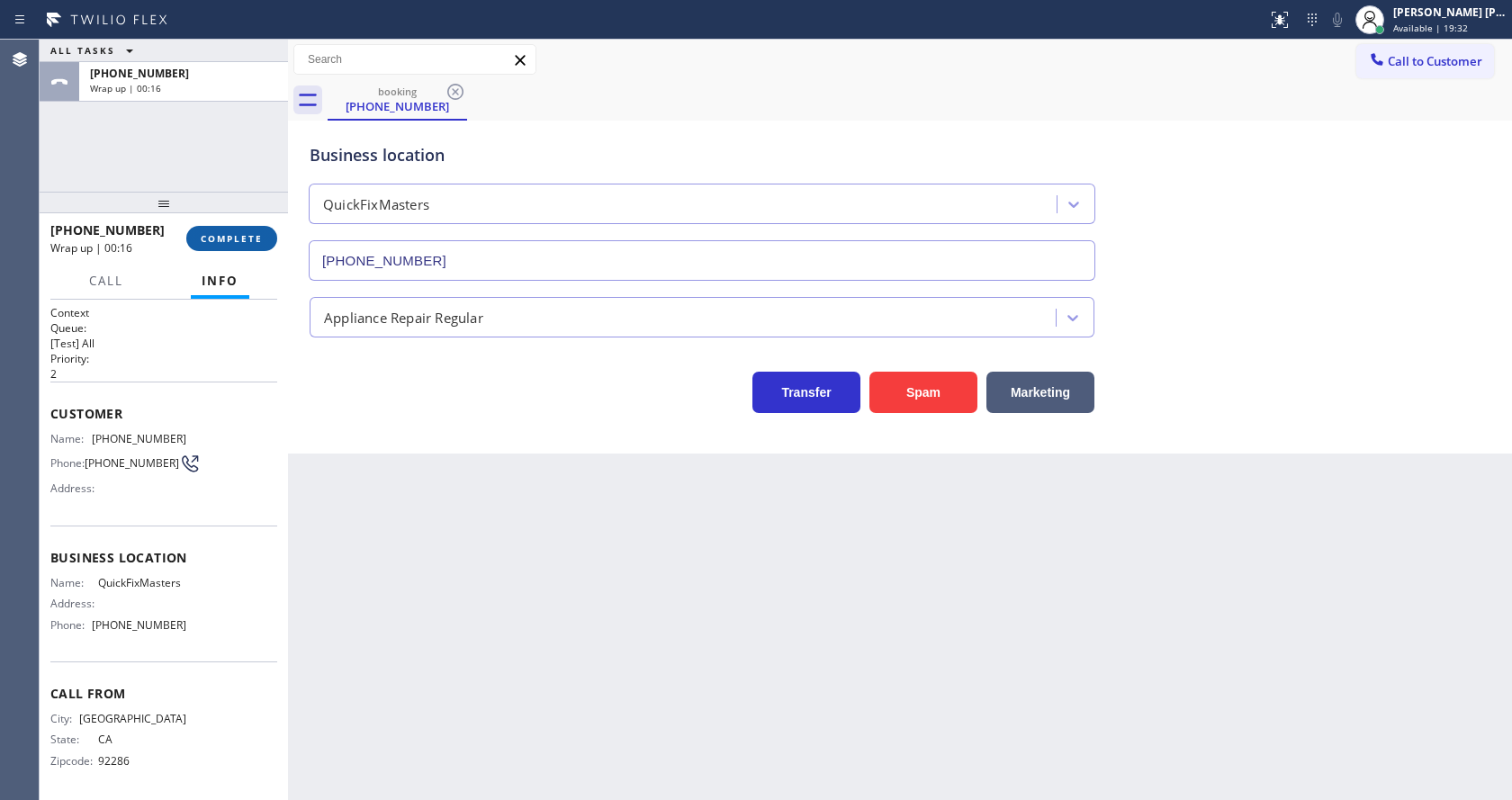
click at [206, 228] on button "COMPLETE" at bounding box center [232, 239] width 91 height 26
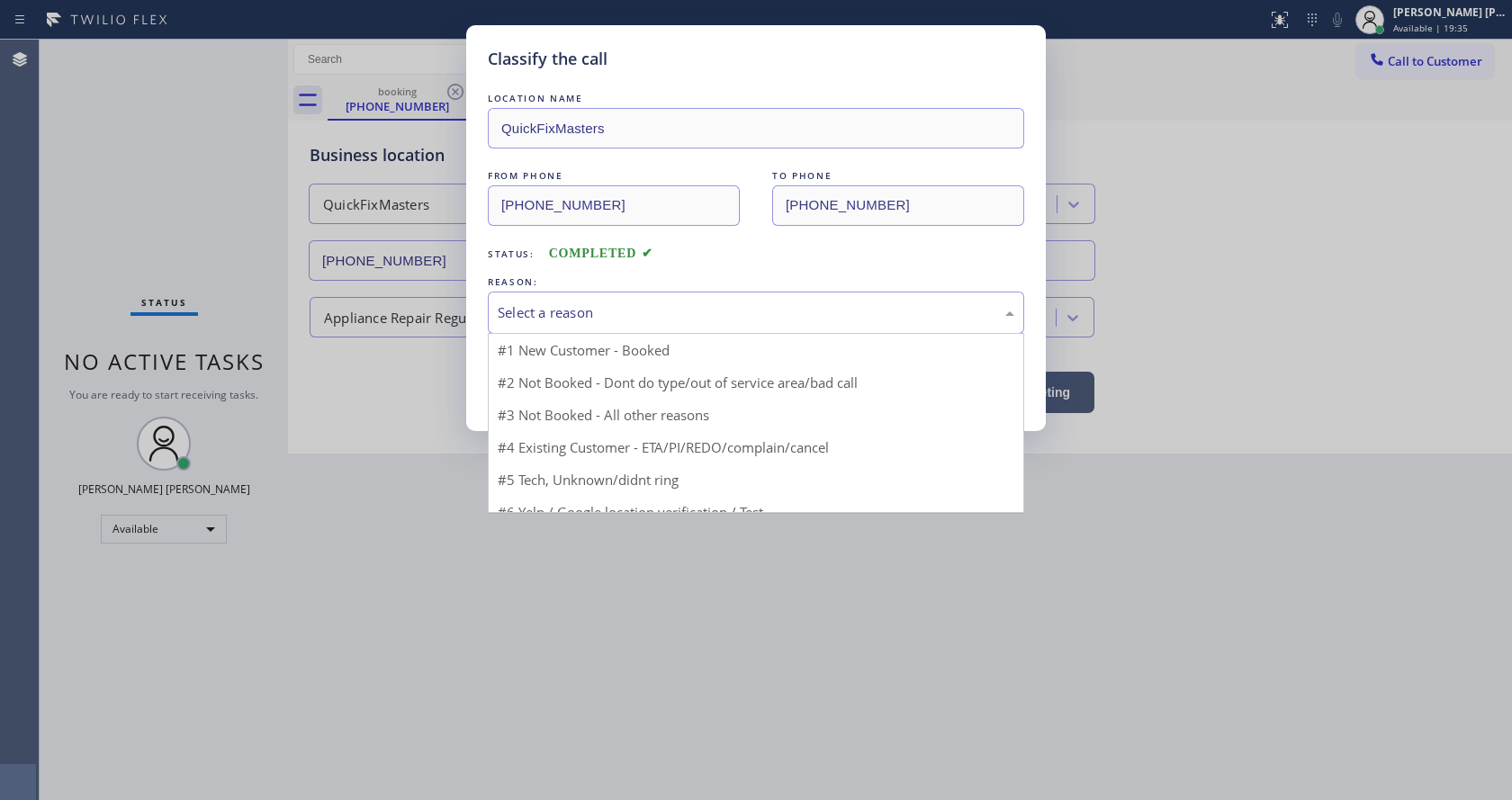
drag, startPoint x: 583, startPoint y: 306, endPoint x: 556, endPoint y: 327, distance: 34.2
click at [582, 307] on div "Select a reason" at bounding box center [755, 312] width 516 height 21
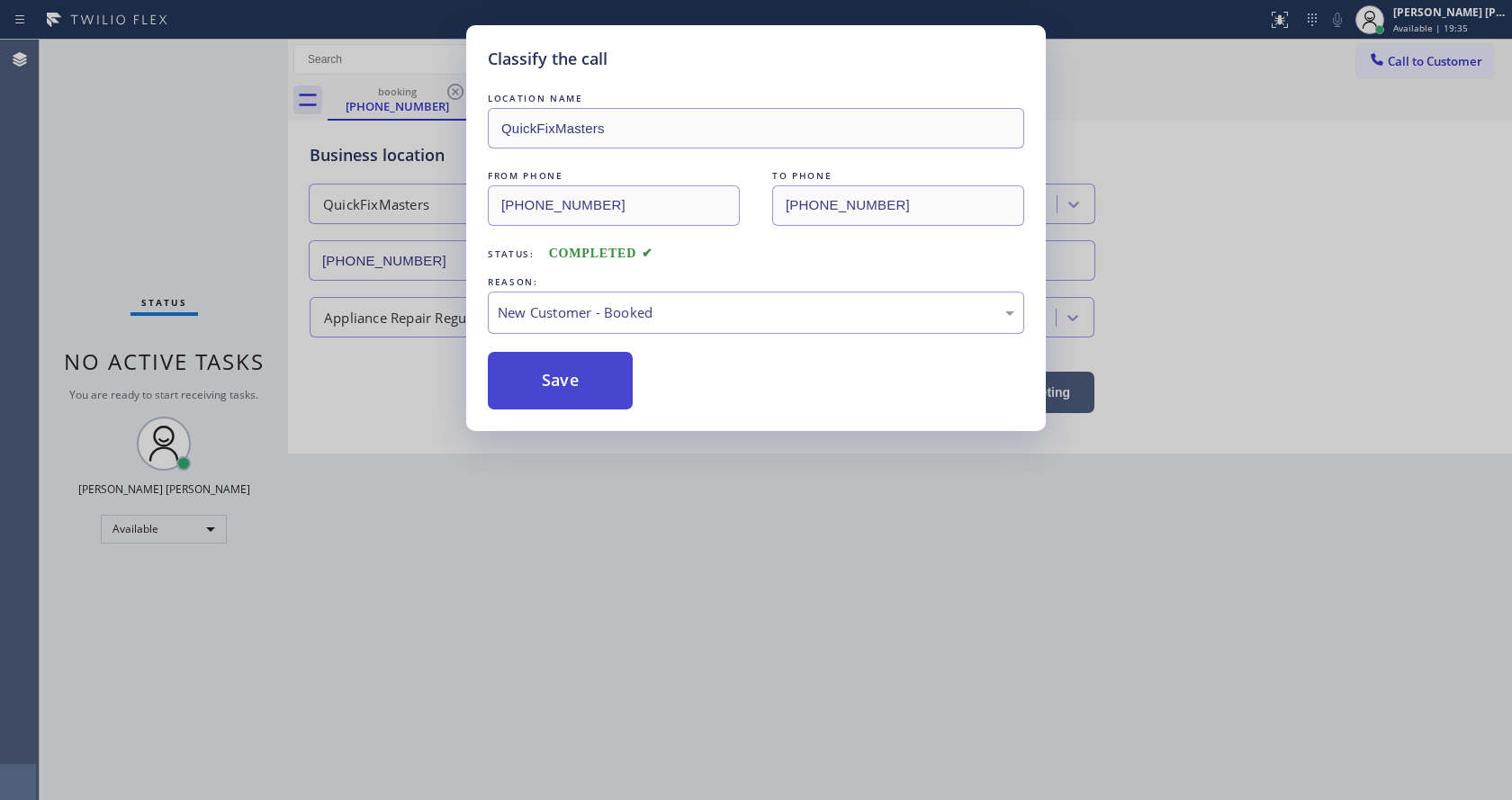
click at [551, 385] on button "Save" at bounding box center [560, 381] width 145 height 57
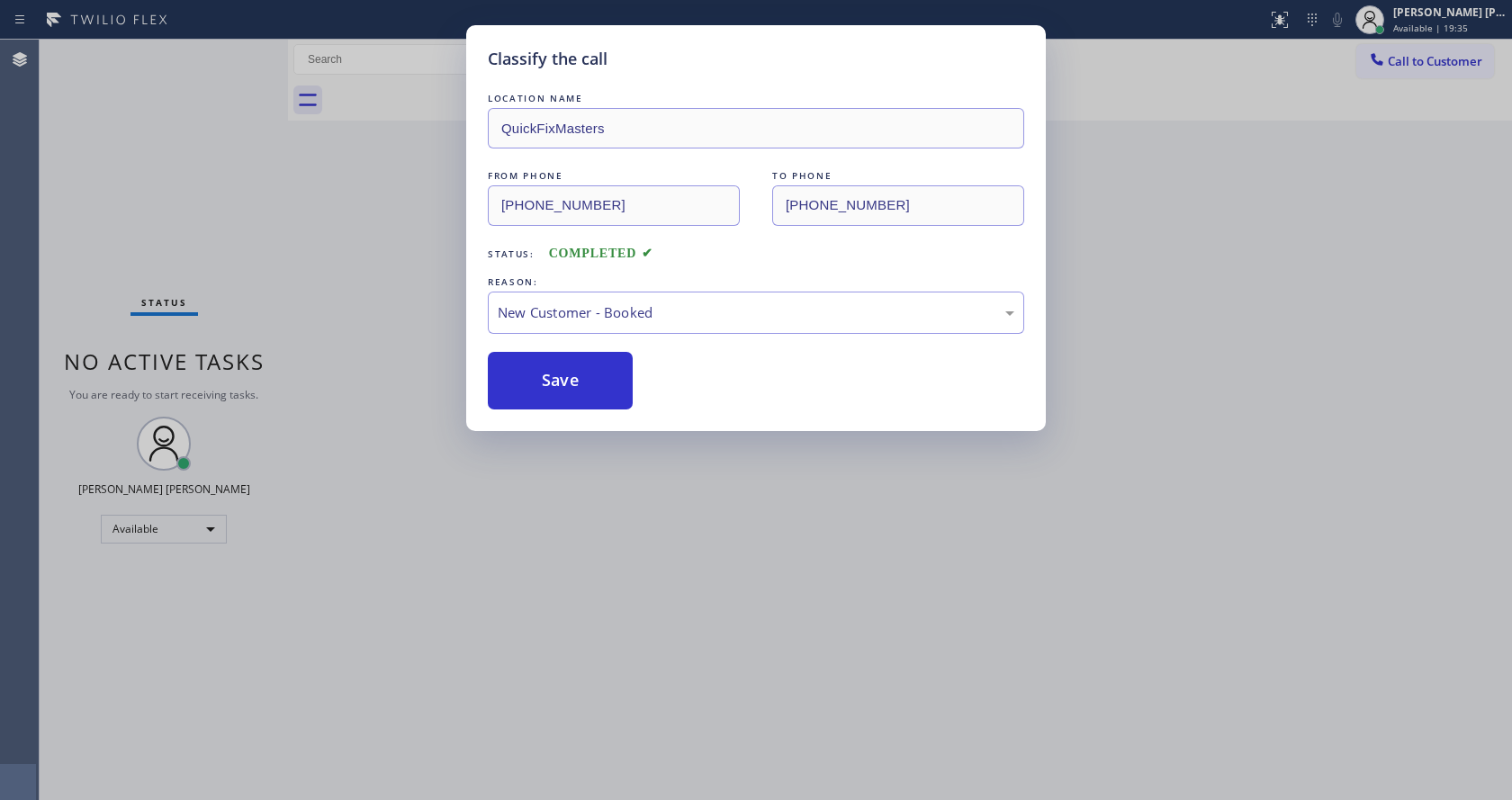
click at [630, 591] on div "Classify the call LOCATION NAME QuickFixMasters FROM PHONE [PHONE_NUMBER] TO PH…" at bounding box center [756, 400] width 1512 height 800
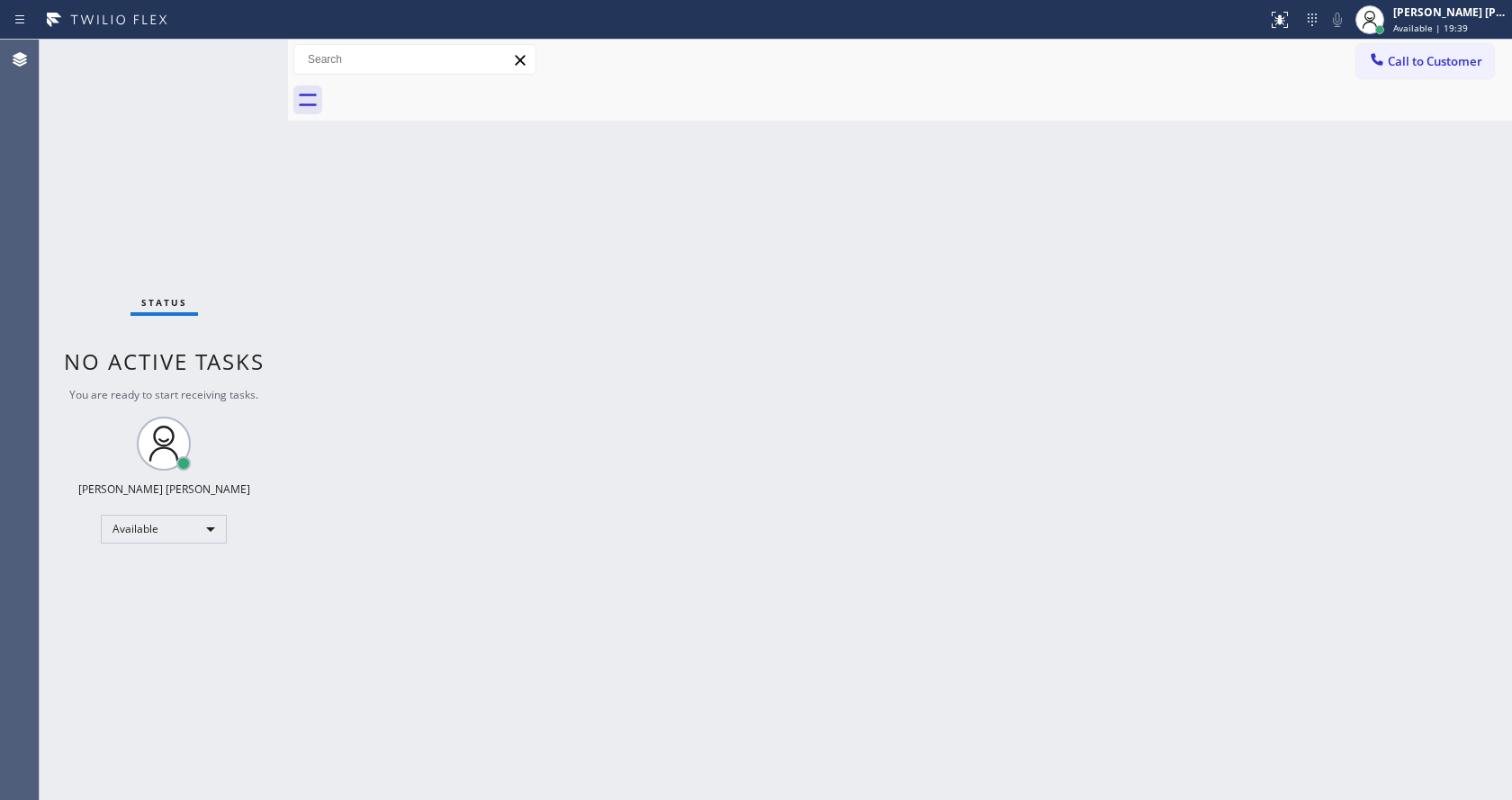
click at [257, 265] on div "Status No active tasks You are ready to start receiving tasks. [PERSON_NAME] [P…" at bounding box center [164, 419] width 249 height 760
click at [578, 733] on div "Back to Dashboard Change Sender ID Customers Technicians Select a contact Outbo…" at bounding box center [900, 419] width 1224 height 760
click at [383, 457] on div "Back to Dashboard Change Sender ID Customers Technicians Select a contact Outbo…" at bounding box center [900, 419] width 1224 height 760
click at [1347, 371] on div "Back to Dashboard Change Sender ID Customers Technicians Select a contact Outbo…" at bounding box center [900, 419] width 1224 height 760
click at [303, 249] on div "Back to Dashboard Change Sender ID Customers Technicians Select a contact Outbo…" at bounding box center [900, 419] width 1224 height 760
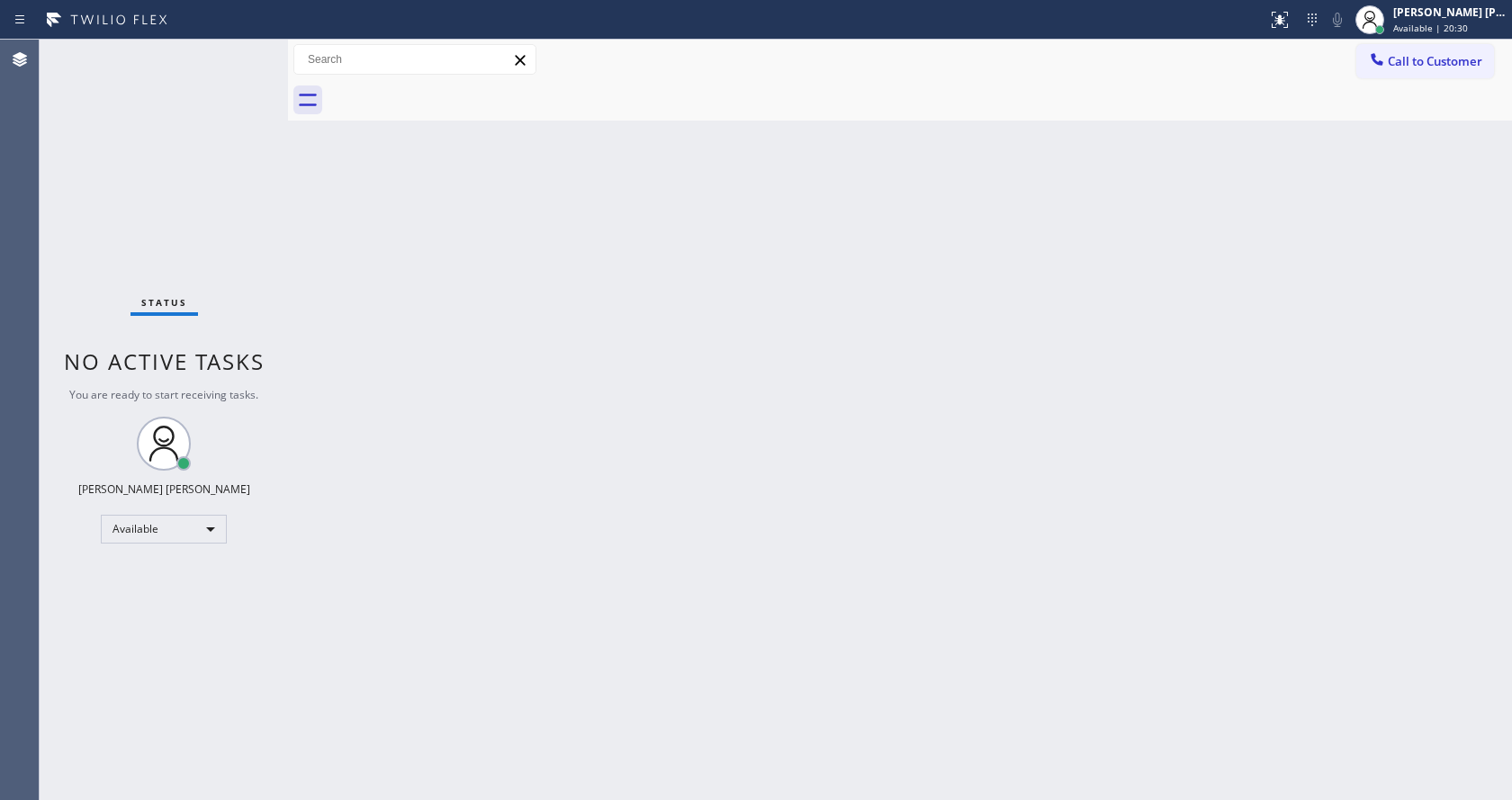
click at [242, 47] on div "Status No active tasks You are ready to start receiving tasks. [PERSON_NAME] [P…" at bounding box center [164, 419] width 249 height 760
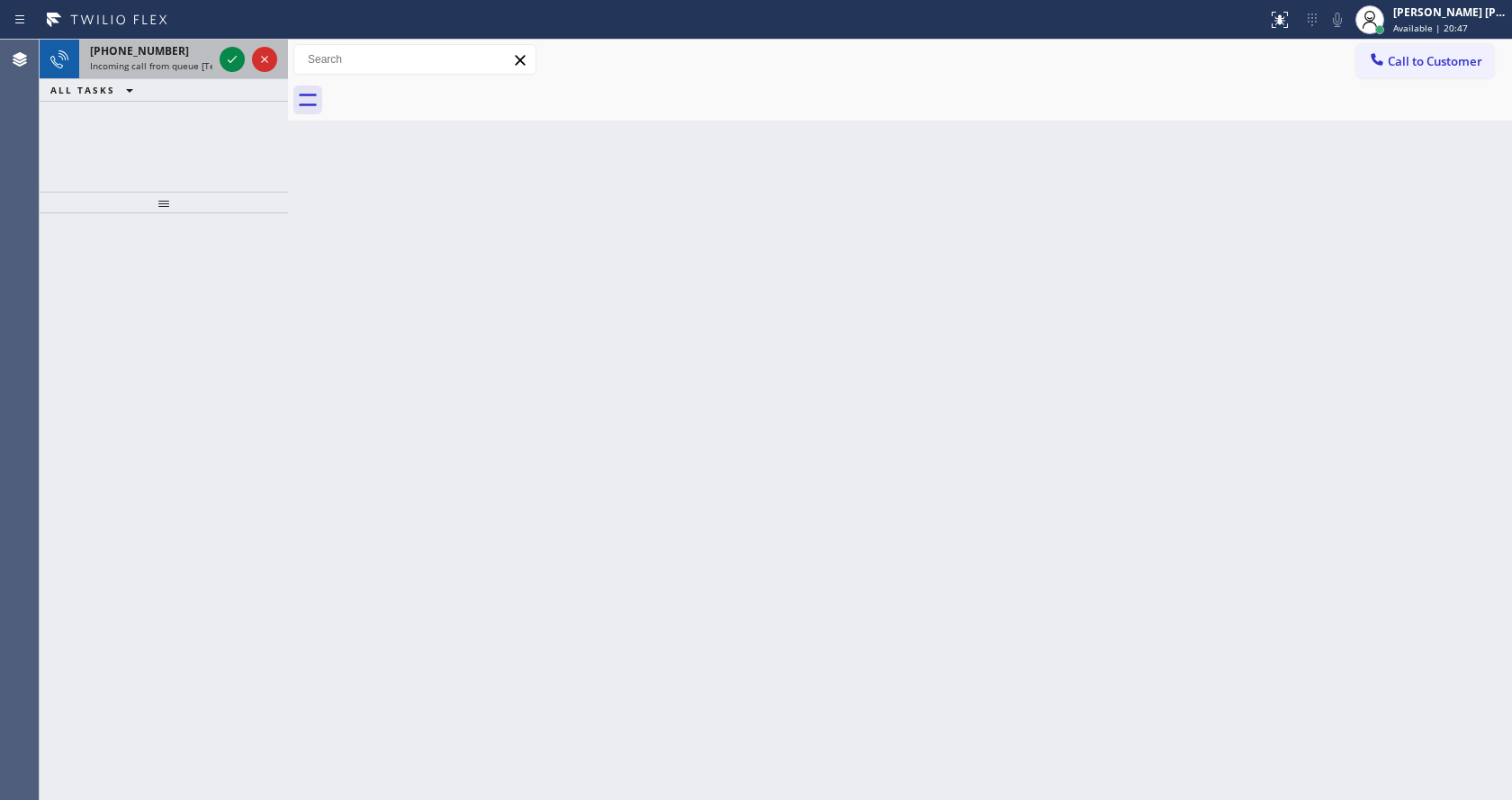
click at [209, 56] on div "[PHONE_NUMBER]" at bounding box center [151, 51] width 122 height 16
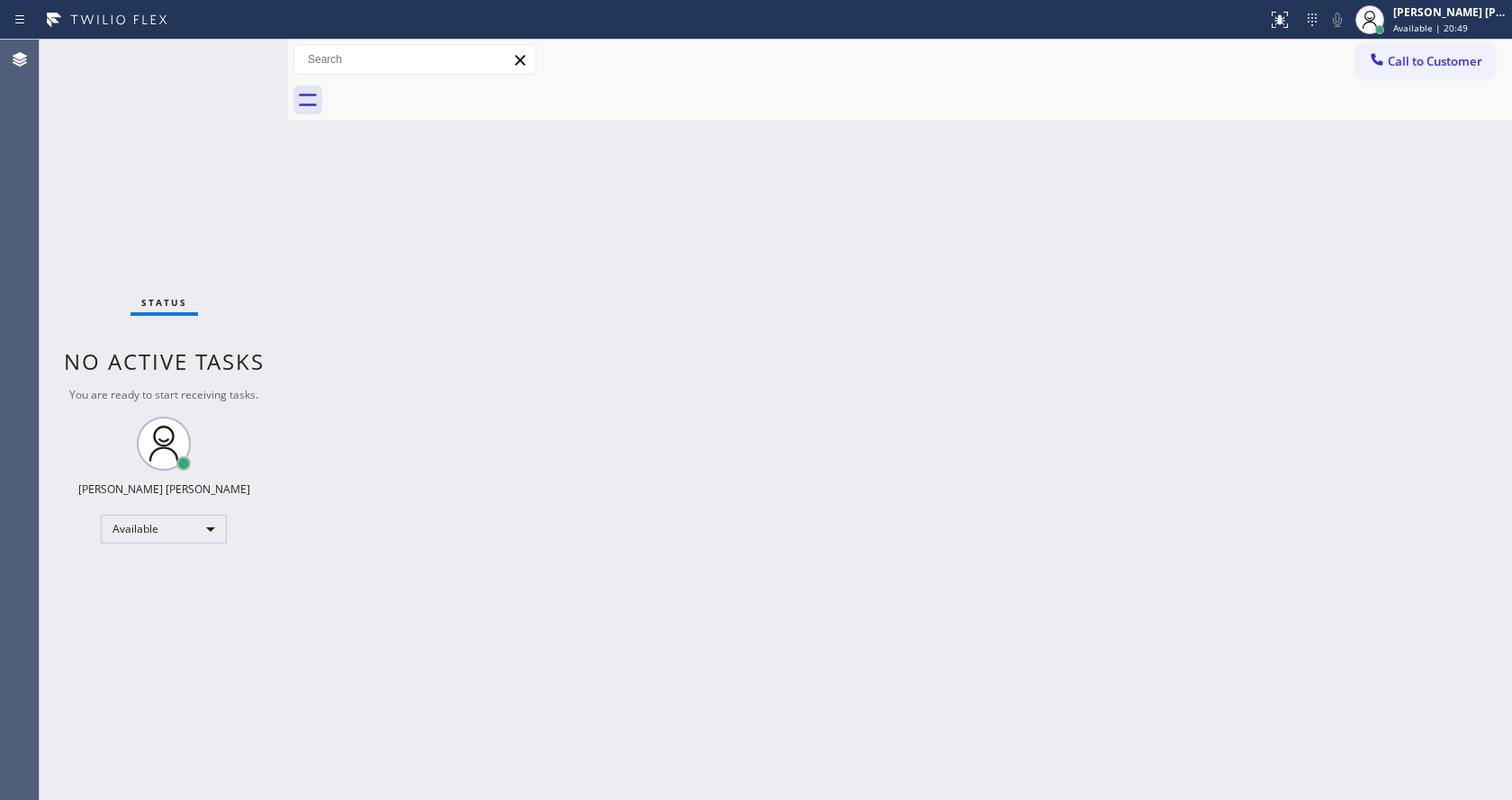
drag, startPoint x: 889, startPoint y: 443, endPoint x: 962, endPoint y: 430, distance: 74.1
click at [897, 443] on div "Back to Dashboard Change Sender ID Customers Technicians Select a contact Outbo…" at bounding box center [900, 419] width 1224 height 760
click at [430, 411] on div "Back to Dashboard Change Sender ID Customers Technicians Select a contact Outbo…" at bounding box center [900, 419] width 1224 height 760
click at [248, 47] on div "Status No active tasks You are ready to start receiving tasks. [PERSON_NAME] [P…" at bounding box center [164, 419] width 249 height 760
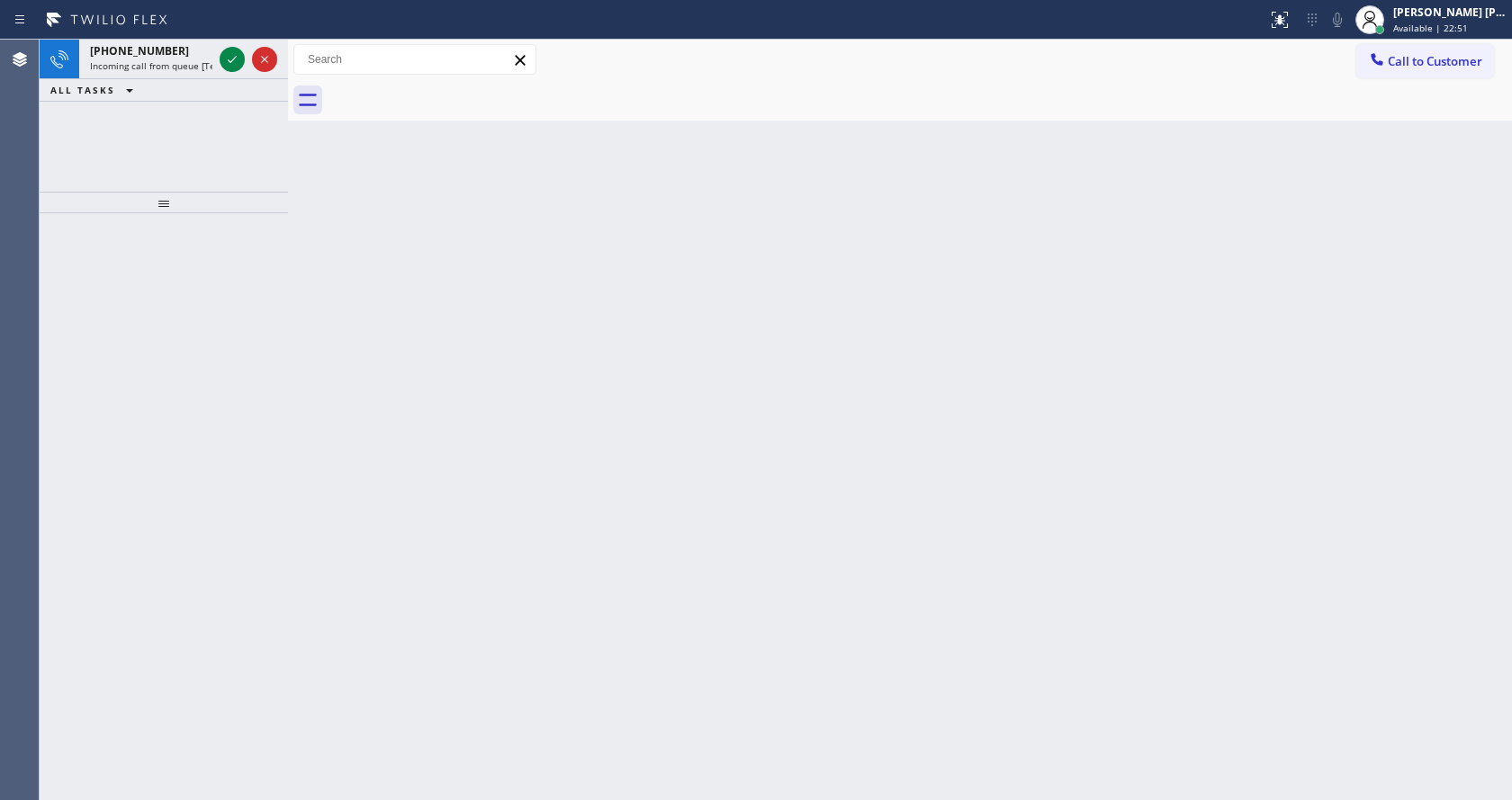
click at [187, 382] on div at bounding box center [164, 506] width 249 height 586
click at [148, 69] on span "Incoming call from queue [Test] All" at bounding box center [164, 65] width 149 height 13
click at [162, 69] on span "Incoming call from queue [Test] All" at bounding box center [164, 65] width 149 height 13
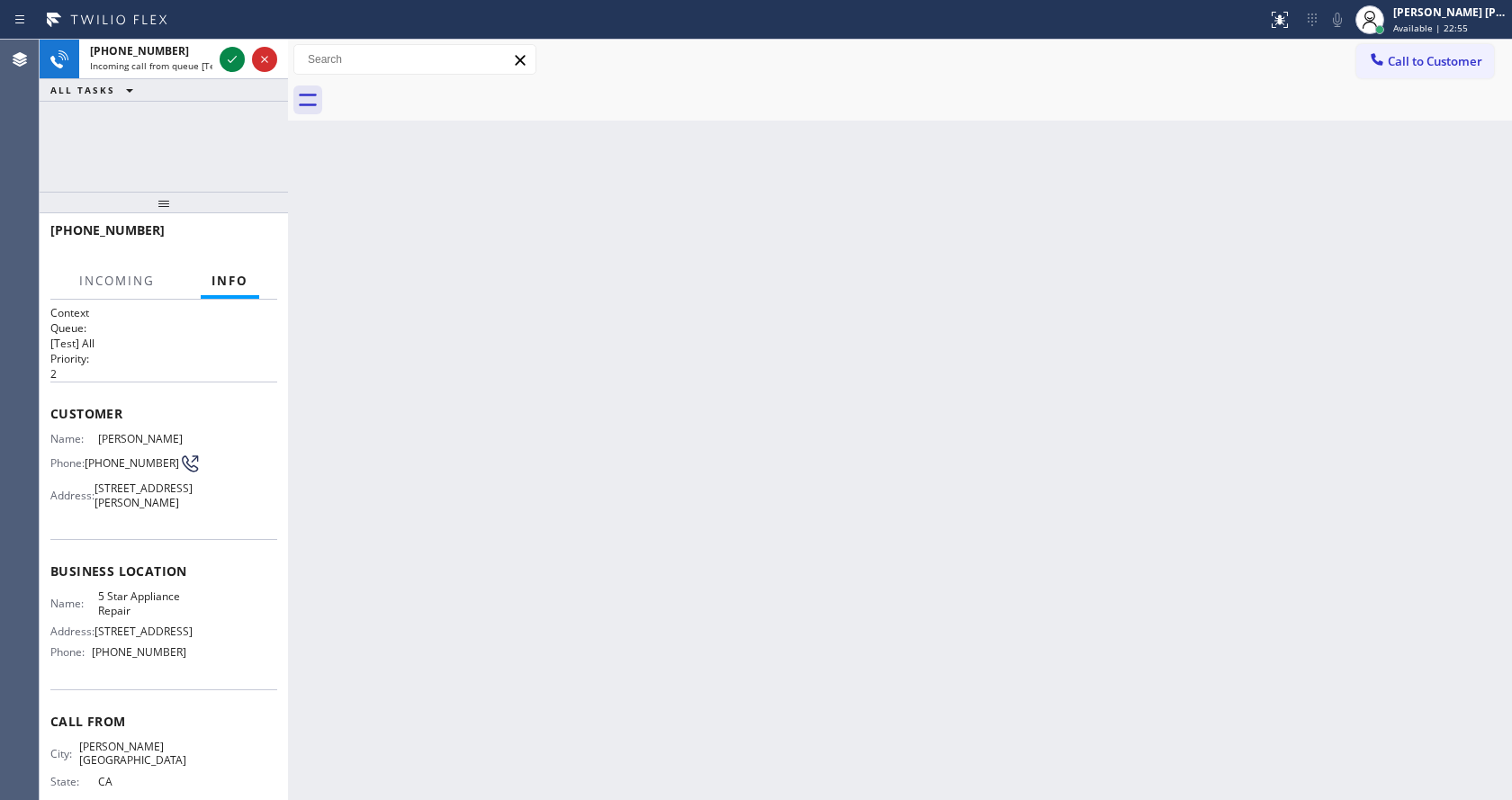
click at [983, 388] on div "Back to Dashboard Change Sender ID Customers Technicians Select a contact Outbo…" at bounding box center [900, 419] width 1224 height 760
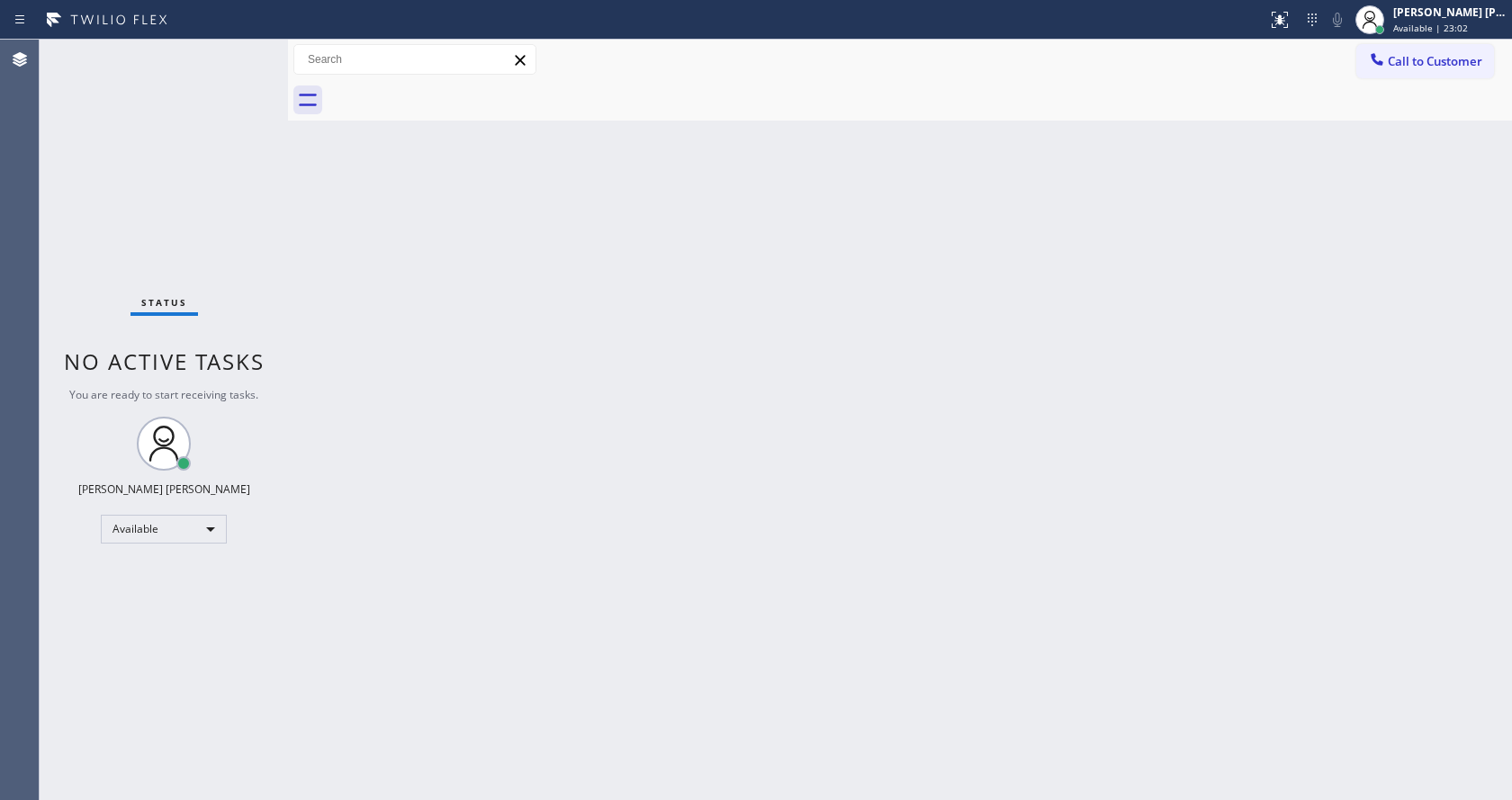
click at [313, 223] on div "Back to Dashboard Change Sender ID Customers Technicians Select a contact Outbo…" at bounding box center [900, 419] width 1224 height 760
click at [674, 511] on div "Back to Dashboard Change Sender ID Customers Technicians Select a contact Outbo…" at bounding box center [900, 419] width 1224 height 760
click at [368, 256] on div "Back to Dashboard Change Sender ID Customers Technicians Select a contact Outbo…" at bounding box center [900, 419] width 1224 height 760
click at [240, 47] on div "Status No active tasks You are ready to start receiving tasks. [PERSON_NAME] [P…" at bounding box center [164, 419] width 249 height 760
click at [241, 47] on div "Status No active tasks You are ready to start receiving tasks. [PERSON_NAME] [P…" at bounding box center [164, 419] width 249 height 760
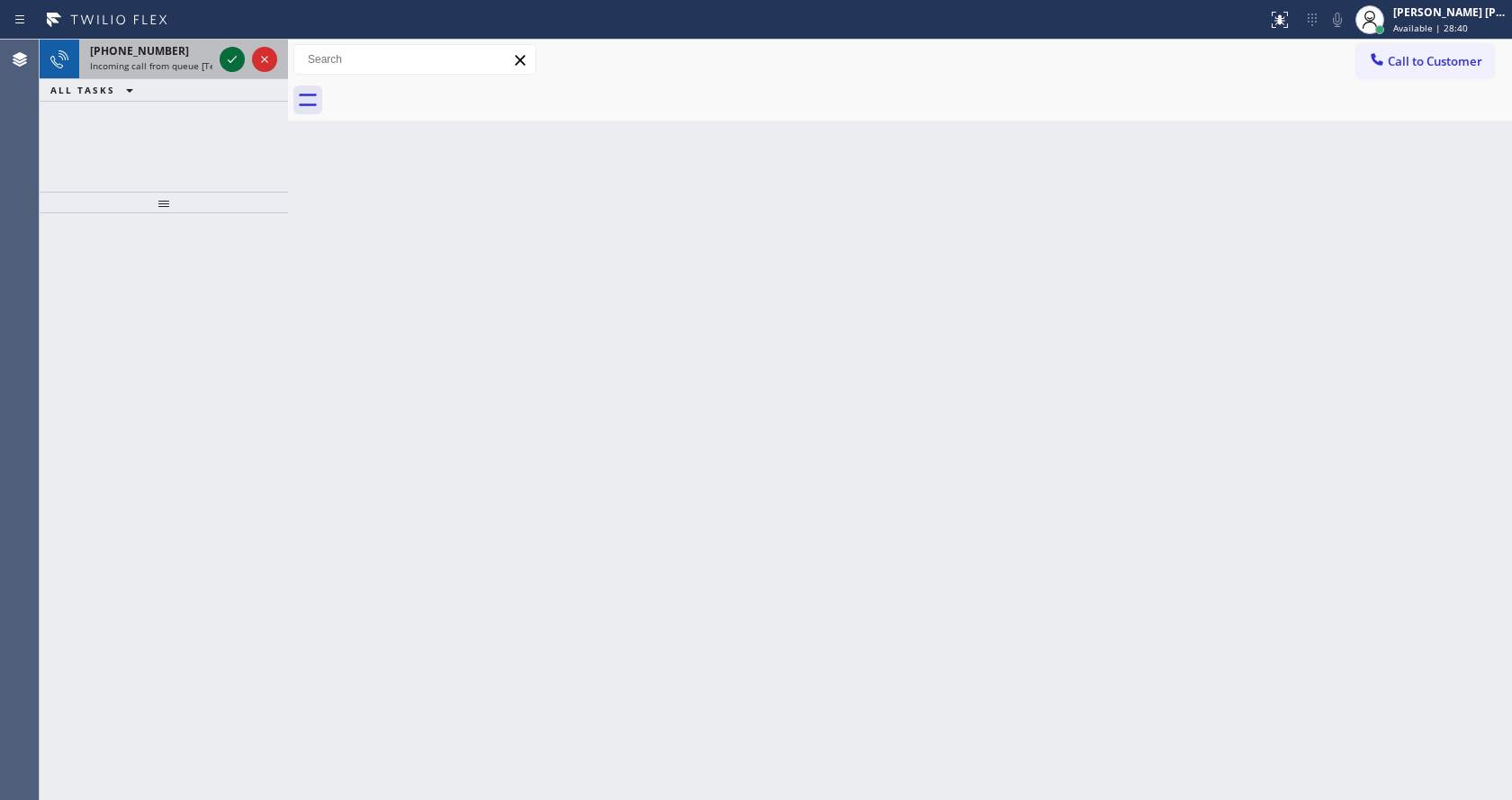
click at [231, 56] on icon at bounding box center [232, 59] width 22 height 22
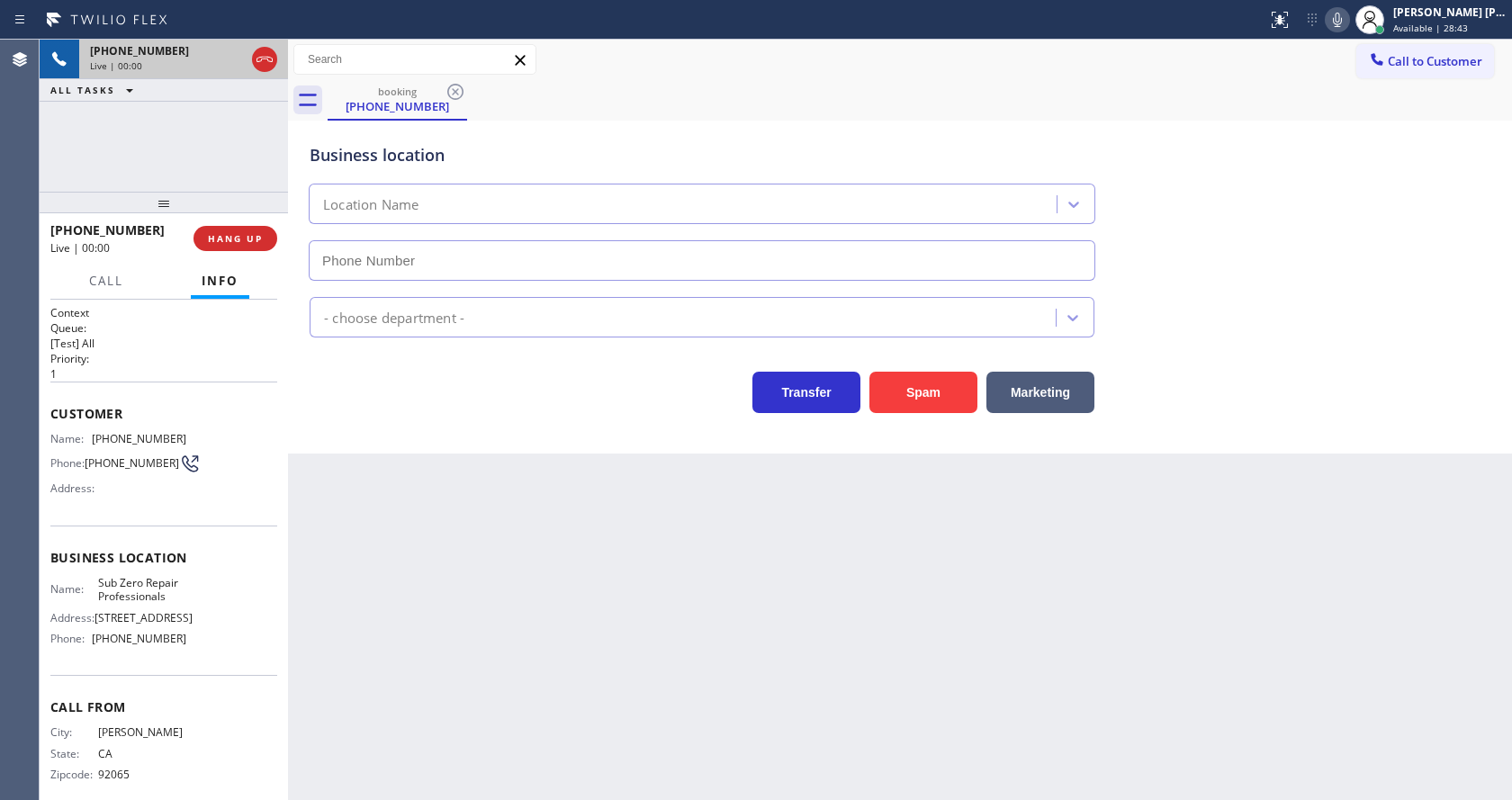
type input "[PHONE_NUMBER]"
click at [493, 542] on div "Back to Dashboard Change Sender ID Customers Technicians Select a contact Outbo…" at bounding box center [900, 419] width 1224 height 760
click at [496, 544] on div "Back to Dashboard Change Sender ID Customers Technicians Select a contact Outbo…" at bounding box center [900, 419] width 1224 height 760
drag, startPoint x: 378, startPoint y: 638, endPoint x: 377, endPoint y: 684, distance: 46.0
click at [378, 638] on div "Back to Dashboard Change Sender ID Customers Technicians Select a contact Outbo…" at bounding box center [900, 419] width 1224 height 760
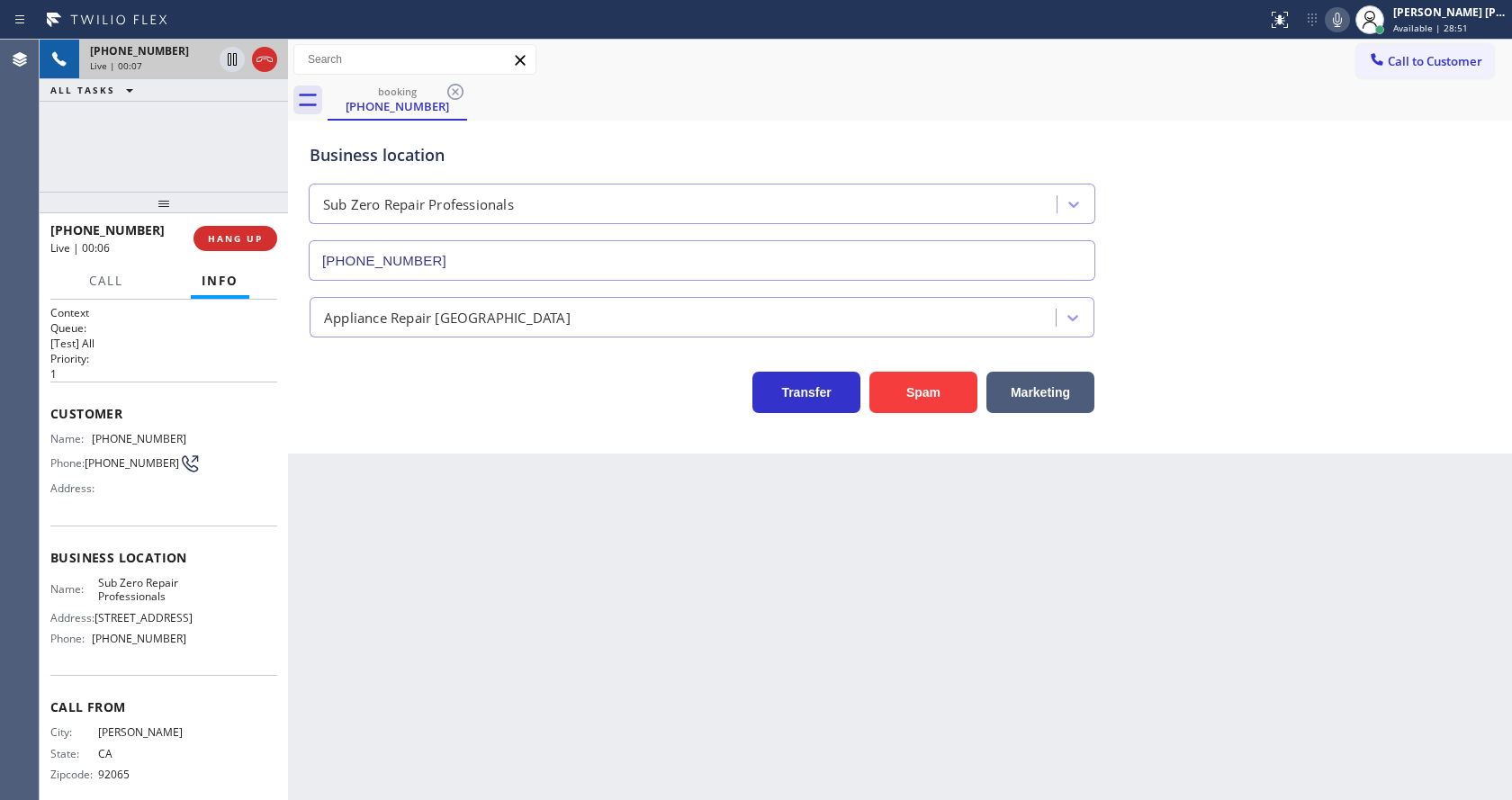
click at [821, 703] on div "Back to Dashboard Change Sender ID Customers Technicians Select a contact Outbo…" at bounding box center [900, 419] width 1224 height 760
drag, startPoint x: 786, startPoint y: 717, endPoint x: 734, endPoint y: 724, distance: 52.5
click at [786, 717] on div "Back to Dashboard Change Sender ID Customers Technicians Select a contact Outbo…" at bounding box center [900, 419] width 1224 height 760
click at [454, 583] on div "Back to Dashboard Change Sender ID Customers Technicians Select a contact Outbo…" at bounding box center [900, 419] width 1224 height 760
click at [841, 658] on div "Back to Dashboard Change Sender ID Customers Technicians Select a contact Outbo…" at bounding box center [900, 419] width 1224 height 760
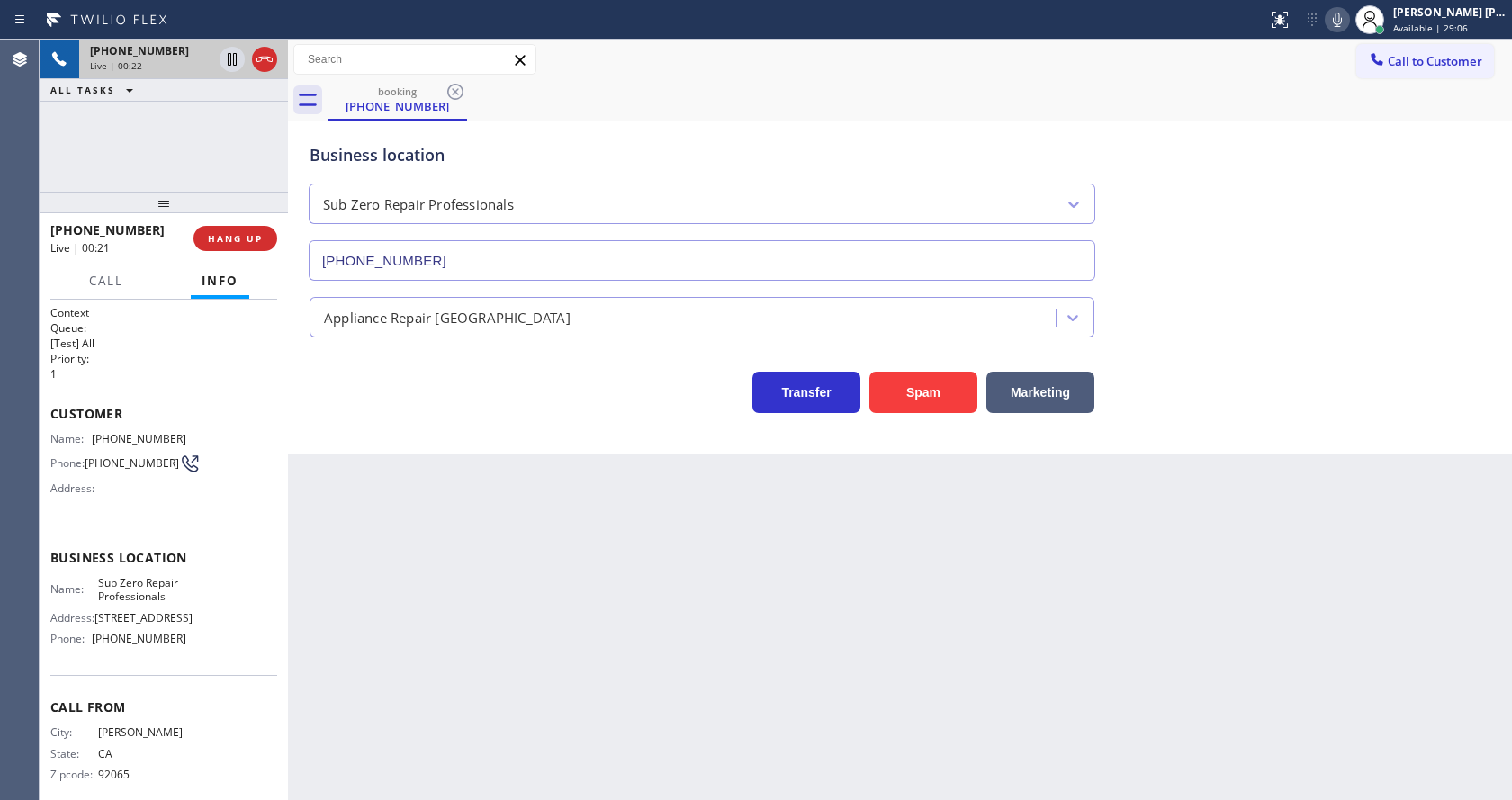
click at [699, 652] on div "Back to Dashboard Change Sender ID Customers Technicians Select a contact Outbo…" at bounding box center [900, 419] width 1224 height 760
click at [1289, 383] on div "Transfer Spam Marketing" at bounding box center [900, 384] width 1188 height 57
click at [692, 657] on div "Back to Dashboard Change Sender ID Customers Technicians Select a contact Outbo…" at bounding box center [900, 419] width 1224 height 760
click at [536, 638] on div "Back to Dashboard Change Sender ID Customers Technicians Select a contact Outbo…" at bounding box center [900, 419] width 1224 height 760
click at [1348, 30] on icon at bounding box center [1337, 20] width 22 height 22
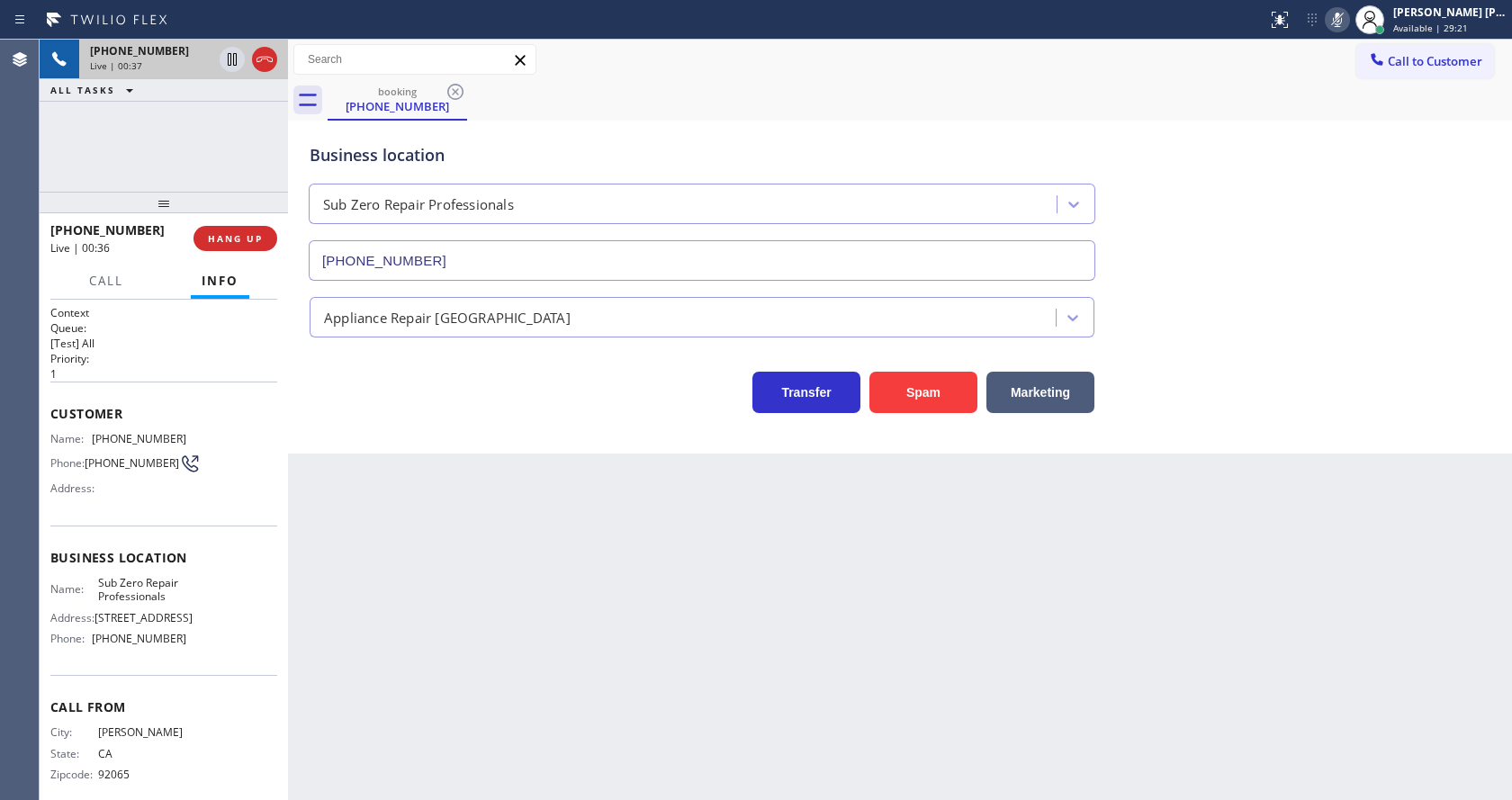
click at [1348, 22] on icon at bounding box center [1337, 20] width 22 height 22
click at [1321, 250] on div "Business location Sub Zero Repair Professionals [PHONE_NUMBER]" at bounding box center [900, 198] width 1188 height 163
click at [580, 585] on div "Back to Dashboard Change Sender ID Customers Technicians Select a contact Outbo…" at bounding box center [900, 419] width 1224 height 760
click at [247, 233] on span "HANG UP" at bounding box center [236, 238] width 55 height 13
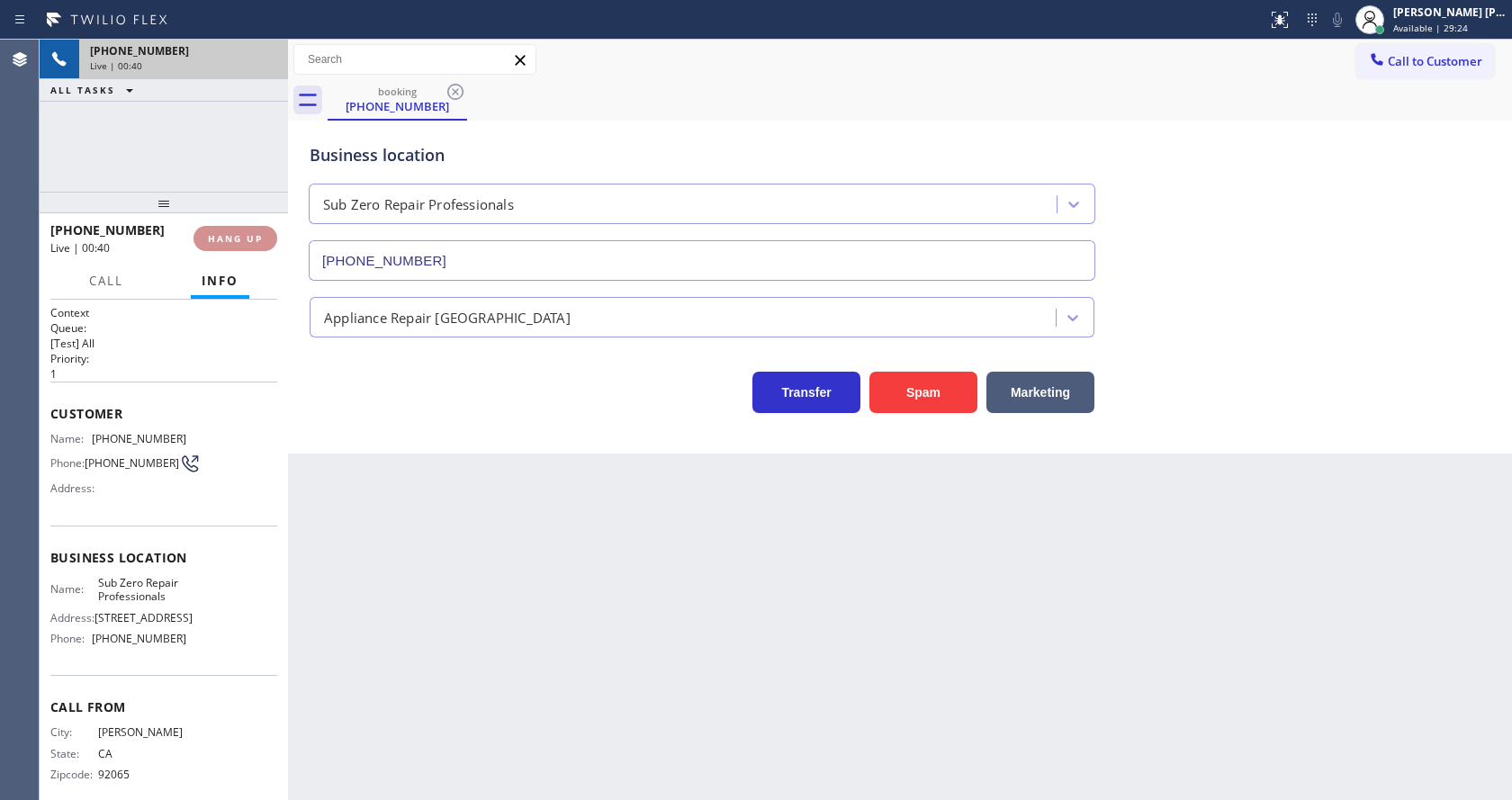
click at [247, 233] on span "HANG UP" at bounding box center [236, 238] width 55 height 13
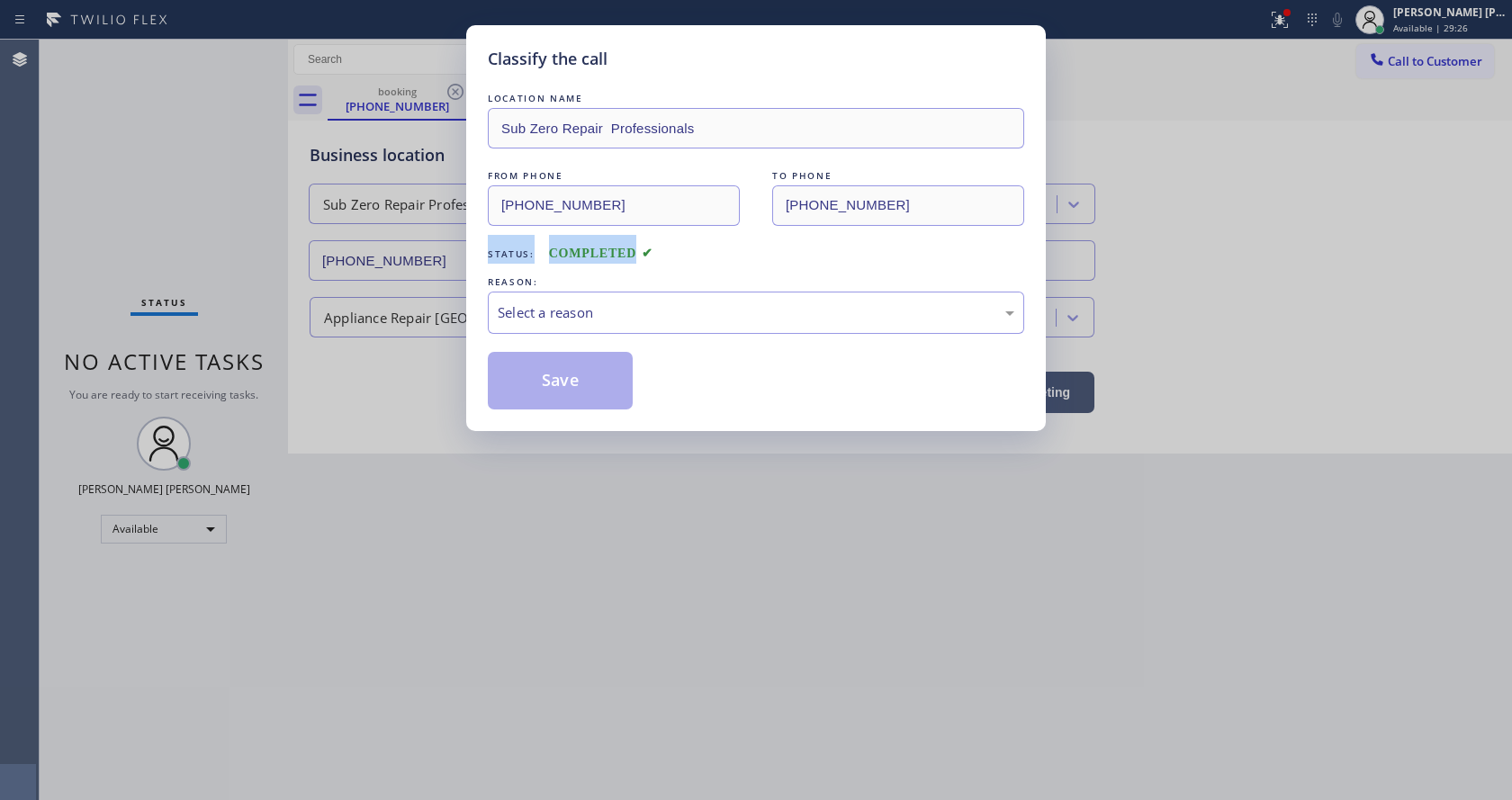
click at [247, 233] on div "Classify the call LOCATION NAME Sub Zero Repair Professionals FROM PHONE [PHONE…" at bounding box center [756, 400] width 1512 height 800
click at [526, 308] on div "Select a reason" at bounding box center [755, 312] width 516 height 21
click at [564, 385] on button "Save" at bounding box center [560, 381] width 145 height 57
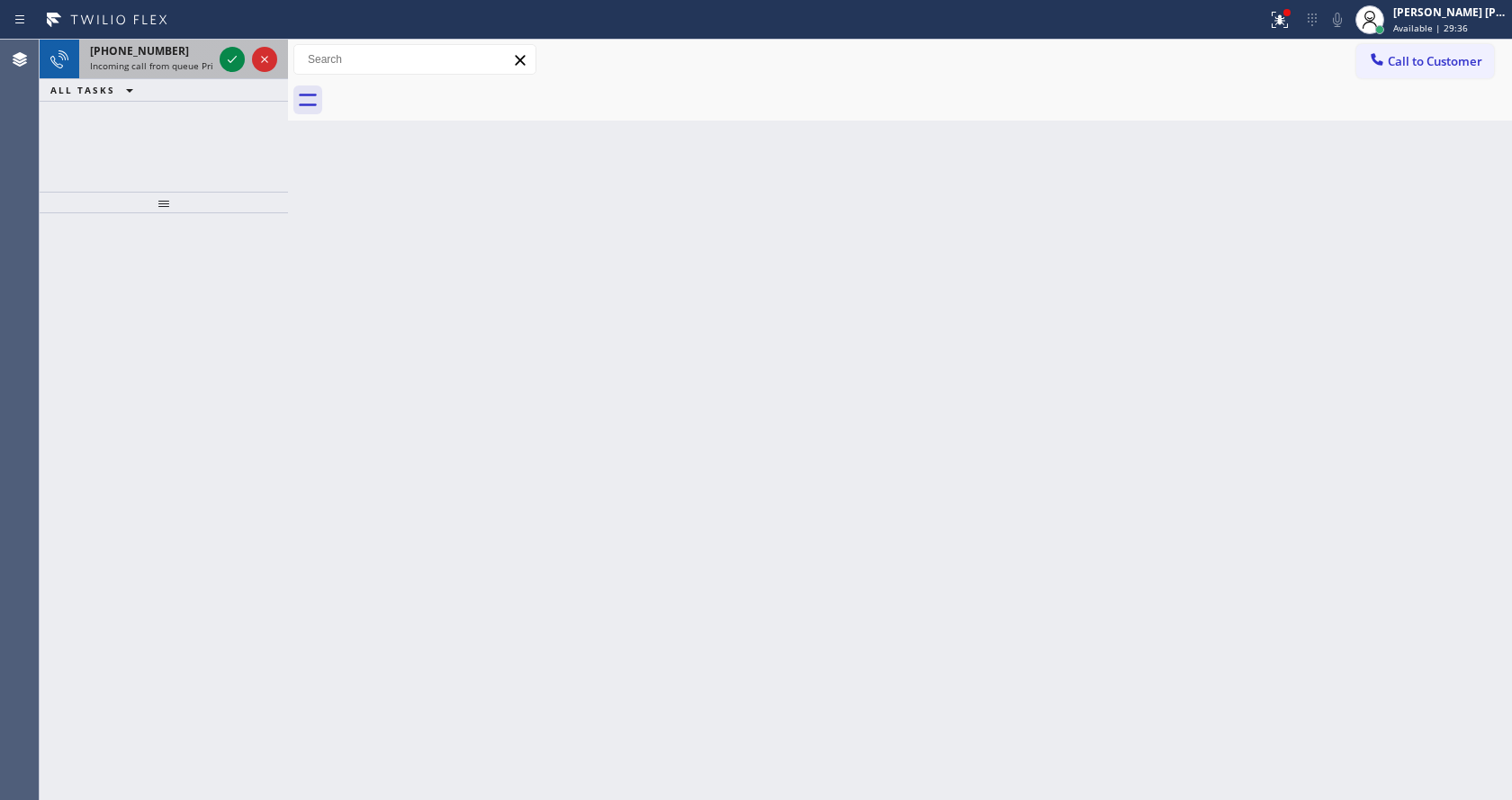
click at [201, 60] on span "Incoming call from queue Primary EL" at bounding box center [169, 65] width 158 height 13
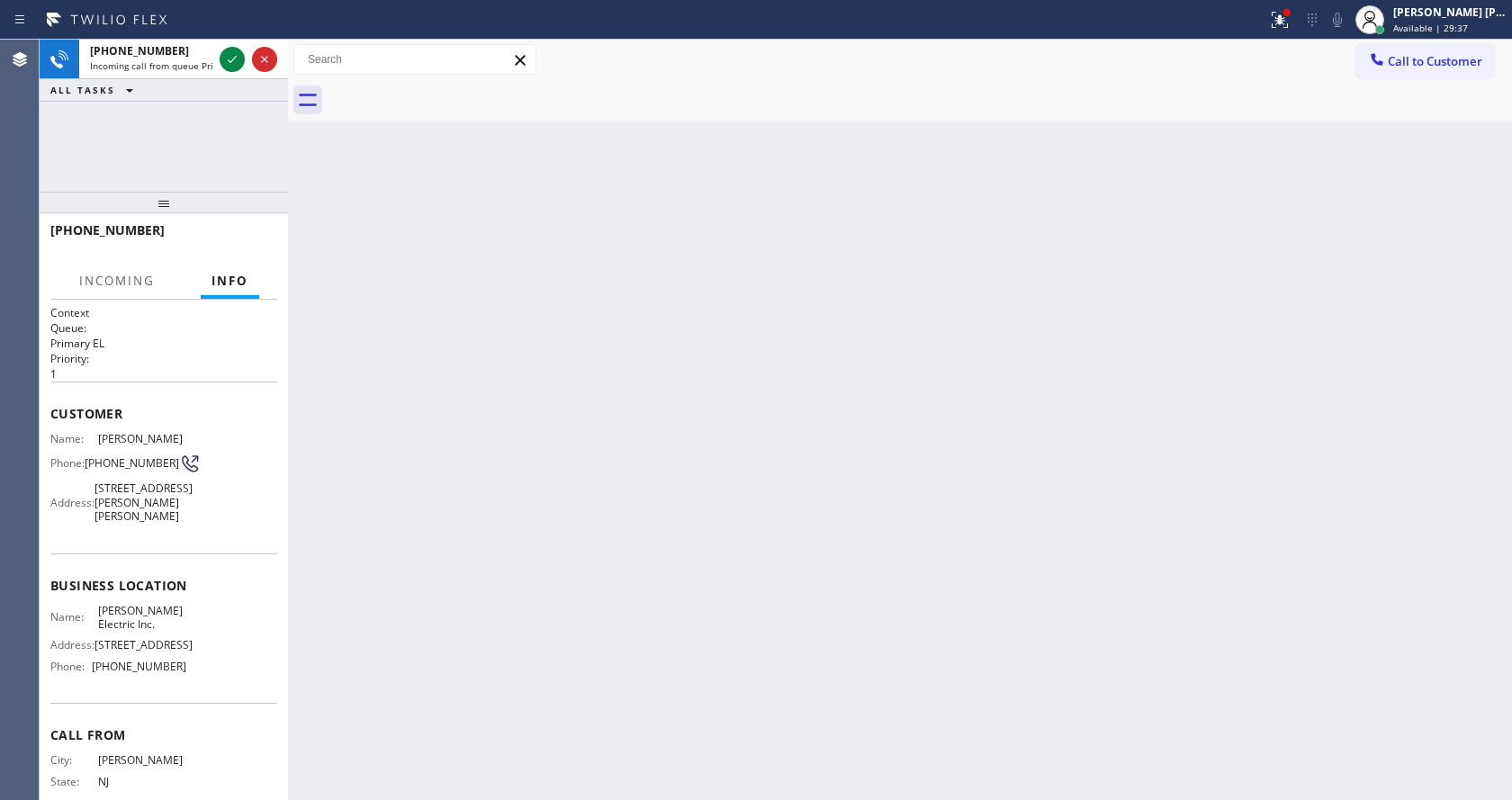
click at [635, 308] on div "Back to Dashboard Change Sender ID Customers Technicians Select a contact Outbo…" at bounding box center [900, 419] width 1224 height 760
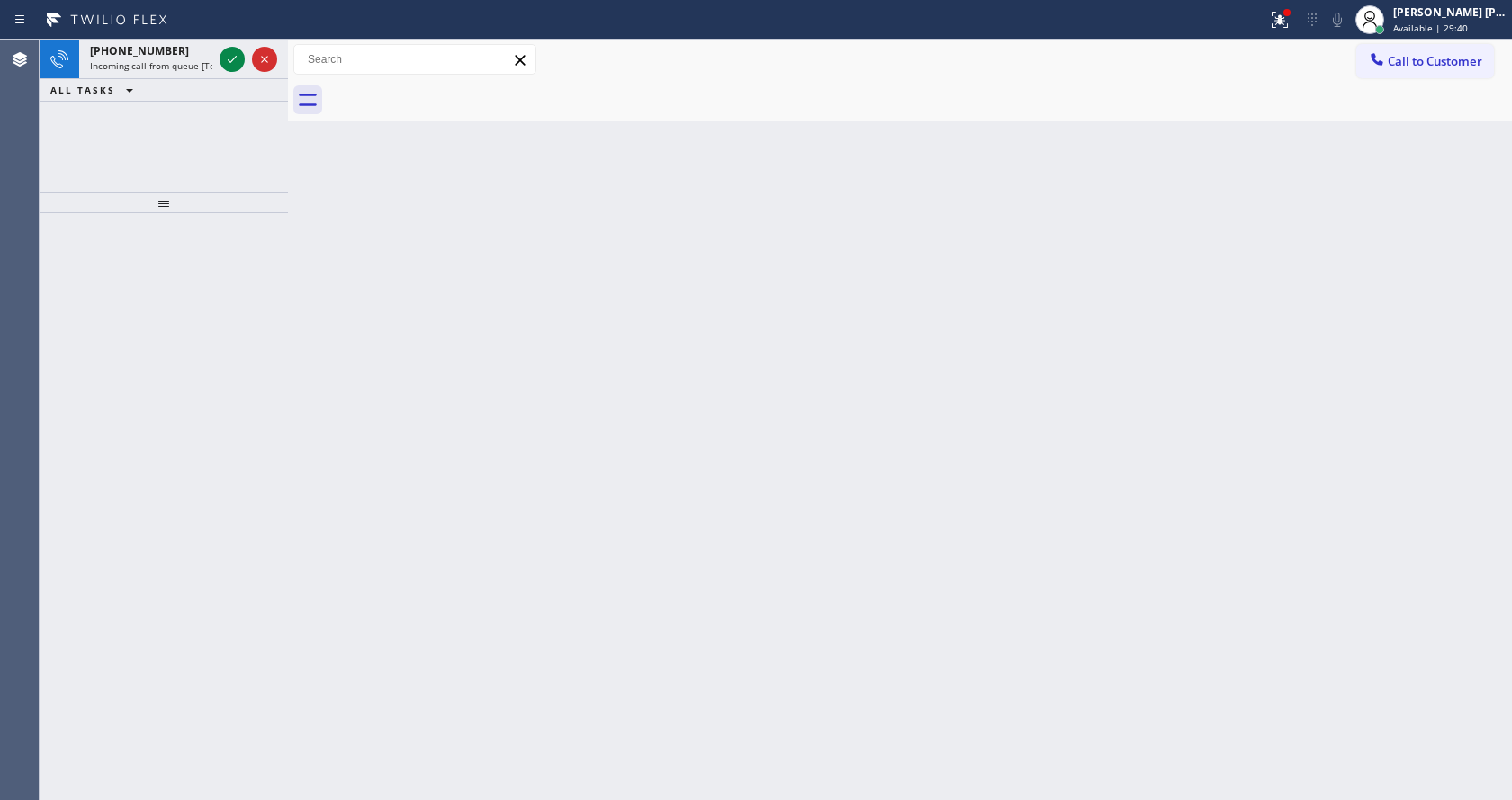
click at [433, 362] on div "Back to Dashboard Change Sender ID Customers Technicians Select a contact Outbo…" at bounding box center [900, 419] width 1224 height 760
click at [179, 67] on span "Incoming call from queue [Test] All" at bounding box center [164, 65] width 149 height 13
click at [225, 61] on icon at bounding box center [232, 59] width 22 height 22
click at [227, 60] on icon at bounding box center [232, 59] width 22 height 22
click at [195, 67] on span "Incoming call from queue [Test] All" at bounding box center [164, 65] width 149 height 13
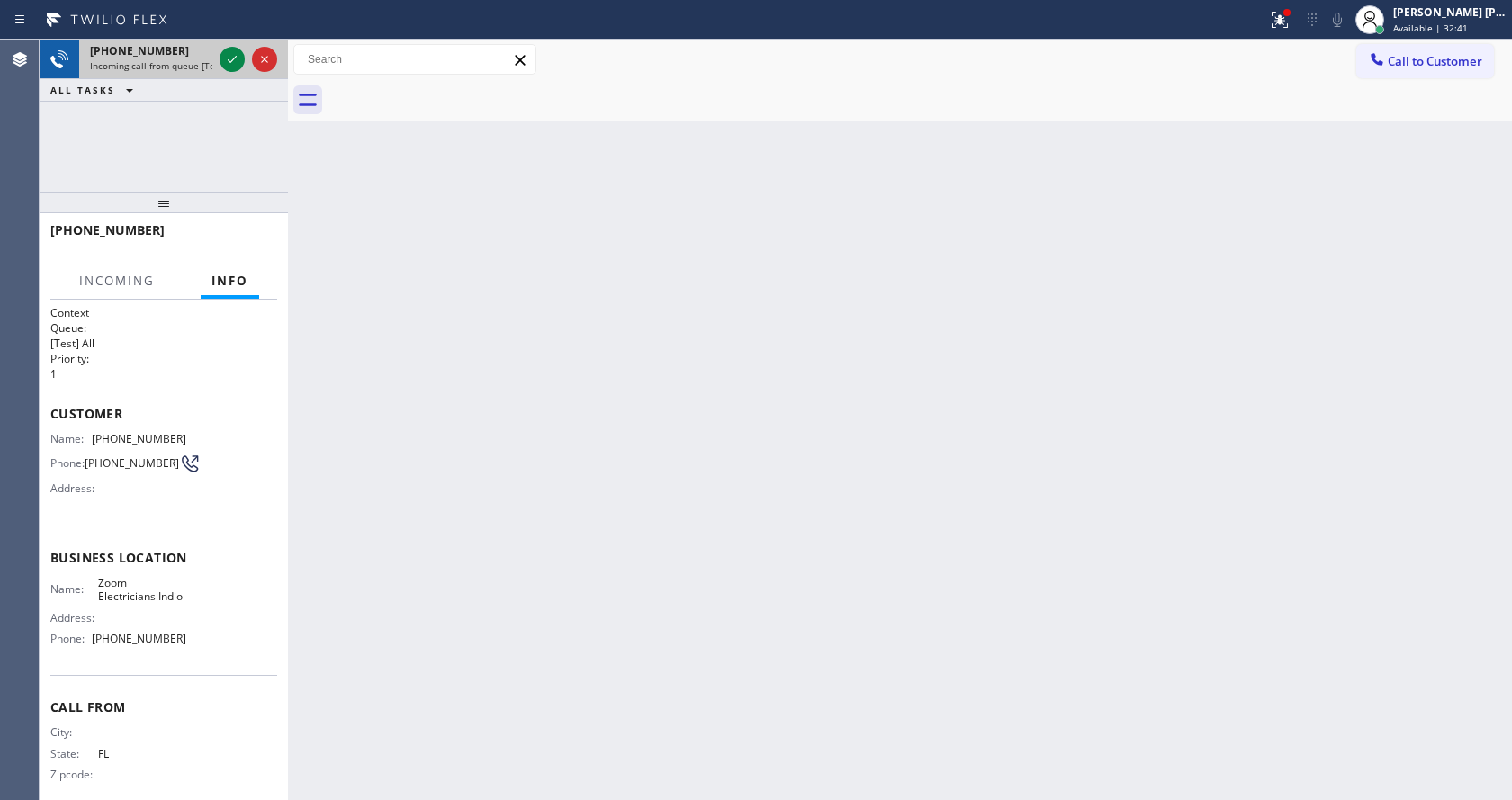
click at [202, 66] on span "Incoming call from queue [Test] All" at bounding box center [164, 65] width 149 height 13
click at [234, 60] on icon at bounding box center [232, 59] width 22 height 22
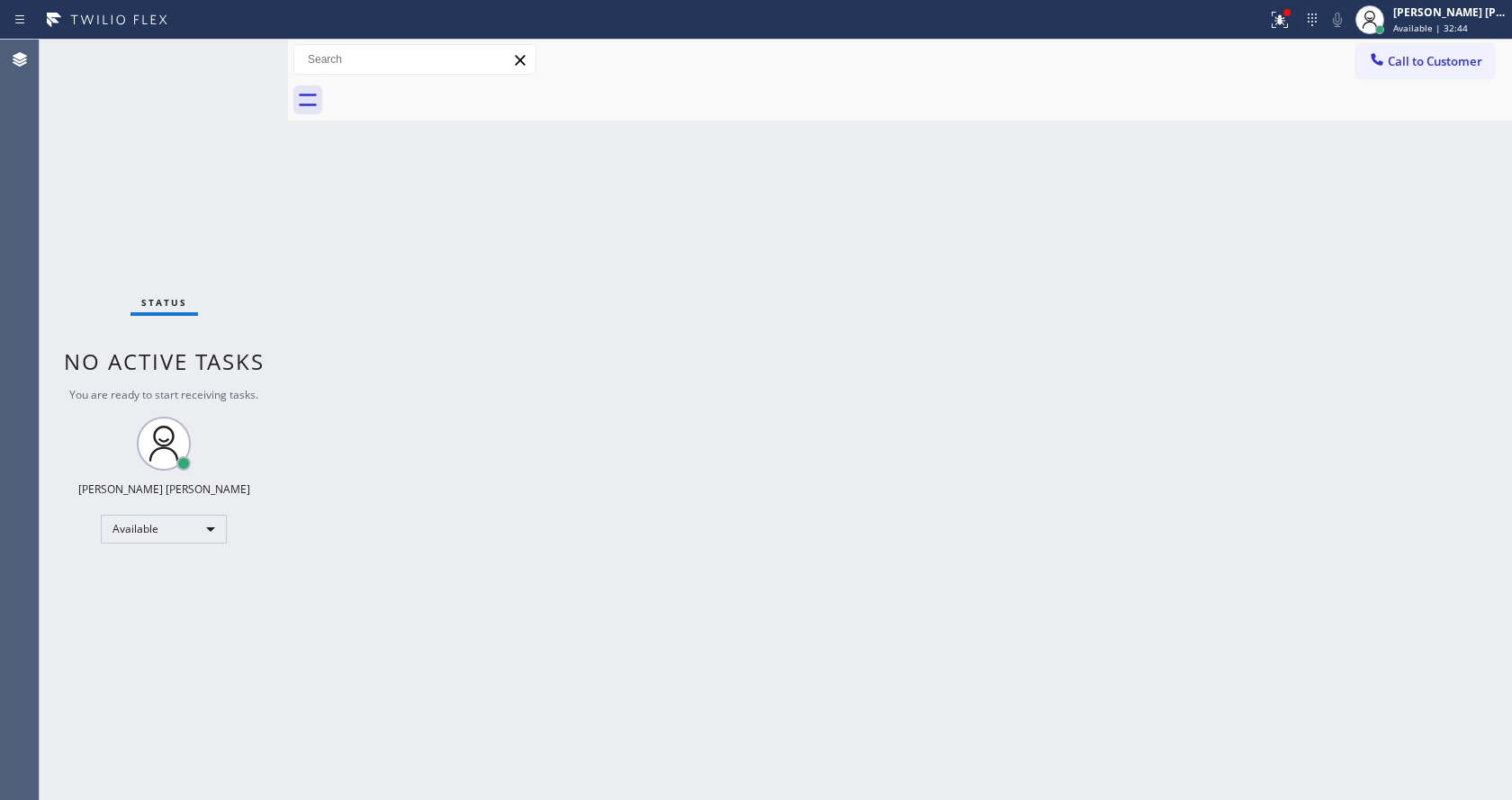
click at [234, 60] on div "Status No active tasks You are ready to start receiving tasks. [PERSON_NAME] [P…" at bounding box center [164, 419] width 249 height 760
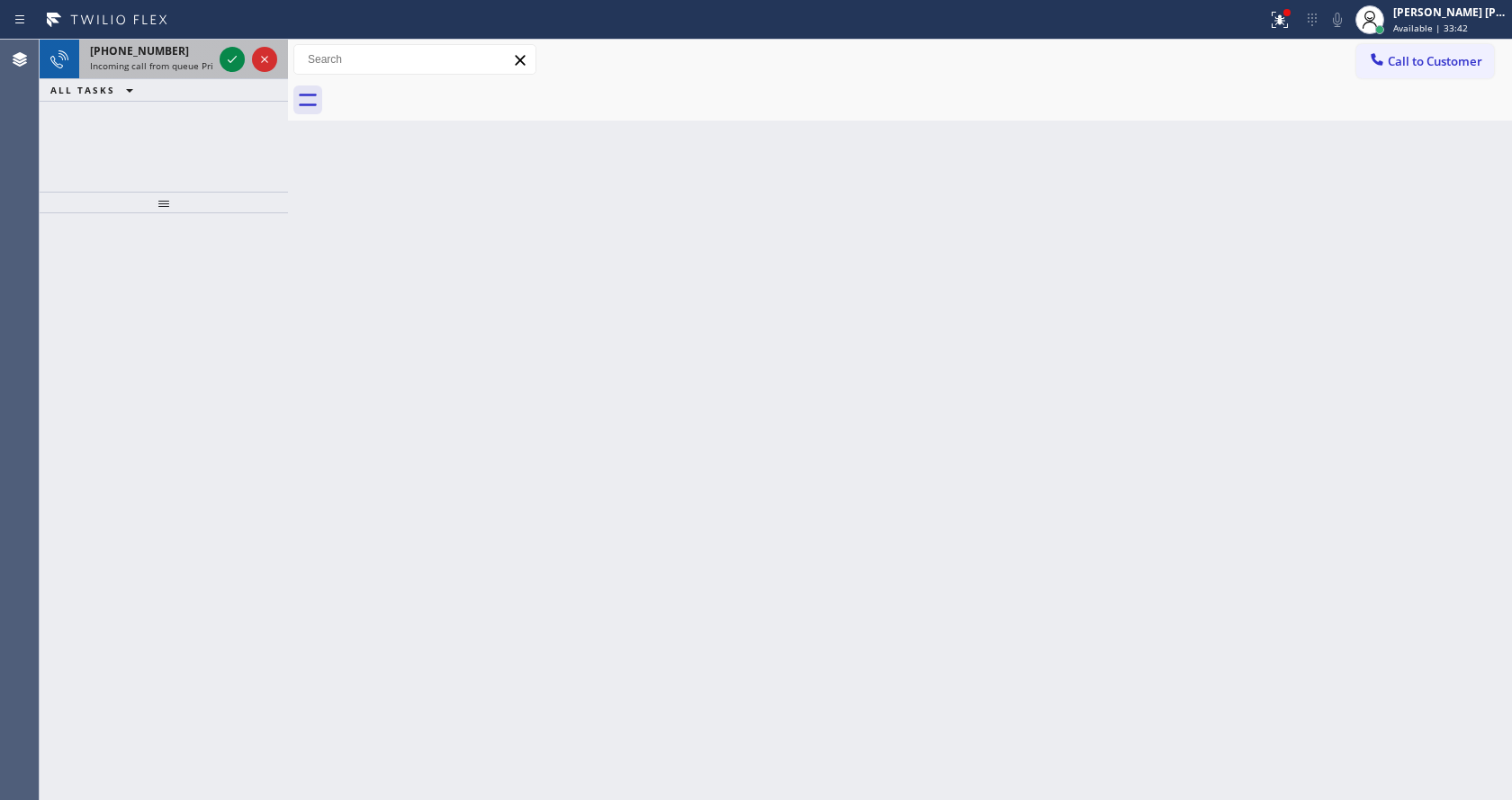
click at [194, 64] on span "Incoming call from queue Primary EL" at bounding box center [169, 65] width 158 height 13
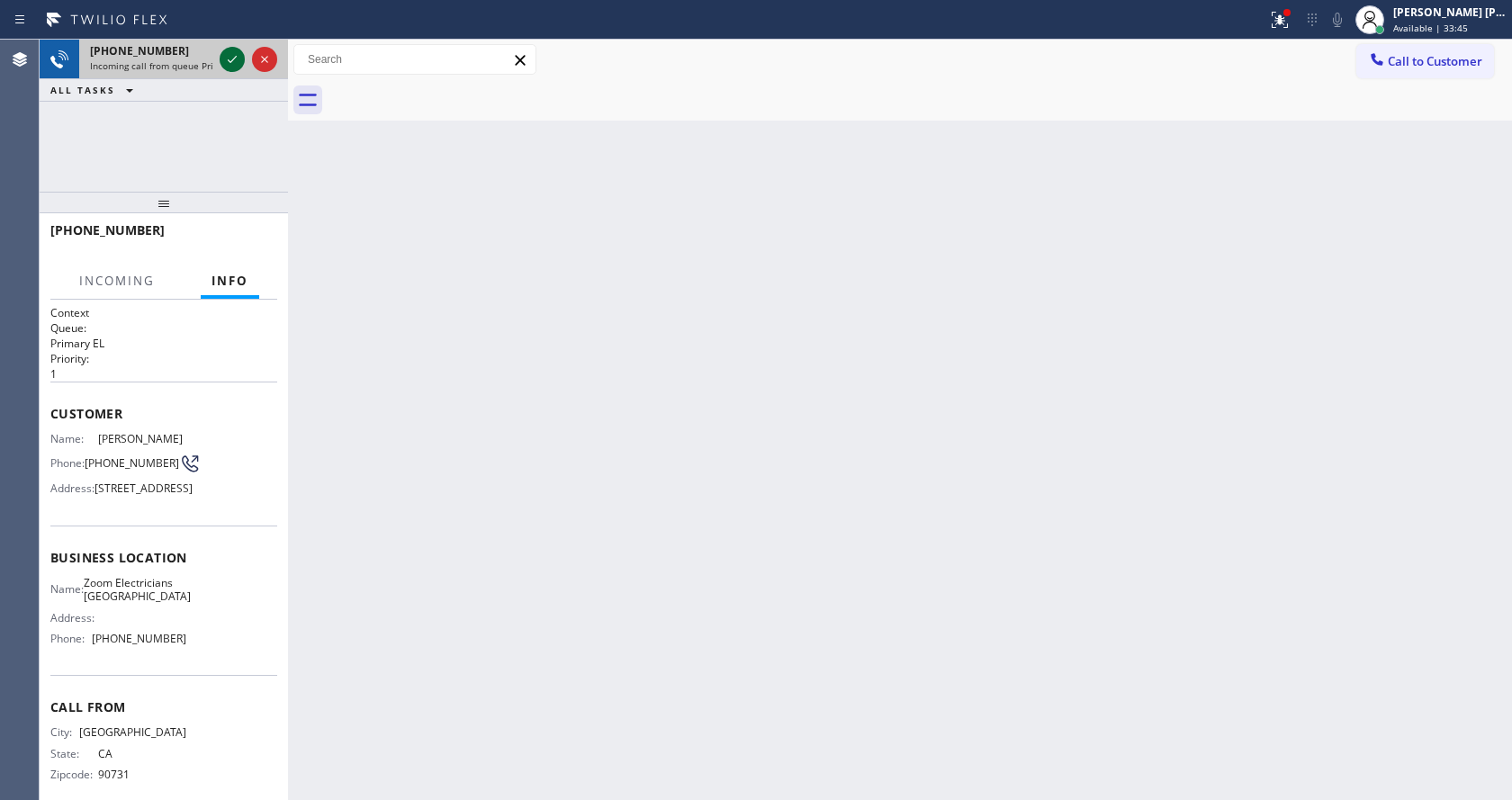
click at [238, 60] on icon at bounding box center [232, 59] width 22 height 22
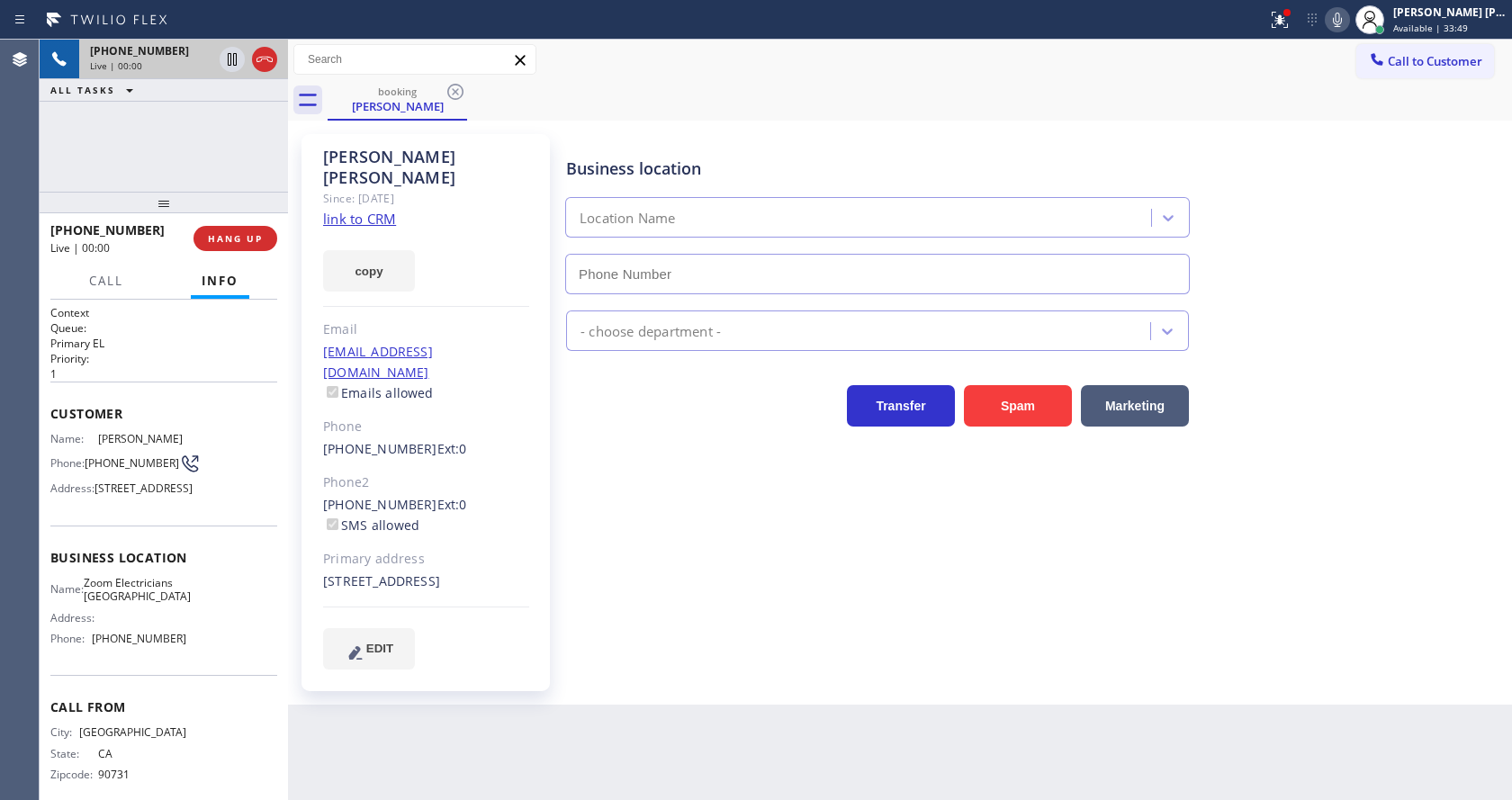
type input "[PHONE_NUMBER]"
click at [693, 564] on div "Business location Zoom Electricians [GEOGRAPHIC_DATA] [PHONE_NUMBER] Electricia…" at bounding box center [1034, 400] width 945 height 525
click at [358, 209] on link "link to CRM" at bounding box center [359, 218] width 73 height 18
click at [731, 561] on div "Business location Zoom Electricians [GEOGRAPHIC_DATA] [PHONE_NUMBER] Electricia…" at bounding box center [1034, 400] width 945 height 525
click at [214, 242] on span "HANG UP" at bounding box center [236, 238] width 55 height 13
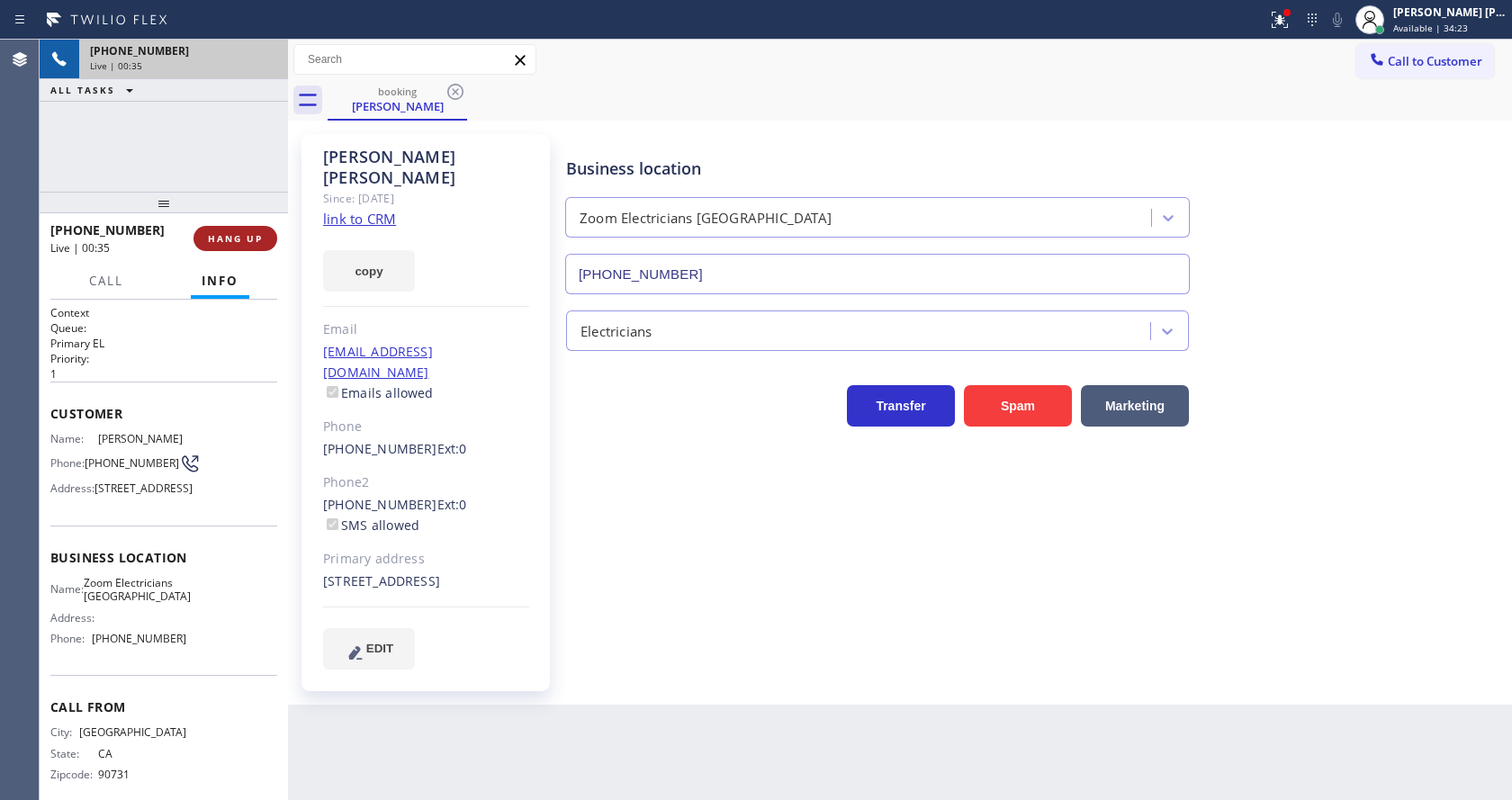
click at [214, 242] on span "HANG UP" at bounding box center [236, 238] width 55 height 13
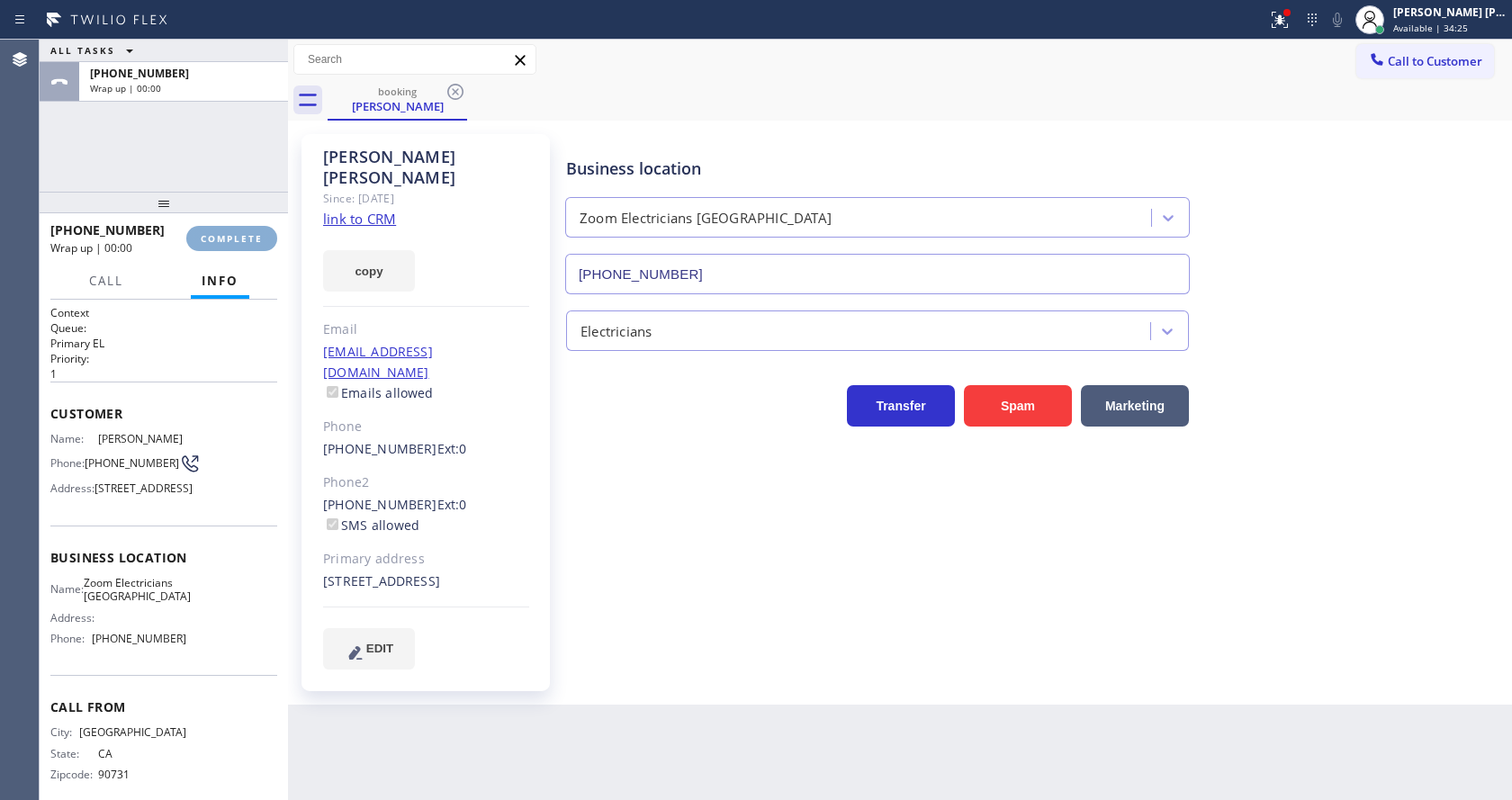
click at [214, 242] on span "COMPLETE" at bounding box center [231, 238] width 62 height 13
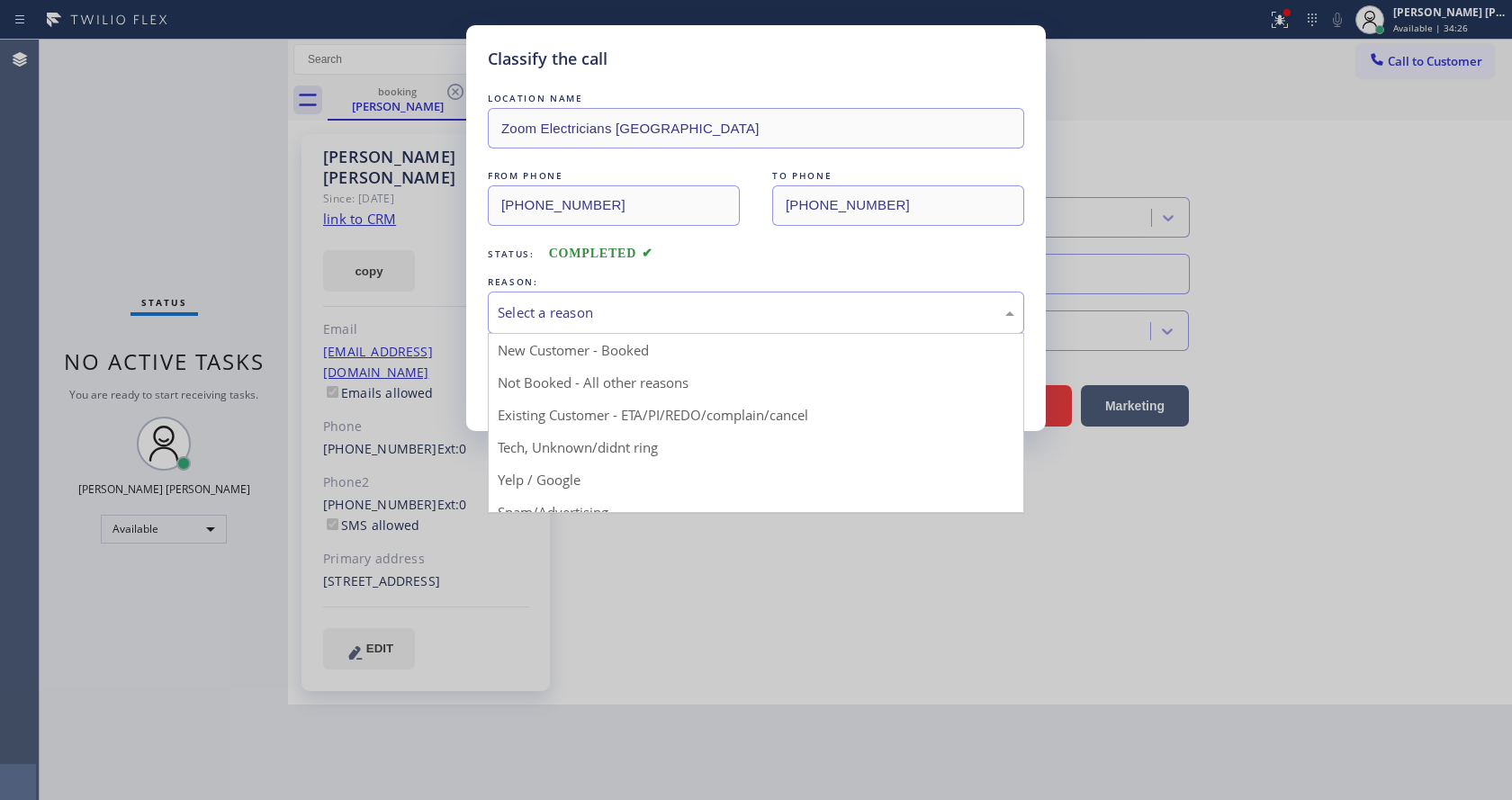
click at [568, 304] on div "Select a reason" at bounding box center [755, 312] width 516 height 21
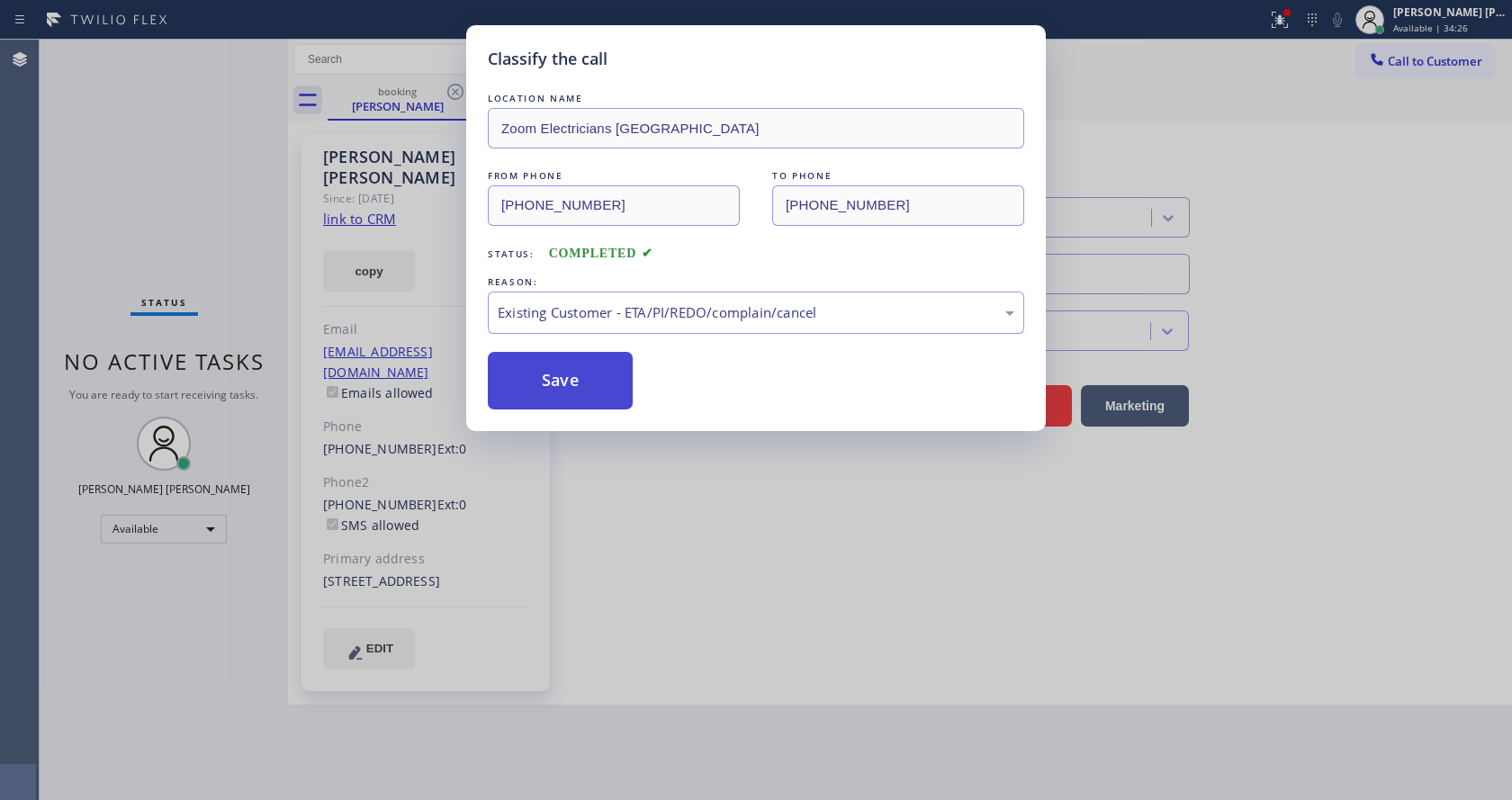
click at [566, 380] on button "Save" at bounding box center [560, 381] width 145 height 57
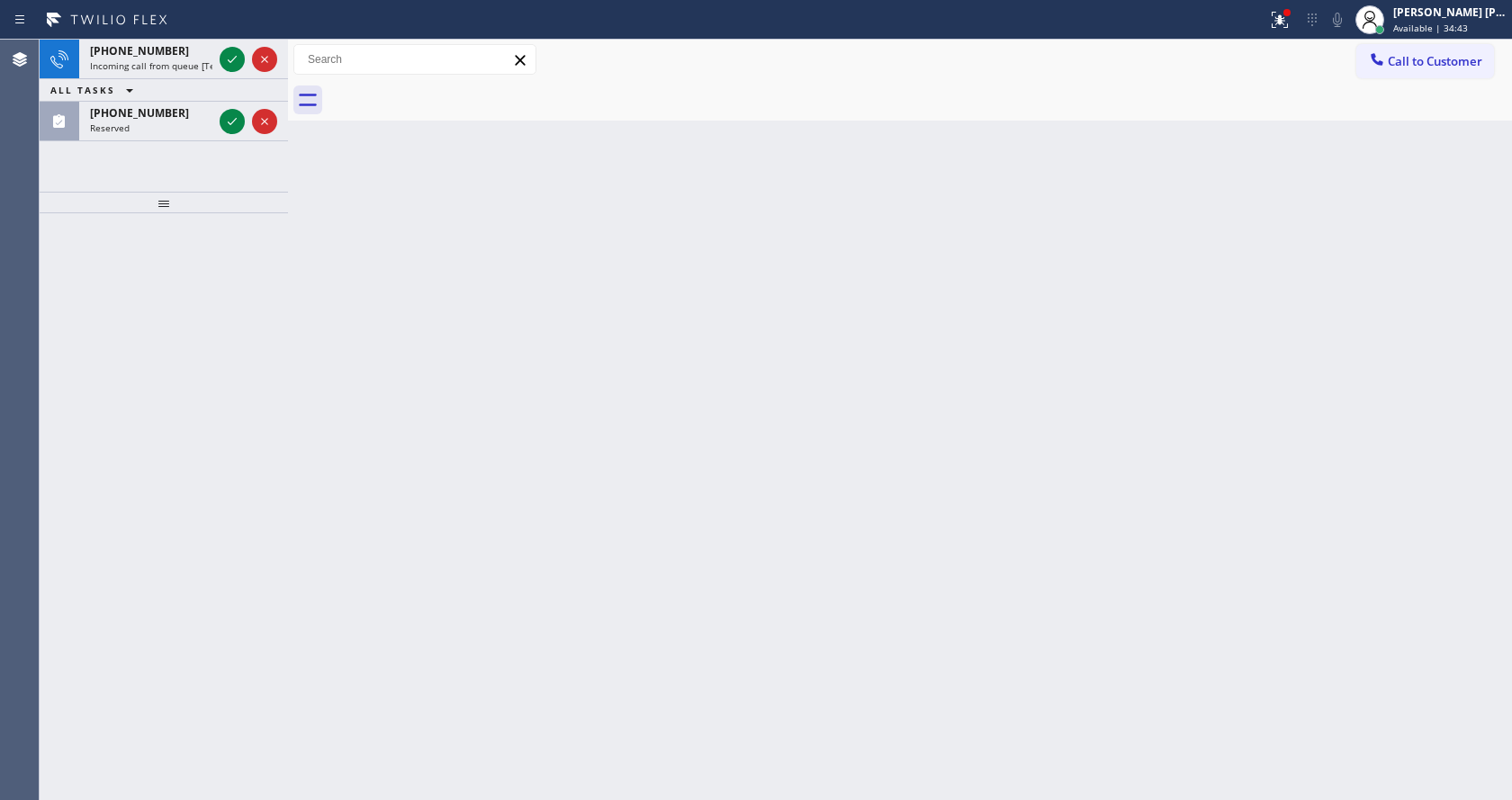
click at [239, 205] on div at bounding box center [164, 202] width 249 height 22
click at [230, 117] on icon at bounding box center [232, 121] width 22 height 22
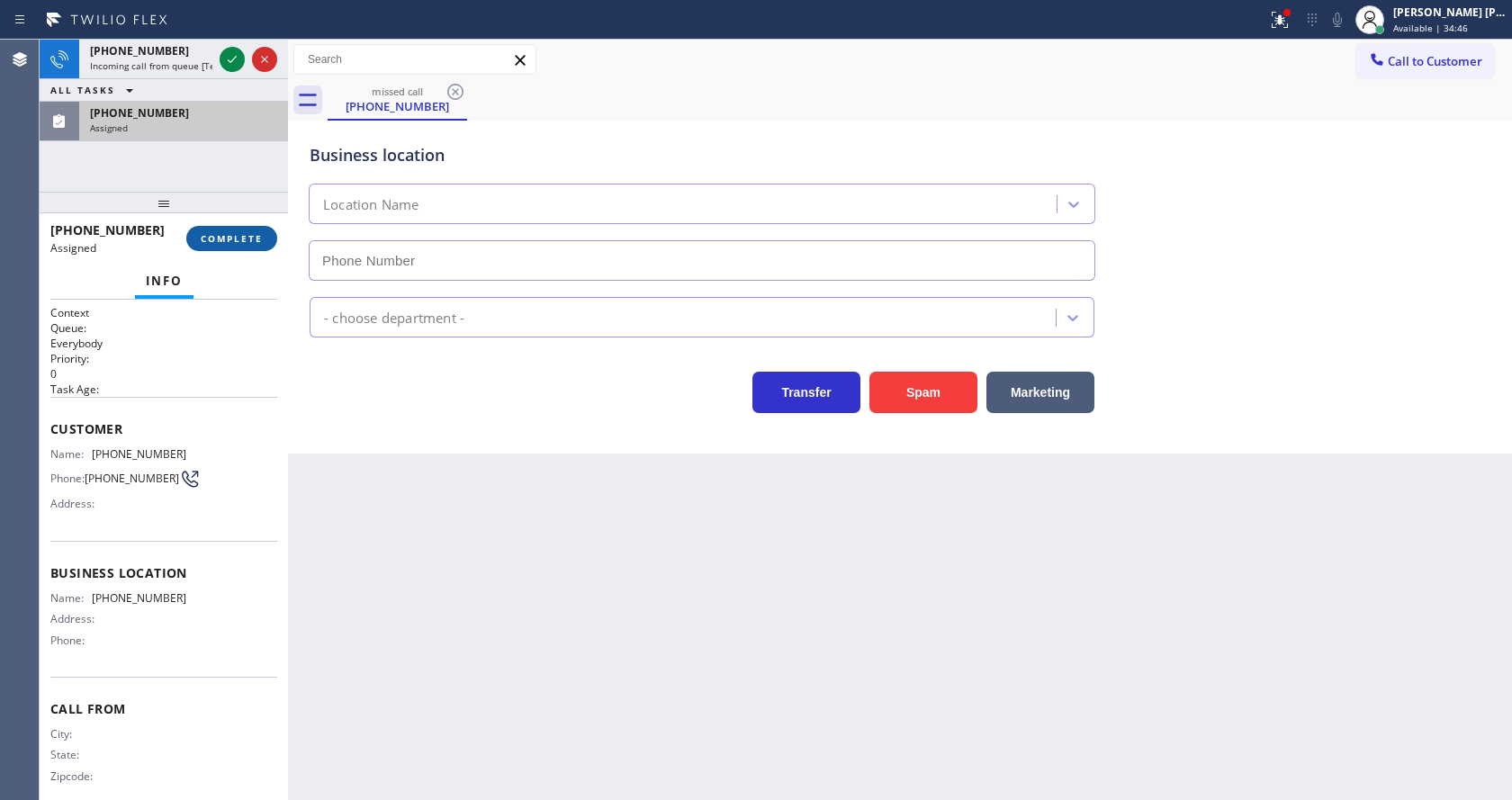
click at [224, 233] on span "COMPLETE" at bounding box center [231, 238] width 62 height 13
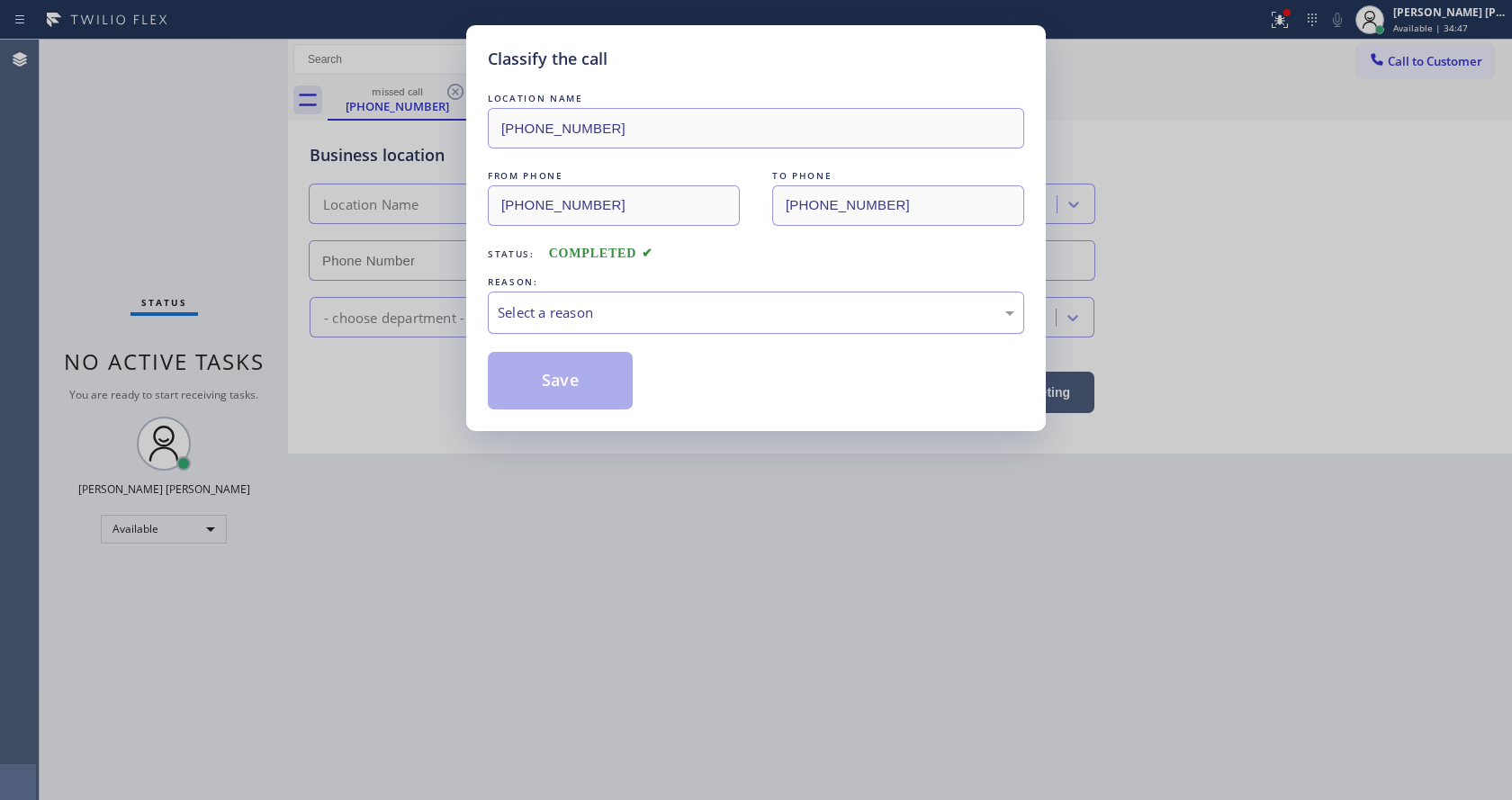
click at [531, 310] on div "Select a reason" at bounding box center [755, 312] width 516 height 21
click at [546, 379] on button "Save" at bounding box center [560, 381] width 145 height 57
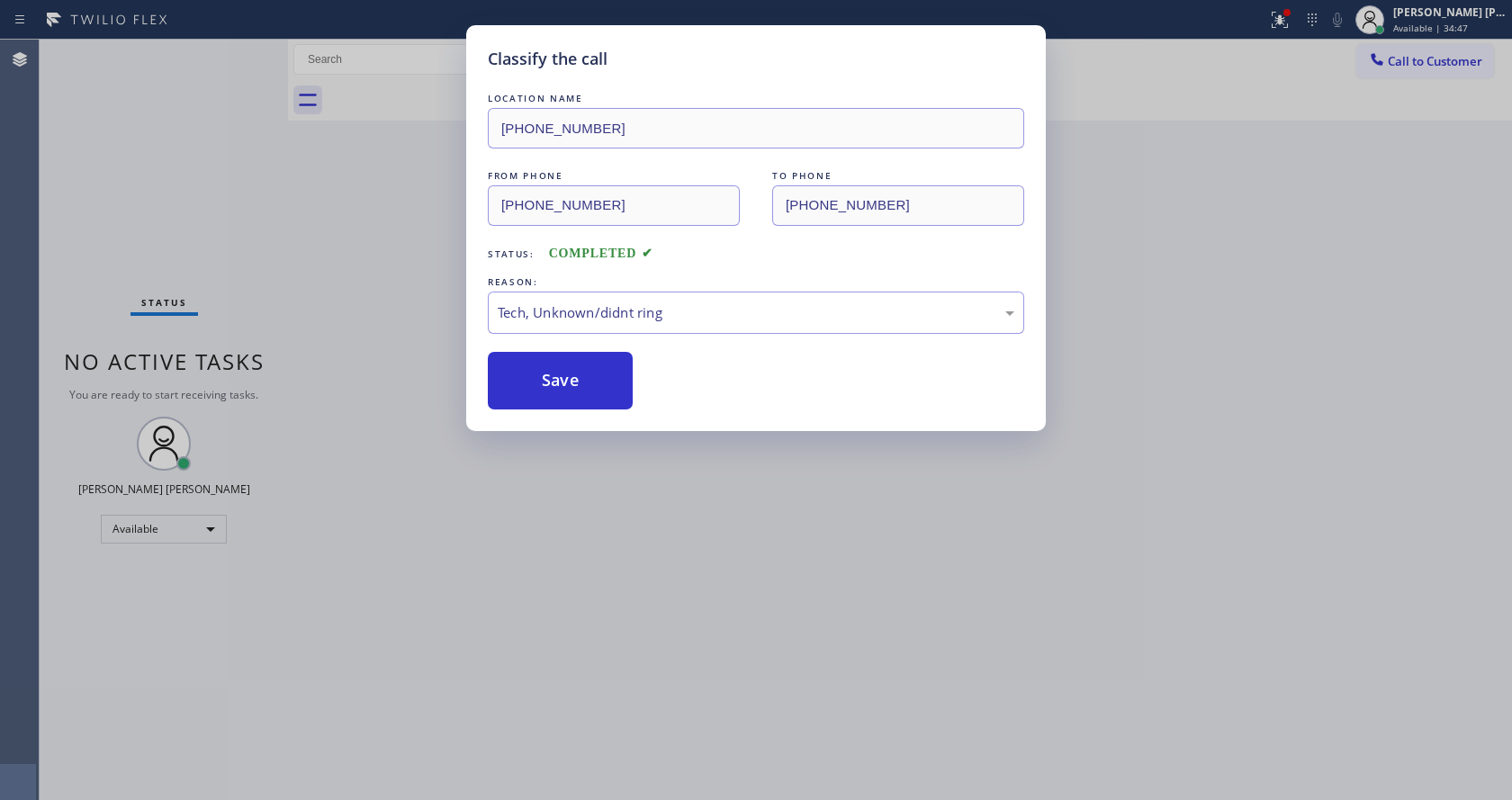
click at [666, 588] on div "Classify the call LOCATION NAME [PHONE_NUMBER] FROM PHONE [PHONE_NUMBER] TO PHO…" at bounding box center [756, 400] width 1512 height 800
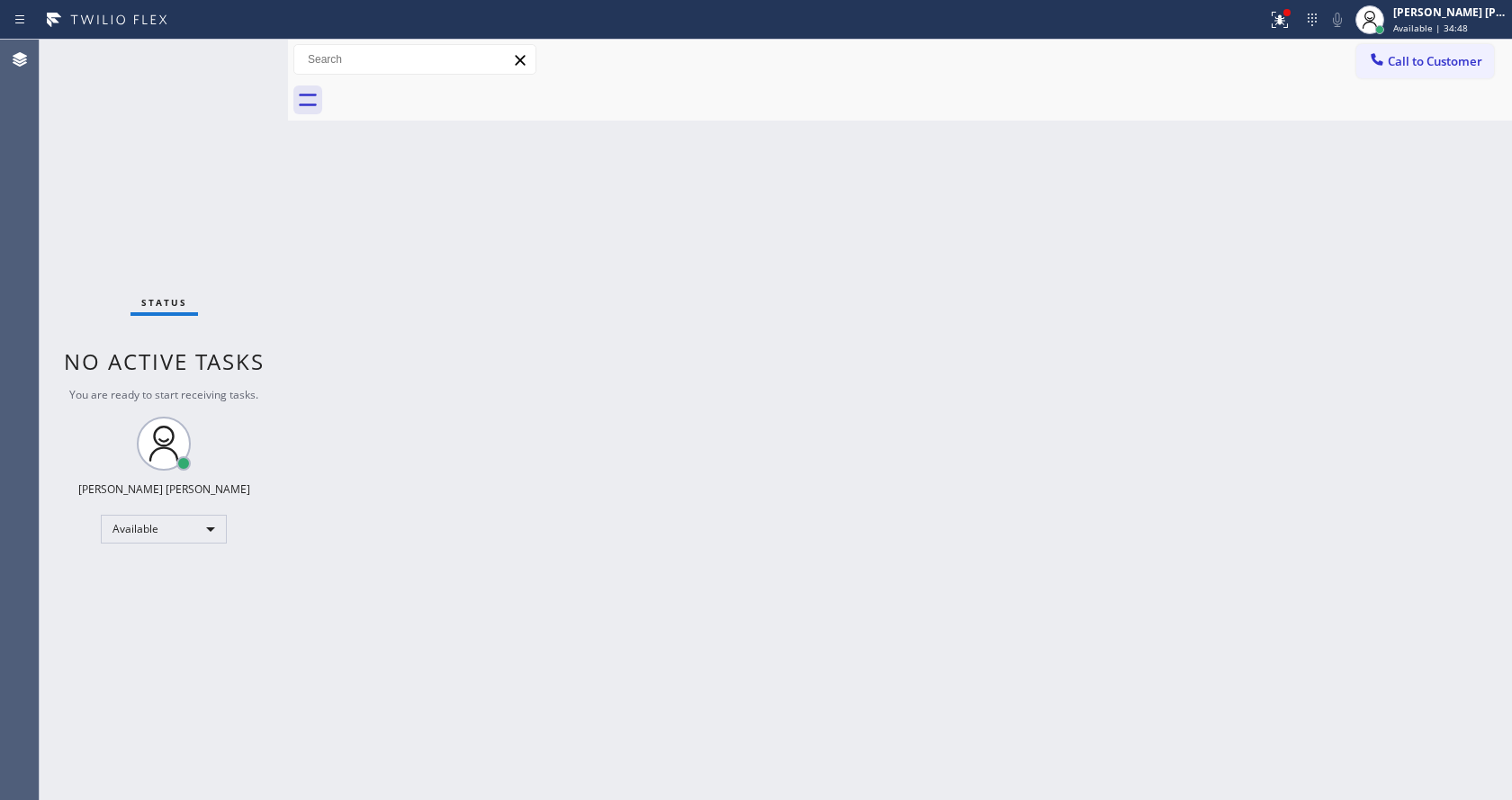
click at [340, 260] on div "Back to Dashboard Change Sender ID Customers Technicians Select a contact Outbo…" at bounding box center [900, 419] width 1224 height 760
click at [245, 50] on div "Status No active tasks You are ready to start receiving tasks. [PERSON_NAME] [P…" at bounding box center [164, 419] width 249 height 760
click at [127, 169] on div "Status No active tasks You are ready to start receiving tasks. [PERSON_NAME] [P…" at bounding box center [164, 419] width 249 height 760
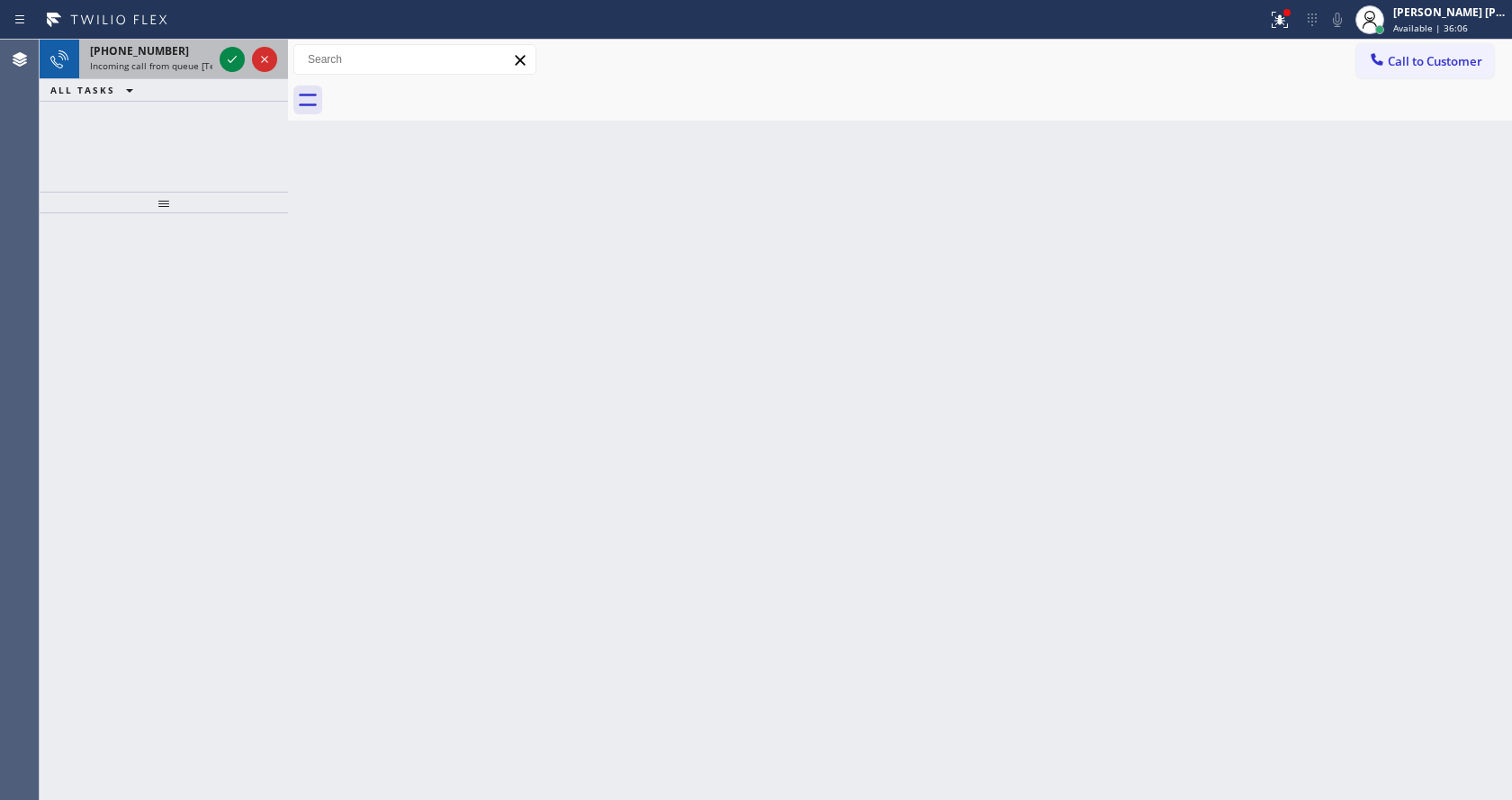
click at [197, 62] on span "Incoming call from queue [Test] All" at bounding box center [164, 65] width 149 height 13
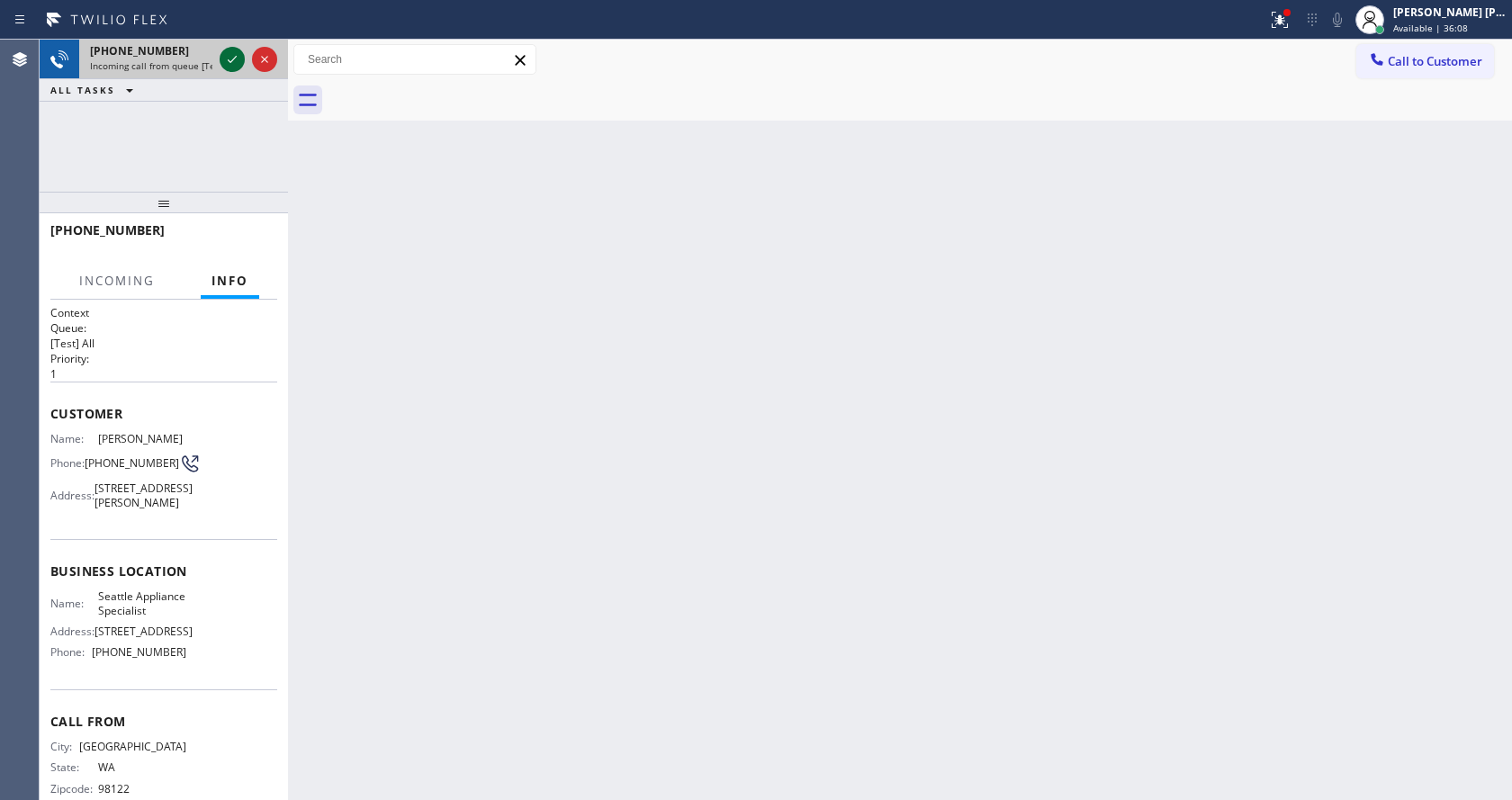
click at [219, 63] on div at bounding box center [232, 59] width 26 height 22
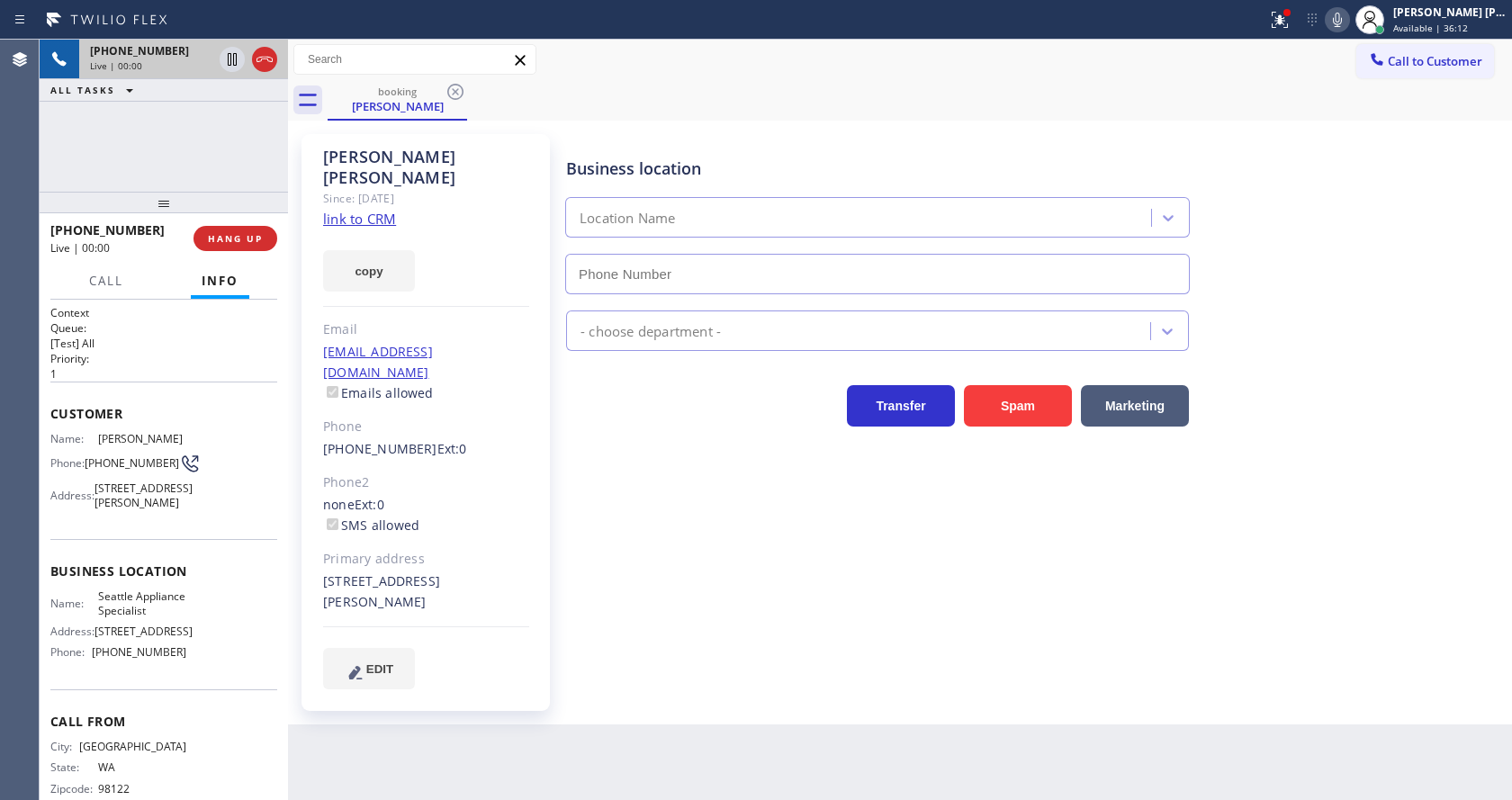
type input "[PHONE_NUMBER]"
click at [747, 514] on div "Business location [GEOGRAPHIC_DATA] Appliance Specialist [PHONE_NUMBER] Applian…" at bounding box center [1034, 410] width 945 height 545
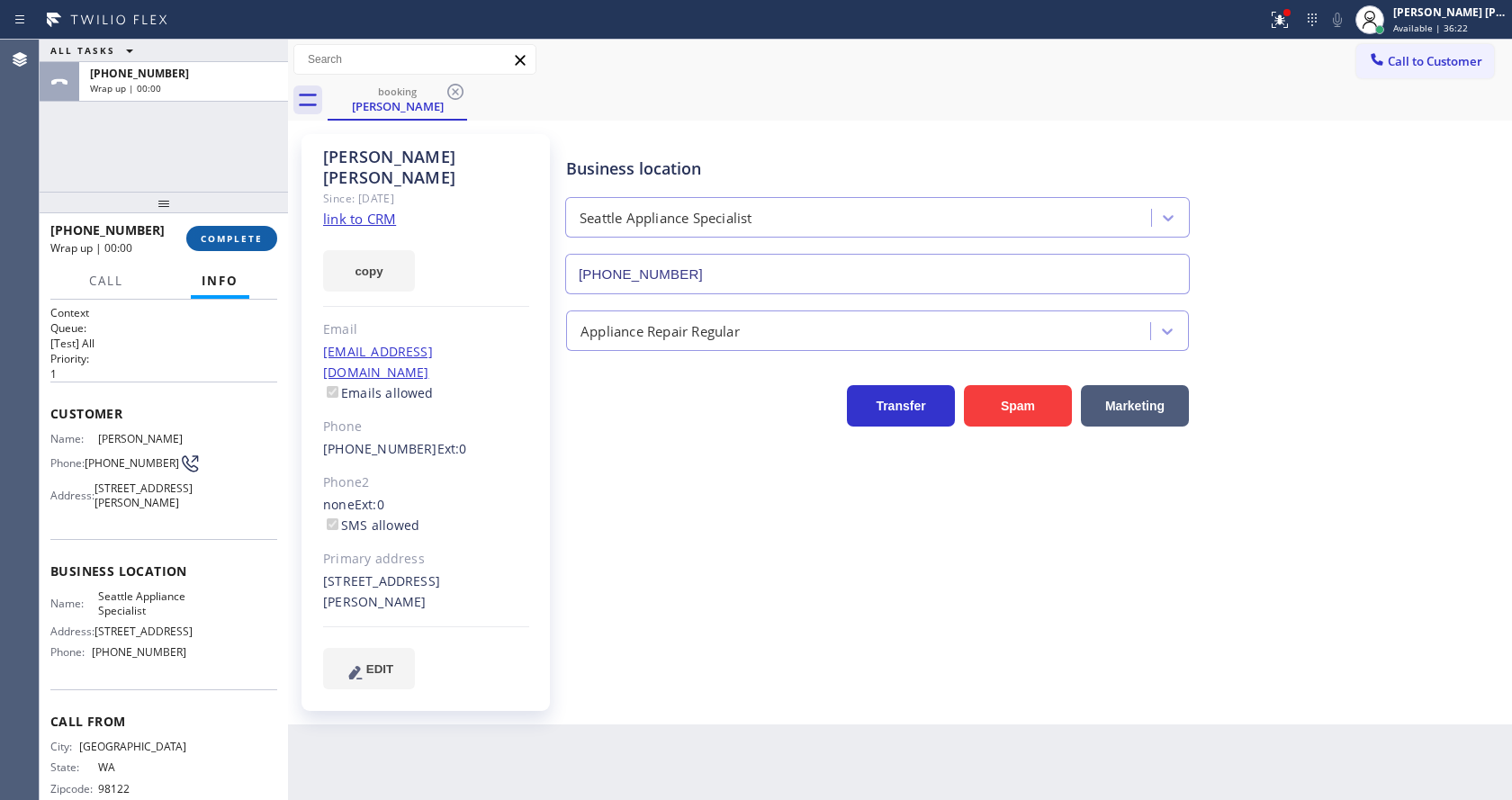
click at [223, 230] on button "COMPLETE" at bounding box center [232, 239] width 91 height 26
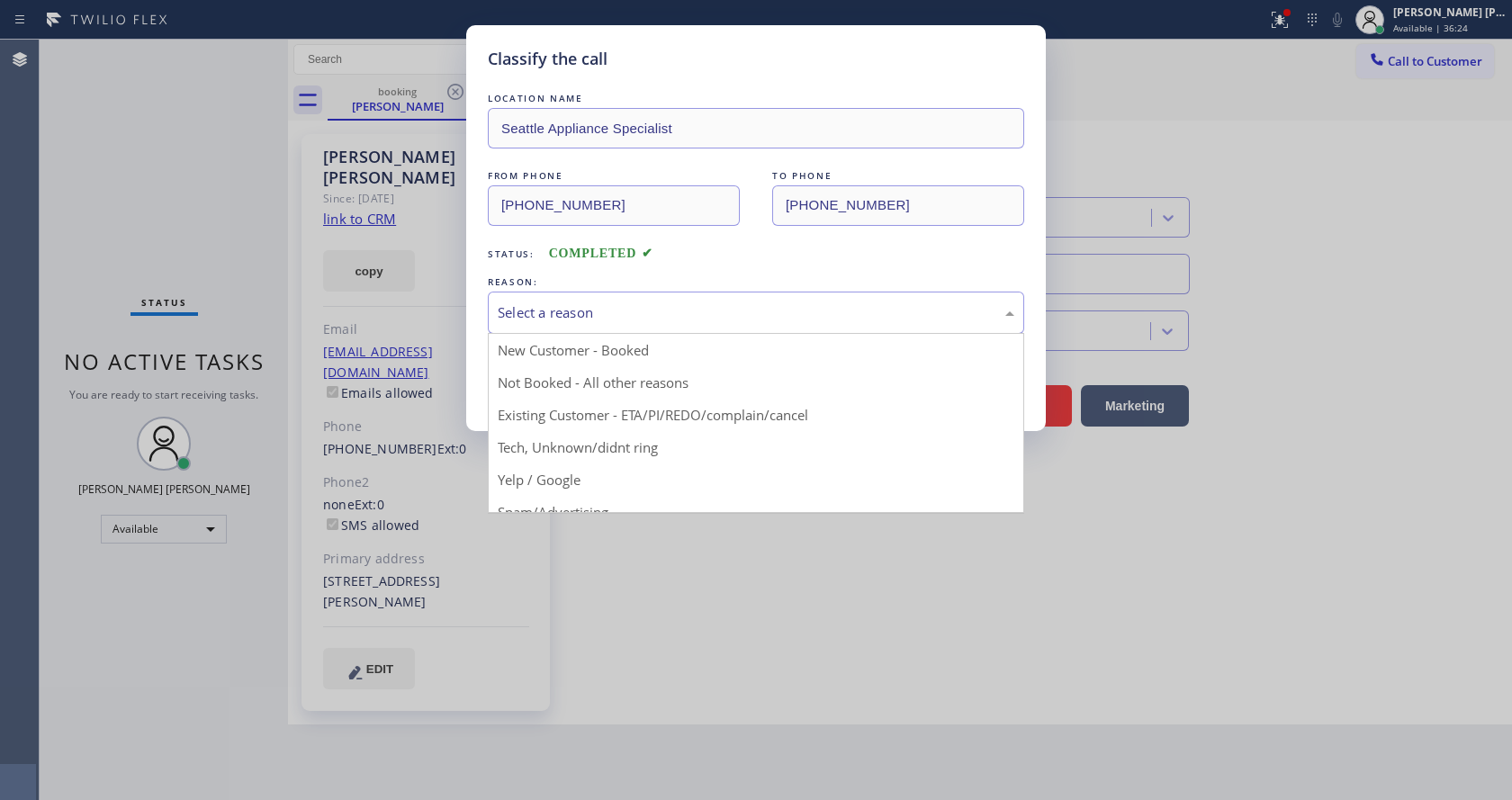
click at [583, 313] on div "Select a reason" at bounding box center [755, 312] width 516 height 21
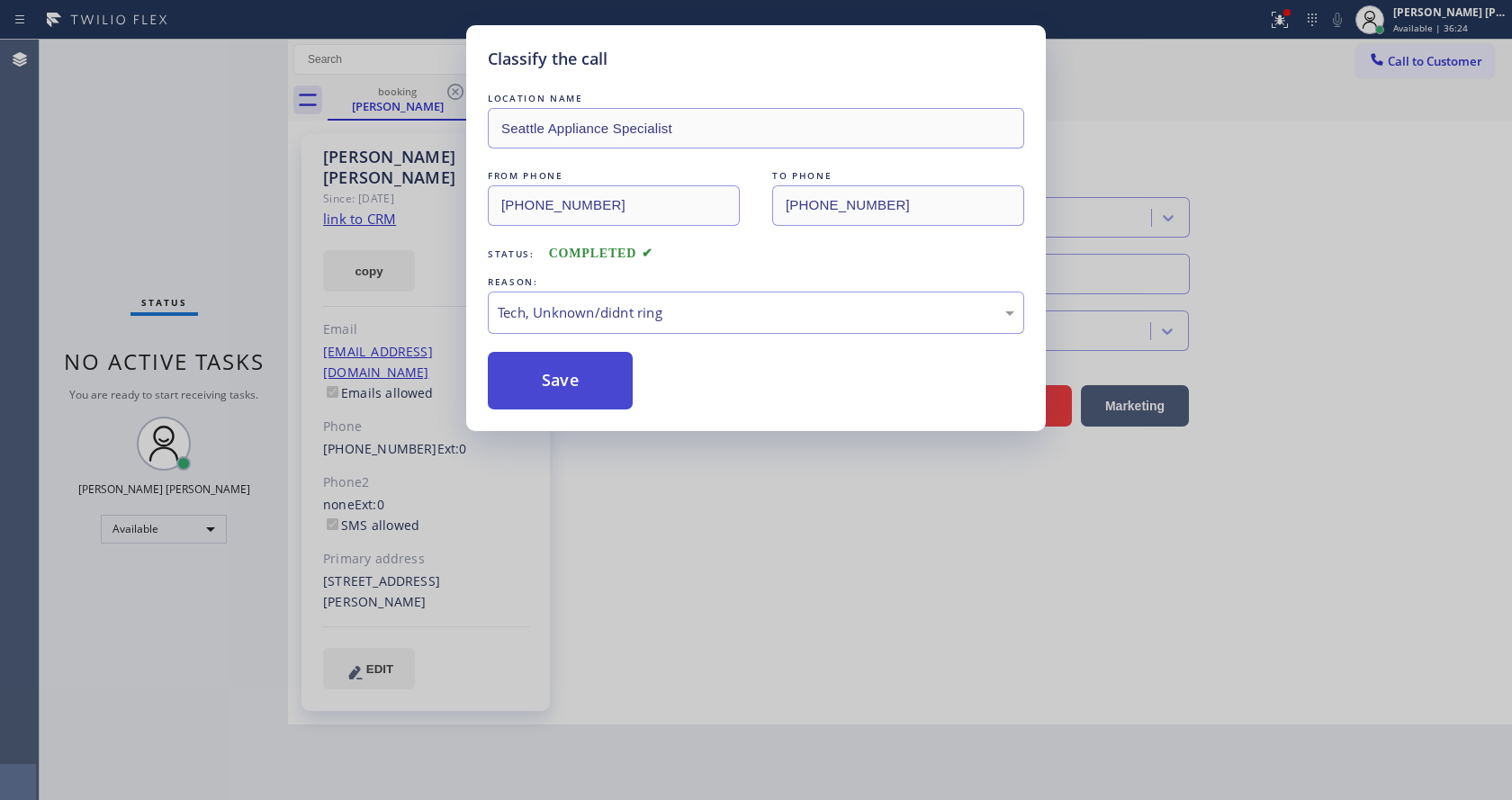
click at [570, 399] on button "Save" at bounding box center [560, 381] width 145 height 57
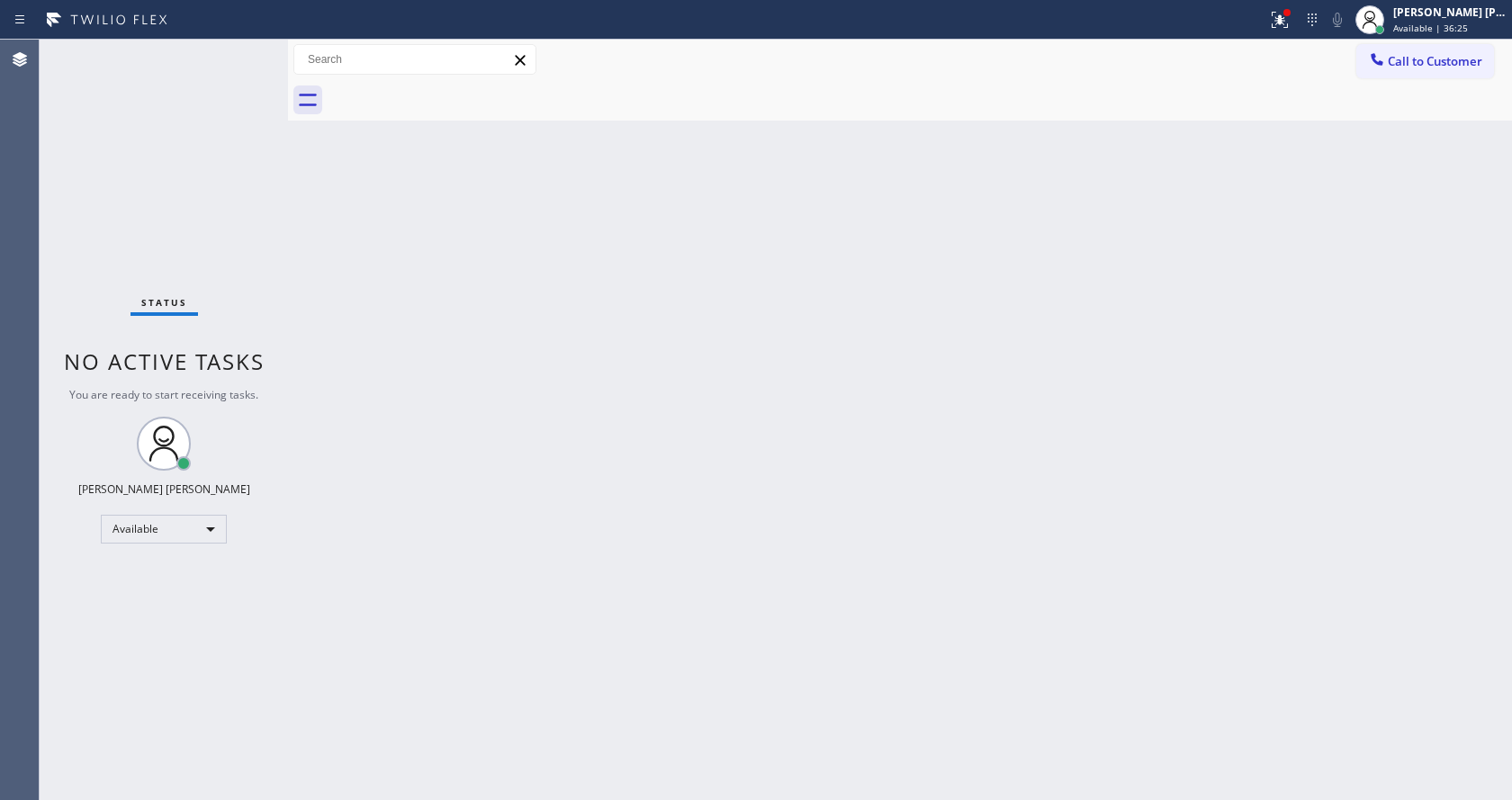
click at [240, 50] on div "Status No active tasks You are ready to start receiving tasks. [PERSON_NAME] [P…" at bounding box center [164, 419] width 249 height 760
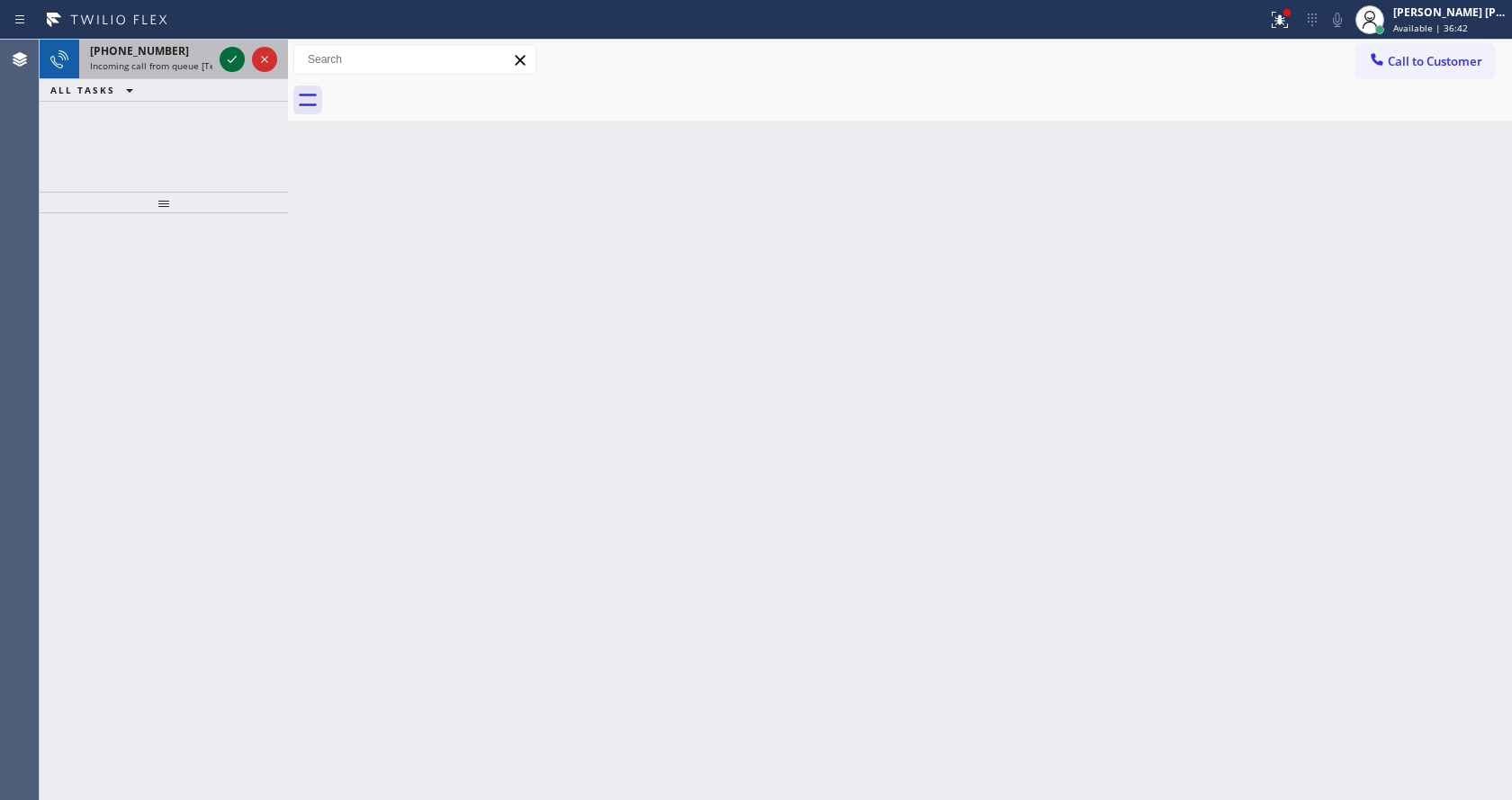
click at [240, 50] on icon at bounding box center [232, 59] width 22 height 22
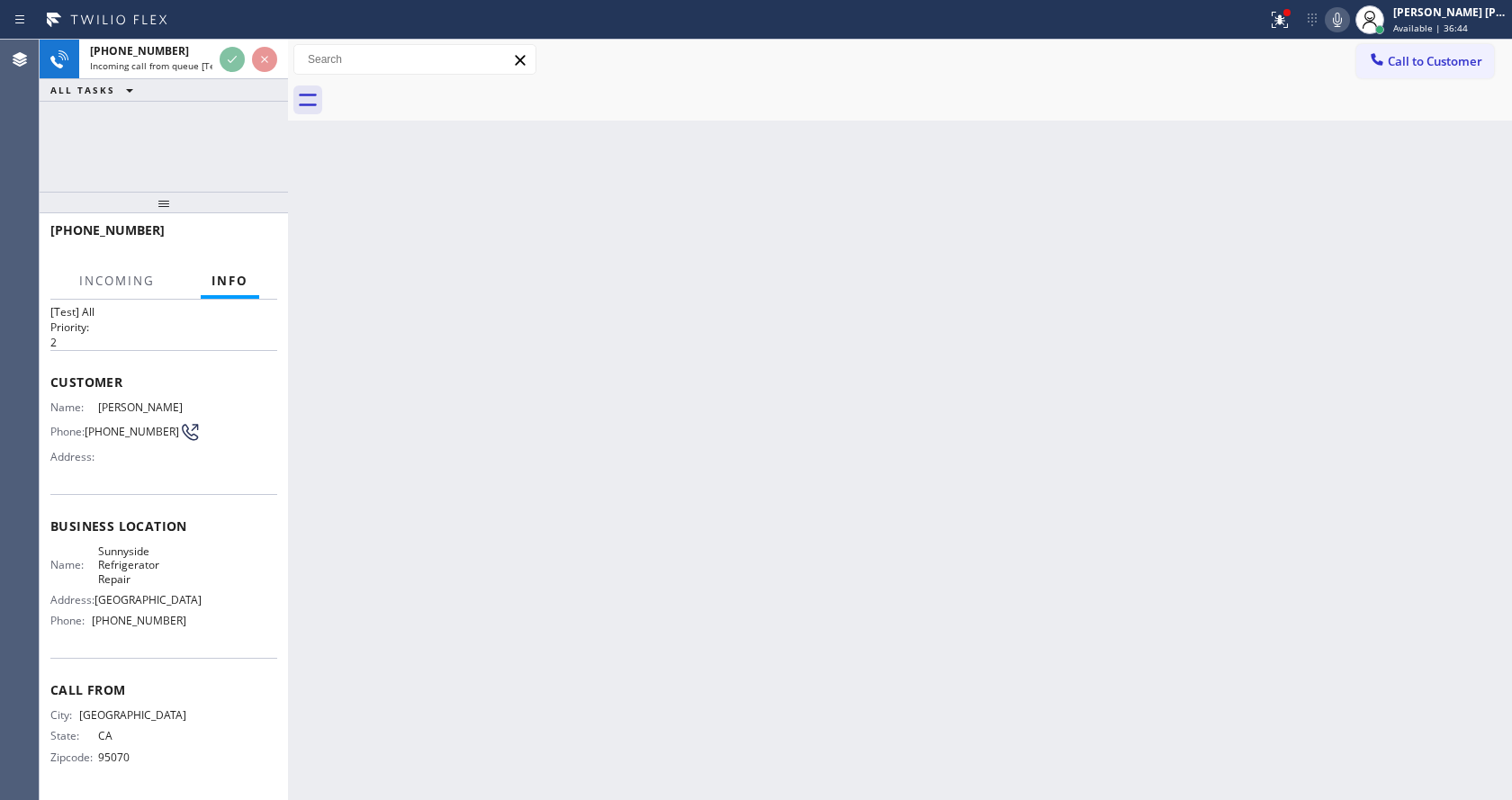
scroll to position [51, 0]
click at [725, 511] on div "Back to Dashboard Change Sender ID Customers Technicians Select a contact Outbo…" at bounding box center [900, 419] width 1224 height 760
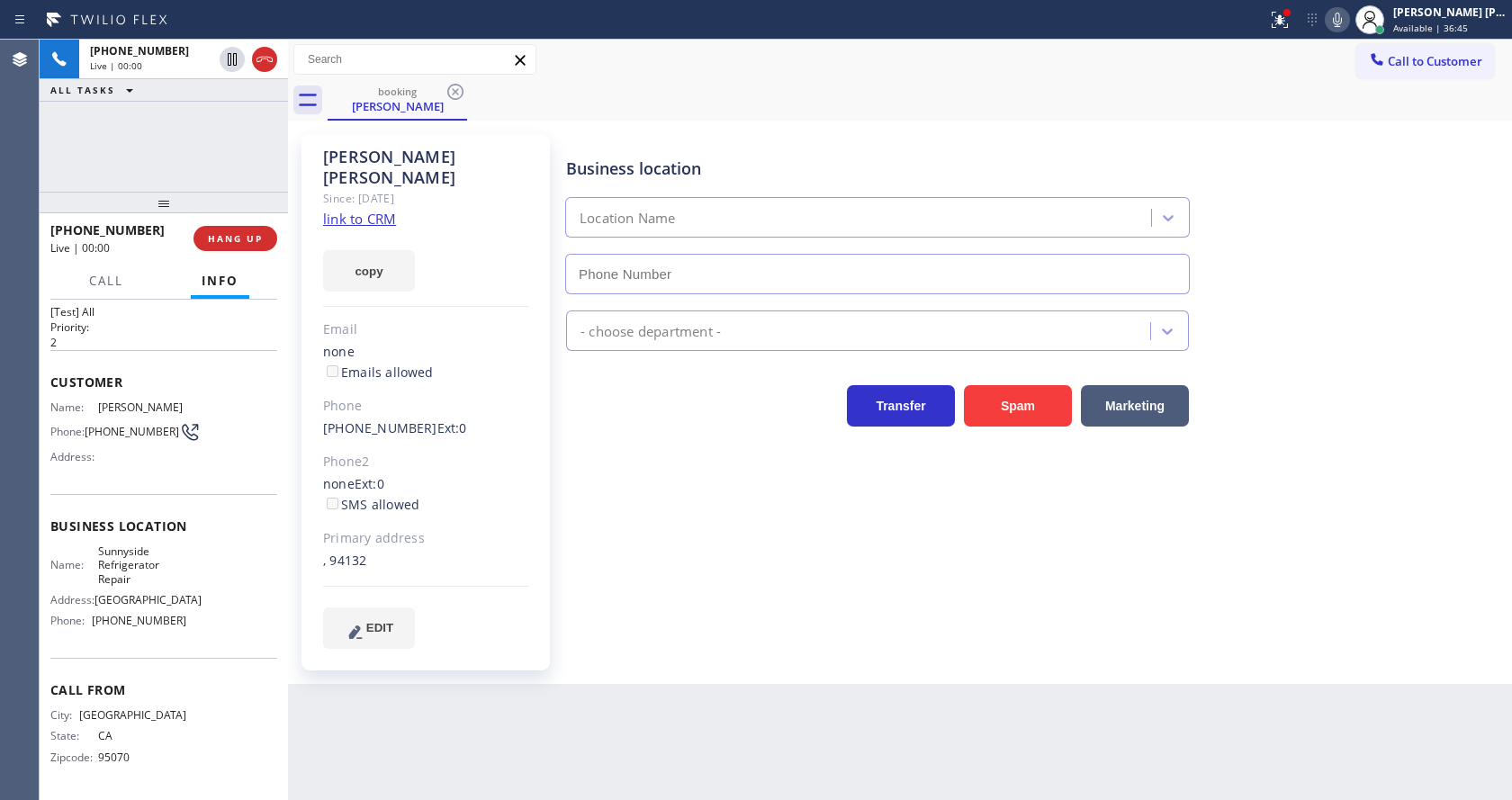
type input "[PHONE_NUMBER]"
click at [639, 568] on div "Business location [GEOGRAPHIC_DATA] Refrigerator Repair [PHONE_NUMBER] Applianc…" at bounding box center [1034, 391] width 945 height 505
click at [358, 209] on link "link to CRM" at bounding box center [359, 218] width 73 height 18
click at [212, 457] on div "Name: [PERSON_NAME] Phone: [PHONE_NUMBER] Address:" at bounding box center [164, 436] width 227 height 71
click at [606, 678] on div "Back to Dashboard Change Sender ID Customers Technicians Select a contact Outbo…" at bounding box center [900, 419] width 1224 height 760
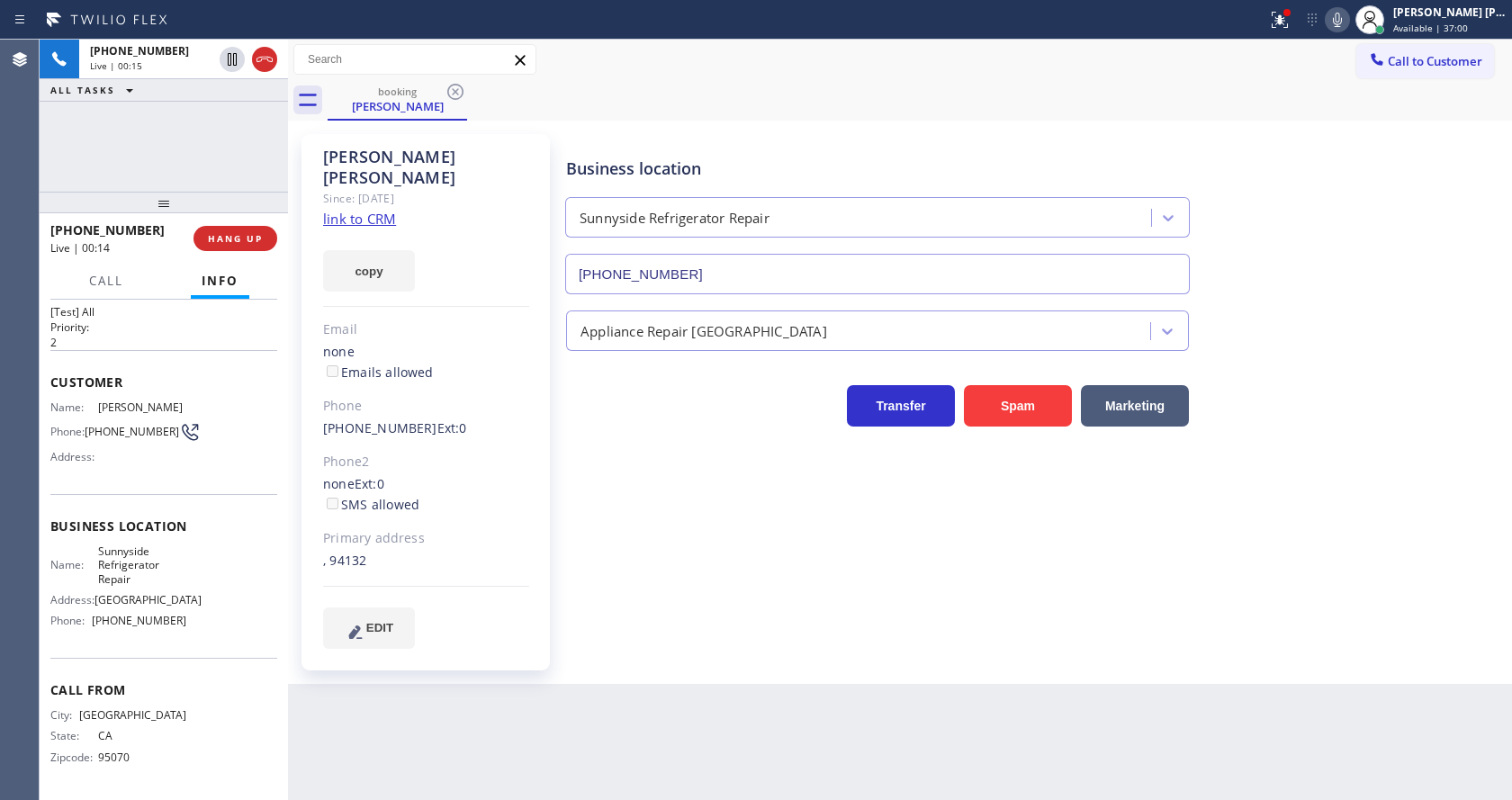
click at [511, 452] on div "Phone2" at bounding box center [425, 462] width 206 height 21
click at [772, 499] on div "Business location [GEOGRAPHIC_DATA] Refrigerator Repair [PHONE_NUMBER] Applianc…" at bounding box center [1034, 391] width 945 height 505
drag, startPoint x: 630, startPoint y: 470, endPoint x: 846, endPoint y: 367, distance: 239.3
click at [630, 470] on div "Business location [GEOGRAPHIC_DATA] Refrigerator Repair [PHONE_NUMBER] Applianc…" at bounding box center [1034, 391] width 945 height 505
click at [1300, 5] on button at bounding box center [1279, 20] width 39 height 39
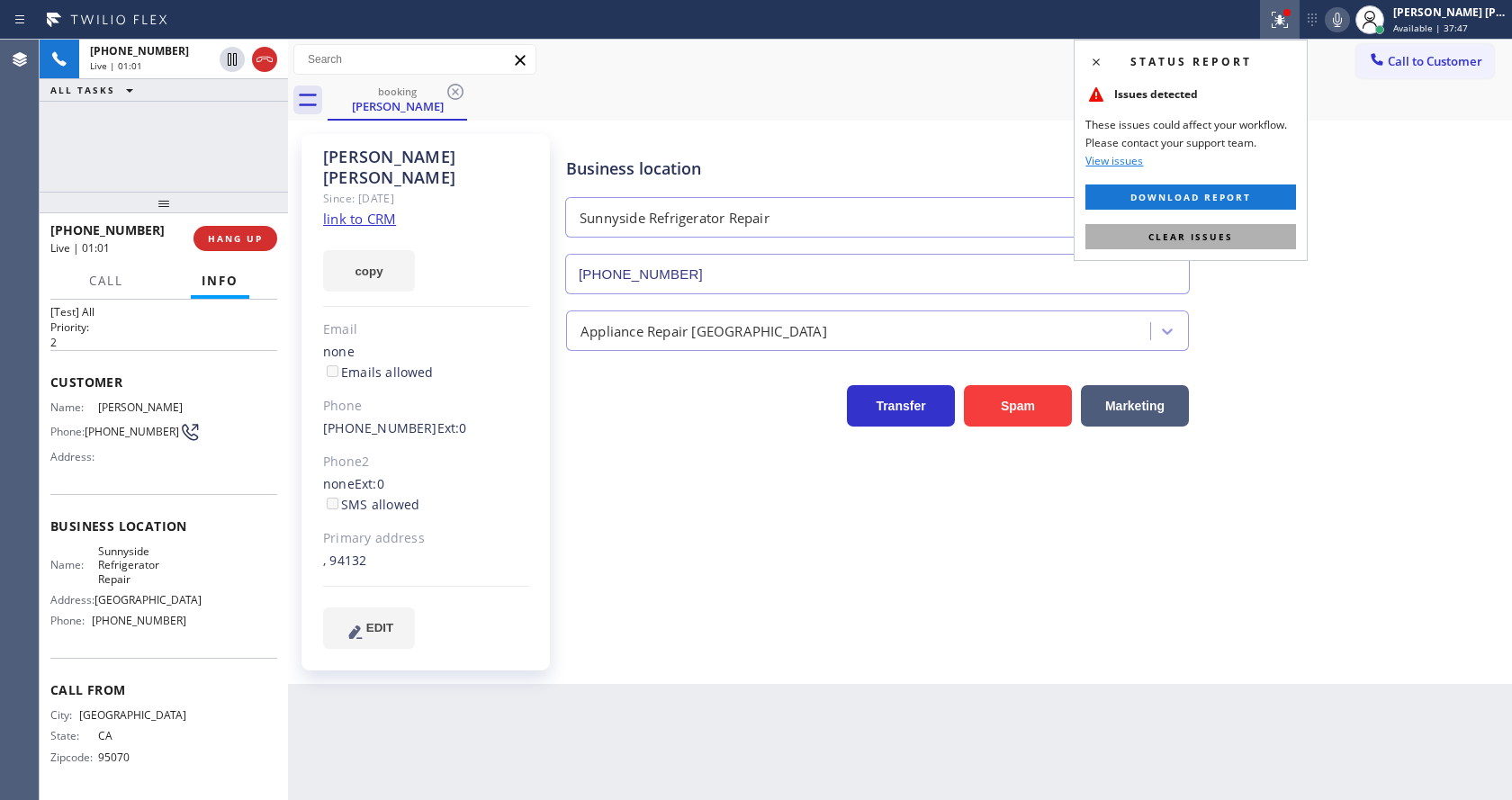
click at [1260, 241] on button "Clear issues" at bounding box center [1190, 237] width 210 height 26
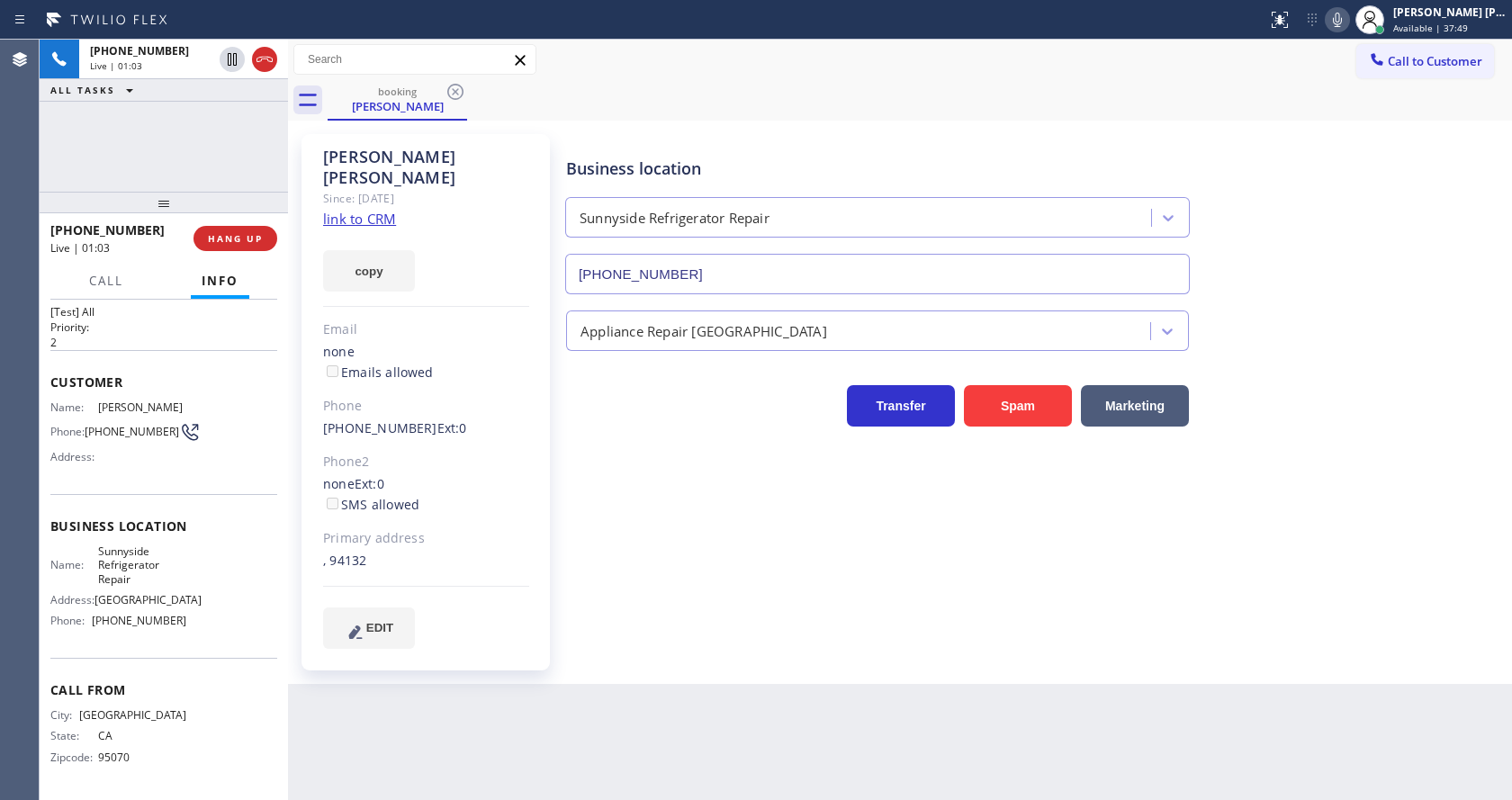
click at [1343, 10] on icon at bounding box center [1337, 20] width 22 height 22
click at [1301, 287] on div "Business location [GEOGRAPHIC_DATA] Refrigerator Repair [PHONE_NUMBER]" at bounding box center [1034, 212] width 945 height 163
click at [1344, 26] on icon at bounding box center [1337, 20] width 22 height 22
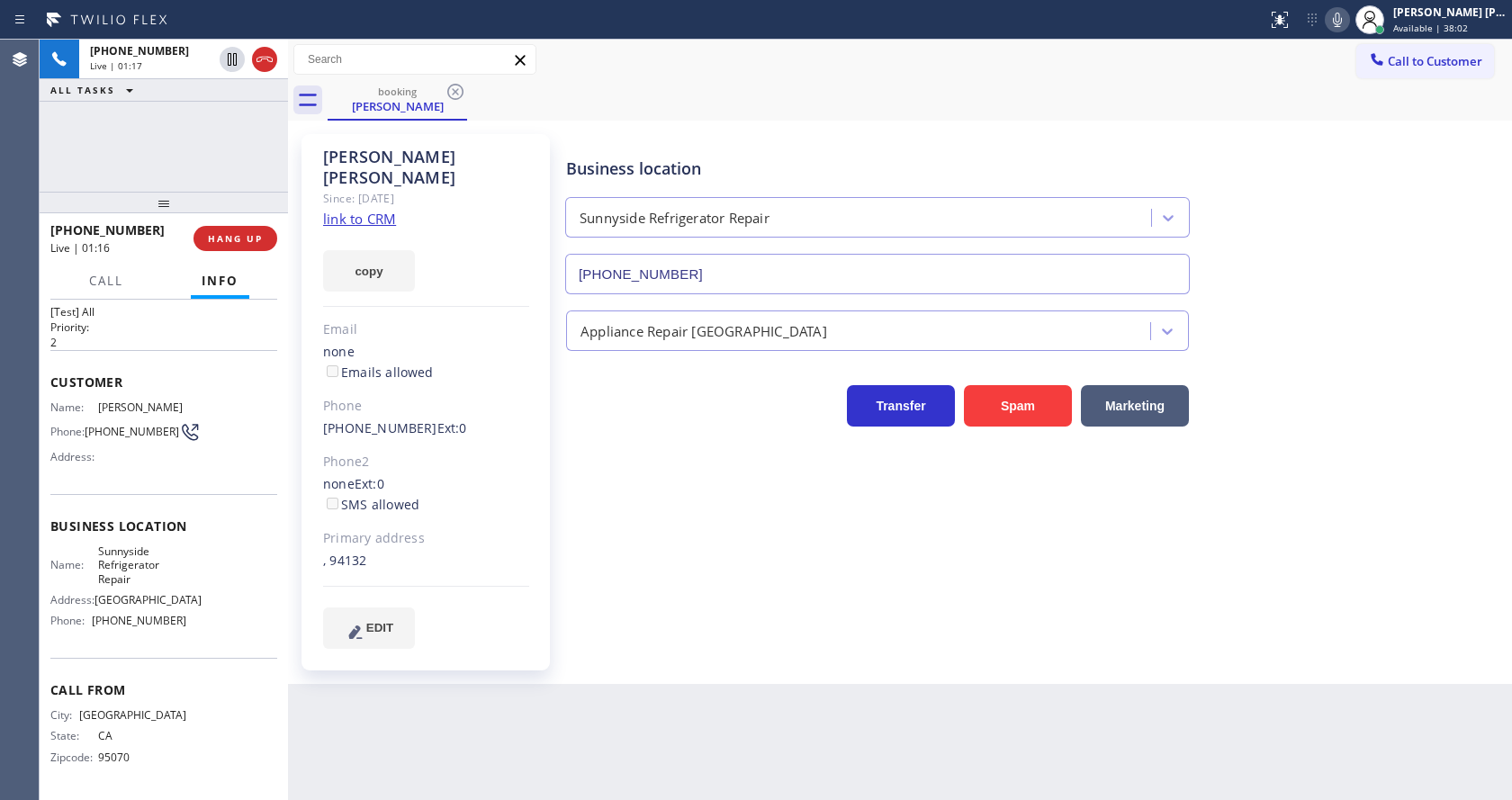
click at [1345, 21] on icon at bounding box center [1337, 20] width 22 height 22
click at [679, 592] on div "Business location [GEOGRAPHIC_DATA] Refrigerator Repair [PHONE_NUMBER] Applianc…" at bounding box center [1034, 391] width 945 height 505
click at [1337, 27] on div "Status report No issues detected If you experience an issue, please download th…" at bounding box center [1385, 20] width 252 height 39
click at [1336, 165] on div "Business location [GEOGRAPHIC_DATA] Refrigerator Repair [PHONE_NUMBER]" at bounding box center [1034, 212] width 945 height 163
click at [1335, 17] on icon at bounding box center [1337, 20] width 22 height 22
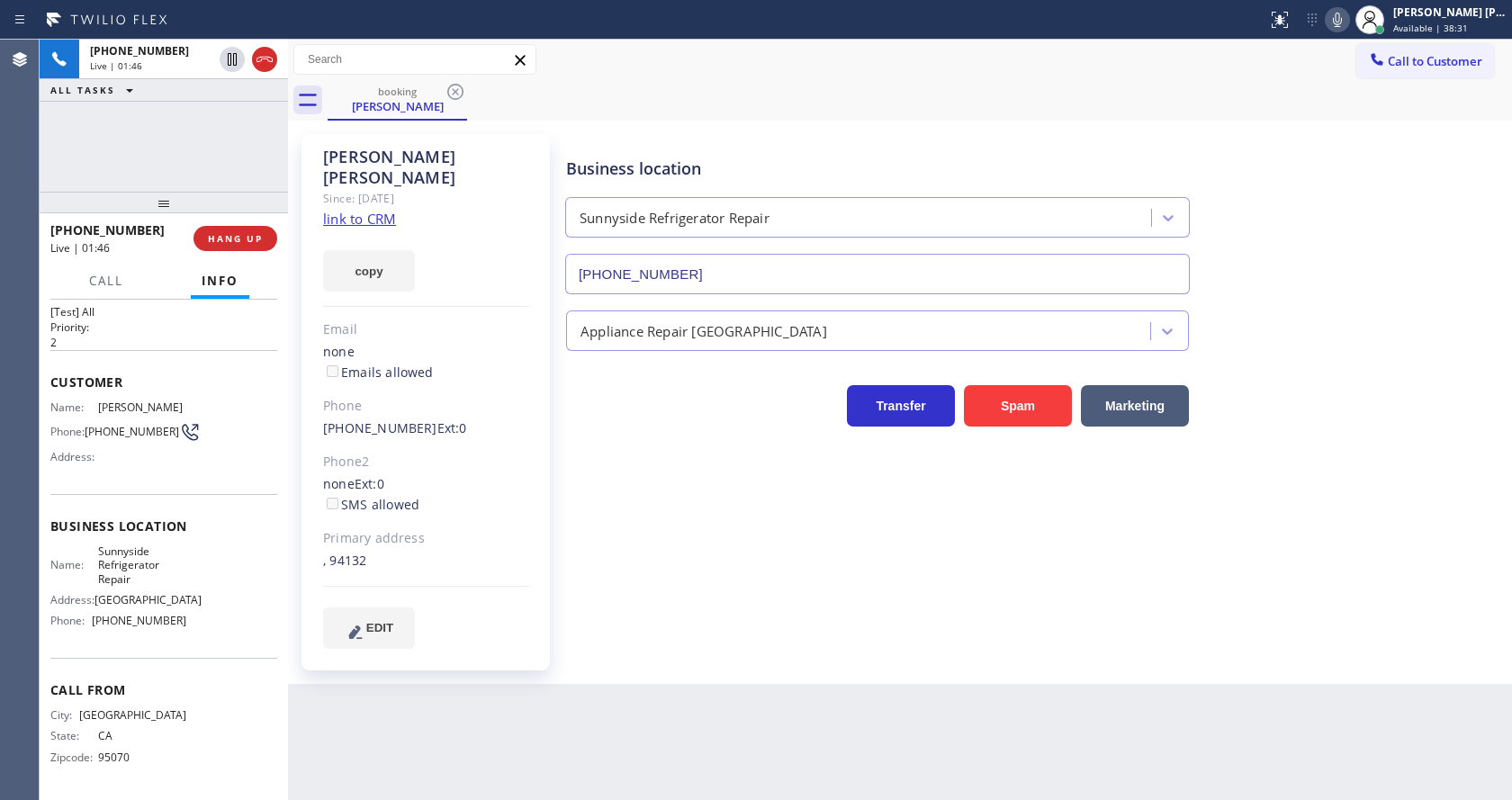
click at [1372, 188] on div "Business location [GEOGRAPHIC_DATA] Refrigerator Repair [PHONE_NUMBER]" at bounding box center [1034, 212] width 945 height 163
drag, startPoint x: 636, startPoint y: 696, endPoint x: 606, endPoint y: 718, distance: 37.2
click at [635, 696] on div "Back to Dashboard Change Sender ID Customers Technicians Select a contact Outbo…" at bounding box center [900, 419] width 1224 height 760
click at [104, 517] on span "Business location" at bounding box center [164, 525] width 227 height 17
drag, startPoint x: 94, startPoint y: 386, endPoint x: 212, endPoint y: 386, distance: 118.0
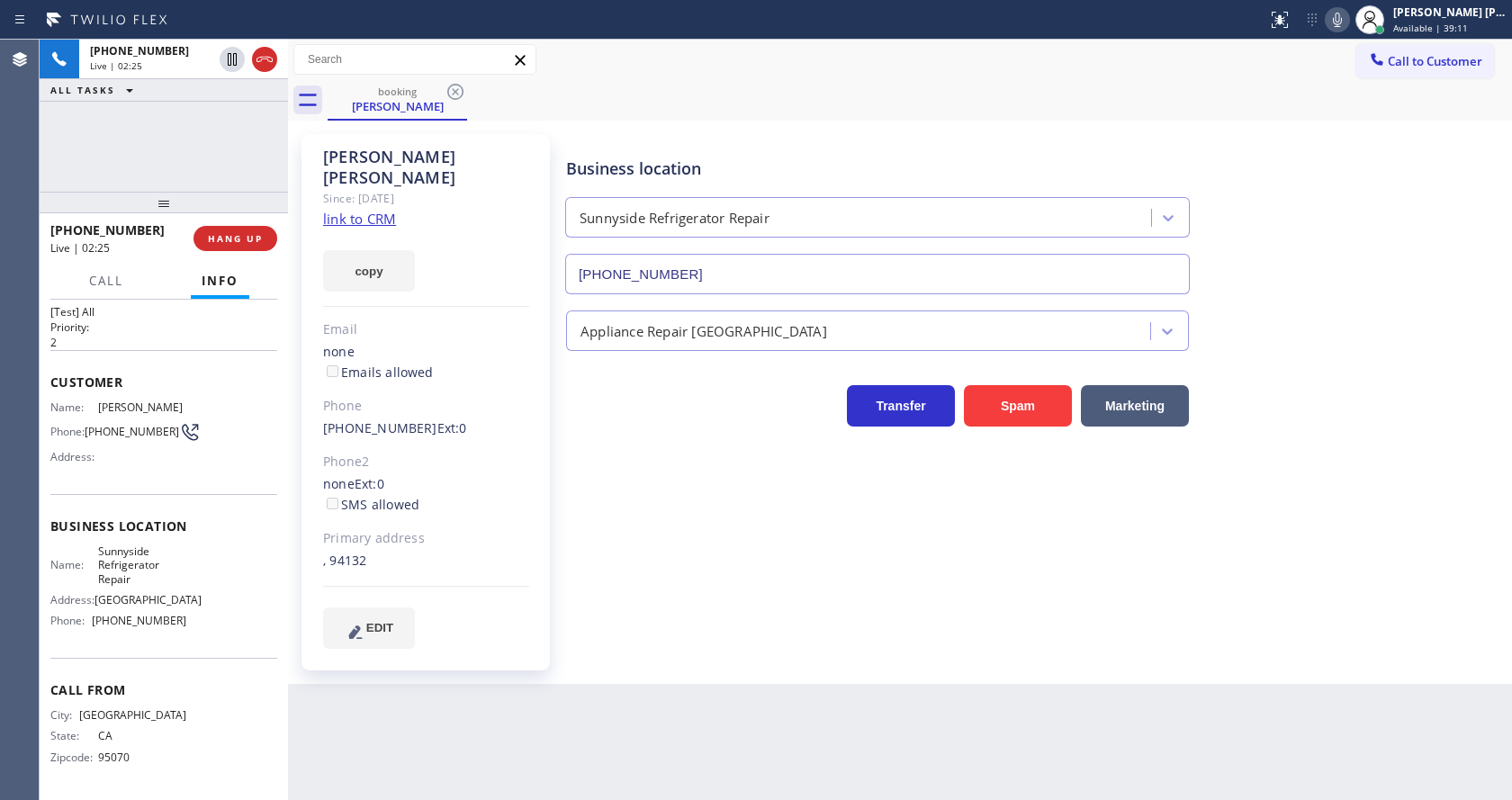
click at [212, 400] on div "Name: [PERSON_NAME] Phone: [PHONE_NUMBER] Address:" at bounding box center [164, 436] width 227 height 71
click at [525, 567] on div "[PERSON_NAME] Since: [DATE] link to CRM copy Email none Emails allowed Phone [P…" at bounding box center [425, 401] width 249 height 536
drag, startPoint x: 202, startPoint y: 559, endPoint x: 154, endPoint y: 566, distance: 48.5
click at [202, 559] on div "Name: Sunnyside Refrigerator Repair Address: [STREET_ADDRESS] Phone: [PHONE_NUM…" at bounding box center [164, 590] width 227 height 91
drag, startPoint x: 90, startPoint y: 534, endPoint x: 138, endPoint y: 565, distance: 57.1
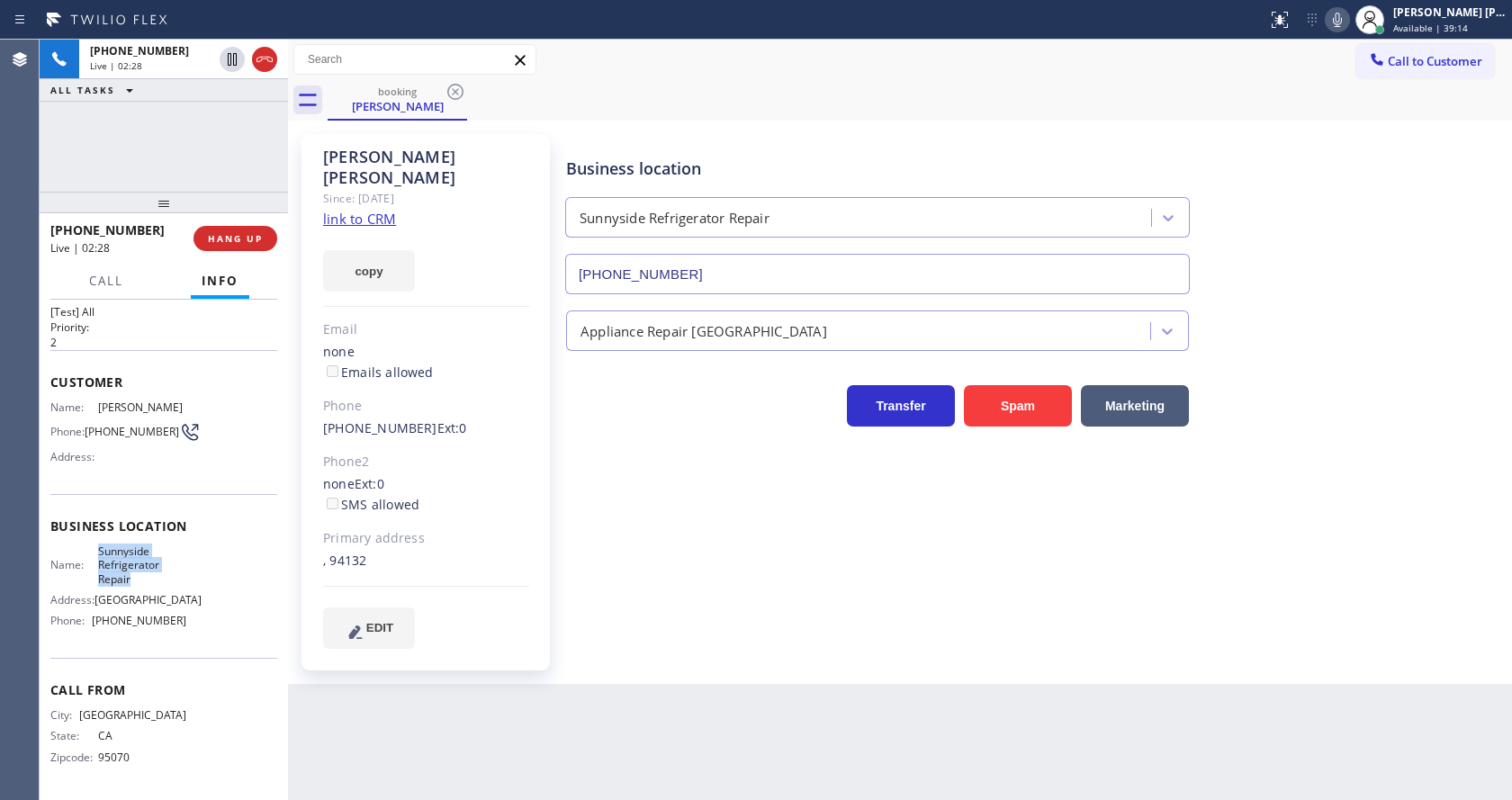
click at [138, 565] on div "Name: Sunnyside Refrigerator Repair" at bounding box center [118, 565] width 136 height 41
click at [525, 717] on div "Back to Dashboard Change Sender ID Customers Technicians Select a contact Outbo…" at bounding box center [900, 419] width 1224 height 760
drag, startPoint x: 138, startPoint y: 601, endPoint x: 144, endPoint y: 591, distance: 11.7
click at [138, 601] on span "[GEOGRAPHIC_DATA]" at bounding box center [148, 600] width 108 height 14
drag, startPoint x: 85, startPoint y: 408, endPoint x: 117, endPoint y: 423, distance: 35.3
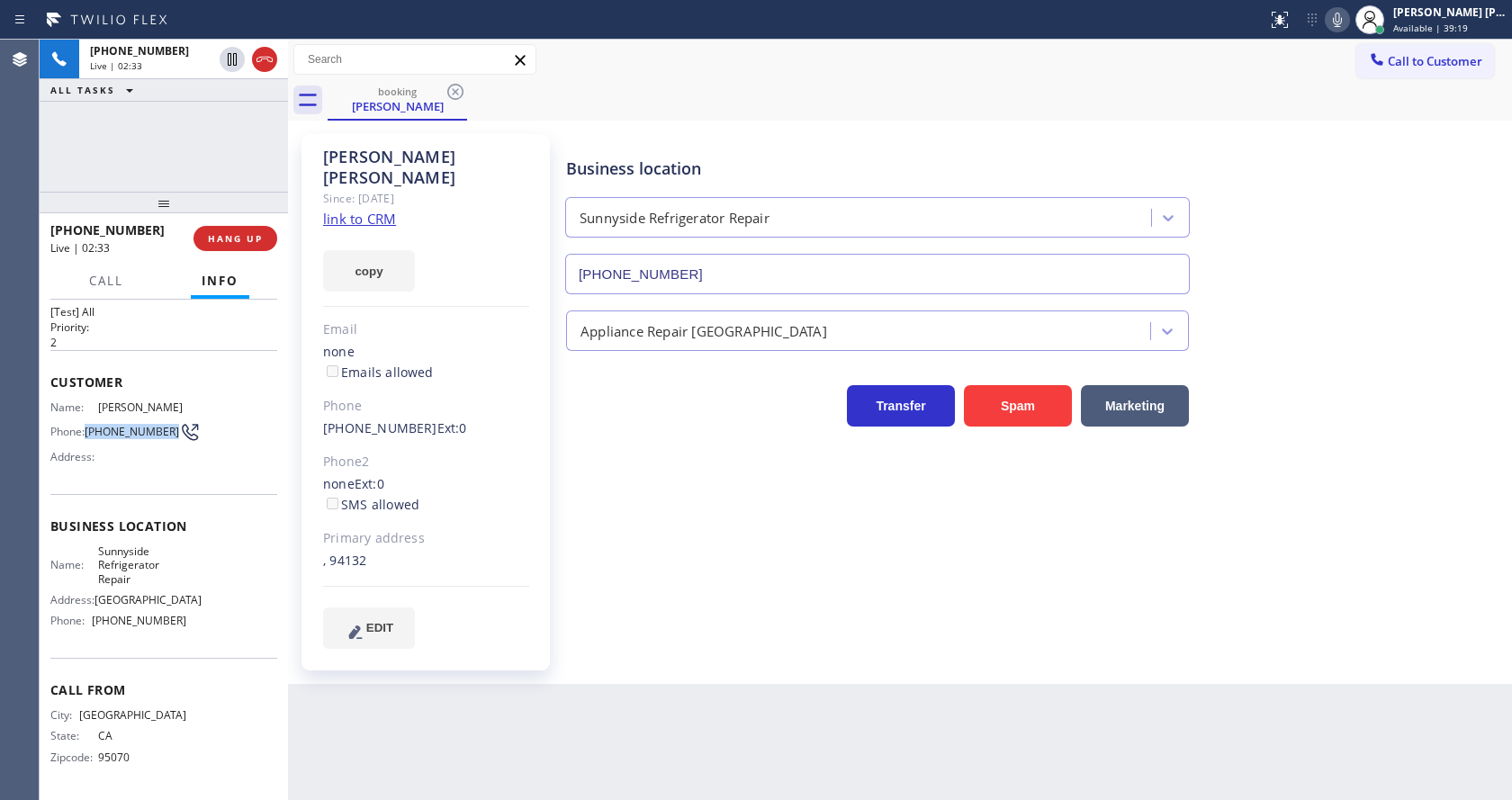
click at [117, 423] on div "Phone: [PHONE_NUMBER]" at bounding box center [118, 432] width 136 height 22
click at [436, 631] on div "[PERSON_NAME] Since: [DATE] link to CRM copy Email none Emails allowed Phone [P…" at bounding box center [425, 401] width 249 height 536
click at [212, 592] on div "Name: Sunnyside Refrigerator Repair Address: [STREET_ADDRESS] Phone: [PHONE_NUM…" at bounding box center [164, 590] width 227 height 91
drag, startPoint x: 89, startPoint y: 619, endPoint x: 194, endPoint y: 621, distance: 105.0
click at [194, 621] on div "Name: Sunnyside Refrigerator Repair Address: [STREET_ADDRESS] Phone: [PHONE_NUM…" at bounding box center [164, 590] width 227 height 91
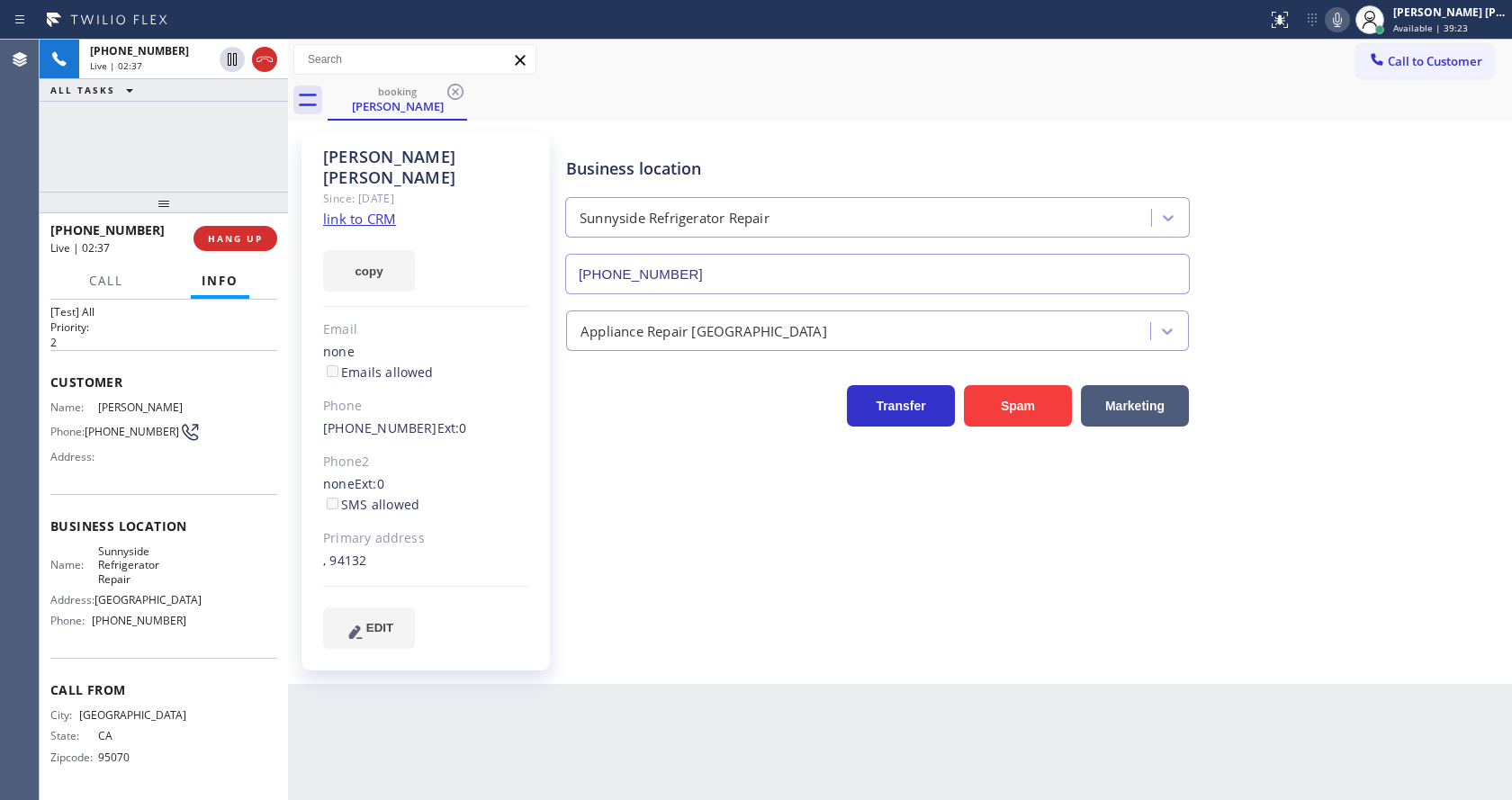
click at [398, 742] on div "Back to Dashboard Change Sender ID Customers Technicians Select a contact Outbo…" at bounding box center [900, 419] width 1224 height 760
click at [747, 617] on div "Business location [GEOGRAPHIC_DATA] Refrigerator Repair [PHONE_NUMBER] Applianc…" at bounding box center [1034, 391] width 945 height 505
click at [477, 571] on div "[PERSON_NAME] Since: [DATE] link to CRM copy Email none Emails allowed Phone [P…" at bounding box center [425, 401] width 249 height 536
click at [595, 662] on div "[PERSON_NAME] Since: [DATE] link to CRM copy Email none Emails allowed Phone [P…" at bounding box center [900, 401] width 1224 height 563
click at [868, 698] on div "Back to Dashboard Change Sender ID Customers Technicians Select a contact Outbo…" at bounding box center [900, 419] width 1224 height 760
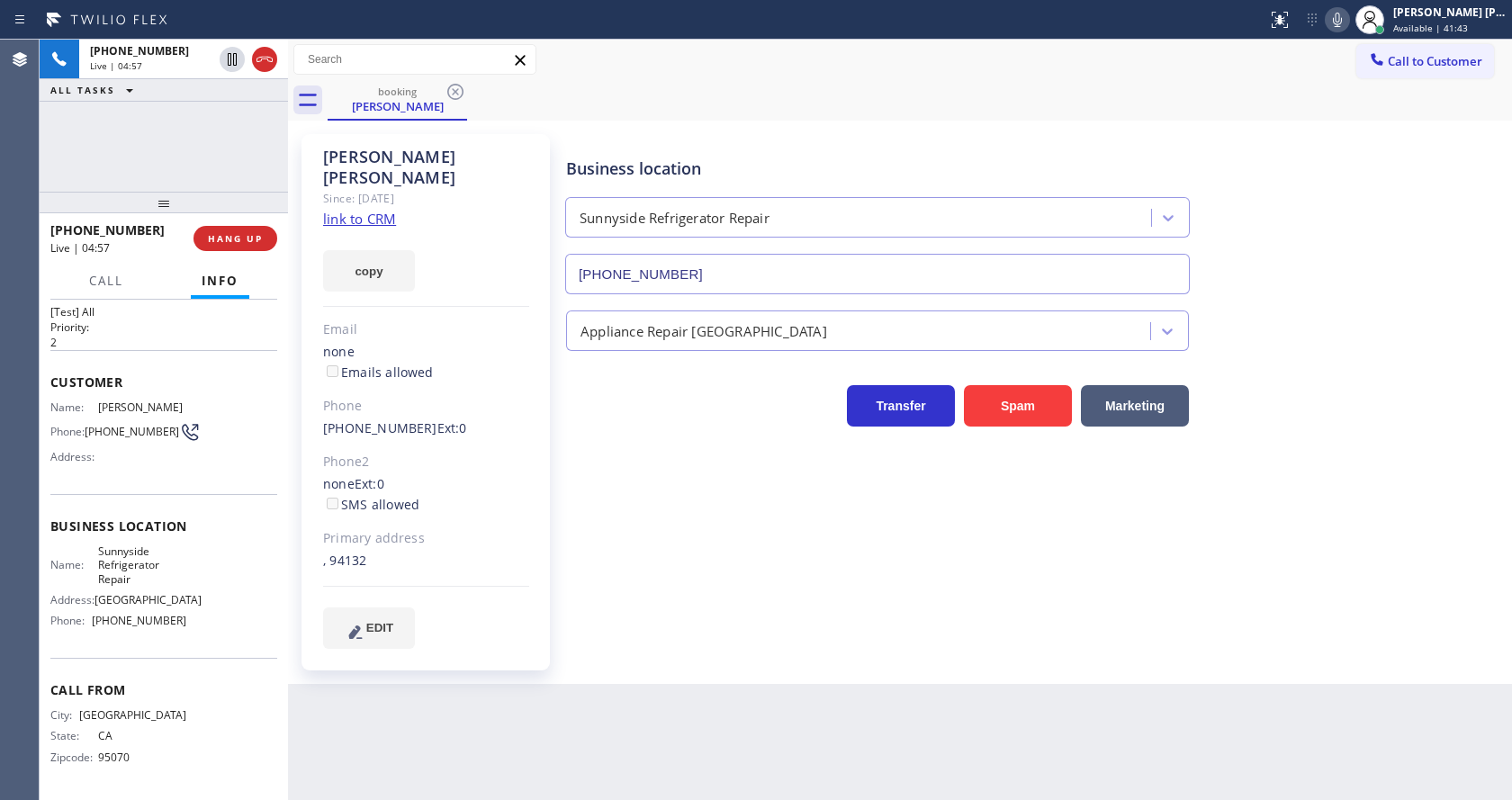
click at [586, 652] on div "Business location [GEOGRAPHIC_DATA] Refrigerator Repair [PHONE_NUMBER] Applianc…" at bounding box center [1034, 408] width 945 height 541
click at [603, 548] on div "Business location [GEOGRAPHIC_DATA] Refrigerator Repair [PHONE_NUMBER] Applianc…" at bounding box center [1034, 391] width 945 height 505
click at [516, 528] on div "Primary address" at bounding box center [425, 538] width 206 height 21
click at [934, 721] on div "Back to Dashboard Change Sender ID Customers Technicians Select a contact Outbo…" at bounding box center [900, 419] width 1224 height 760
drag, startPoint x: 514, startPoint y: 523, endPoint x: 512, endPoint y: 556, distance: 33.1
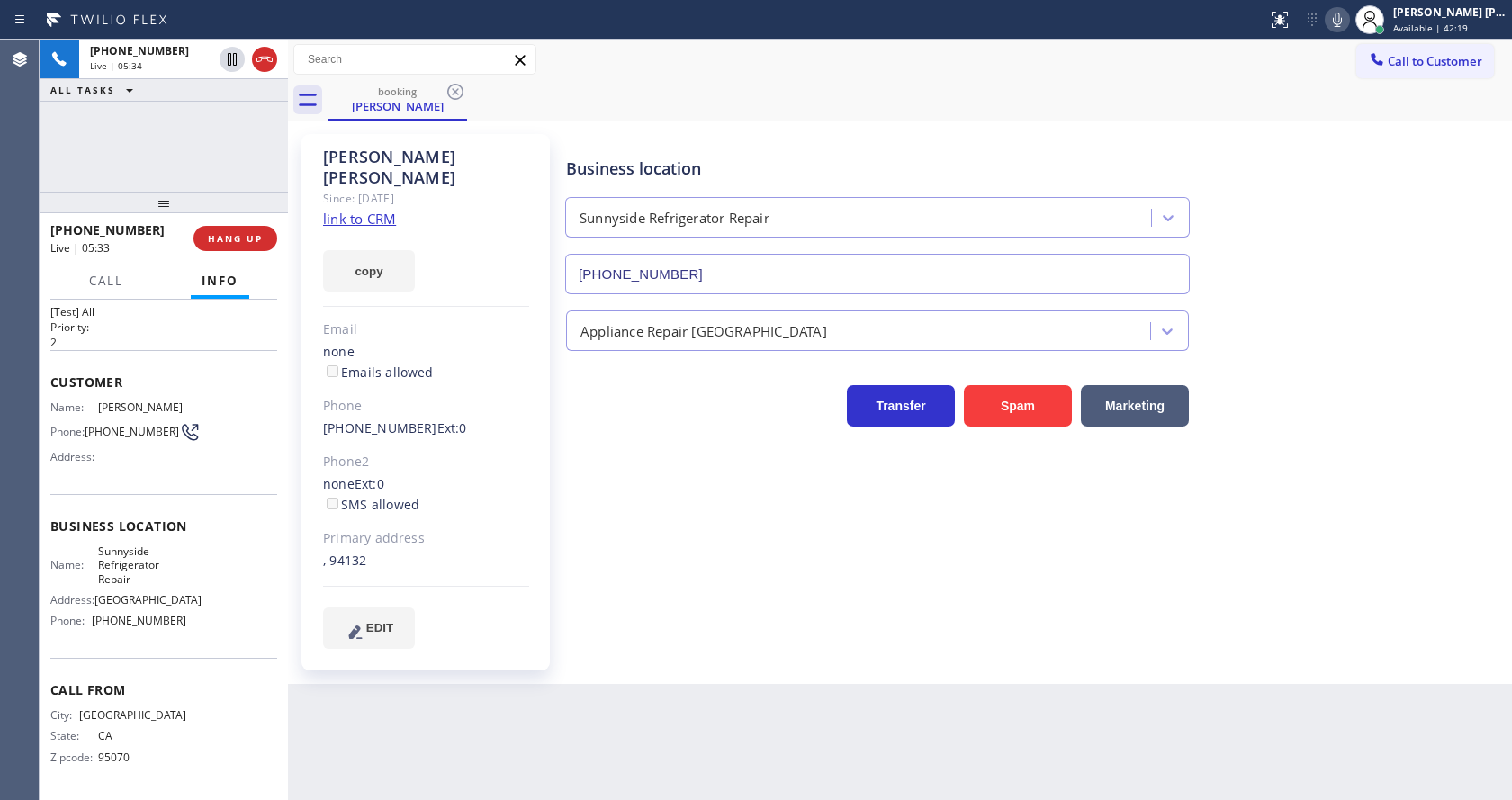
click at [514, 528] on div "Primary address" at bounding box center [425, 538] width 206 height 21
click at [668, 635] on div "Business location [GEOGRAPHIC_DATA] Refrigerator Repair [PHONE_NUMBER] Applianc…" at bounding box center [1034, 408] width 945 height 541
click at [623, 667] on div "Back to Dashboard Change Sender ID Customers Technicians Select a contact Outbo…" at bounding box center [900, 419] width 1224 height 760
click at [607, 564] on div "Business location [GEOGRAPHIC_DATA] Refrigerator Repair [PHONE_NUMBER] Applianc…" at bounding box center [1034, 391] width 945 height 505
click at [750, 585] on div "Business location [GEOGRAPHIC_DATA] Refrigerator Repair [PHONE_NUMBER] Applianc…" at bounding box center [1034, 391] width 945 height 505
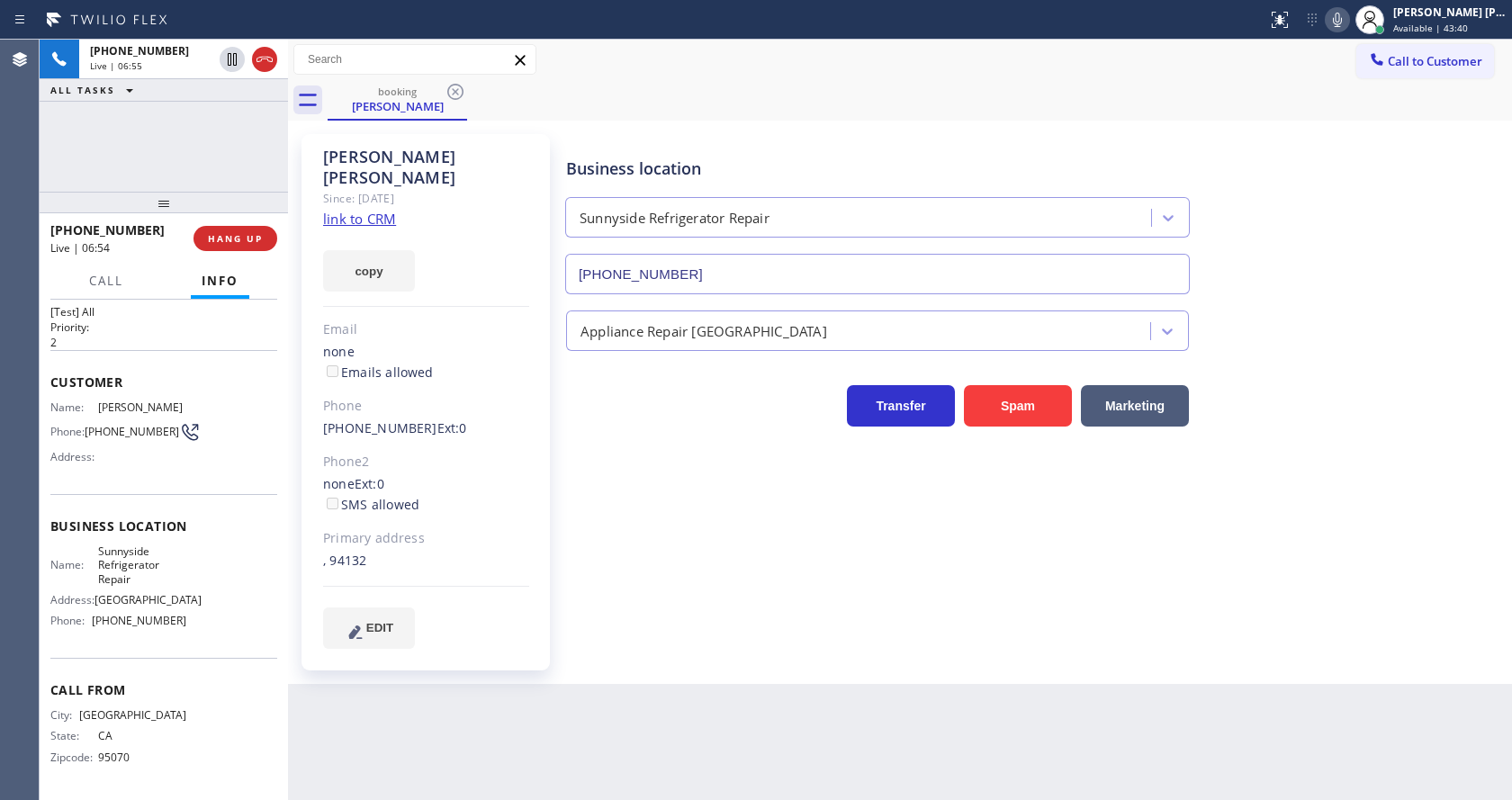
click at [771, 600] on div "Business location [GEOGRAPHIC_DATA] Refrigerator Repair [PHONE_NUMBER] Applianc…" at bounding box center [1034, 391] width 945 height 505
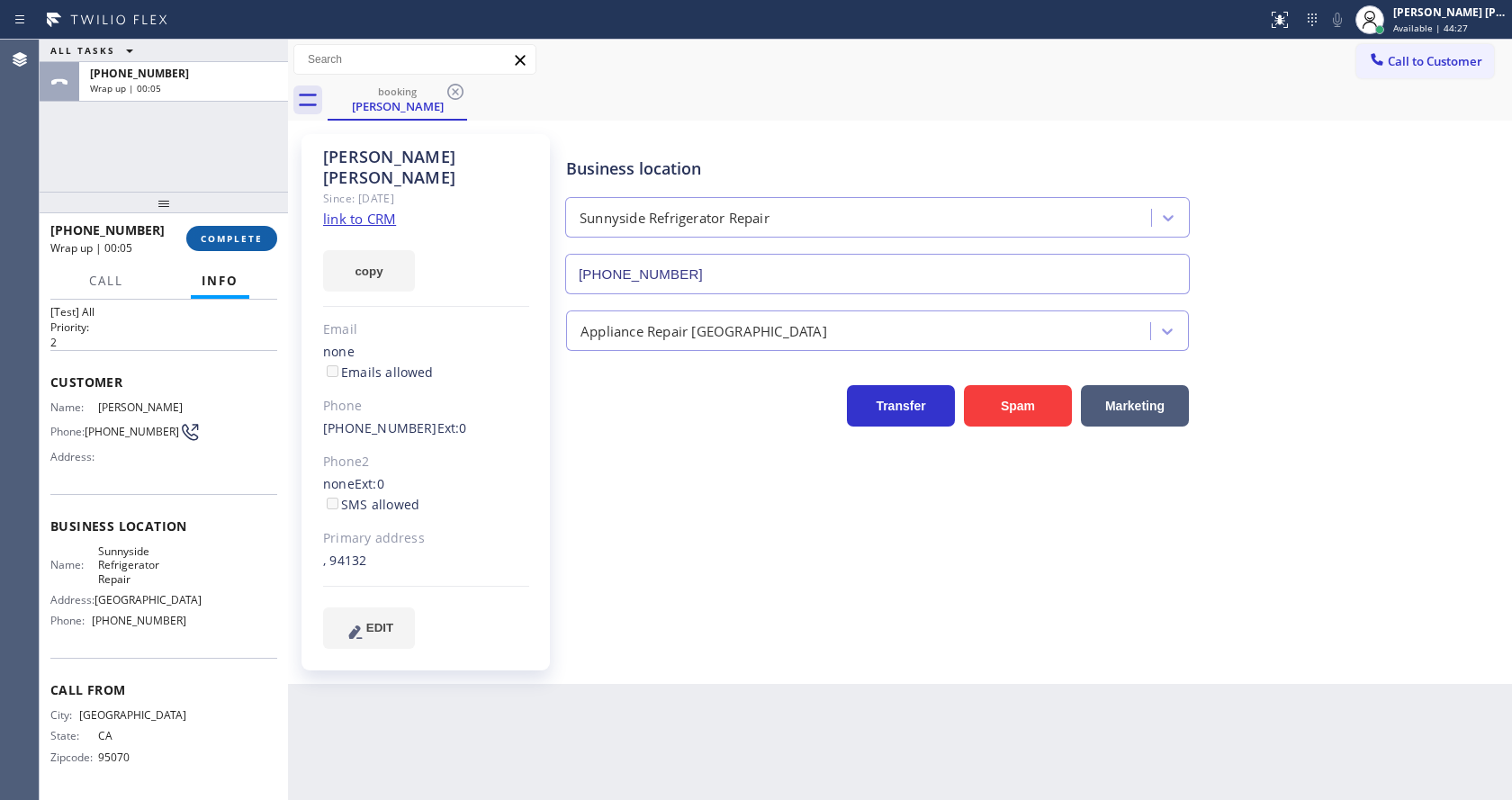
click at [193, 230] on button "COMPLETE" at bounding box center [232, 239] width 91 height 26
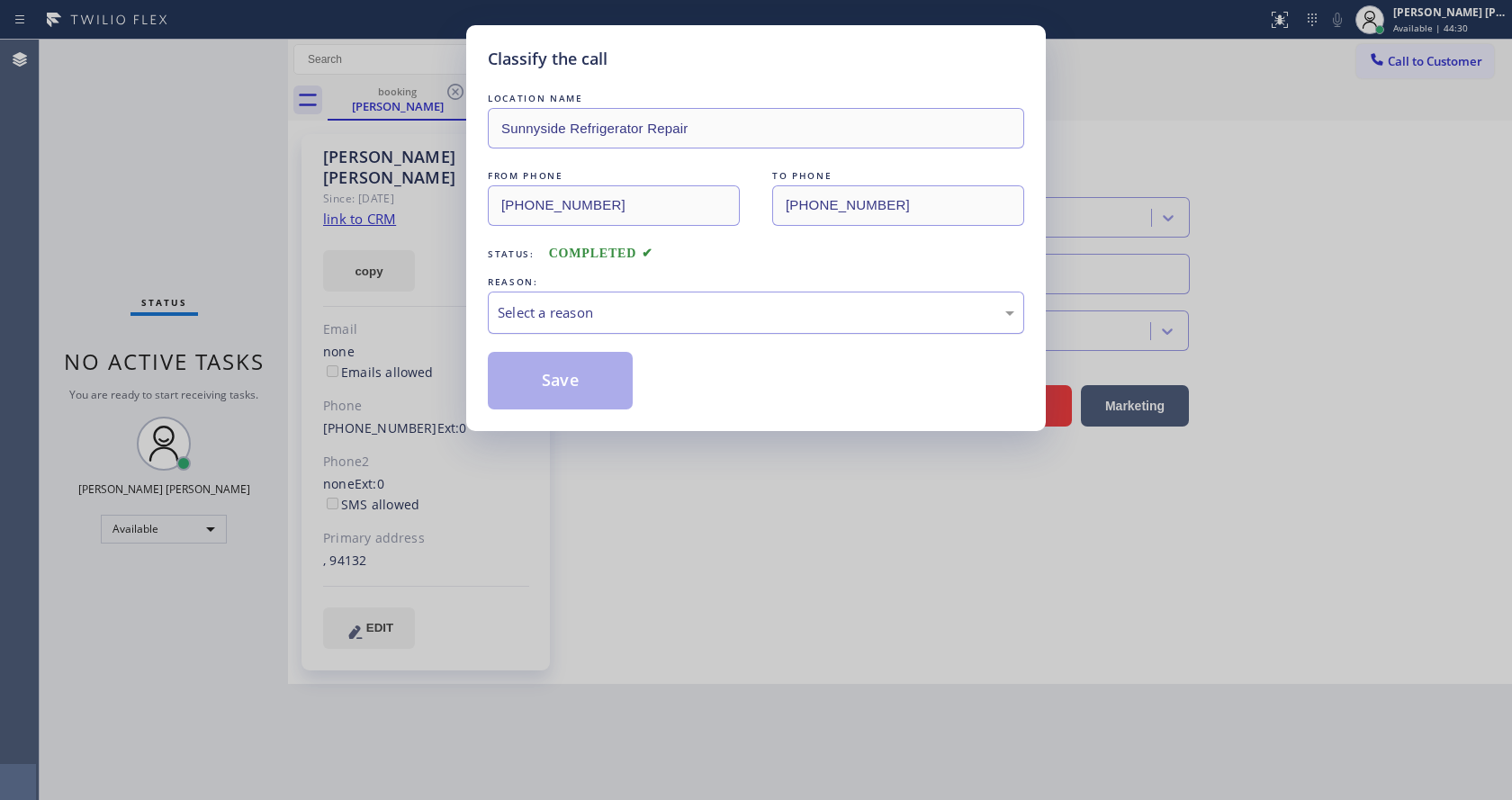
click at [556, 320] on div "Select a reason" at bounding box center [755, 312] width 516 height 21
click at [564, 373] on button "Save" at bounding box center [560, 381] width 145 height 57
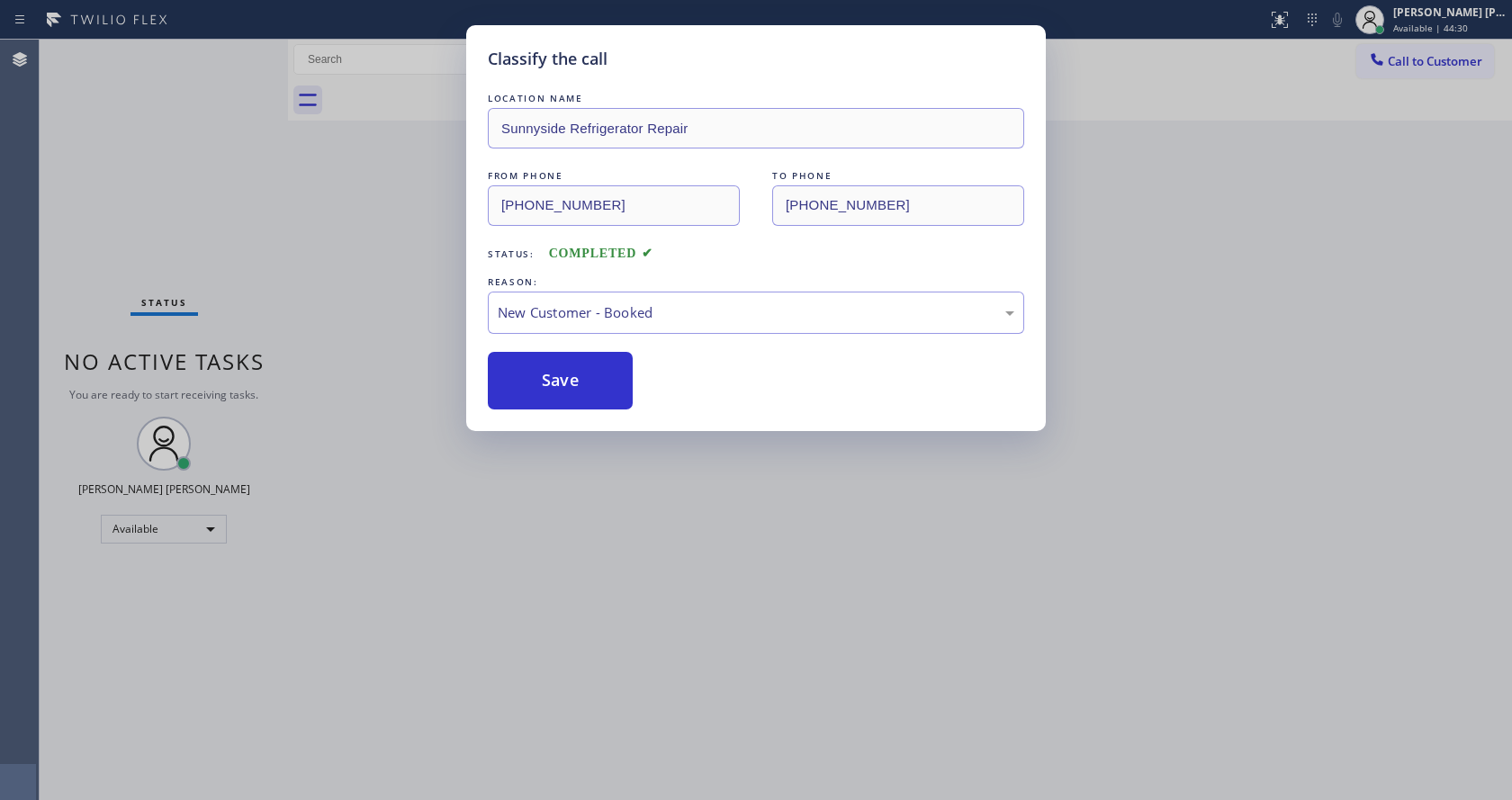
click at [741, 653] on div "Classify the call LOCATION NAME Sunnyside Refrigerator Repair FROM PHONE [PHONE…" at bounding box center [756, 400] width 1512 height 800
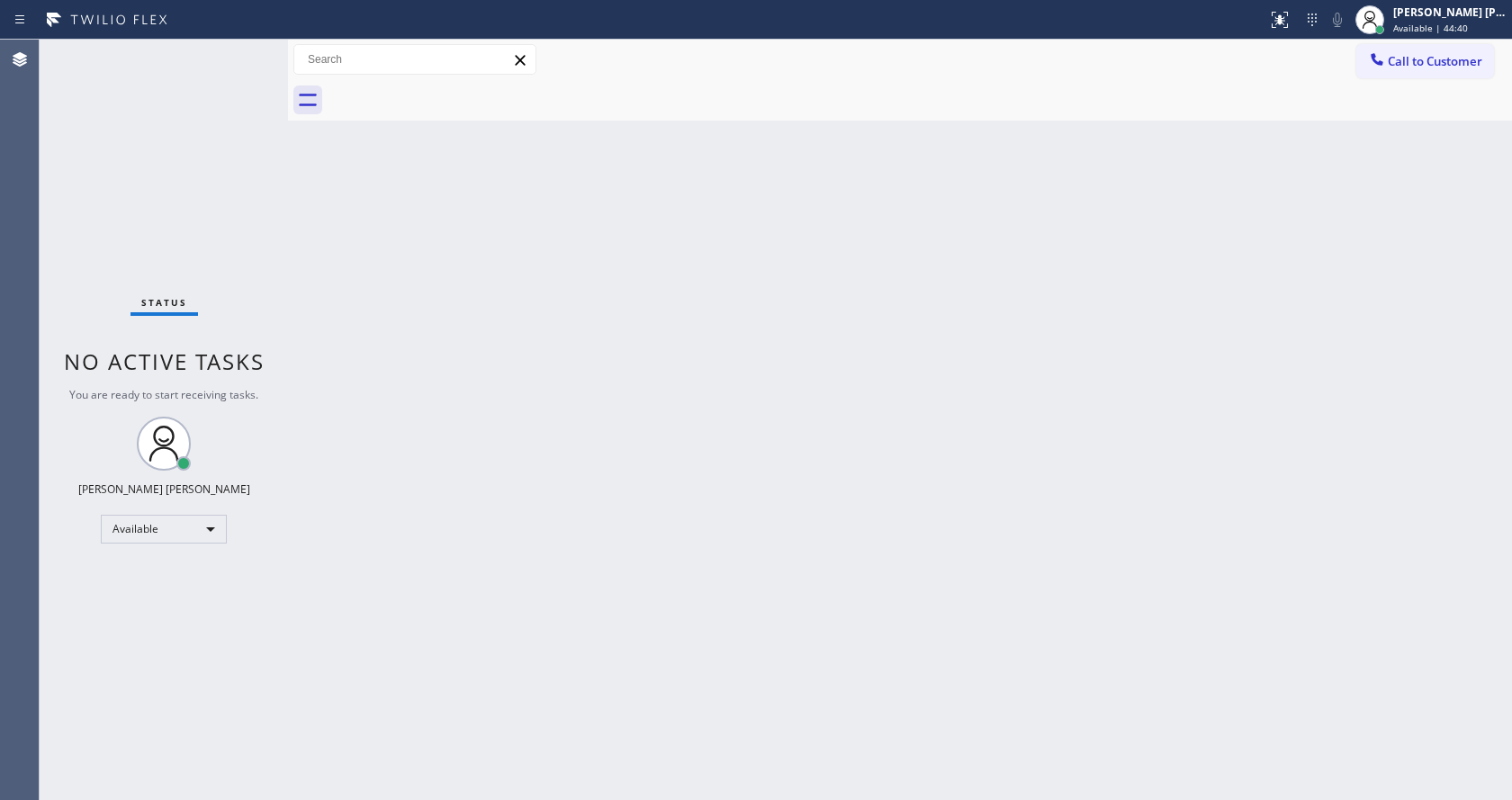
click at [502, 368] on div "Back to Dashboard Change Sender ID Customers Technicians Select a contact Outbo…" at bounding box center [900, 419] width 1224 height 760
click at [328, 663] on div "Back to Dashboard Change Sender ID Customers Technicians Select a contact Outbo…" at bounding box center [900, 419] width 1224 height 760
click at [843, 543] on div "Back to Dashboard Change Sender ID Customers Technicians Select a contact Outbo…" at bounding box center [900, 419] width 1224 height 760
drag, startPoint x: 397, startPoint y: 484, endPoint x: 414, endPoint y: 508, distance: 29.4
click at [401, 492] on div "Back to Dashboard Change Sender ID Customers Technicians Select a contact Outbo…" at bounding box center [900, 419] width 1224 height 760
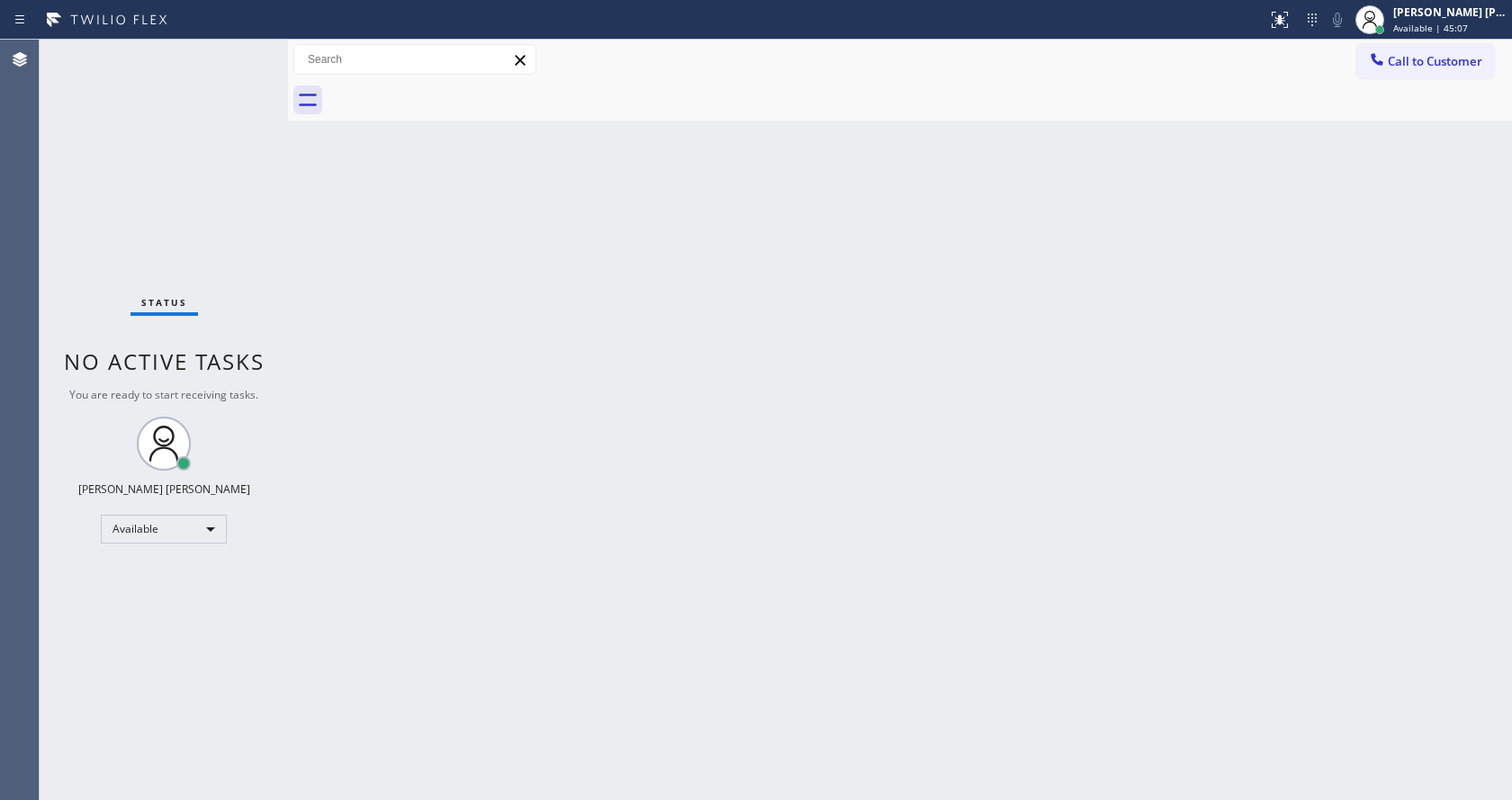
drag, startPoint x: 902, startPoint y: 413, endPoint x: 700, endPoint y: 298, distance: 232.4
click at [902, 413] on div "Back to Dashboard Change Sender ID Customers Technicians Select a contact Outbo…" at bounding box center [900, 419] width 1224 height 760
drag, startPoint x: 869, startPoint y: 580, endPoint x: 777, endPoint y: 629, distance: 104.2
click at [863, 582] on div "Back to Dashboard Change Sender ID Customers Technicians Select a contact Outbo…" at bounding box center [900, 419] width 1224 height 760
drag, startPoint x: 535, startPoint y: 302, endPoint x: 403, endPoint y: 122, distance: 223.2
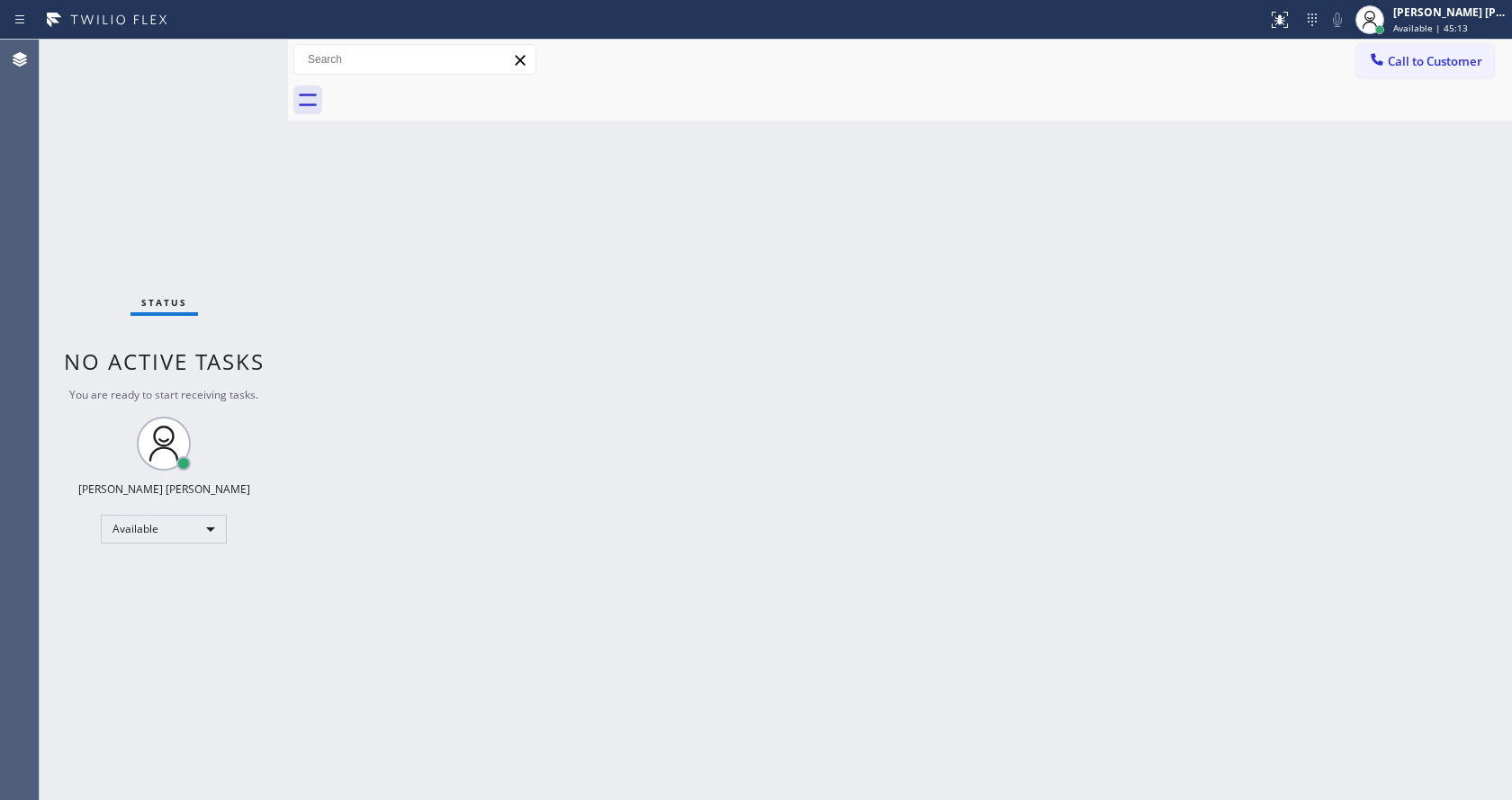
click at [535, 302] on div "Back to Dashboard Change Sender ID Customers Technicians Select a contact Outbo…" at bounding box center [900, 419] width 1224 height 760
click at [567, 468] on div "Back to Dashboard Change Sender ID Customers Technicians Select a contact Outbo…" at bounding box center [900, 419] width 1224 height 760
click at [461, 356] on div "Back to Dashboard Change Sender ID Customers Technicians Select a contact Outbo…" at bounding box center [900, 419] width 1224 height 760
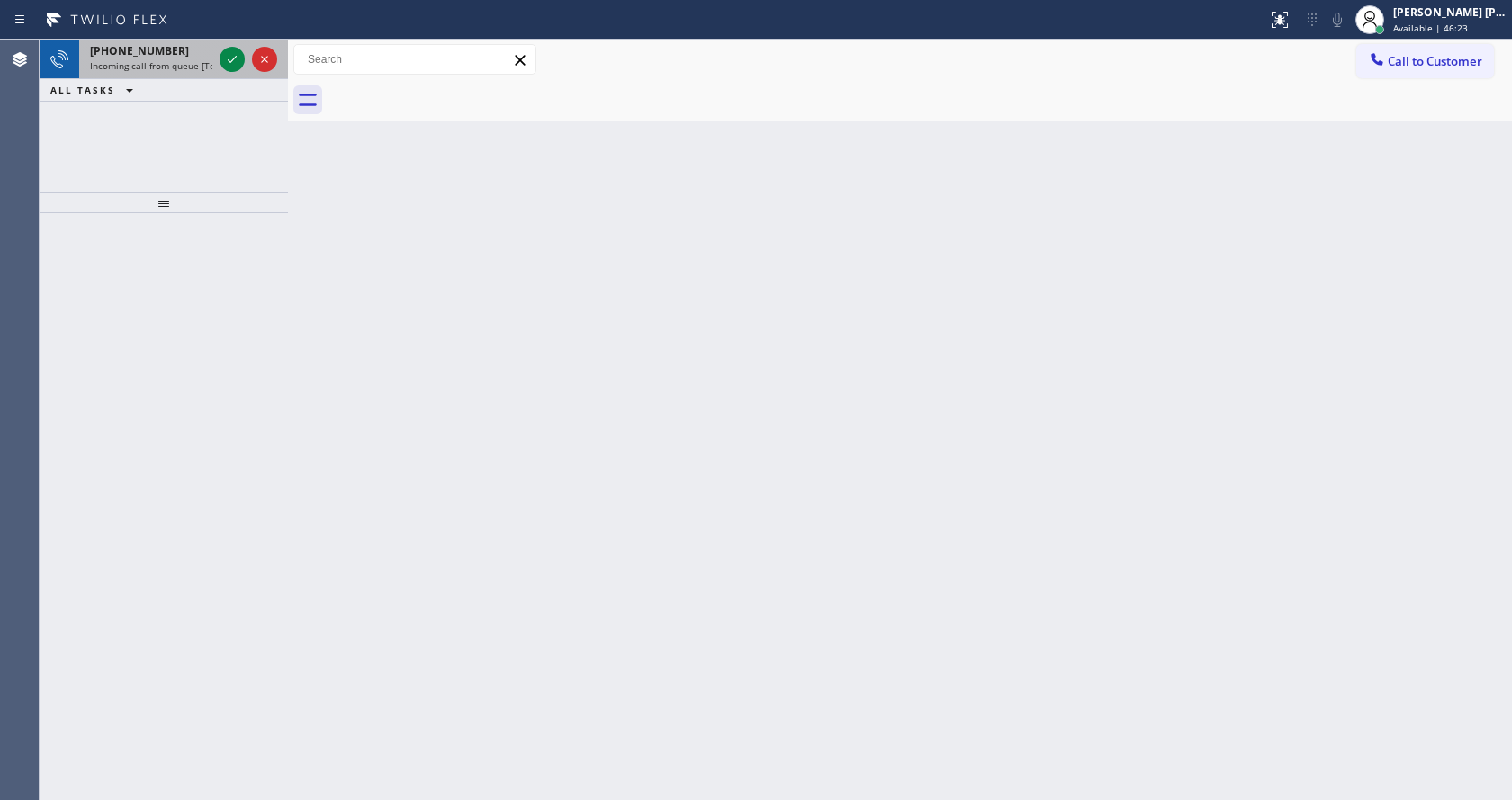
click at [171, 77] on div "[PHONE_NUMBER] Incoming call from queue [Test] All" at bounding box center [147, 59] width 137 height 39
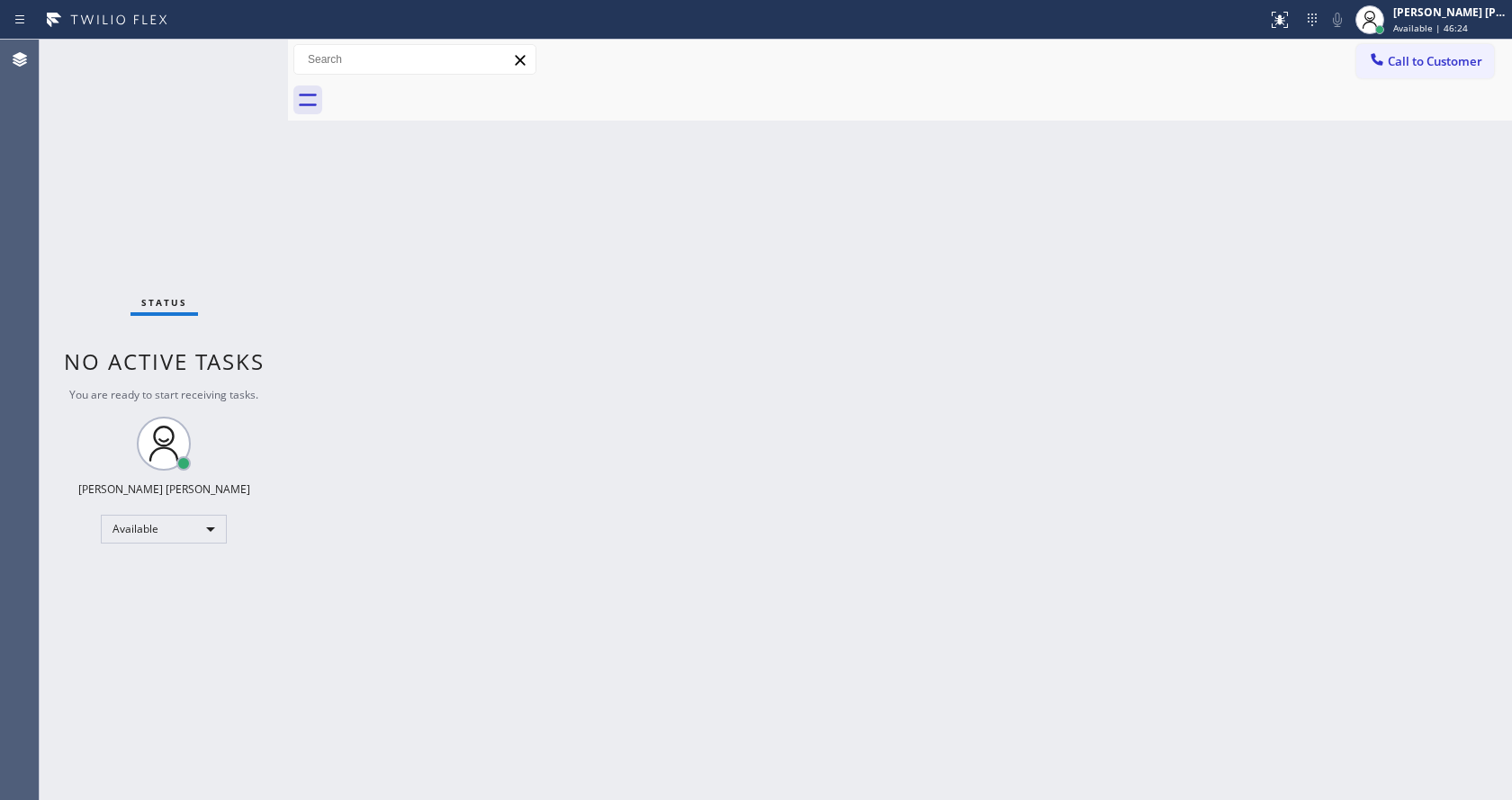
click at [536, 450] on div "Back to Dashboard Change Sender ID Customers Technicians Select a contact Outbo…" at bounding box center [900, 419] width 1224 height 760
click at [413, 182] on div "Back to Dashboard Change Sender ID Customers Technicians Select a contact Outbo…" at bounding box center [900, 419] width 1224 height 760
click at [564, 496] on div "Back to Dashboard Change Sender ID Customers Technicians Select a contact Outbo…" at bounding box center [900, 419] width 1224 height 760
click at [1116, 483] on div "Back to Dashboard Change Sender ID Customers Technicians Select a contact Outbo…" at bounding box center [900, 419] width 1224 height 760
click at [419, 280] on div "Back to Dashboard Change Sender ID Customers Technicians Select a contact Outbo…" at bounding box center [900, 419] width 1224 height 760
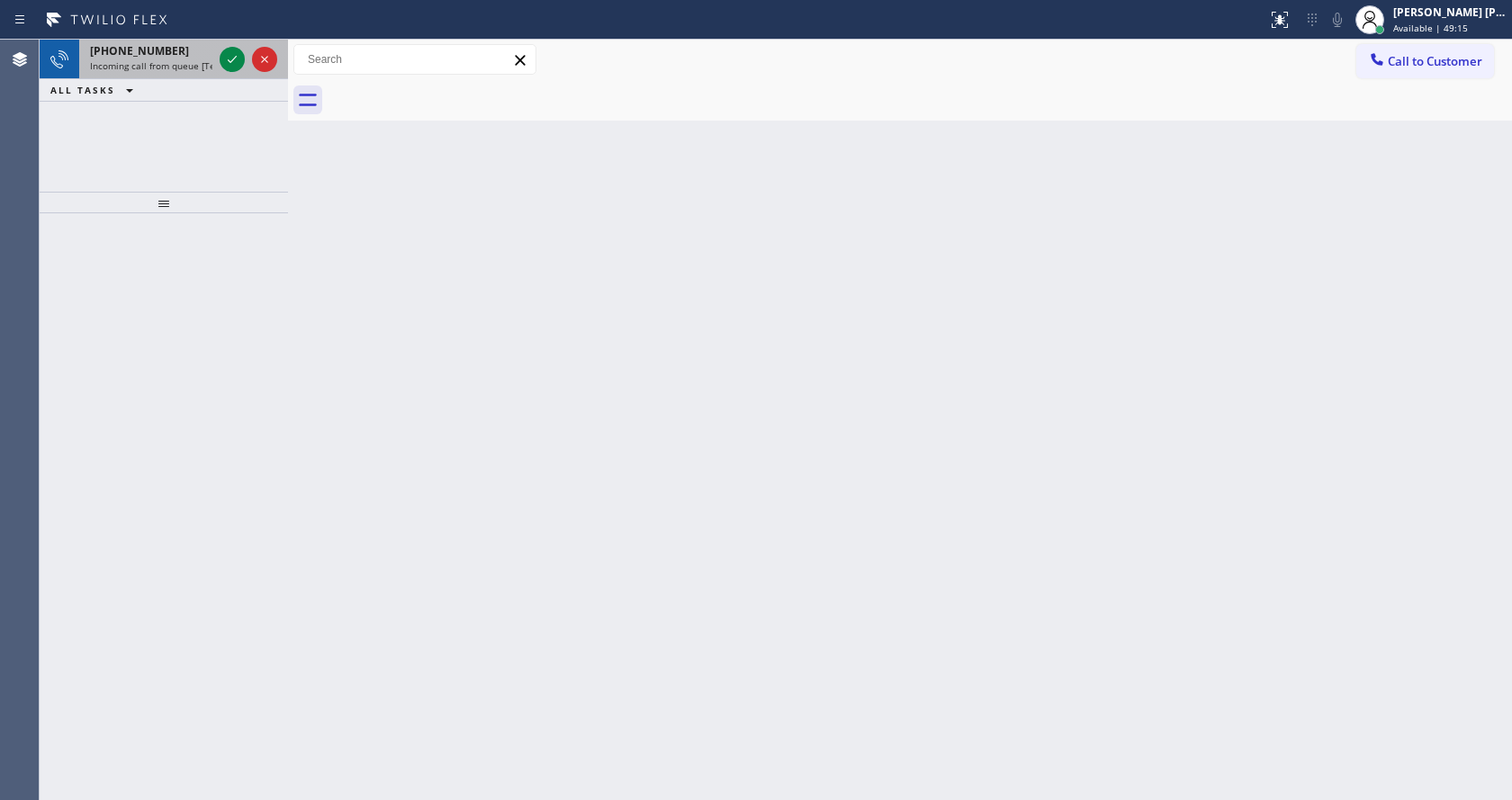
click at [159, 72] on div "[PHONE_NUMBER] Incoming call from queue [Test] All" at bounding box center [147, 59] width 137 height 39
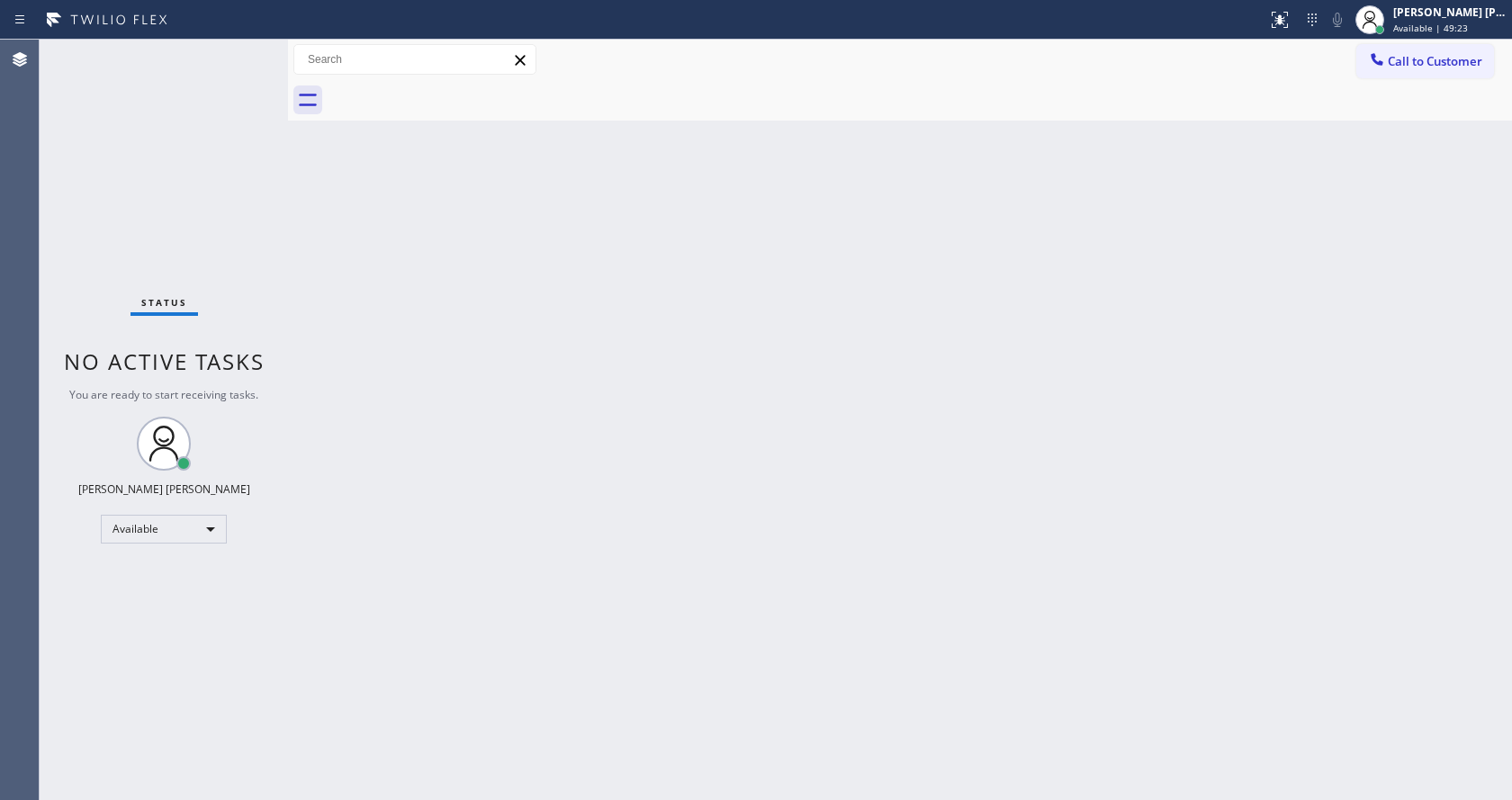
click at [159, 72] on div "Status No active tasks You are ready to start receiving tasks. [PERSON_NAME] [P…" at bounding box center [164, 419] width 249 height 760
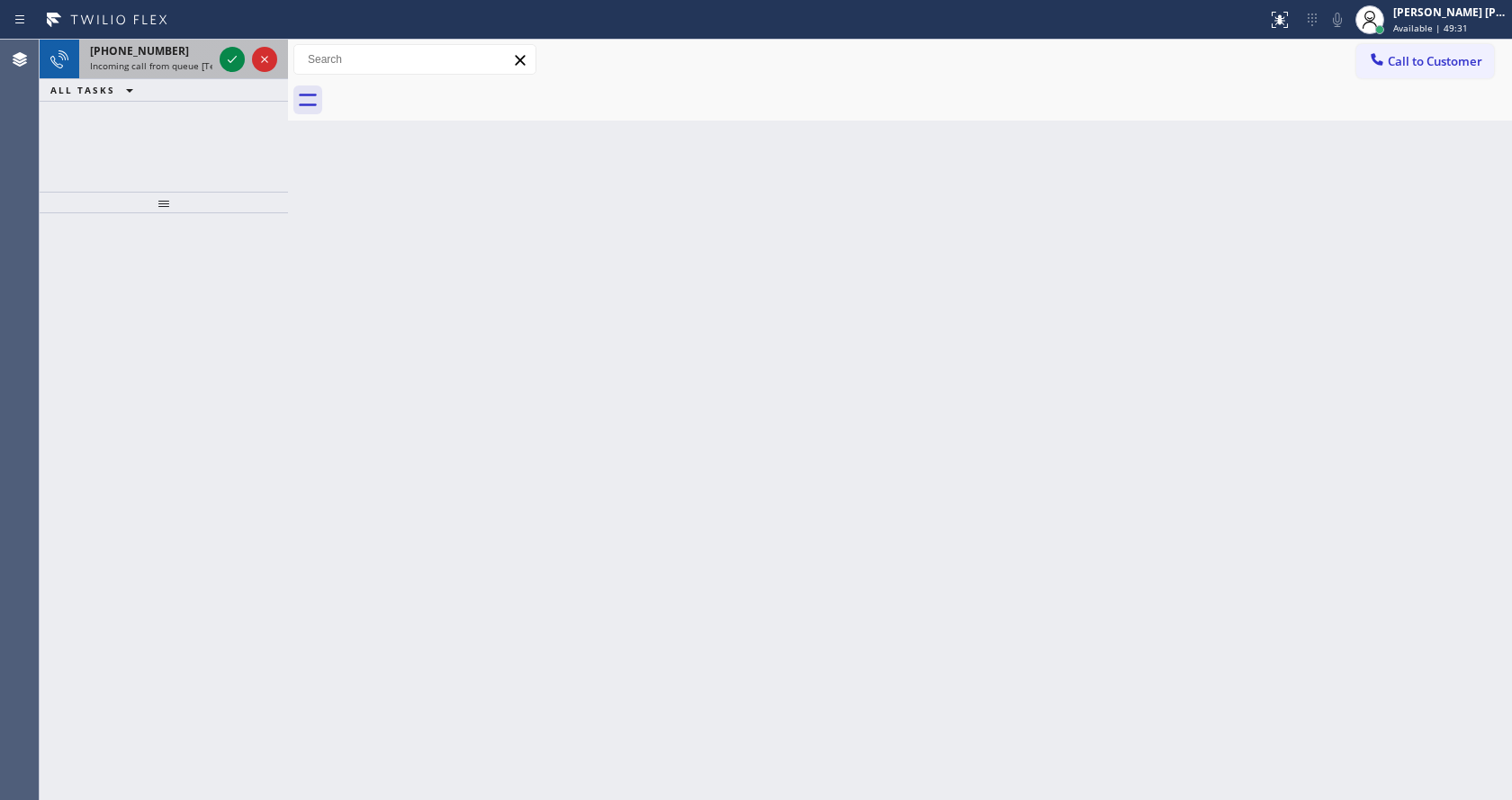
click at [148, 63] on span "Incoming call from queue [Test] All" at bounding box center [164, 65] width 149 height 13
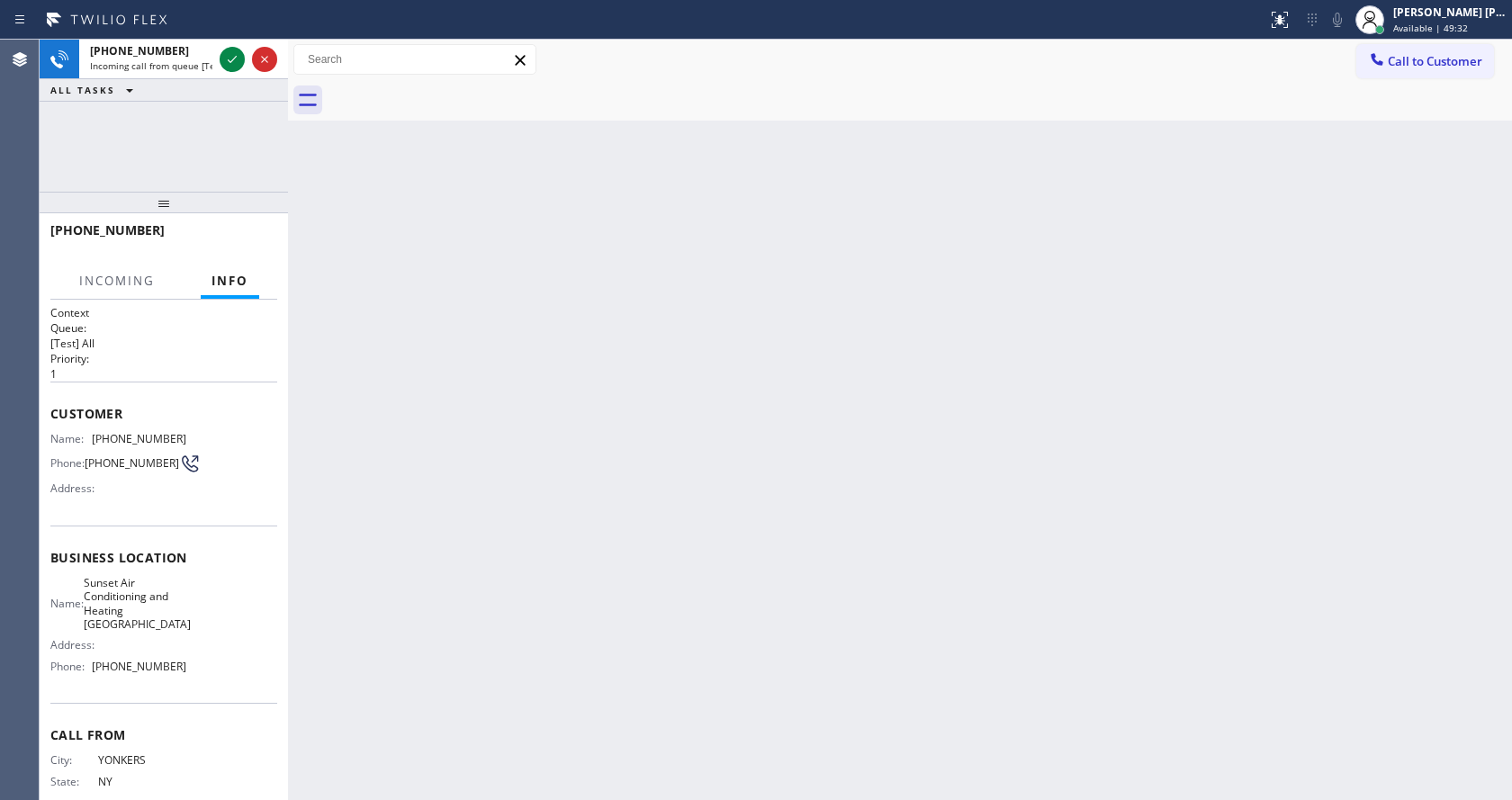
click at [999, 286] on div "Back to Dashboard Change Sender ID Customers Technicians Select a contact Outbo…" at bounding box center [900, 419] width 1224 height 760
click at [1456, 21] on div "[PERSON_NAME] [PERSON_NAME] Available | 49:32" at bounding box center [1451, 20] width 122 height 32
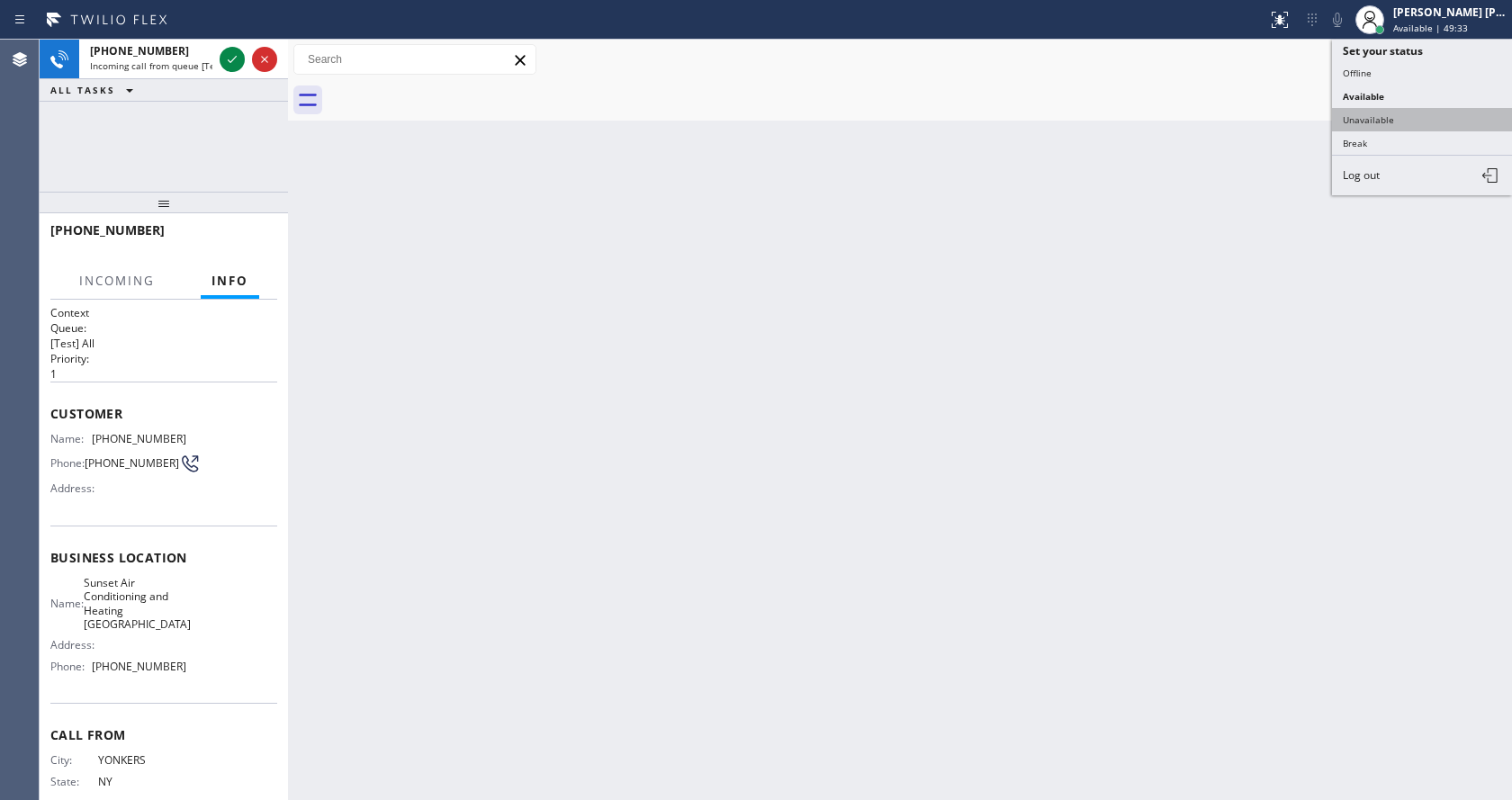
click at [1390, 111] on button "Unavailable" at bounding box center [1421, 119] width 180 height 24
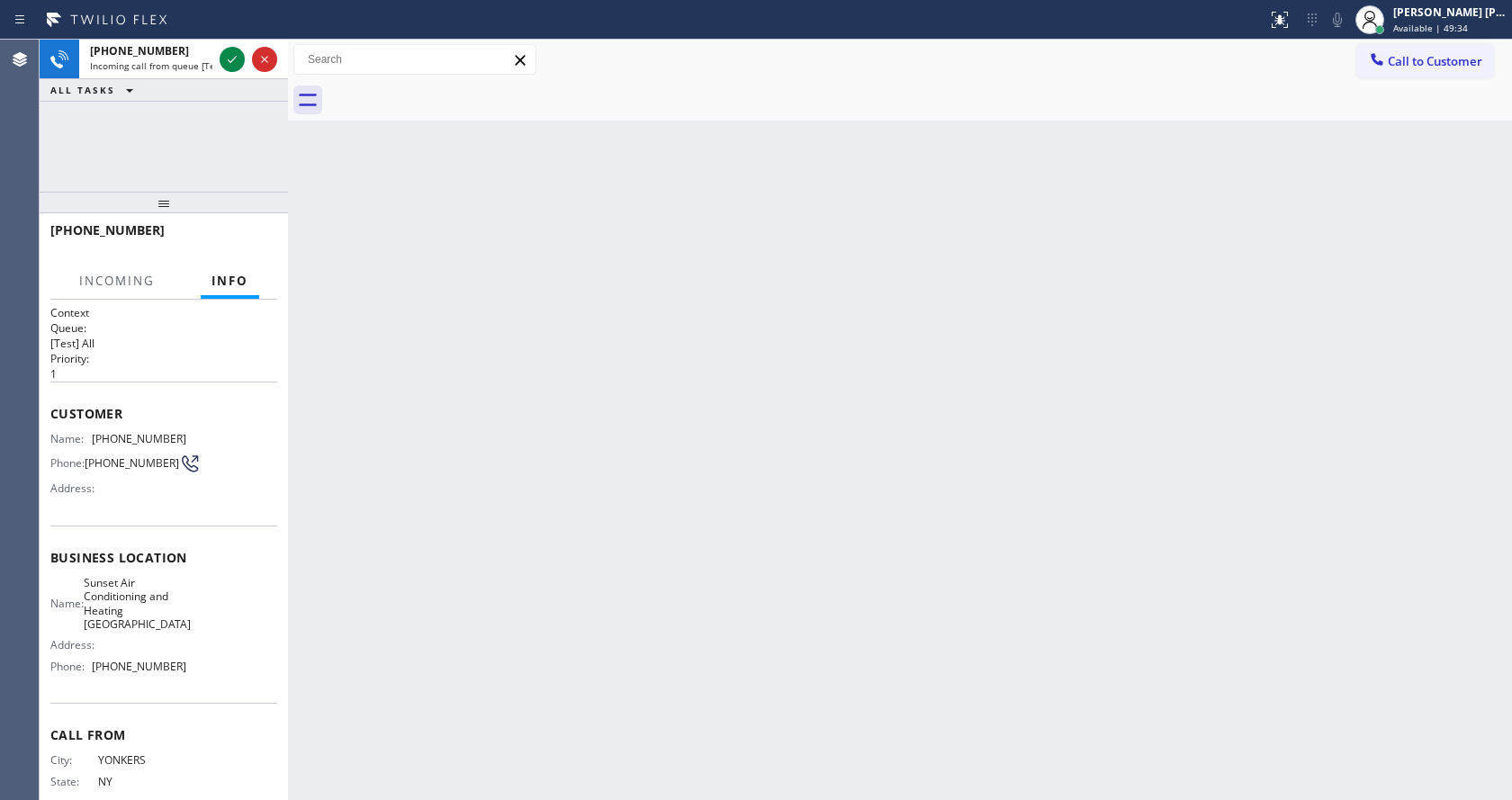
click at [675, 566] on div "Back to Dashboard Change Sender ID Customers Technicians Select a contact Outbo…" at bounding box center [900, 419] width 1224 height 760
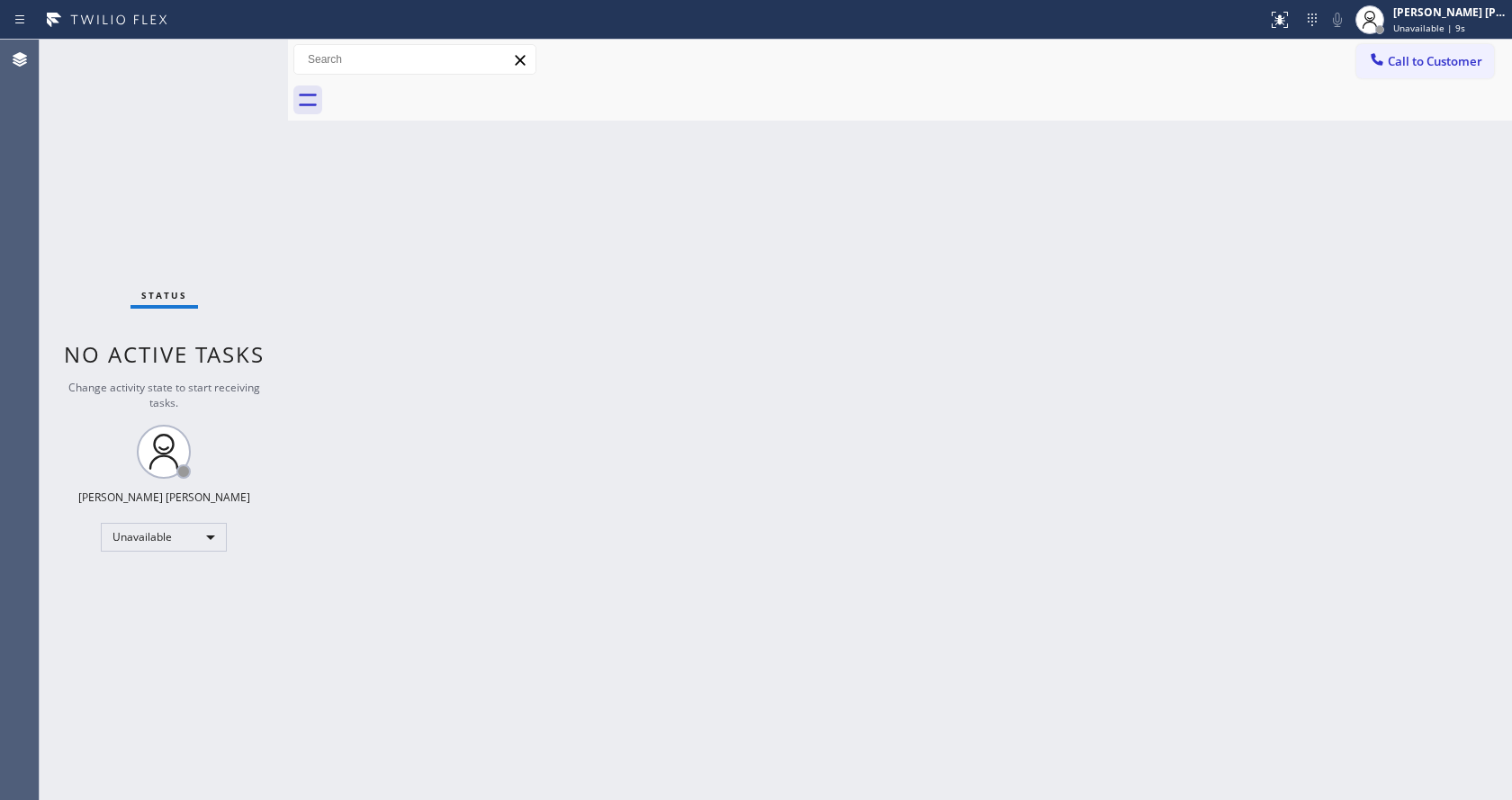
click at [372, 357] on div "Back to Dashboard Change Sender ID Customers Technicians Select a contact Outbo…" at bounding box center [900, 419] width 1224 height 760
click at [244, 43] on div "Status No active tasks Change activity state to start receiving tasks. [PERSON_…" at bounding box center [164, 419] width 249 height 760
click at [556, 799] on html "Status report No issues detected If you experience an issue, please download th…" at bounding box center [756, 400] width 1512 height 800
click at [162, 259] on div "Status No active tasks Change activity state to start receiving tasks. [PERSON_…" at bounding box center [164, 419] width 249 height 760
click at [1423, 28] on span "Unavailable | 56s" at bounding box center [1431, 28] width 77 height 13
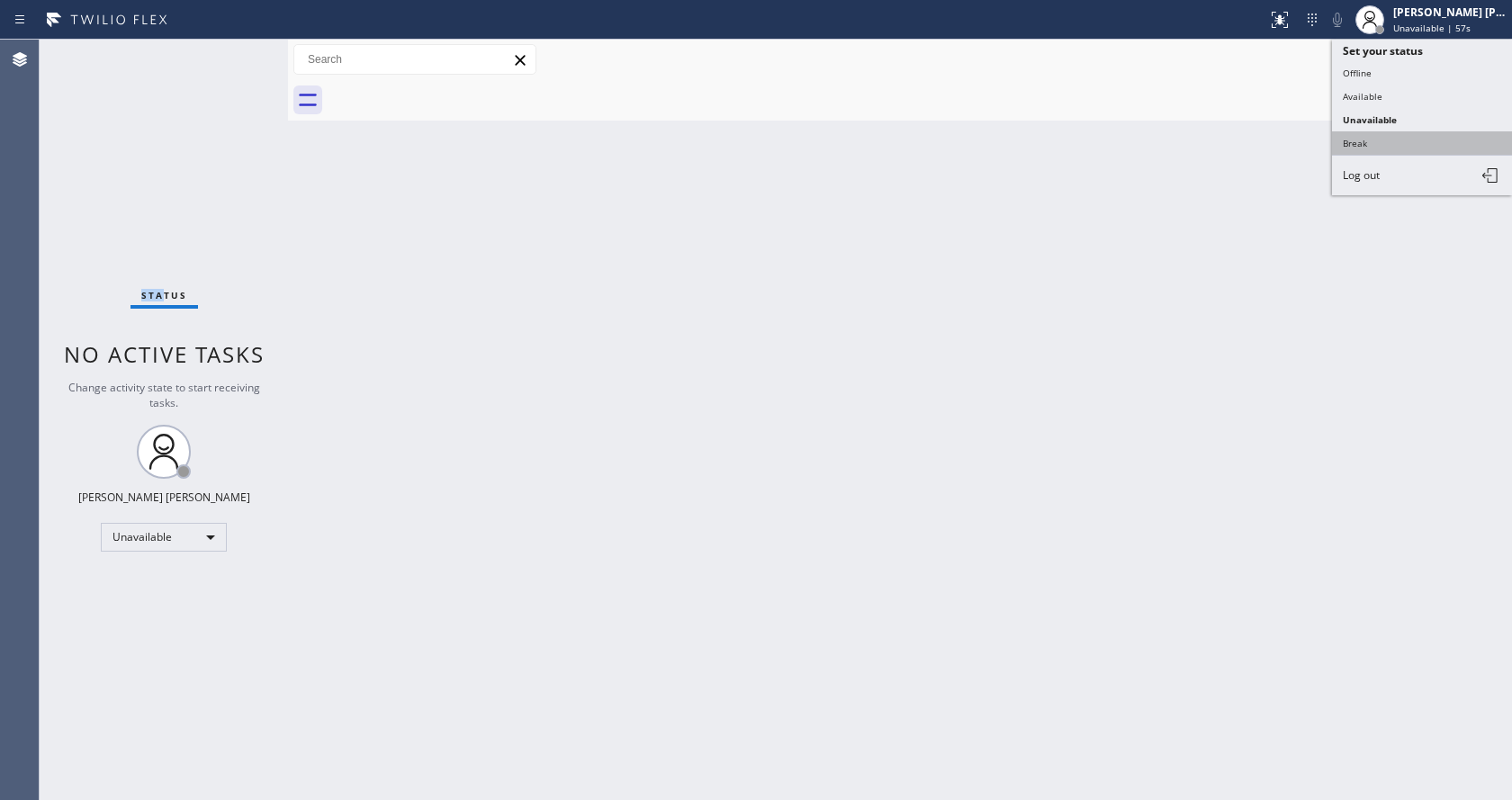
click at [1385, 144] on button "Break" at bounding box center [1421, 143] width 180 height 24
